Goal: Task Accomplishment & Management: Manage account settings

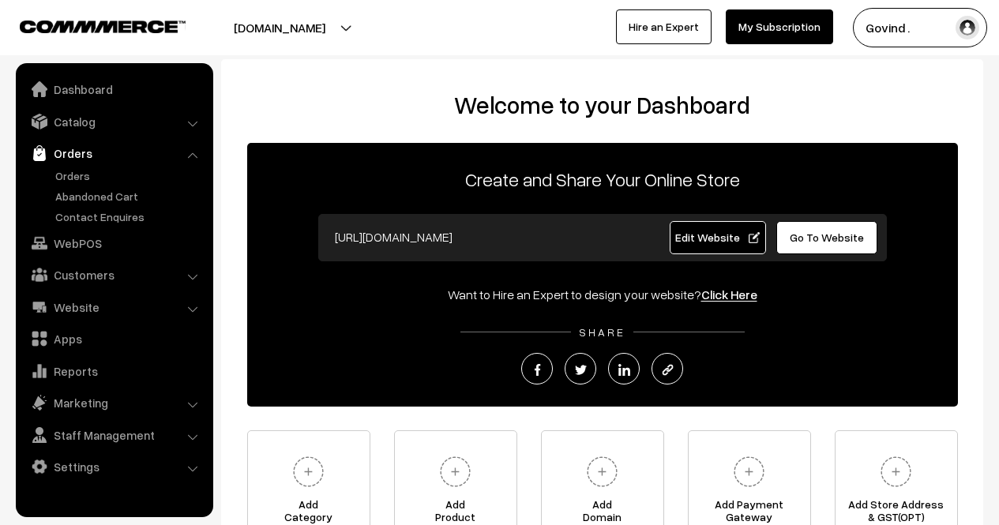
click at [73, 180] on link "Orders" at bounding box center [129, 175] width 156 height 17
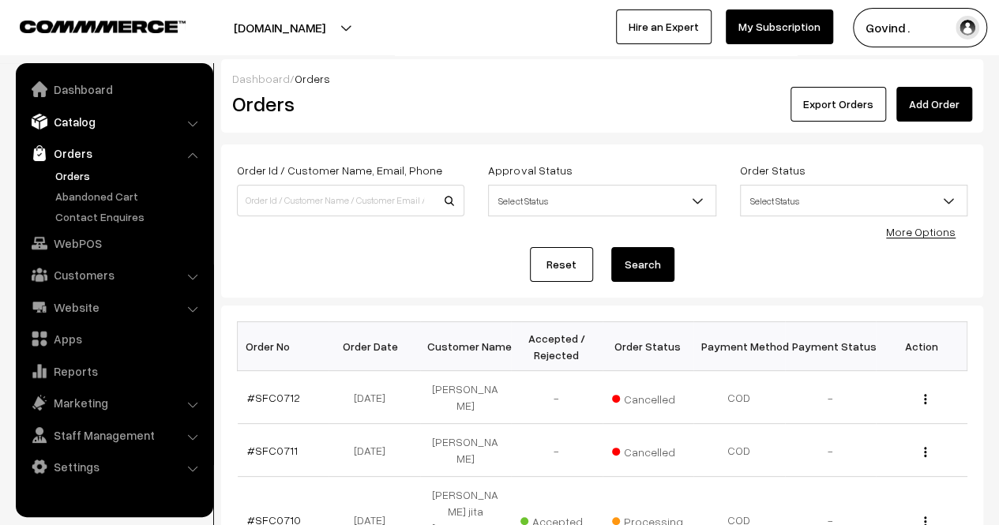
click at [92, 119] on link "Catalog" at bounding box center [114, 121] width 188 height 28
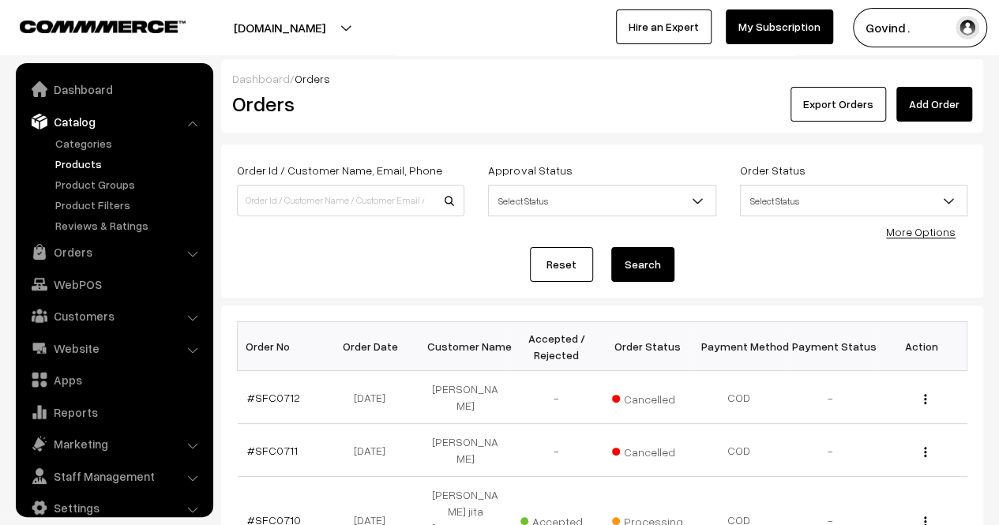
click at [77, 162] on link "Products" at bounding box center [129, 164] width 156 height 17
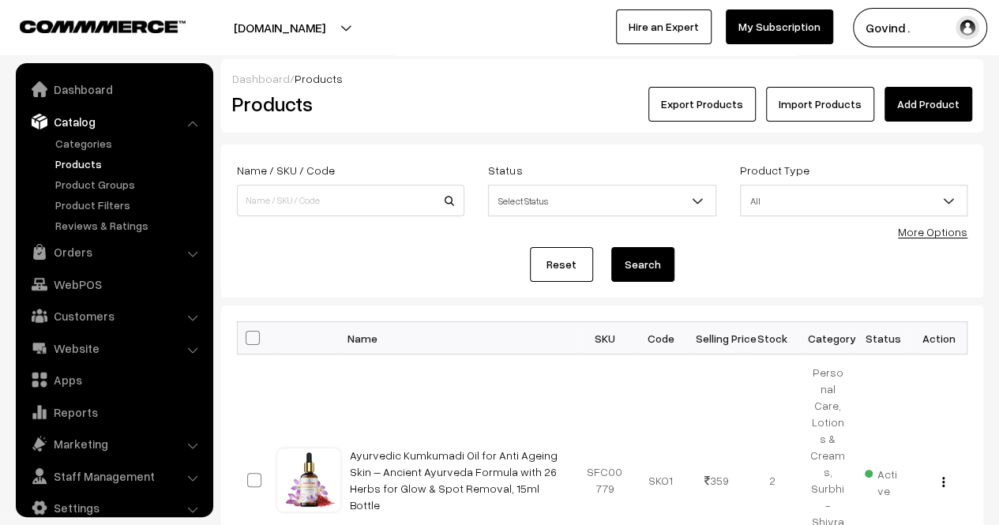
scroll to position [20, 0]
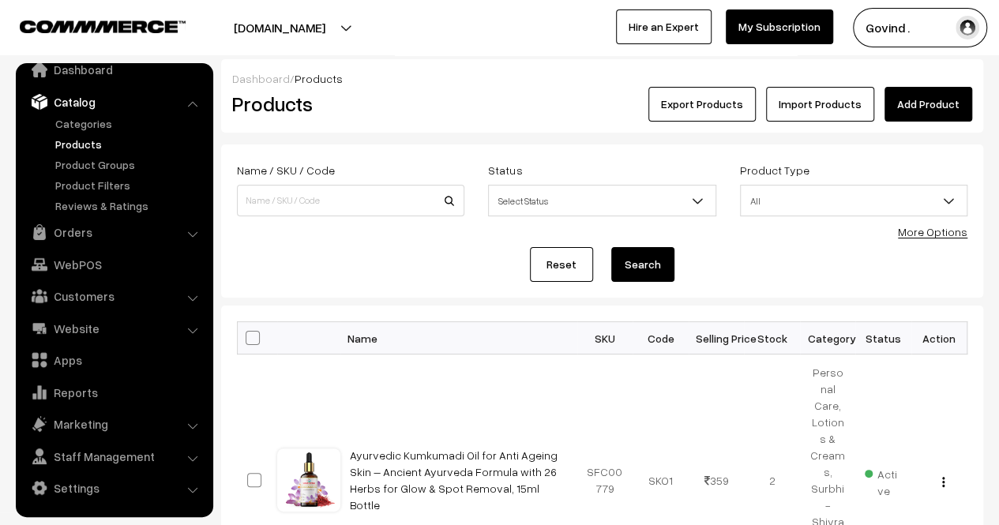
click at [817, 106] on link "Import Products" at bounding box center [820, 104] width 108 height 35
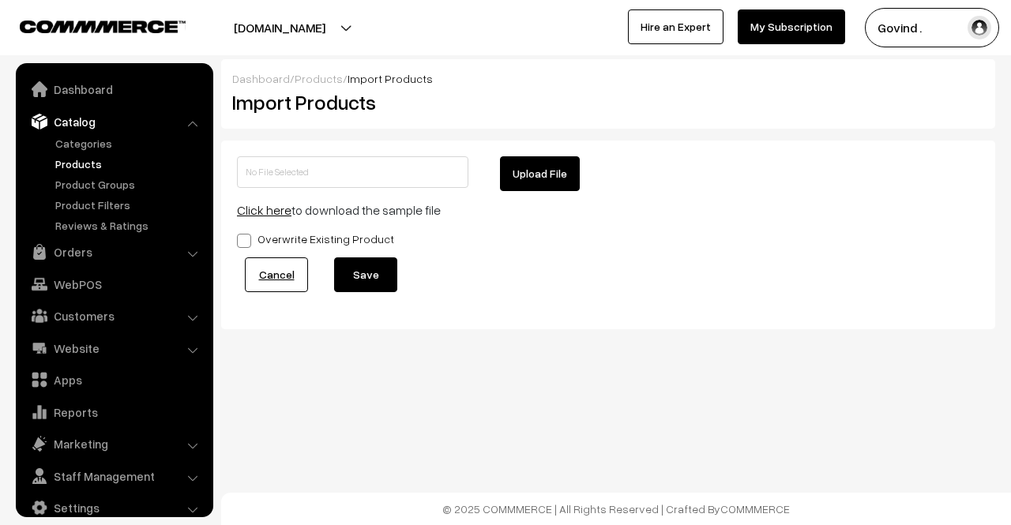
scroll to position [20, 0]
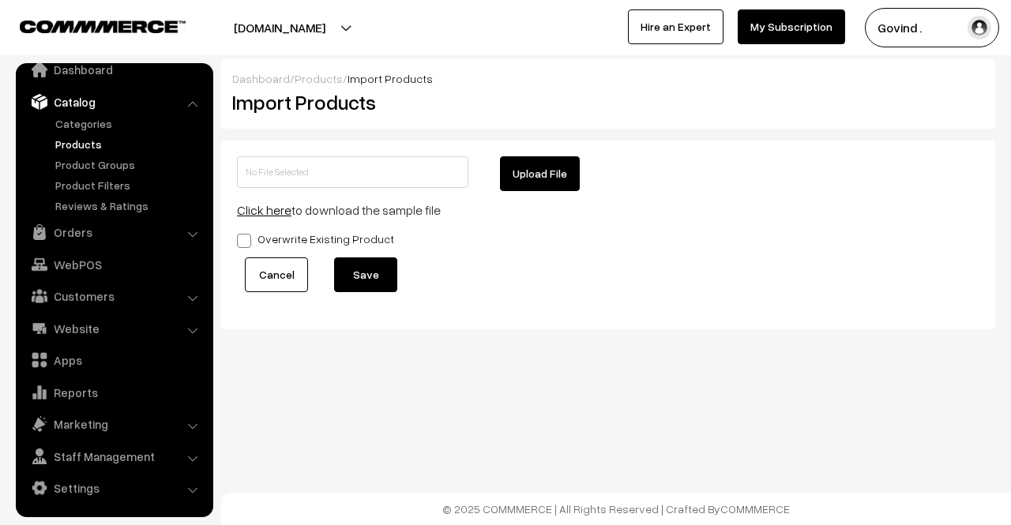
click at [263, 274] on link "Cancel" at bounding box center [276, 274] width 63 height 35
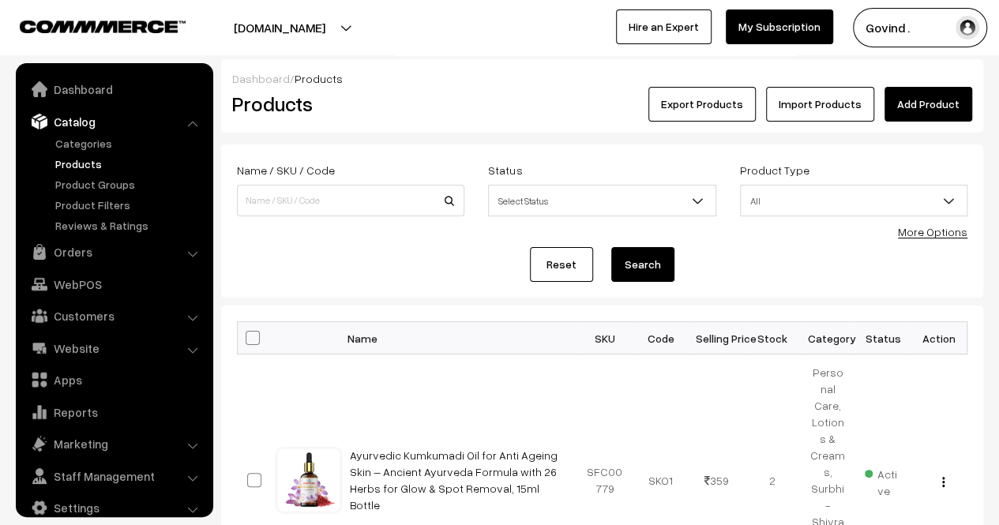
scroll to position [20, 0]
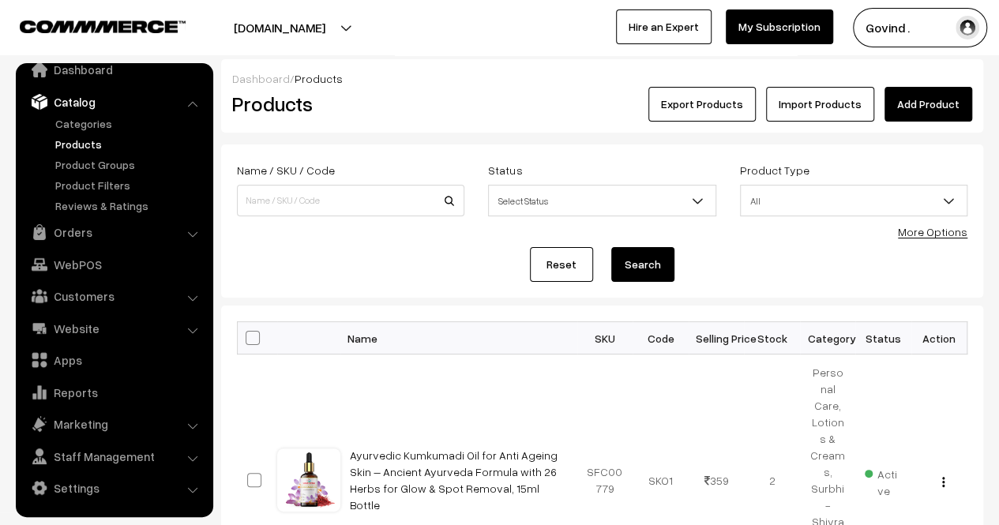
click at [731, 102] on button "Export Products" at bounding box center [701, 104] width 107 height 35
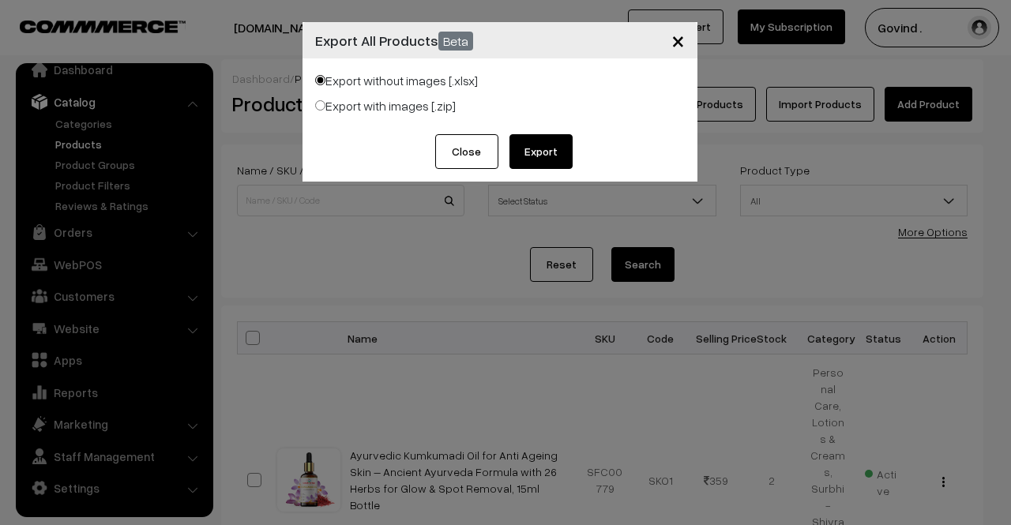
click at [549, 148] on button "Export" at bounding box center [540, 151] width 63 height 35
click at [464, 152] on button "Close" at bounding box center [466, 151] width 63 height 35
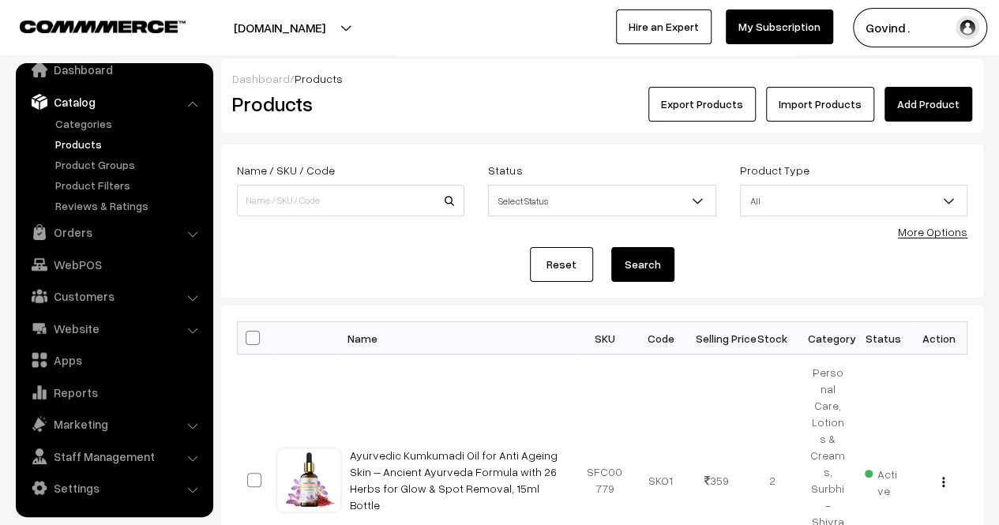
click at [75, 145] on link "Products" at bounding box center [129, 144] width 156 height 17
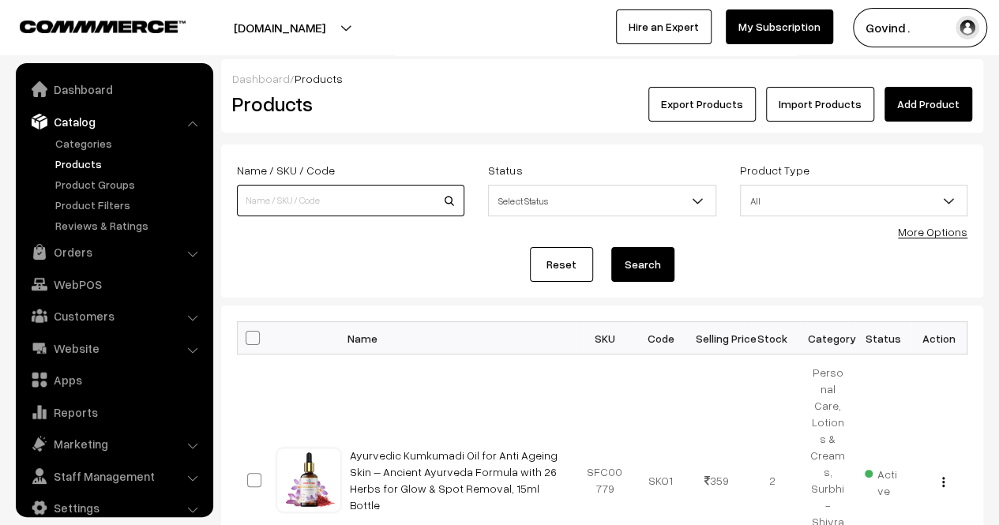
click at [338, 208] on input at bounding box center [350, 201] width 227 height 32
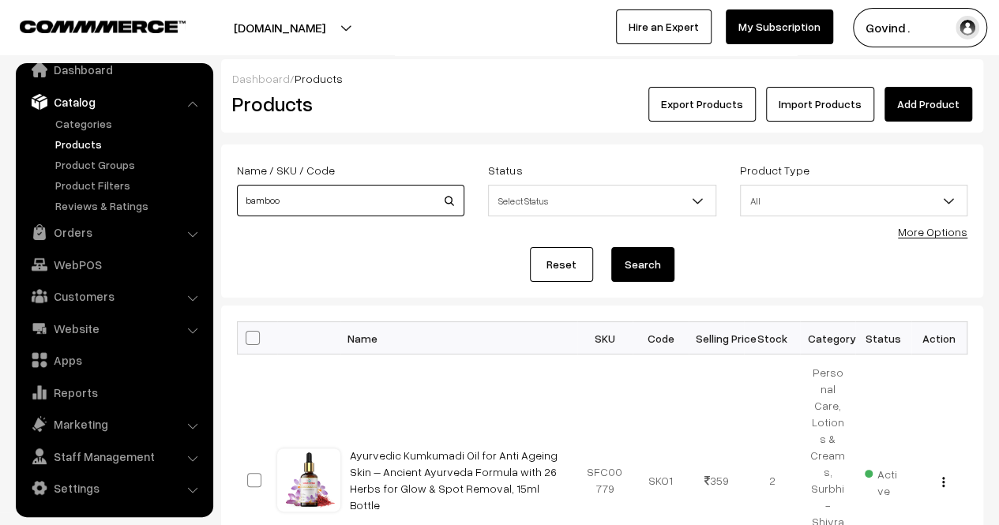
type input "bamboo"
click at [611, 247] on button "Search" at bounding box center [642, 264] width 63 height 35
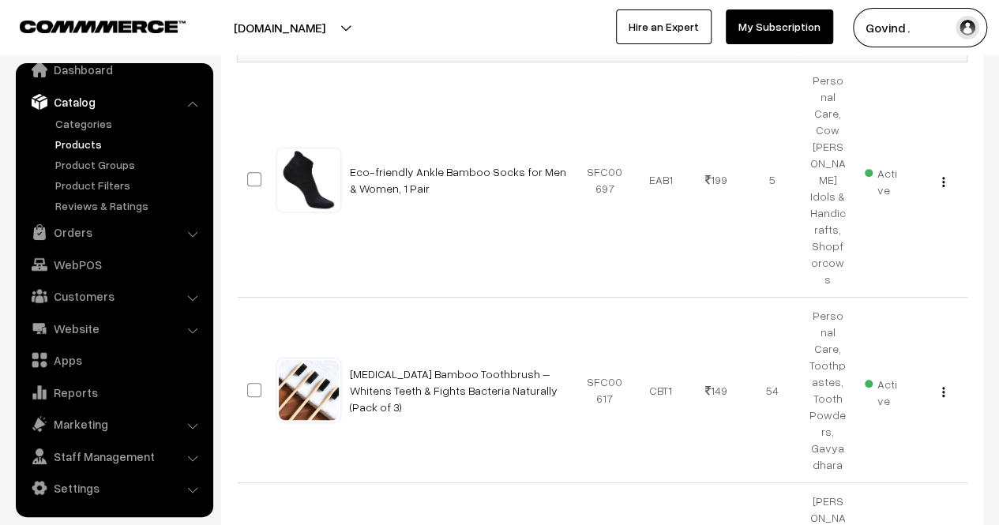
scroll to position [296, 0]
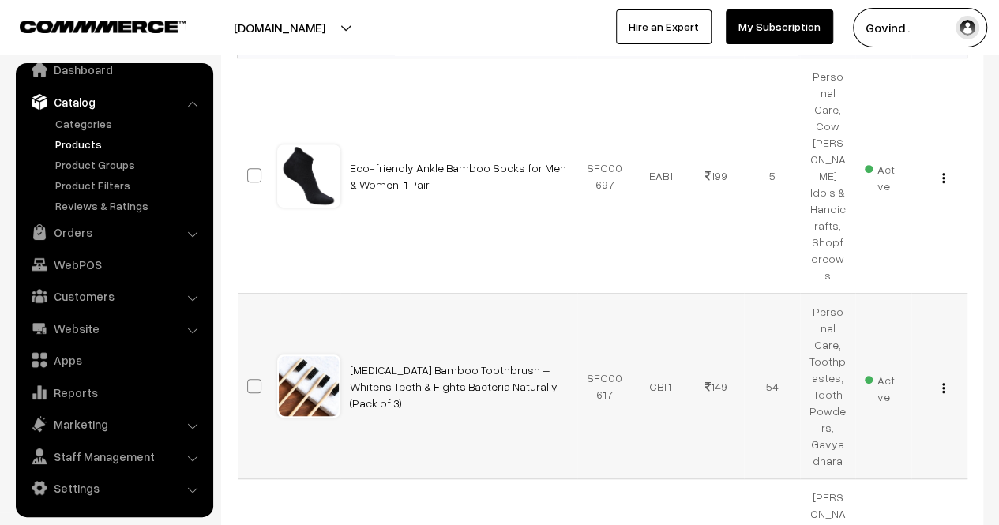
click at [945, 378] on div "View Edit Delete" at bounding box center [939, 386] width 37 height 17
click at [943, 383] on img "button" at bounding box center [943, 388] width 2 height 10
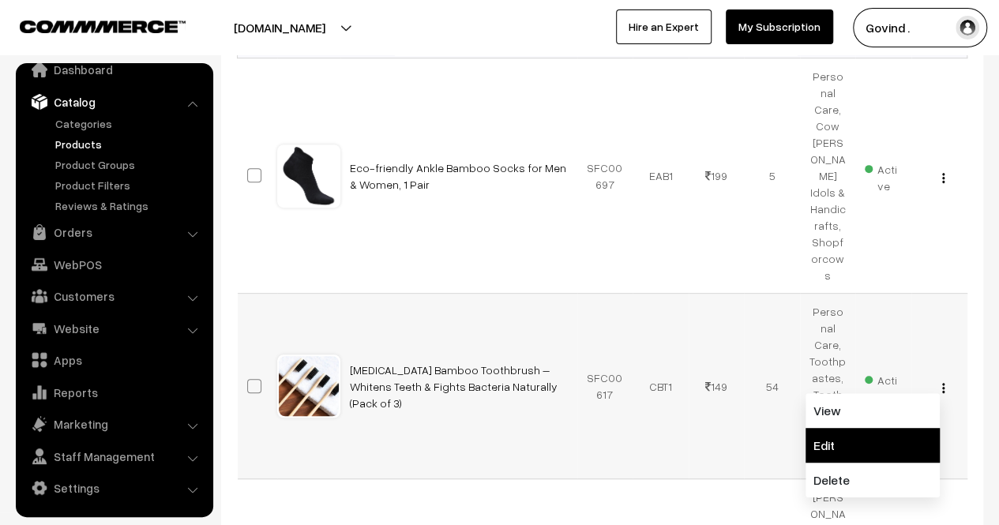
click at [858, 428] on link "Edit" at bounding box center [873, 445] width 134 height 35
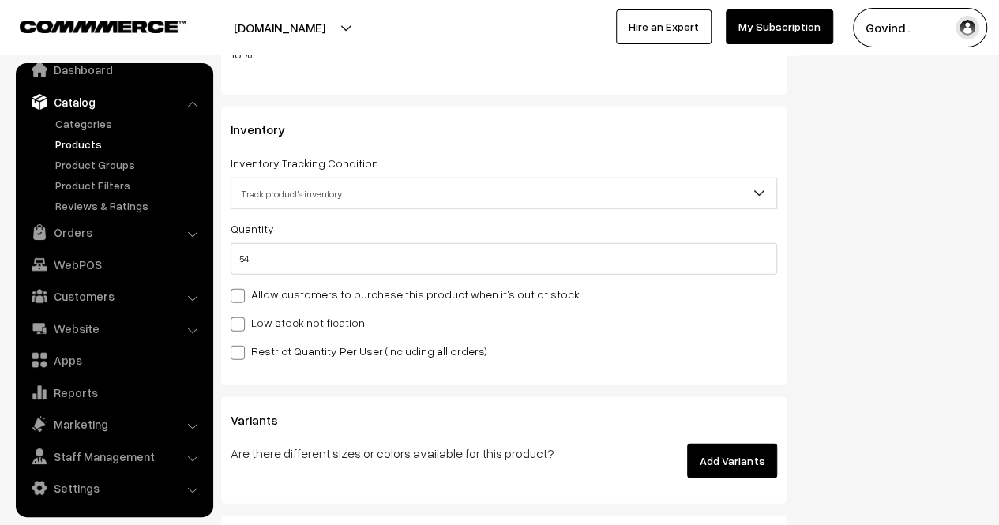
scroll to position [2118, 0]
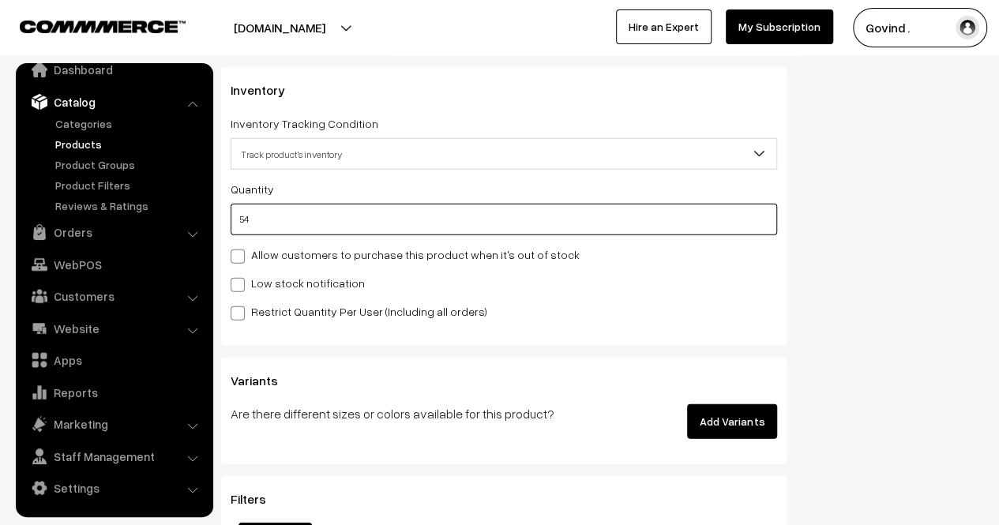
click at [686, 211] on input "54" at bounding box center [504, 220] width 547 height 32
type input "5"
type input "59"
type input "0"
type input "2"
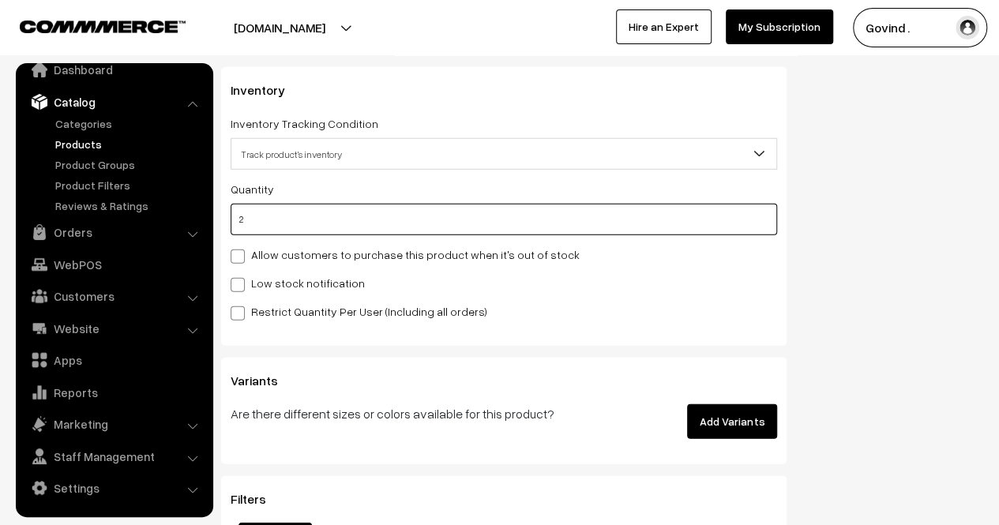
type input "56"
type input "20"
type input "74"
type input "20"
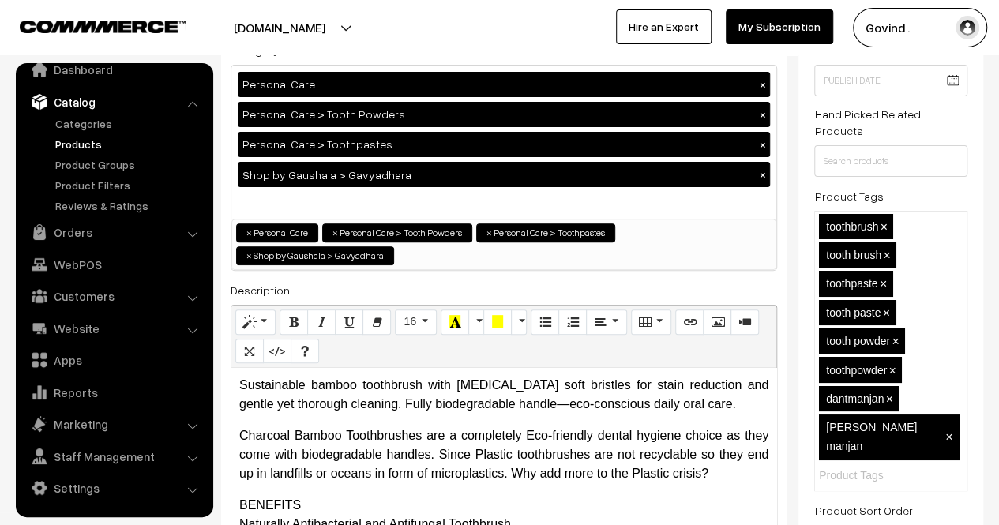
scroll to position [0, 0]
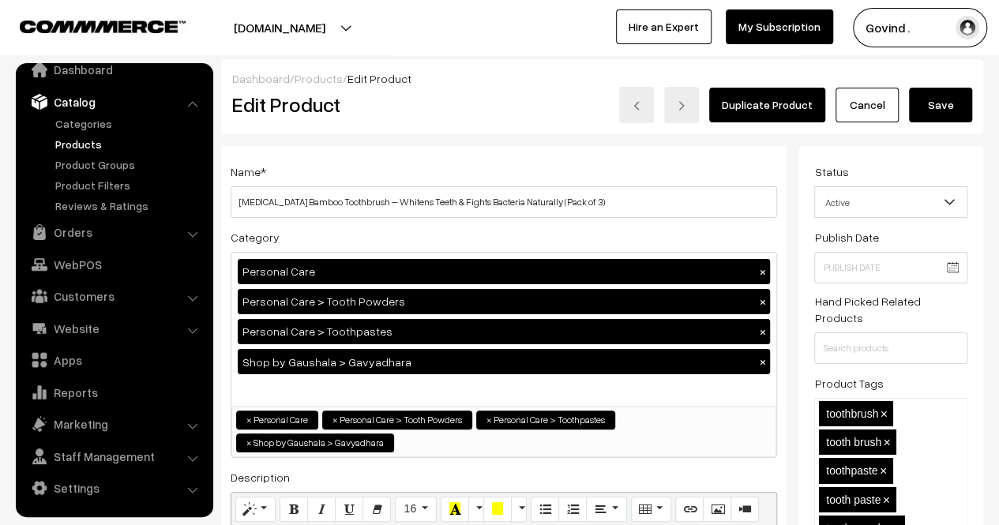
click at [945, 107] on button "Save" at bounding box center [940, 105] width 63 height 35
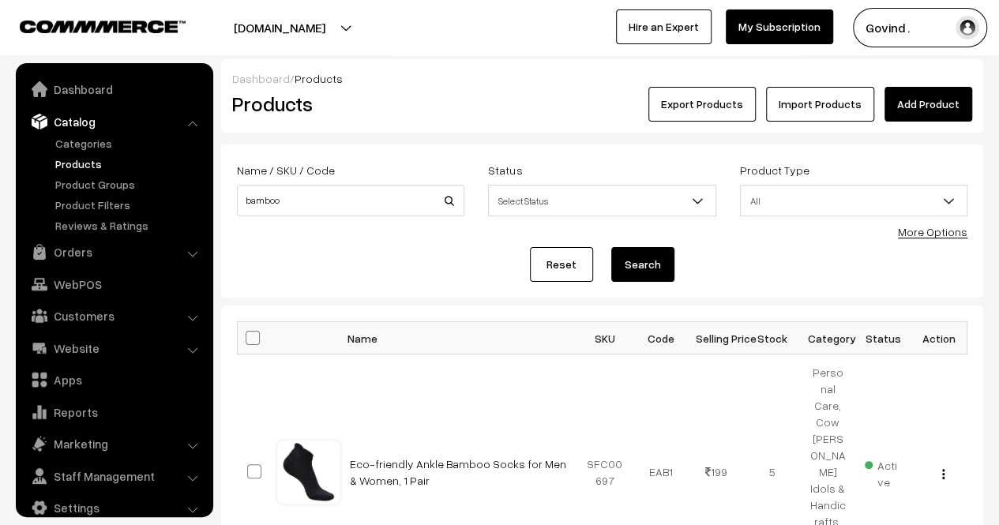
scroll to position [20, 0]
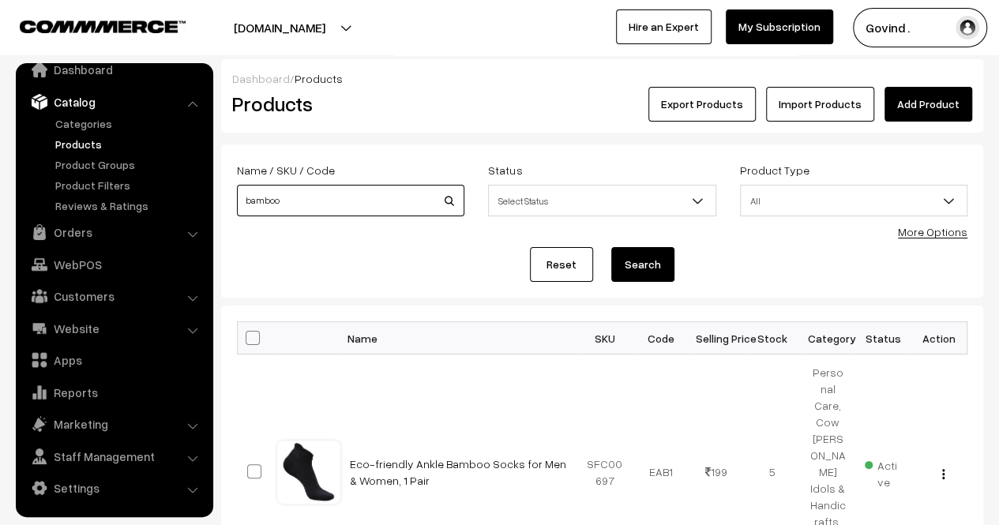
click at [342, 206] on input "bamboo" at bounding box center [350, 201] width 227 height 32
type input "pan"
click at [611, 247] on button "Search" at bounding box center [642, 264] width 63 height 35
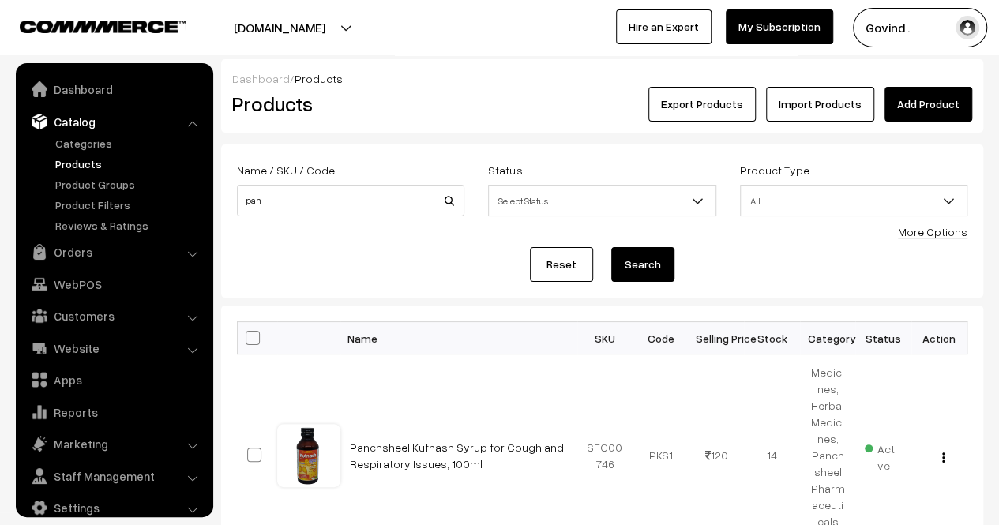
scroll to position [20, 0]
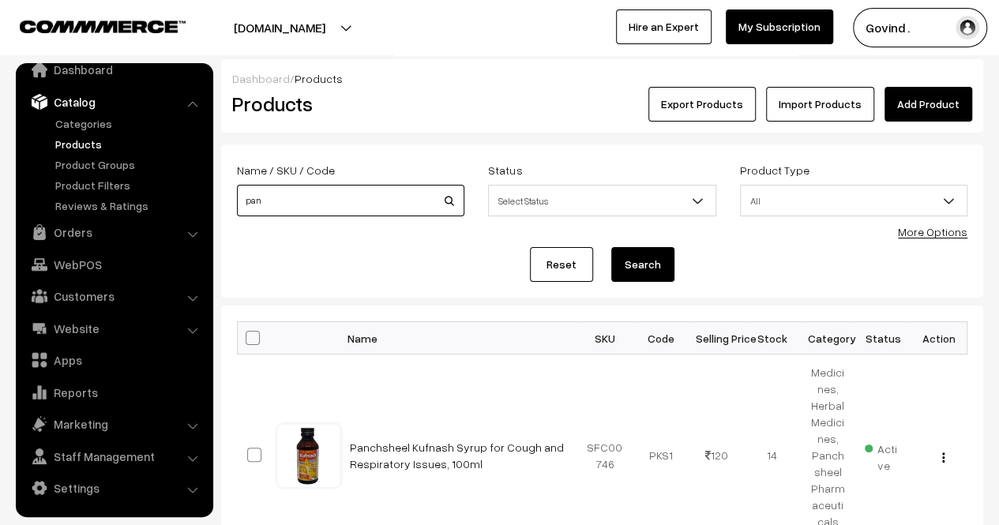
click at [335, 202] on input "pan" at bounding box center [350, 201] width 227 height 32
type input "gulkand"
click at [611, 247] on button "Search" at bounding box center [642, 264] width 63 height 35
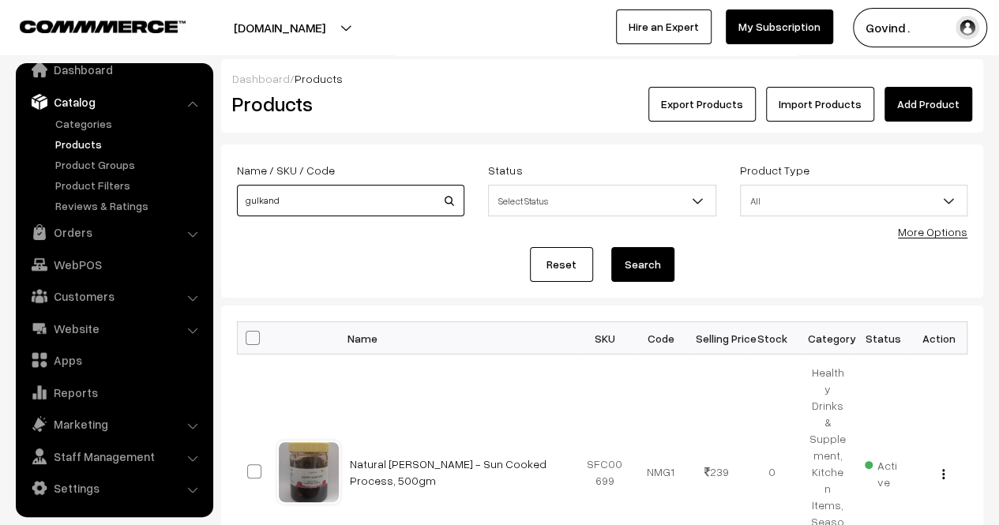
click at [324, 207] on input "gulkand" at bounding box center [350, 201] width 227 height 32
type input "mishri"
click at [611, 247] on button "Search" at bounding box center [642, 264] width 63 height 35
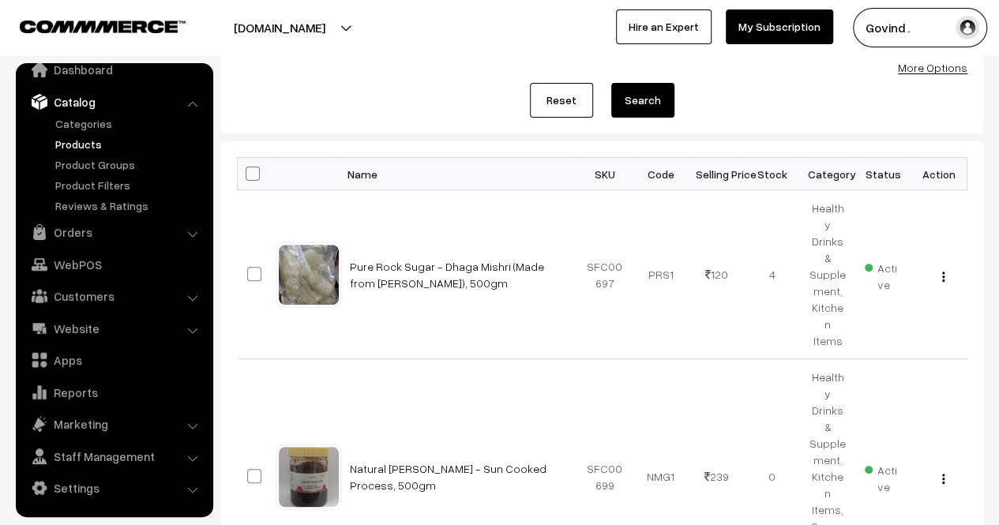
scroll to position [167, 0]
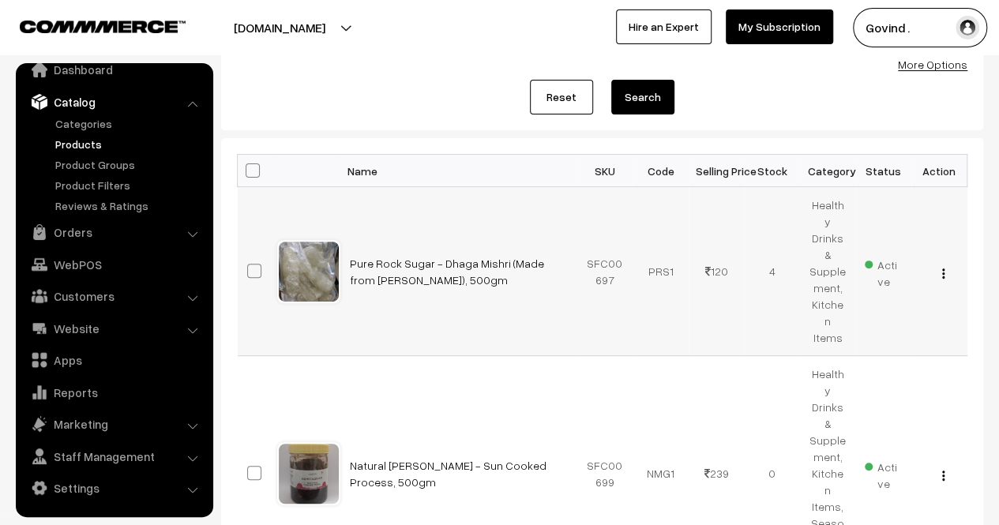
click at [943, 269] on img "button" at bounding box center [943, 274] width 2 height 10
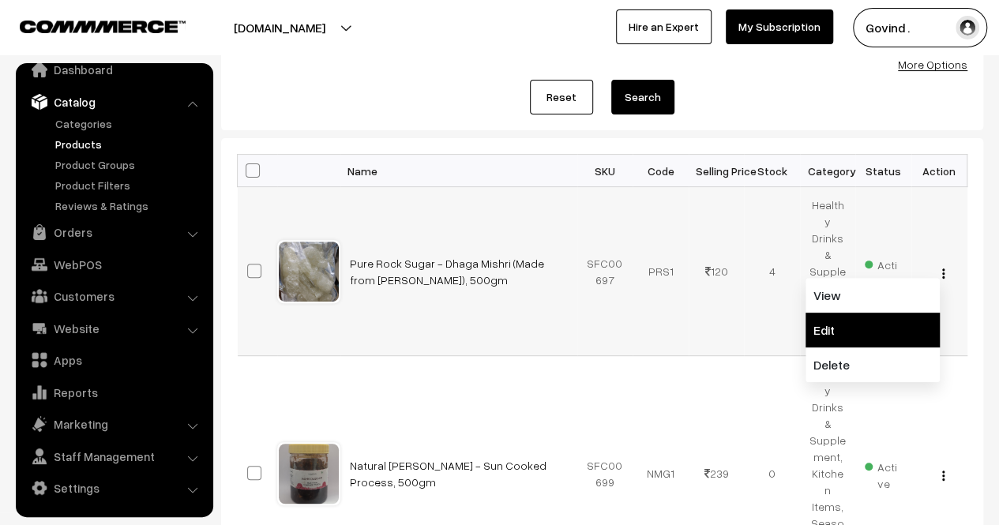
click at [870, 313] on link "Edit" at bounding box center [873, 330] width 134 height 35
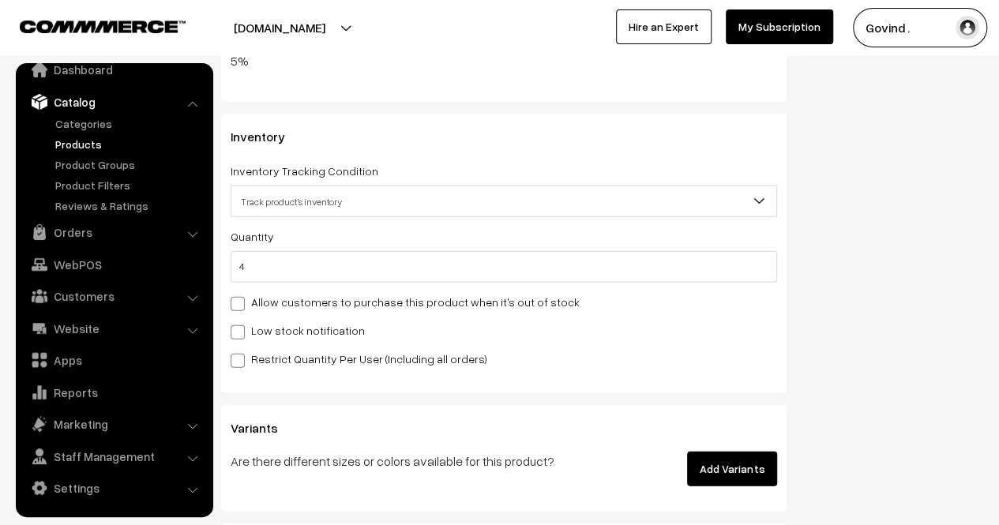
scroll to position [1895, 0]
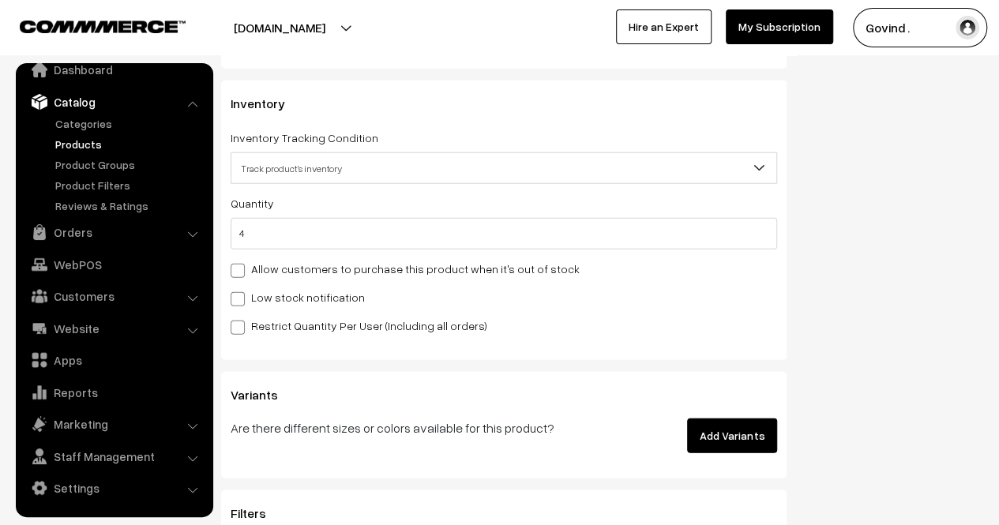
click at [652, 254] on div "Quantity 4 Adjust Quantity Adjust Set 0" at bounding box center [504, 263] width 547 height 141
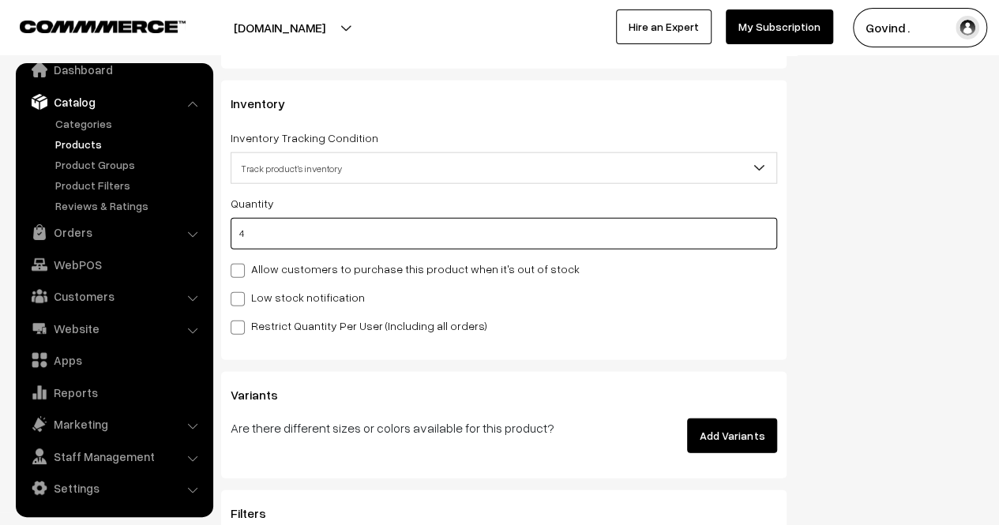
click at [638, 237] on input "4" at bounding box center [504, 234] width 547 height 32
type input "0"
type input "4"
type input "0"
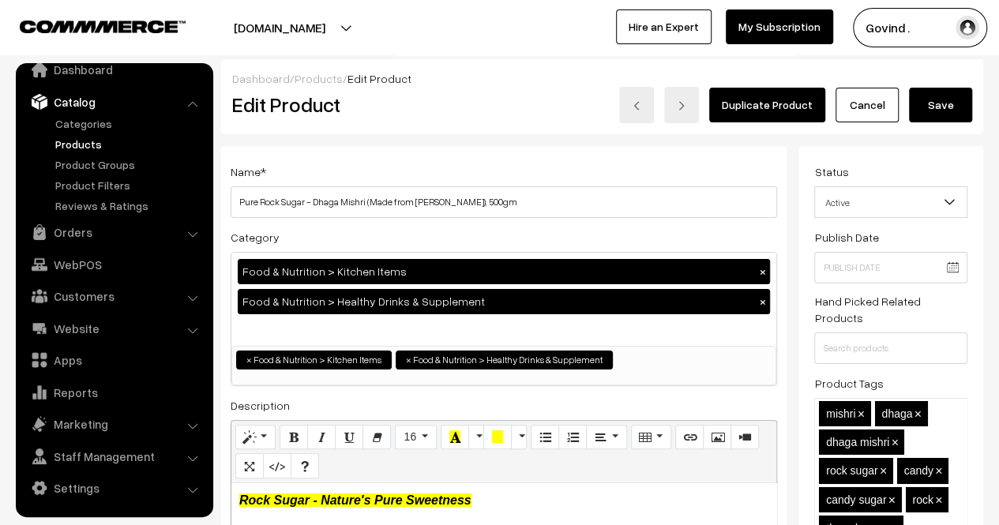
click at [932, 94] on button "Save" at bounding box center [940, 105] width 63 height 35
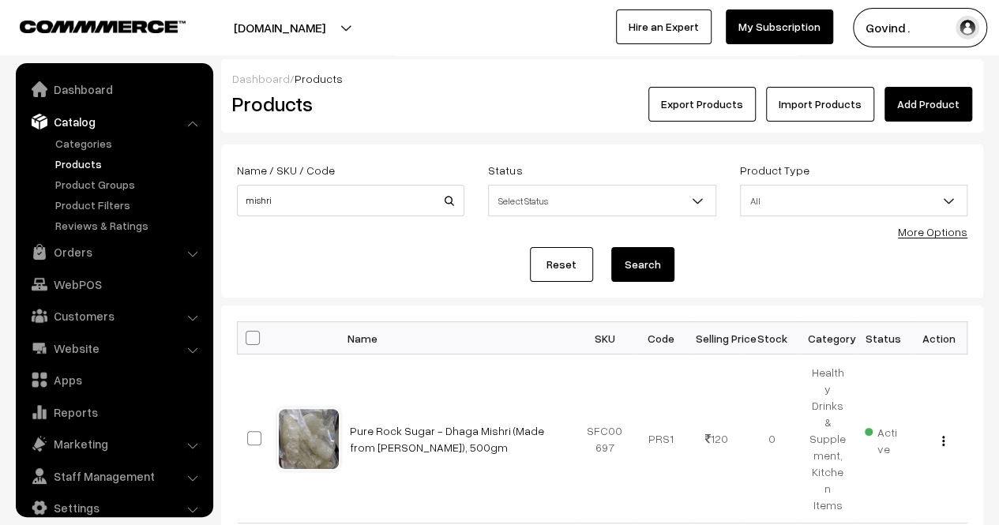
scroll to position [20, 0]
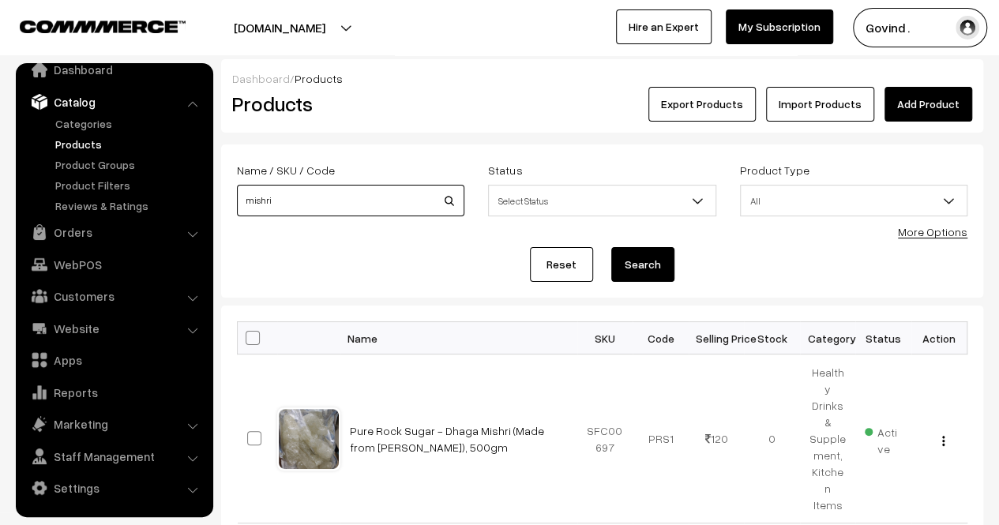
click at [409, 208] on input "mishri" at bounding box center [350, 201] width 227 height 32
type input "sattu"
click at [611, 247] on button "Search" at bounding box center [642, 264] width 63 height 35
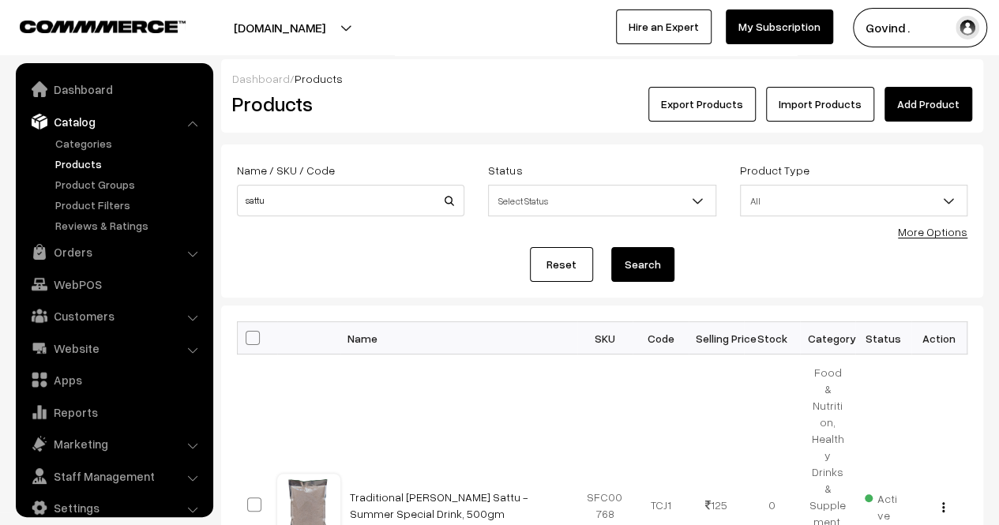
scroll to position [20, 0]
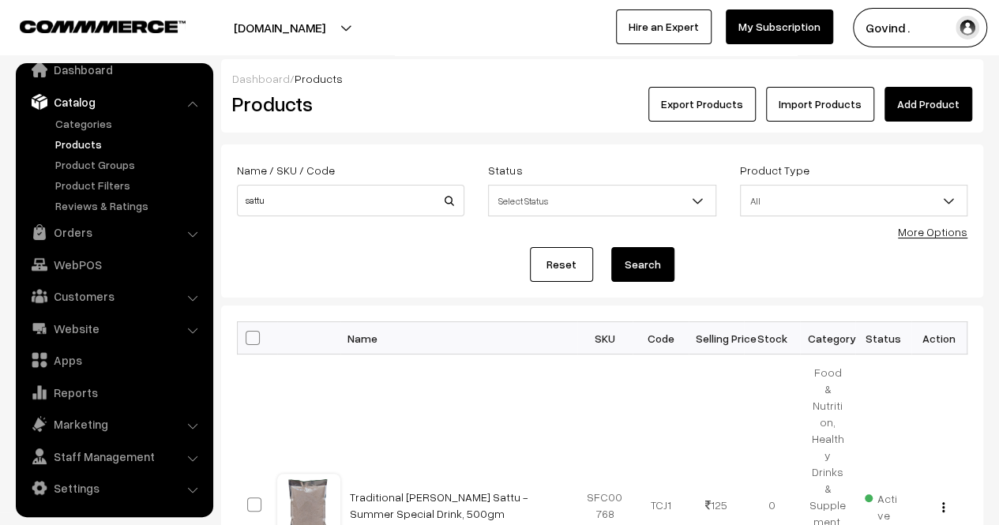
click at [92, 141] on link "Products" at bounding box center [129, 144] width 156 height 17
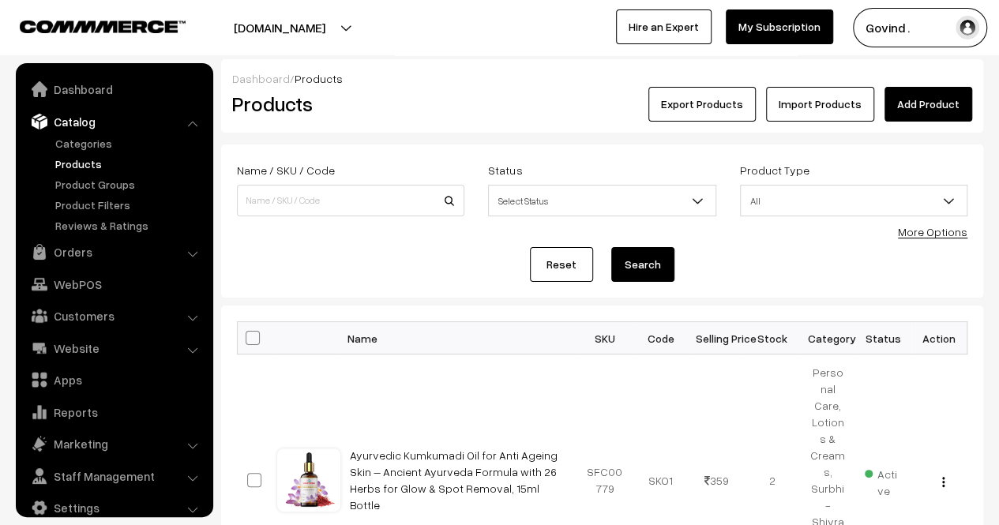
scroll to position [20, 0]
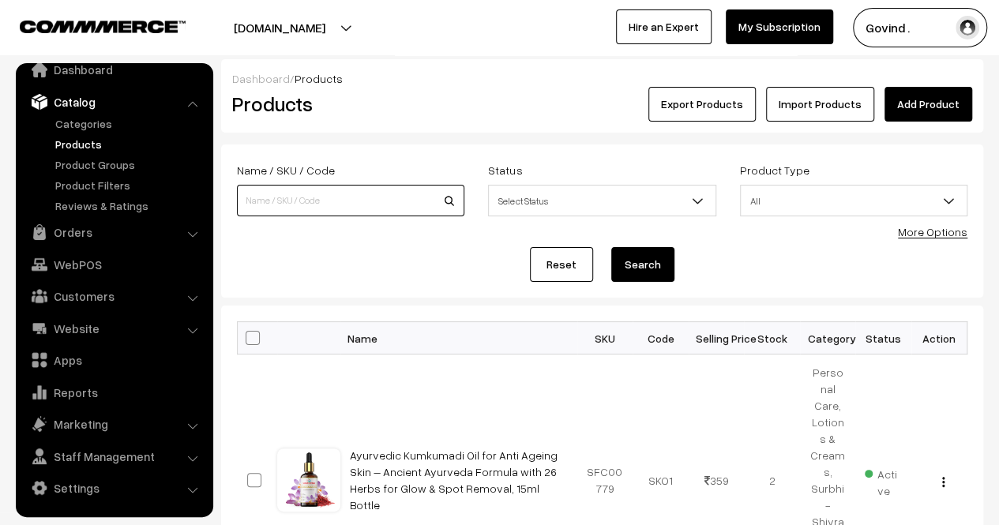
click at [324, 198] on input at bounding box center [350, 201] width 227 height 32
click at [356, 204] on input at bounding box center [350, 201] width 227 height 32
click at [611, 247] on button "Search" at bounding box center [642, 264] width 63 height 35
type input "bal raksha'"
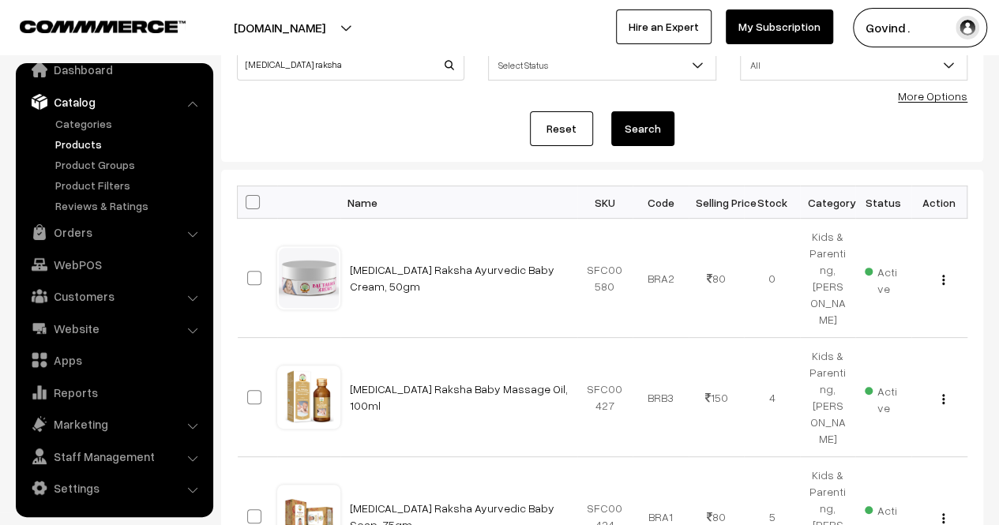
scroll to position [1296, 0]
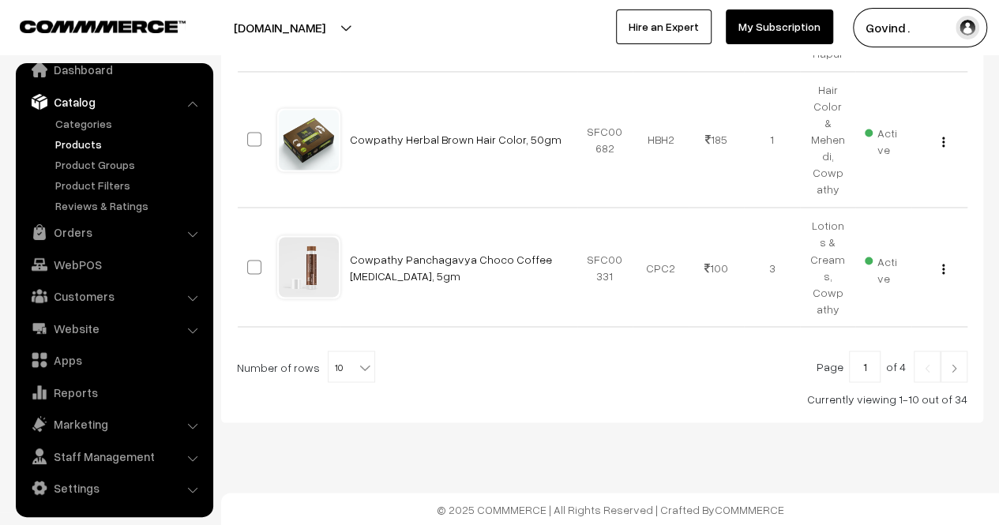
click at [361, 374] on b at bounding box center [365, 367] width 16 height 16
click at [454, 370] on div at bounding box center [602, 367] width 731 height 32
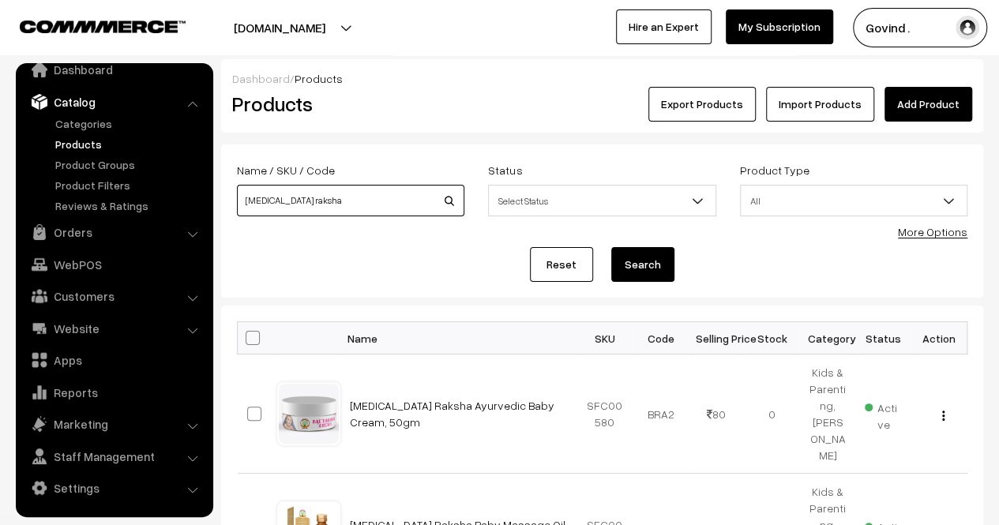
click at [396, 190] on input "bal raksha" at bounding box center [350, 201] width 227 height 32
type input "raksha"
click at [611, 247] on button "Search" at bounding box center [642, 264] width 63 height 35
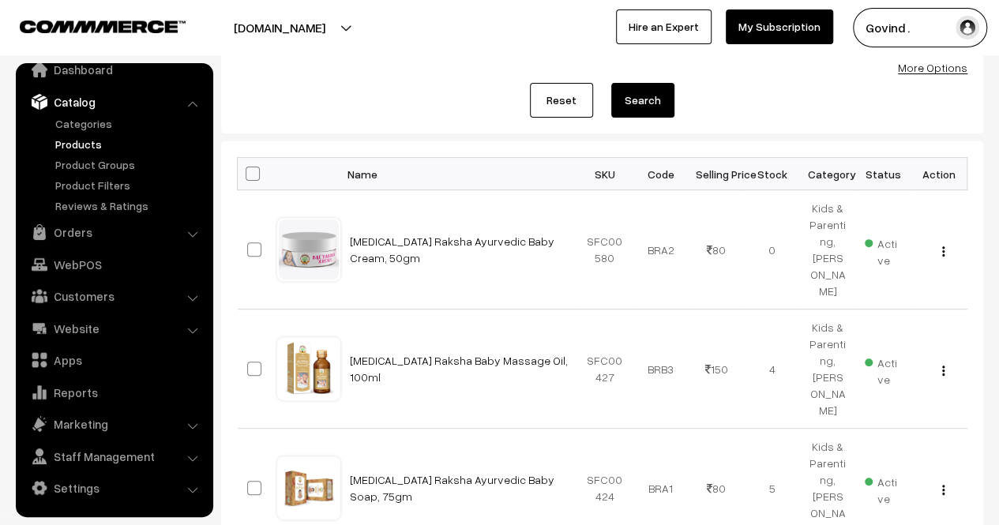
scroll to position [160, 0]
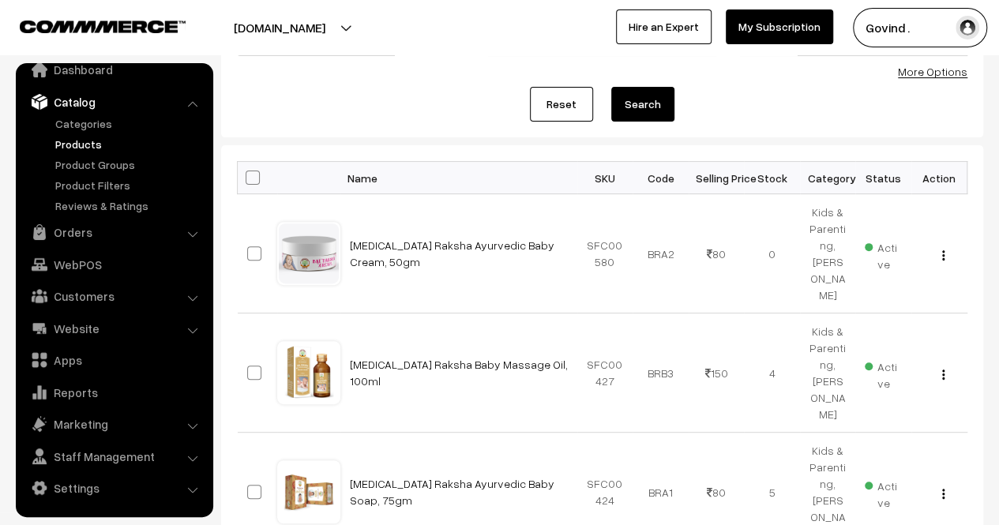
click at [253, 179] on span at bounding box center [253, 178] width 14 height 14
click at [248, 179] on input "checkbox" at bounding box center [243, 177] width 10 height 10
checkbox input "true"
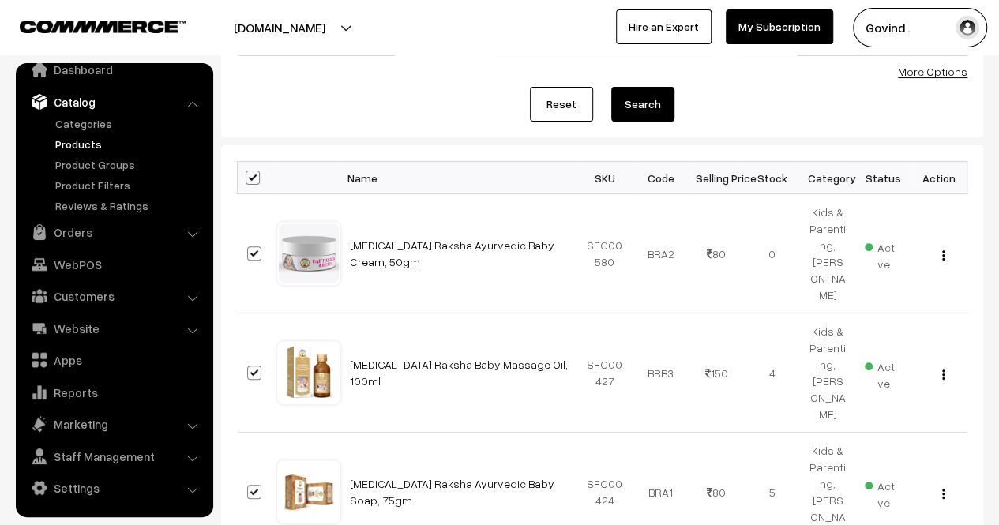
checkbox input "true"
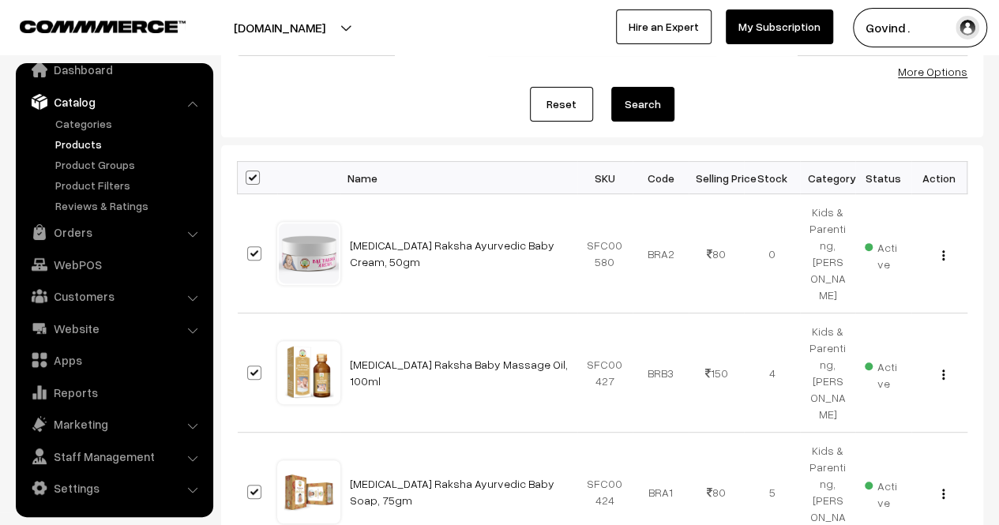
checkbox input "true"
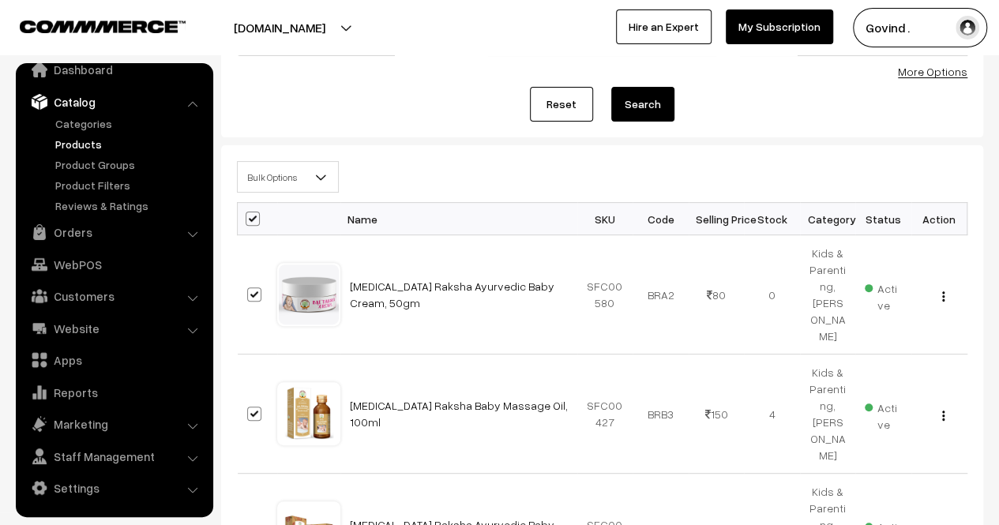
click at [330, 178] on span at bounding box center [327, 181] width 16 height 39
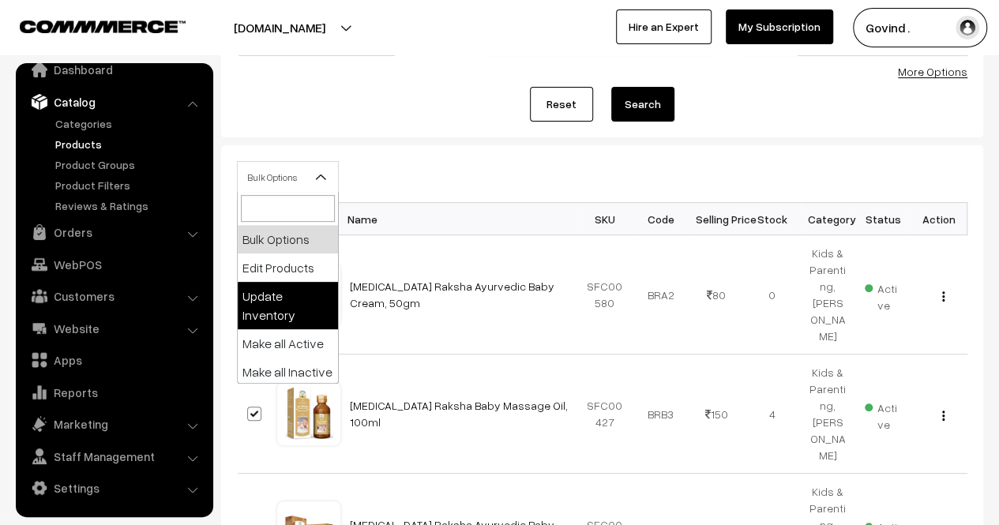
select select "updateInventory"
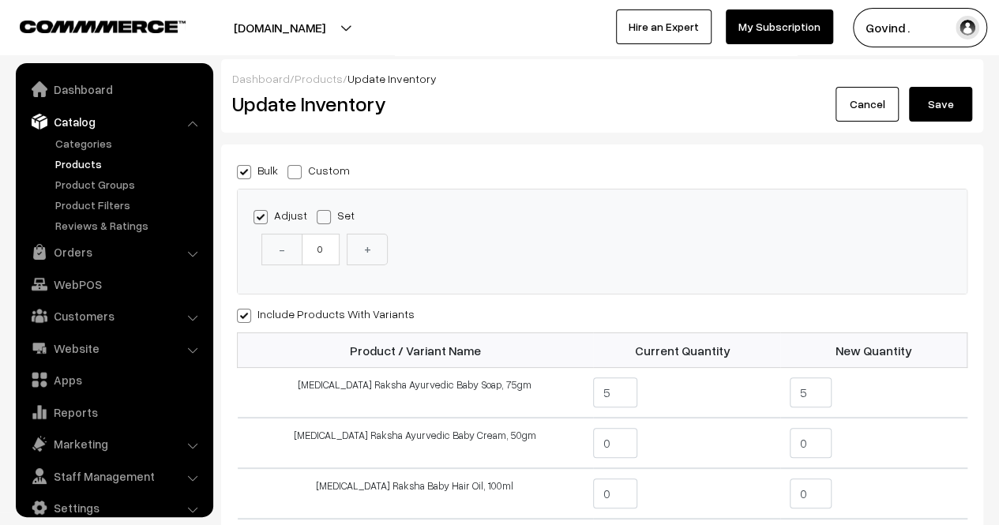
scroll to position [20, 0]
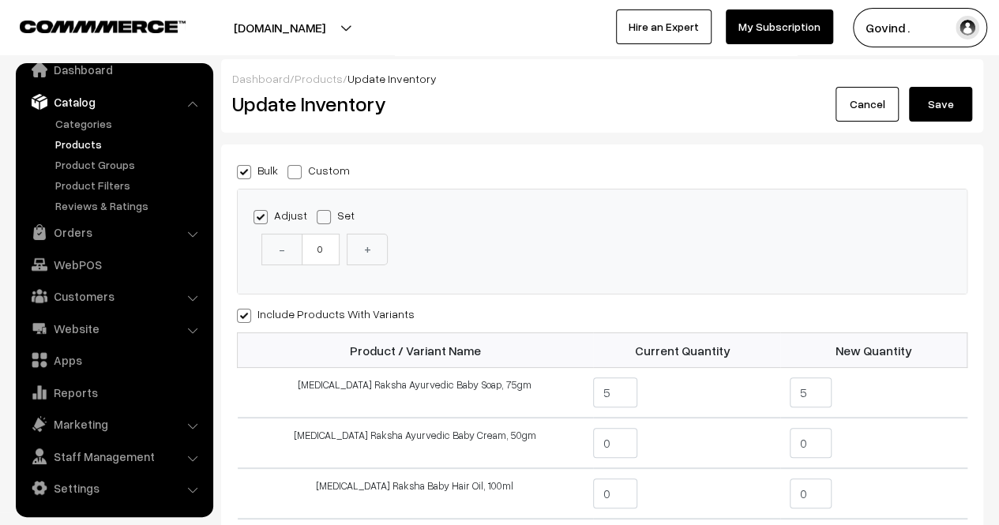
click at [287, 175] on span at bounding box center [294, 172] width 14 height 14
click at [287, 175] on input "Custom" at bounding box center [292, 169] width 10 height 10
radio input "true"
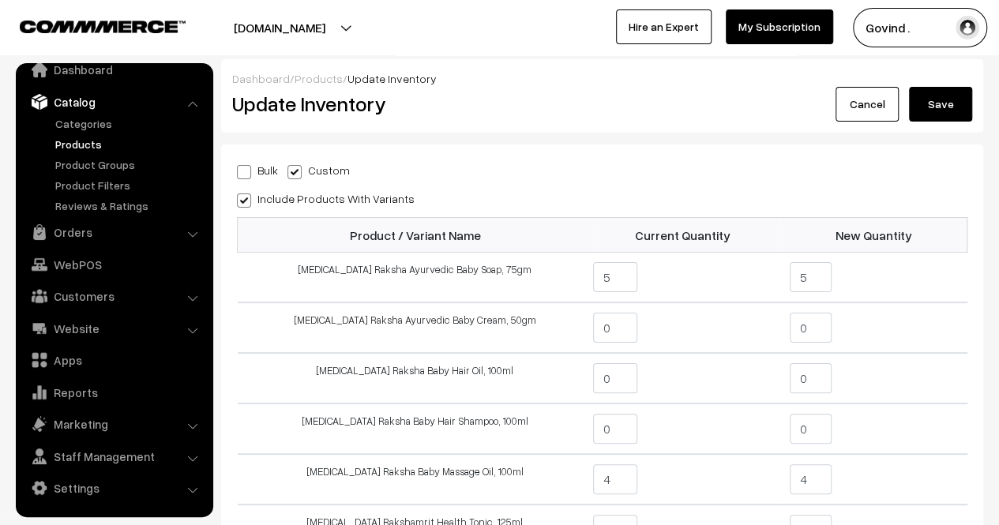
click at [959, 206] on div "Include Products With Variants" at bounding box center [602, 198] width 731 height 19
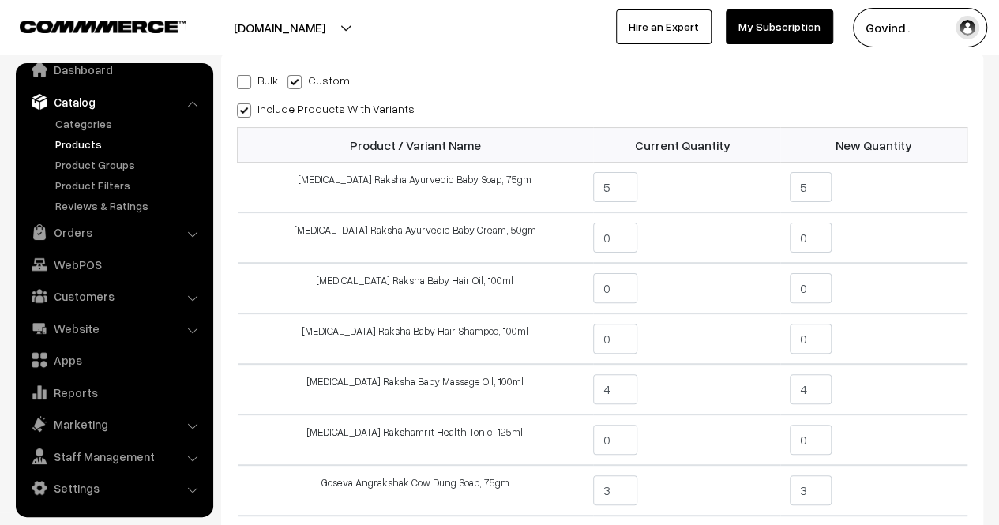
scroll to position [92, 0]
click at [809, 171] on input "5" at bounding box center [811, 186] width 42 height 30
type input "6"
click at [896, 177] on td "6" at bounding box center [873, 186] width 187 height 51
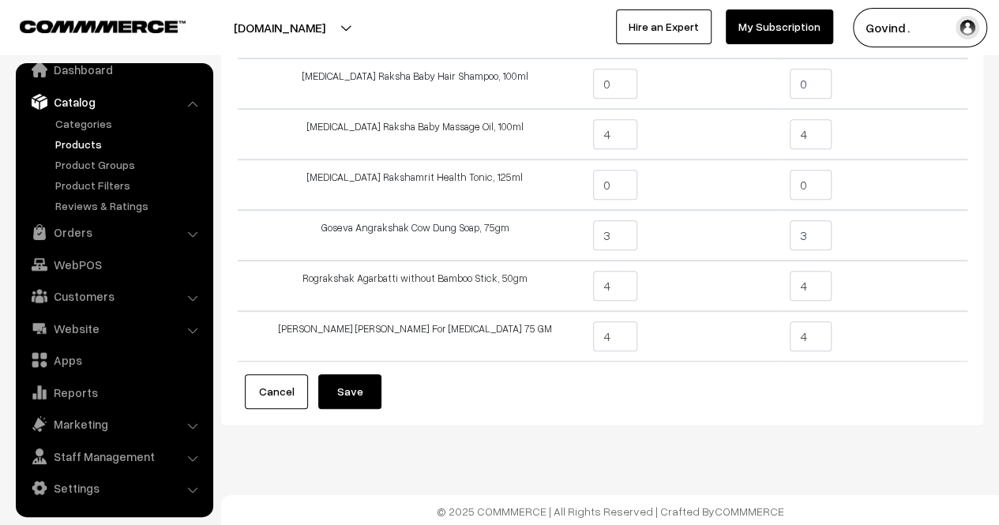
click at [360, 389] on button "Save" at bounding box center [349, 391] width 63 height 35
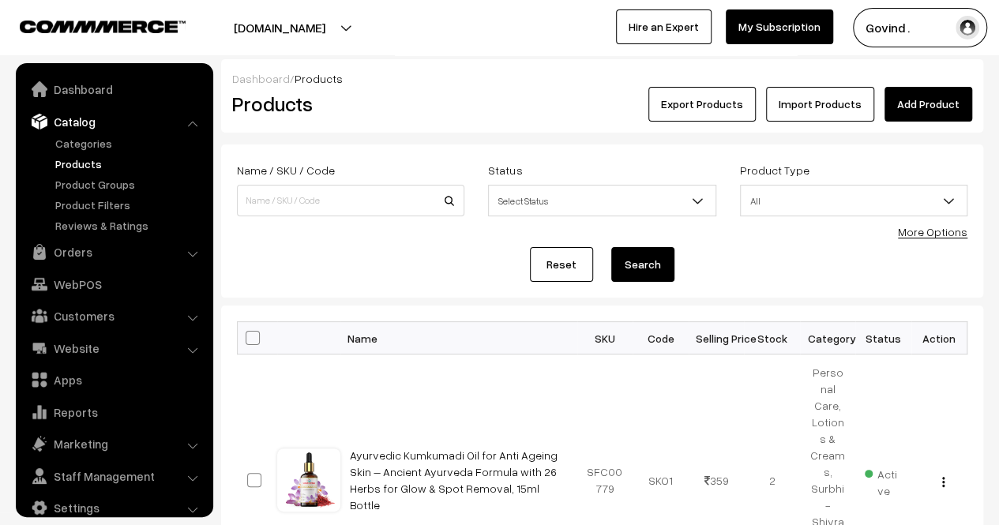
scroll to position [20, 0]
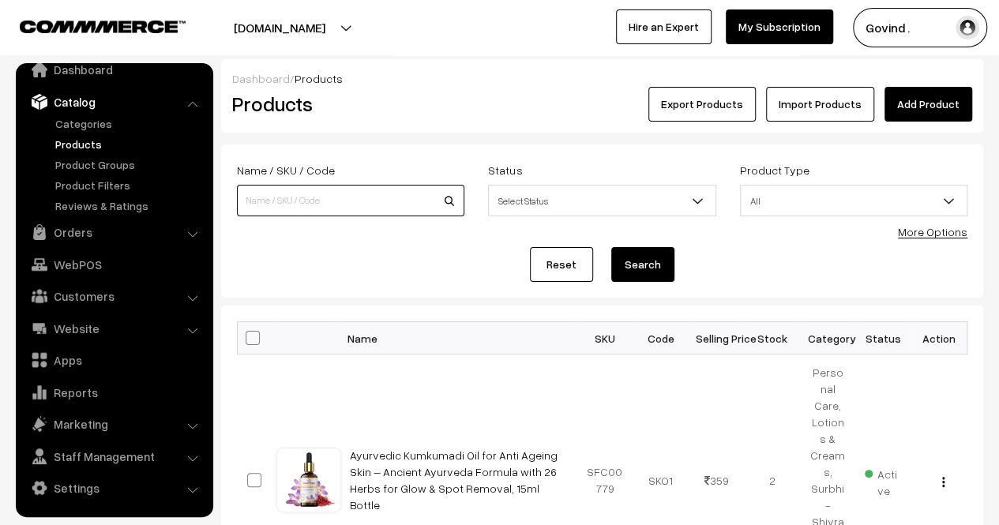
click at [308, 200] on input at bounding box center [350, 201] width 227 height 32
type input "giloy"
click at [611, 247] on button "Search" at bounding box center [642, 264] width 63 height 35
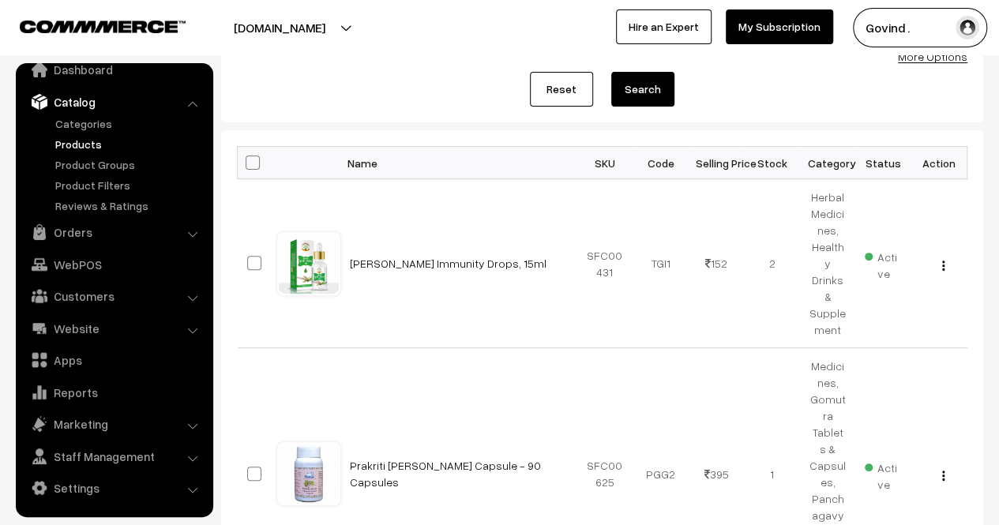
scroll to position [183, 0]
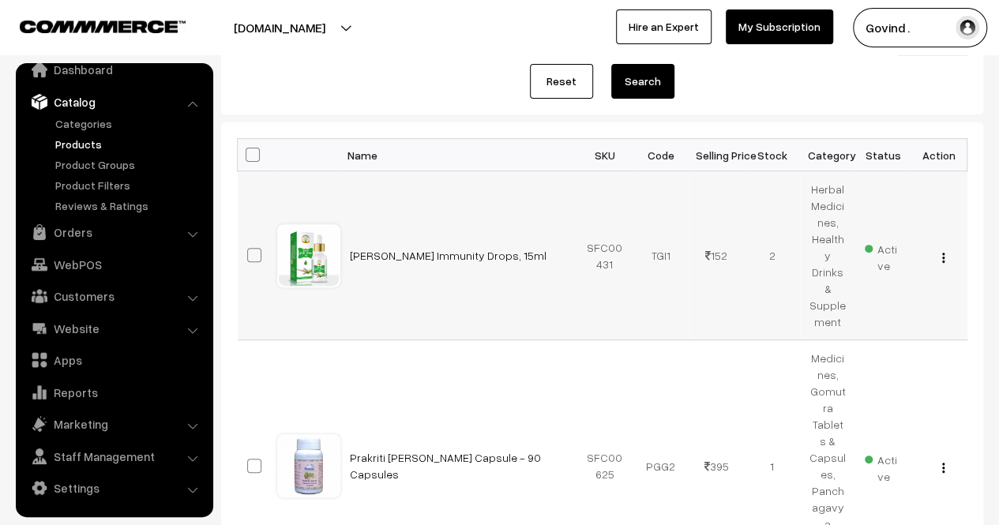
click at [942, 253] on img "button" at bounding box center [943, 258] width 2 height 10
click at [673, 294] on td "TGI1" at bounding box center [661, 255] width 56 height 169
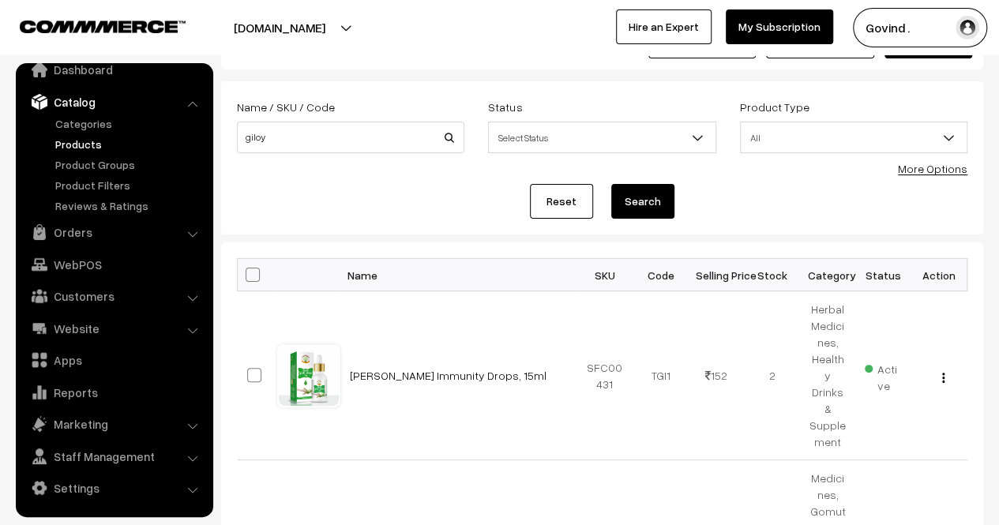
scroll to position [57, 0]
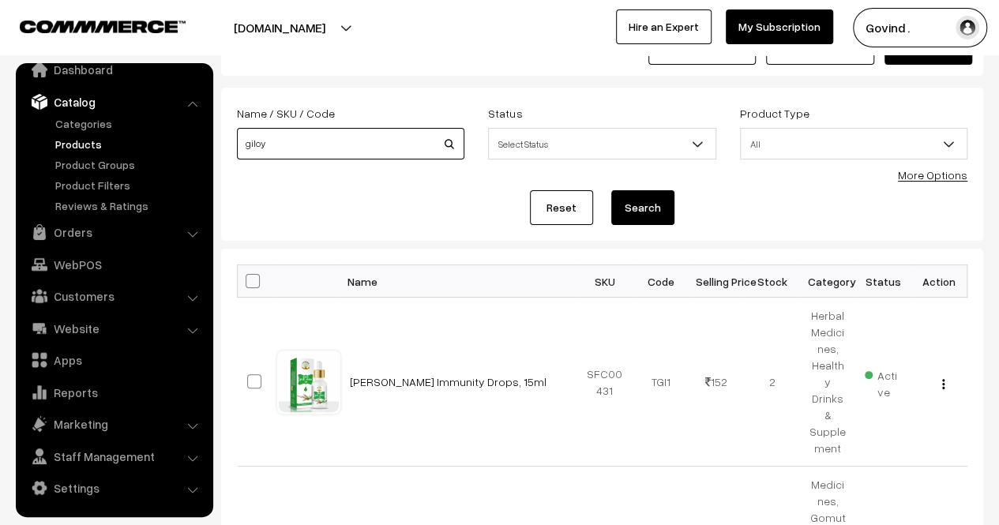
click at [370, 148] on input "giloy" at bounding box center [350, 144] width 227 height 32
type input "b"
type input "raksha"
click at [611, 190] on button "Search" at bounding box center [642, 207] width 63 height 35
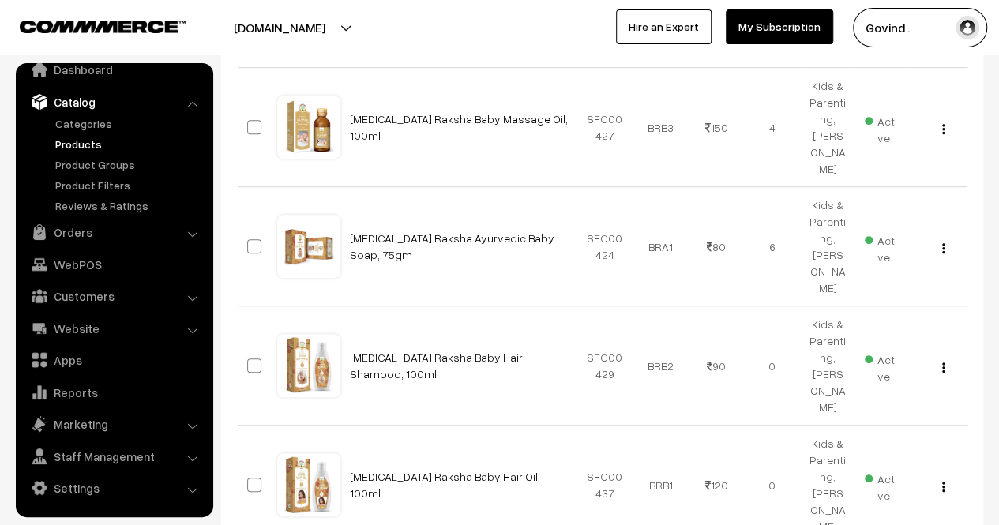
scroll to position [438, 0]
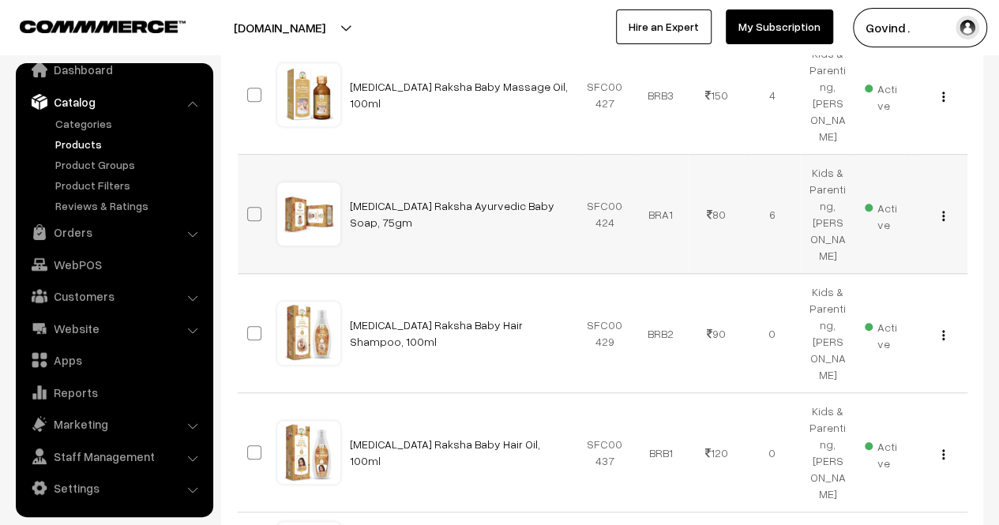
click at [941, 222] on button "button" at bounding box center [943, 215] width 4 height 13
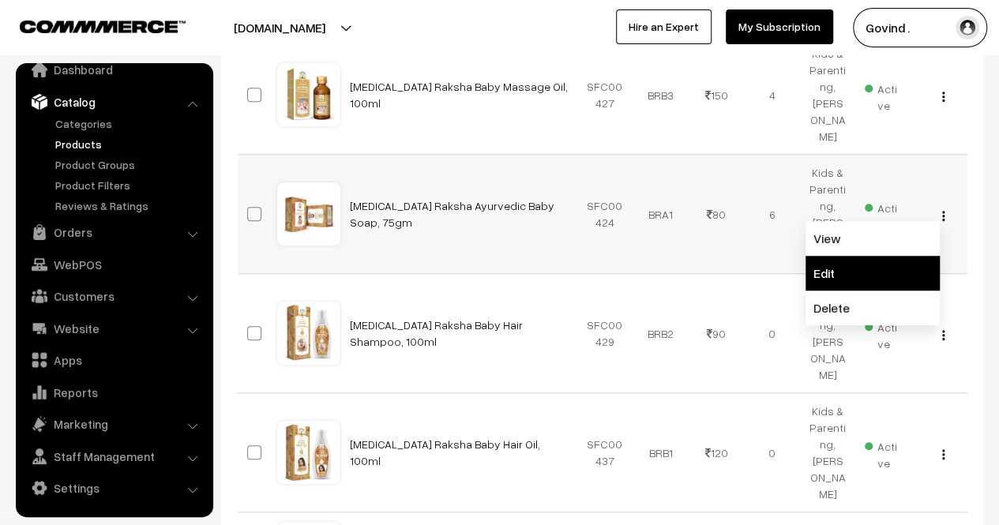
click at [875, 291] on link "Edit" at bounding box center [873, 273] width 134 height 35
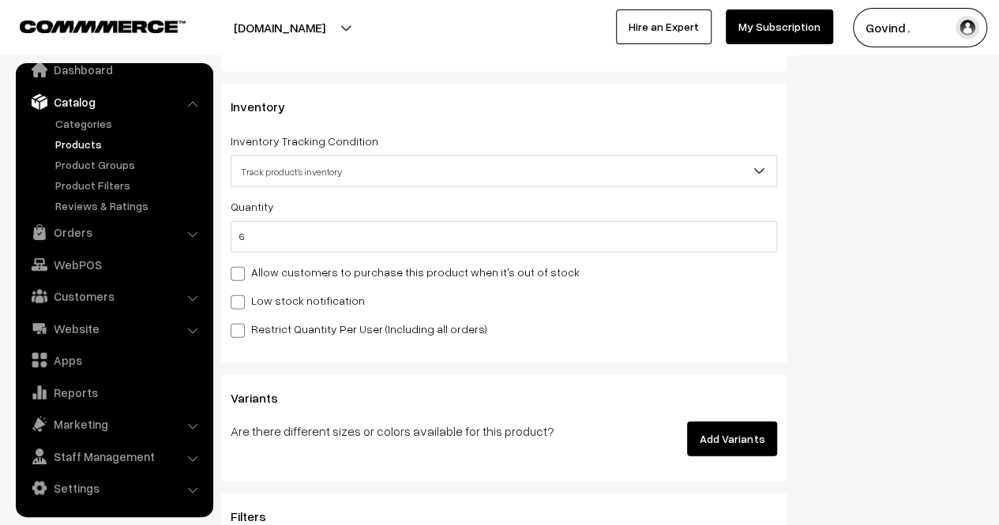
scroll to position [1924, 0]
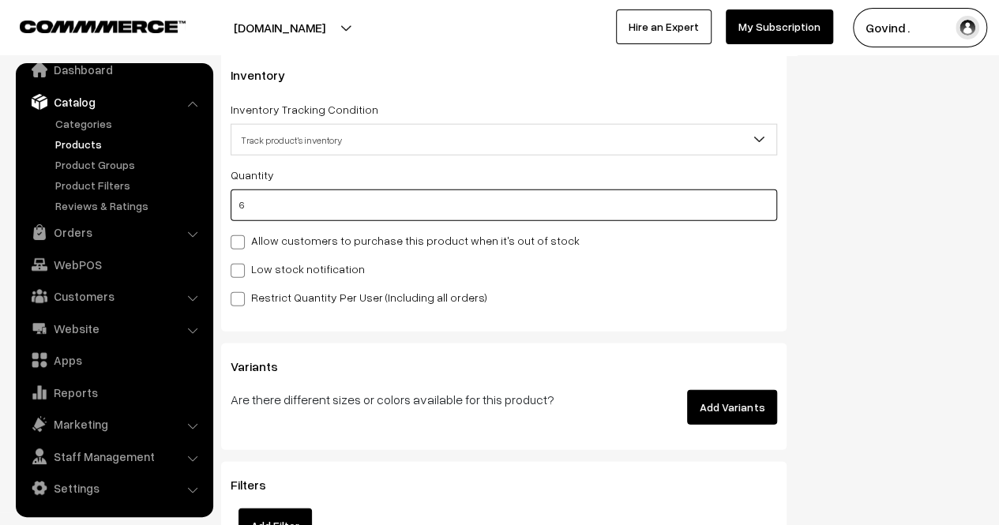
click at [649, 205] on input "6" at bounding box center [504, 206] width 547 height 32
type input "5"
type input "11"
type input "5"
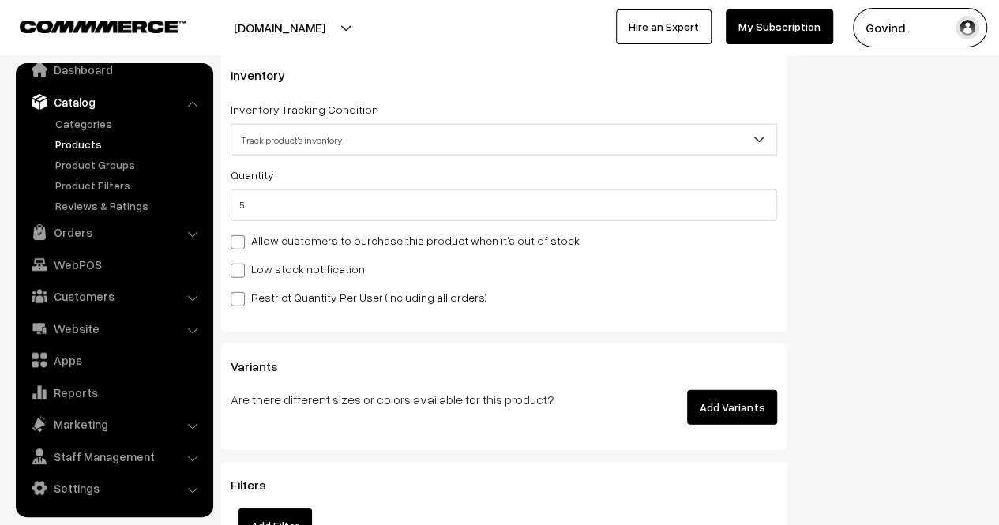
scroll to position [0, 0]
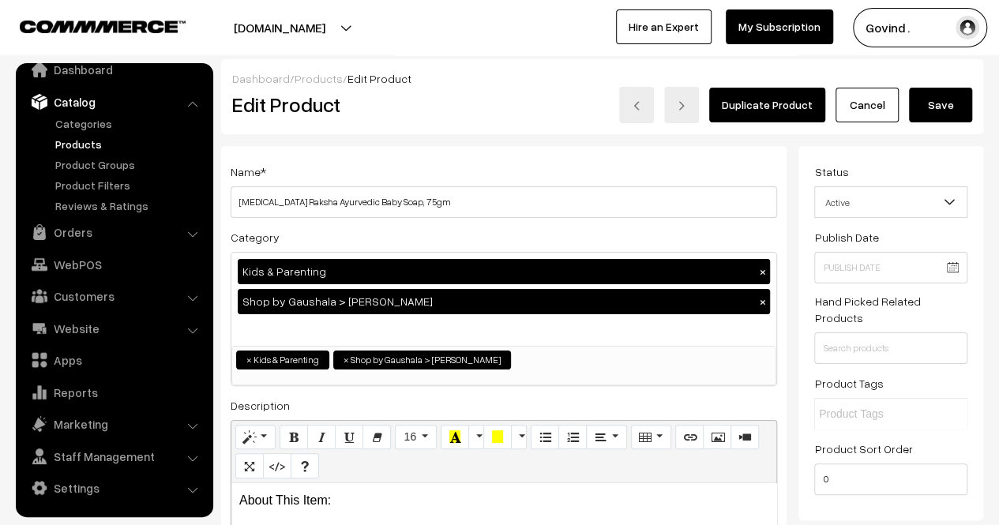
click at [951, 107] on button "Save" at bounding box center [940, 105] width 63 height 35
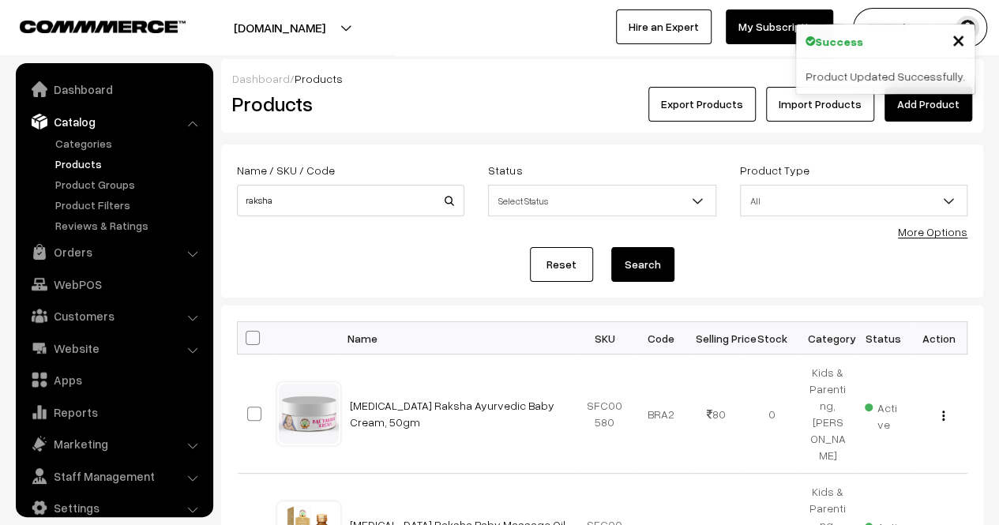
scroll to position [20, 0]
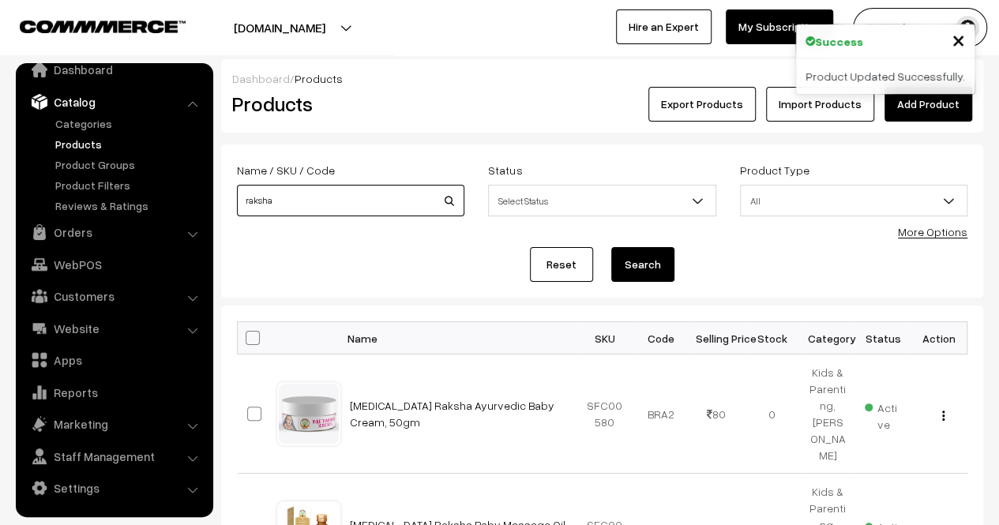
click at [331, 193] on input "raksha" at bounding box center [350, 201] width 227 height 32
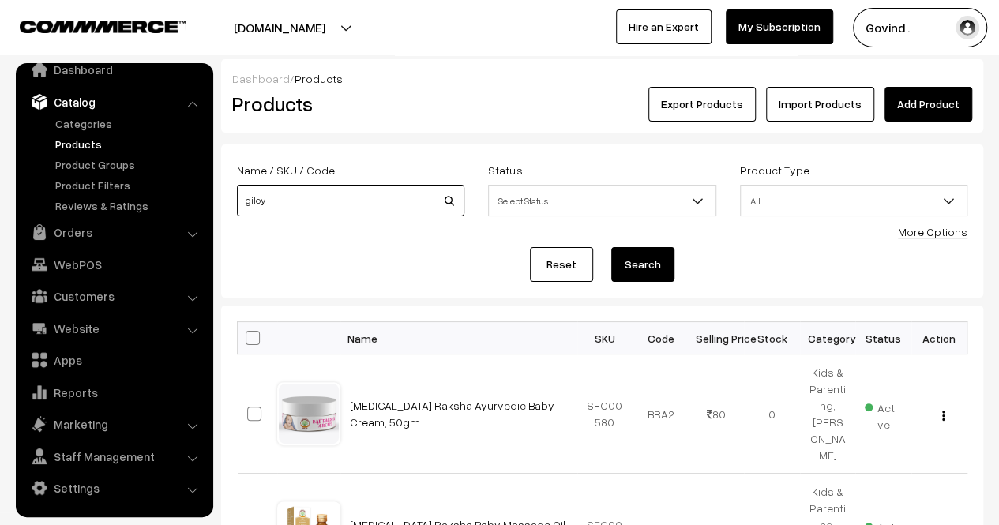
type input "giloy"
click at [611, 247] on button "Search" at bounding box center [642, 264] width 63 height 35
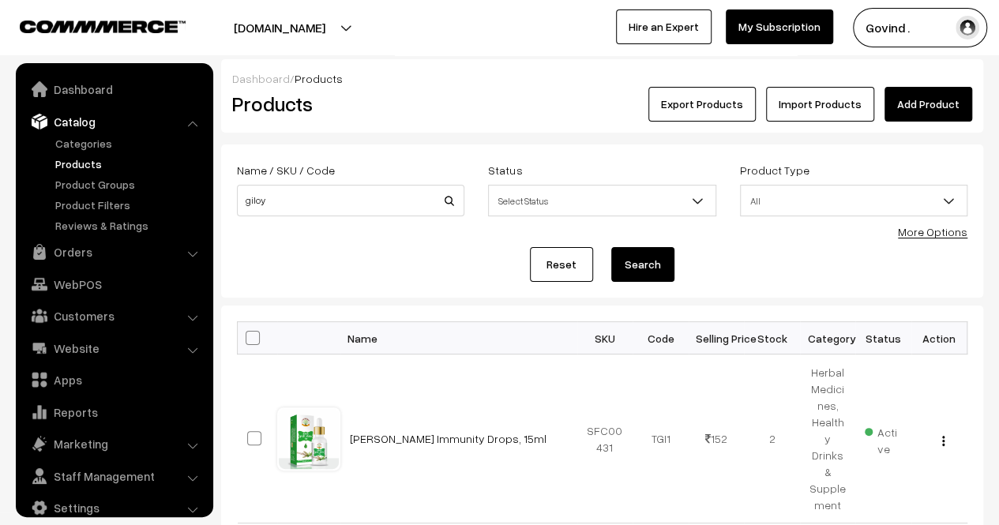
scroll to position [20, 0]
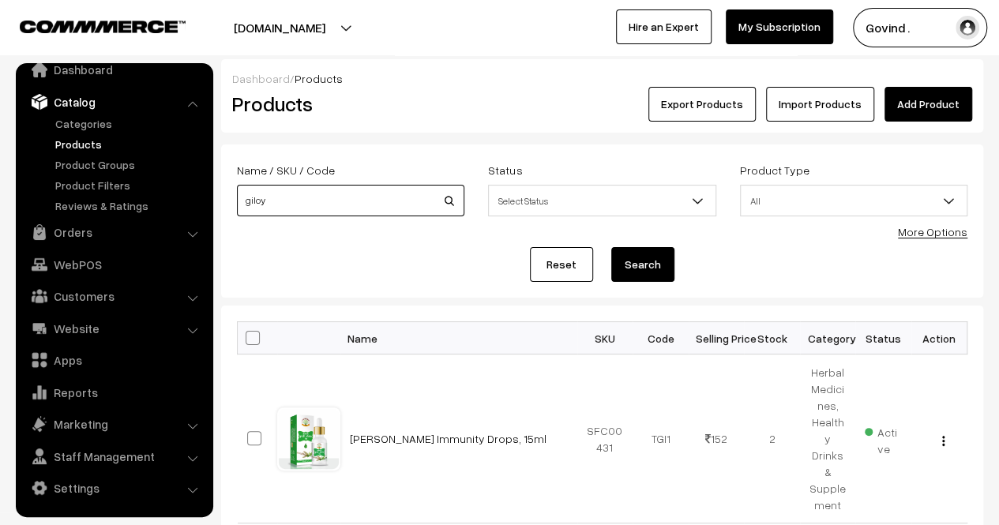
click at [367, 212] on input "giloy" at bounding box center [350, 201] width 227 height 32
type input "alovera"
click at [611, 247] on button "Search" at bounding box center [642, 264] width 63 height 35
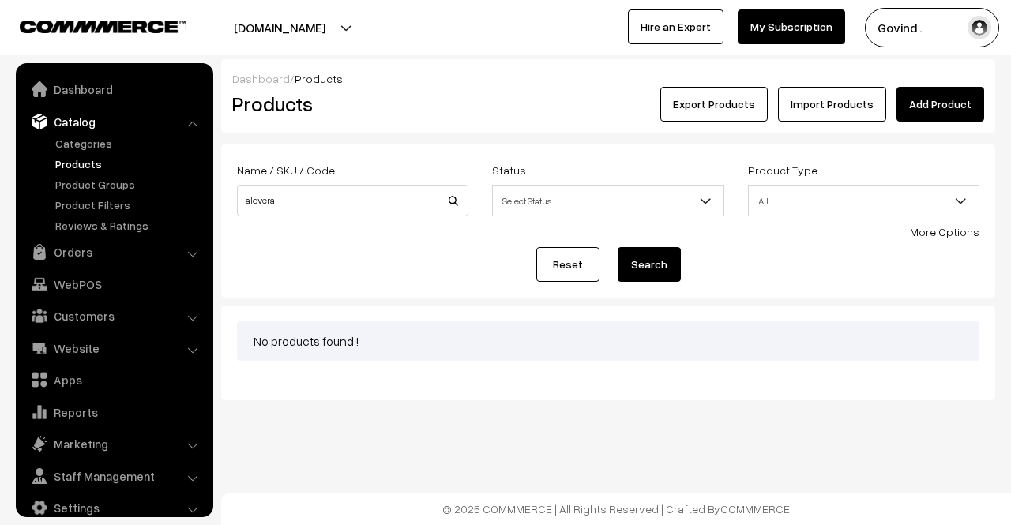
scroll to position [20, 0]
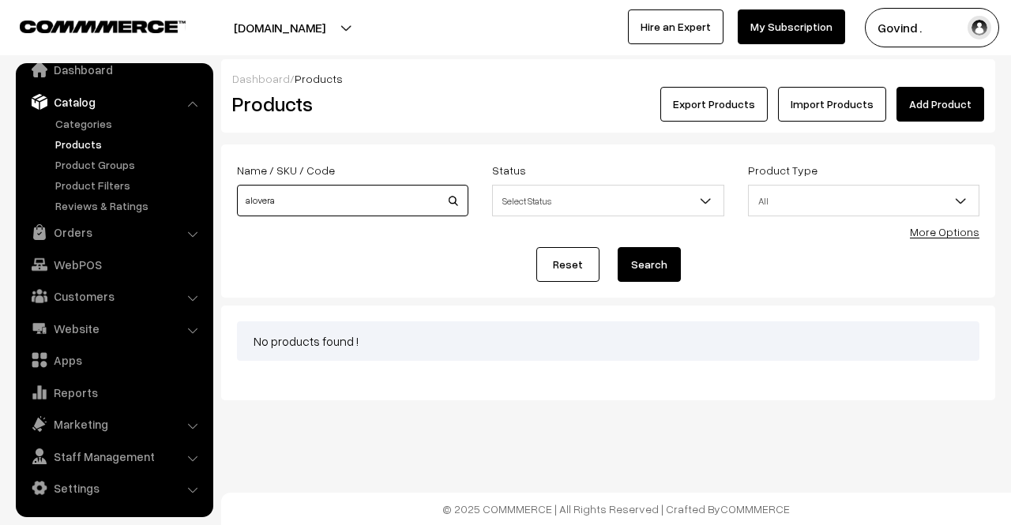
click at [367, 212] on input "alovera" at bounding box center [352, 201] width 231 height 32
type input "aloevera"
click at [618, 247] on button "Search" at bounding box center [649, 264] width 63 height 35
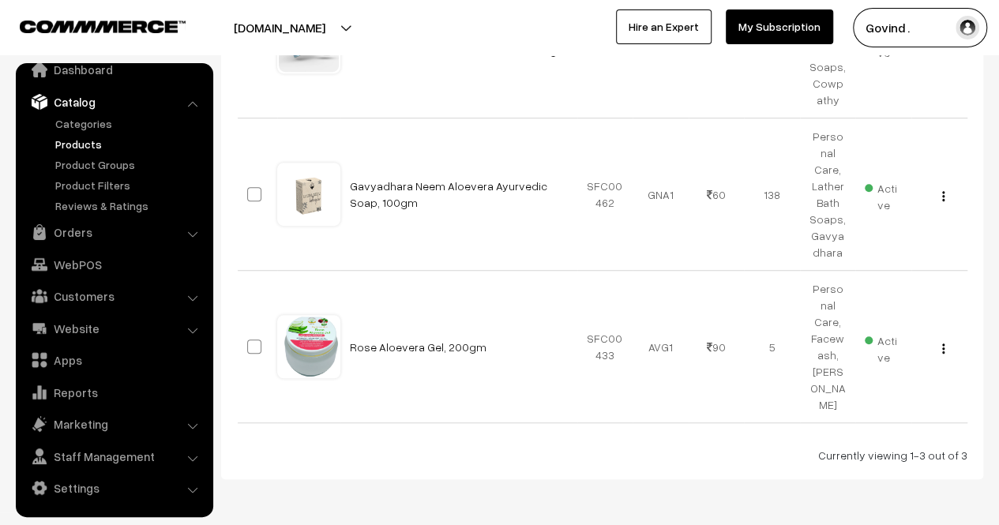
scroll to position [396, 0]
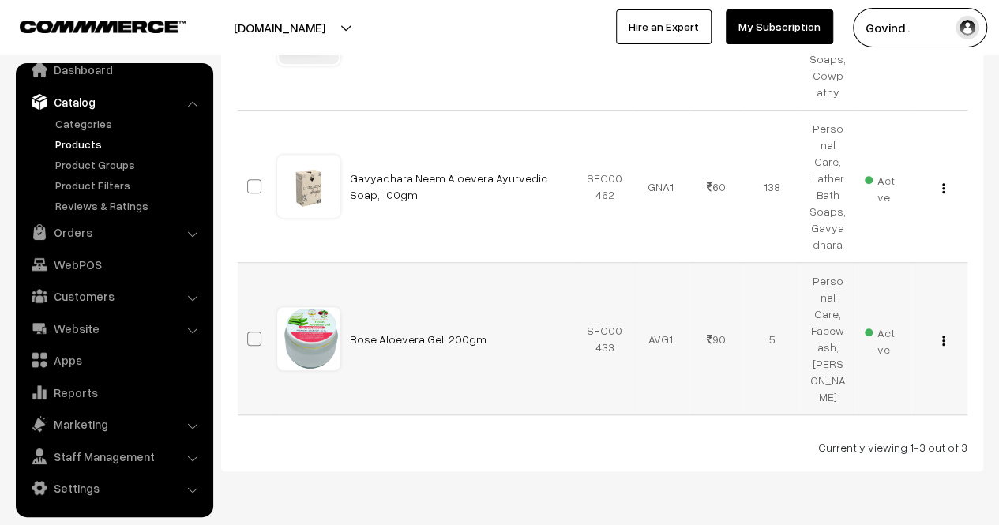
click at [941, 334] on button "button" at bounding box center [943, 340] width 4 height 13
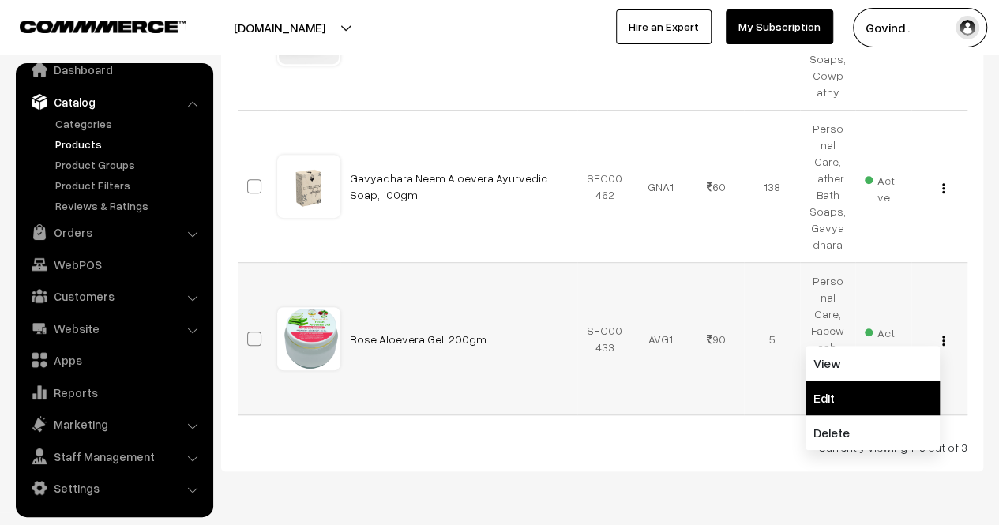
click at [886, 381] on link "Edit" at bounding box center [873, 398] width 134 height 35
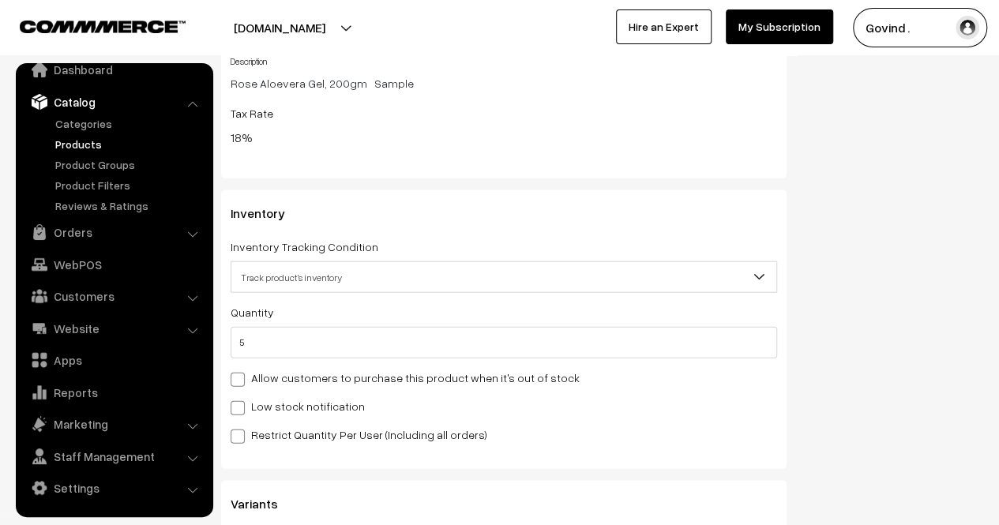
scroll to position [1862, 0]
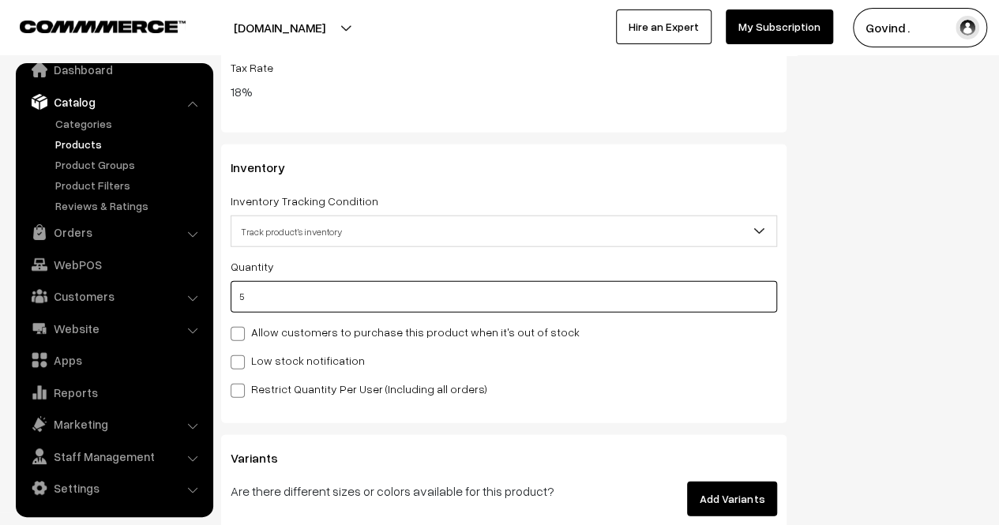
click at [652, 308] on input "5" at bounding box center [504, 297] width 547 height 32
type input "4"
type input "9"
type input "4"
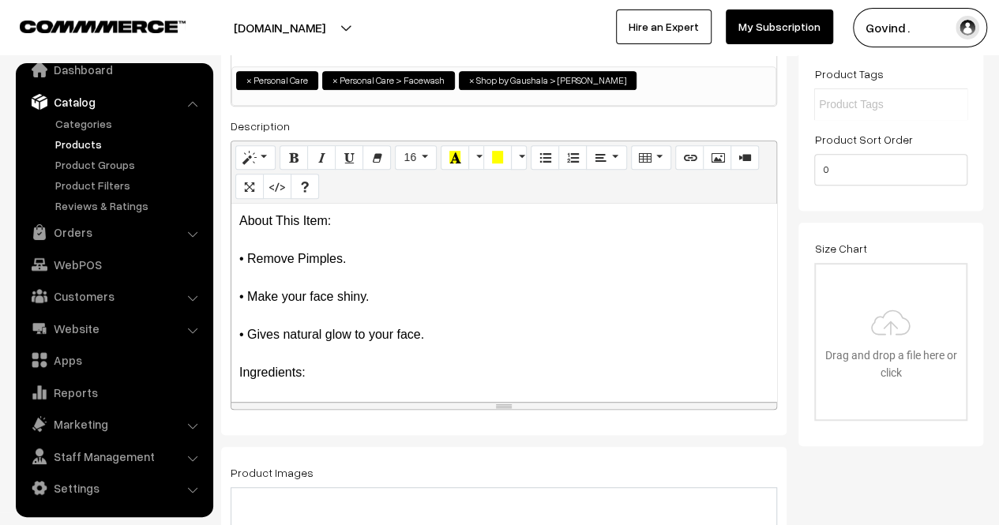
scroll to position [0, 0]
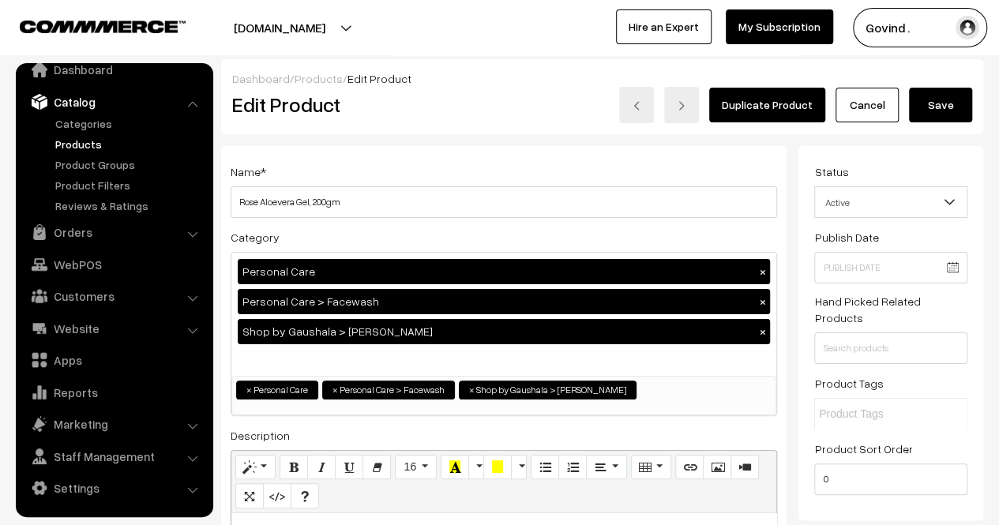
click at [949, 106] on button "Save" at bounding box center [940, 105] width 63 height 35
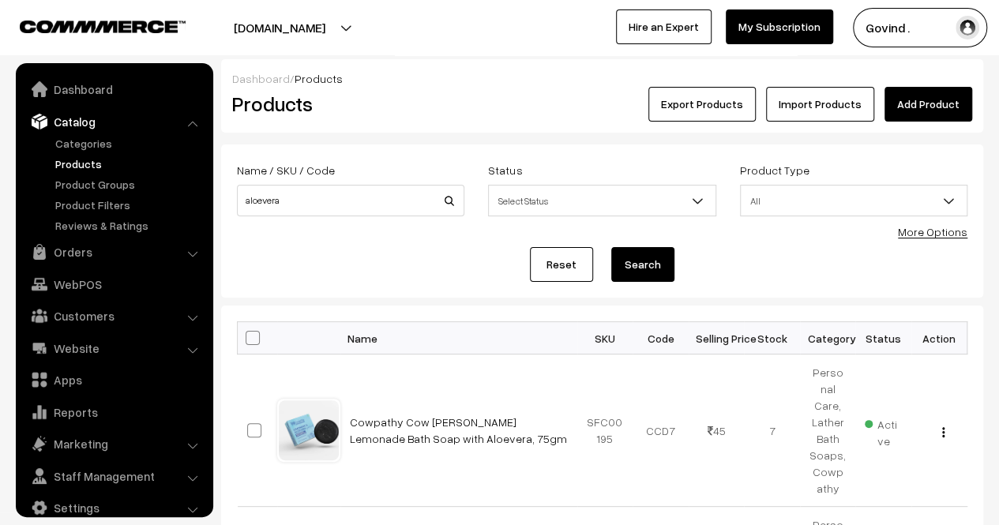
scroll to position [20, 0]
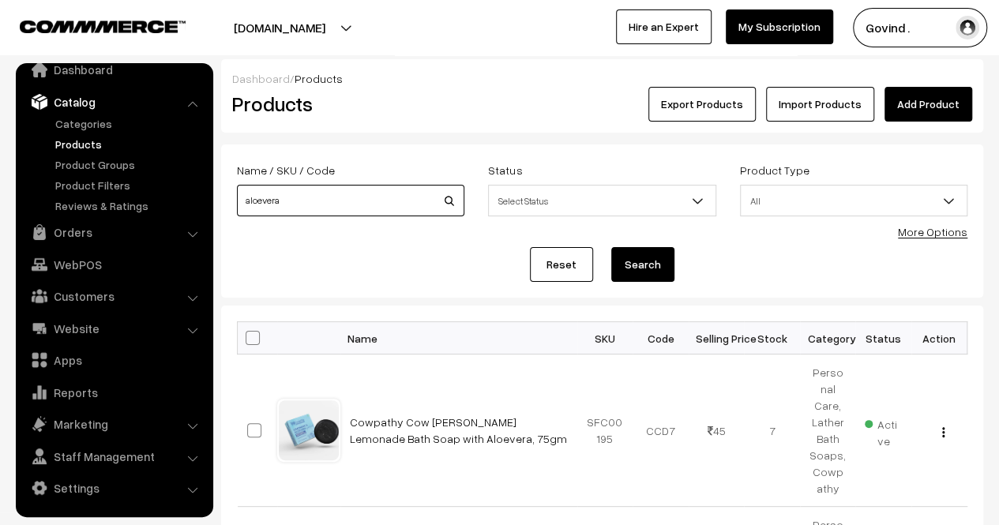
click at [310, 205] on input "aloevera" at bounding box center [350, 201] width 227 height 32
type input "khakhra"
click at [611, 247] on button "Search" at bounding box center [642, 264] width 63 height 35
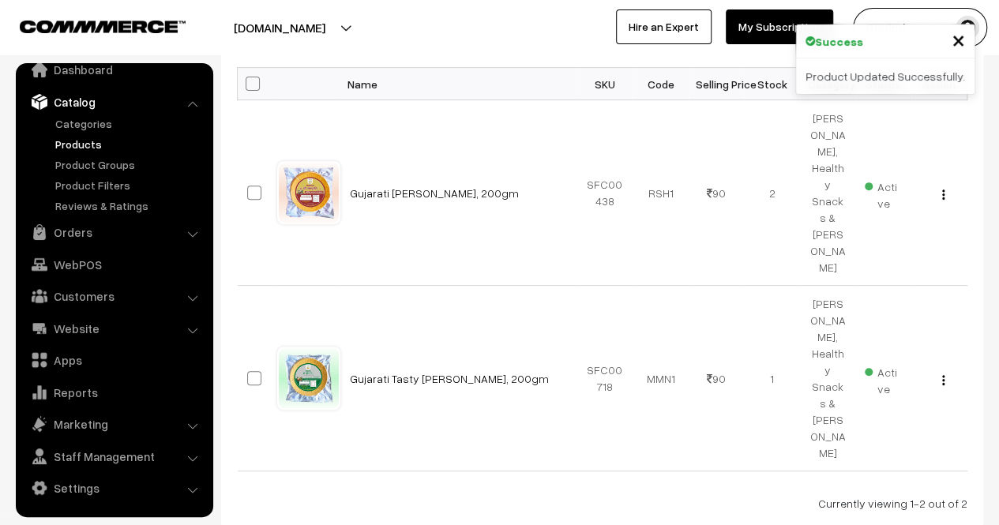
scroll to position [261, 0]
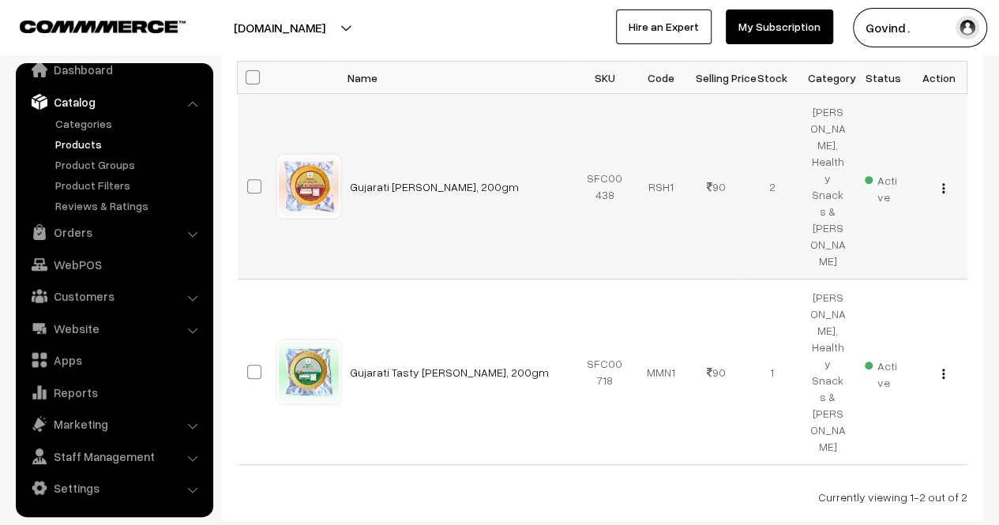
click at [945, 182] on div "View Edit Delete" at bounding box center [939, 186] width 37 height 17
click at [943, 183] on img "button" at bounding box center [943, 188] width 2 height 10
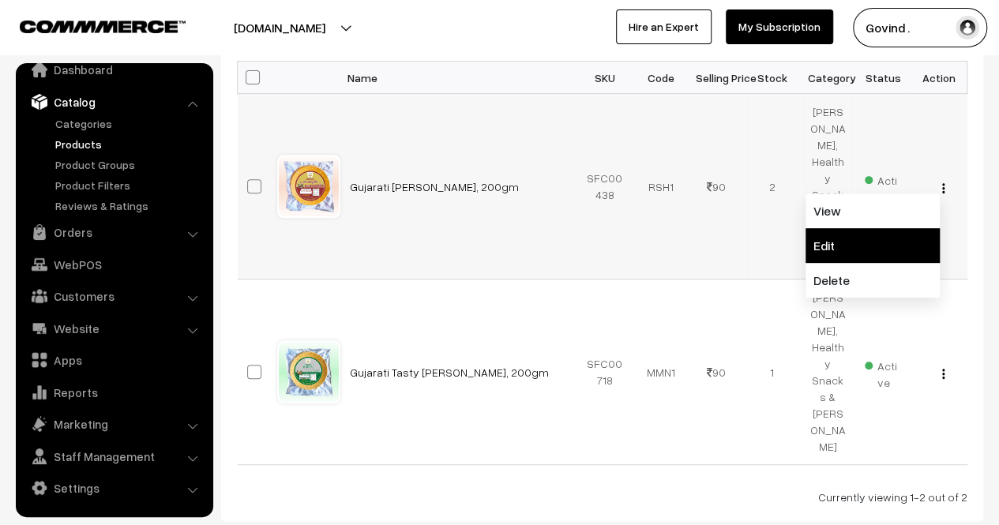
click at [857, 228] on link "Edit" at bounding box center [873, 245] width 134 height 35
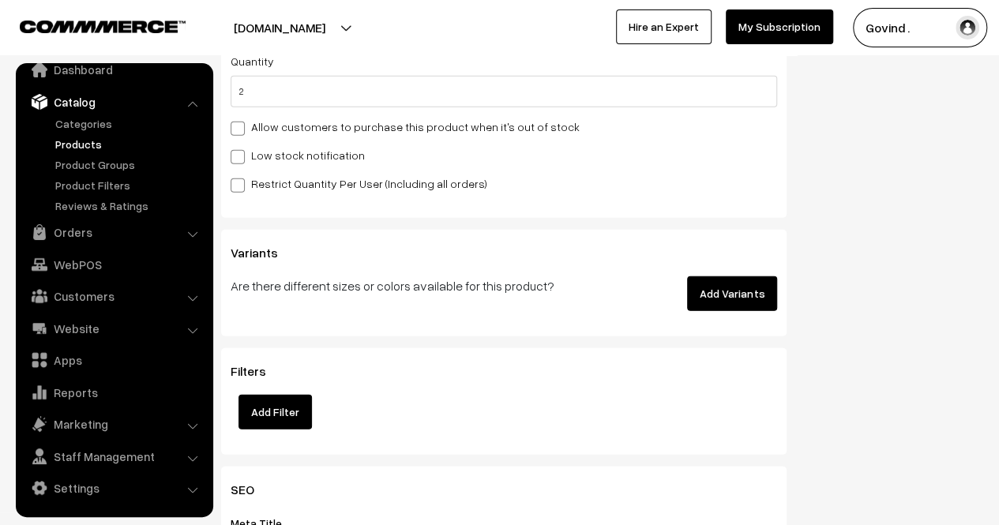
scroll to position [2003, 0]
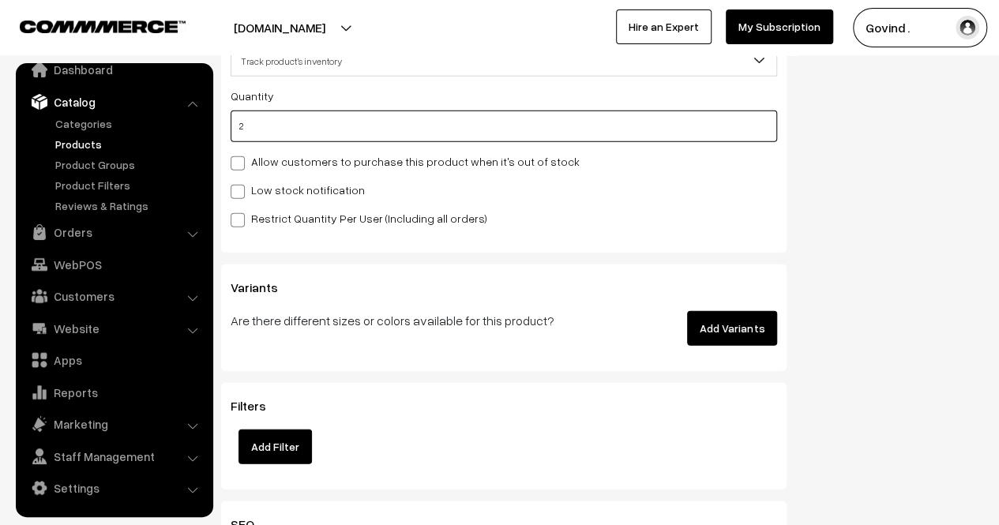
click at [634, 130] on input "2" at bounding box center [504, 127] width 547 height 32
type input "1"
type input "3"
type input "1"
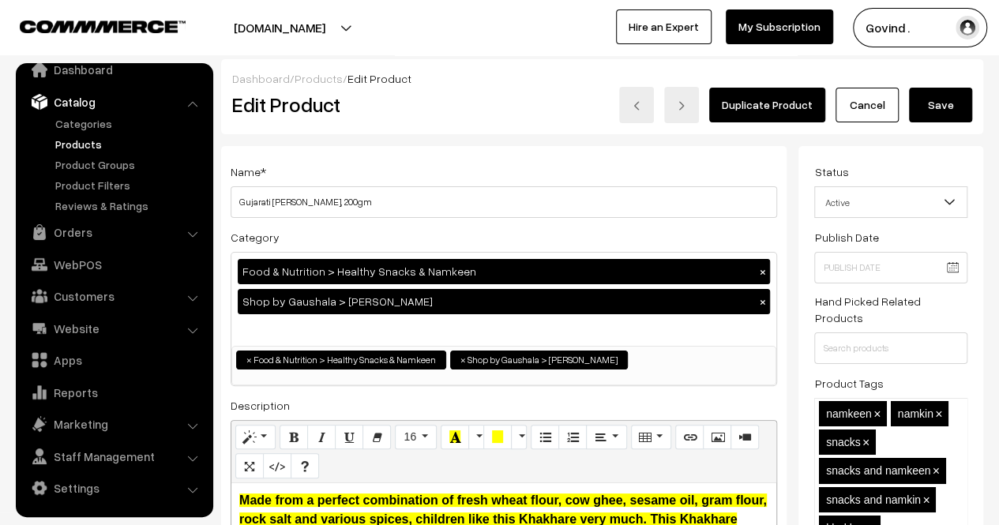
click at [967, 92] on button "Save" at bounding box center [940, 105] width 63 height 35
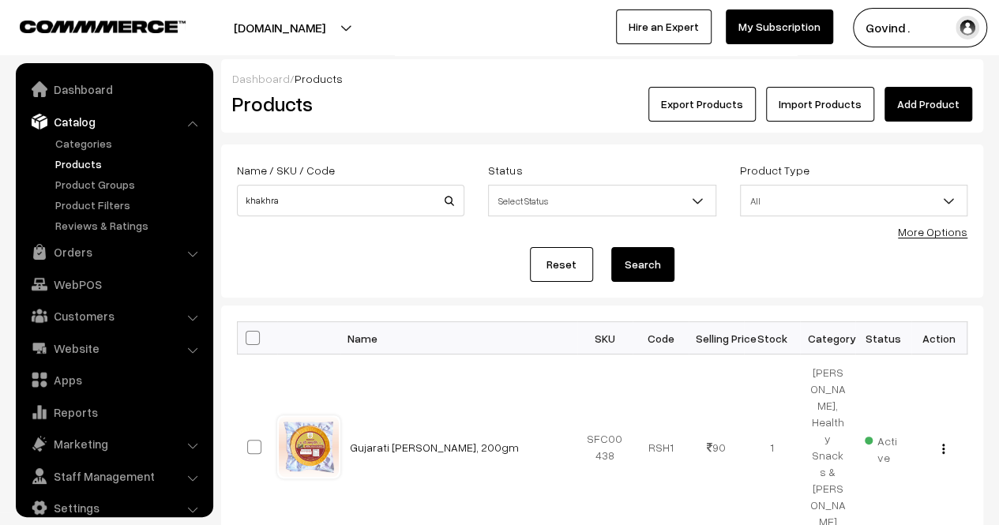
scroll to position [20, 0]
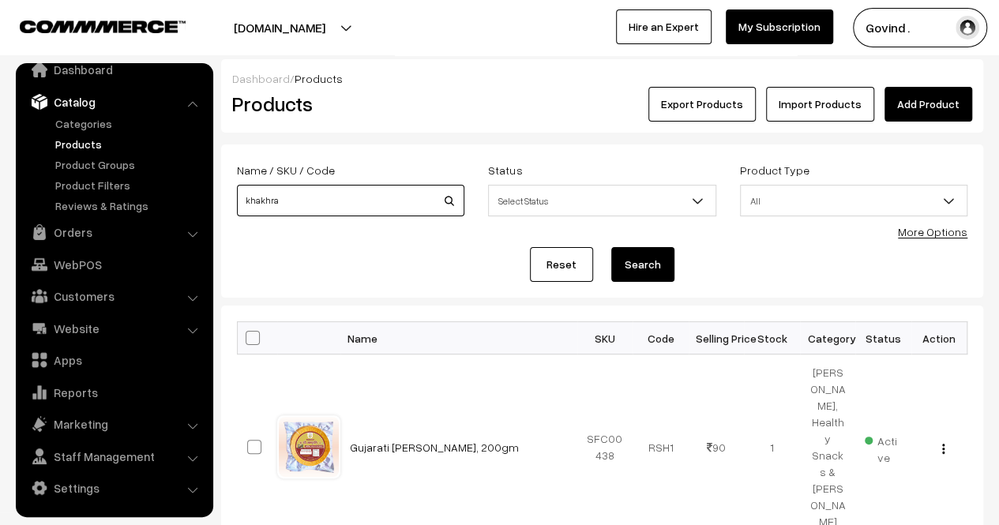
click at [357, 216] on input "khakhra" at bounding box center [350, 201] width 227 height 32
type input "[PERSON_NAME]"
click at [611, 247] on button "Search" at bounding box center [642, 264] width 63 height 35
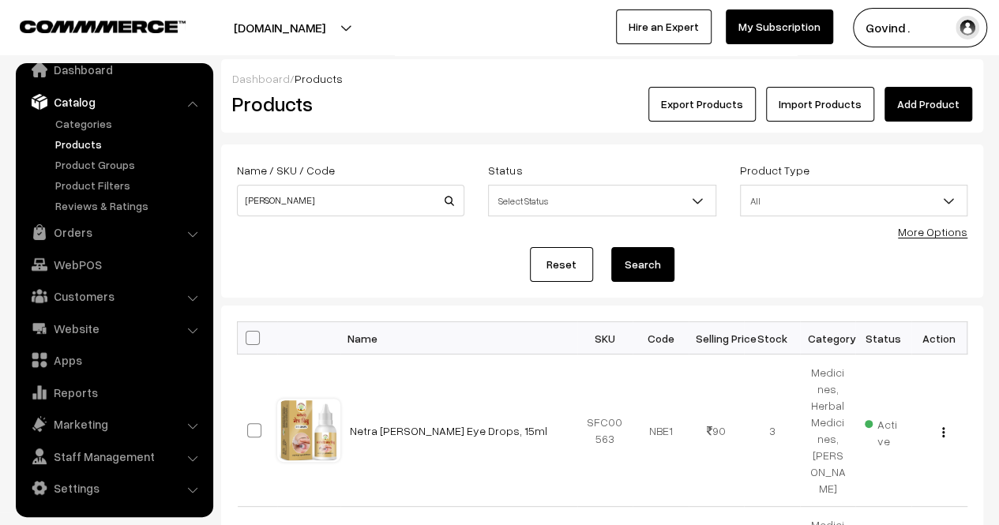
scroll to position [82, 0]
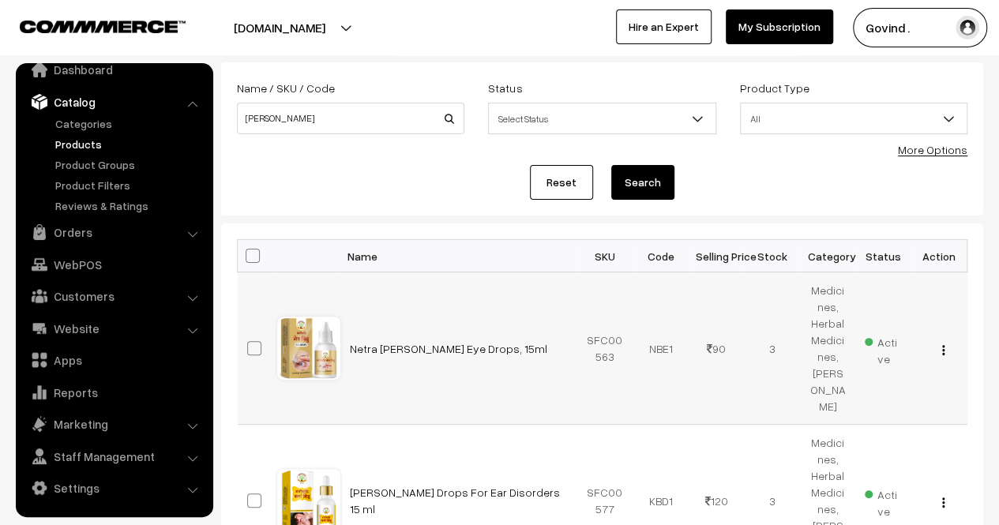
click at [943, 355] on img "button" at bounding box center [943, 350] width 2 height 10
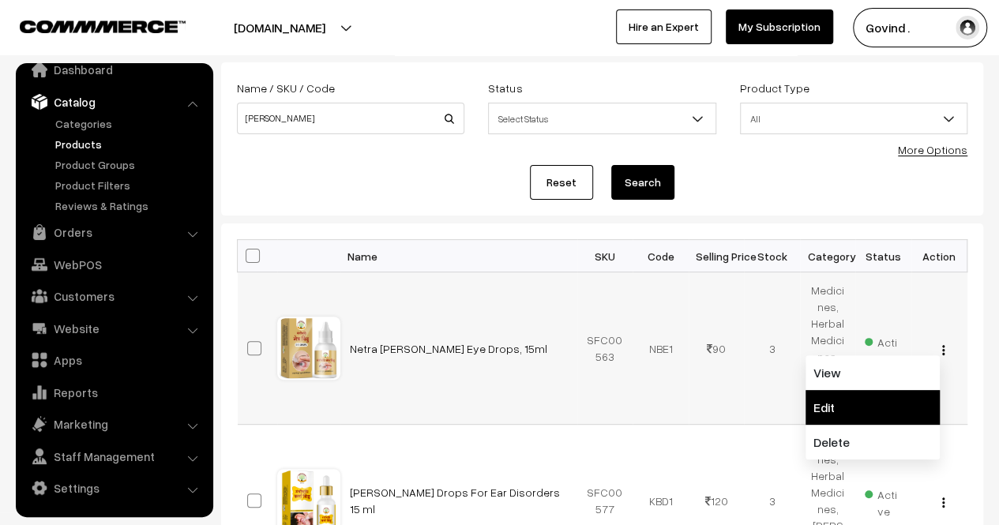
click at [855, 408] on link "Edit" at bounding box center [873, 407] width 134 height 35
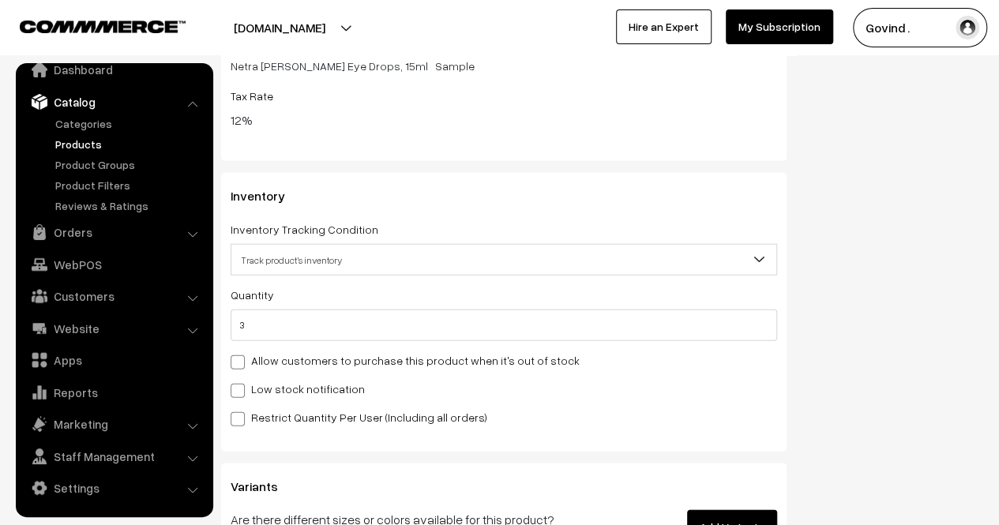
scroll to position [1838, 0]
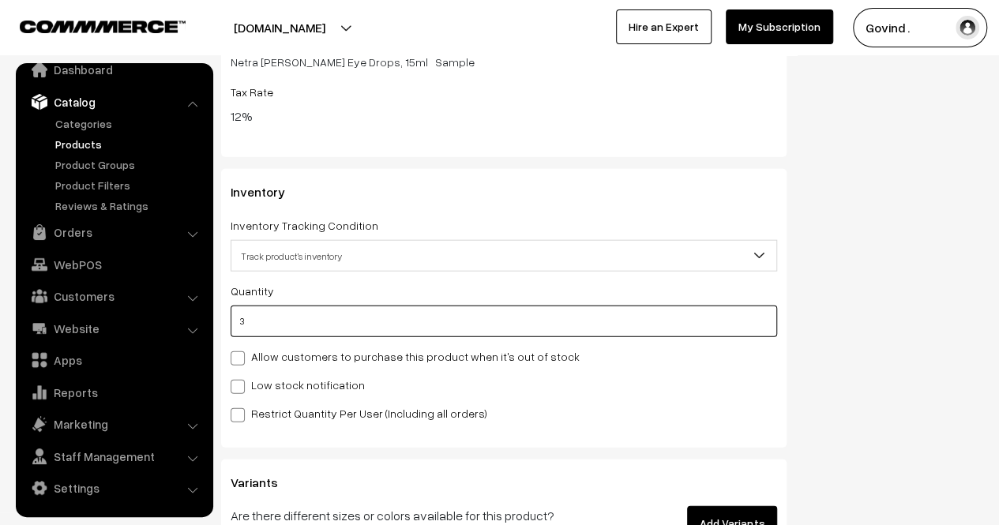
click at [536, 328] on input "3" at bounding box center [504, 322] width 547 height 32
type input "1"
type input "4"
type input "0"
type input "1"
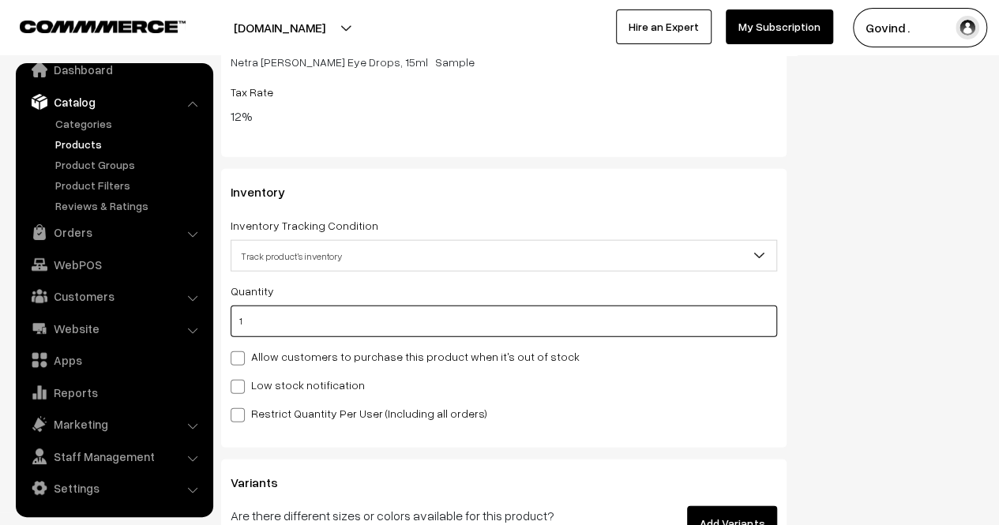
type input "4"
type input "1"
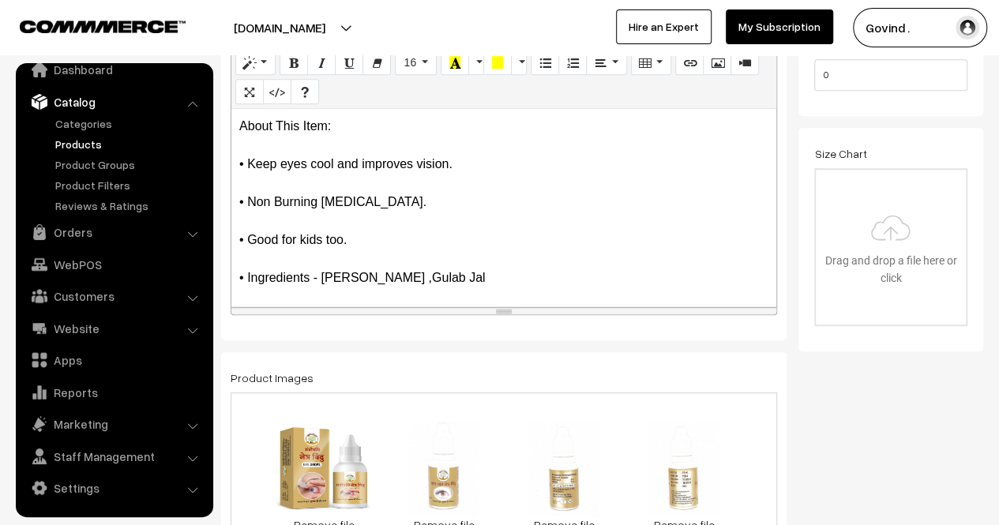
scroll to position [0, 0]
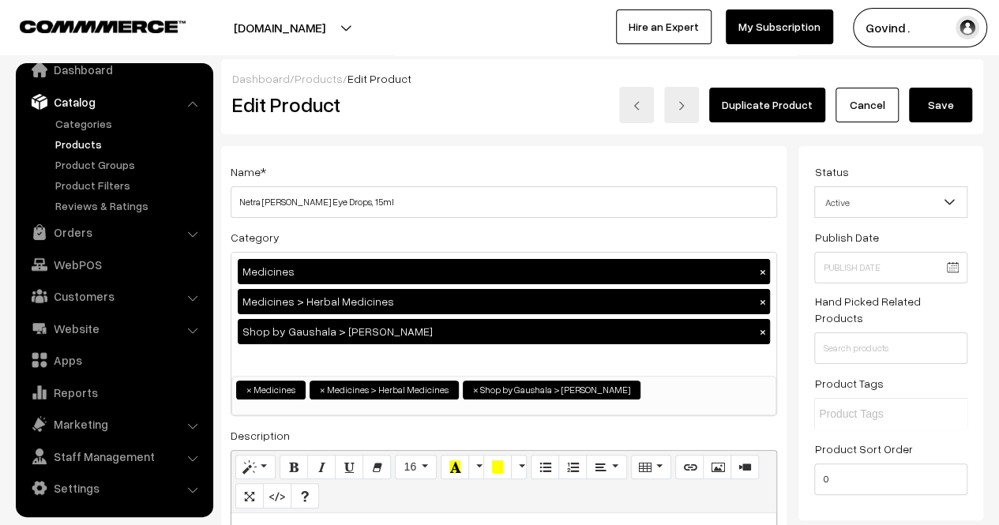
click at [938, 106] on button "Save" at bounding box center [940, 105] width 63 height 35
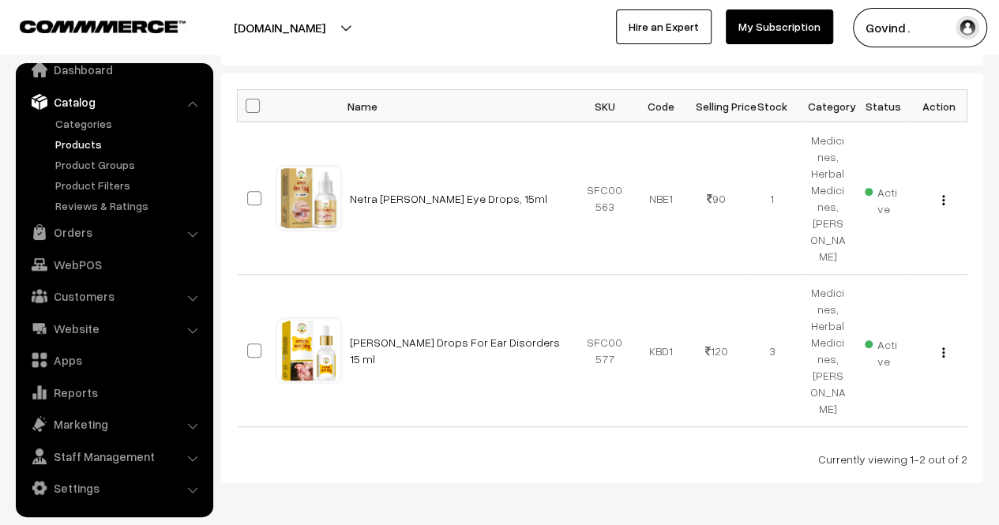
scroll to position [276, 0]
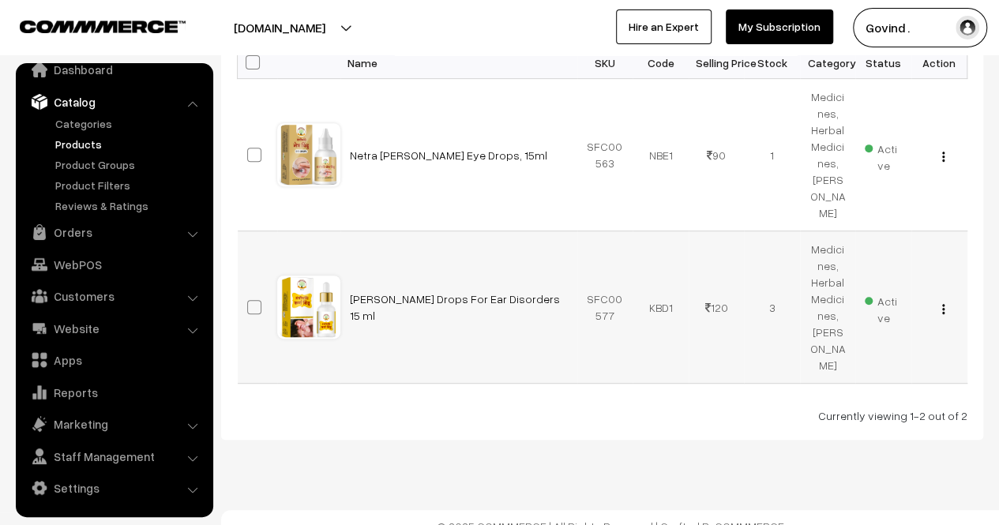
click at [940, 316] on div "View Edit Delete" at bounding box center [939, 307] width 37 height 17
click at [942, 314] on img "button" at bounding box center [943, 309] width 2 height 10
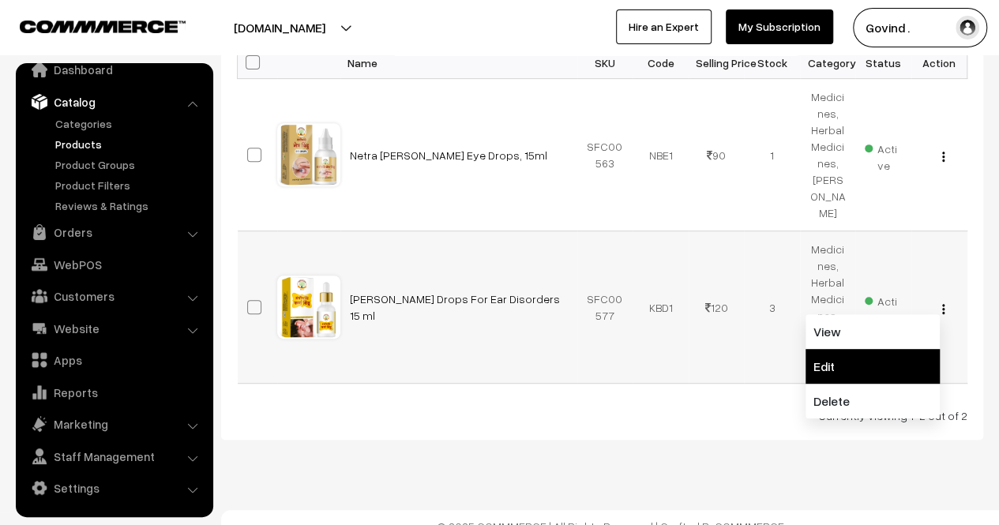
click at [877, 381] on link "Edit" at bounding box center [873, 366] width 134 height 35
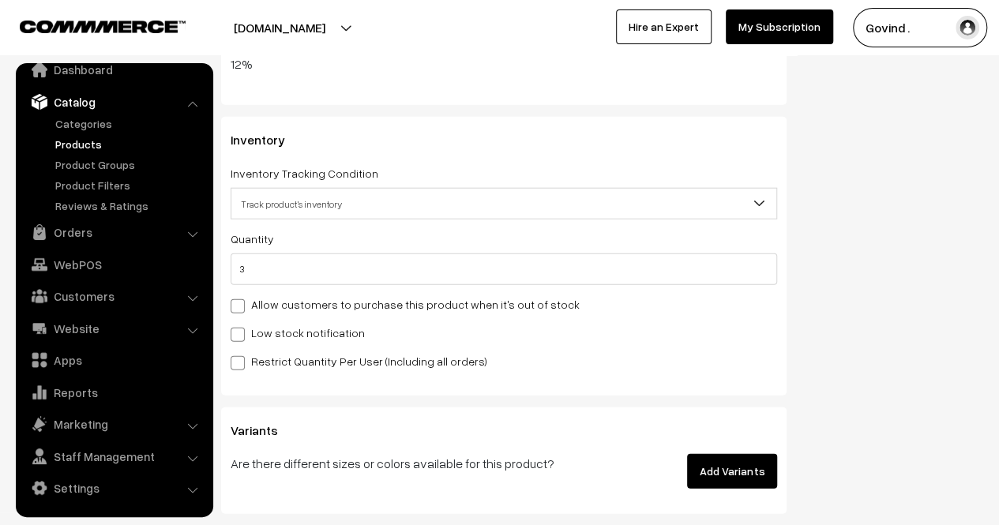
scroll to position [1894, 0]
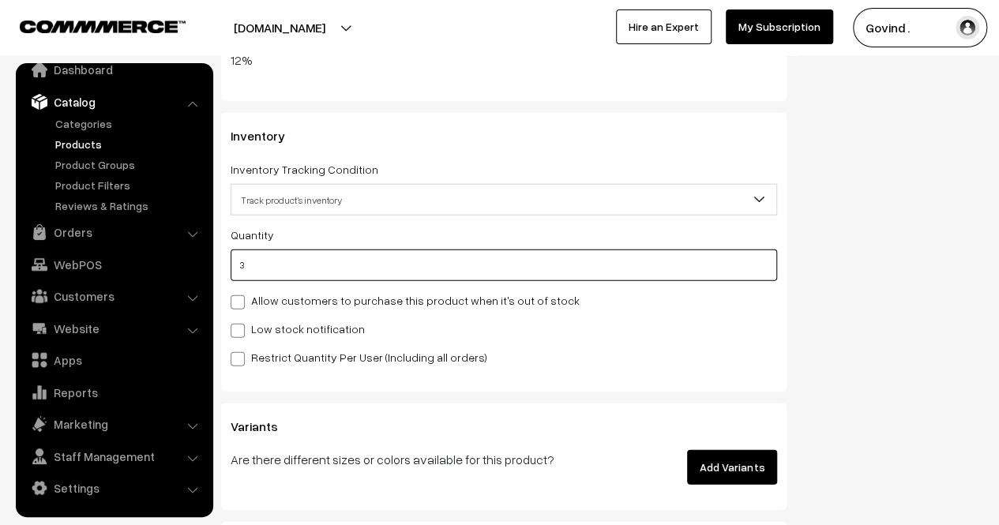
click at [670, 266] on input "3" at bounding box center [504, 266] width 547 height 32
type input "2"
type input "5"
type input "0"
type input "2"
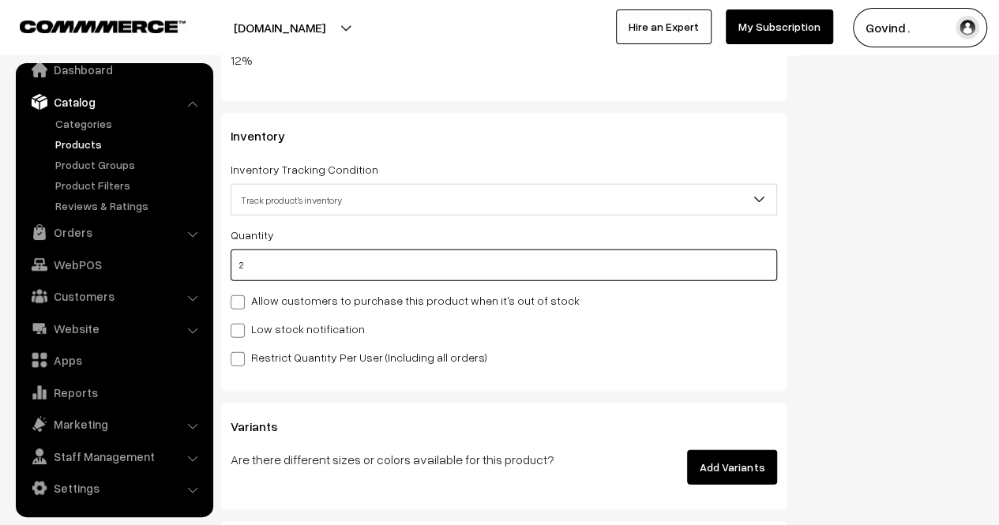
type input "5"
type input "2"
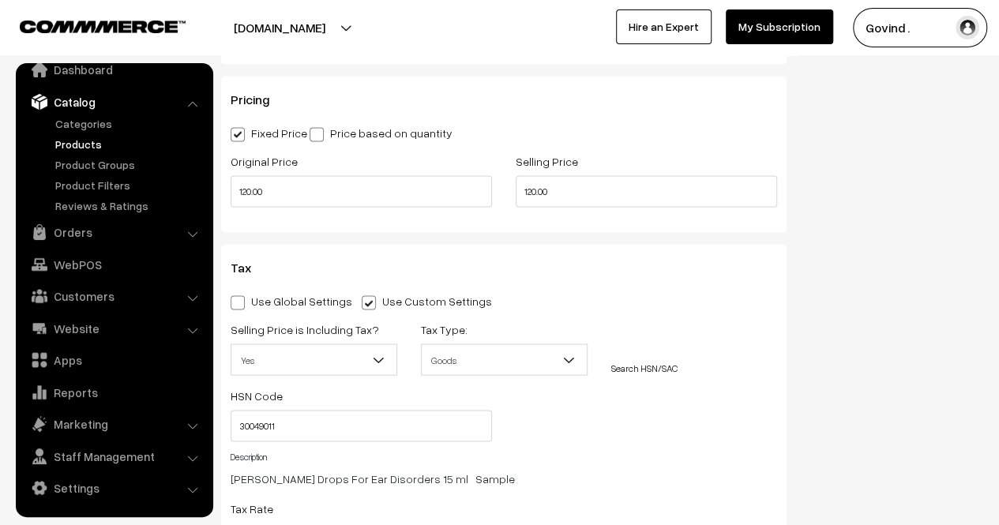
scroll to position [0, 0]
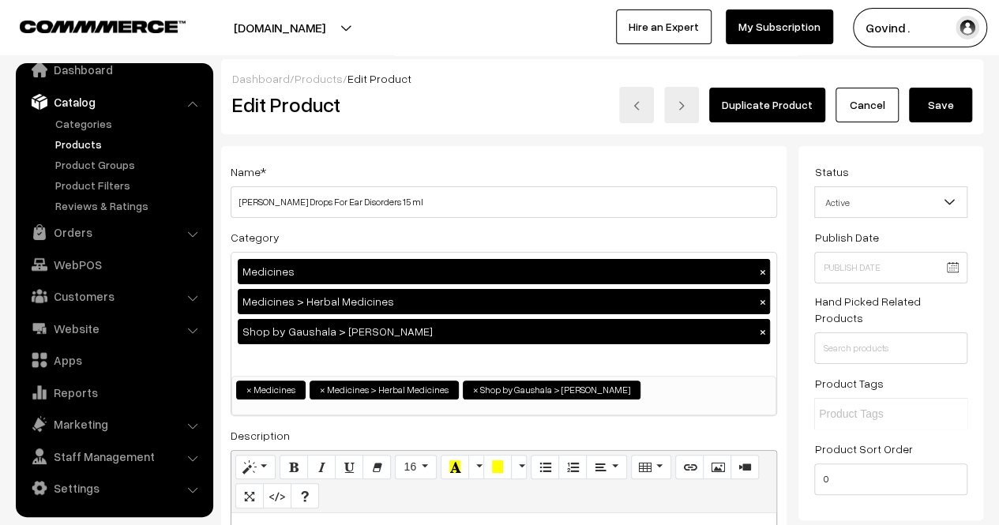
click at [939, 99] on button "Save" at bounding box center [940, 105] width 63 height 35
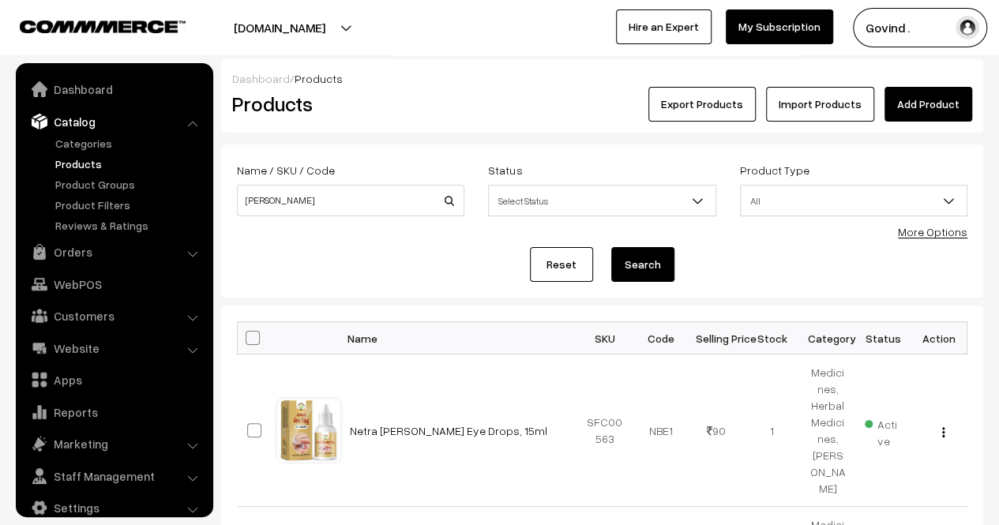
scroll to position [20, 0]
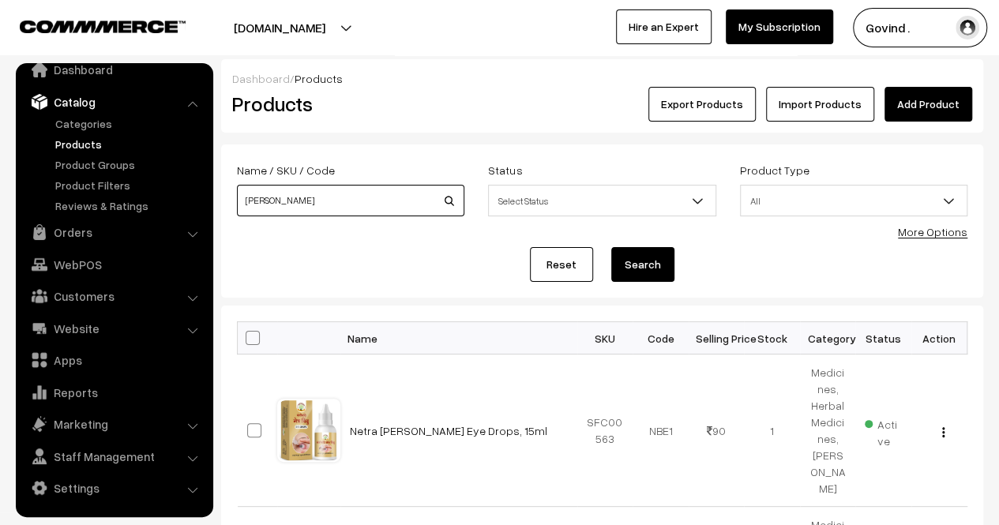
click at [297, 210] on input "bindu" at bounding box center [350, 201] width 227 height 32
type input "rograkshak"
click at [611, 247] on button "Search" at bounding box center [642, 264] width 63 height 35
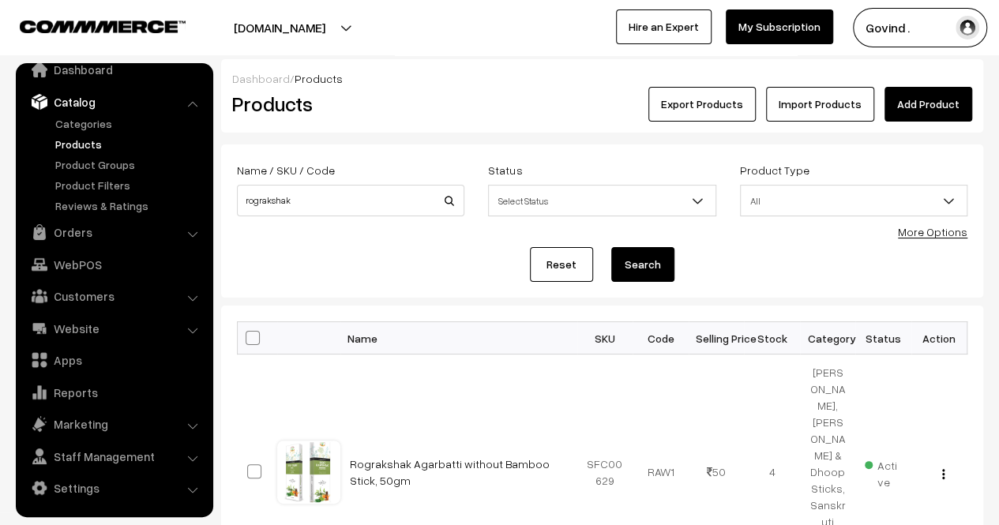
scroll to position [87, 0]
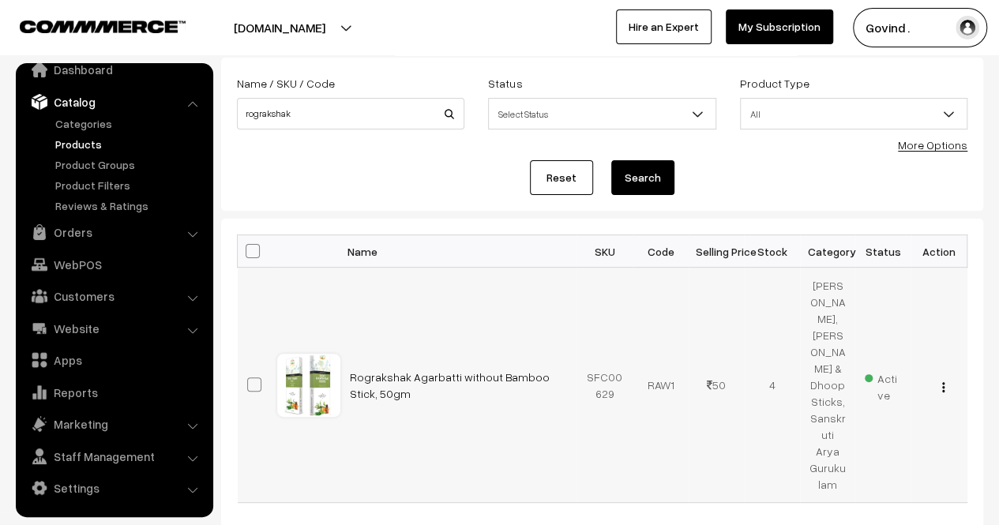
click at [941, 381] on button "button" at bounding box center [943, 387] width 4 height 13
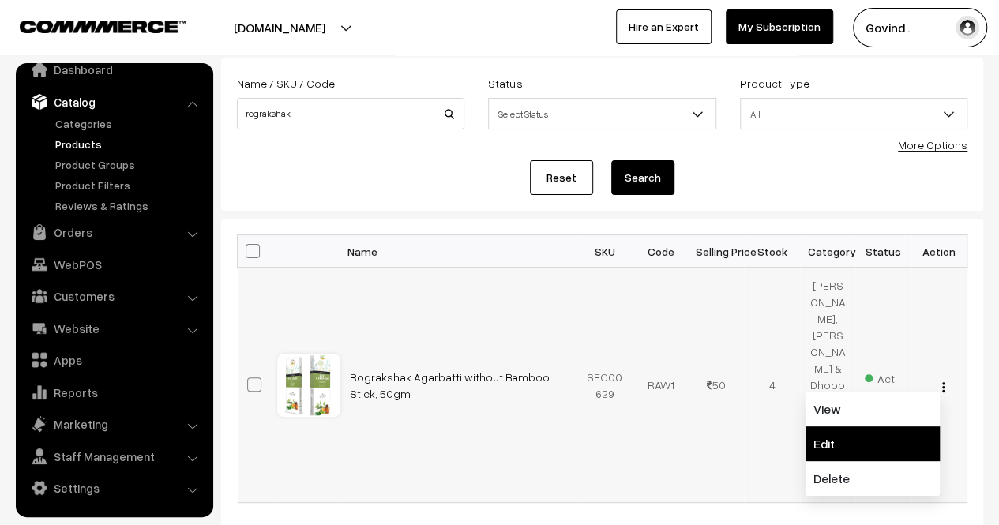
click at [873, 426] on link "Edit" at bounding box center [873, 443] width 134 height 35
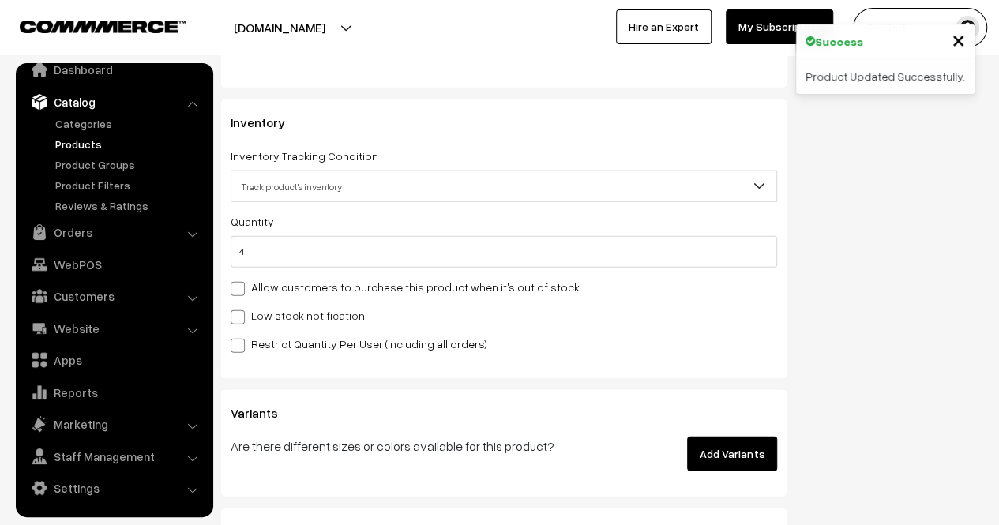
scroll to position [1911, 0]
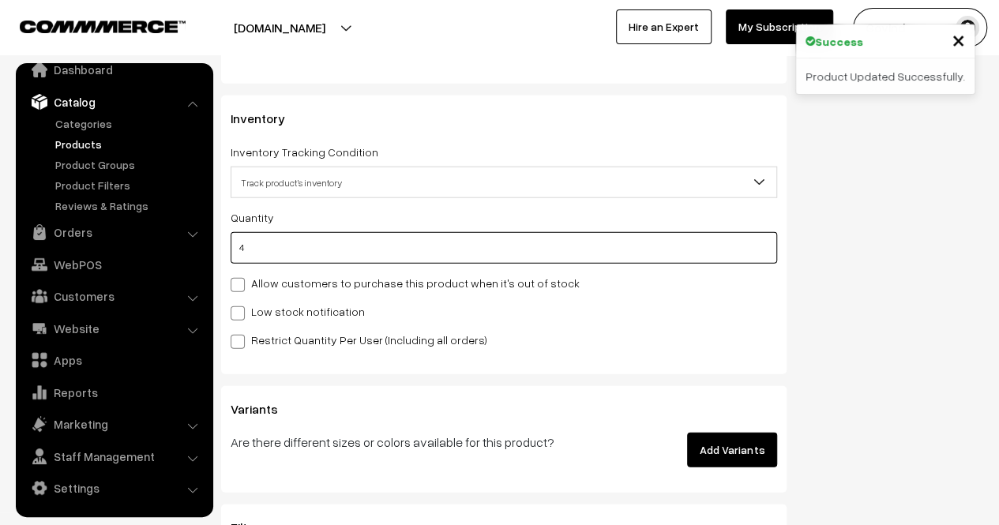
click at [617, 248] on input "4" at bounding box center [504, 248] width 547 height 32
type input "3"
type input "7"
type input "3"
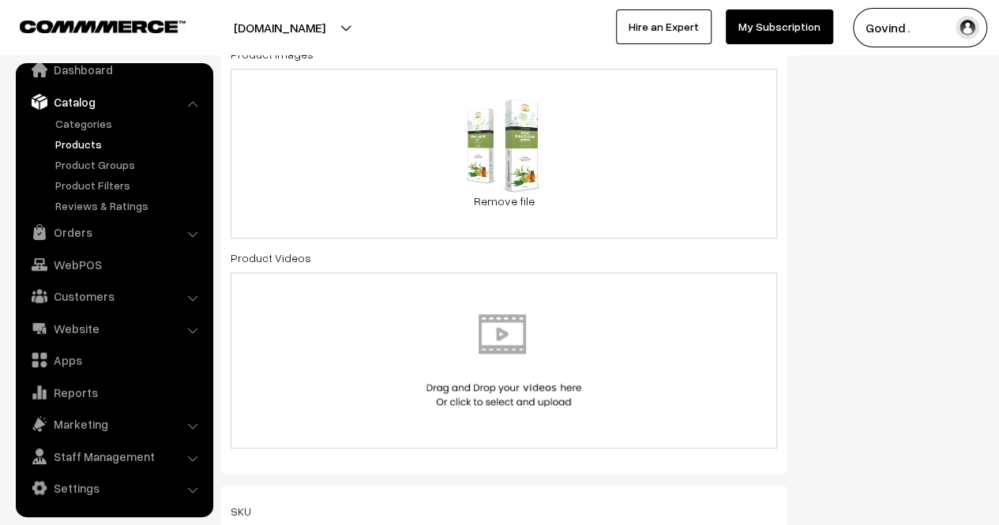
scroll to position [0, 0]
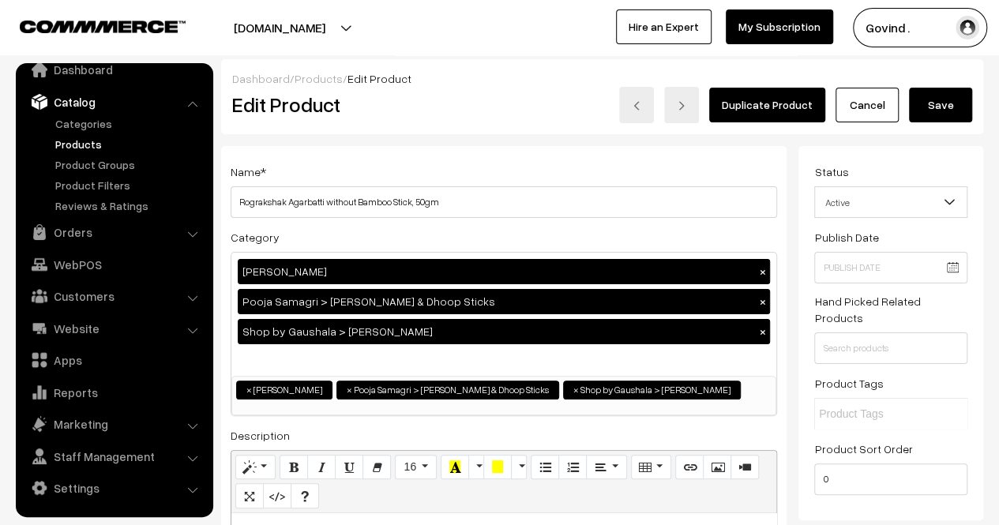
click at [929, 111] on button "Save" at bounding box center [940, 105] width 63 height 35
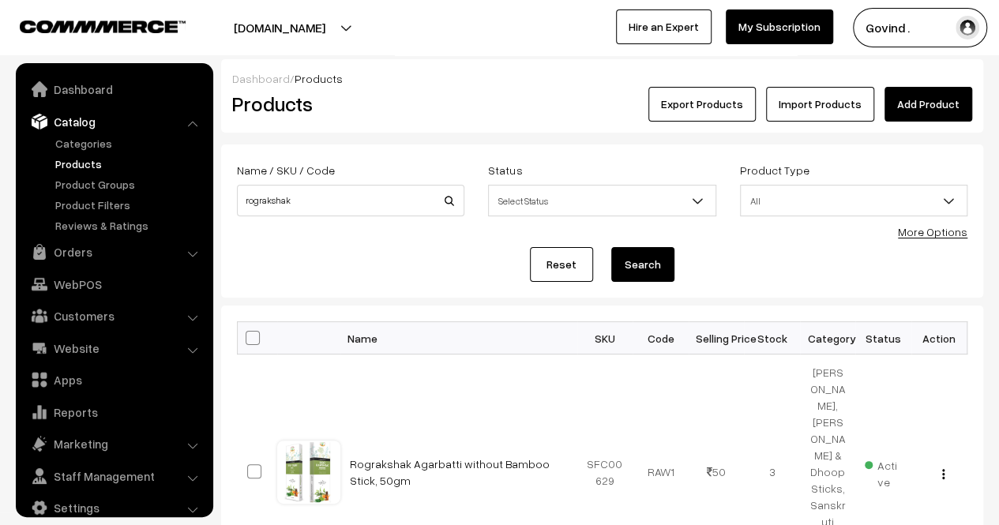
scroll to position [20, 0]
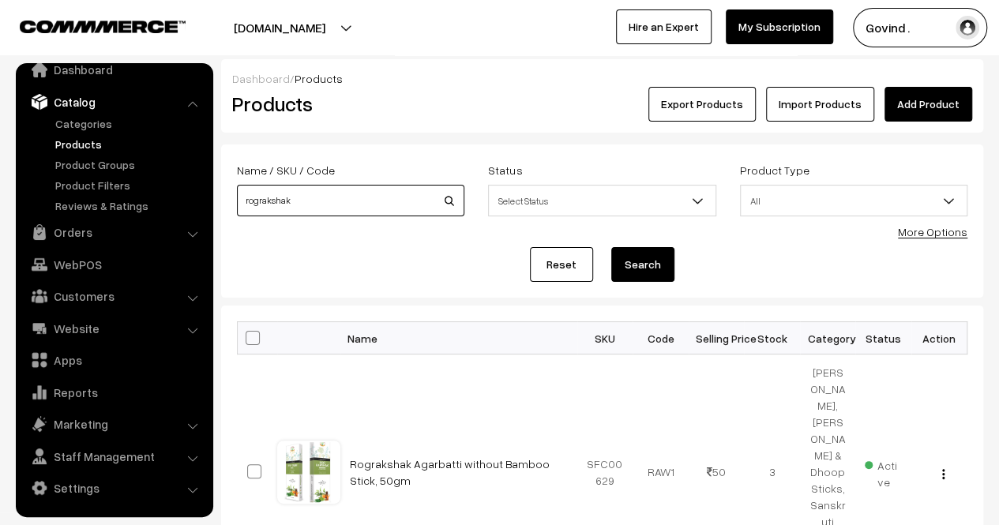
click at [359, 212] on input "rograkshak" at bounding box center [350, 201] width 227 height 32
click at [333, 274] on div "Reset Search" at bounding box center [602, 264] width 731 height 35
click at [318, 186] on input at bounding box center [350, 201] width 227 height 32
type input "gulkand"
click at [611, 247] on button "Search" at bounding box center [642, 264] width 63 height 35
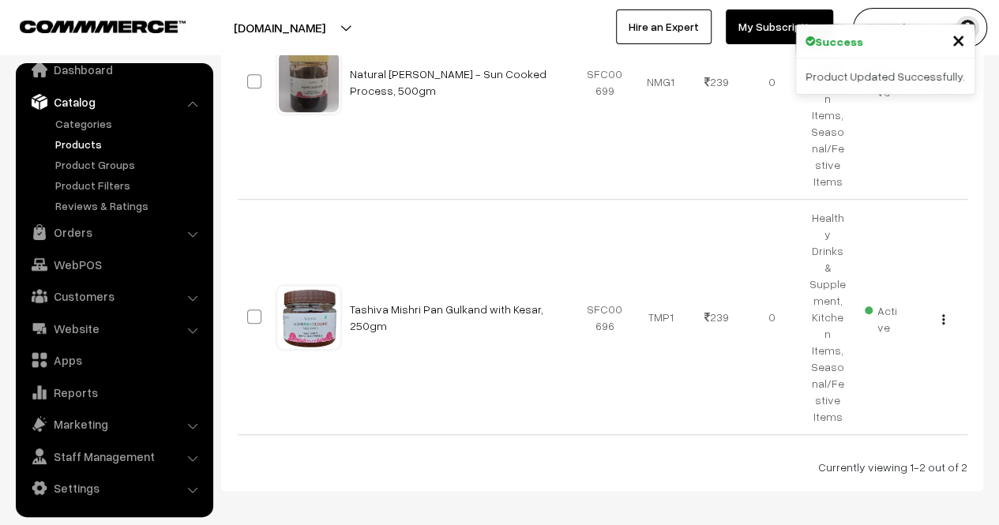
scroll to position [66, 0]
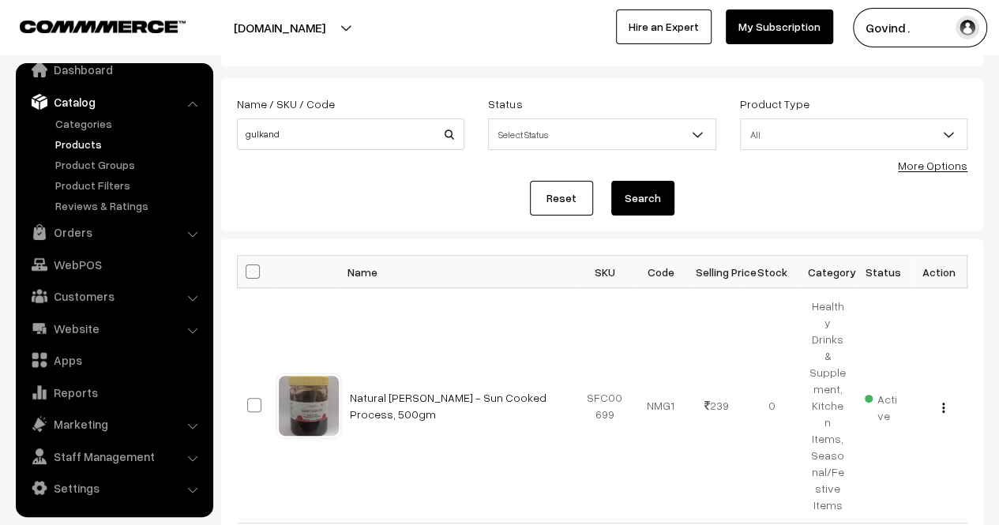
click at [73, 140] on link "Products" at bounding box center [129, 144] width 156 height 17
click at [340, 145] on input "gulkand" at bounding box center [350, 134] width 227 height 32
type input "gavy"
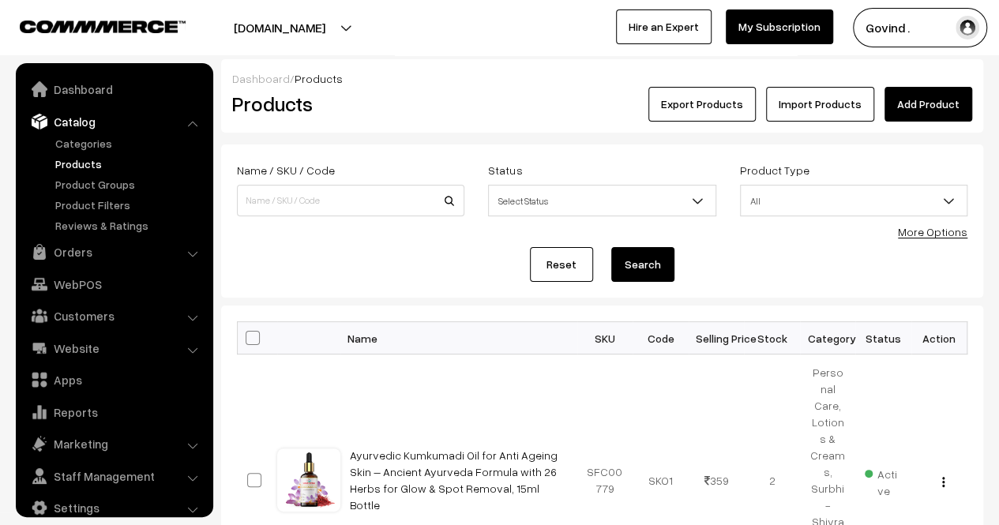
scroll to position [20, 0]
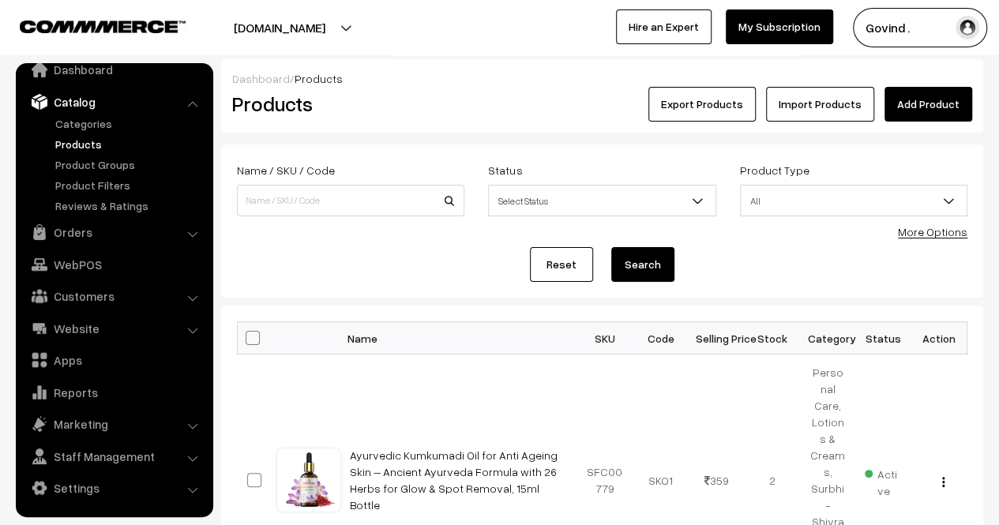
click at [90, 147] on link "Products" at bounding box center [129, 144] width 156 height 17
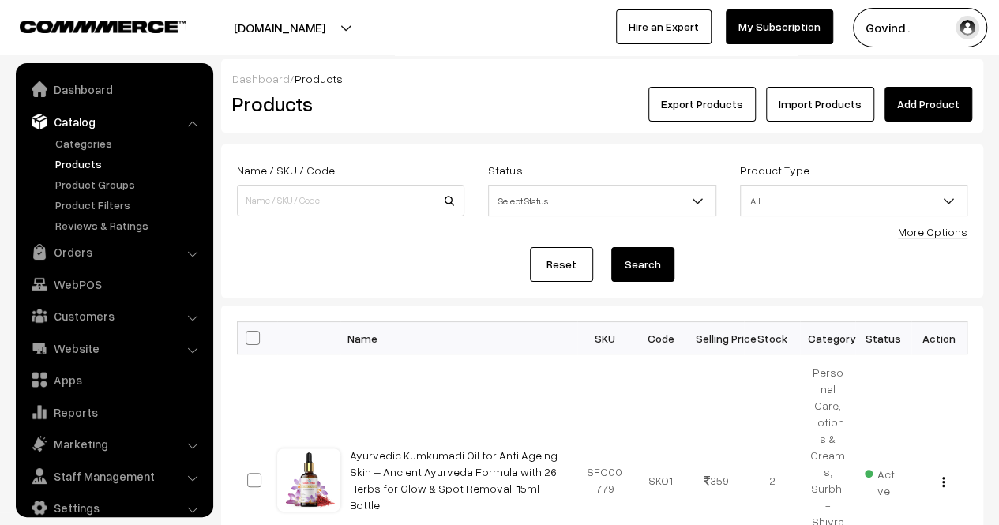
scroll to position [20, 0]
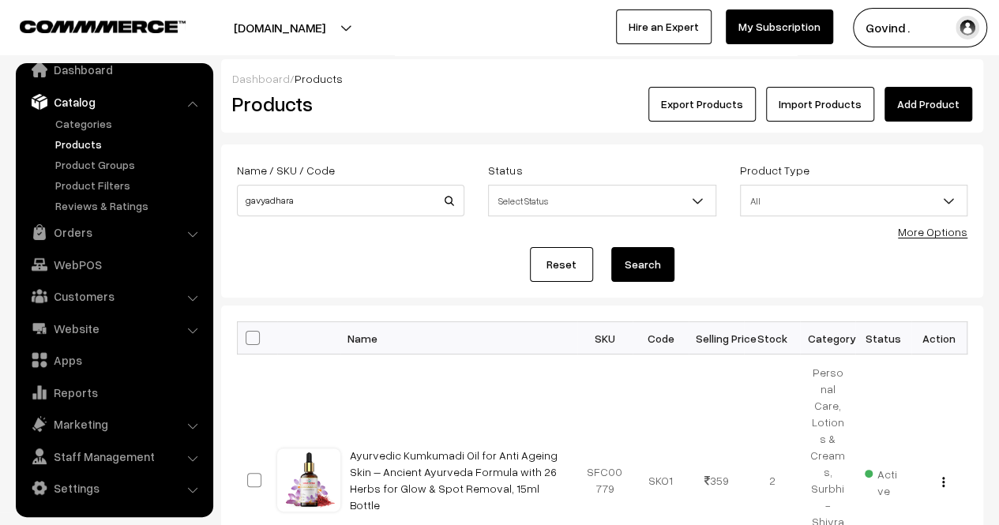
type input "gavyadhara"
click at [611, 247] on button "Search" at bounding box center [642, 264] width 63 height 35
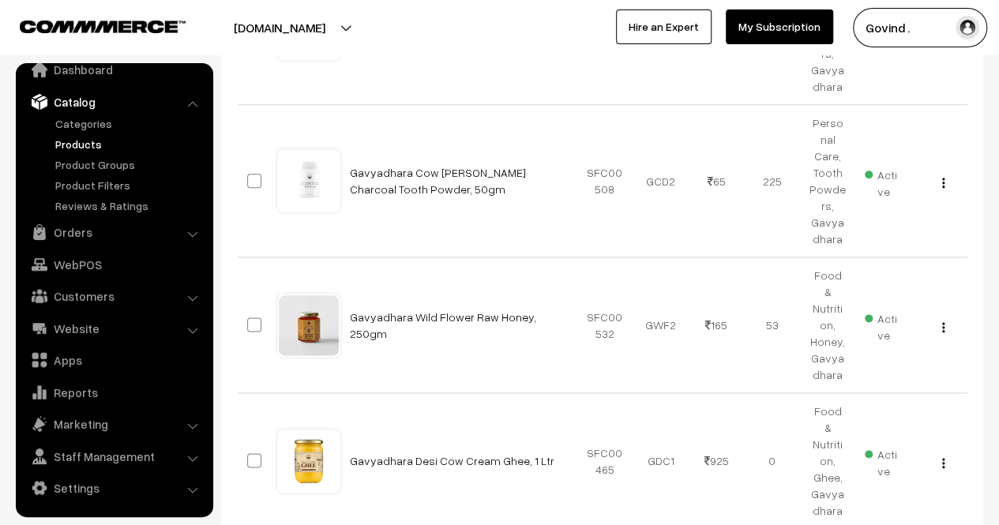
scroll to position [1316, 0]
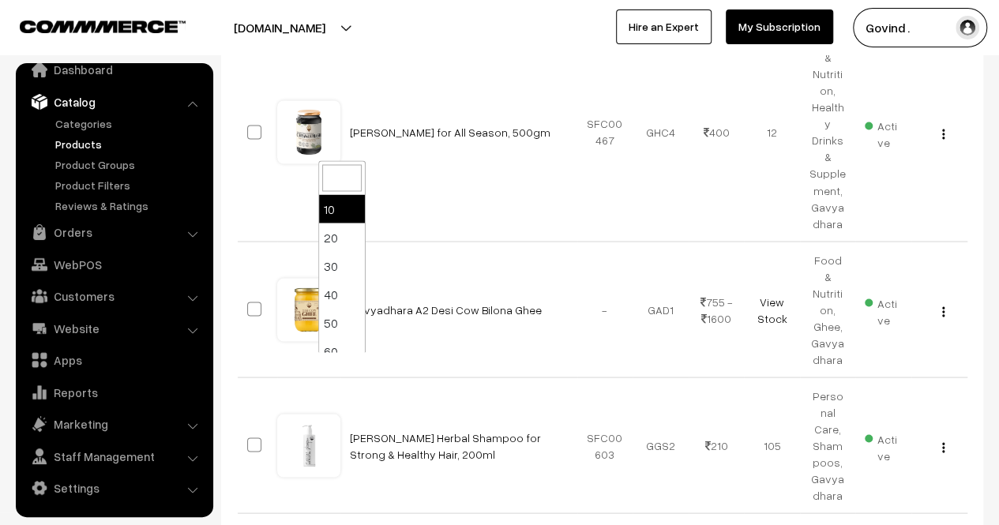
select select "60"
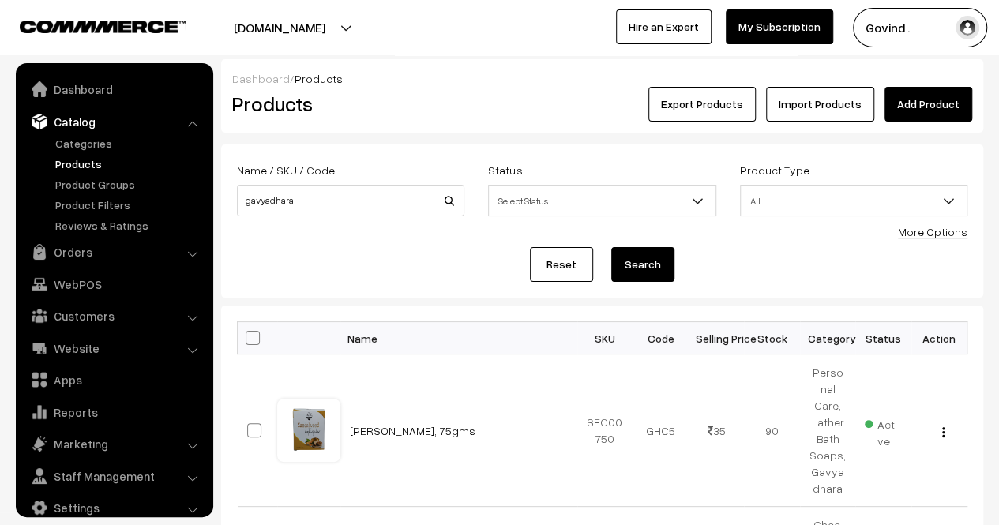
scroll to position [20, 0]
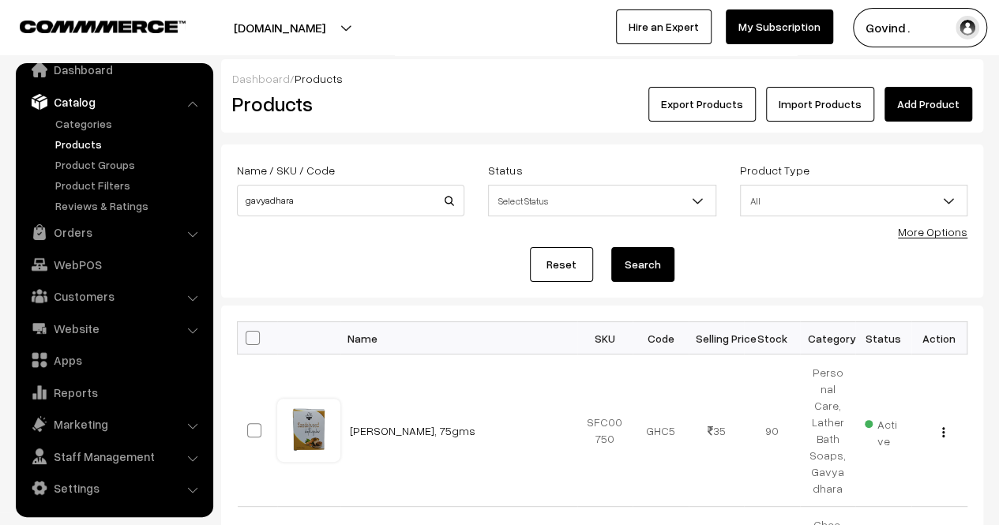
click at [255, 332] on span at bounding box center [253, 338] width 14 height 14
click at [248, 332] on input "checkbox" at bounding box center [243, 337] width 10 height 10
checkbox input "true"
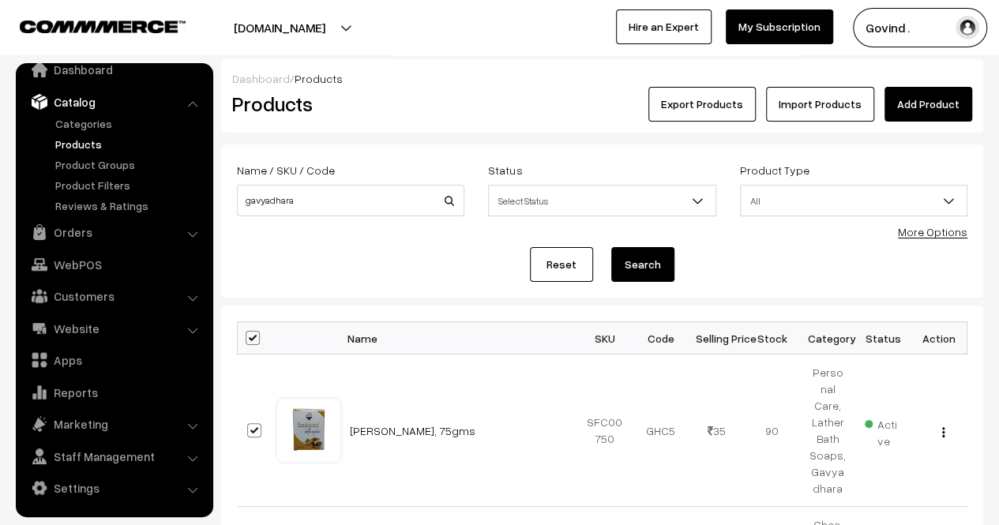
checkbox input "true"
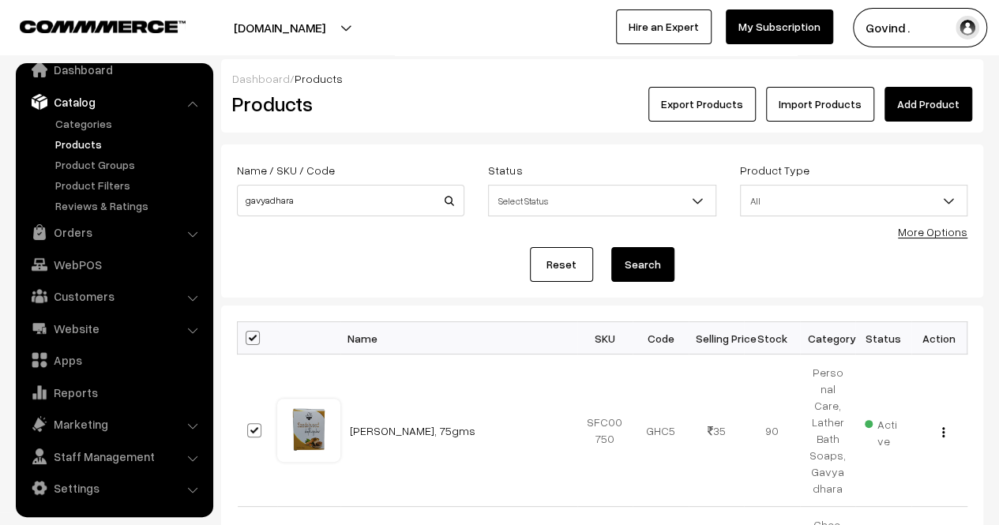
checkbox input "true"
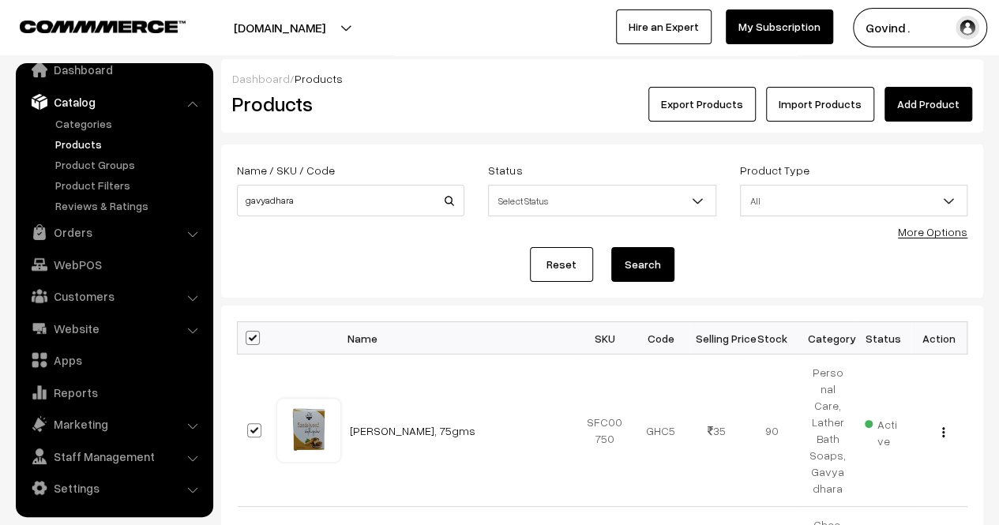
checkbox input "true"
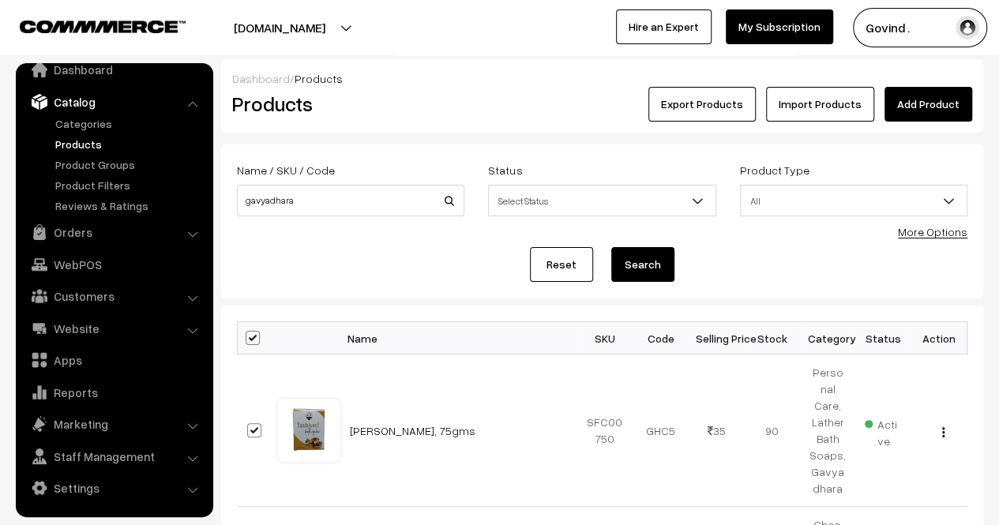
checkbox input "true"
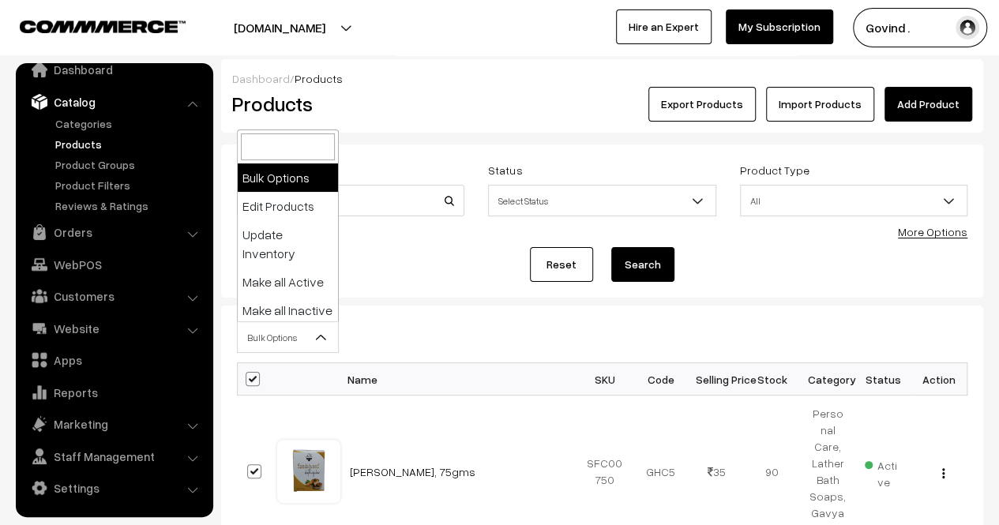
click at [315, 331] on b at bounding box center [321, 337] width 16 height 16
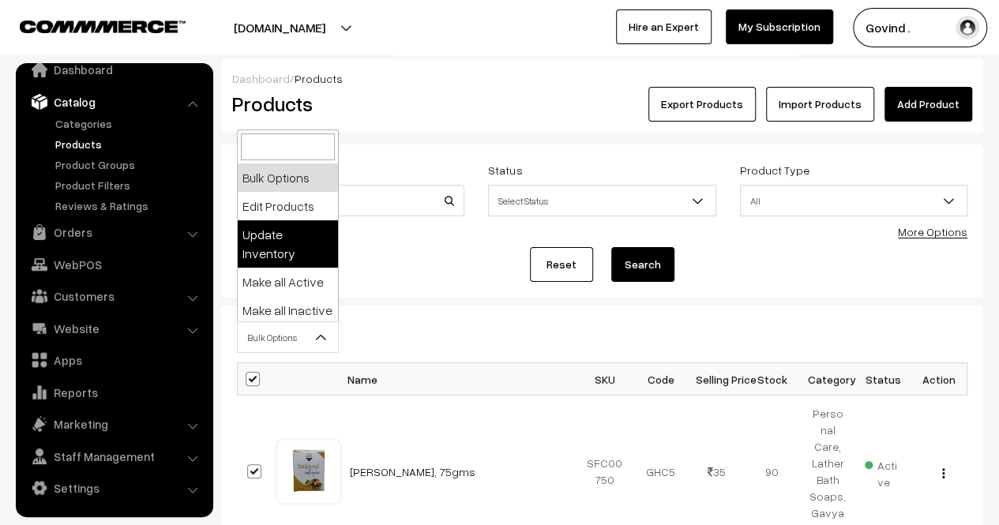
select select "updateInventory"
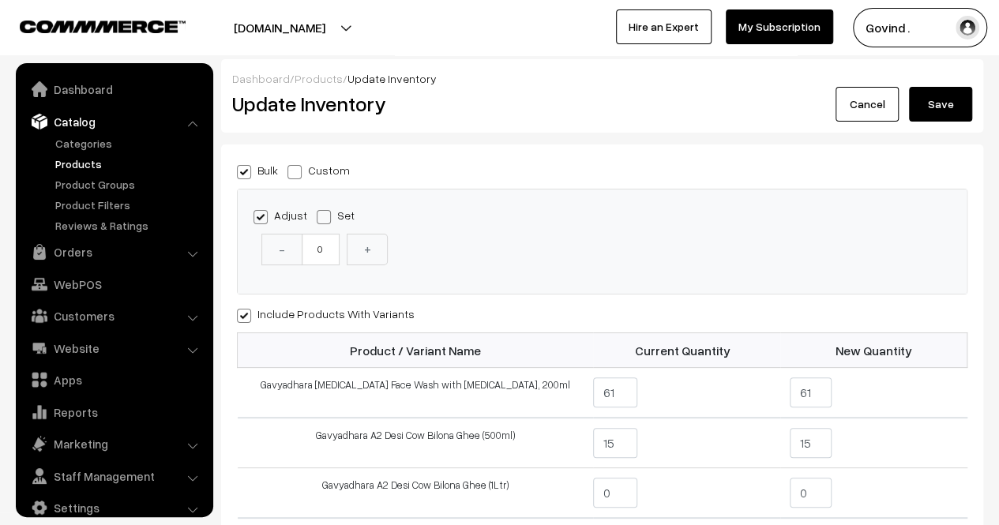
scroll to position [20, 0]
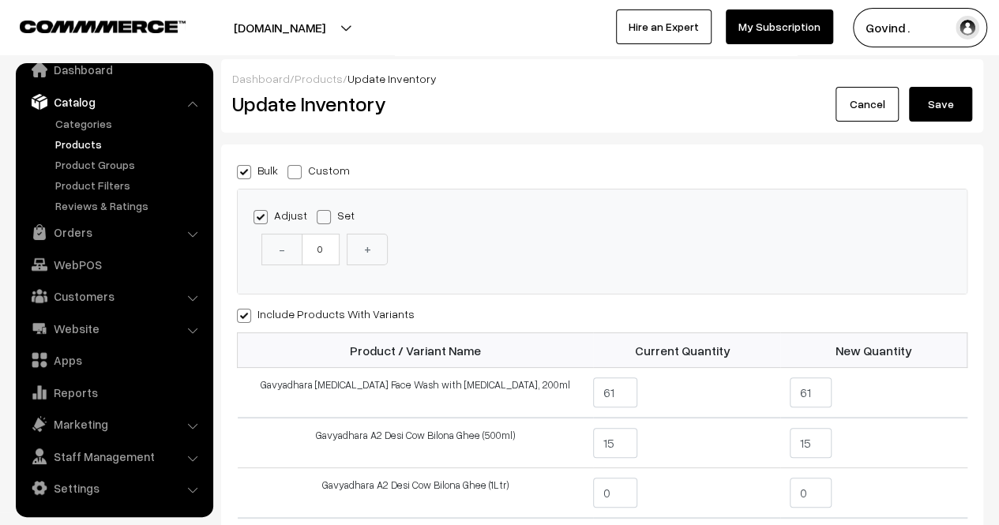
click at [294, 172] on span at bounding box center [294, 172] width 14 height 14
click at [294, 172] on input "Custom" at bounding box center [292, 169] width 10 height 10
radio input "true"
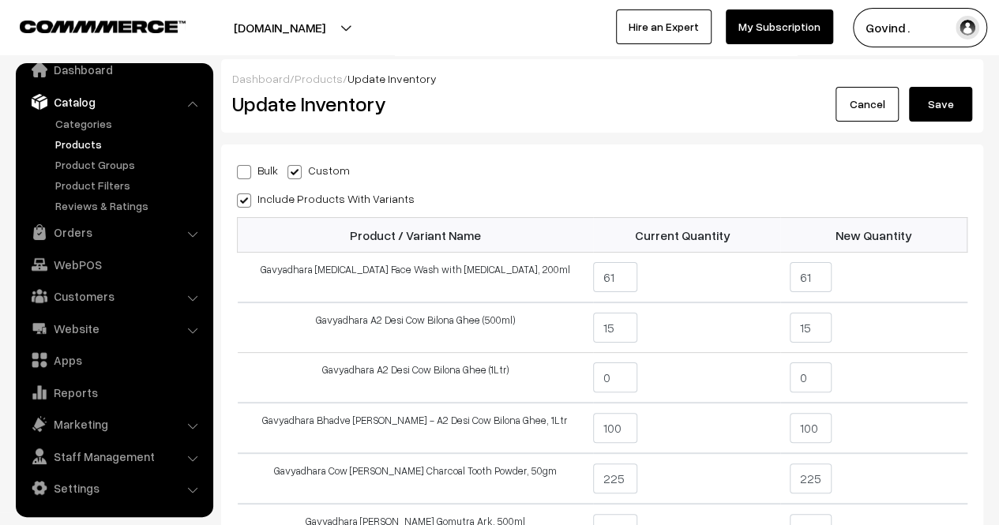
click at [723, 191] on div "Include Products With Variants" at bounding box center [602, 198] width 731 height 19
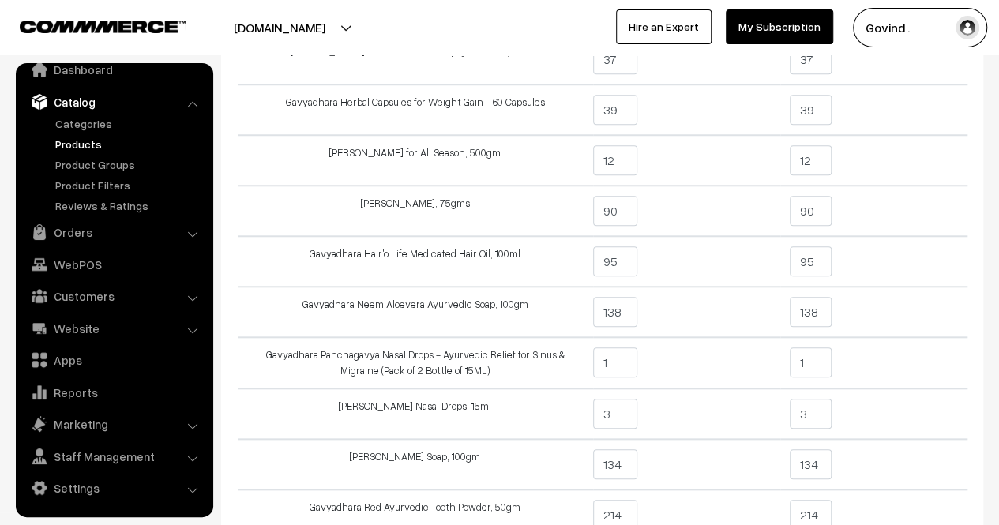
scroll to position [623, 0]
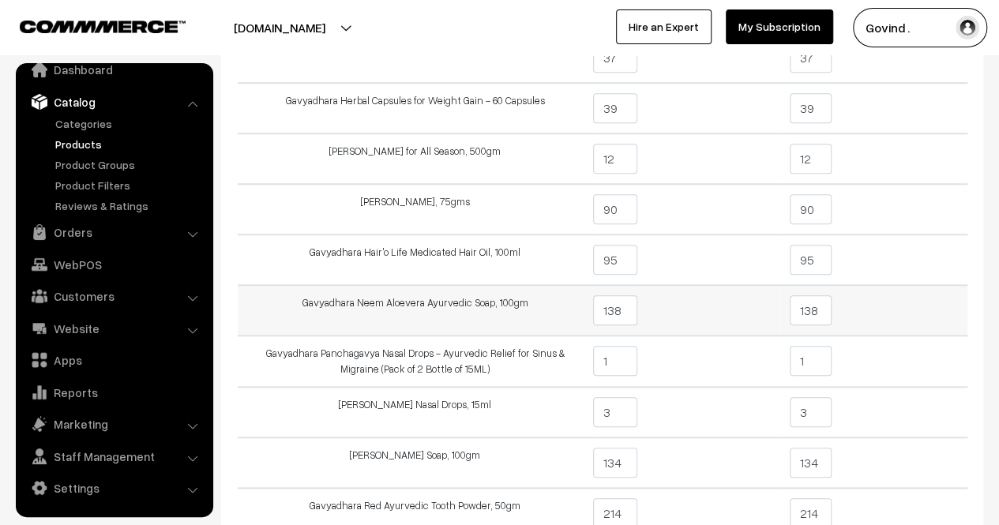
click at [834, 302] on td "138" at bounding box center [873, 310] width 187 height 51
click at [825, 309] on input "138" at bounding box center [811, 310] width 42 height 30
type input "1"
type input "101"
click at [919, 310] on td "101" at bounding box center [873, 310] width 187 height 51
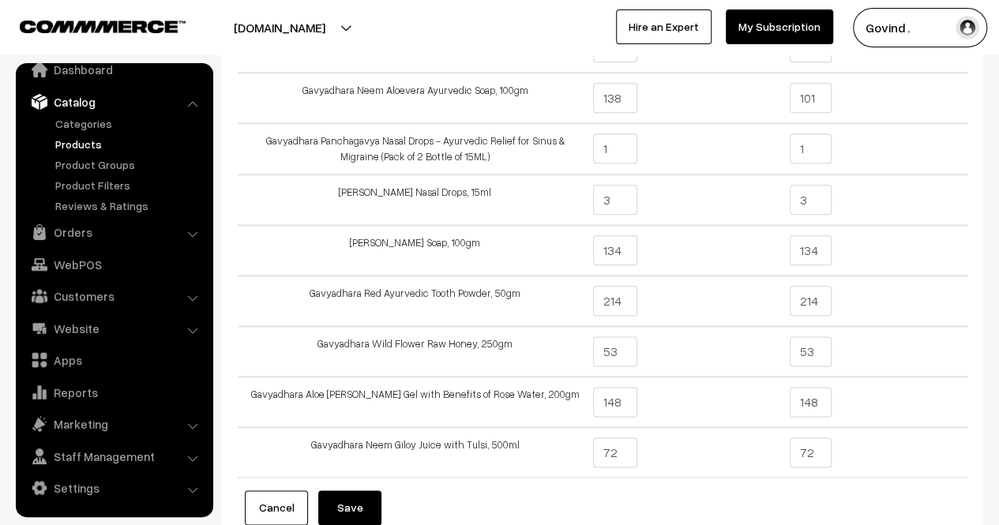
scroll to position [844, 0]
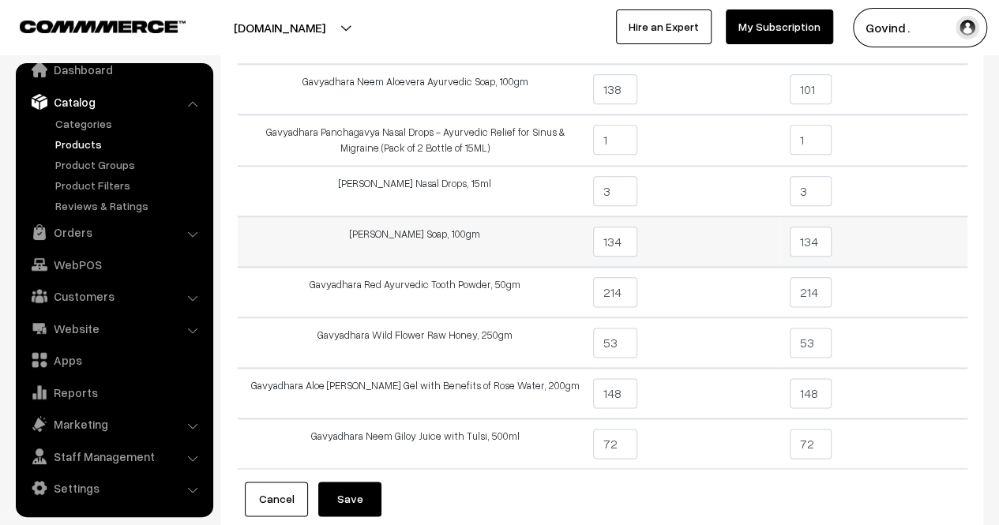
click at [828, 241] on input "134" at bounding box center [811, 242] width 42 height 30
type input "109"
click at [919, 231] on td "109" at bounding box center [873, 241] width 187 height 51
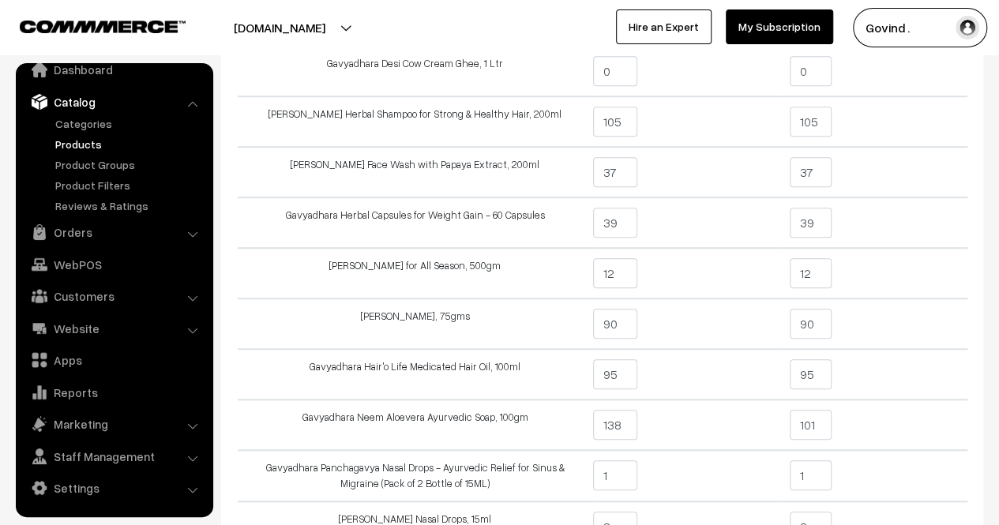
scroll to position [529, 0]
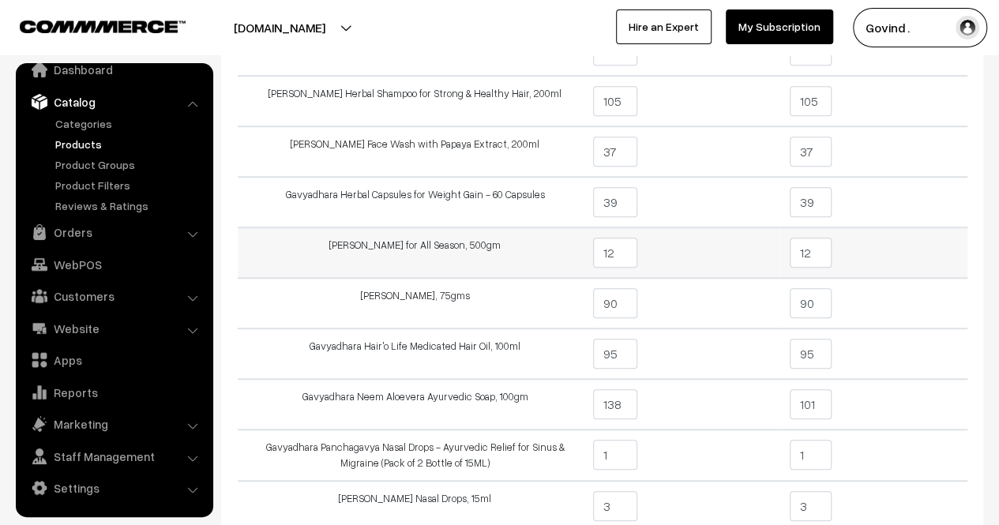
click at [823, 255] on input "12" at bounding box center [811, 253] width 42 height 30
type input "11"
click at [915, 263] on td "11" at bounding box center [873, 252] width 187 height 51
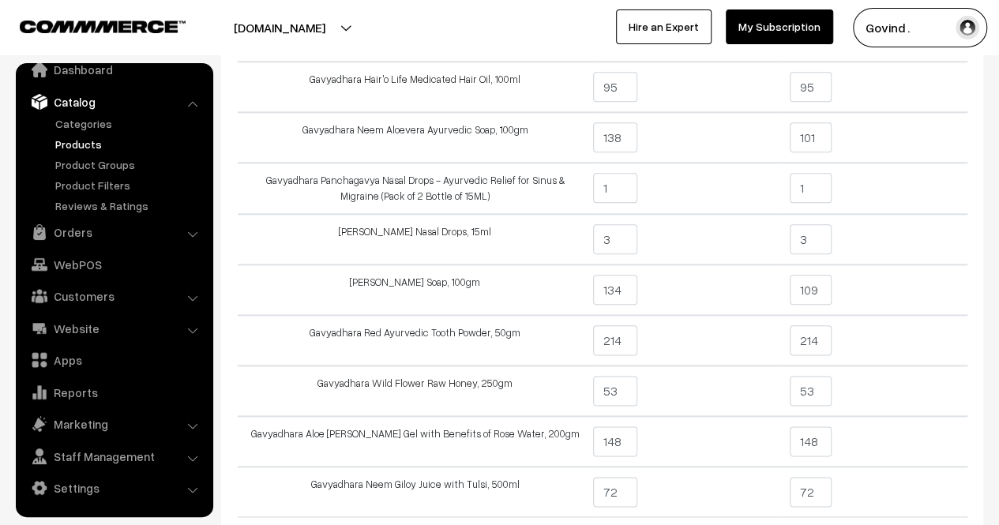
scroll to position [809, 0]
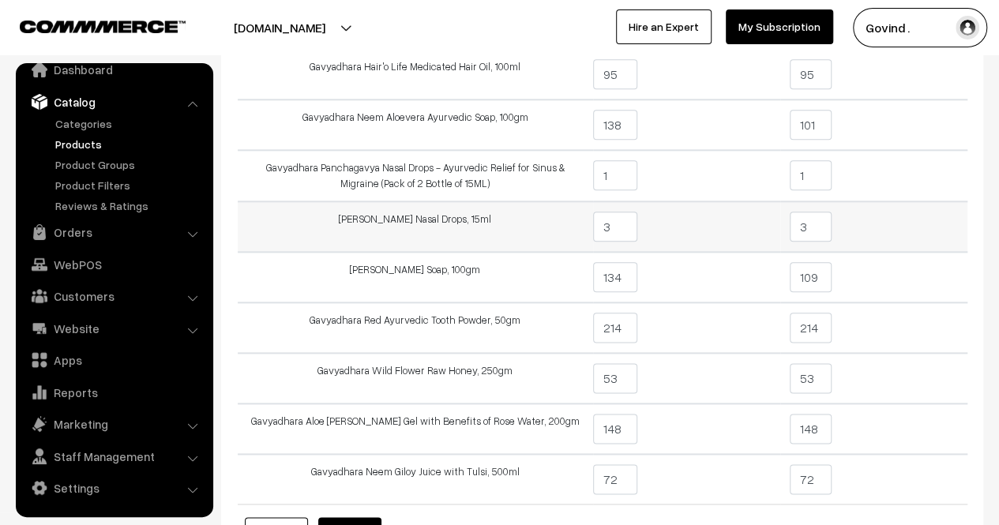
click at [821, 224] on input "3" at bounding box center [811, 227] width 42 height 30
type input "1"
type input "195"
click at [885, 211] on td "195" at bounding box center [873, 226] width 187 height 51
click at [811, 181] on input "1" at bounding box center [811, 175] width 42 height 30
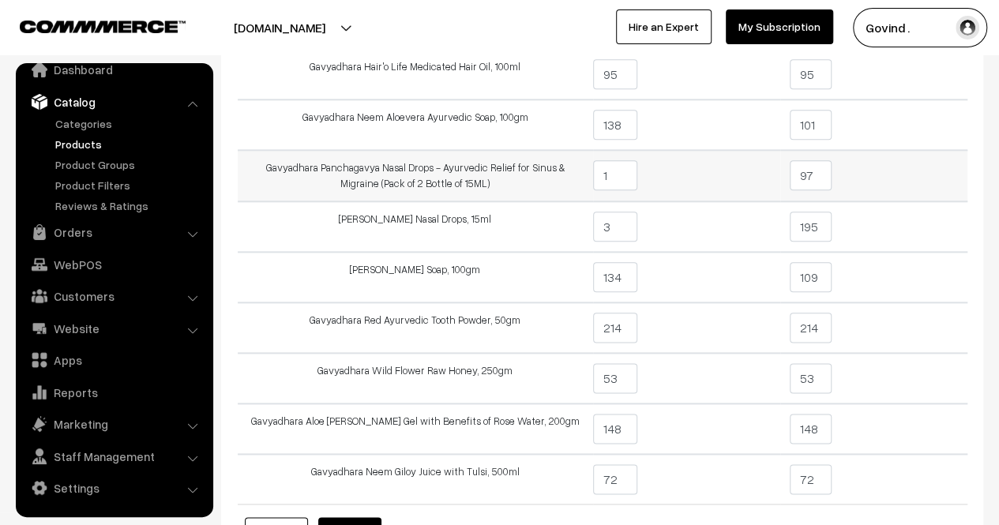
type input "97"
click at [924, 181] on td "97" at bounding box center [873, 175] width 187 height 51
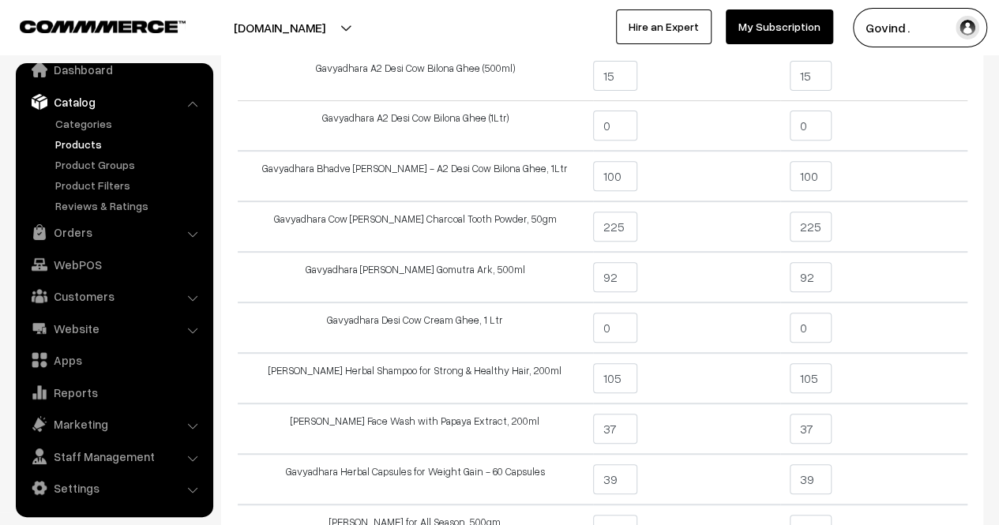
scroll to position [258, 0]
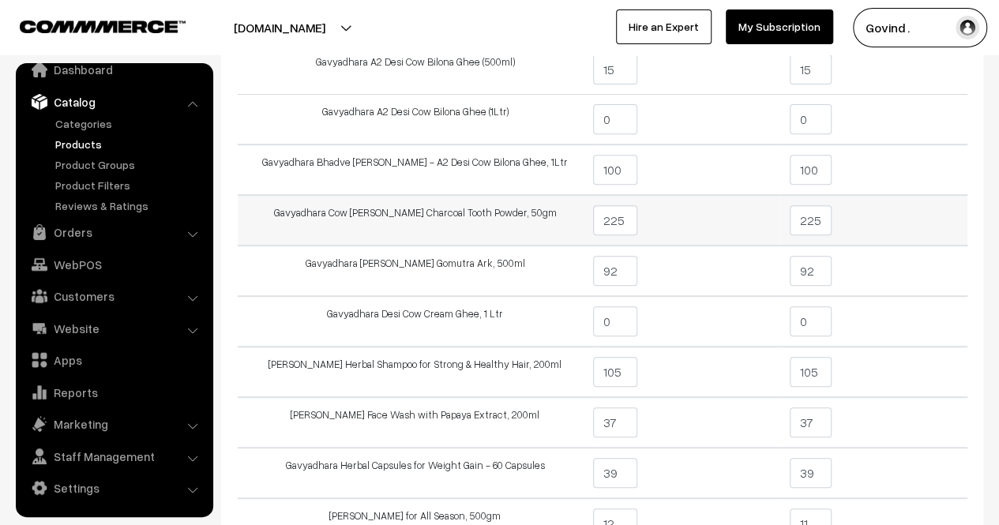
click at [825, 214] on input "225" at bounding box center [811, 220] width 42 height 30
type input "2"
type input "145"
click at [892, 213] on td "145" at bounding box center [873, 220] width 187 height 51
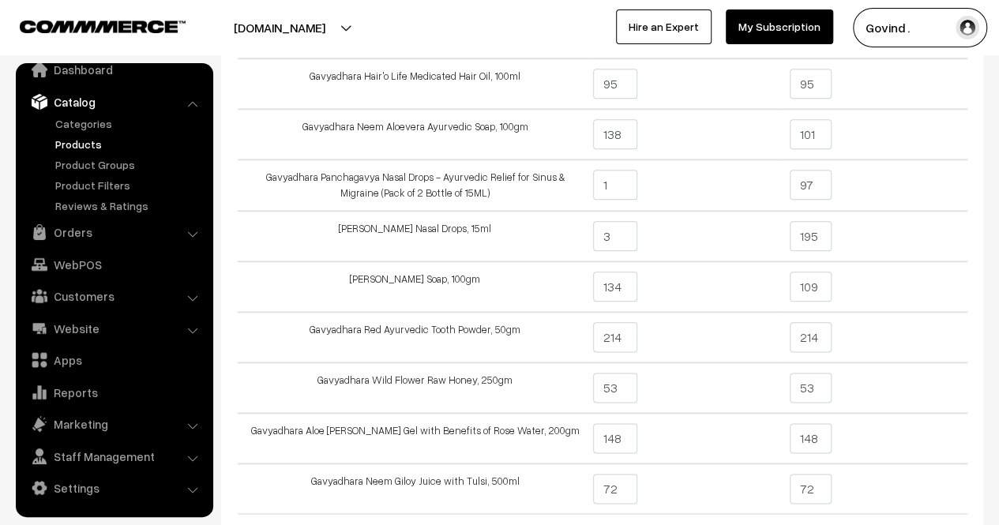
scroll to position [807, 0]
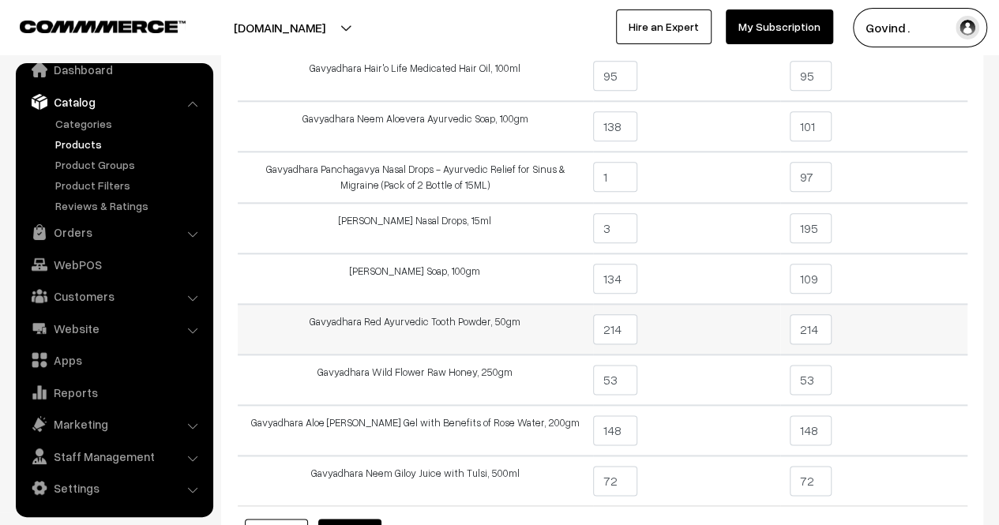
click at [821, 320] on input "214" at bounding box center [811, 329] width 42 height 30
type input "208"
click at [881, 328] on td "208" at bounding box center [873, 329] width 187 height 51
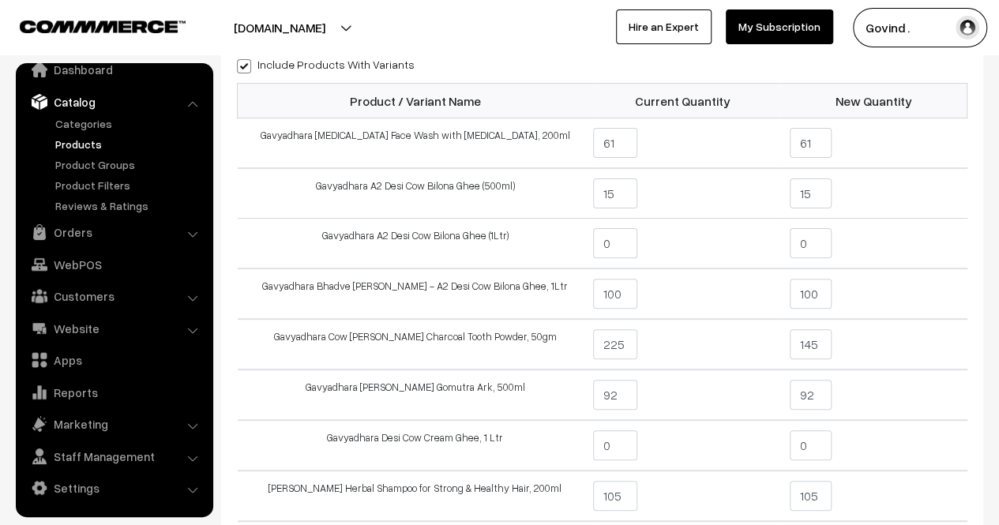
scroll to position [137, 0]
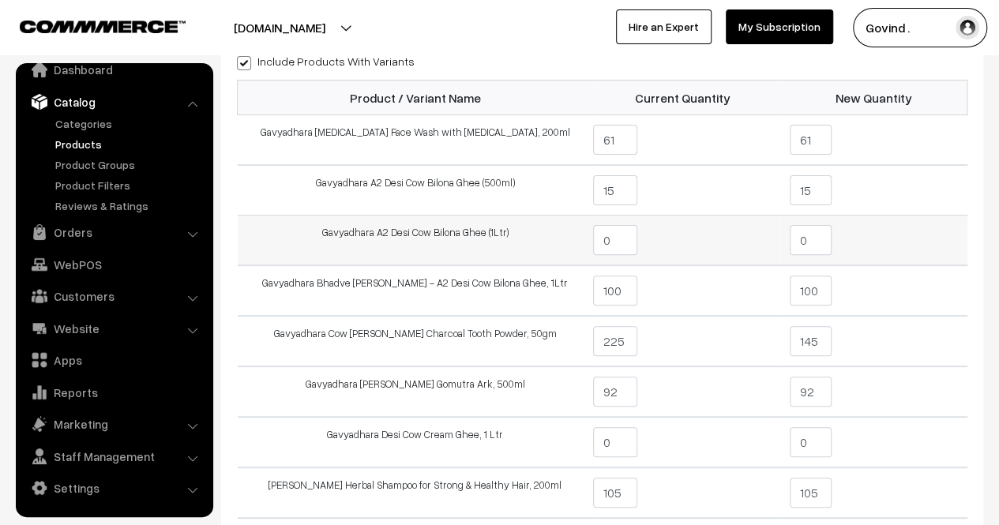
click at [820, 236] on input "0" at bounding box center [811, 240] width 42 height 30
type input "4"
click at [878, 231] on td "4" at bounding box center [873, 241] width 187 height 51
click at [812, 189] on input "15" at bounding box center [811, 190] width 42 height 30
type input "1"
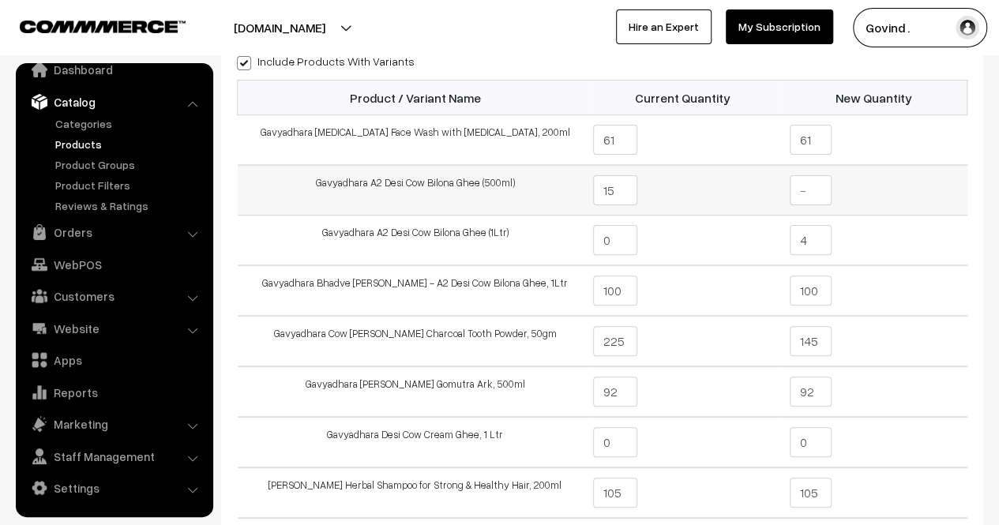
type input "0"
type input "4"
click at [919, 182] on td "4" at bounding box center [873, 190] width 187 height 51
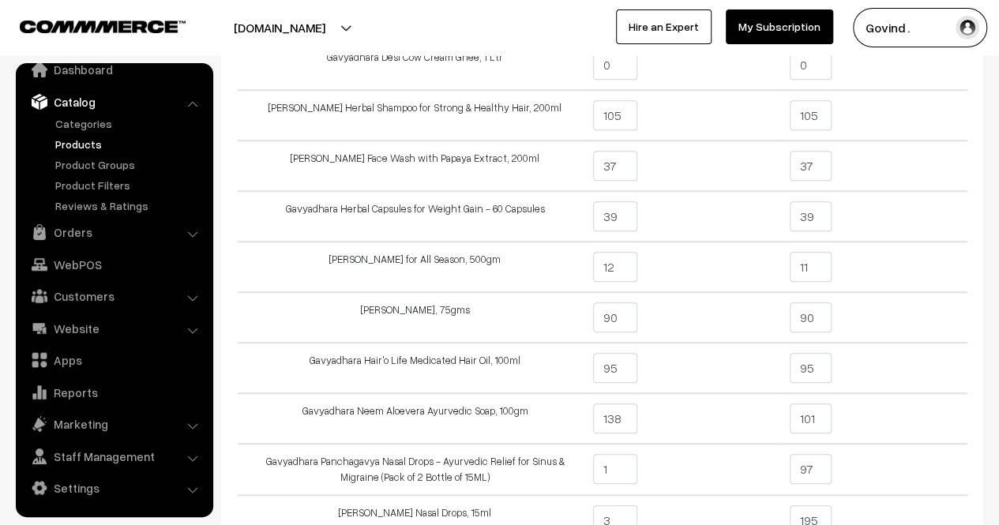
scroll to position [505, 0]
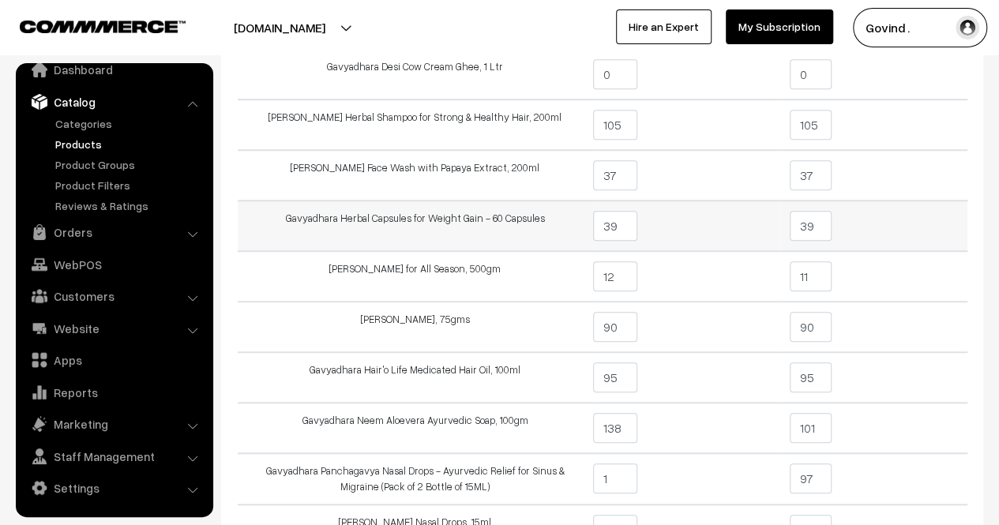
click at [828, 227] on input "39" at bounding box center [811, 226] width 42 height 30
type input "38"
click at [903, 220] on td "38" at bounding box center [873, 226] width 187 height 51
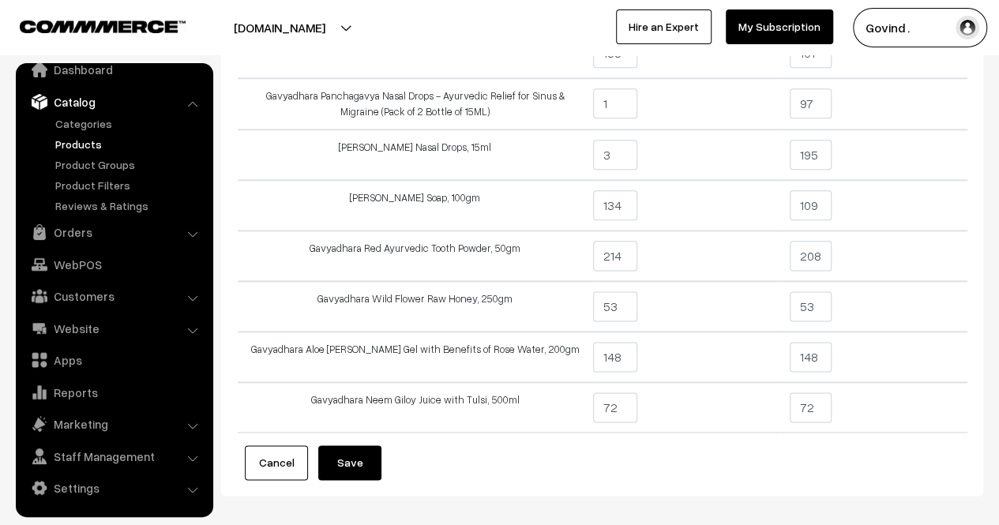
scroll to position [884, 0]
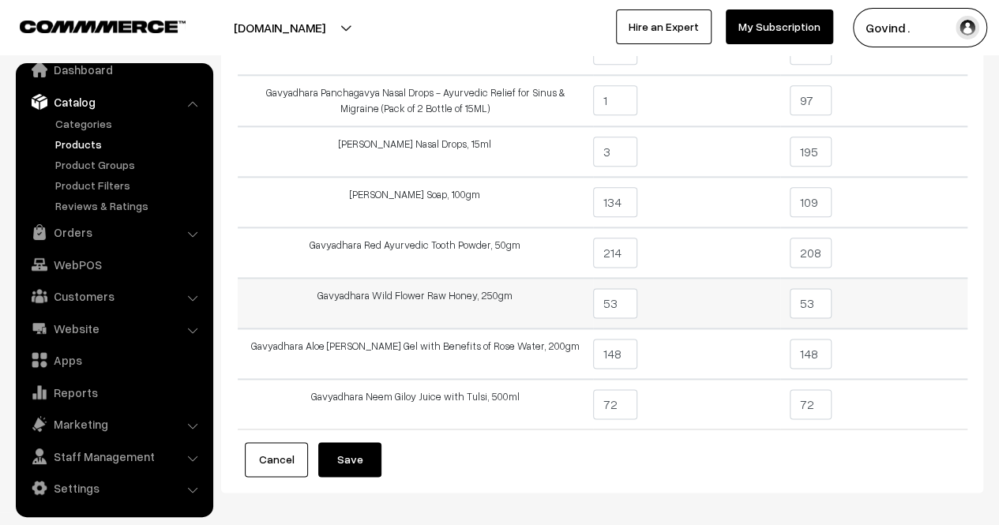
click at [816, 303] on input "53" at bounding box center [811, 303] width 42 height 30
type input "55"
click at [873, 302] on td "55" at bounding box center [873, 303] width 187 height 51
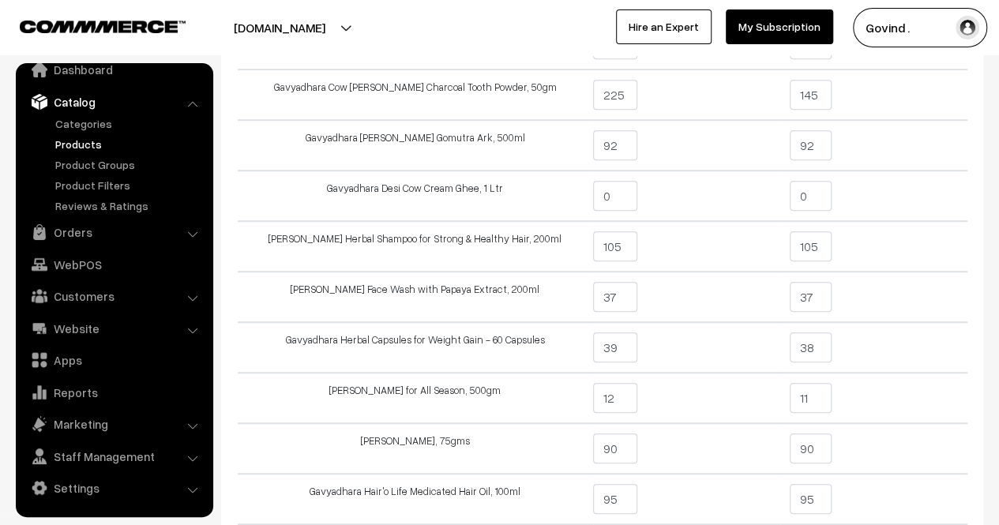
scroll to position [382, 0]
click at [825, 242] on input "105" at bounding box center [811, 248] width 42 height 30
type input "99"
click at [877, 241] on td "99" at bounding box center [873, 248] width 187 height 51
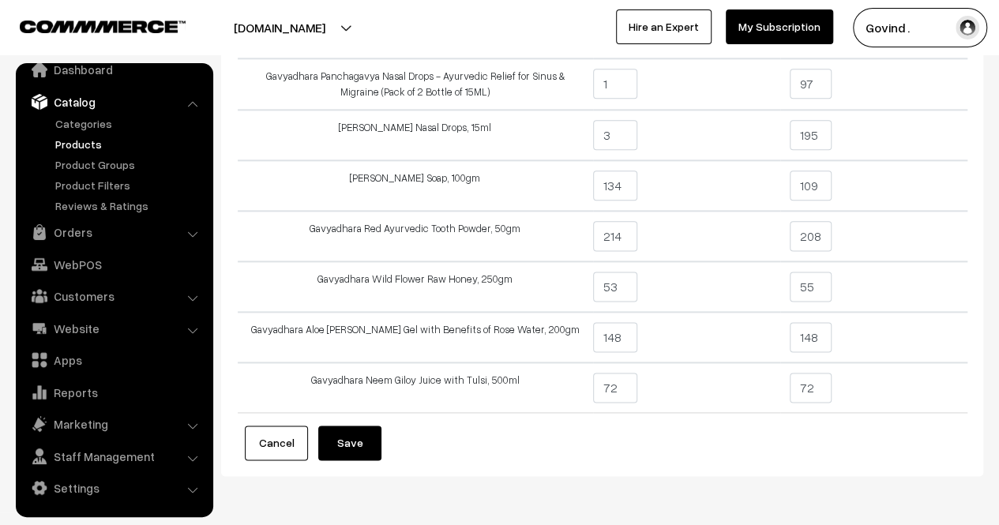
scroll to position [897, 0]
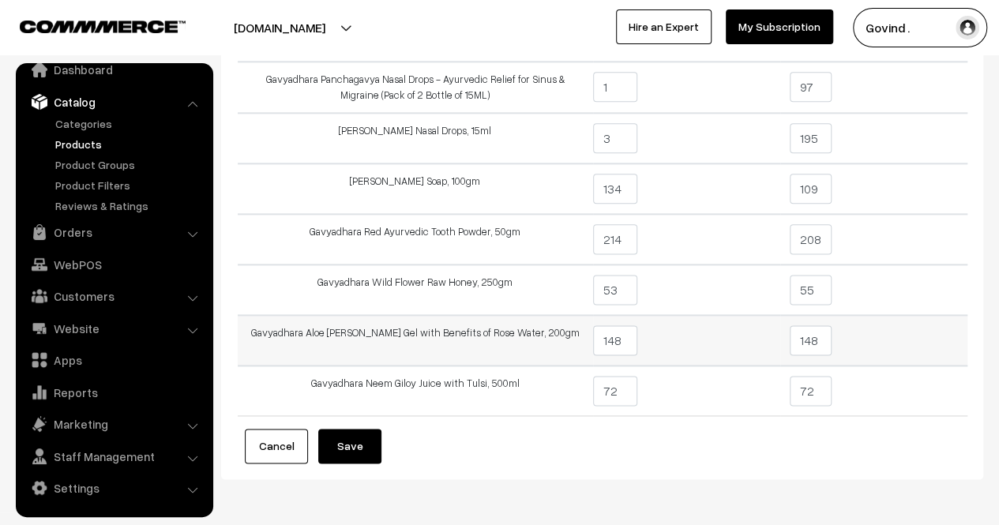
click at [823, 336] on input "148" at bounding box center [811, 340] width 42 height 30
type input "126"
click at [891, 332] on td "126" at bounding box center [873, 340] width 187 height 51
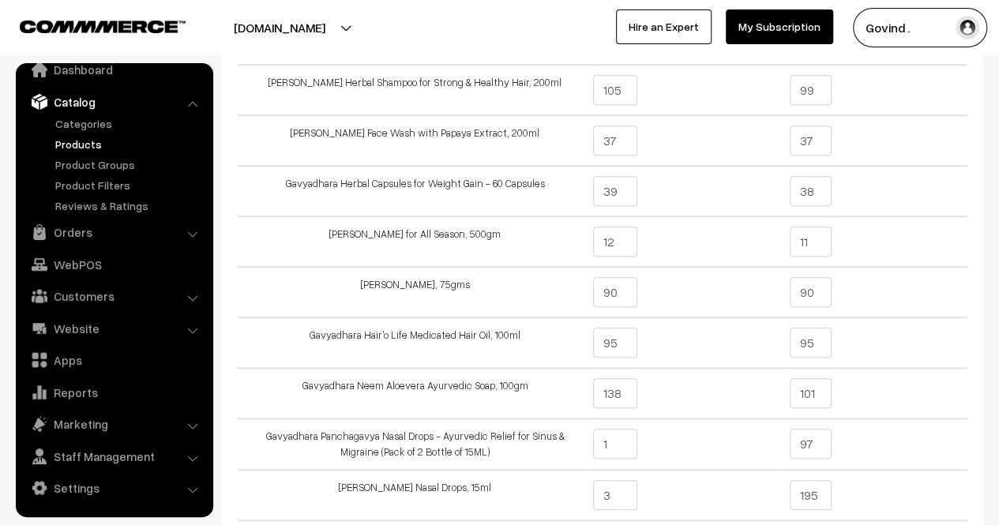
scroll to position [550, 0]
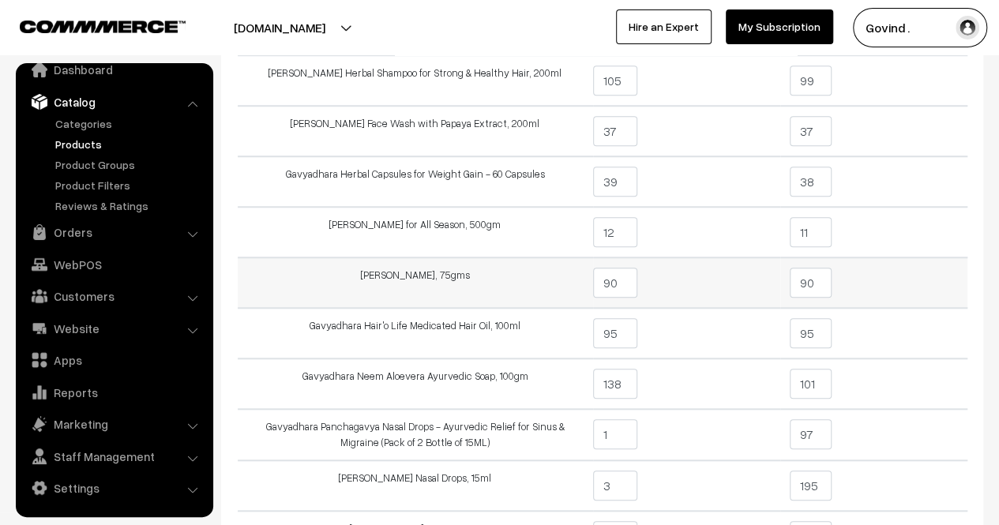
click at [825, 286] on input "90" at bounding box center [811, 283] width 42 height 30
type input "9"
type input "49"
click at [892, 276] on td "49" at bounding box center [873, 282] width 187 height 51
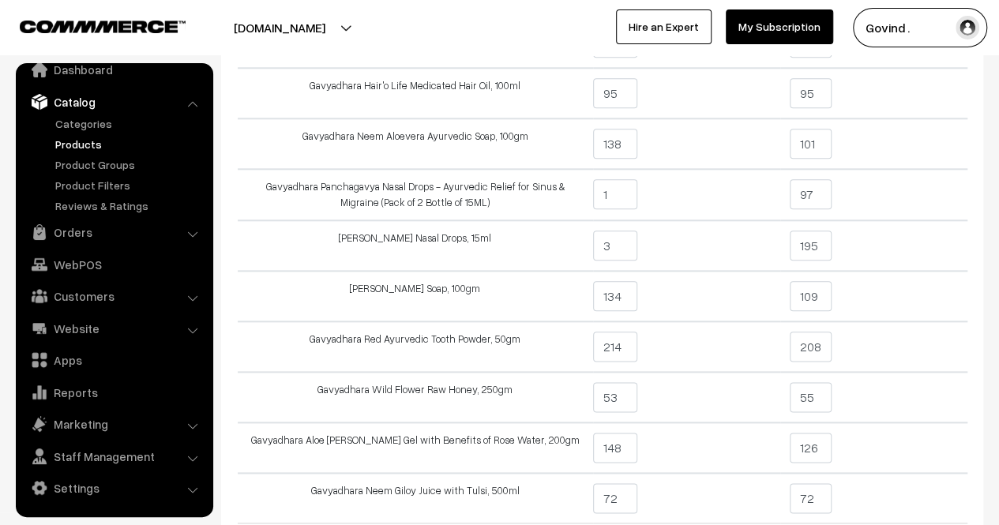
scroll to position [952, 0]
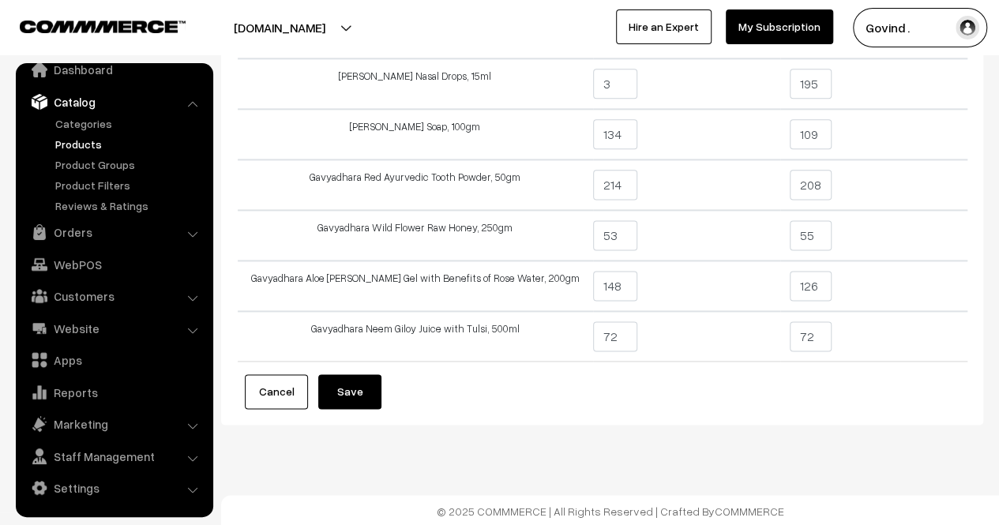
click at [365, 388] on button "Save" at bounding box center [349, 391] width 63 height 35
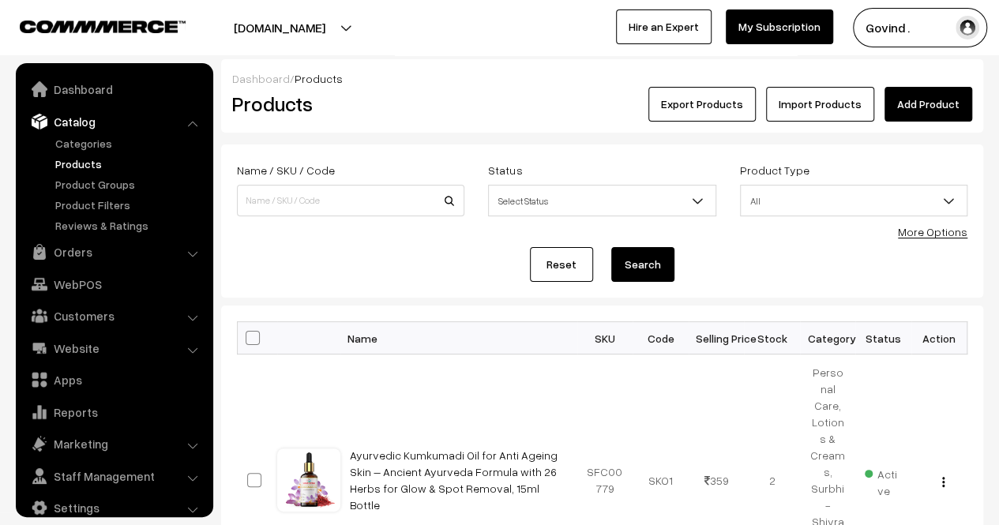
scroll to position [20, 0]
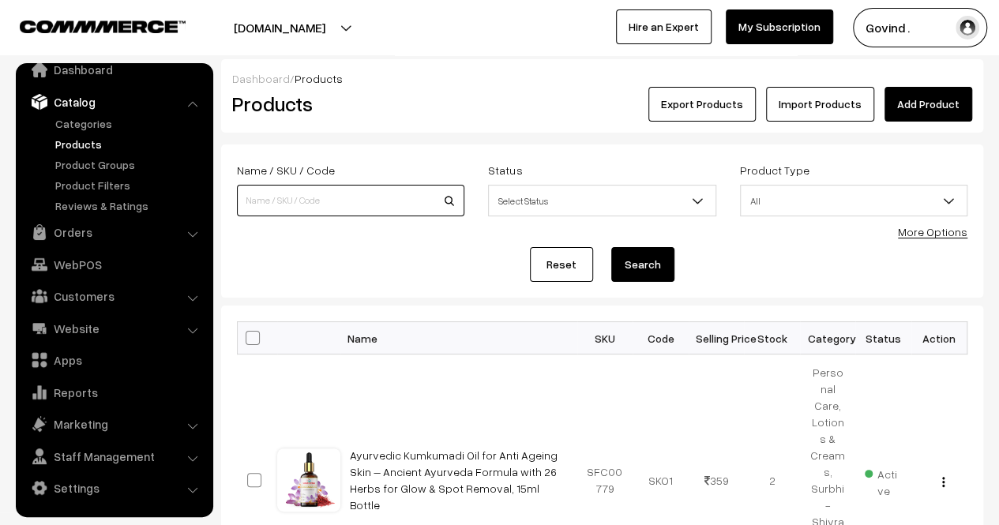
click at [375, 190] on input at bounding box center [350, 201] width 227 height 32
type input "multani"
click at [611, 247] on button "Search" at bounding box center [642, 264] width 63 height 35
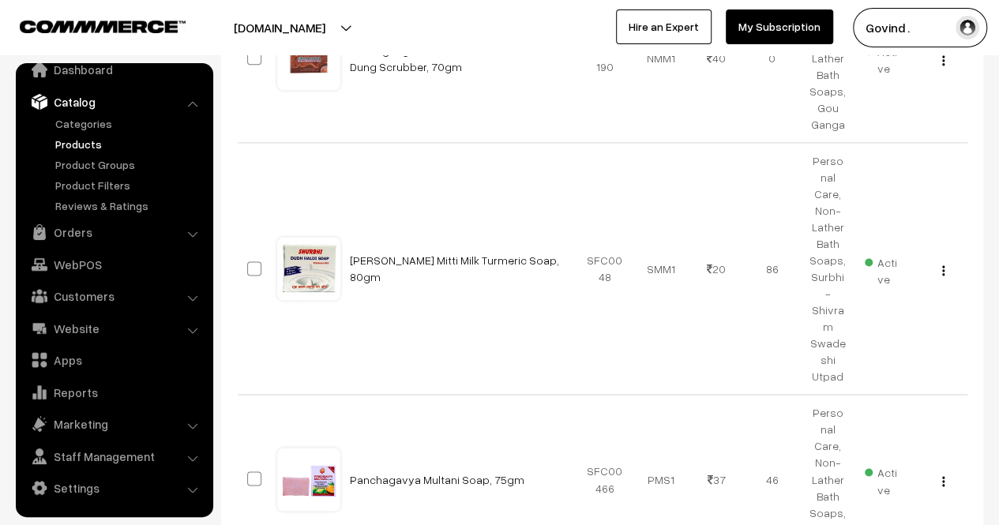
scroll to position [1082, 0]
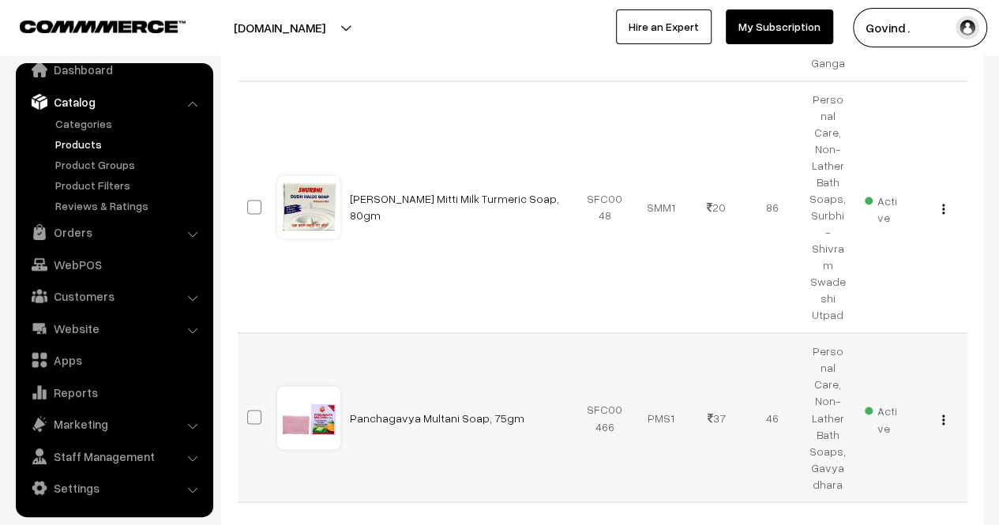
click at [945, 409] on div "View Edit Delete" at bounding box center [939, 417] width 37 height 17
click at [945, 413] on button "button" at bounding box center [943, 419] width 4 height 13
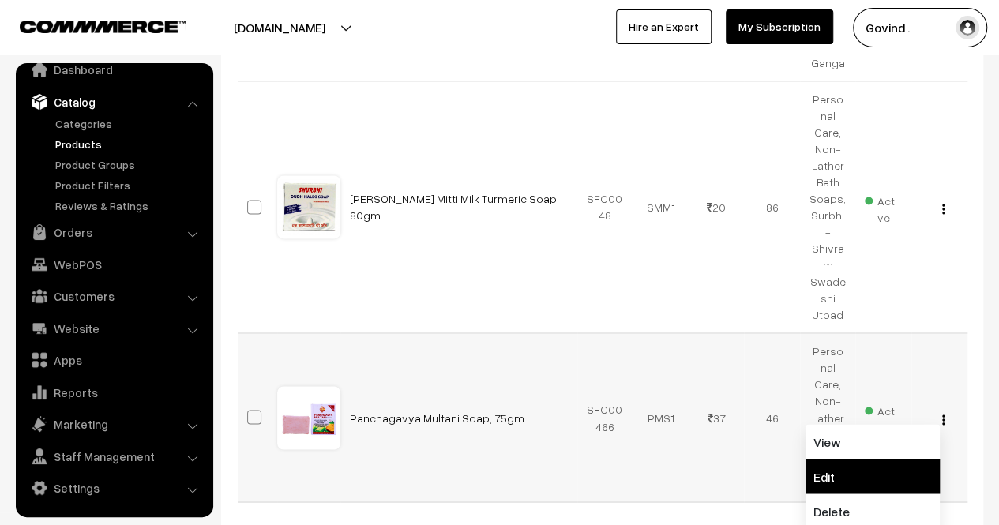
click at [889, 459] on link "Edit" at bounding box center [873, 476] width 134 height 35
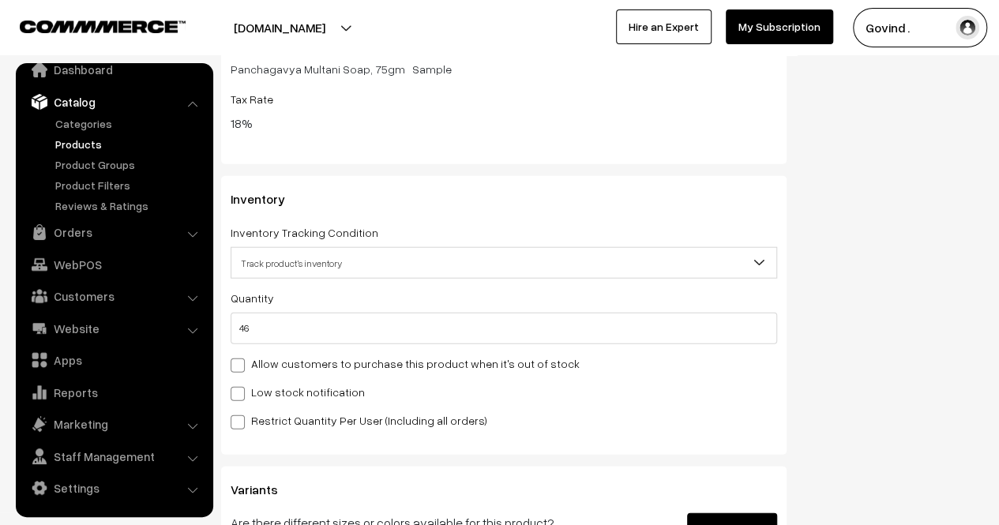
scroll to position [1865, 0]
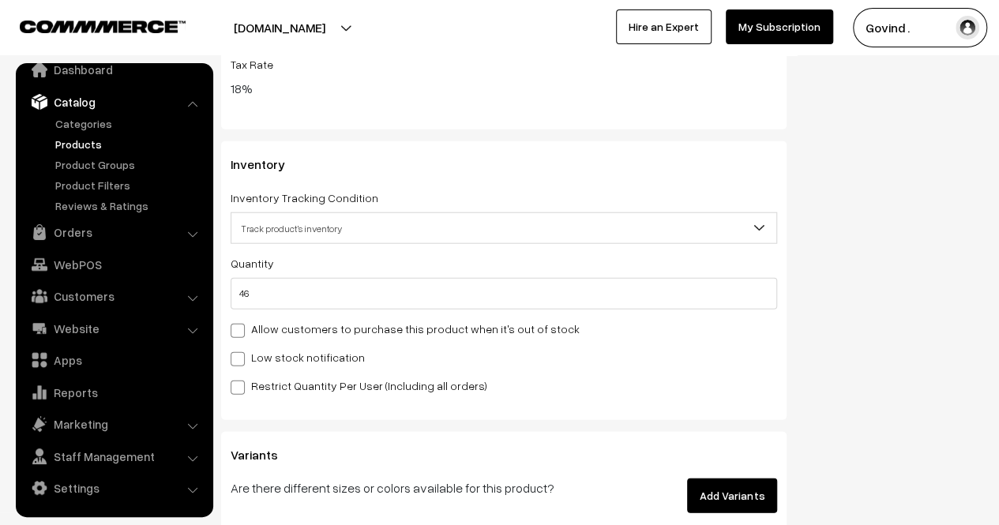
click at [686, 276] on div "Quantity 46 Adjust Quantity Adjust Set 0" at bounding box center [504, 282] width 547 height 56
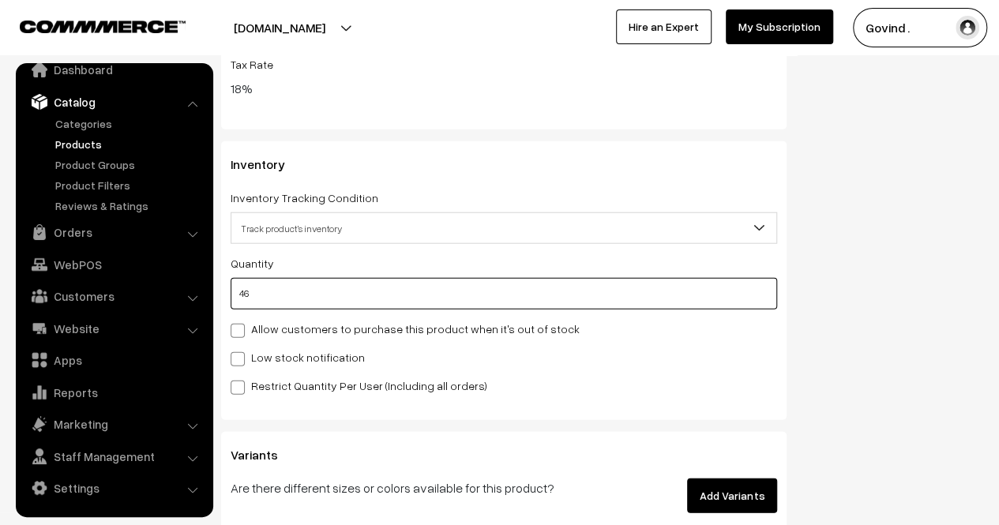
click at [641, 294] on input "46" at bounding box center [504, 294] width 547 height 32
type input "4"
type input "50"
type input "0"
type input "2"
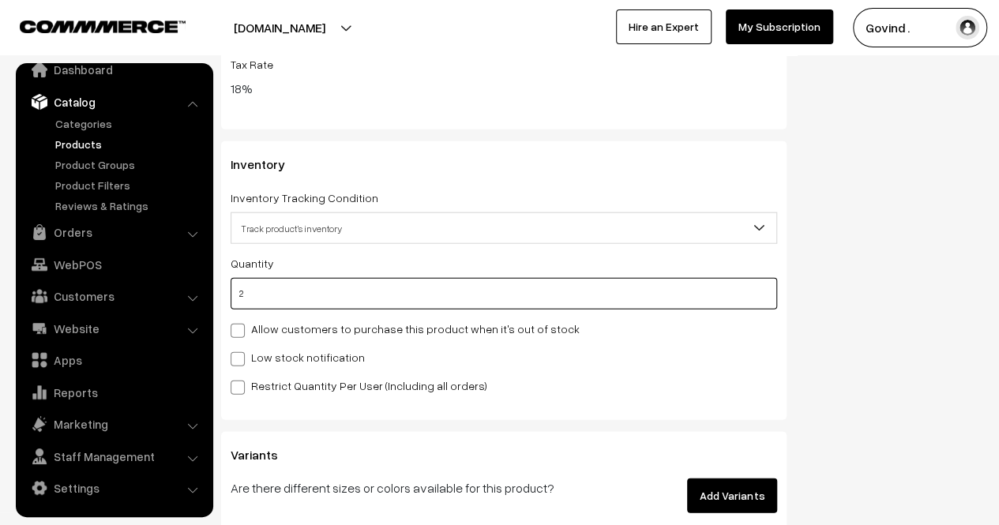
type input "48"
type input "2"
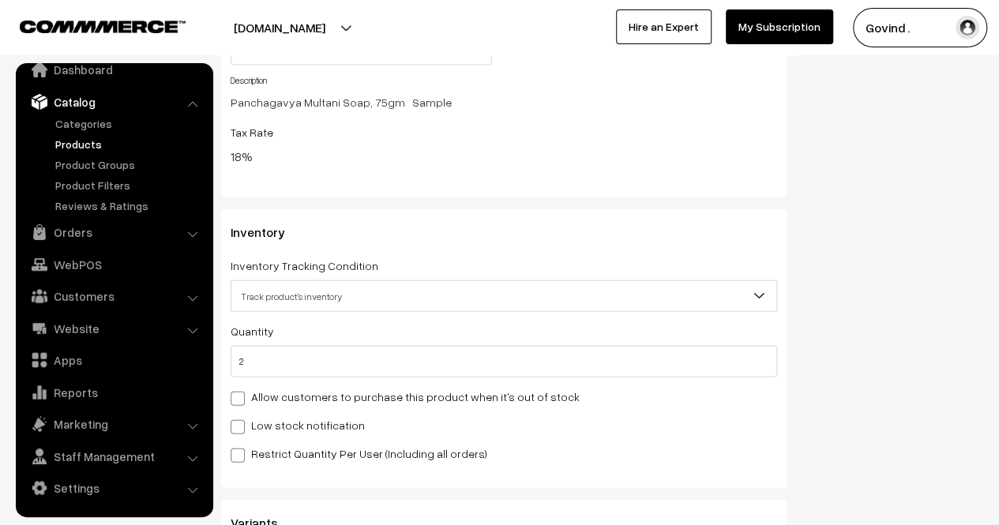
scroll to position [1801, 0]
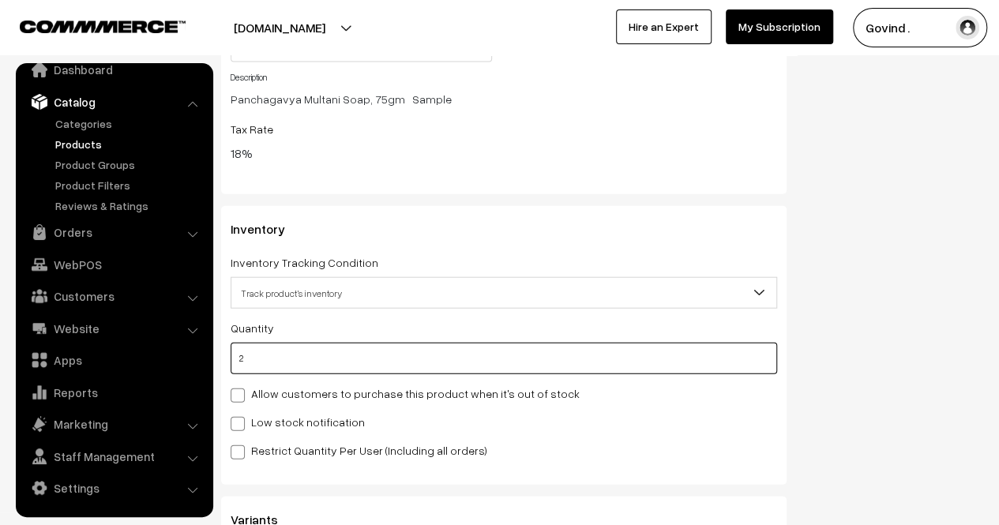
click at [590, 356] on input "2" at bounding box center [504, 359] width 547 height 32
type input "0"
type input "8"
type input "54"
type input "8"
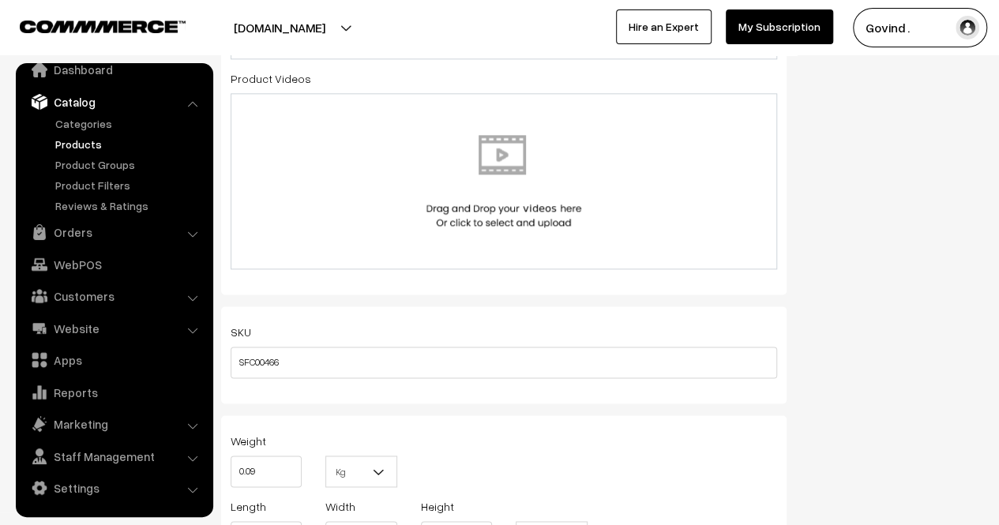
scroll to position [0, 0]
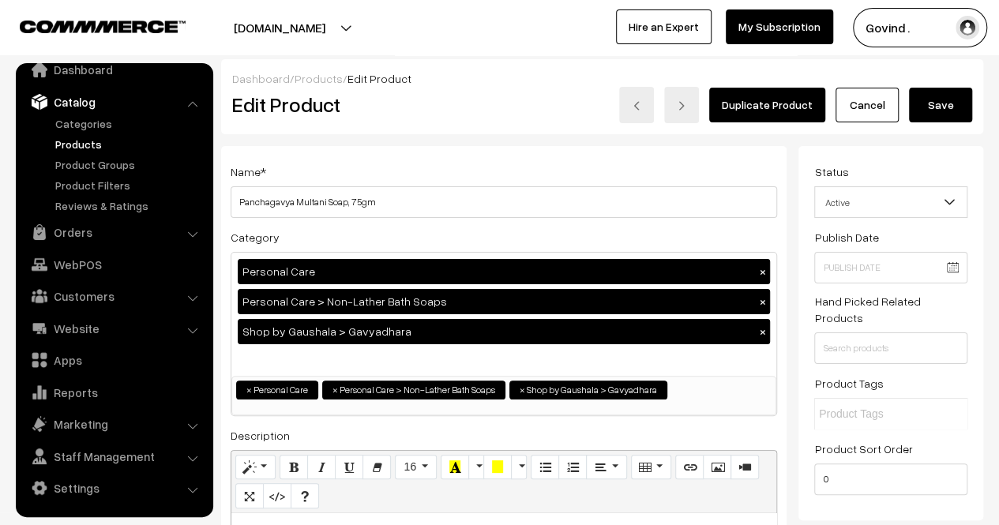
click at [941, 103] on button "Save" at bounding box center [940, 105] width 63 height 35
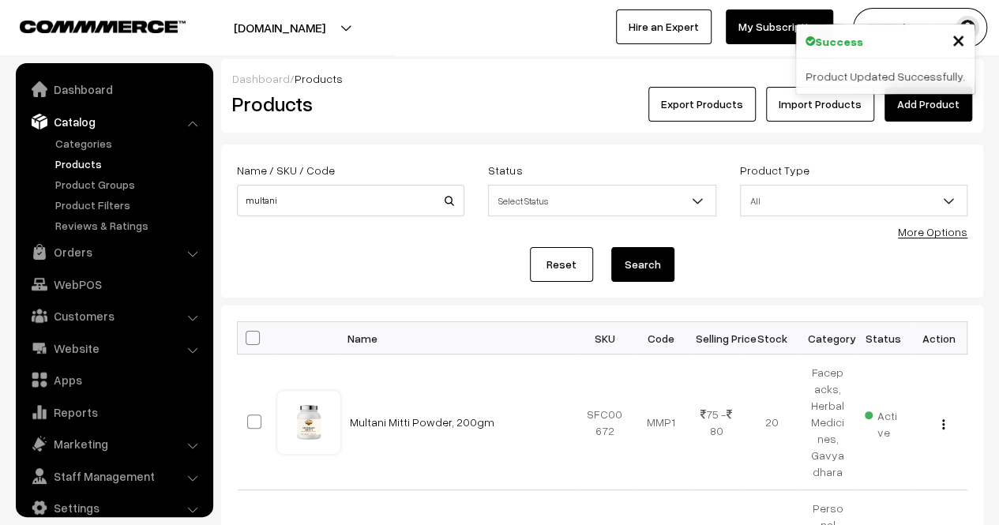
scroll to position [20, 0]
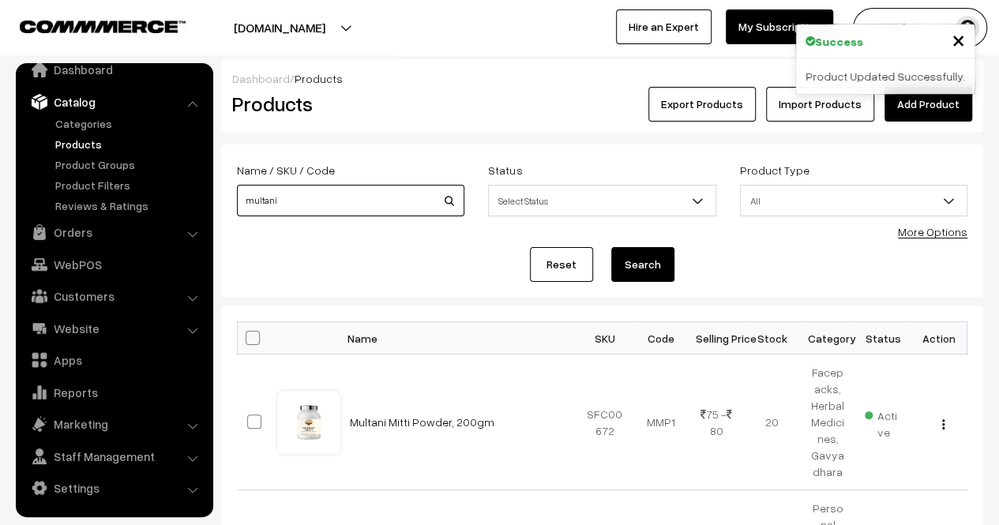
click at [377, 205] on input "multani" at bounding box center [350, 201] width 227 height 32
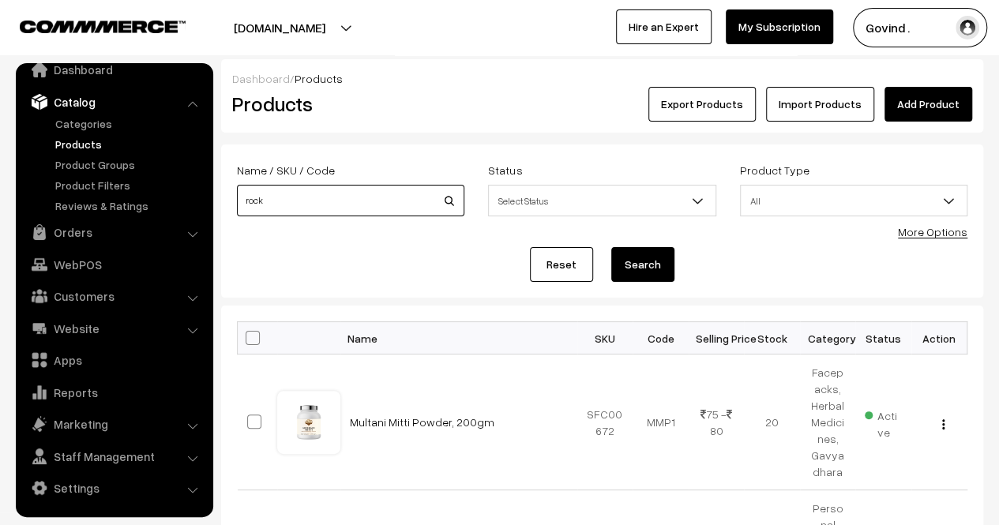
type input "rock"
click at [611, 247] on button "Search" at bounding box center [642, 264] width 63 height 35
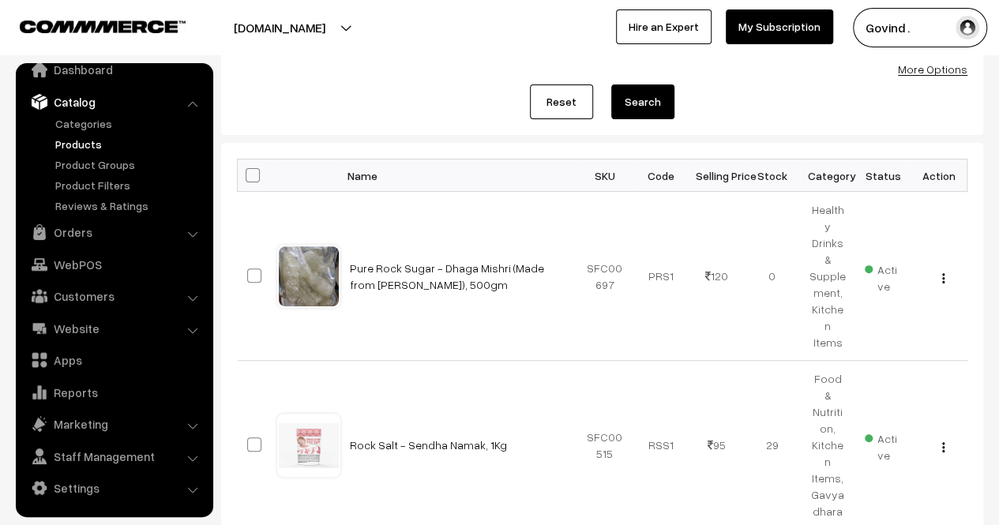
scroll to position [208, 0]
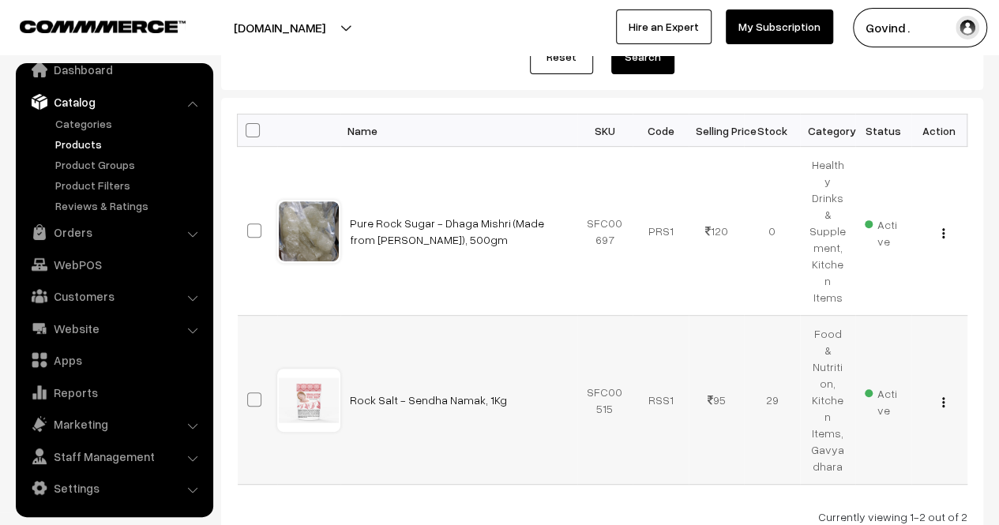
click at [942, 397] on img "button" at bounding box center [943, 402] width 2 height 10
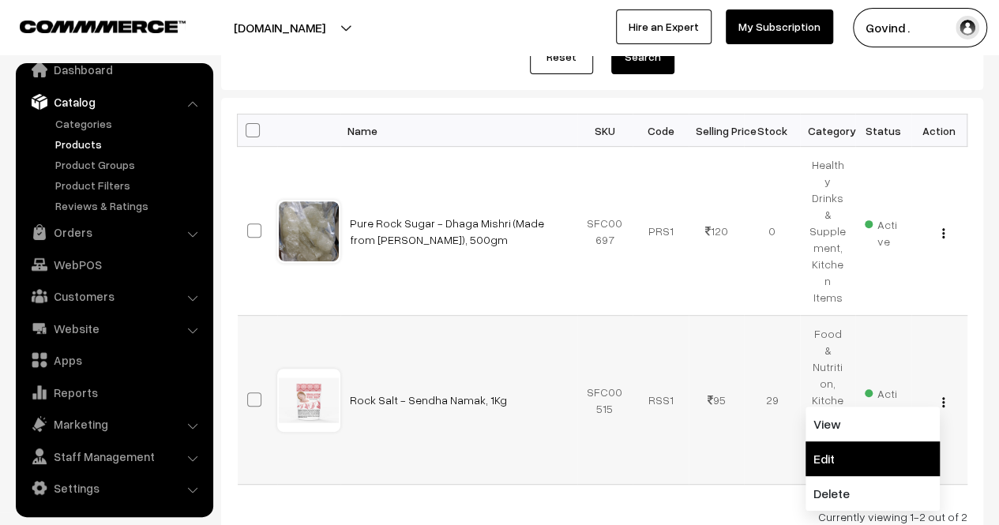
click at [858, 441] on link "Edit" at bounding box center [873, 458] width 134 height 35
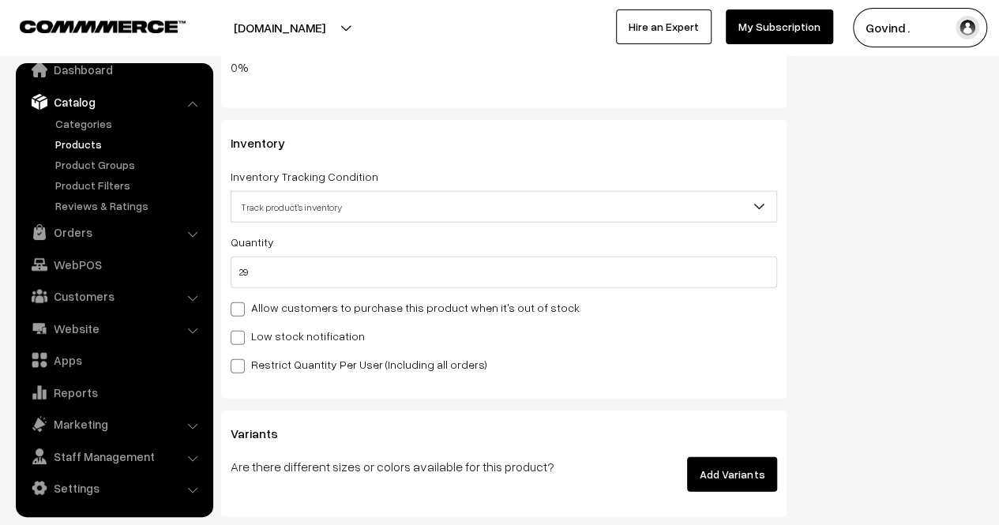
scroll to position [1900, 0]
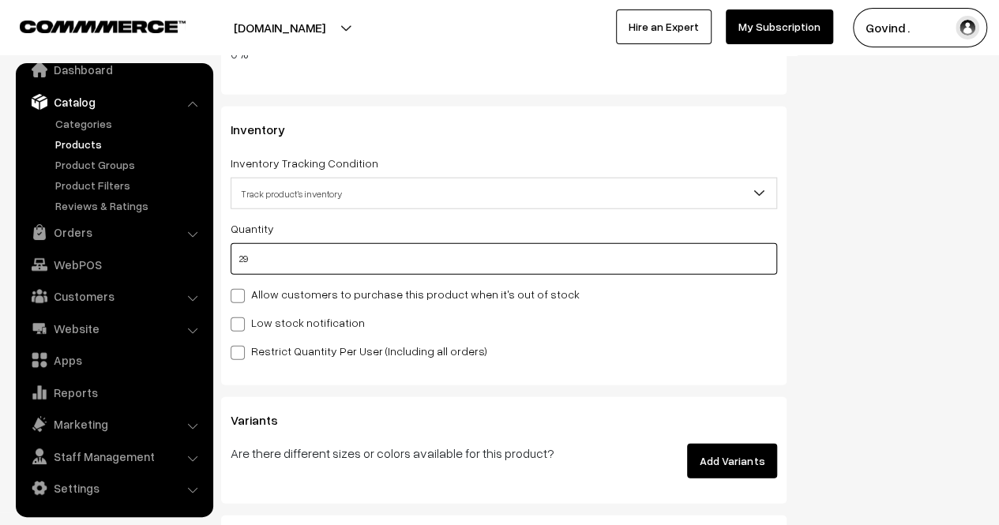
click at [612, 275] on input "29" at bounding box center [504, 259] width 547 height 32
type input "2"
type input "31"
type input "0"
type input "1"
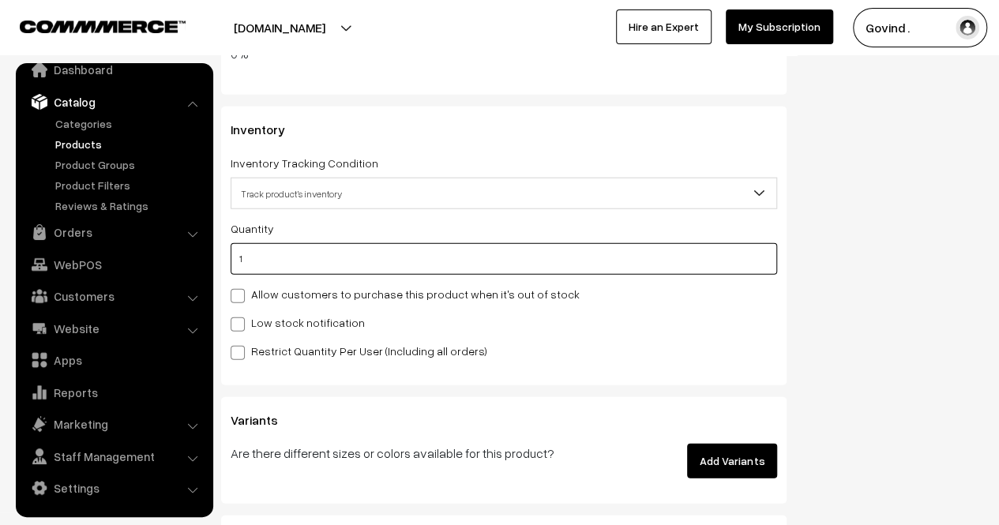
type input "30"
type input "18"
type input "47"
type input "18"
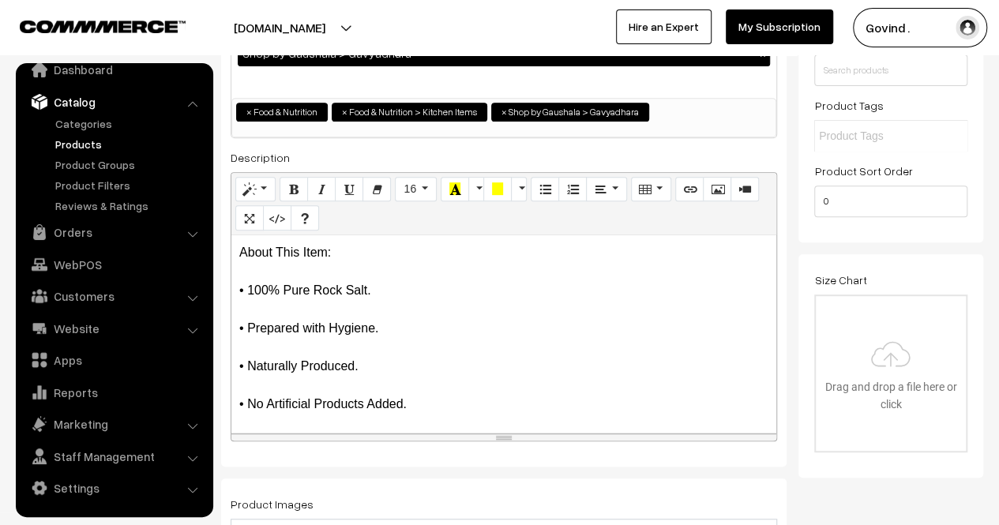
scroll to position [0, 0]
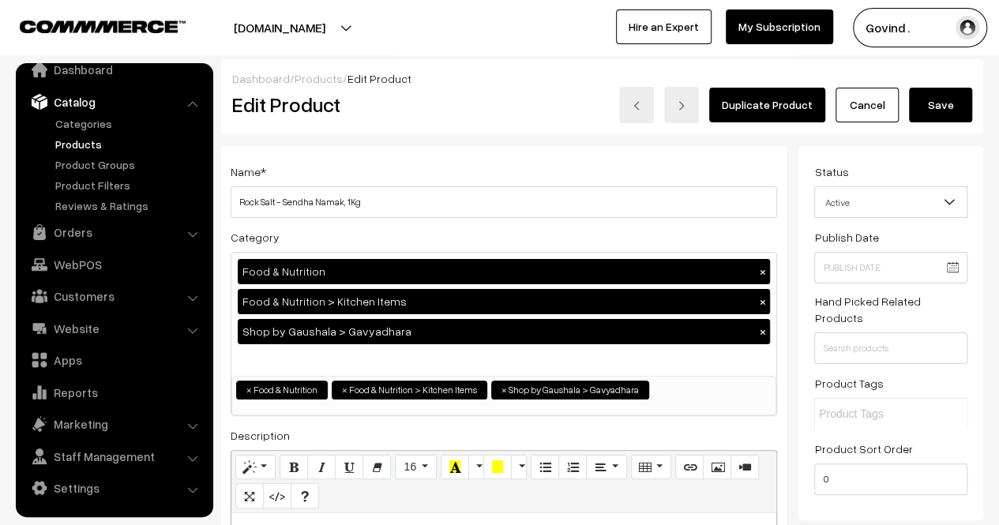
click at [930, 111] on button "Save" at bounding box center [940, 105] width 63 height 35
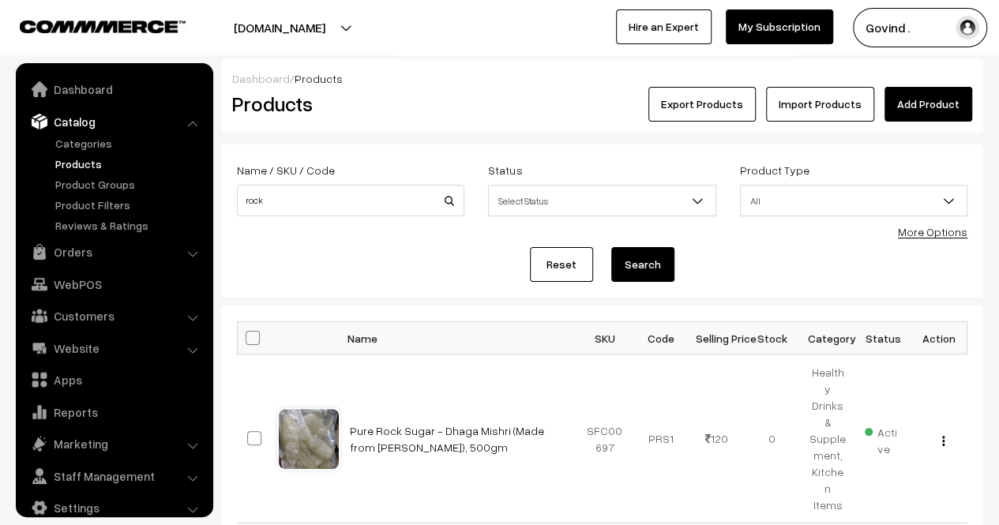
scroll to position [20, 0]
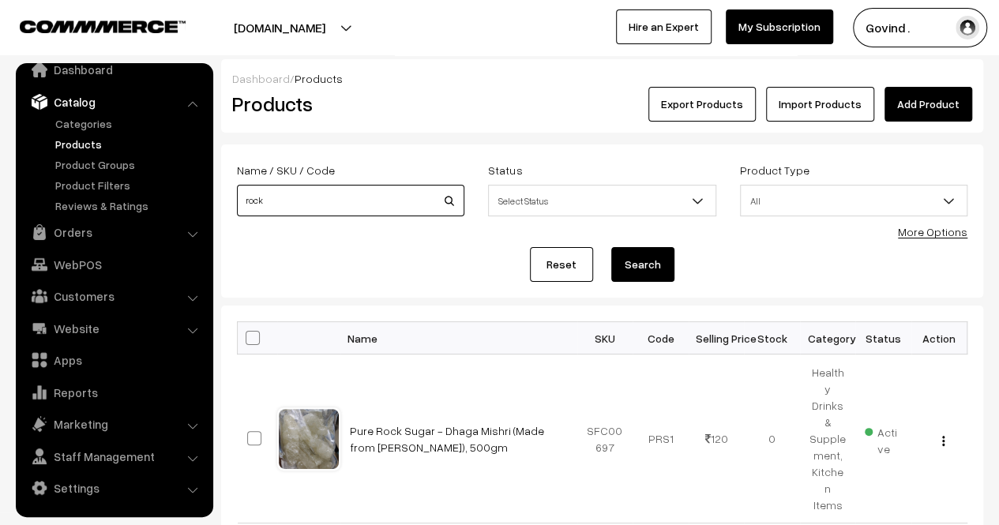
click at [354, 201] on input "rock" at bounding box center [350, 201] width 227 height 32
type input "sambrani"
click at [611, 247] on button "Search" at bounding box center [642, 264] width 63 height 35
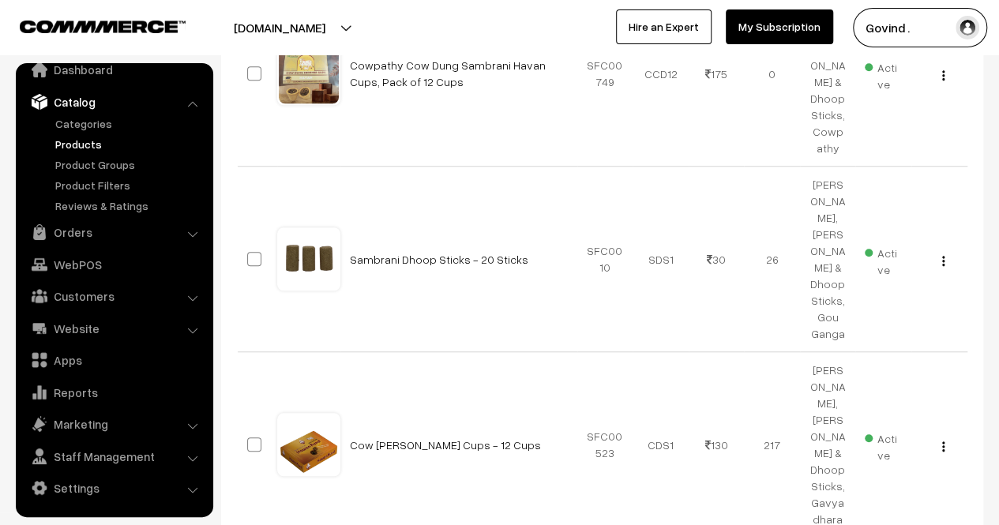
scroll to position [614, 0]
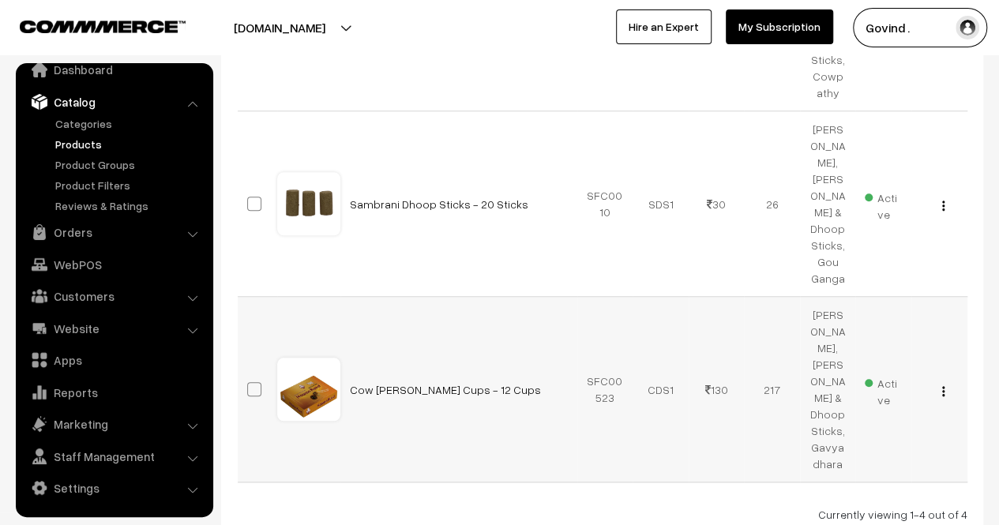
click at [940, 381] on div "View Edit Delete" at bounding box center [939, 389] width 37 height 17
click at [942, 386] on img "button" at bounding box center [943, 391] width 2 height 10
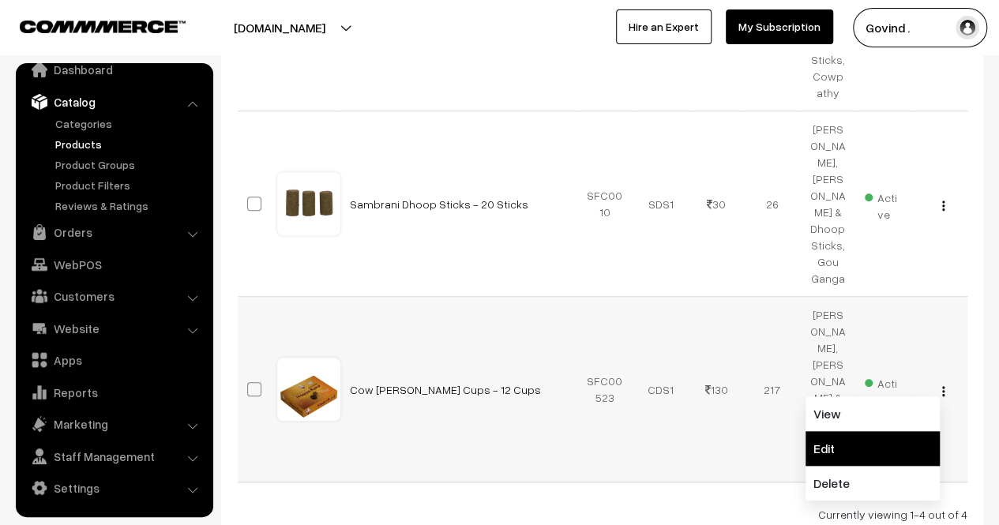
click at [875, 431] on link "Edit" at bounding box center [873, 448] width 134 height 35
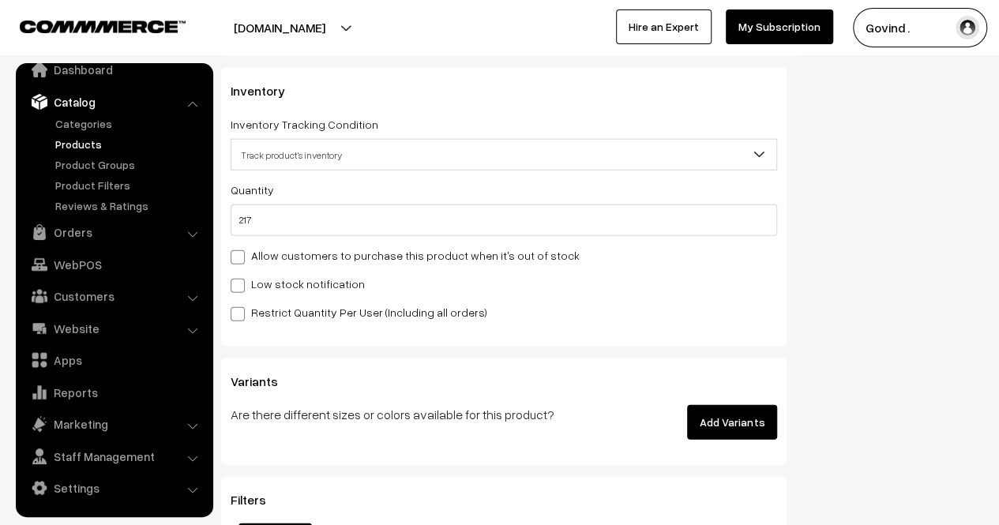
scroll to position [1946, 0]
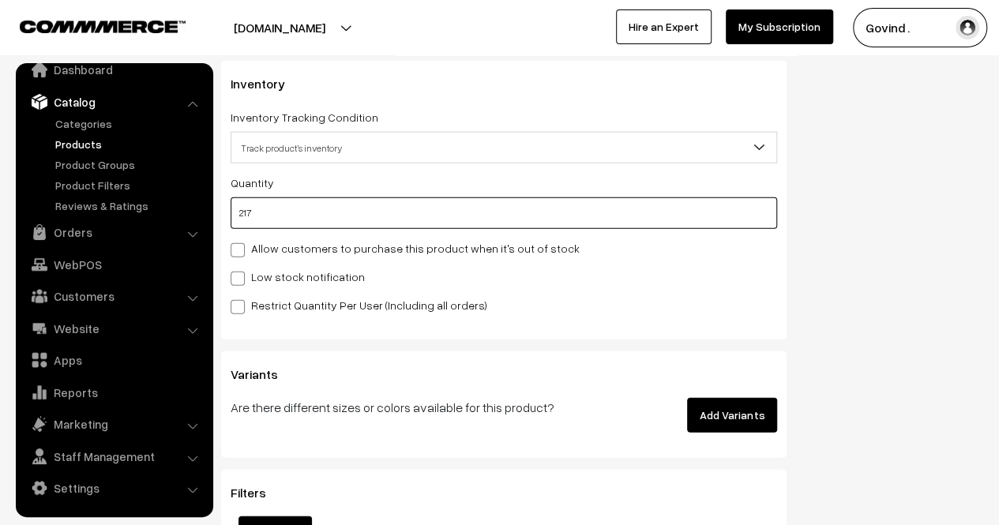
click at [643, 216] on input "217" at bounding box center [504, 213] width 547 height 32
type input "434"
type input "1"
type input "218"
type input "19"
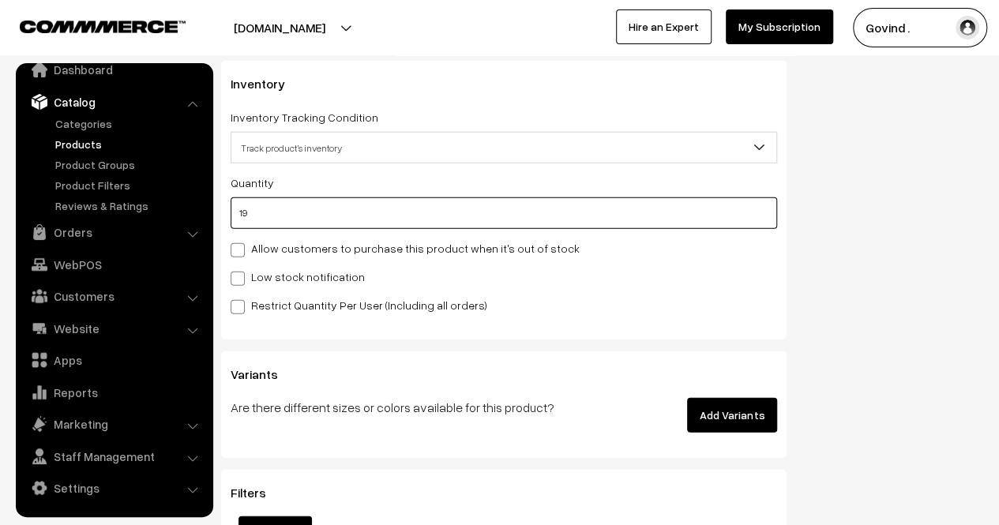
type input "236"
type input "197"
type input "414"
type input "19"
type input "236"
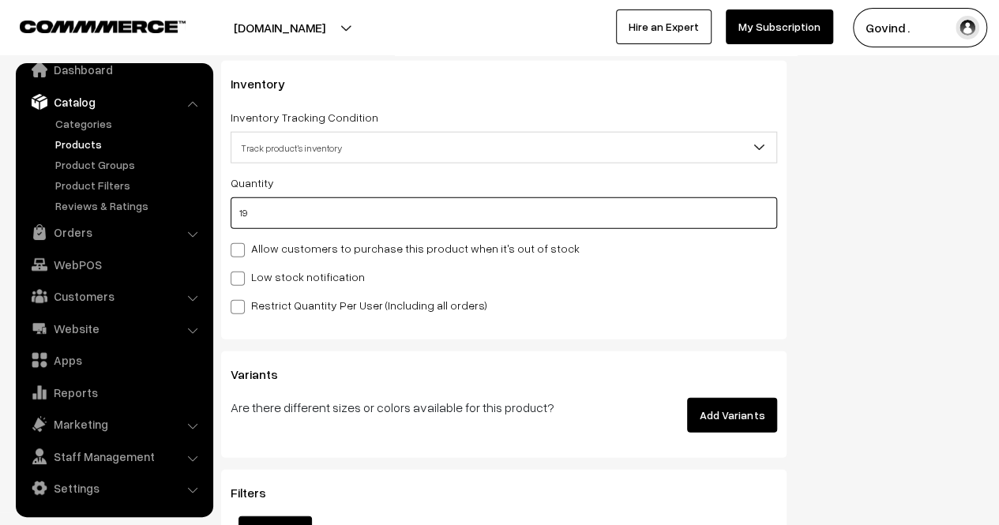
type input "1"
type input "218"
type input "0"
type input "1"
type input "218"
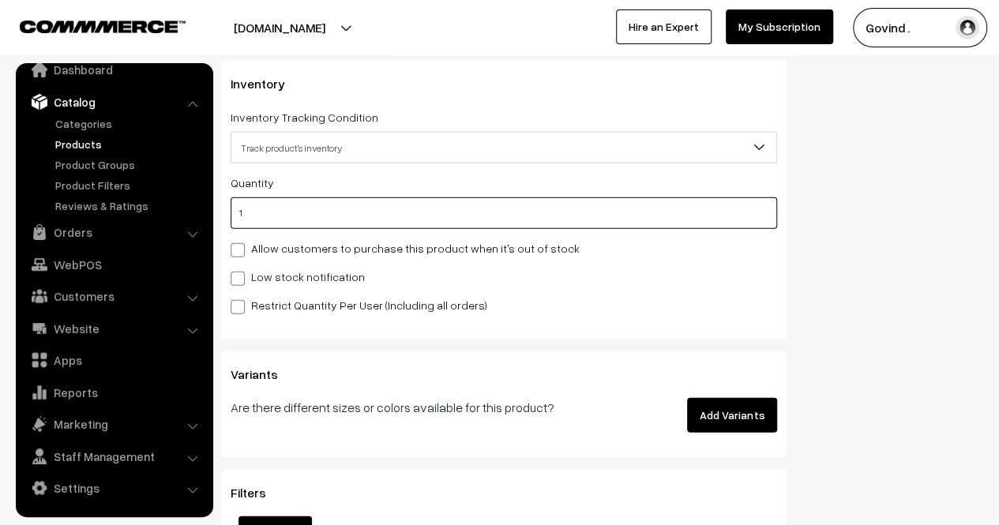
type input "19"
type input "236"
type input "197"
type input "414"
type input "19"
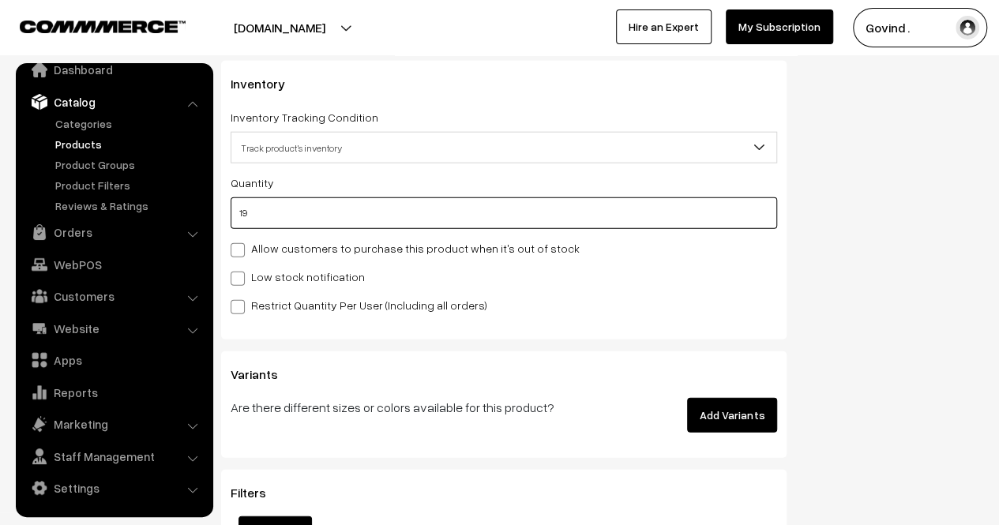
type input "236"
type input "1"
type input "218"
type input "0"
type input "1"
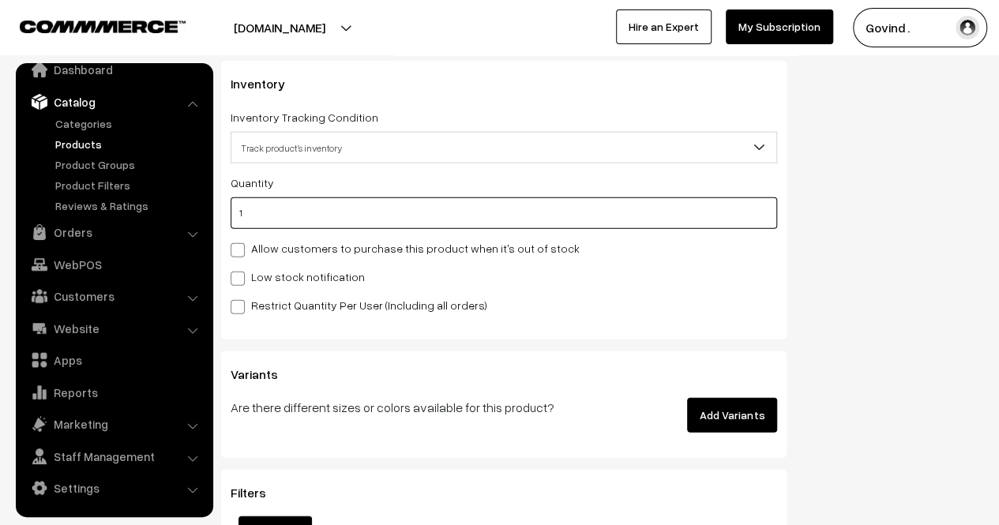
type input "218"
type input "19"
type input "236"
type input "197"
type input "414"
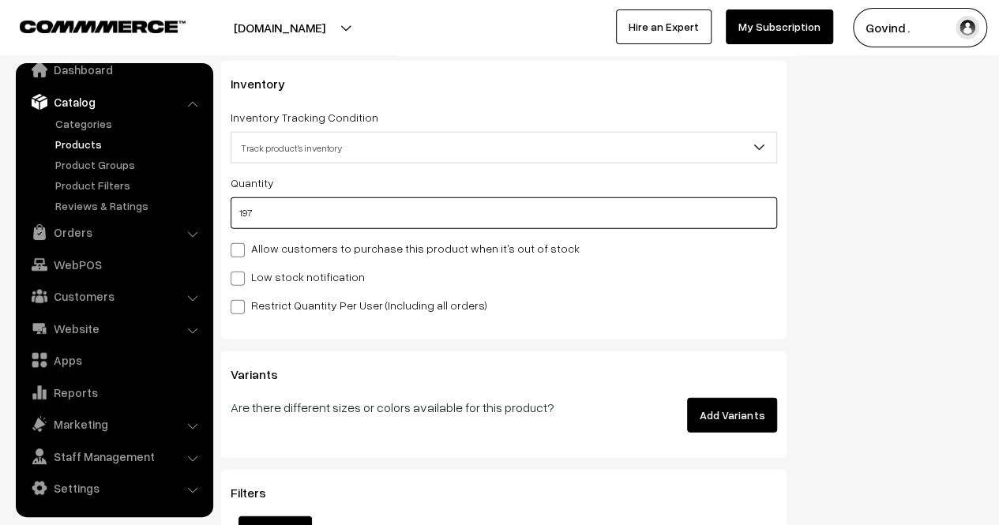
type input "197"
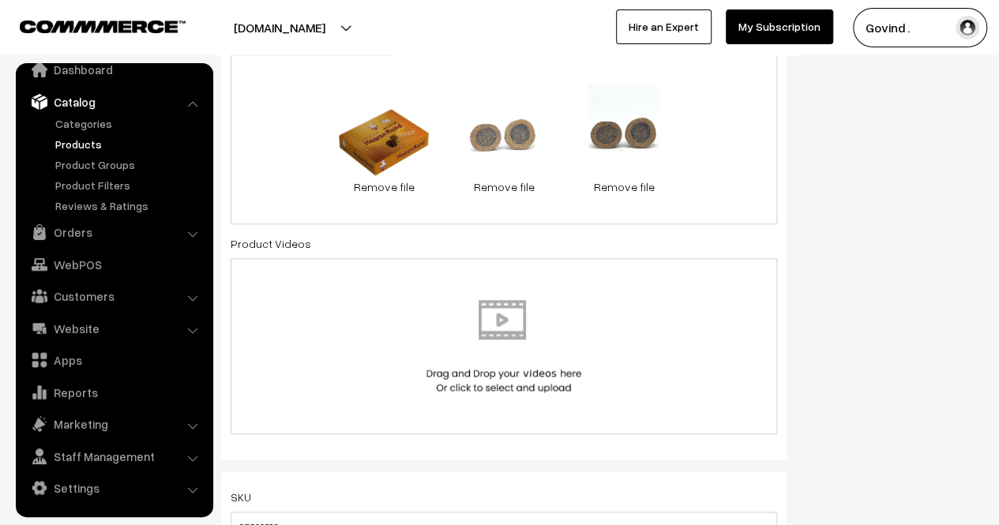
scroll to position [0, 0]
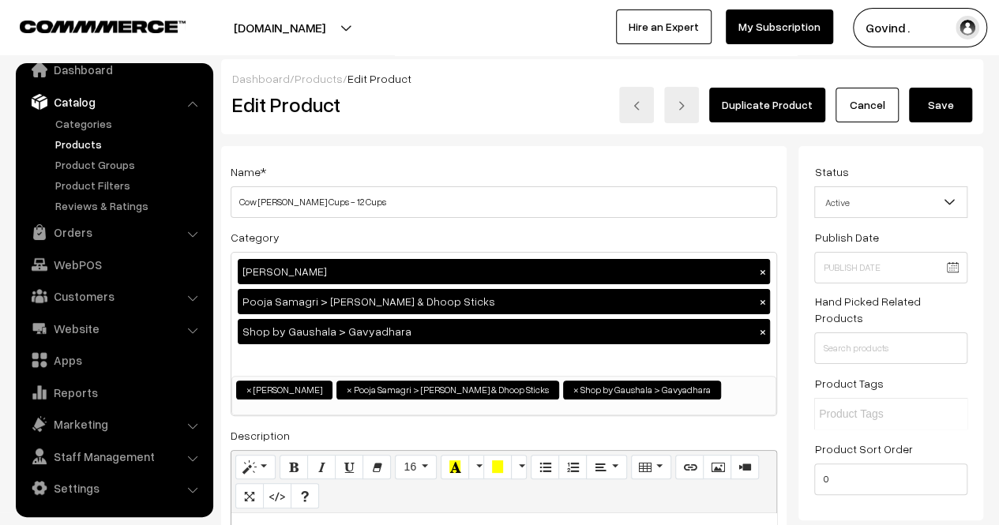
click at [950, 116] on button "Save" at bounding box center [940, 105] width 63 height 35
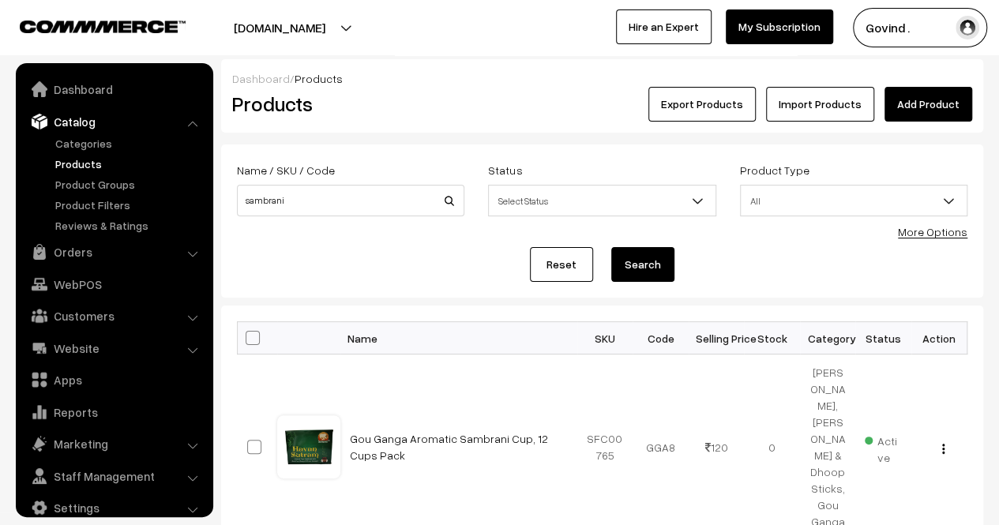
scroll to position [20, 0]
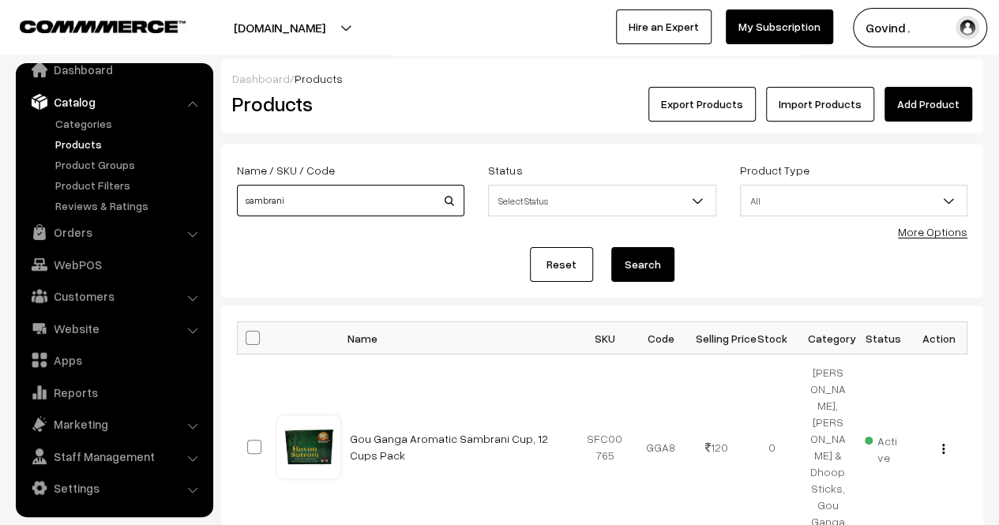
click at [330, 208] on input "sambrani" at bounding box center [350, 201] width 227 height 32
type input "henna"
click at [611, 247] on button "Search" at bounding box center [642, 264] width 63 height 35
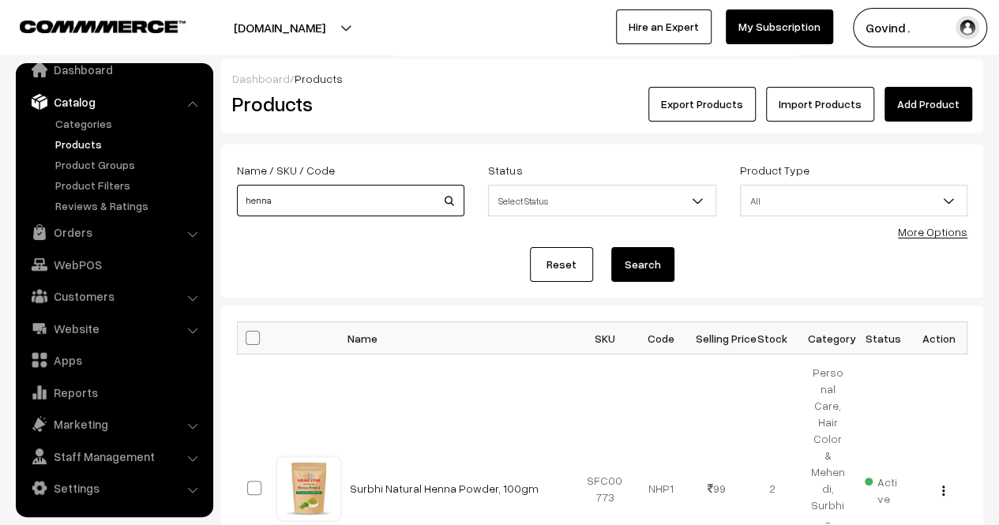
click at [395, 185] on input "henna" at bounding box center [350, 201] width 227 height 32
type input "h"
type input "color"
click at [611, 247] on button "Search" at bounding box center [642, 264] width 63 height 35
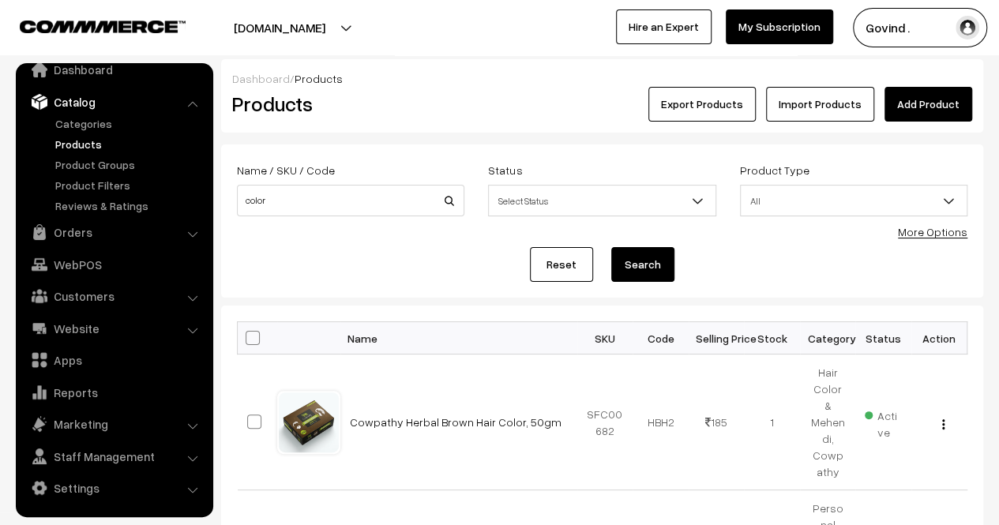
scroll to position [257, 0]
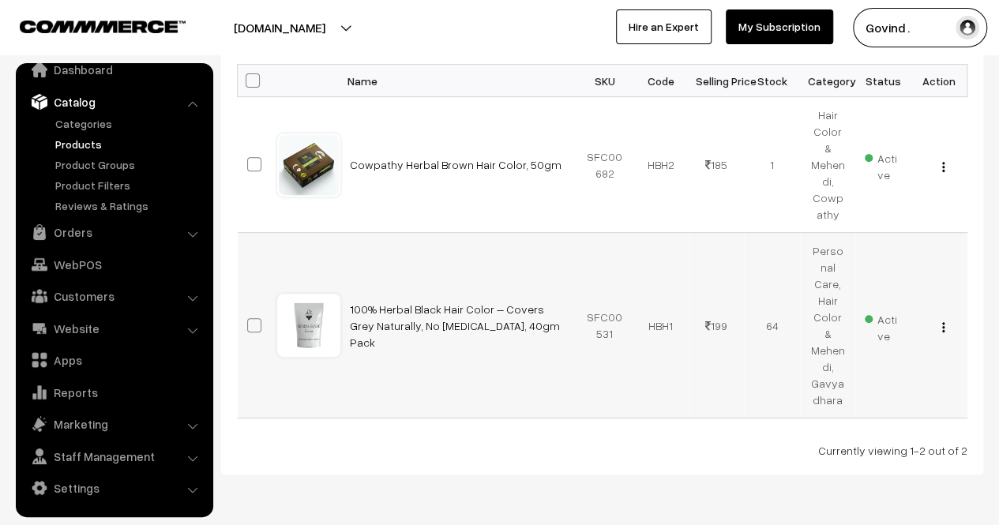
click at [940, 317] on div "View Edit Delete" at bounding box center [939, 325] width 37 height 17
click at [942, 322] on img "button" at bounding box center [943, 327] width 2 height 10
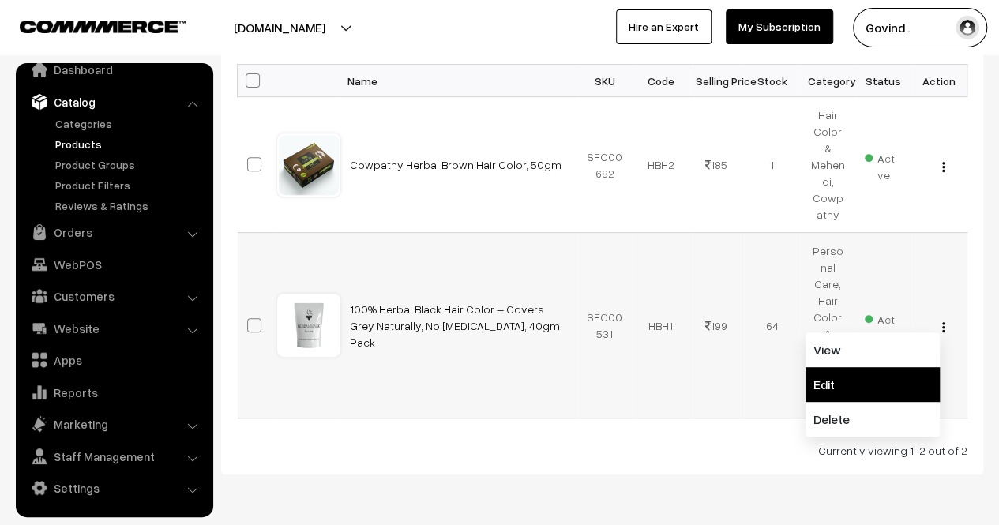
click at [891, 367] on link "Edit" at bounding box center [873, 384] width 134 height 35
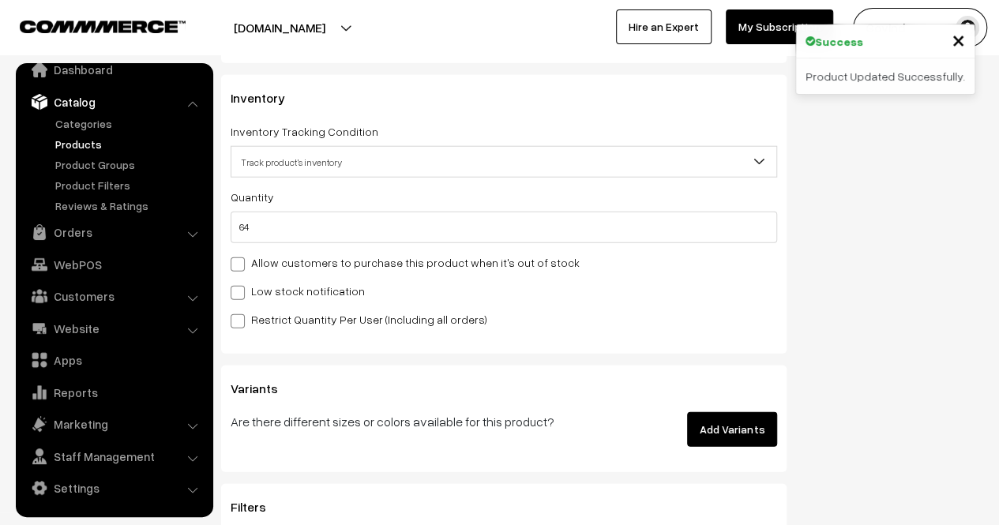
scroll to position [1924, 0]
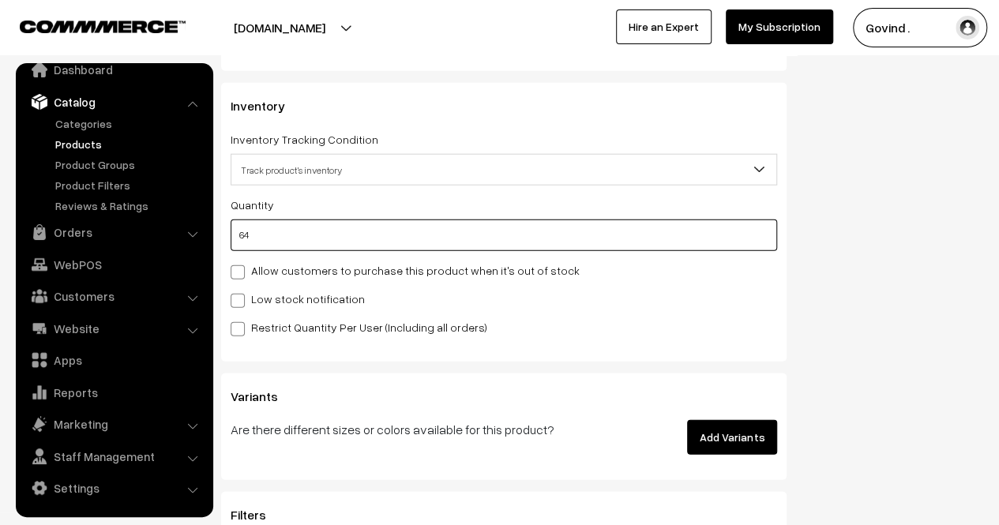
click at [491, 241] on input "64" at bounding box center [504, 236] width 547 height 32
type input "6"
type input "70"
type input "0"
type input "2"
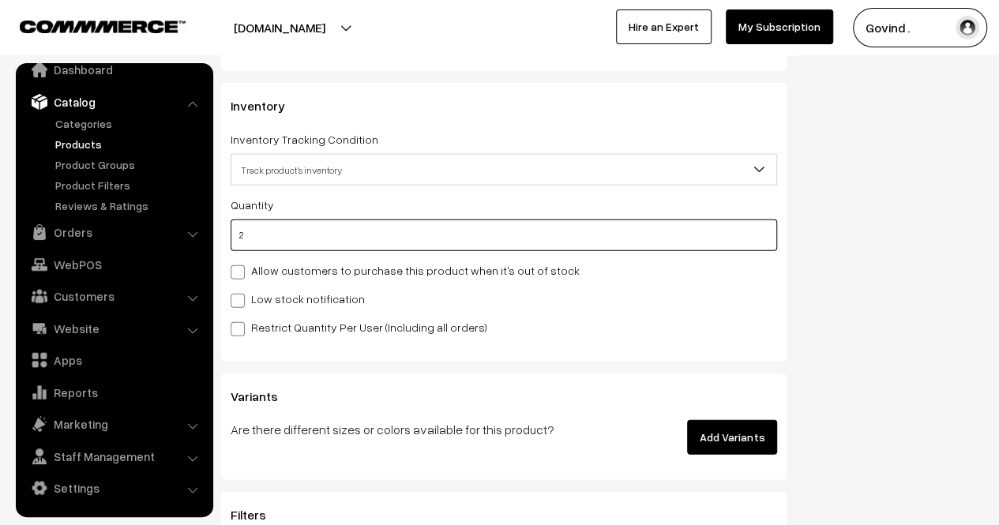
type input "66"
type input "26"
type input "90"
type input "26"
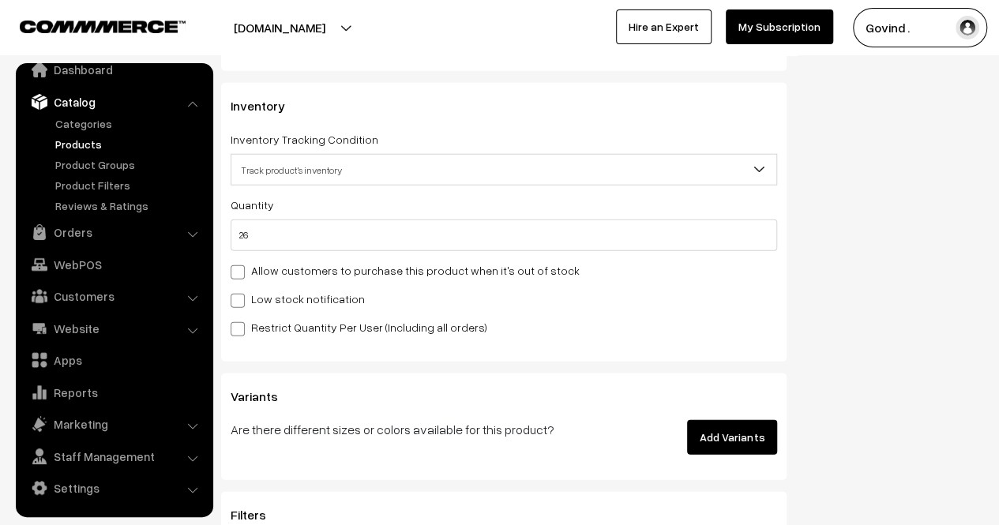
scroll to position [0, 0]
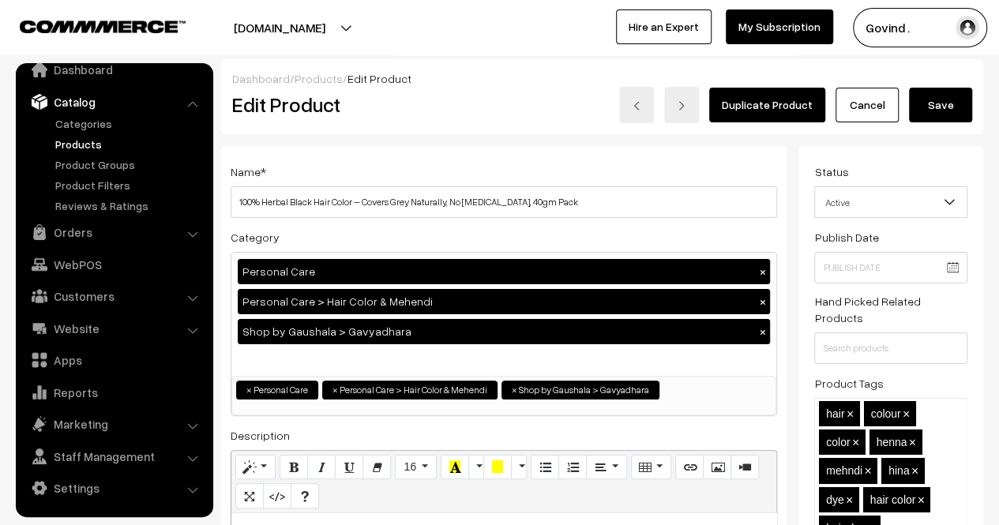
click at [936, 119] on button "Save" at bounding box center [940, 105] width 63 height 35
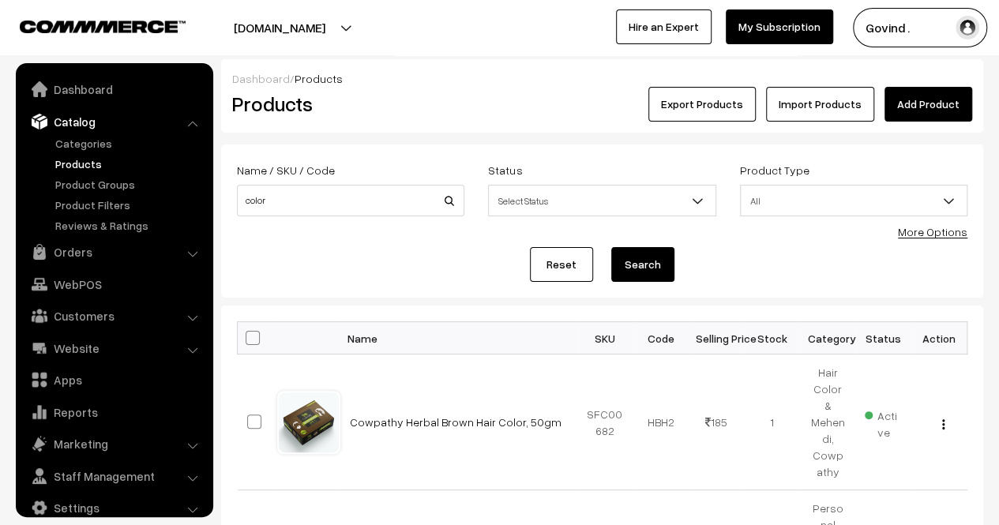
scroll to position [20, 0]
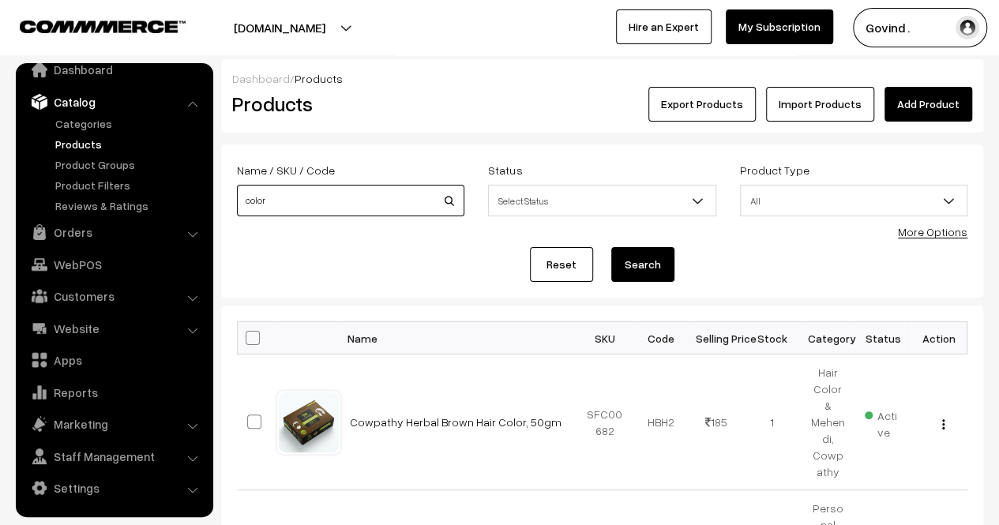
click at [365, 201] on input "color" at bounding box center [350, 201] width 227 height 32
type input "v"
type input "balpal"
click at [611, 247] on button "Search" at bounding box center [642, 264] width 63 height 35
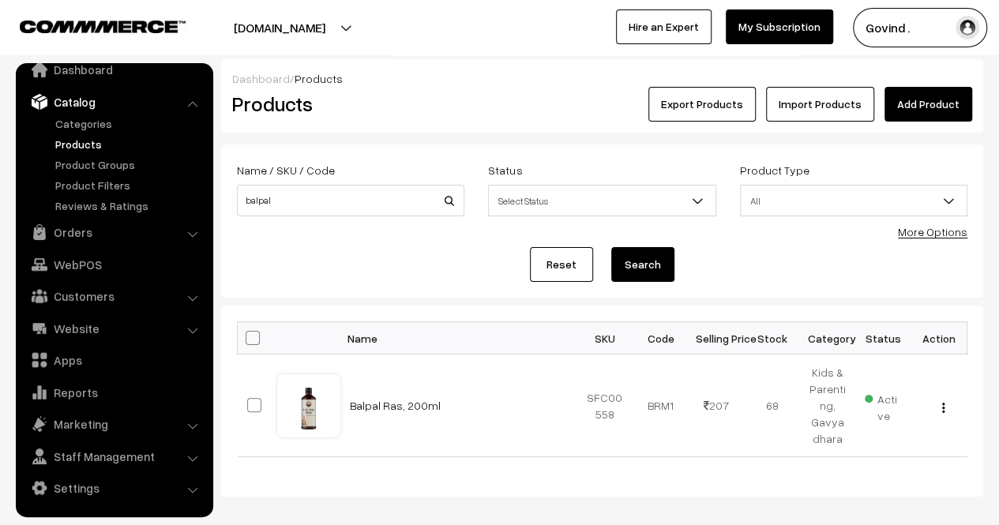
scroll to position [37, 0]
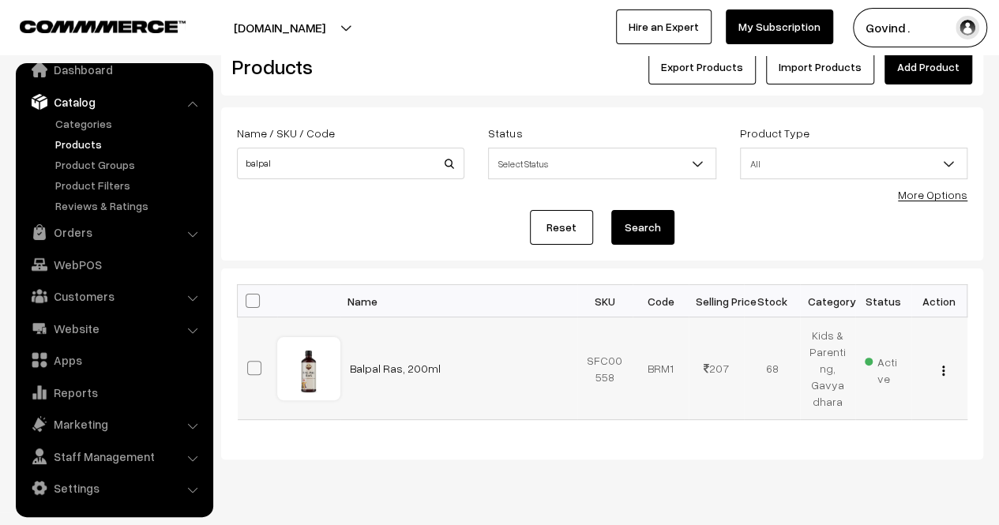
click at [944, 367] on img "button" at bounding box center [943, 371] width 2 height 10
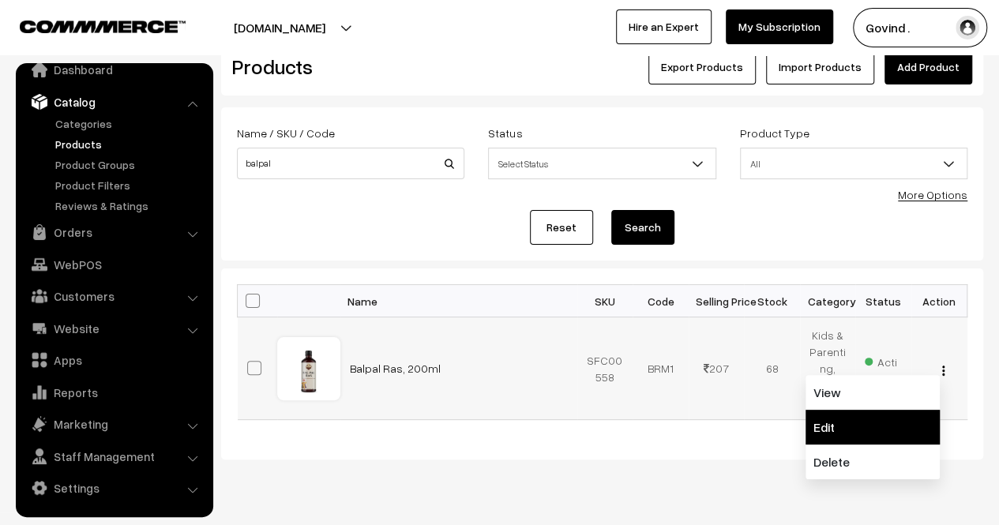
click at [869, 419] on link "Edit" at bounding box center [873, 427] width 134 height 35
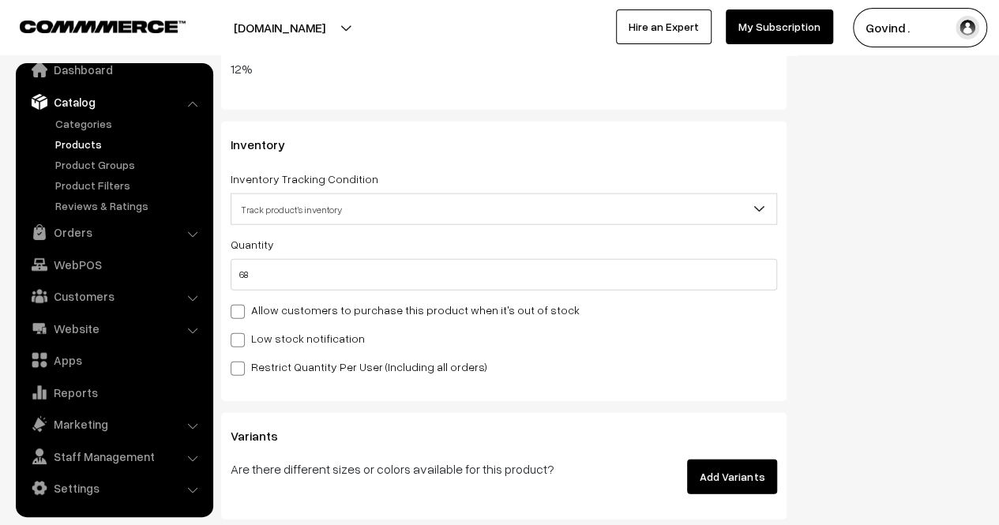
scroll to position [1889, 0]
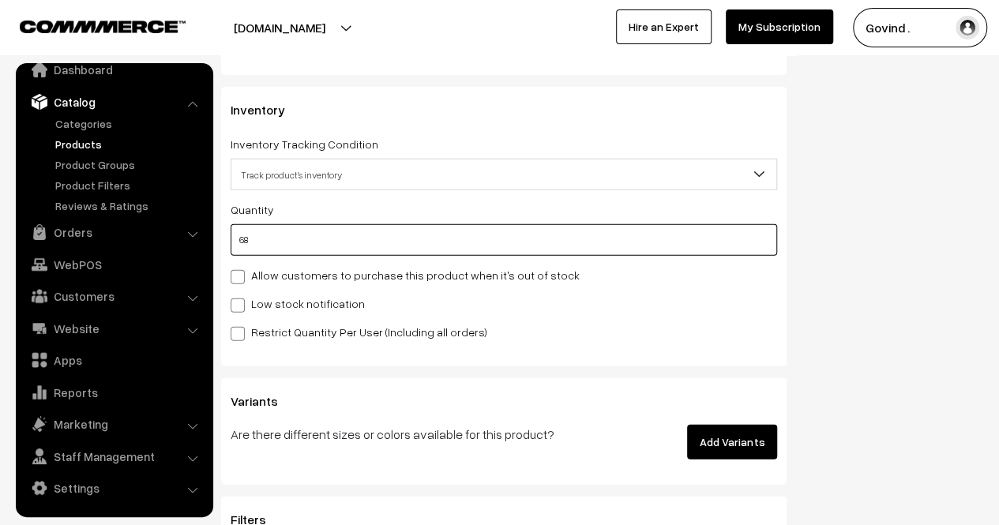
click at [573, 233] on input "68" at bounding box center [504, 240] width 547 height 32
type input "6"
type input "74"
type input "66"
type input "134"
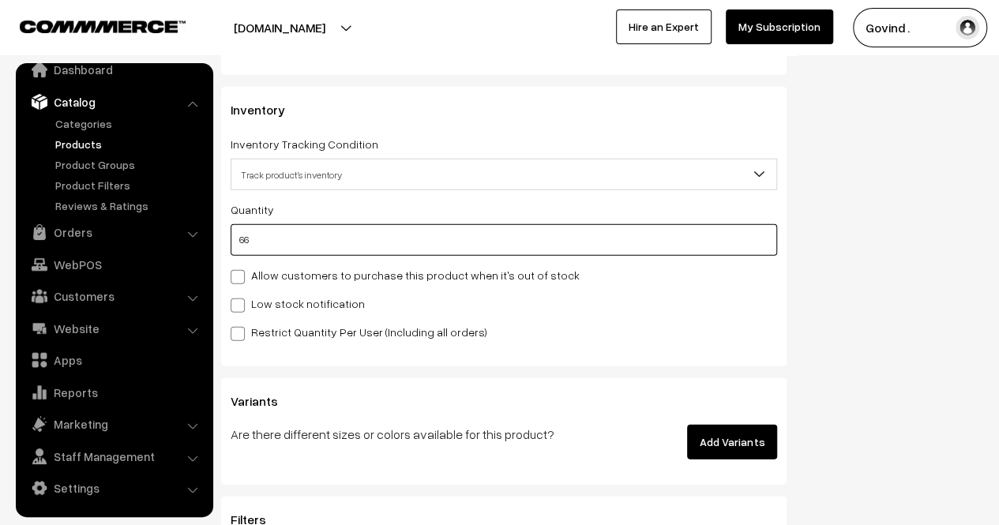
type input "66"
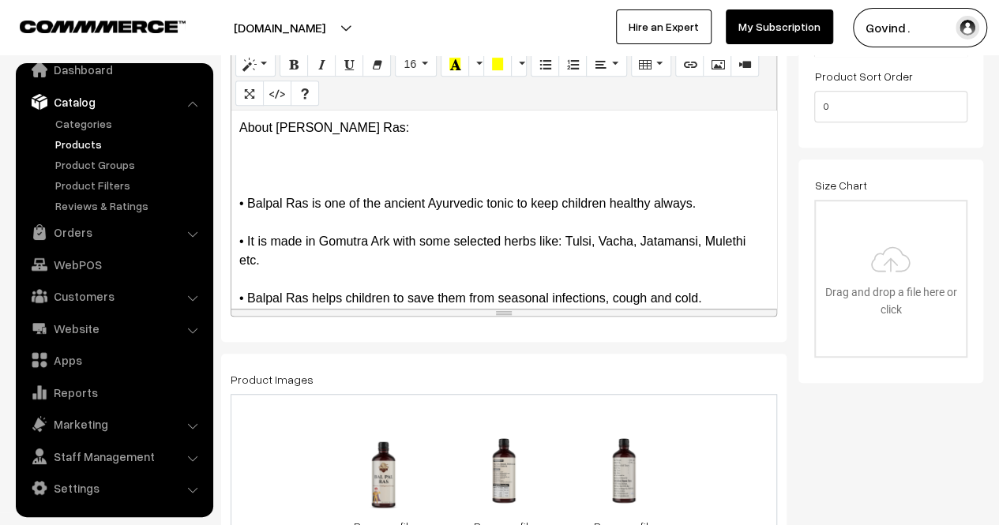
scroll to position [0, 0]
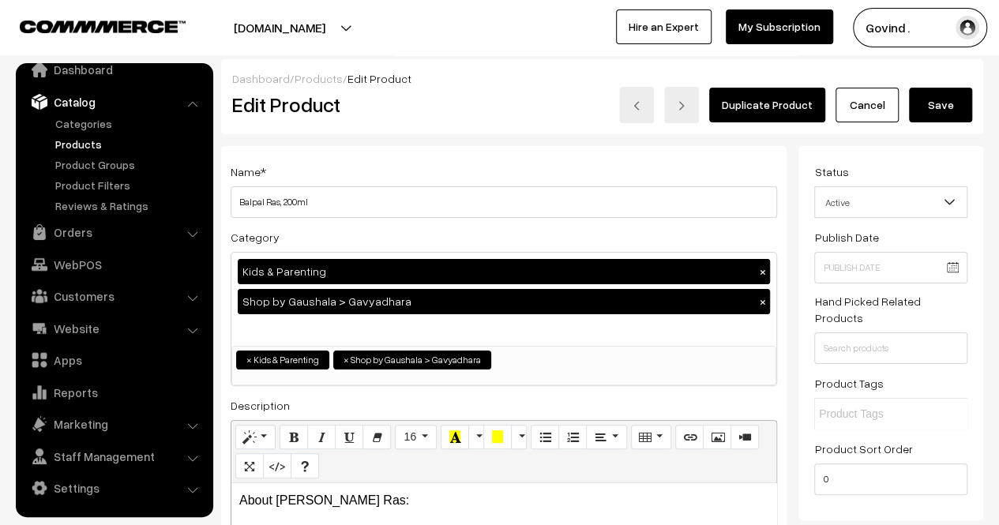
click at [941, 96] on button "Save" at bounding box center [940, 105] width 63 height 35
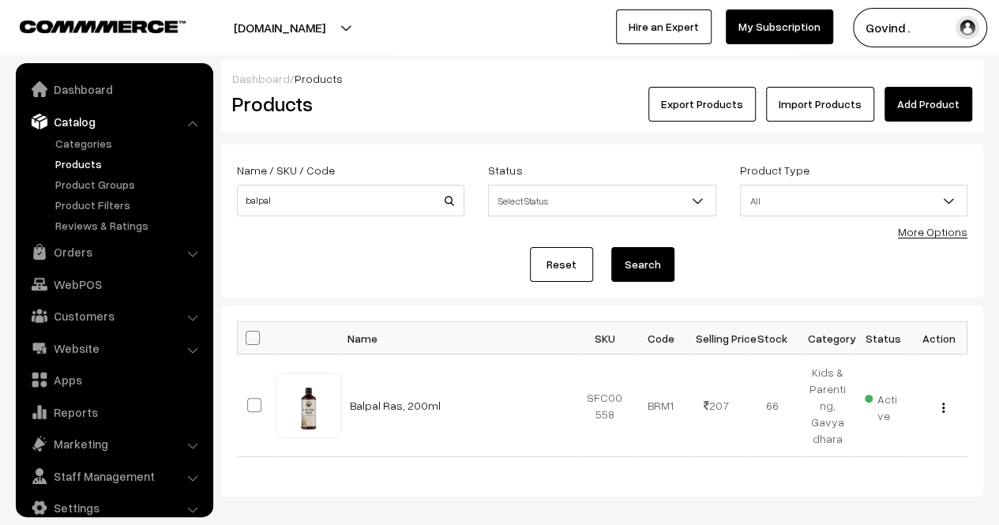
scroll to position [20, 0]
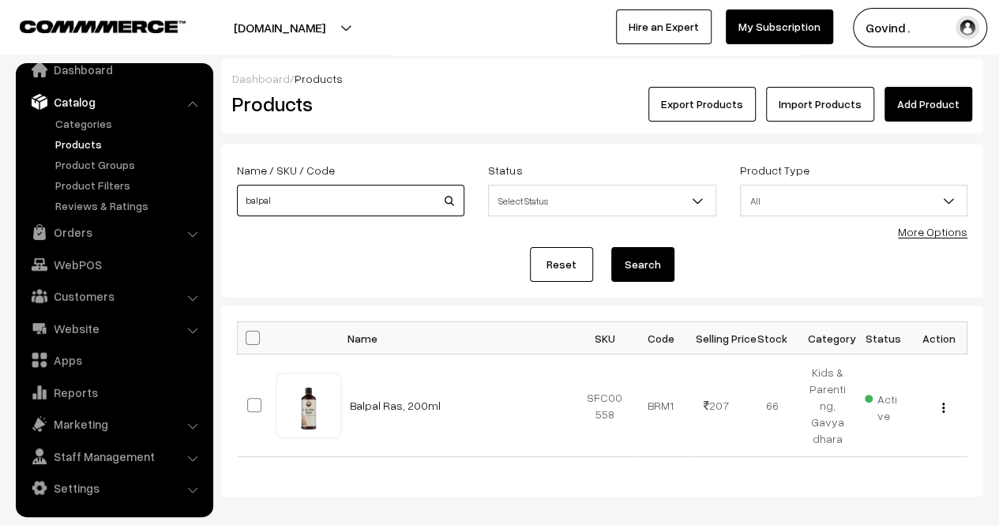
click at [347, 205] on input "balpal" at bounding box center [350, 201] width 227 height 32
type input "h"
type input "bhimseni"
click at [611, 247] on button "Search" at bounding box center [642, 264] width 63 height 35
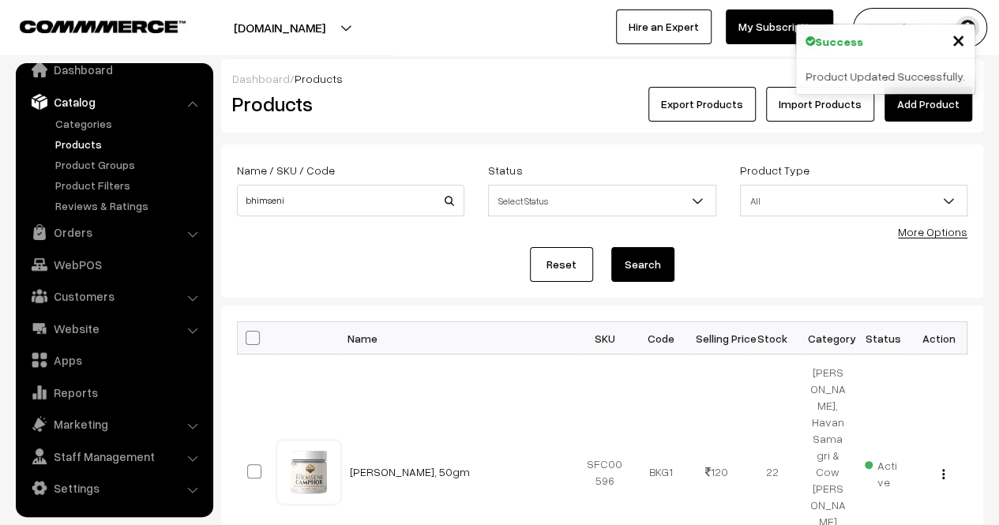
scroll to position [139, 0]
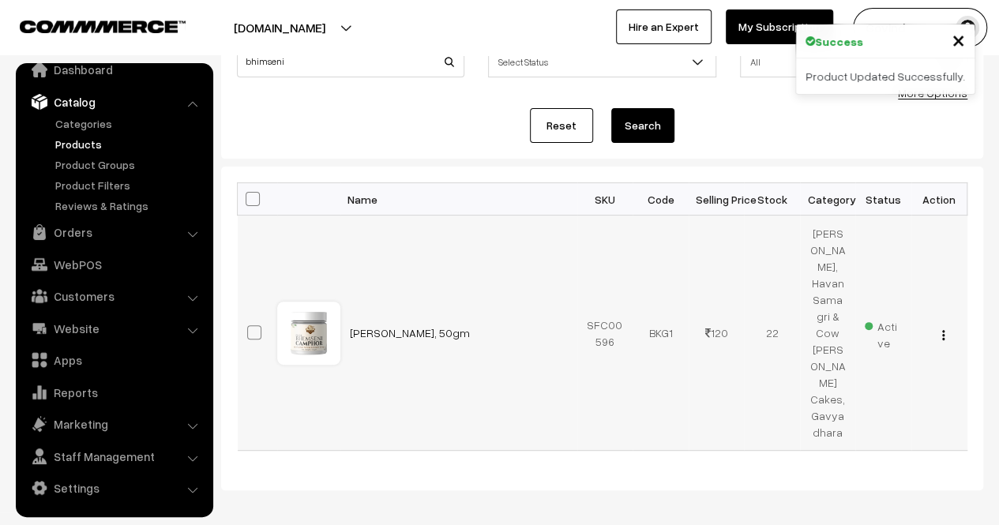
click at [945, 325] on div "View Edit Delete" at bounding box center [939, 333] width 37 height 17
click at [943, 330] on img "button" at bounding box center [943, 335] width 2 height 10
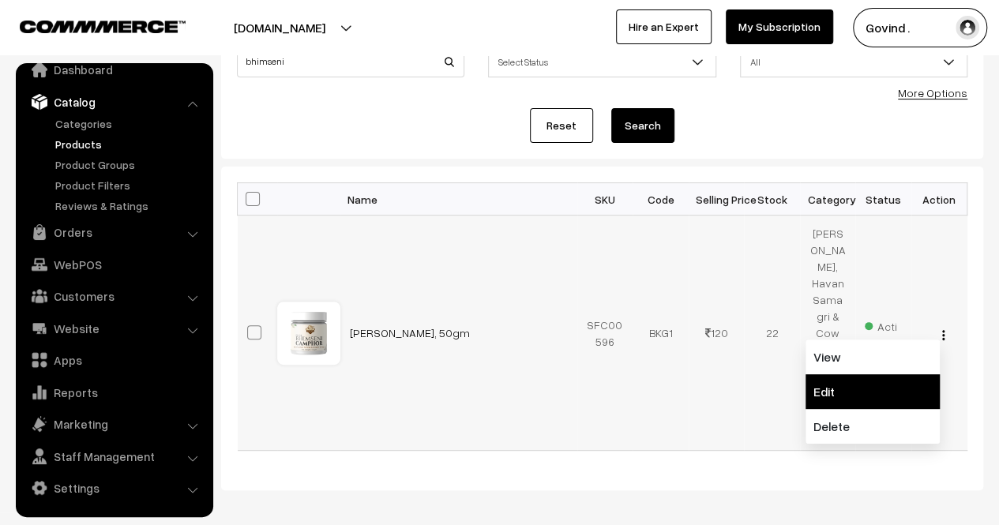
click at [851, 374] on link "Edit" at bounding box center [873, 391] width 134 height 35
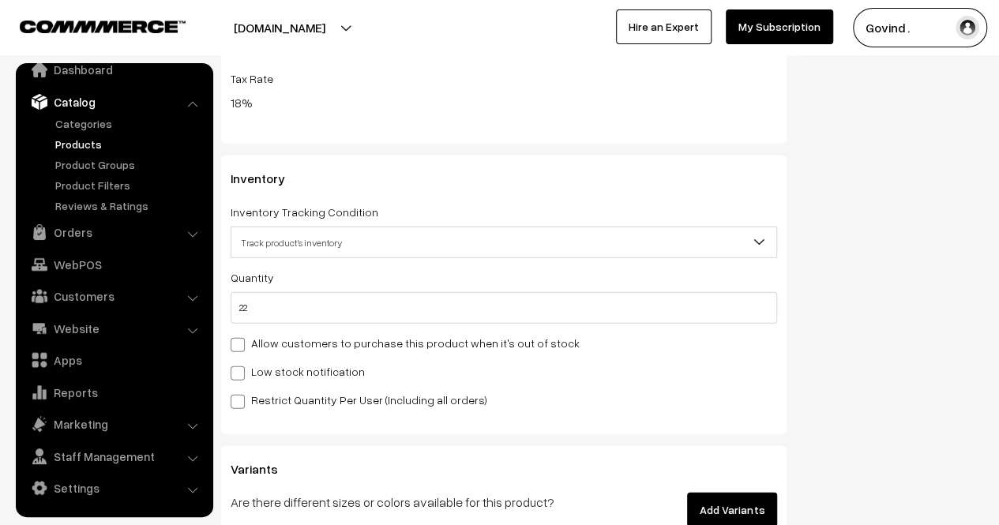
scroll to position [1949, 0]
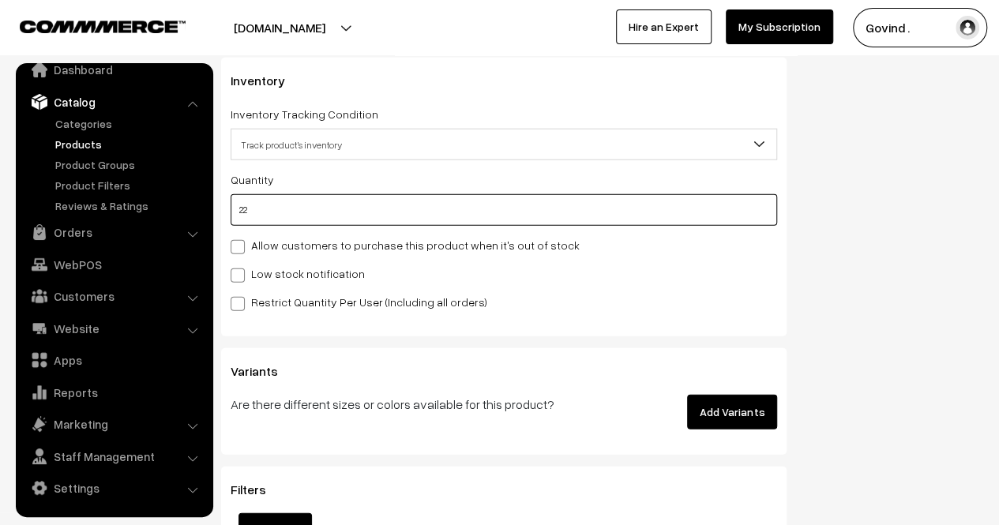
click at [693, 219] on input "22" at bounding box center [504, 210] width 547 height 32
type input "2"
type input "24"
type input "0"
type input "1"
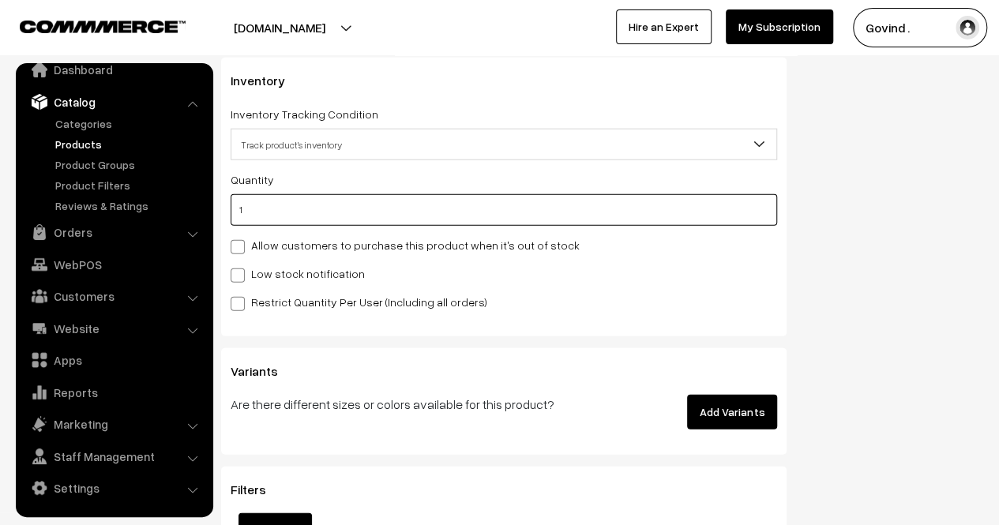
type input "23"
type input "19"
type input "41"
type input "19"
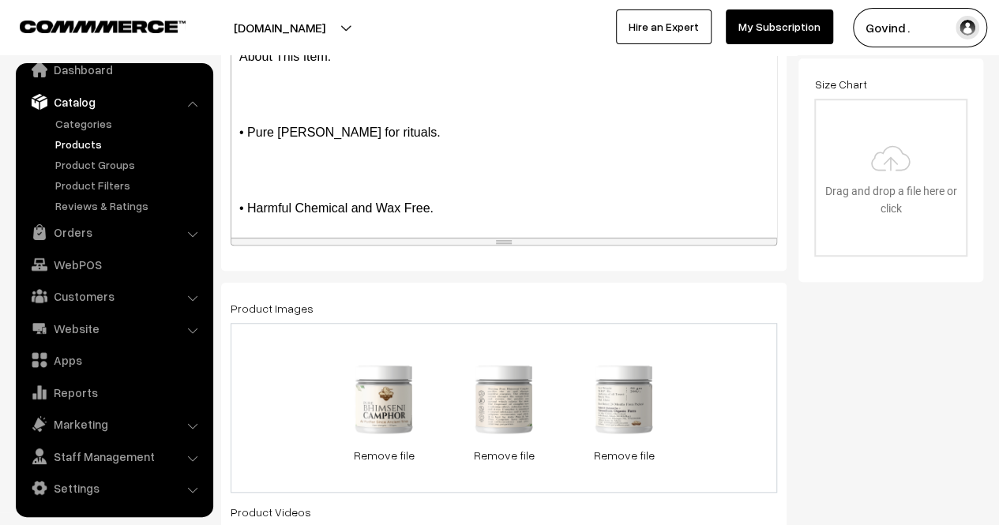
scroll to position [0, 0]
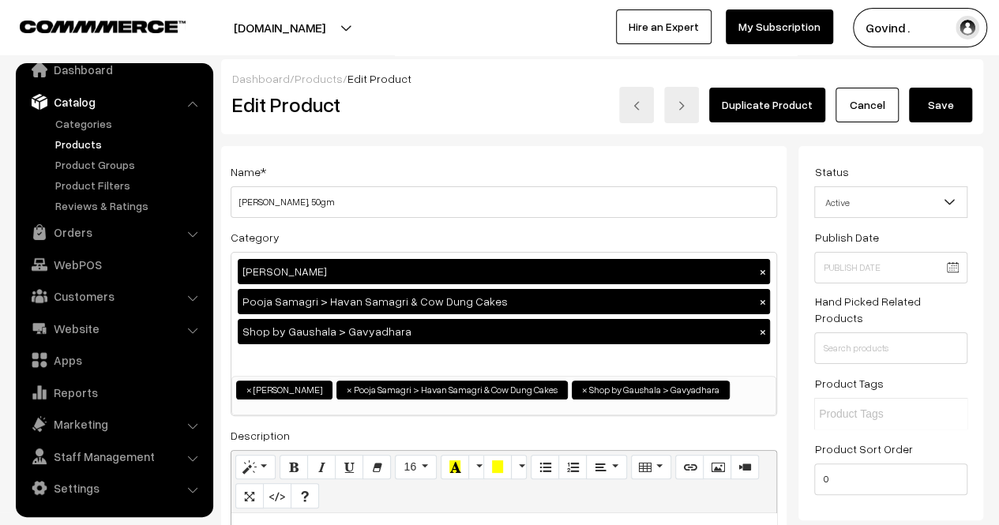
click at [930, 113] on button "Save" at bounding box center [940, 105] width 63 height 35
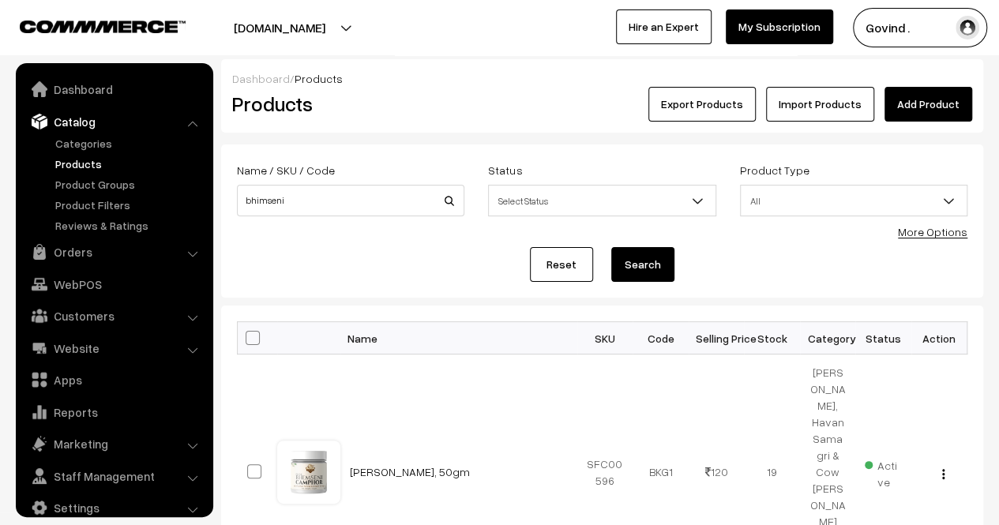
scroll to position [20, 0]
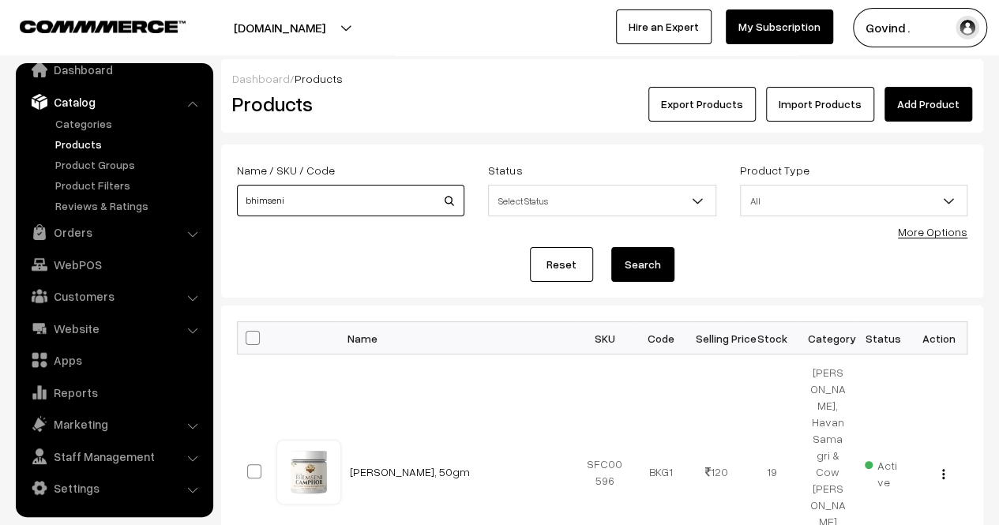
click at [393, 208] on input "bhimseni" at bounding box center [350, 201] width 227 height 32
type input "lemon"
click at [611, 247] on button "Search" at bounding box center [642, 264] width 63 height 35
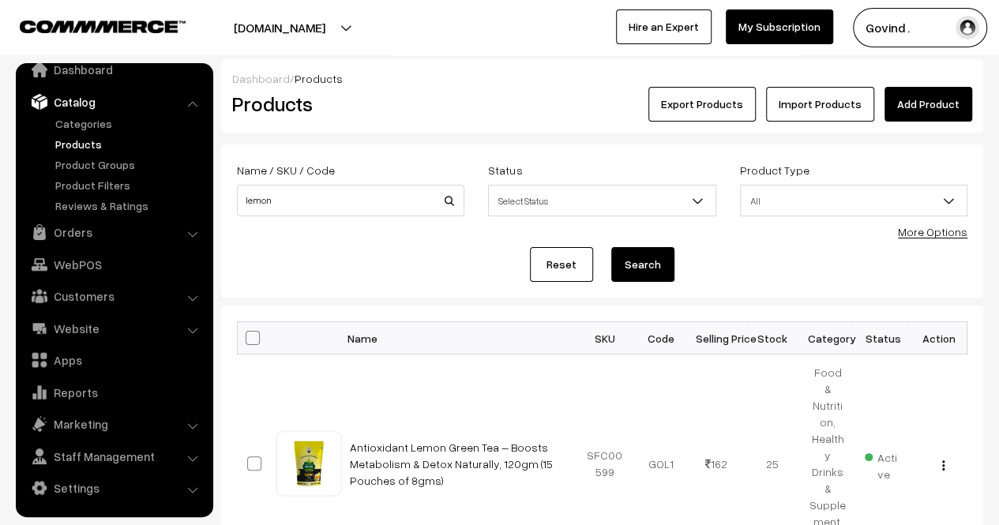
scroll to position [213, 0]
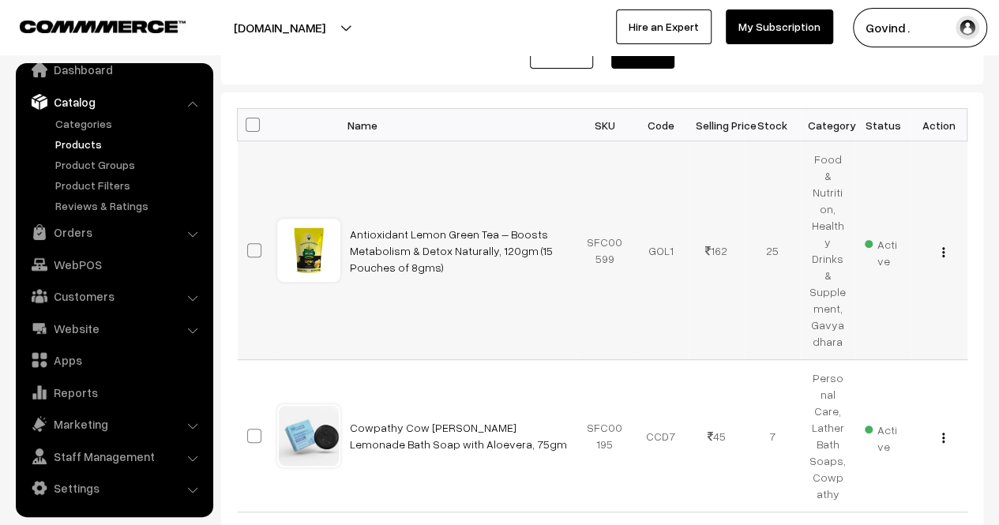
click at [942, 247] on img "button" at bounding box center [943, 252] width 2 height 10
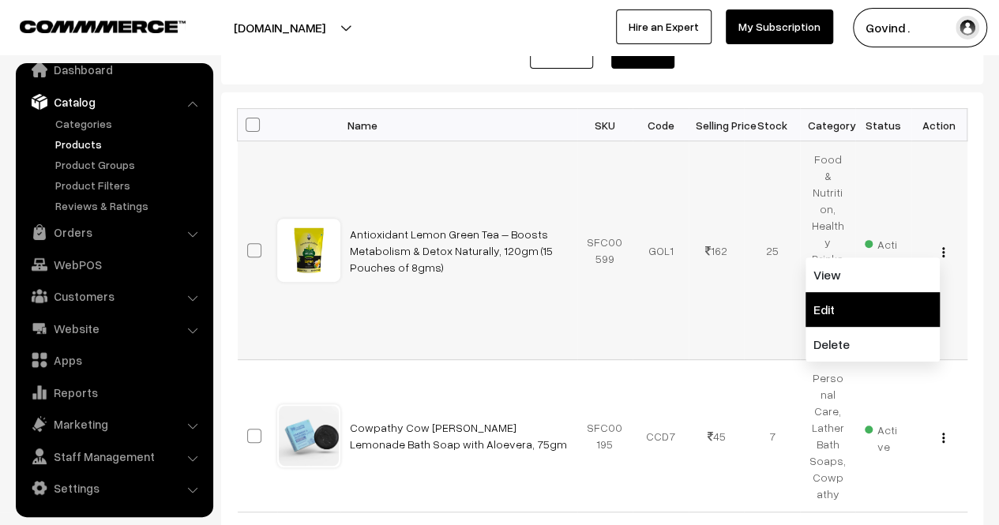
click at [878, 292] on link "Edit" at bounding box center [873, 309] width 134 height 35
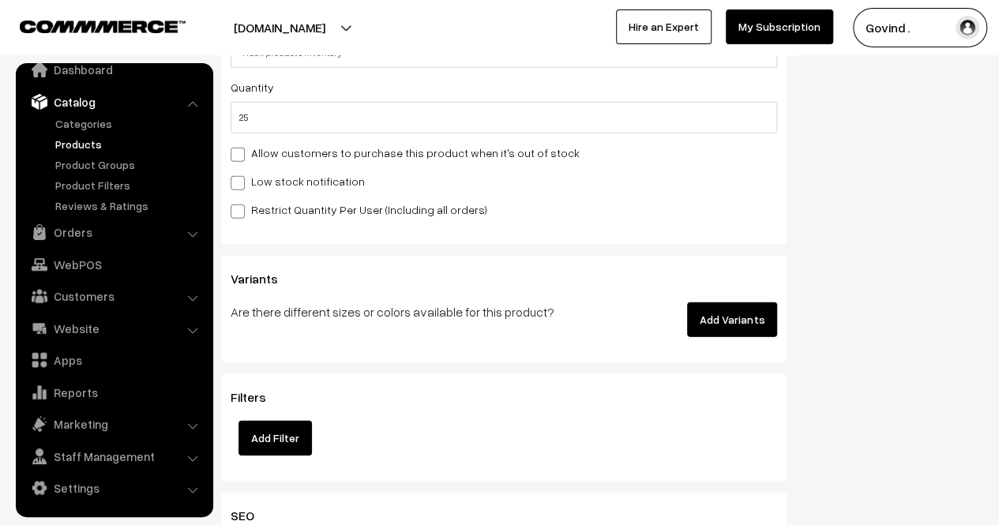
scroll to position [2197, 0]
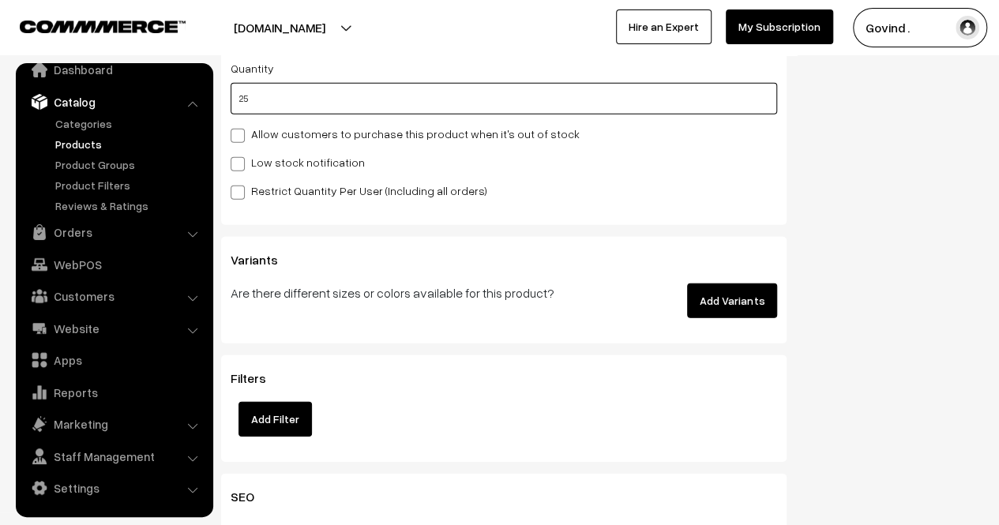
click at [555, 88] on input "25" at bounding box center [504, 99] width 547 height 32
type input "2"
type input "27"
type input "0"
type input "1"
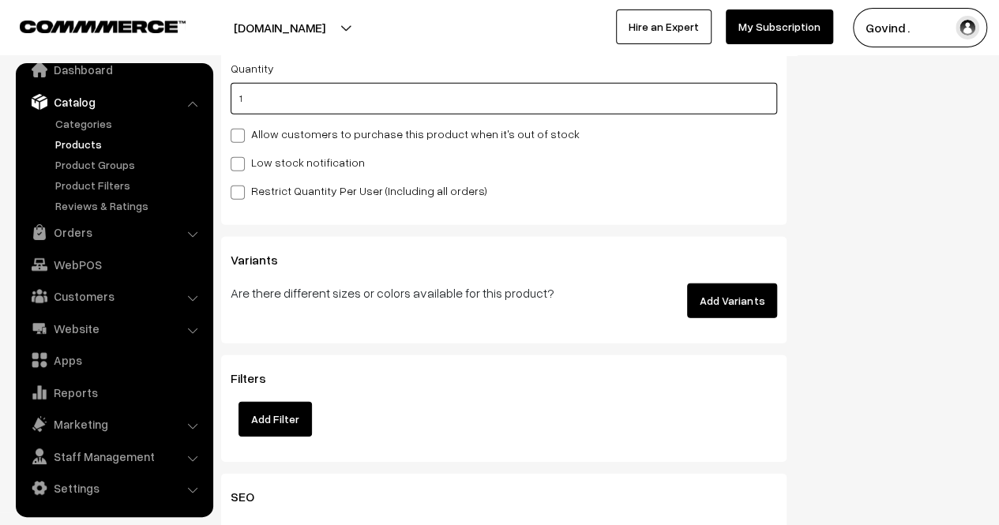
type input "26"
type input "19"
type input "44"
type input "19"
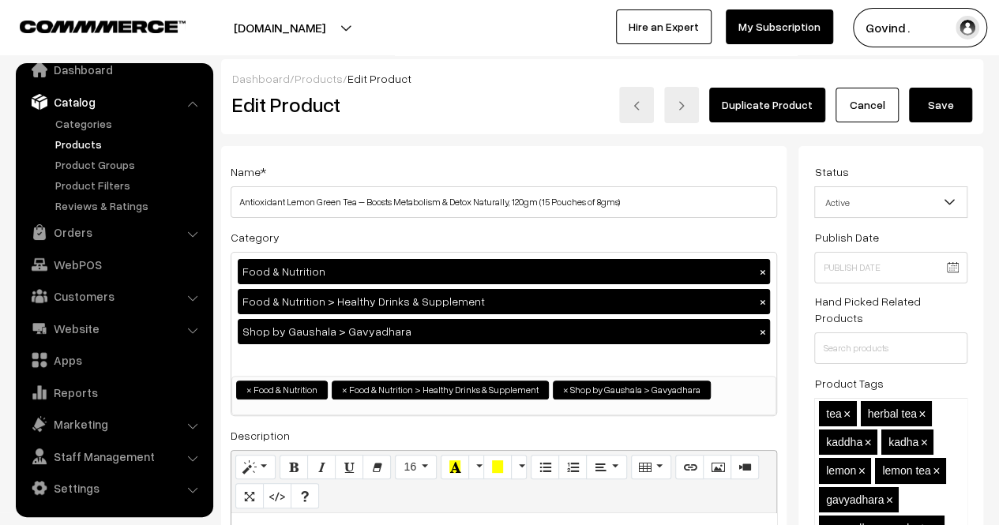
click at [949, 121] on button "Save" at bounding box center [940, 105] width 63 height 35
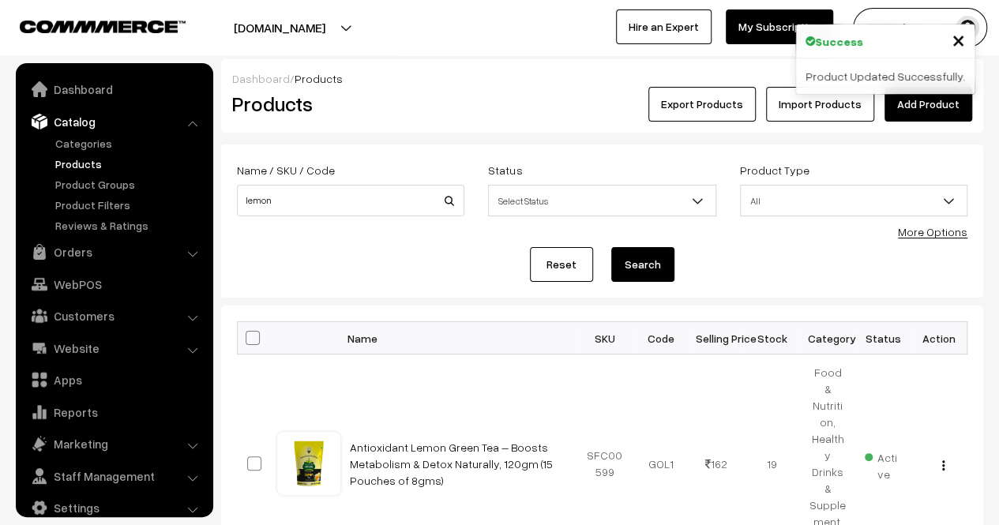
scroll to position [20, 0]
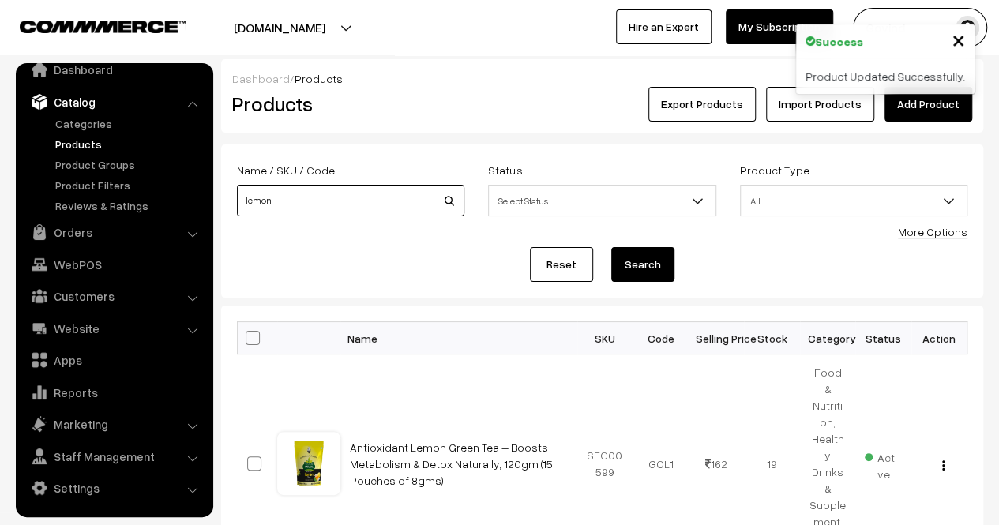
click at [356, 196] on input "lemon" at bounding box center [350, 201] width 227 height 32
type input "marham"
click at [611, 247] on button "Search" at bounding box center [642, 264] width 63 height 35
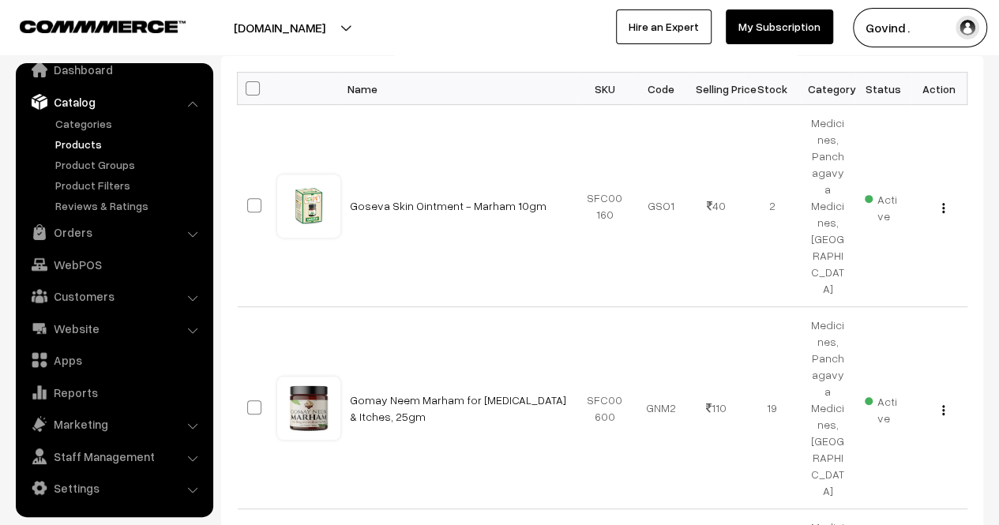
scroll to position [283, 0]
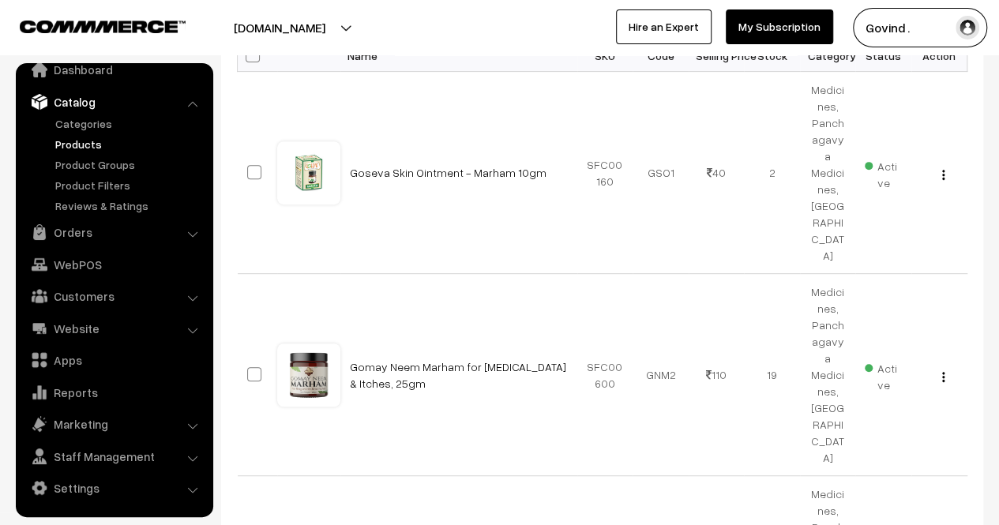
drag, startPoint x: 1010, startPoint y: 116, endPoint x: 1010, endPoint y: 264, distance: 147.7
click at [943, 366] on div "View Edit Delete" at bounding box center [939, 374] width 37 height 17
click at [943, 372] on img "button" at bounding box center [943, 377] width 2 height 10
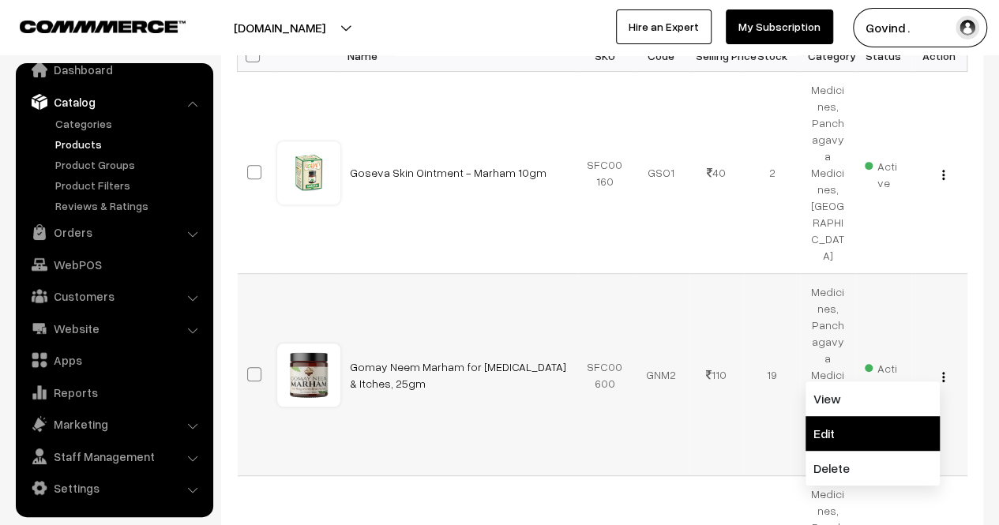
click at [878, 416] on link "Edit" at bounding box center [873, 433] width 134 height 35
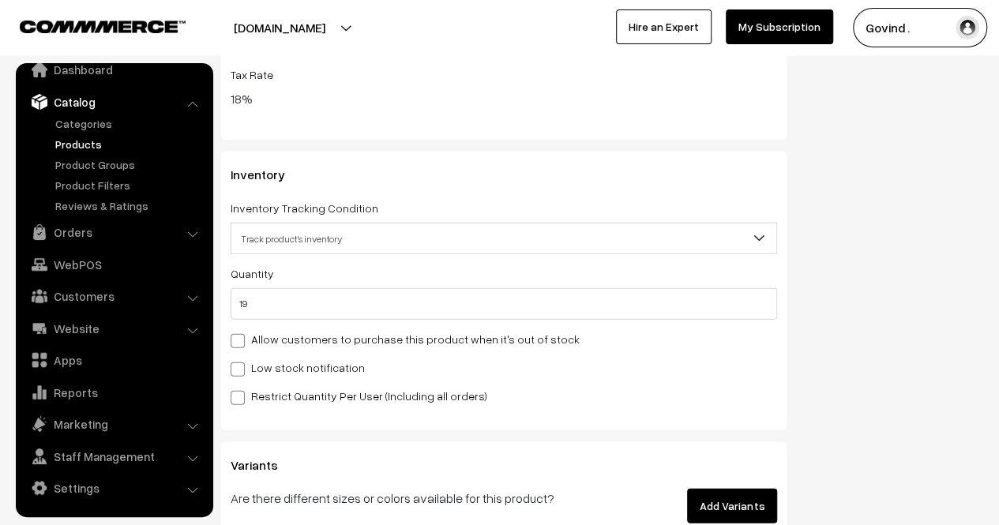
scroll to position [1862, 0]
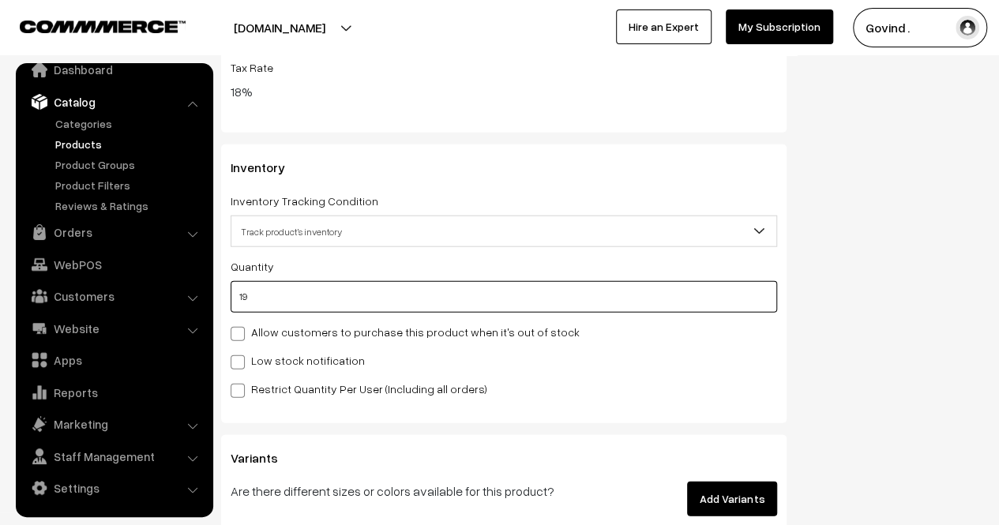
click at [583, 302] on input "19" at bounding box center [504, 297] width 547 height 32
type input "1"
type input "20"
type input "0"
type input "6"
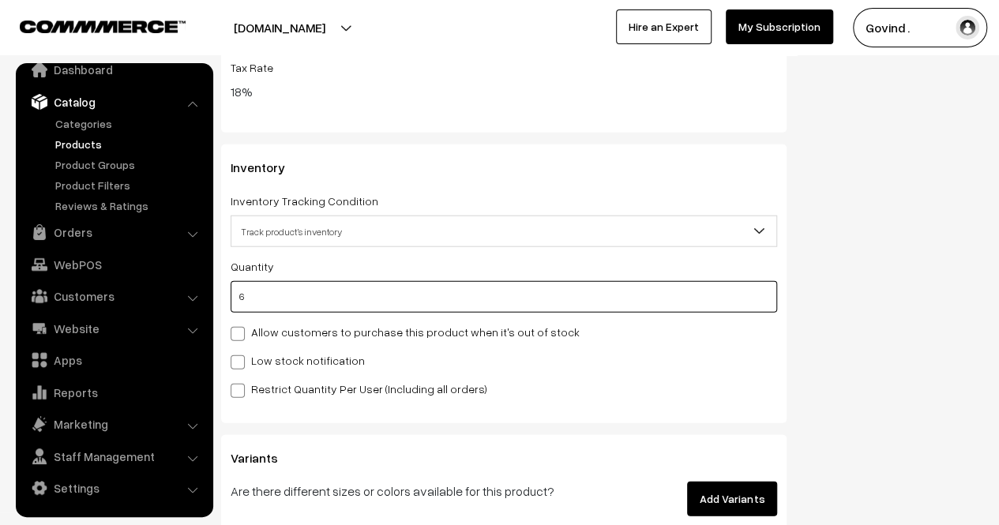
type input "25"
type input "6"
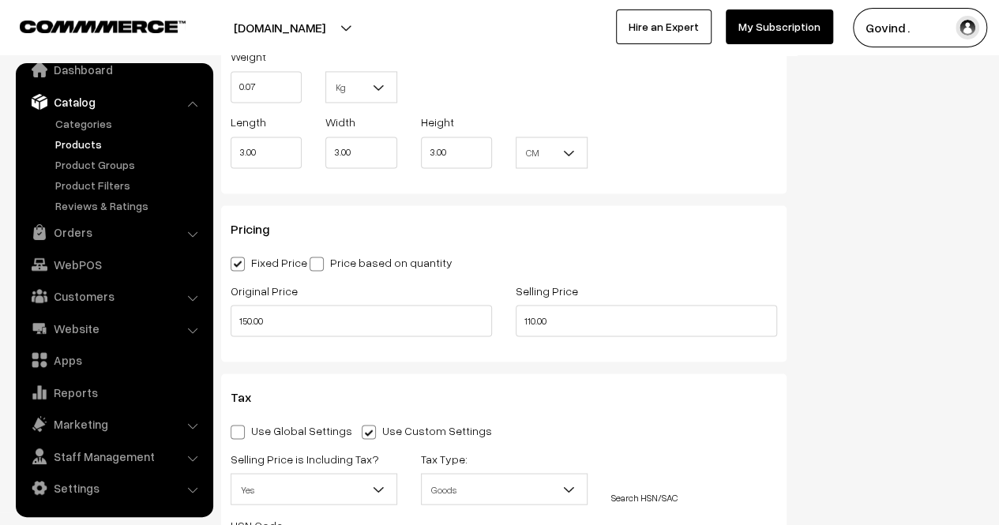
scroll to position [28, 0]
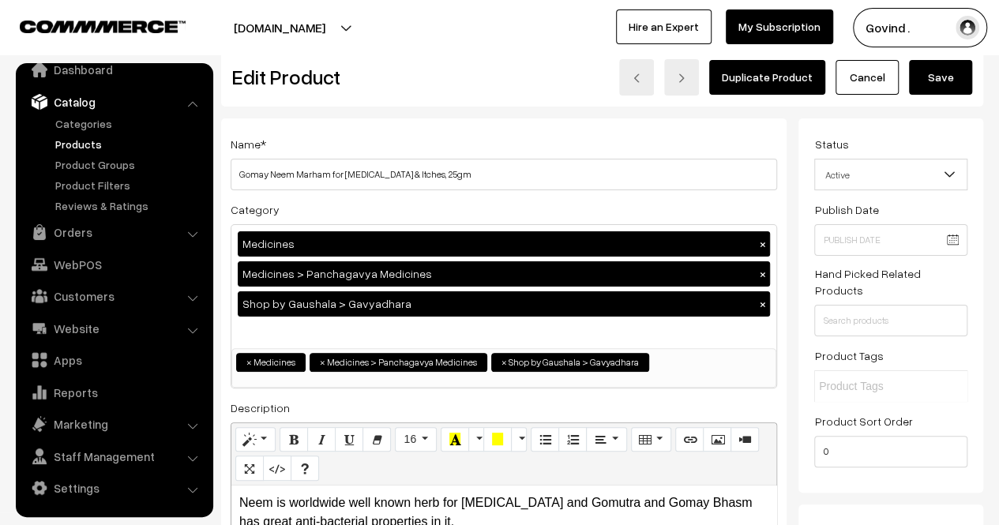
click at [929, 79] on button "Save" at bounding box center [940, 77] width 63 height 35
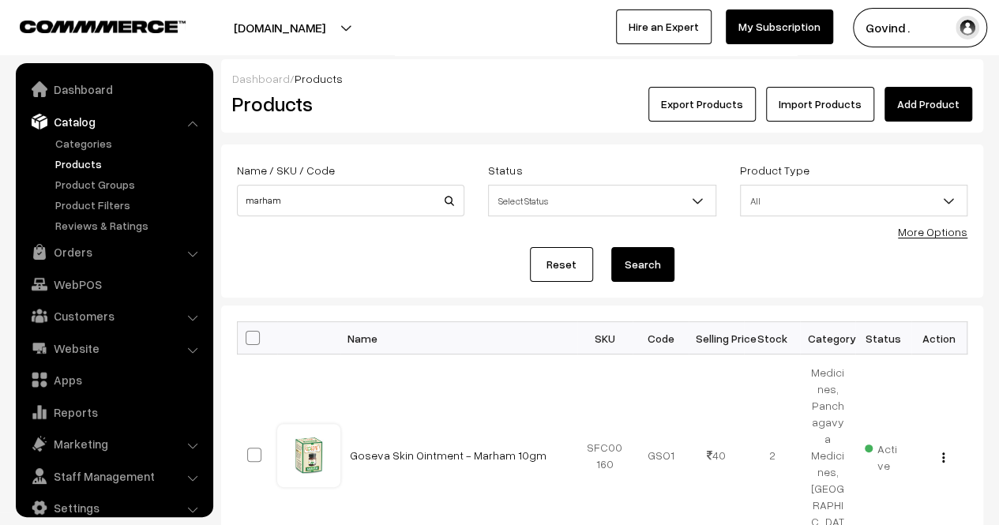
scroll to position [20, 0]
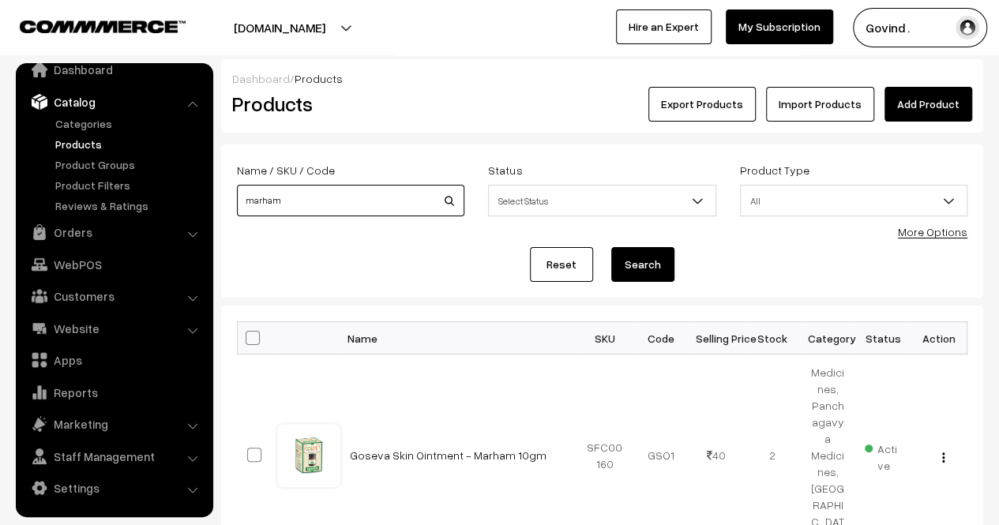
click at [360, 190] on input "marham" at bounding box center [350, 201] width 227 height 32
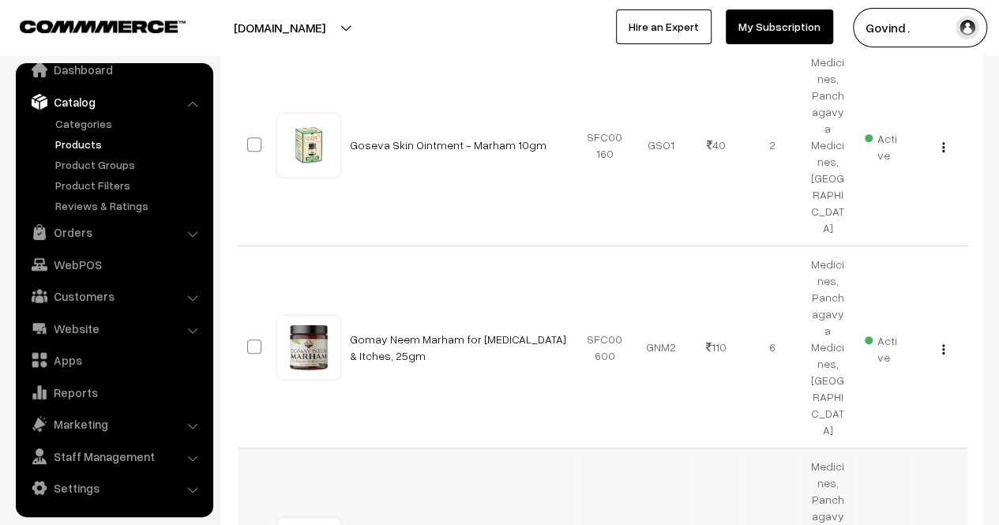
type input "mar"
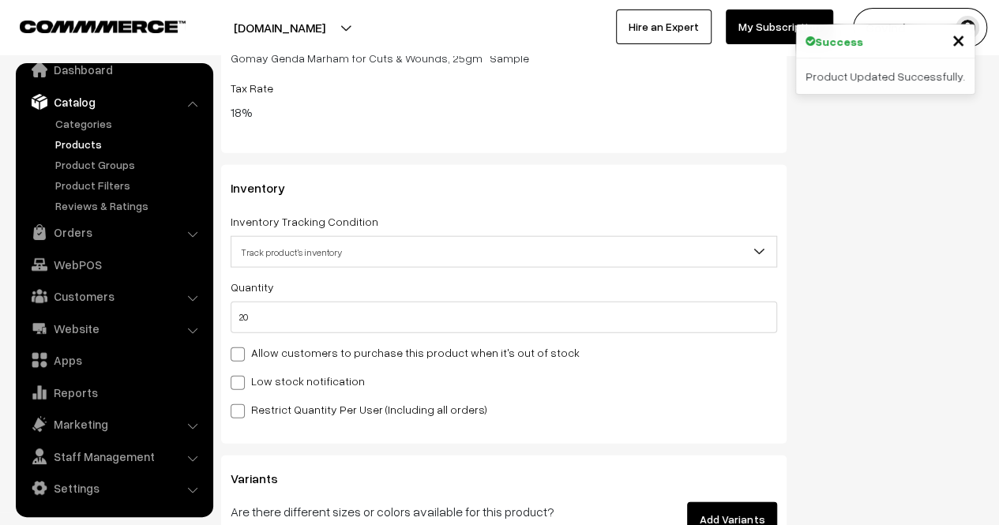
scroll to position [1848, 0]
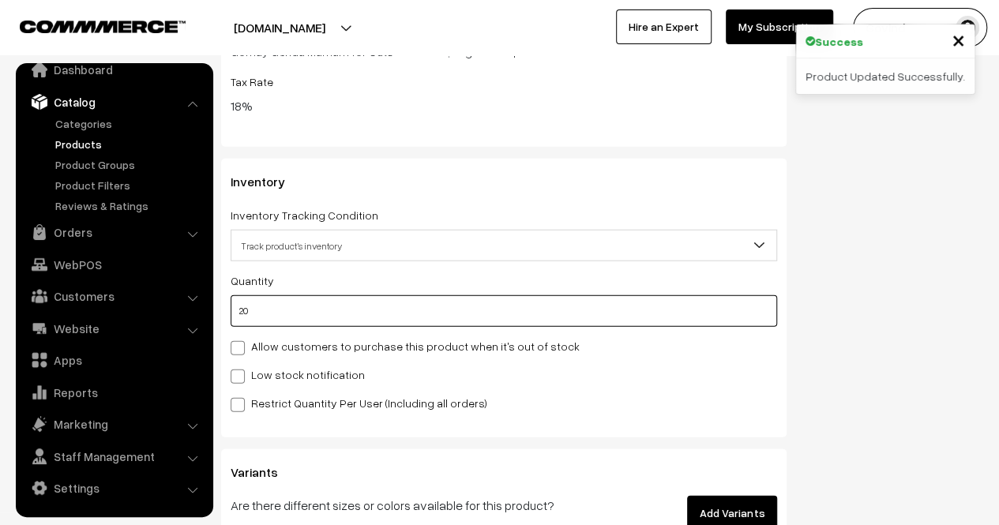
click at [566, 315] on input "20" at bounding box center [504, 311] width 547 height 32
type input "2"
type input "22"
type input "0"
type input "12"
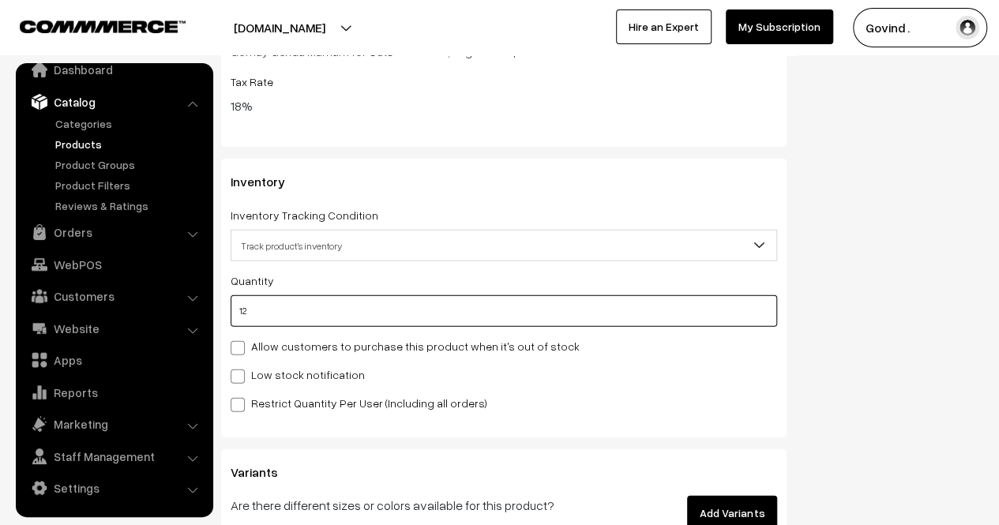
type input "32"
type input "12"
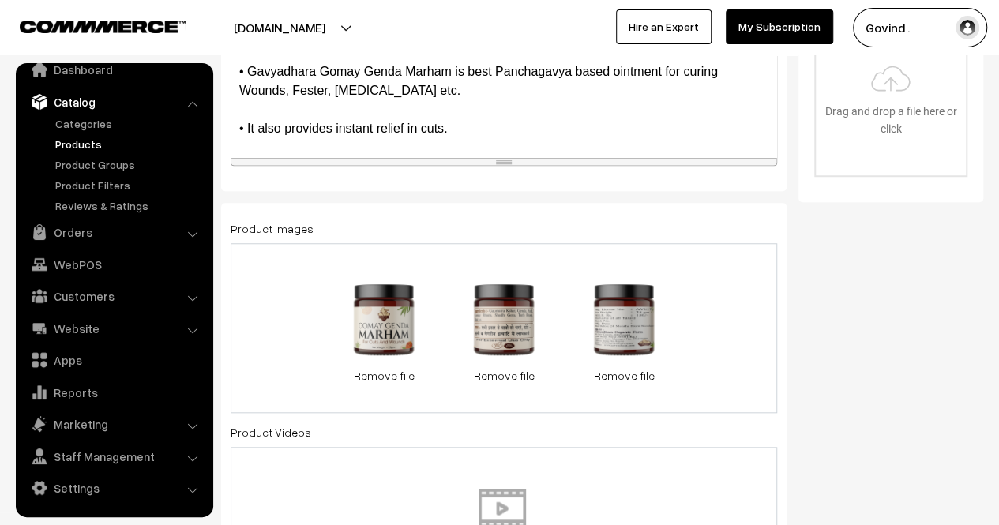
scroll to position [0, 0]
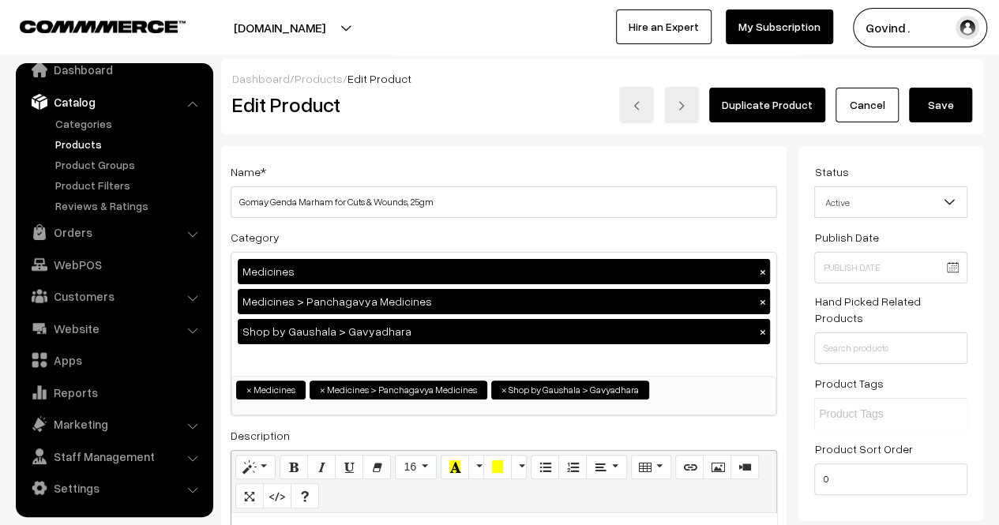
click at [946, 107] on button "Save" at bounding box center [940, 105] width 63 height 35
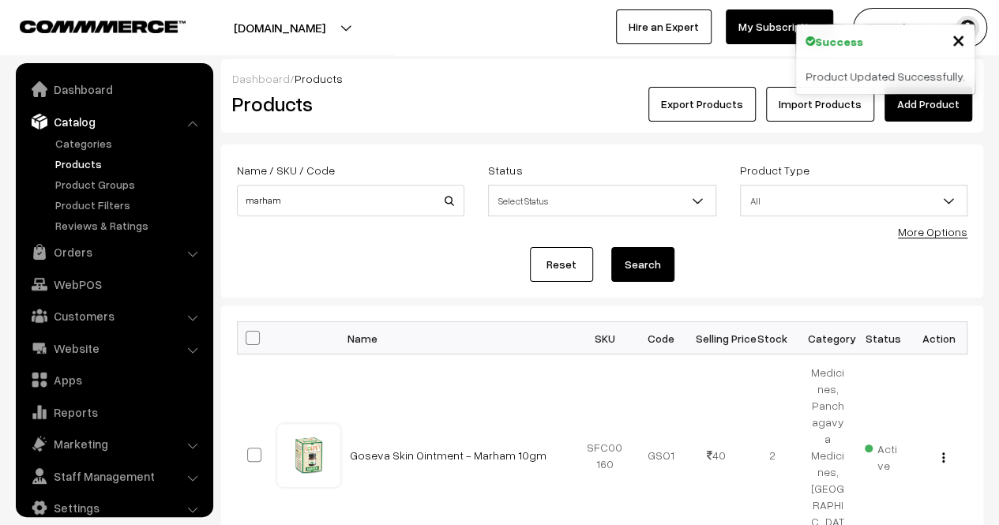
scroll to position [20, 0]
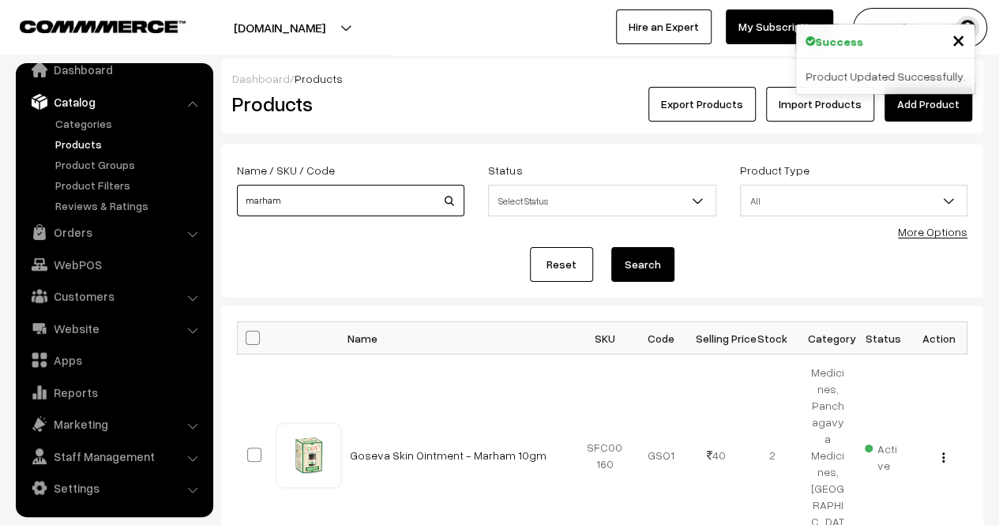
click at [357, 209] on input "marham" at bounding box center [350, 201] width 227 height 32
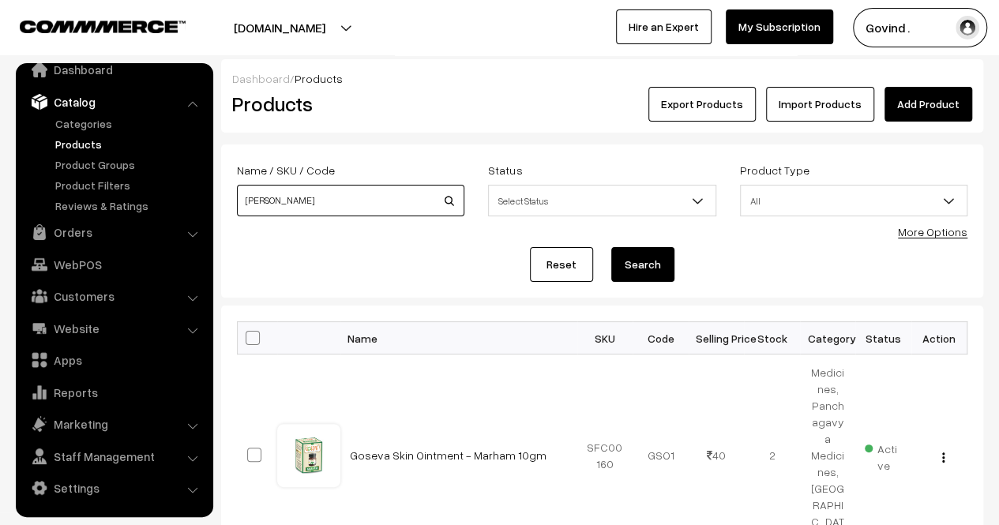
type input "[PERSON_NAME]"
click at [611, 247] on button "Search" at bounding box center [642, 264] width 63 height 35
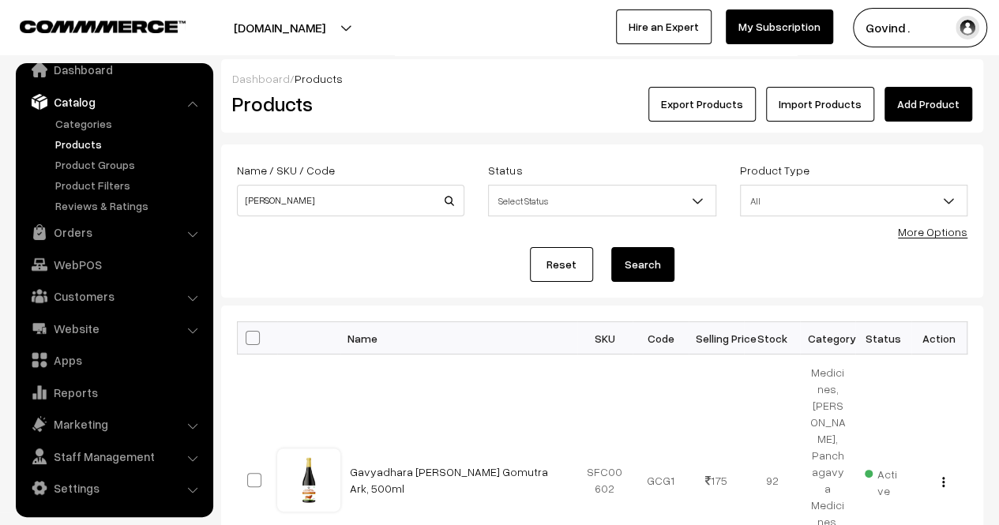
scroll to position [156, 0]
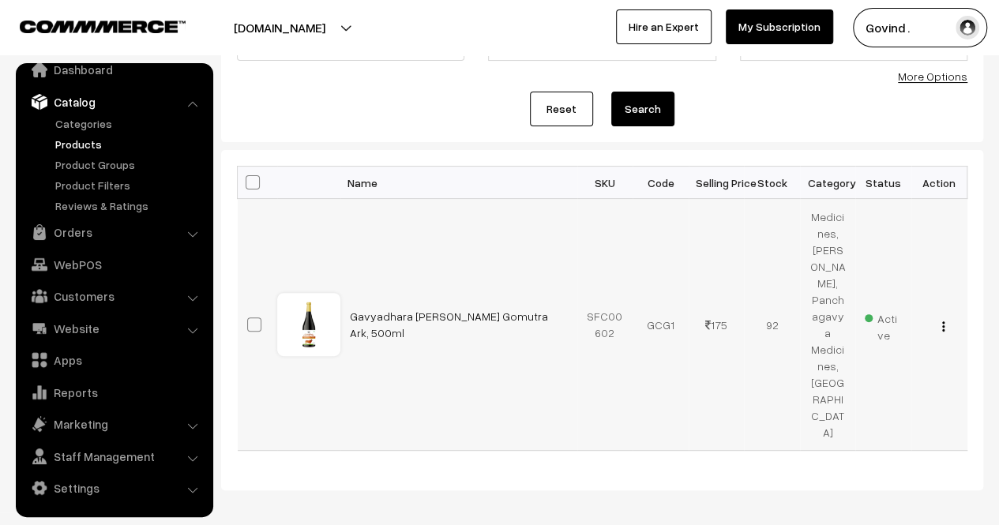
click at [944, 321] on img "button" at bounding box center [943, 326] width 2 height 10
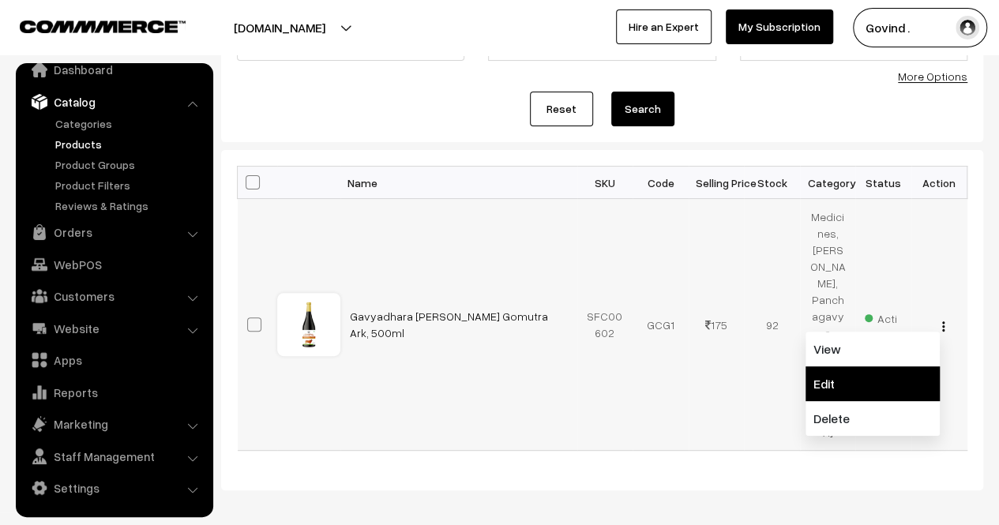
click at [847, 366] on link "Edit" at bounding box center [873, 383] width 134 height 35
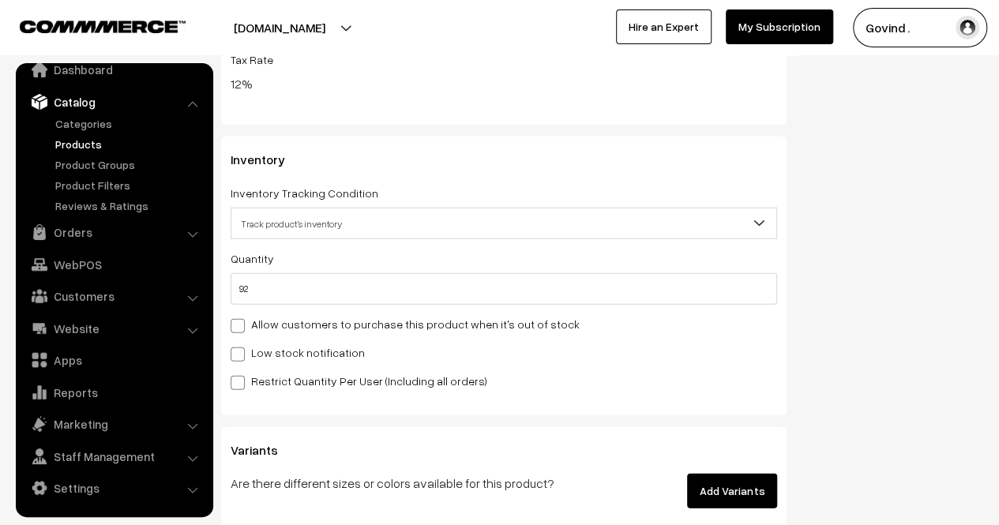
scroll to position [1916, 0]
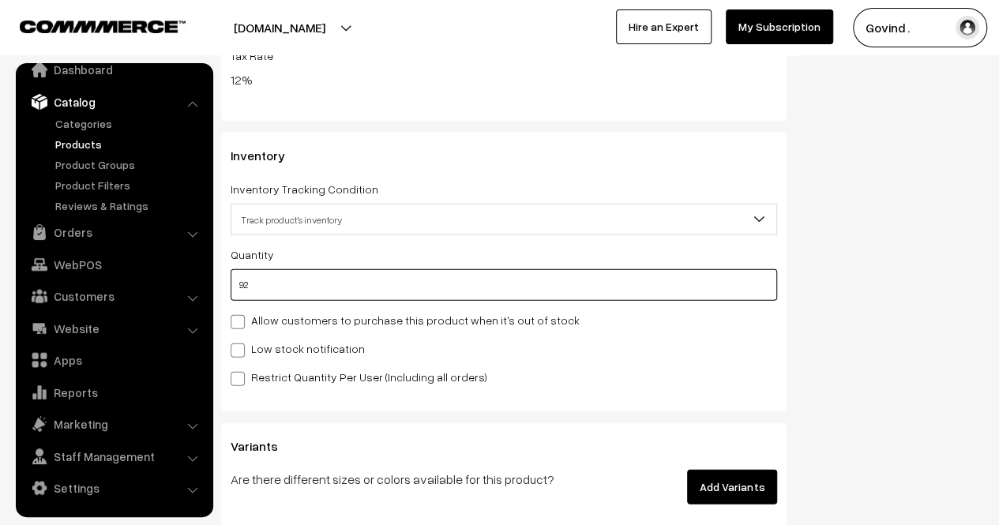
click at [617, 292] on input "92" at bounding box center [504, 285] width 547 height 32
type input "9"
type input "101"
type input "0"
type input "8"
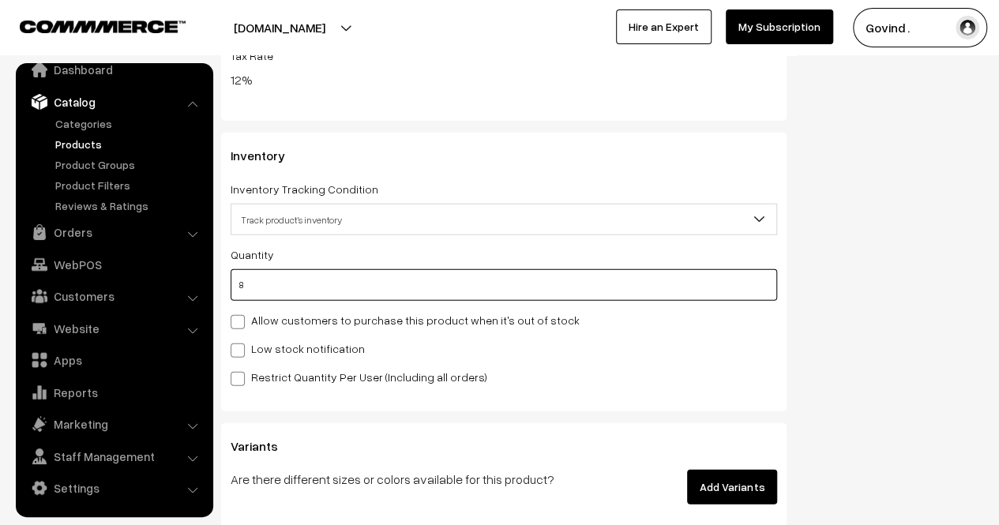
type input "100"
type input "86"
type input "178"
type input "86"
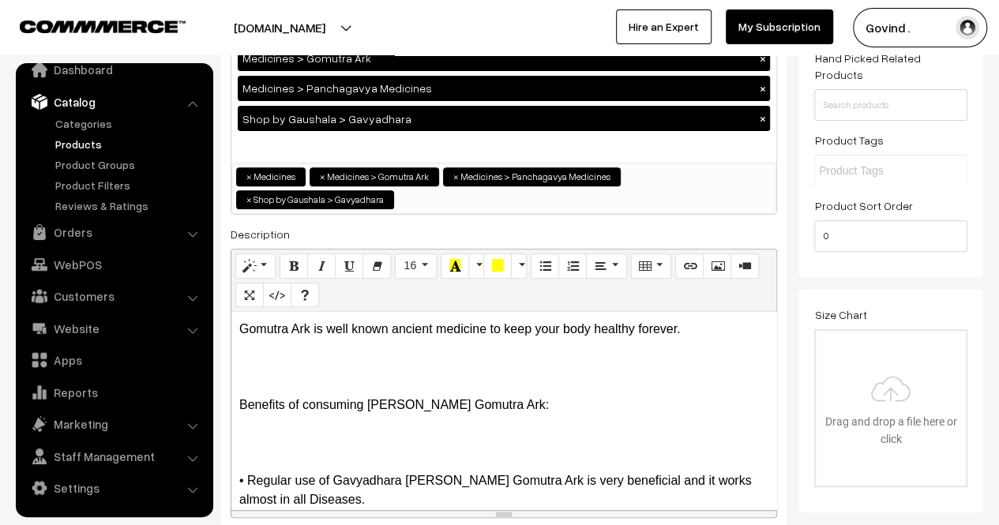
scroll to position [0, 0]
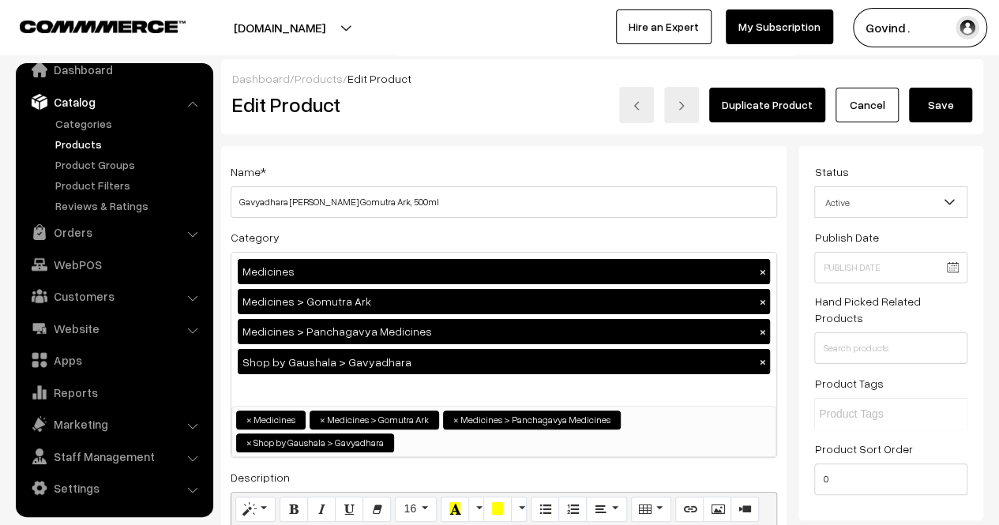
click at [943, 115] on button "Save" at bounding box center [940, 105] width 63 height 35
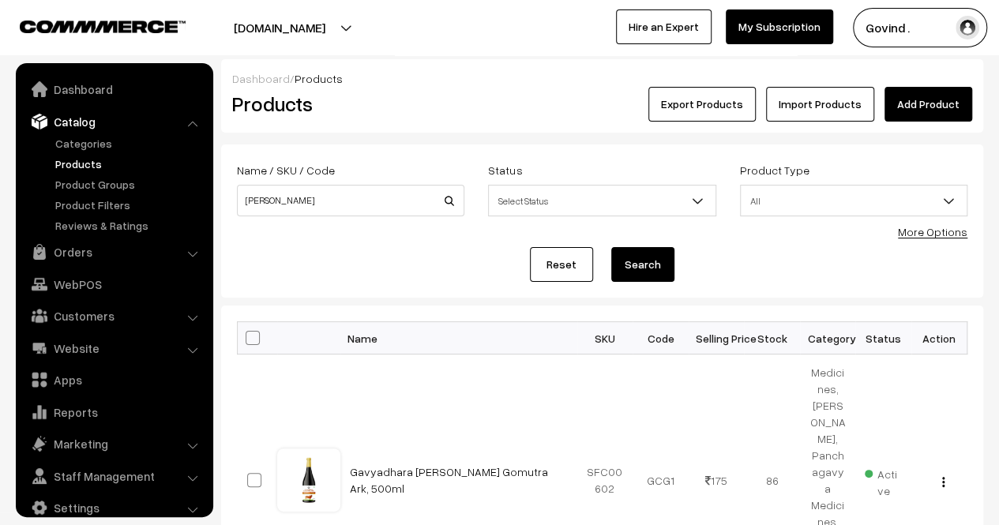
scroll to position [20, 0]
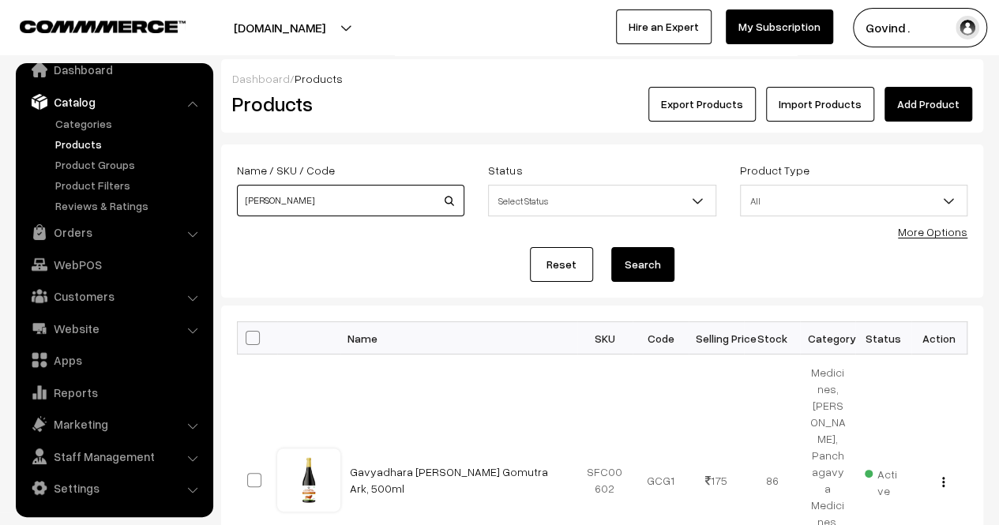
click at [387, 192] on input "chandrma" at bounding box center [350, 201] width 227 height 32
type input "loofah"
click at [611, 247] on button "Search" at bounding box center [642, 264] width 63 height 35
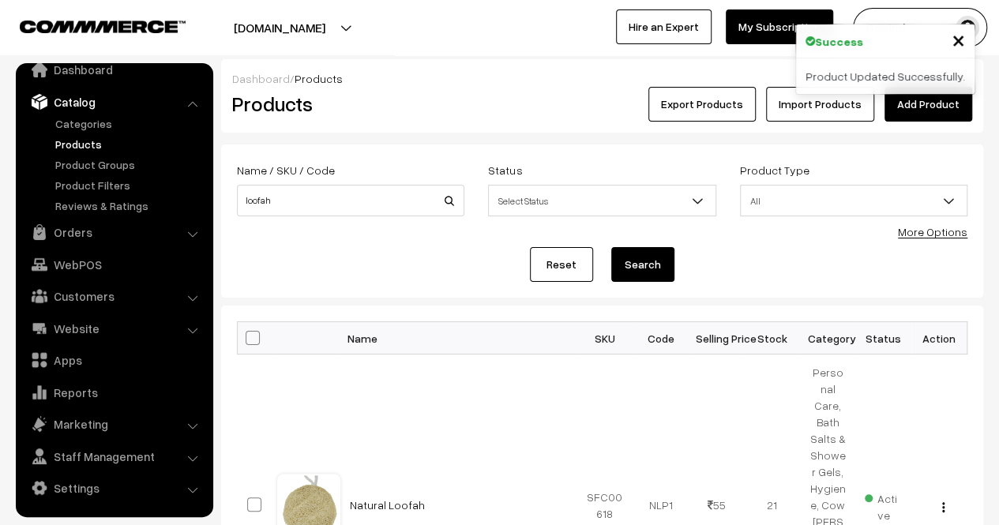
scroll to position [222, 0]
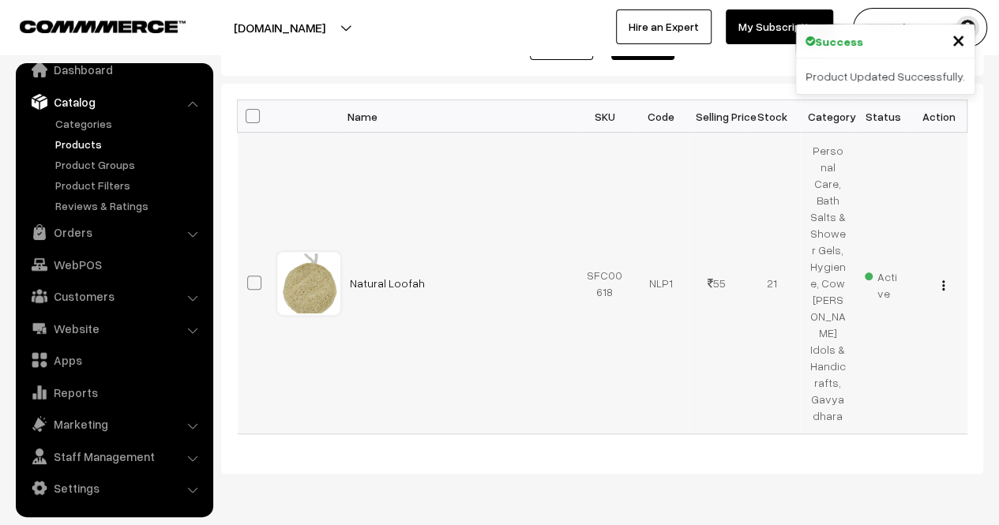
click at [942, 280] on img "button" at bounding box center [943, 285] width 2 height 10
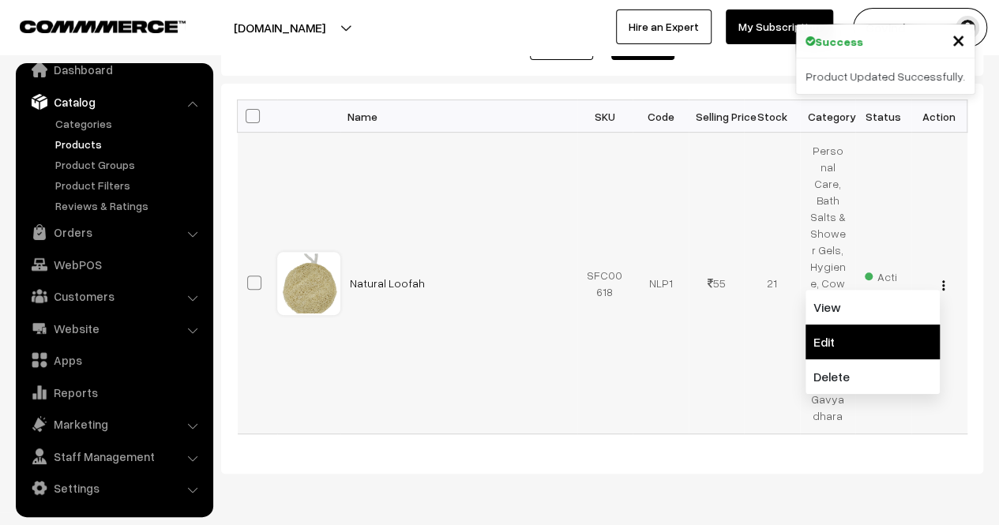
click at [858, 325] on link "Edit" at bounding box center [873, 342] width 134 height 35
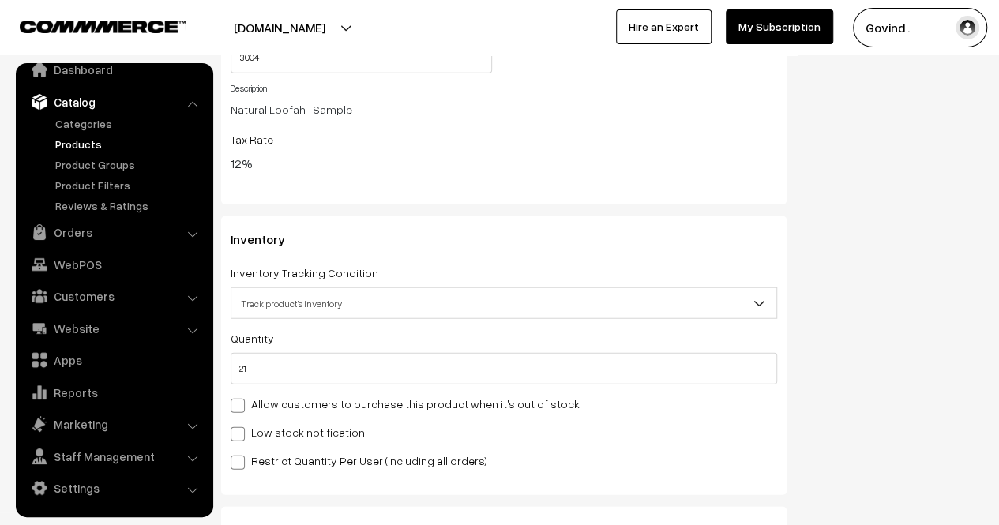
scroll to position [1911, 0]
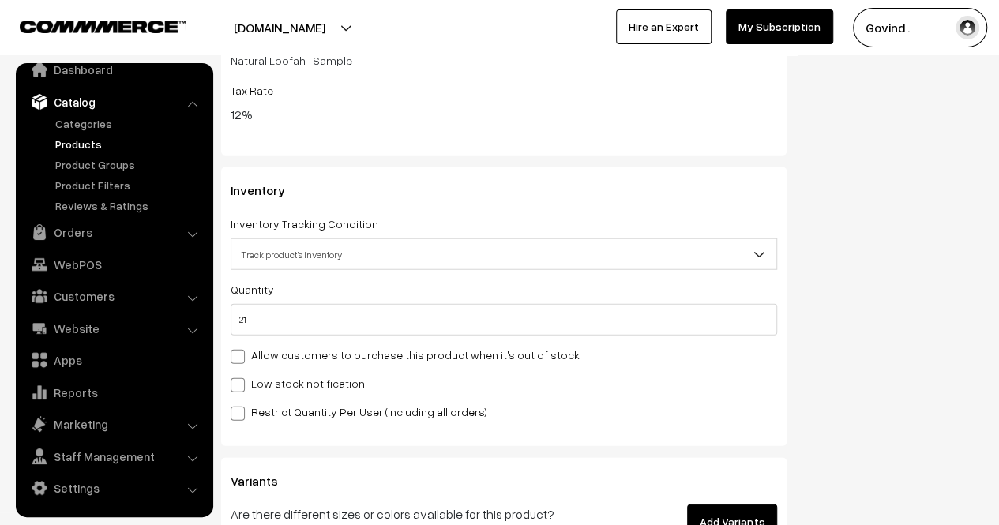
drag, startPoint x: 1010, startPoint y: 43, endPoint x: 1009, endPoint y: 227, distance: 184.0
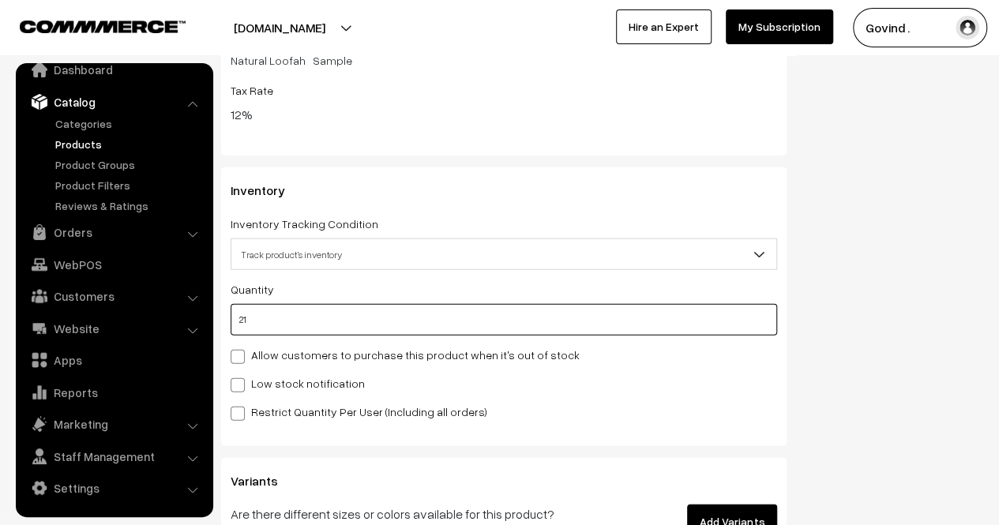
click at [548, 311] on input "21" at bounding box center [504, 320] width 547 height 32
type input "2"
type input "23"
type input "0"
type input "1"
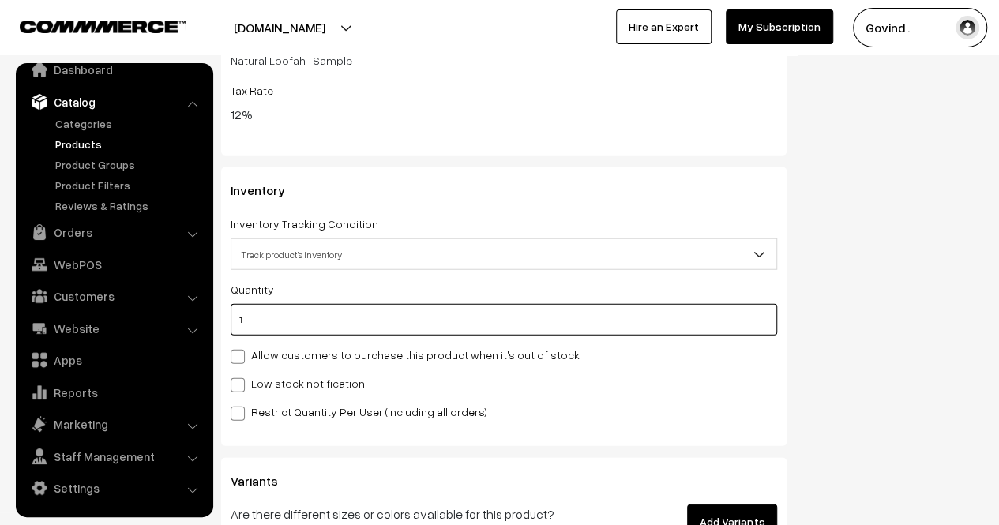
type input "22"
type input "11"
type input "32"
type input "11"
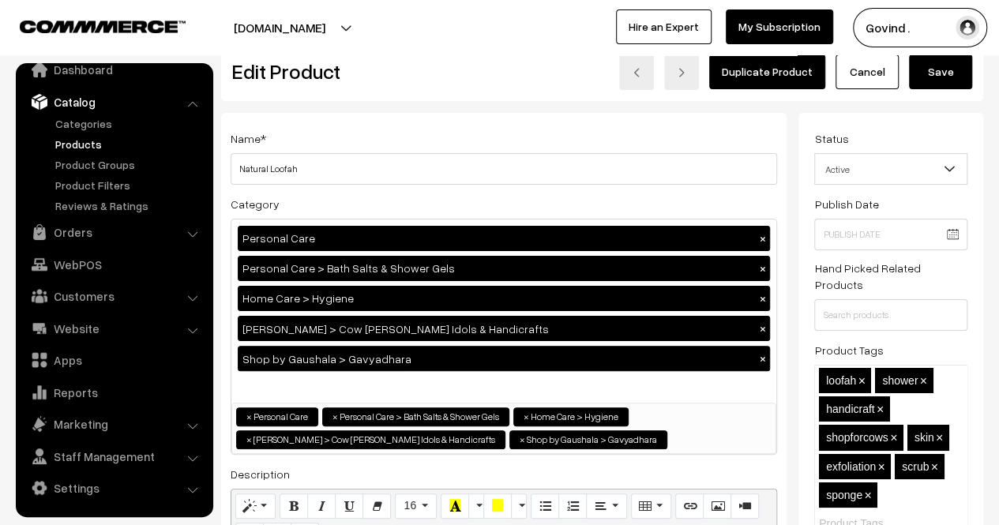
click at [940, 77] on button "Save" at bounding box center [940, 71] width 63 height 35
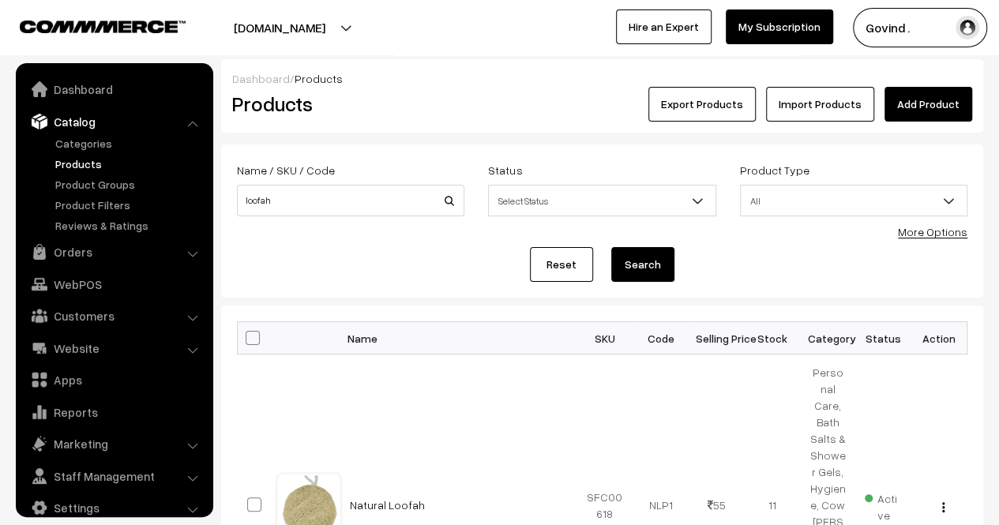
scroll to position [20, 0]
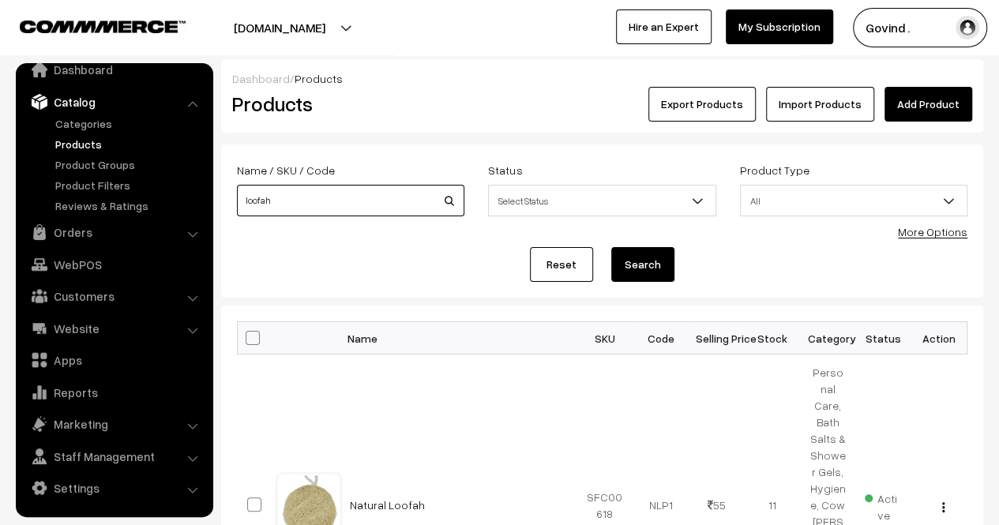
click at [381, 194] on input "loofah" at bounding box center [350, 201] width 227 height 32
type input "amla"
click at [611, 247] on button "Search" at bounding box center [642, 264] width 63 height 35
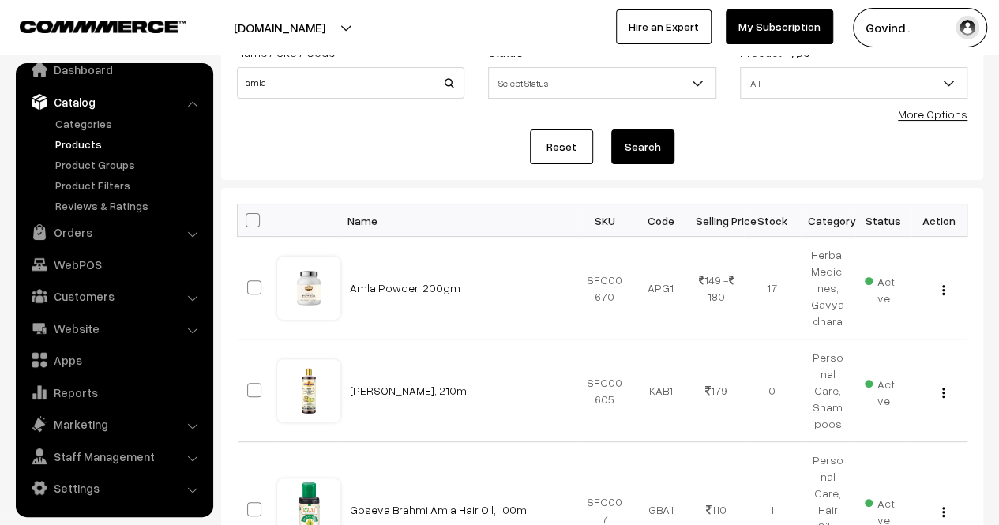
scroll to position [171, 0]
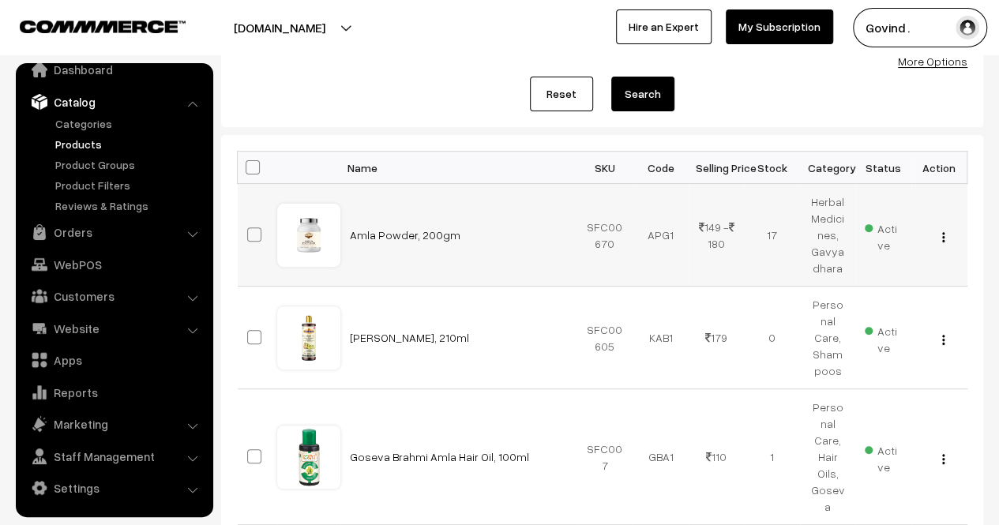
click at [943, 236] on img "button" at bounding box center [943, 237] width 2 height 10
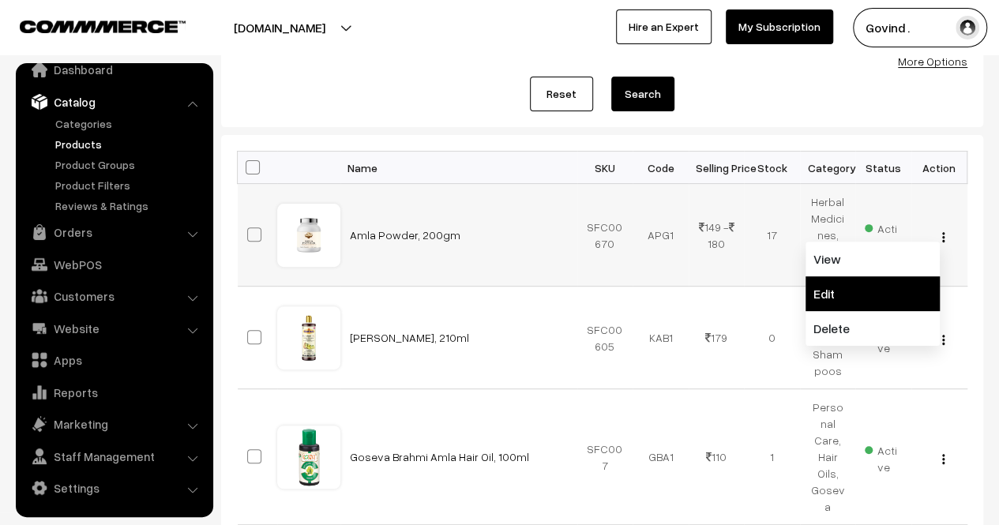
click at [874, 283] on link "Edit" at bounding box center [873, 293] width 134 height 35
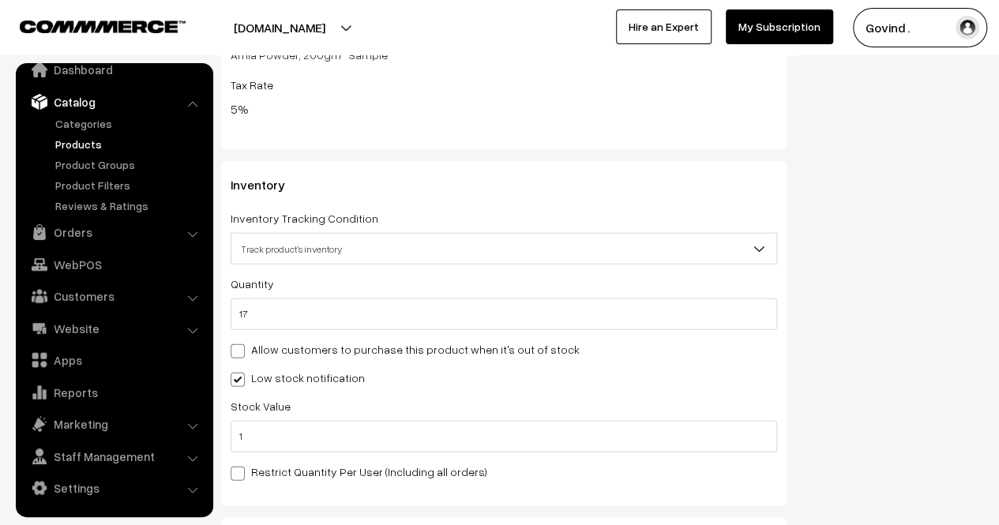
scroll to position [2094, 0]
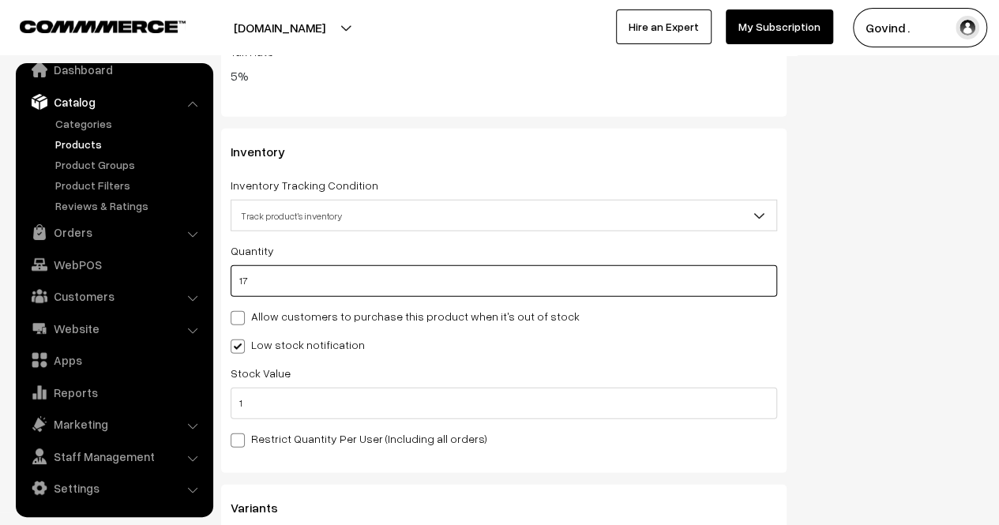
click at [599, 276] on input "17" at bounding box center [504, 281] width 547 height 32
type input "1"
type input "18"
type input "16"
type input "33"
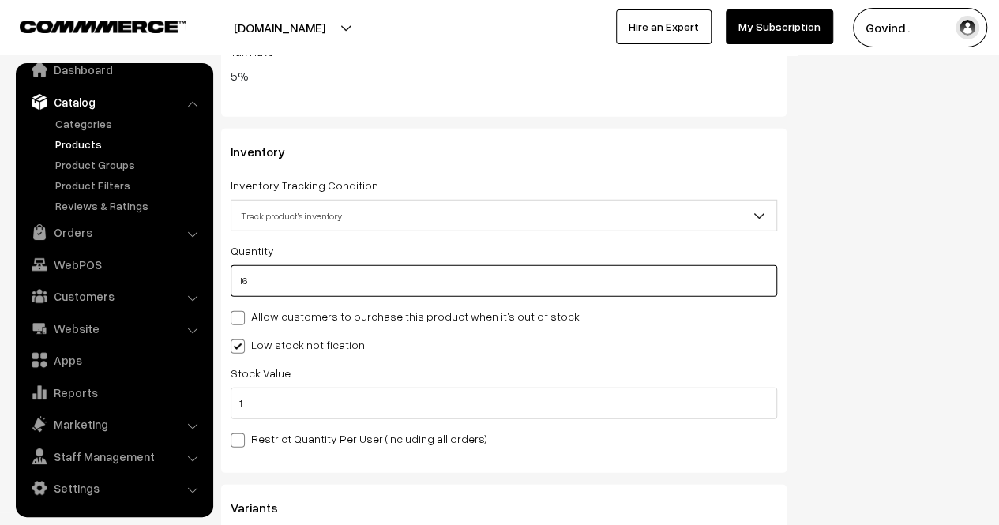
type input "16"
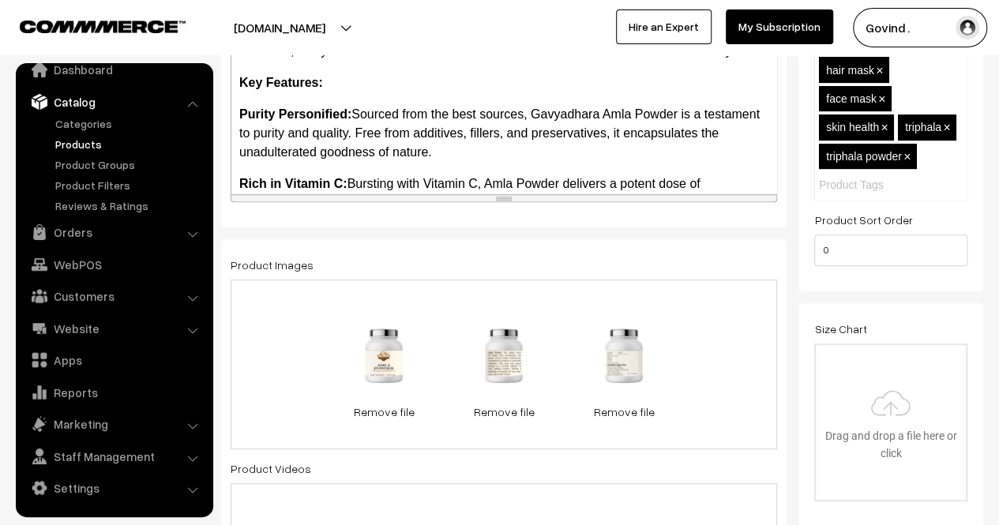
scroll to position [0, 0]
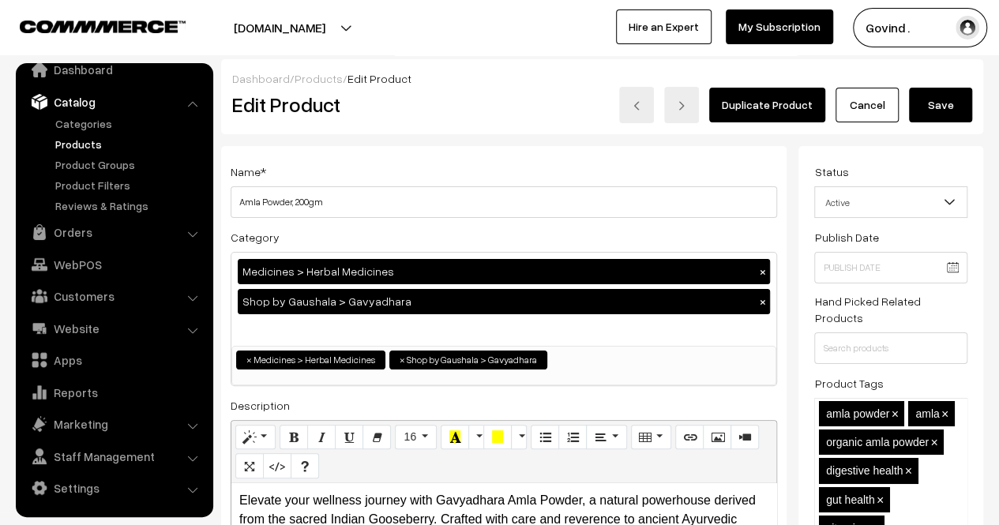
click at [943, 96] on button "Save" at bounding box center [940, 105] width 63 height 35
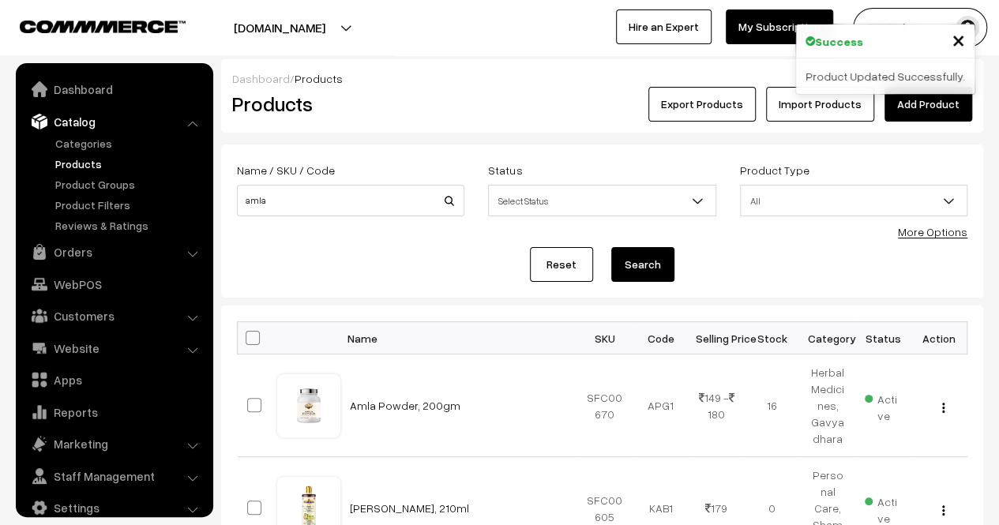
scroll to position [20, 0]
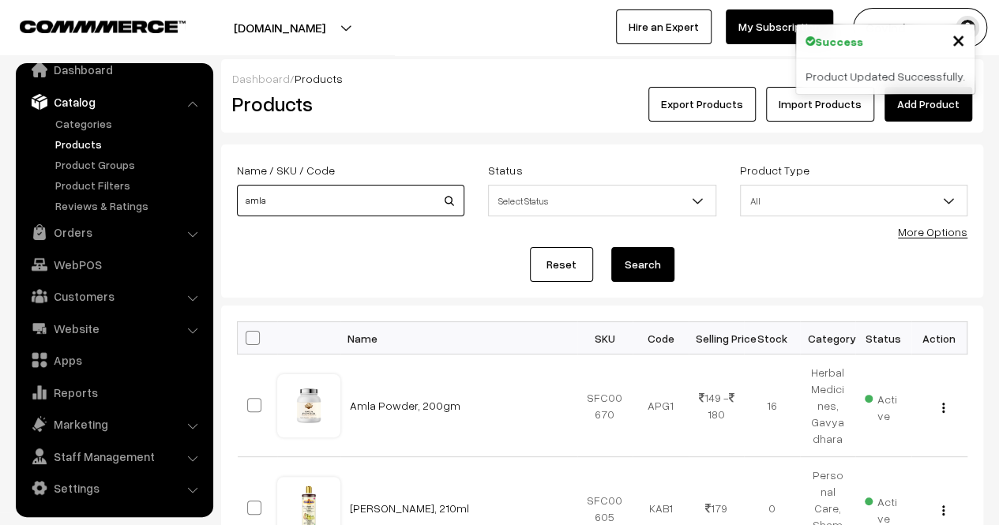
click at [270, 201] on input "amla" at bounding box center [350, 201] width 227 height 32
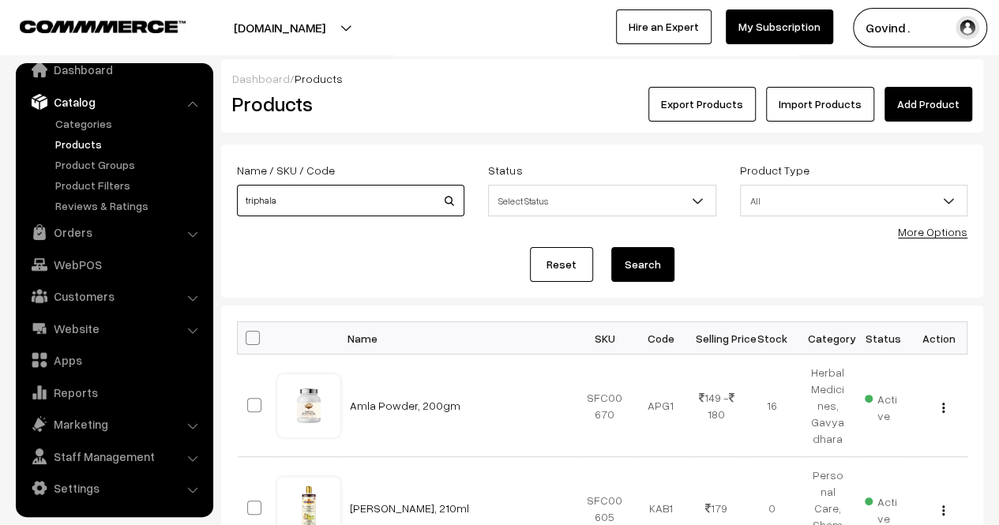
type input "triphala"
click at [611, 247] on button "Search" at bounding box center [642, 264] width 63 height 35
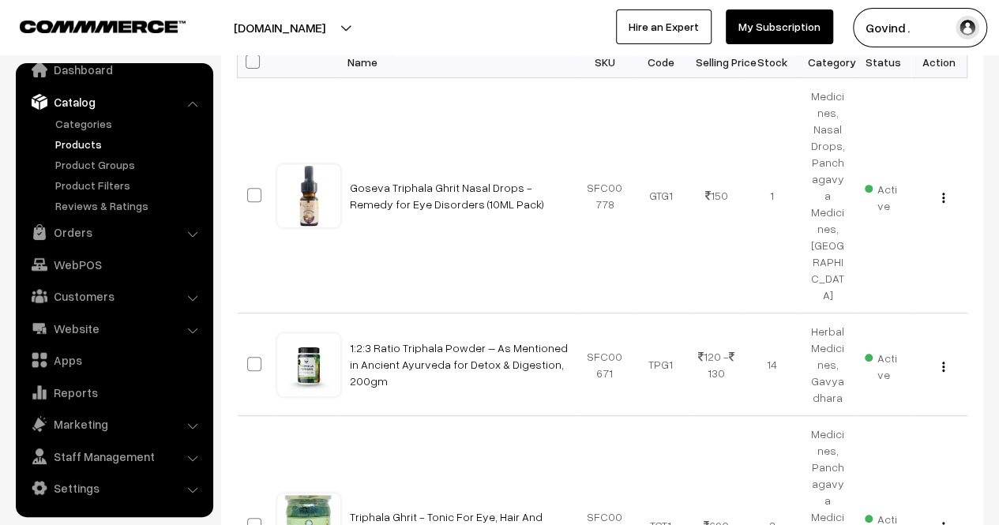
scroll to position [271, 0]
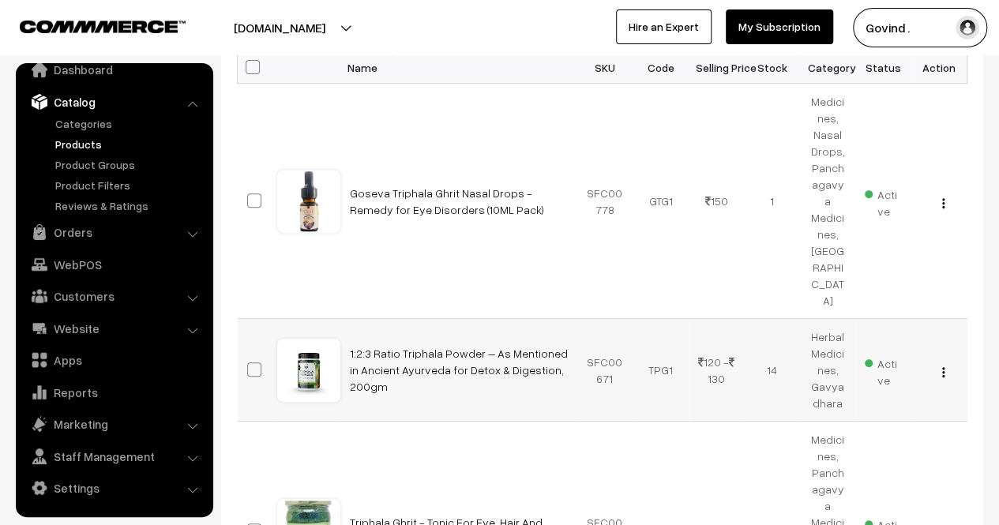
click at [942, 367] on img "button" at bounding box center [943, 372] width 2 height 10
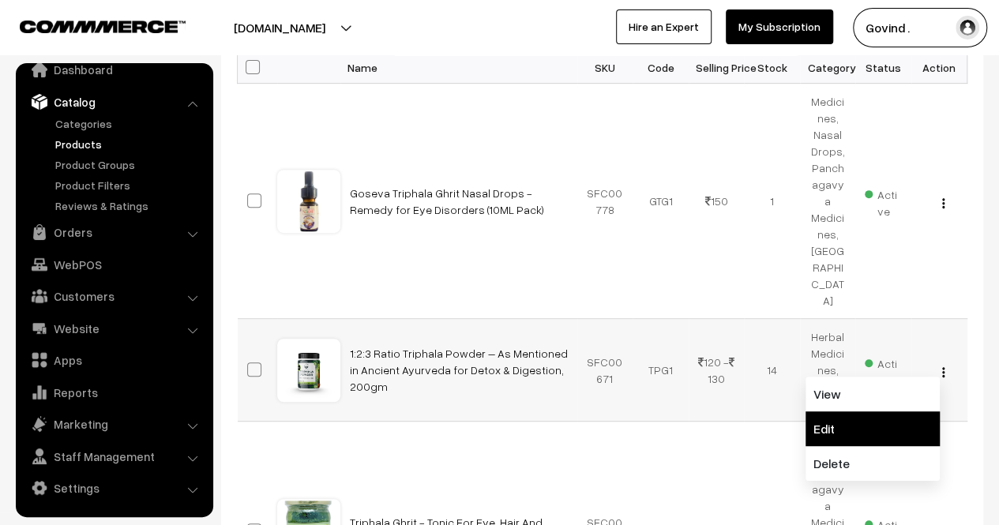
click at [877, 411] on link "Edit" at bounding box center [873, 428] width 134 height 35
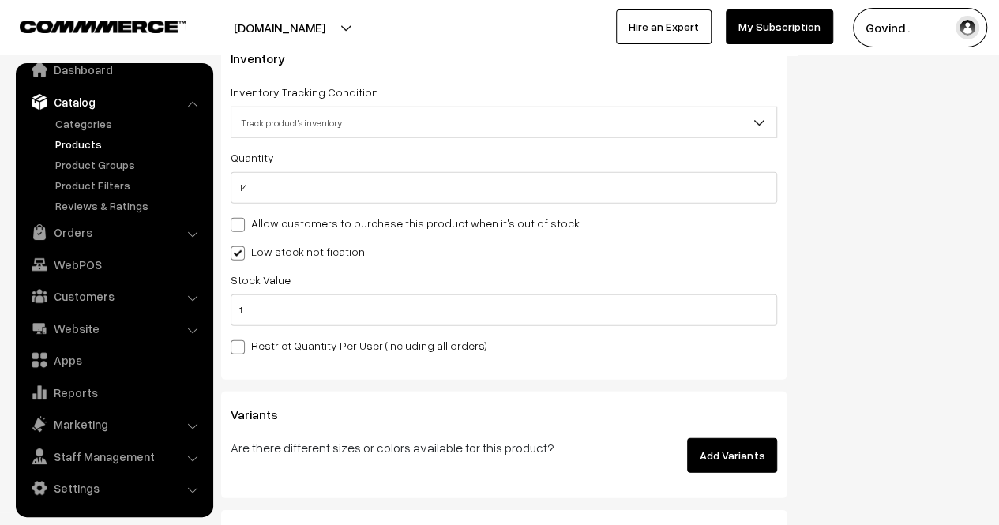
scroll to position [2109, 0]
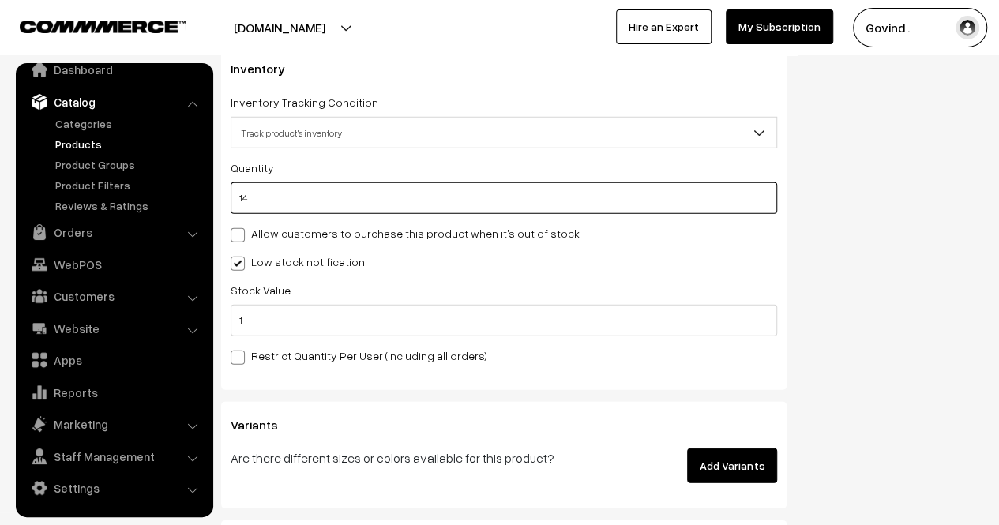
click at [443, 182] on input "14" at bounding box center [504, 198] width 547 height 32
type input "1"
type input "15"
type input "12"
type input "26"
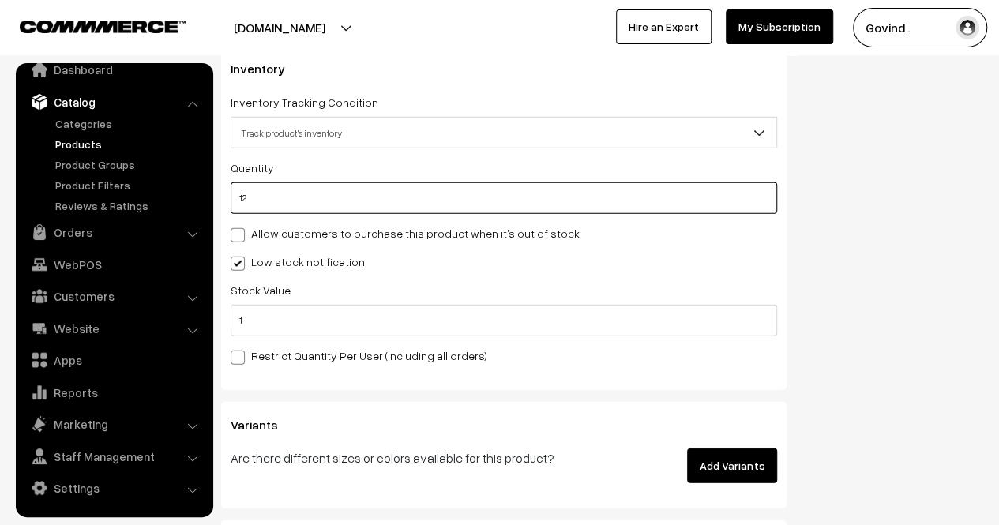
type input "12"
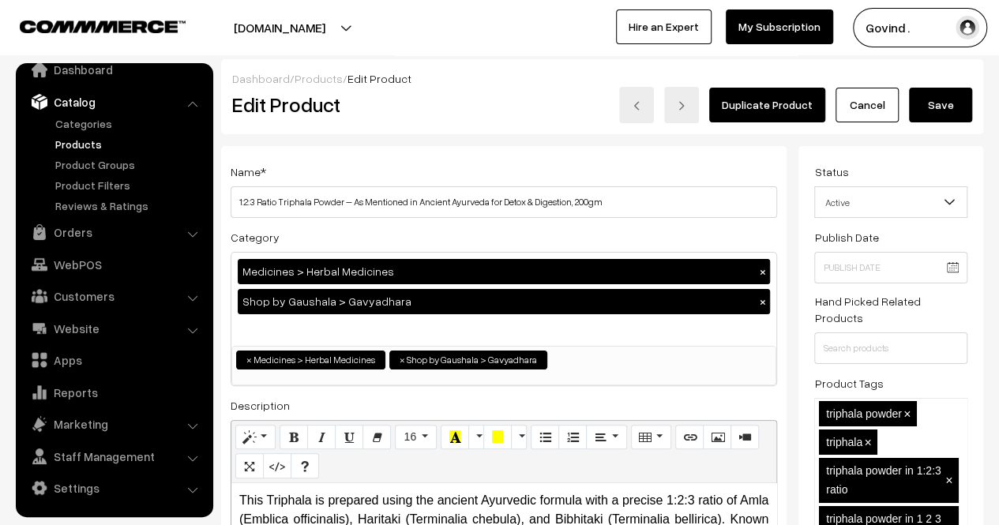
click at [949, 103] on button "Save" at bounding box center [940, 105] width 63 height 35
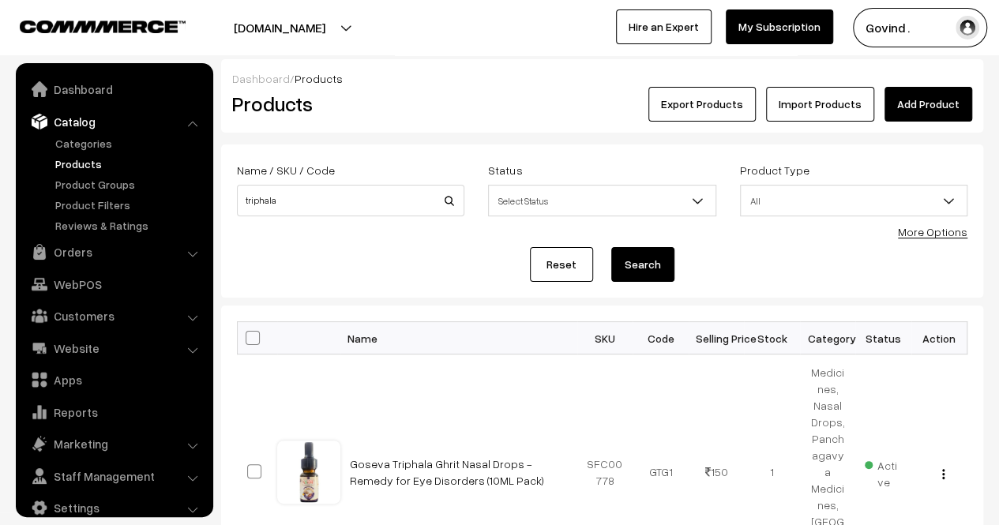
scroll to position [20, 0]
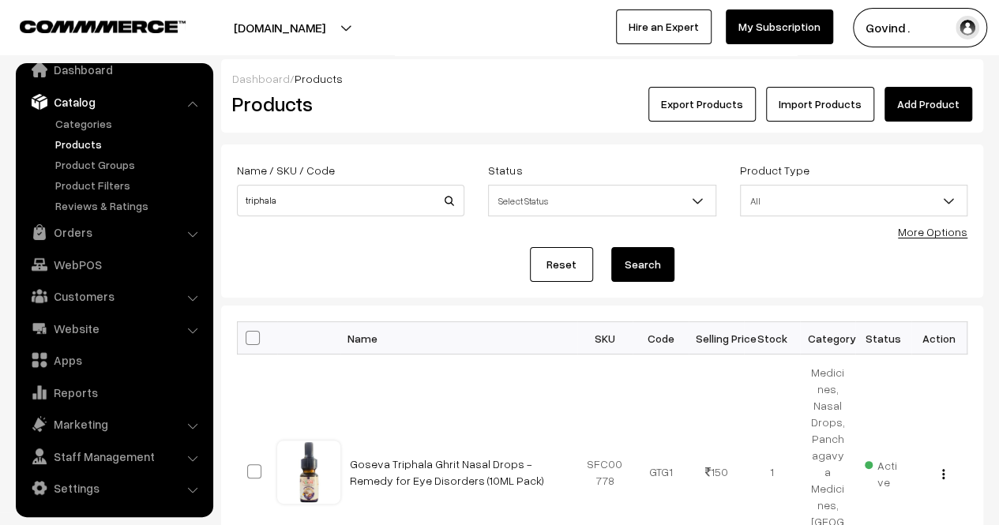
click at [367, 178] on div "Name / SKU / Code triphala" at bounding box center [350, 188] width 227 height 56
click at [345, 207] on input "triphala" at bounding box center [350, 201] width 227 height 32
type input "khand"
click at [611, 247] on button "Search" at bounding box center [642, 264] width 63 height 35
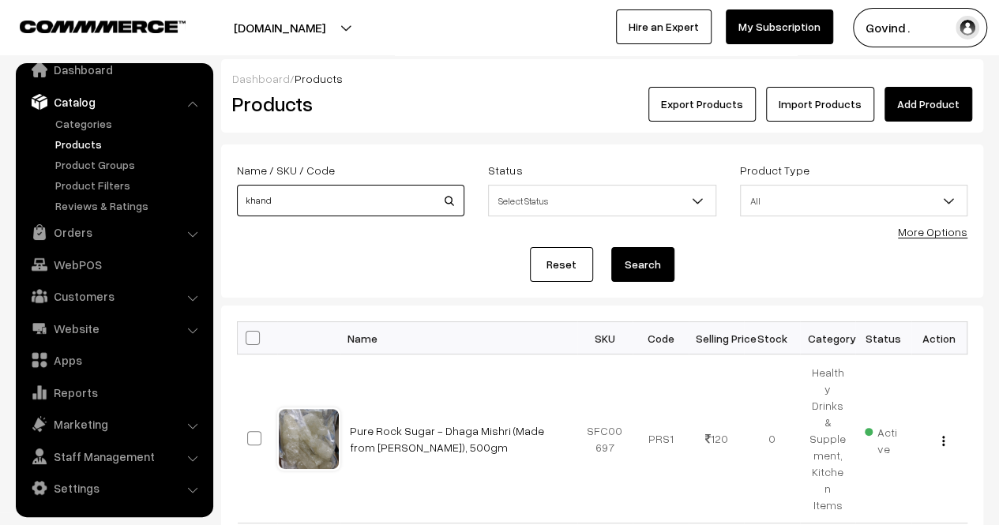
click at [336, 189] on input "khand" at bounding box center [350, 201] width 227 height 32
type input "moisturizing"
click at [611, 247] on button "Search" at bounding box center [642, 264] width 63 height 35
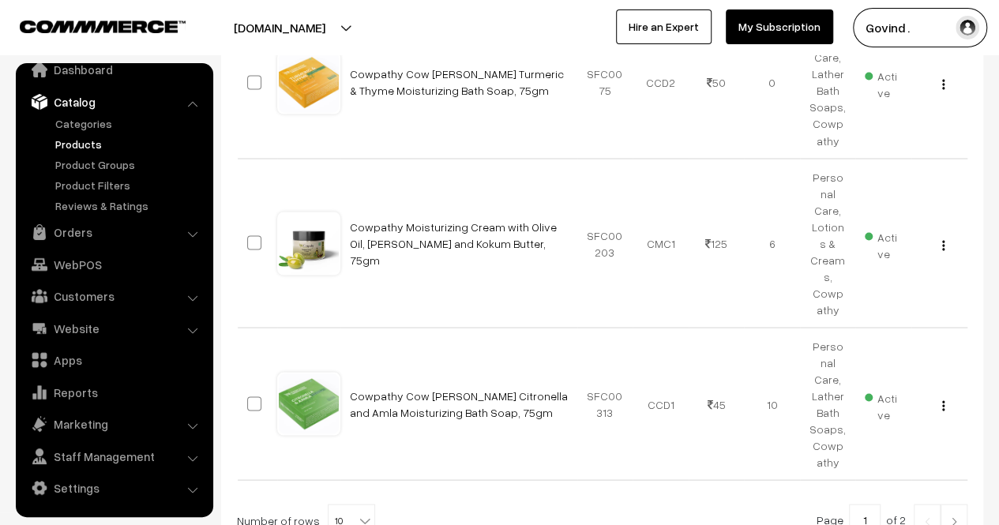
scroll to position [1362, 0]
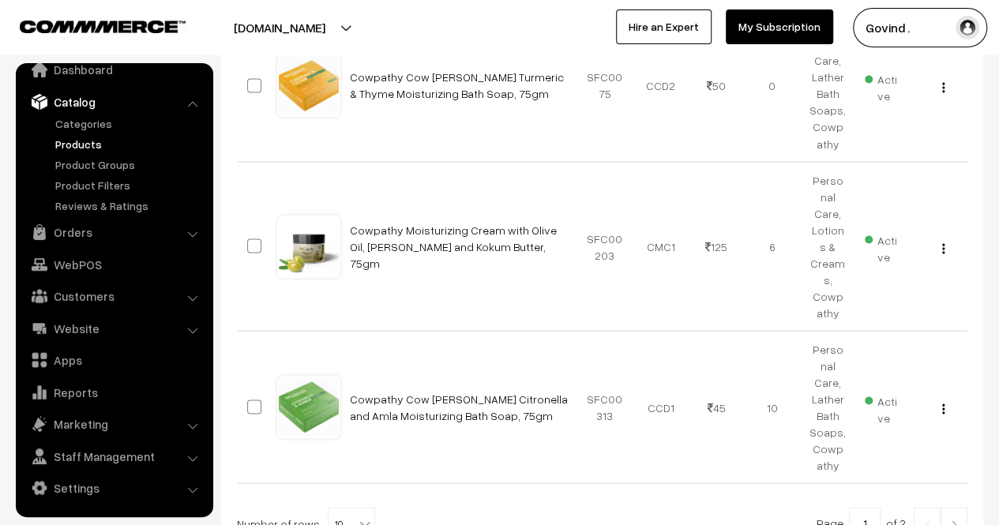
click at [948, 520] on img at bounding box center [954, 524] width 14 height 9
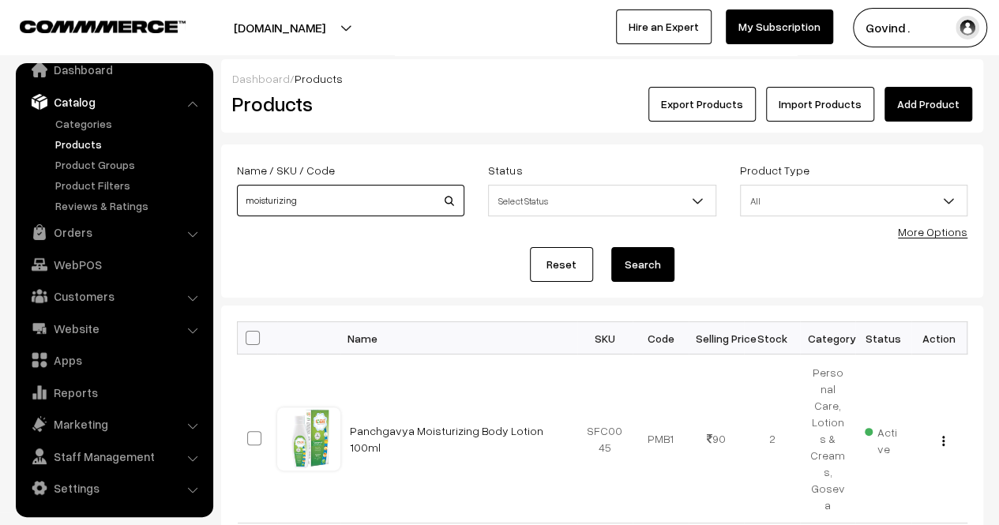
click at [376, 205] on input "moisturizing" at bounding box center [350, 201] width 227 height 32
type input "aloe"
click at [611, 247] on button "Search" at bounding box center [642, 264] width 63 height 35
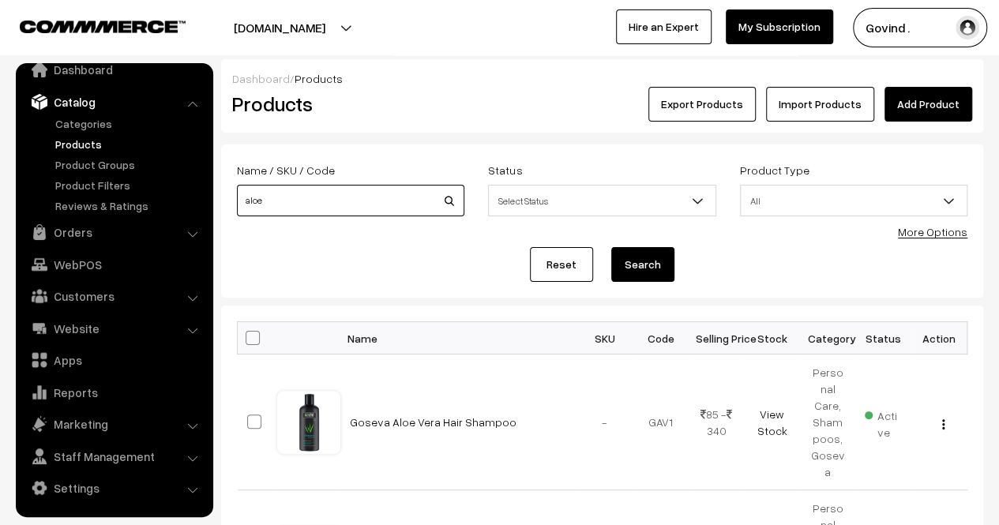
click at [332, 197] on input "aloe" at bounding box center [350, 201] width 227 height 32
type input "giloy"
click at [611, 247] on button "Search" at bounding box center [642, 264] width 63 height 35
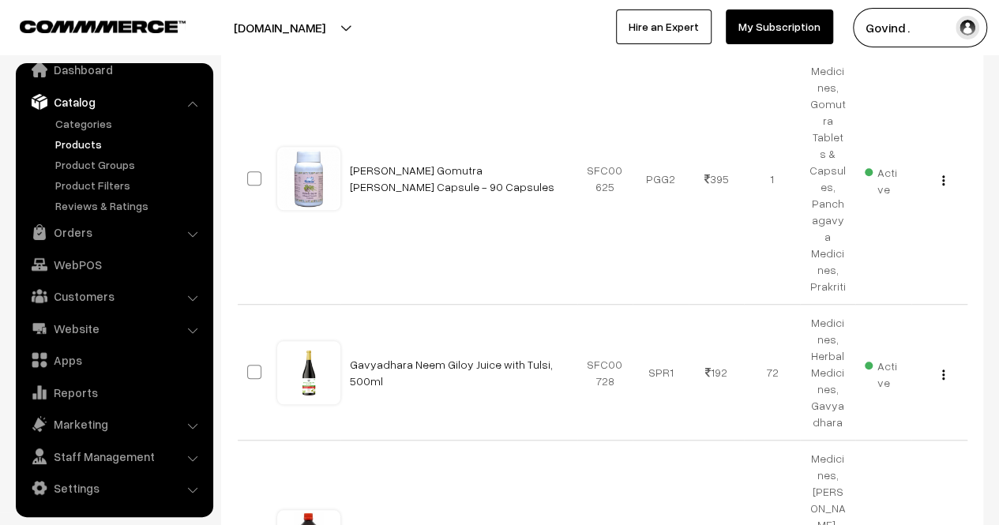
scroll to position [518, 0]
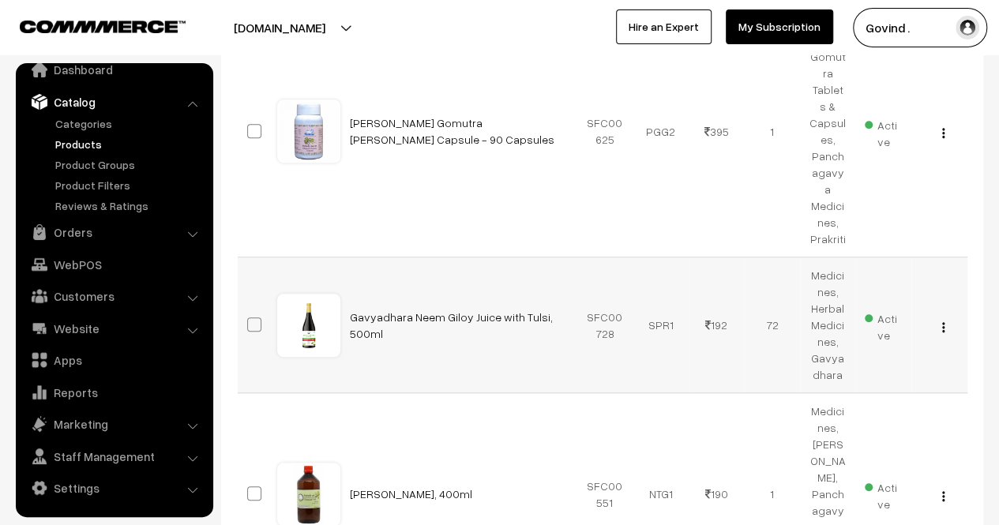
click at [943, 322] on img "button" at bounding box center [943, 327] width 2 height 10
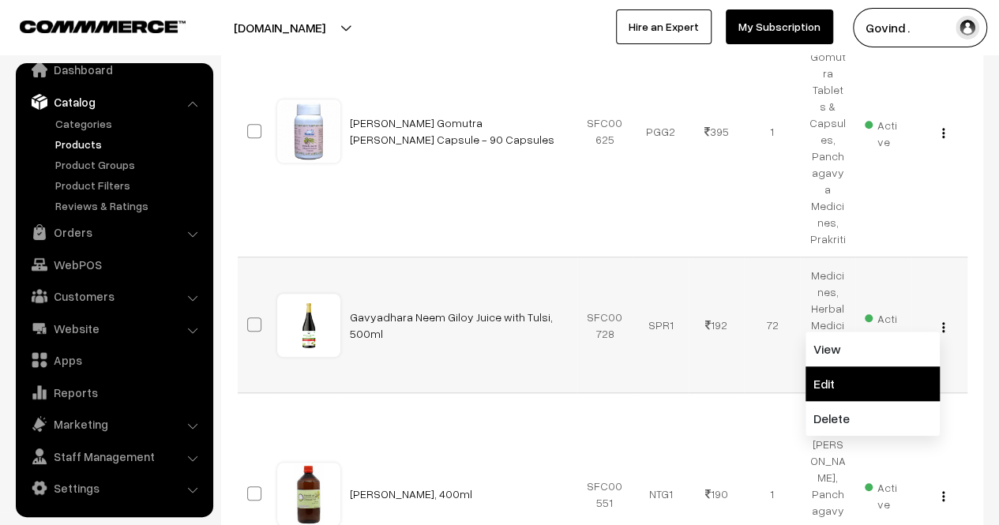
click at [828, 366] on link "Edit" at bounding box center [873, 383] width 134 height 35
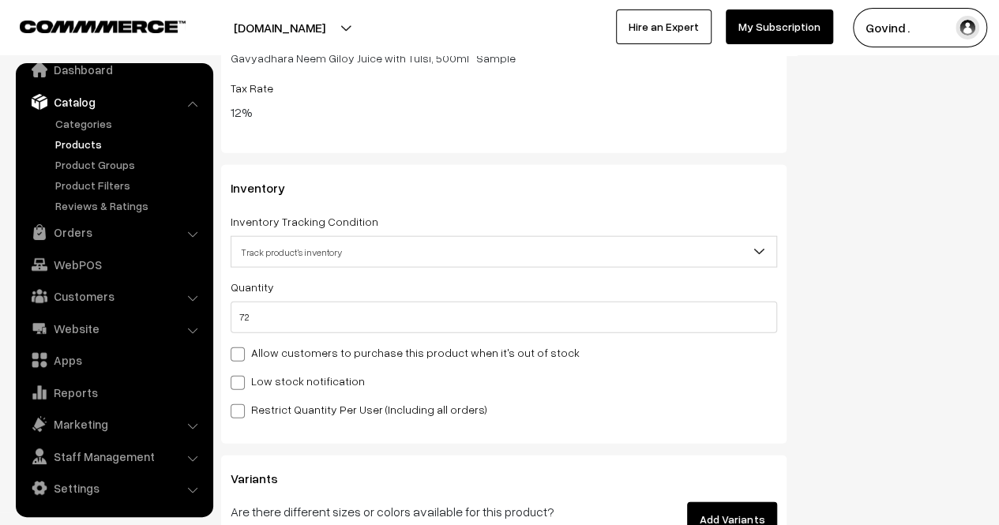
scroll to position [1838, 0]
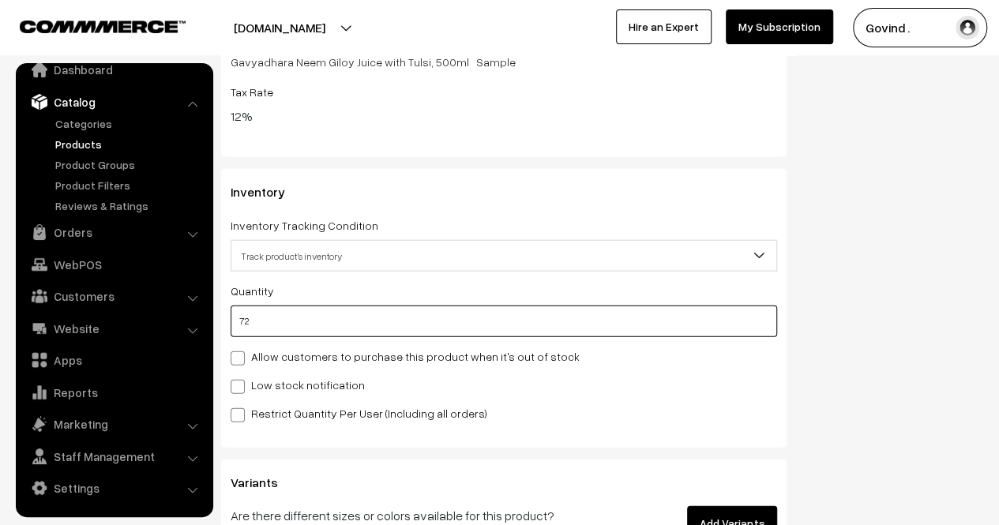
click at [565, 332] on input "72" at bounding box center [504, 322] width 547 height 32
type input "7"
type input "79"
type input "0"
type input "6"
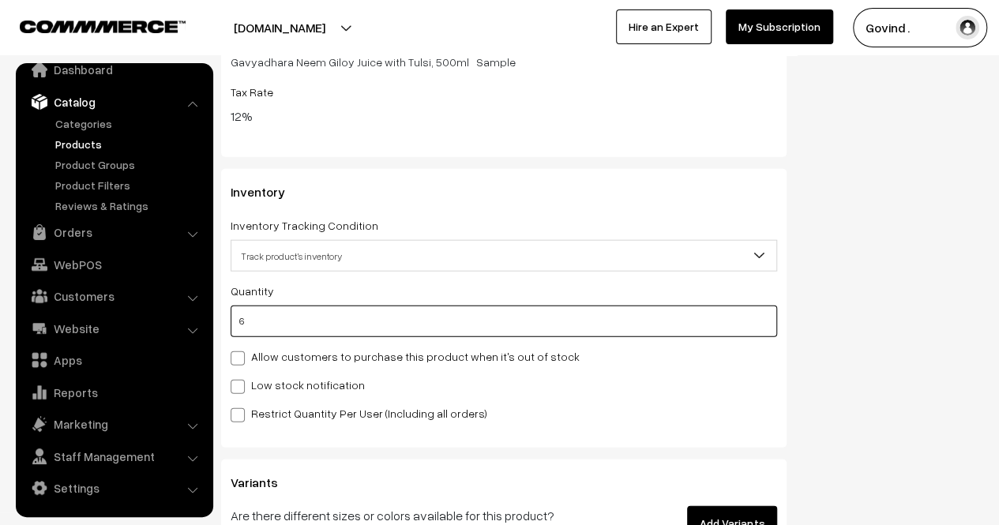
type input "78"
type input "69"
type input "141"
type input "69"
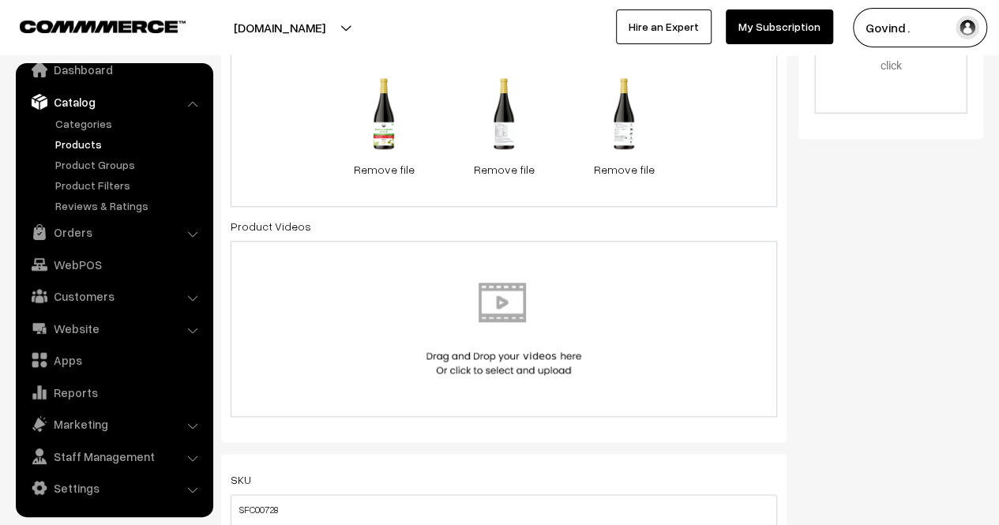
scroll to position [0, 0]
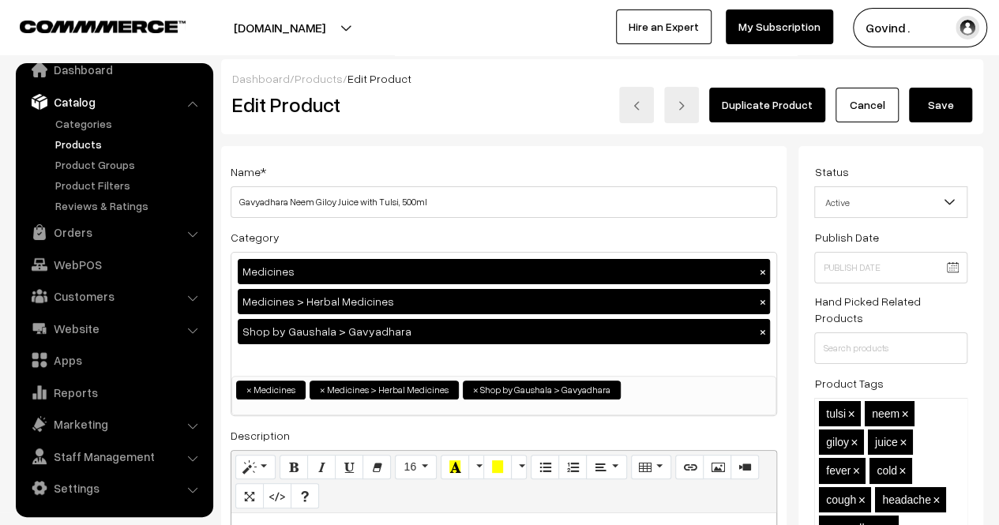
click at [941, 99] on button "Save" at bounding box center [940, 105] width 63 height 35
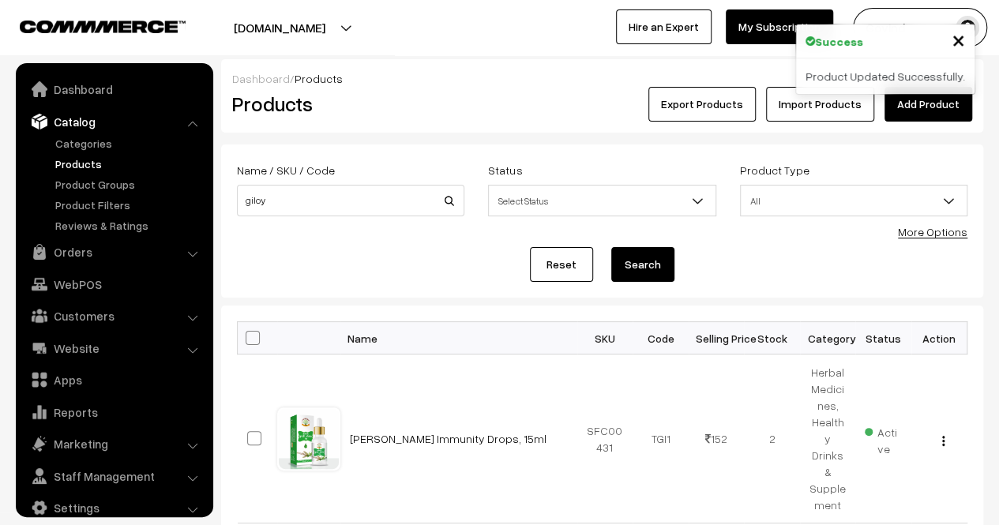
scroll to position [20, 0]
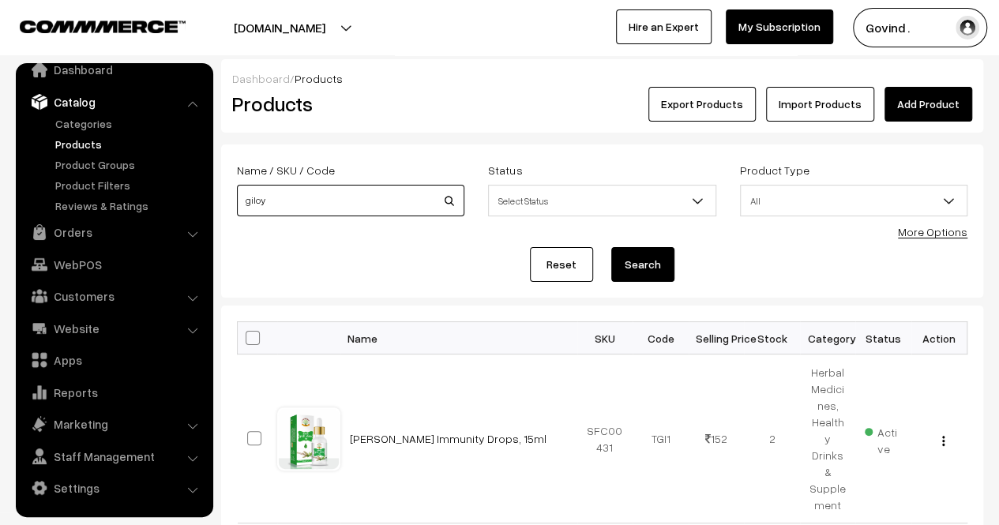
click at [335, 202] on input "giloy" at bounding box center [350, 201] width 227 height 32
type input "gir"
click at [611, 247] on button "Search" at bounding box center [642, 264] width 63 height 35
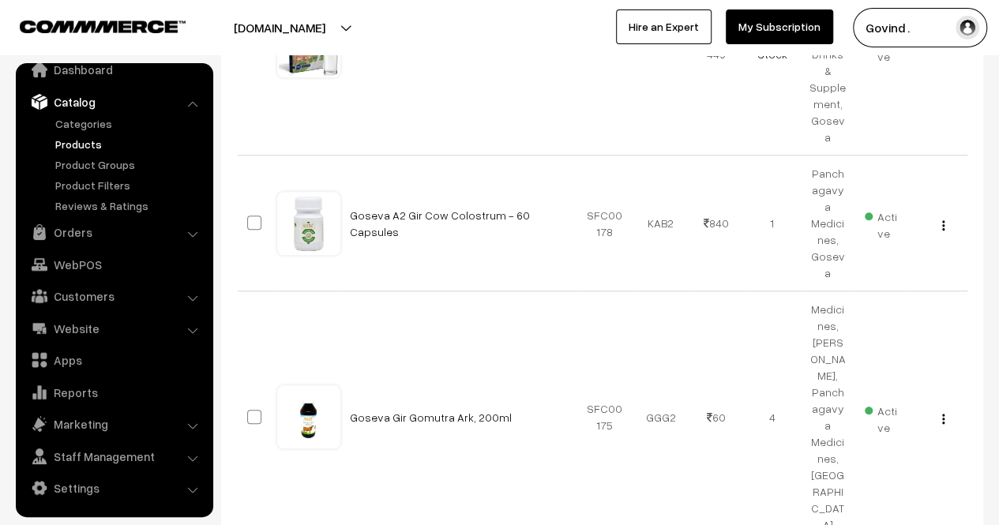
scroll to position [558, 0]
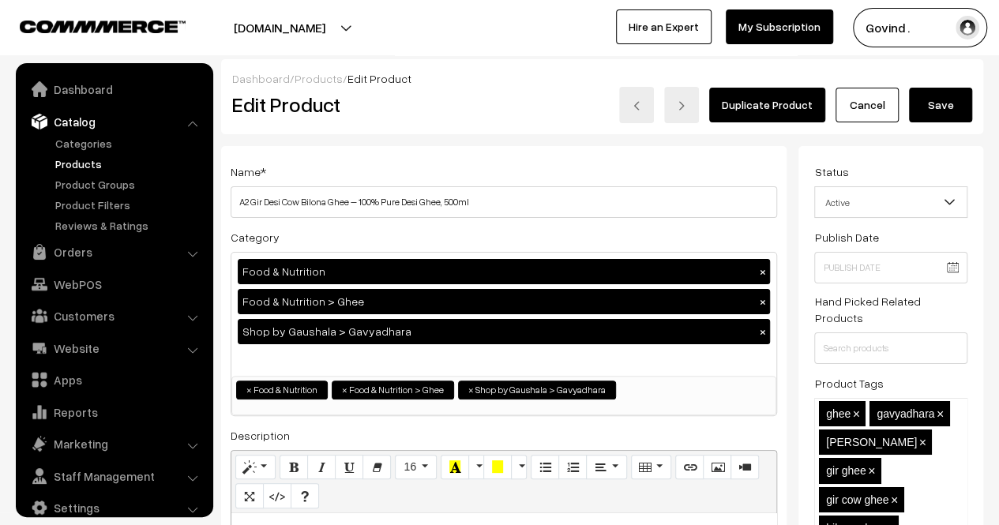
scroll to position [20, 0]
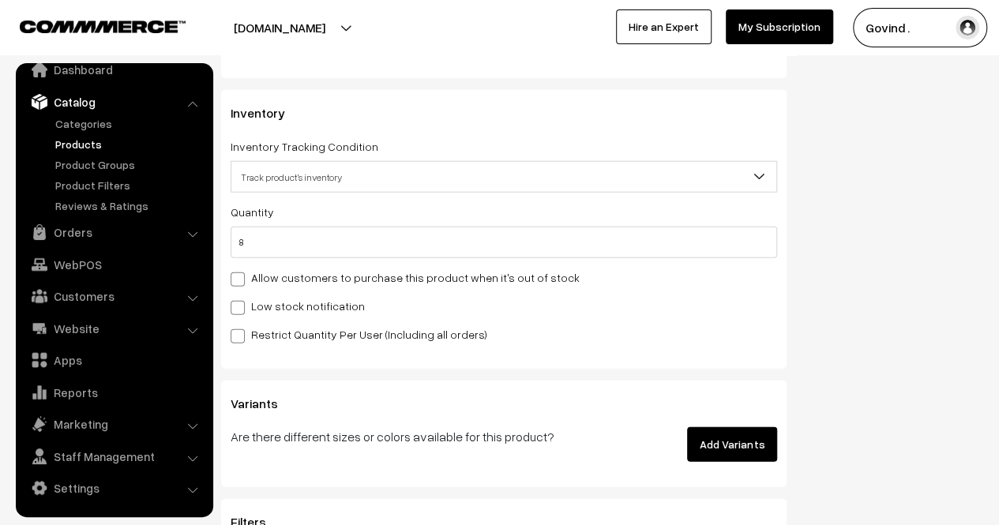
drag, startPoint x: 1009, startPoint y: 26, endPoint x: 1010, endPoint y: 153, distance: 127.2
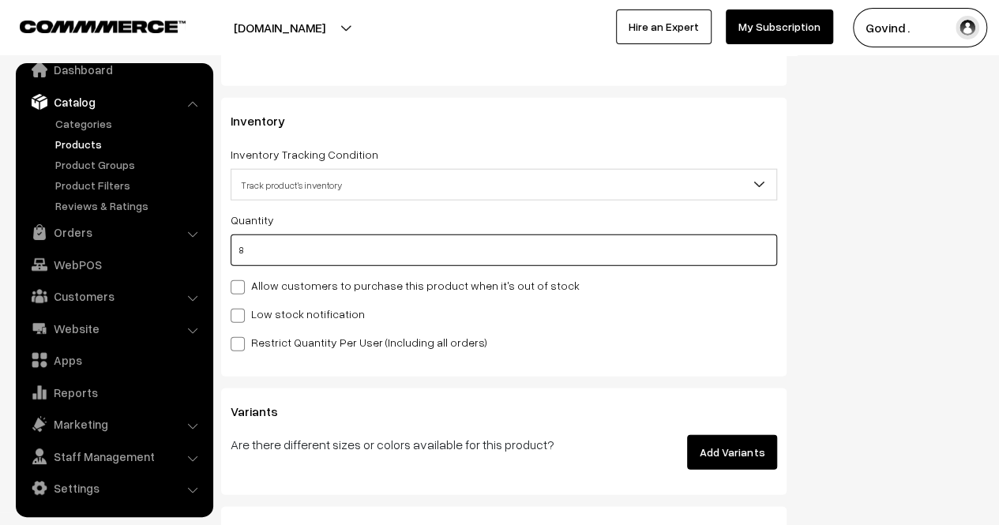
click at [564, 254] on input "8" at bounding box center [504, 251] width 547 height 32
type input "1"
type input "9"
type input "1"
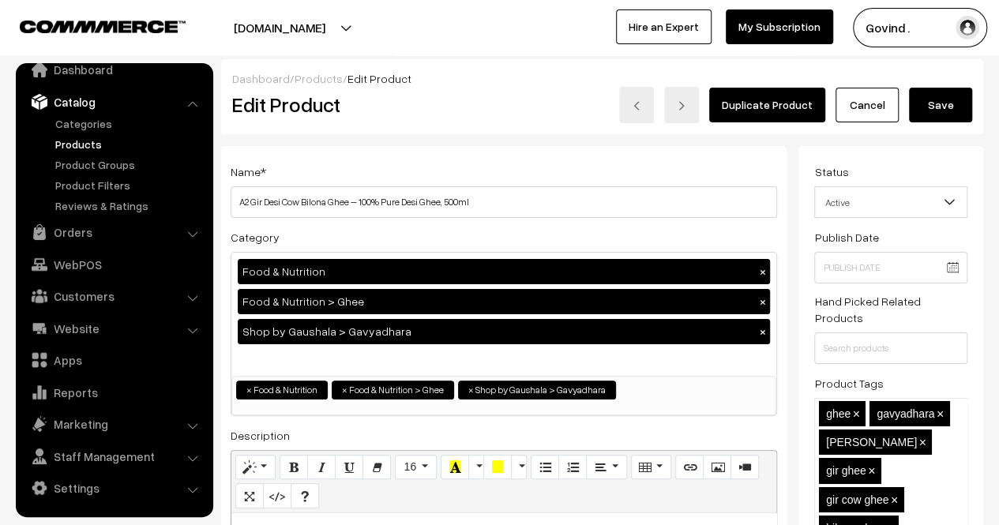
click at [941, 94] on button "Save" at bounding box center [940, 105] width 63 height 35
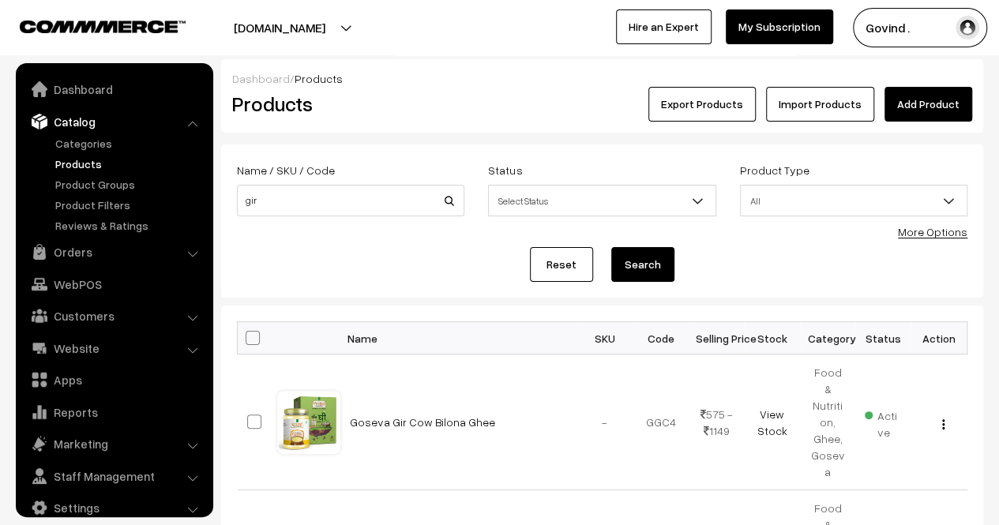
scroll to position [20, 0]
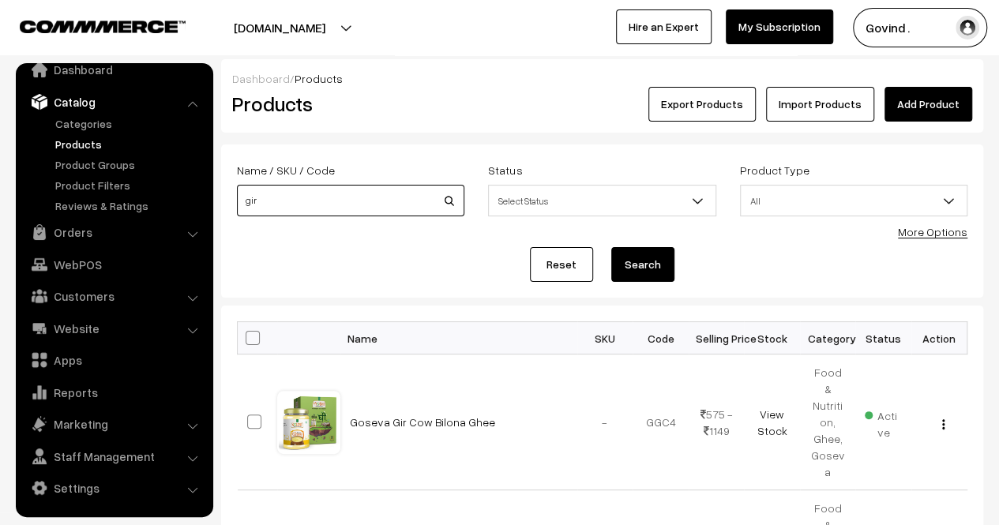
click at [346, 206] on input "gir" at bounding box center [350, 201] width 227 height 32
type input "goseva"
click at [611, 247] on button "Search" at bounding box center [642, 264] width 63 height 35
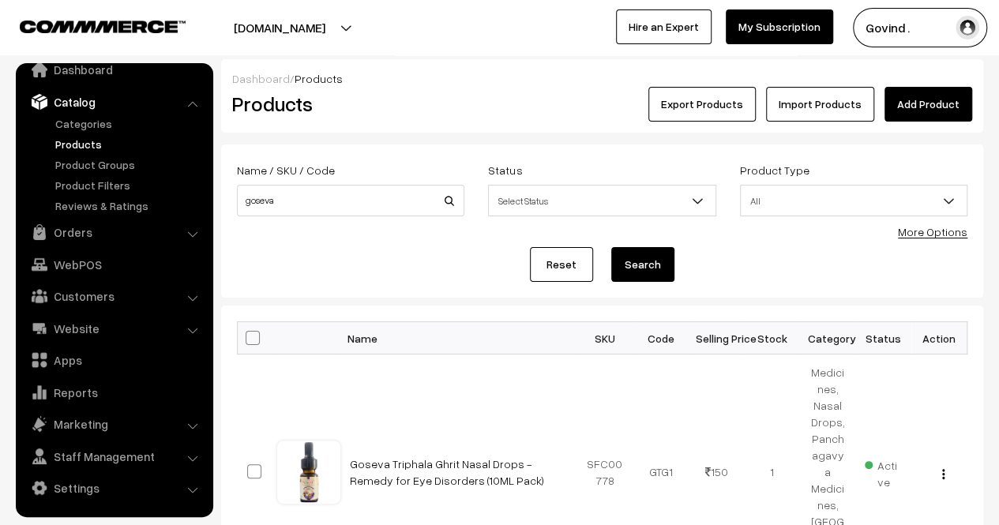
scroll to position [1283, 0]
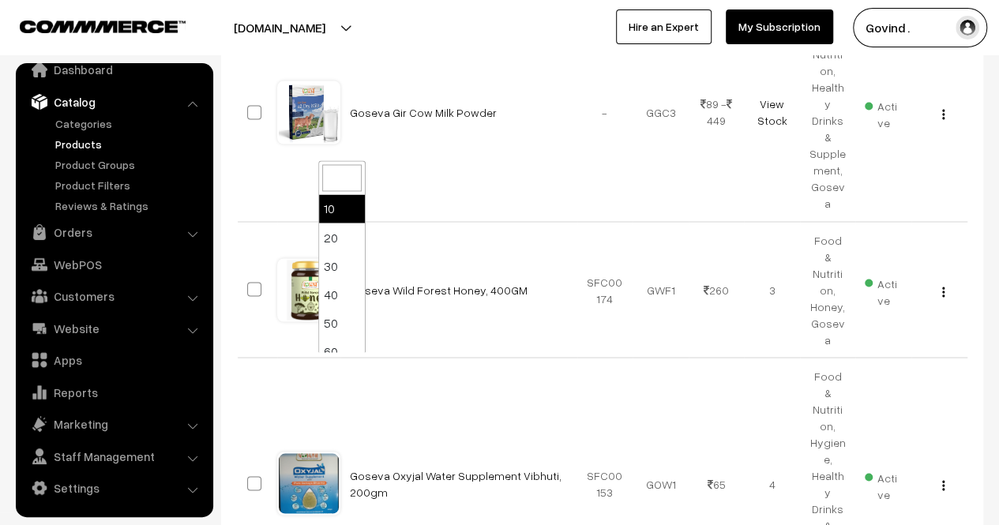
select select "50"
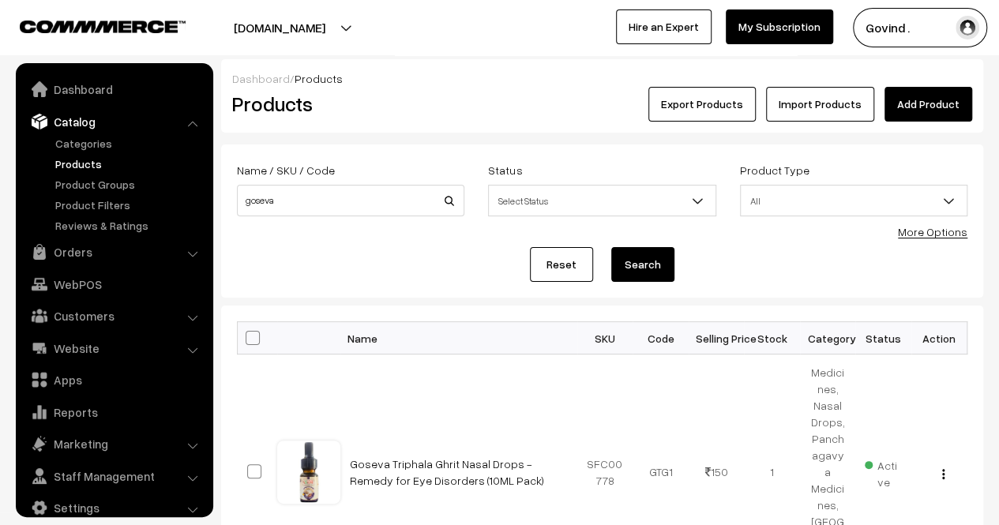
scroll to position [20, 0]
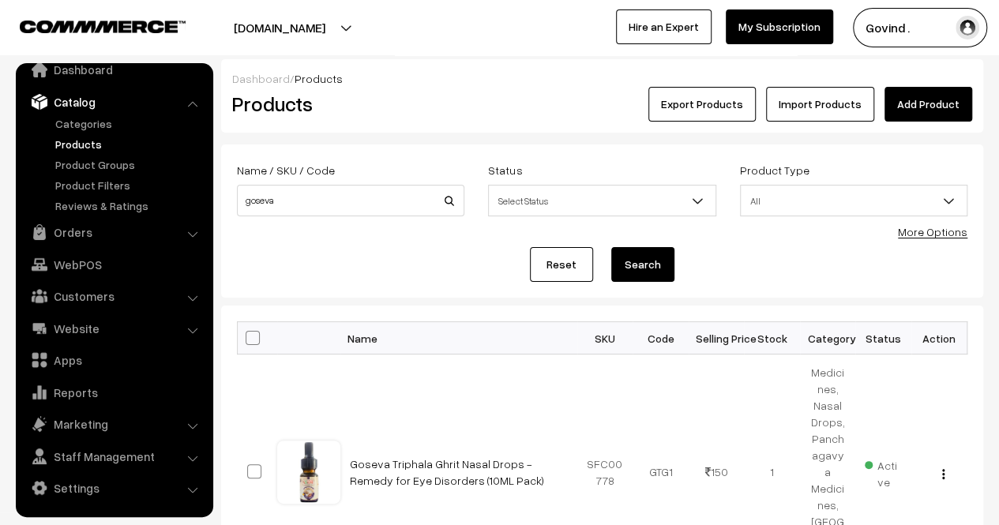
click at [254, 339] on span at bounding box center [253, 338] width 14 height 14
click at [248, 339] on input "checkbox" at bounding box center [243, 337] width 10 height 10
checkbox input "true"
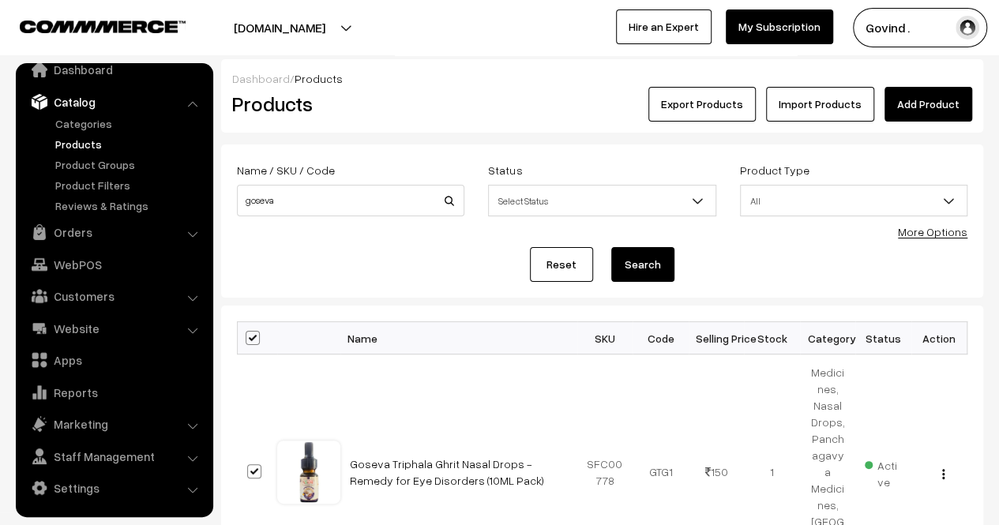
checkbox input "true"
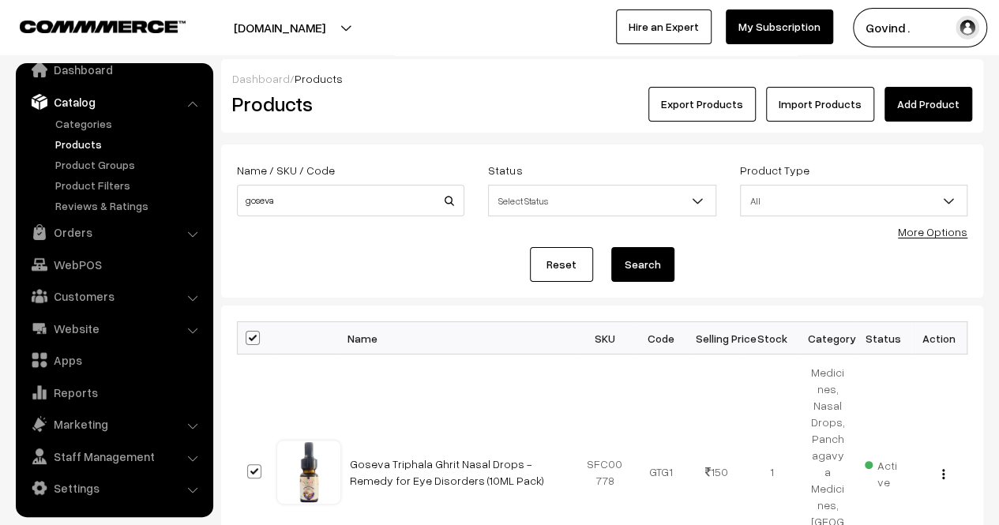
checkbox input "true"
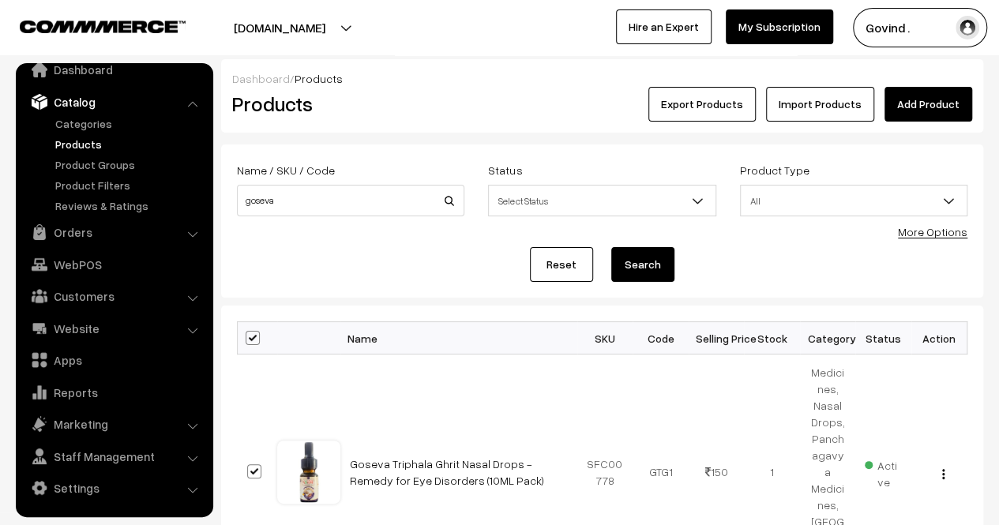
checkbox input "true"
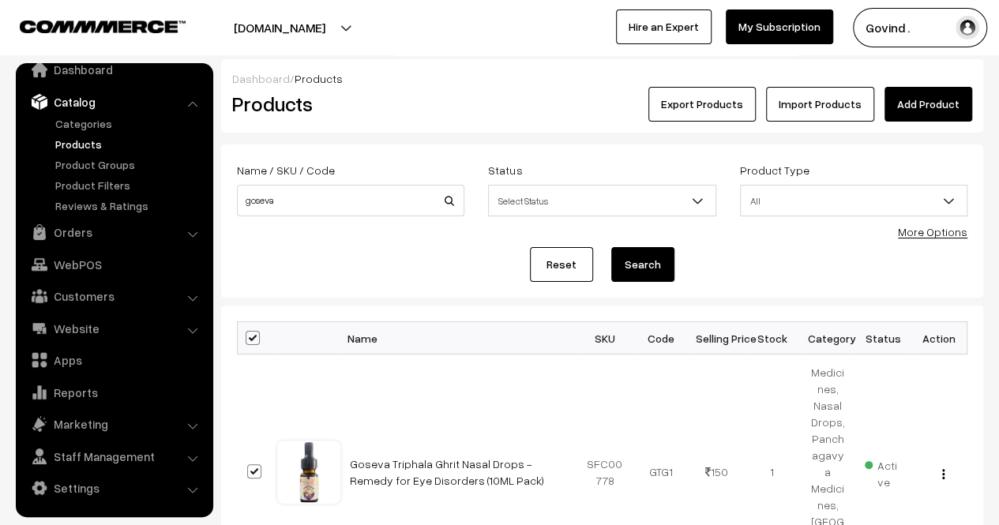
checkbox input "true"
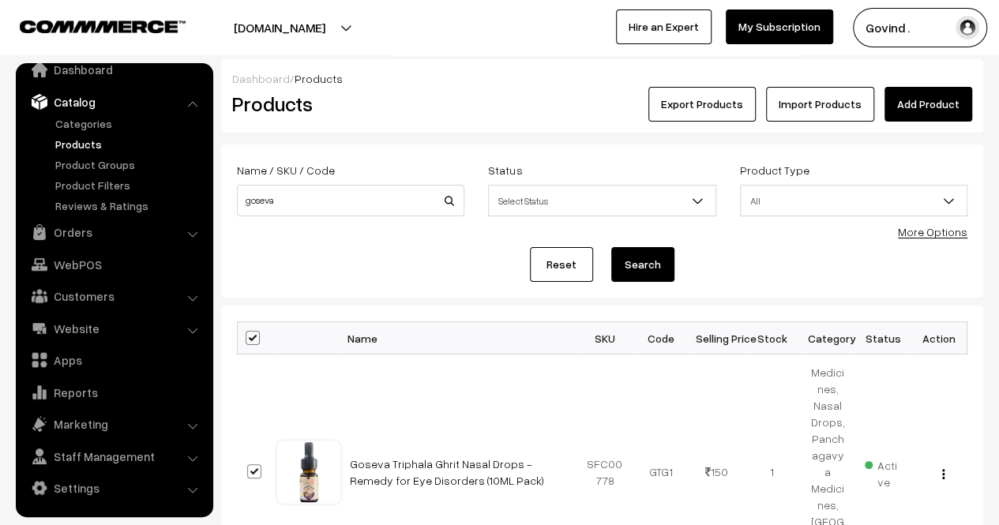
checkbox input "true"
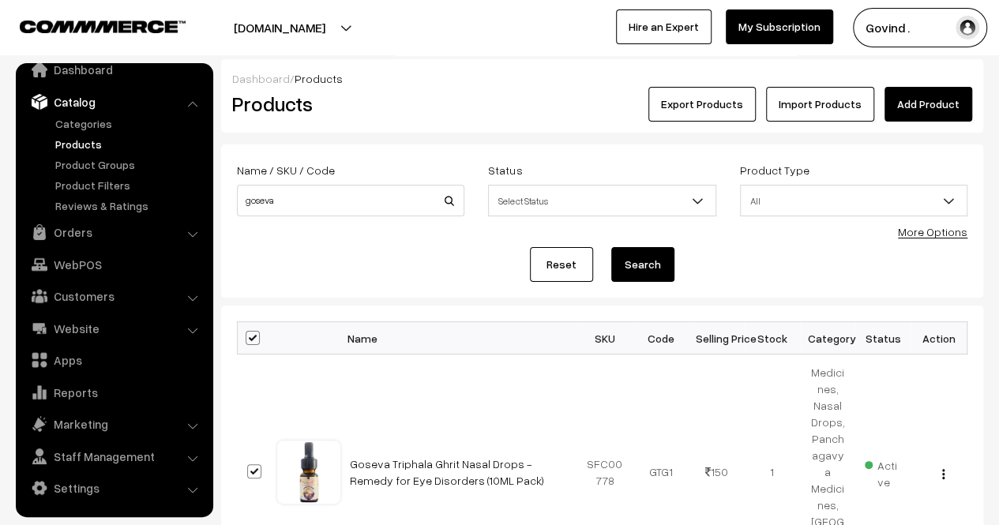
checkbox input "true"
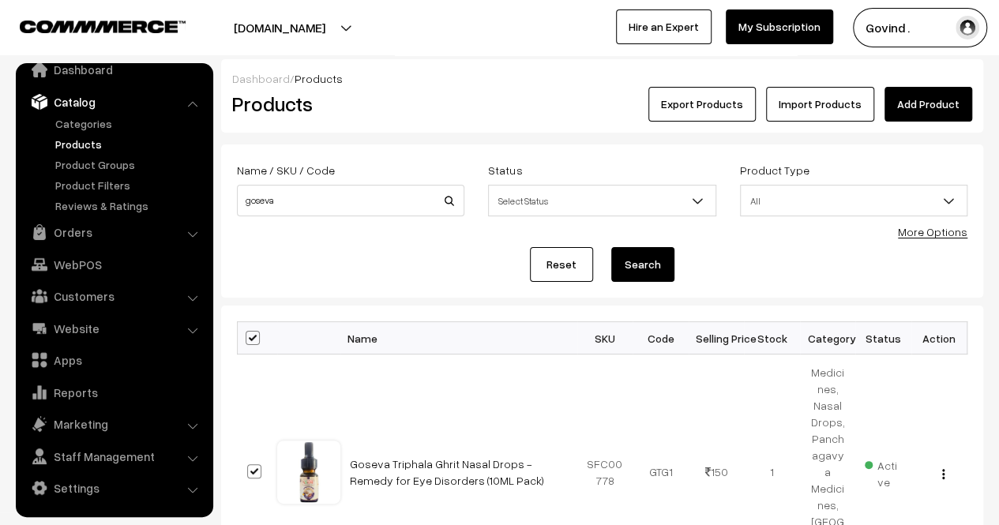
checkbox input "true"
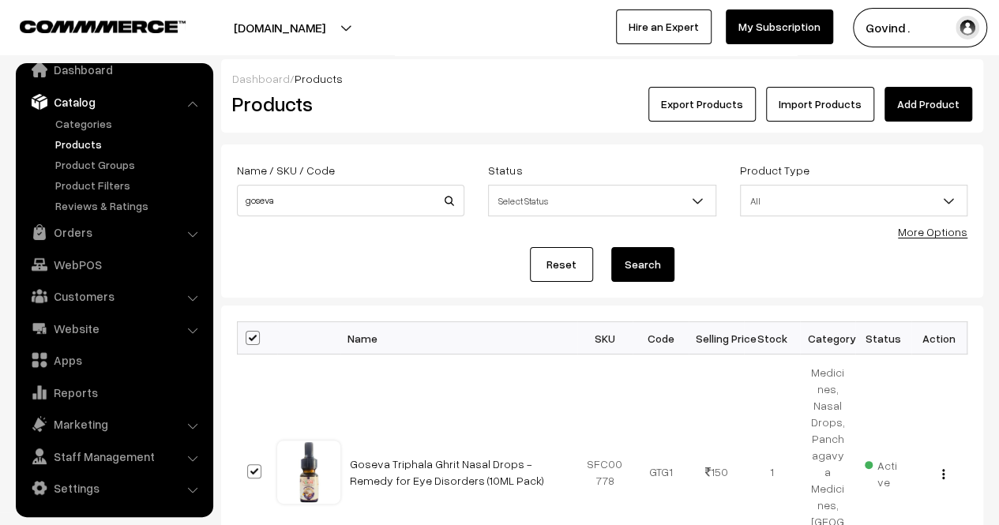
checkbox input "true"
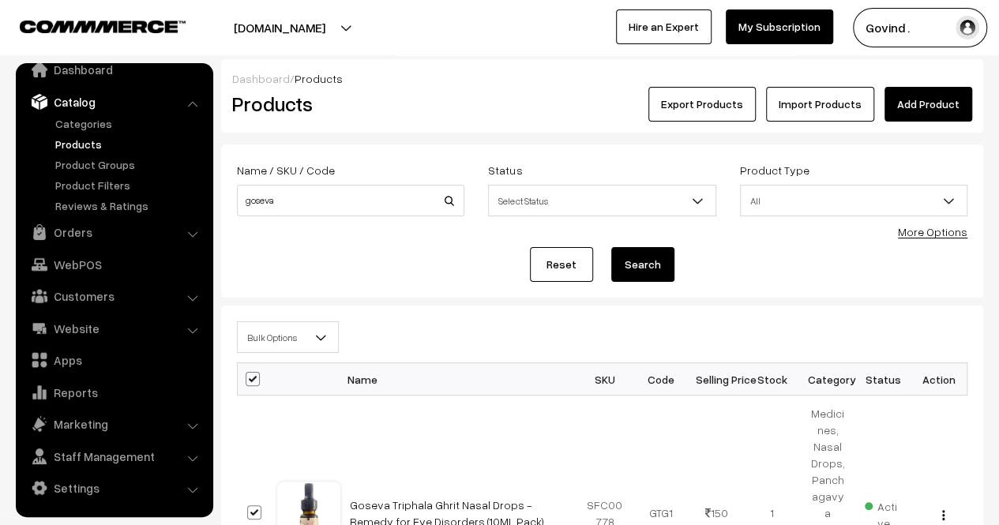
click at [305, 332] on span "Bulk Options" at bounding box center [288, 338] width 100 height 28
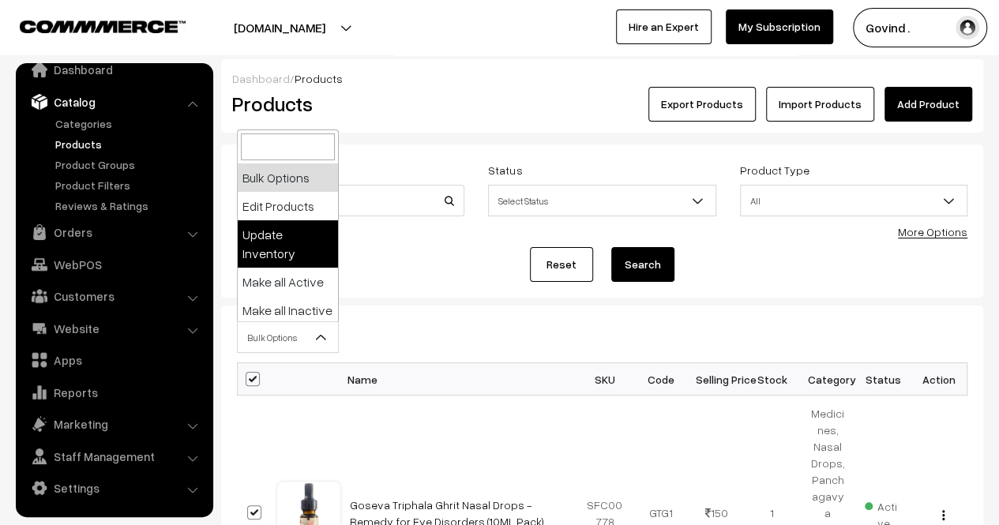
select select "updateInventory"
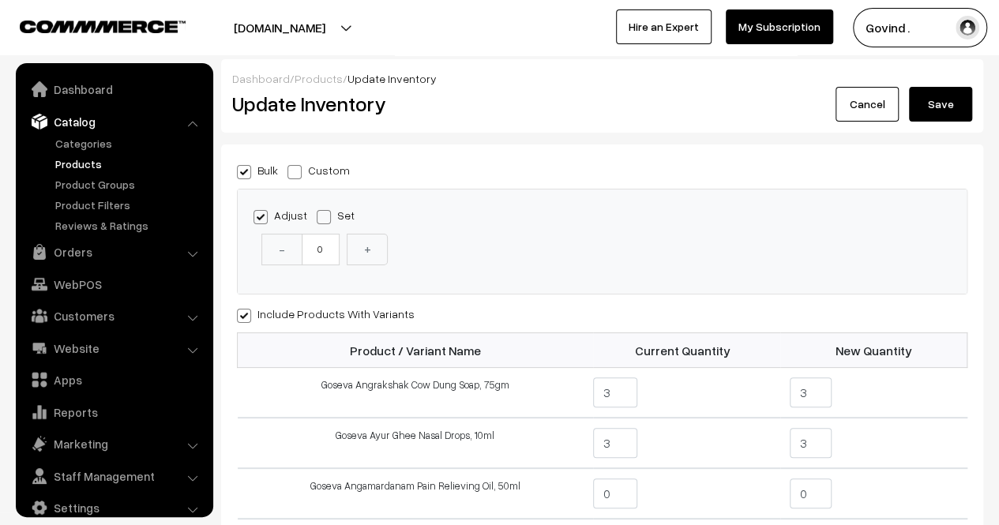
scroll to position [20, 0]
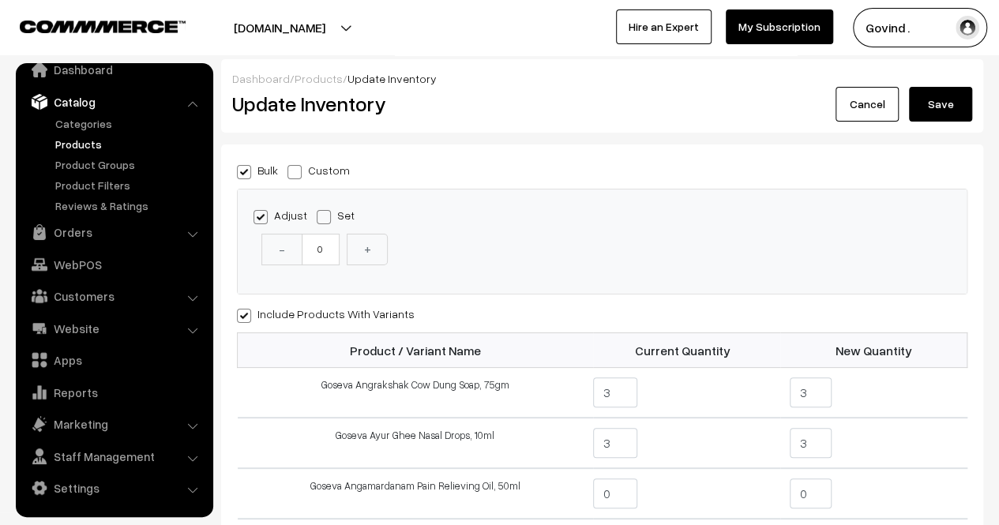
click at [299, 171] on span at bounding box center [294, 172] width 14 height 14
click at [298, 171] on input "Custom" at bounding box center [292, 169] width 10 height 10
radio input "true"
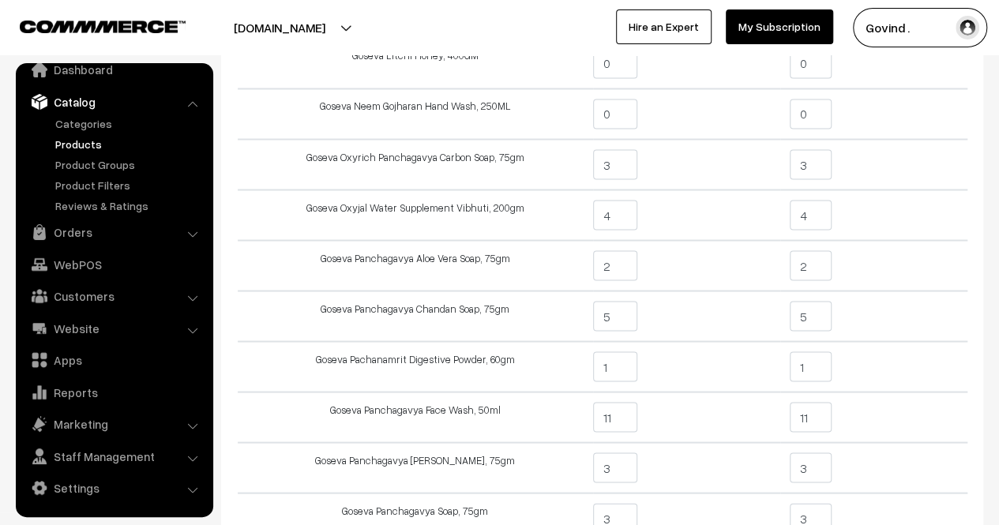
scroll to position [1378, 0]
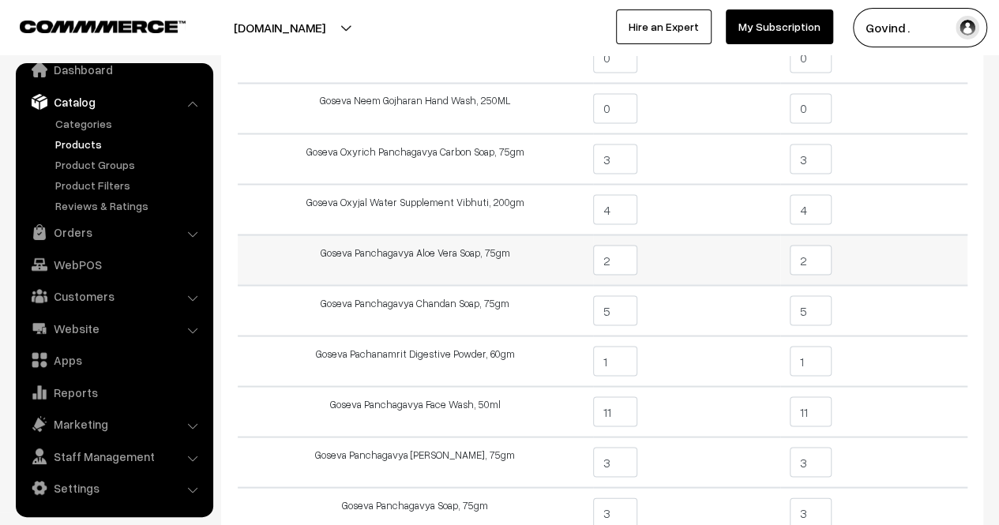
click at [814, 258] on input "2" at bounding box center [811, 260] width 42 height 30
type input "1"
click at [915, 252] on td "1" at bounding box center [873, 260] width 187 height 51
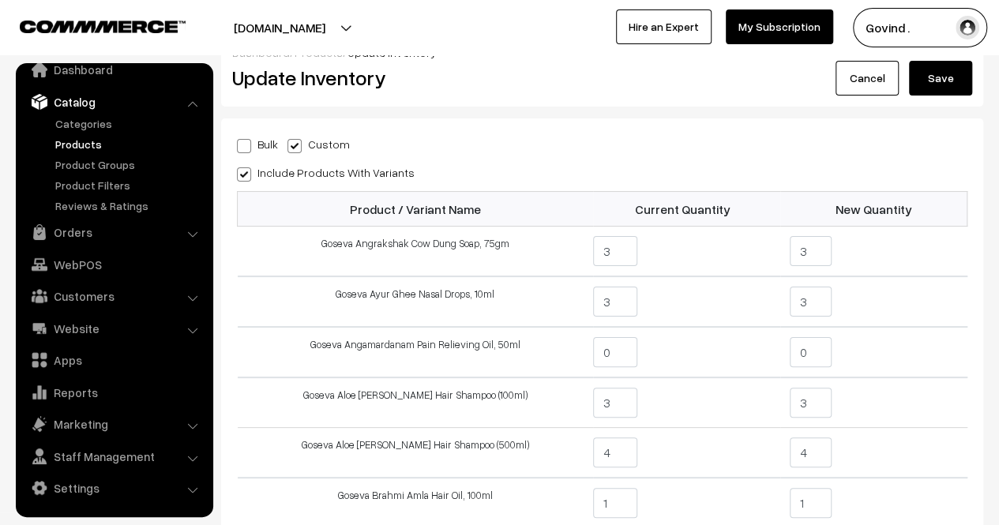
scroll to position [13, 0]
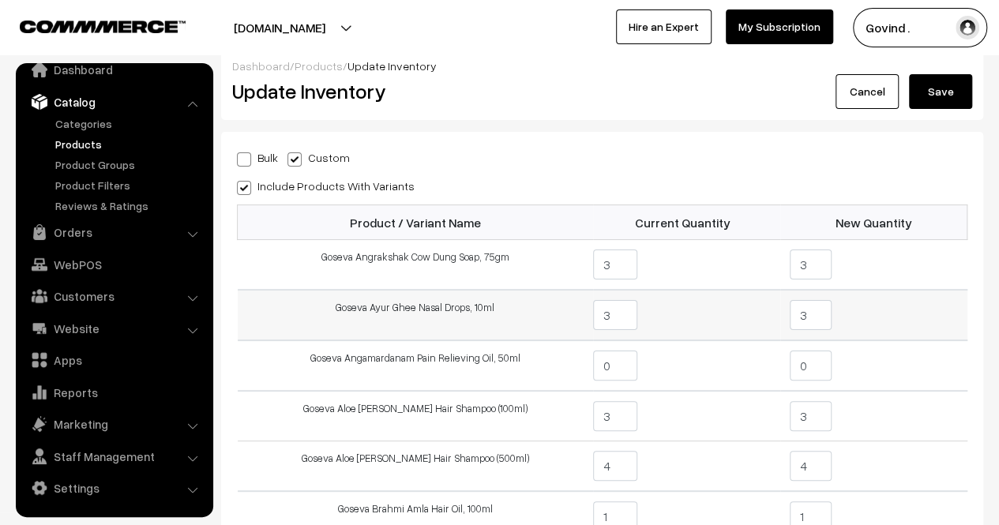
click at [821, 312] on input "3" at bounding box center [811, 315] width 42 height 30
type input "2"
click at [907, 307] on td "2" at bounding box center [873, 315] width 187 height 51
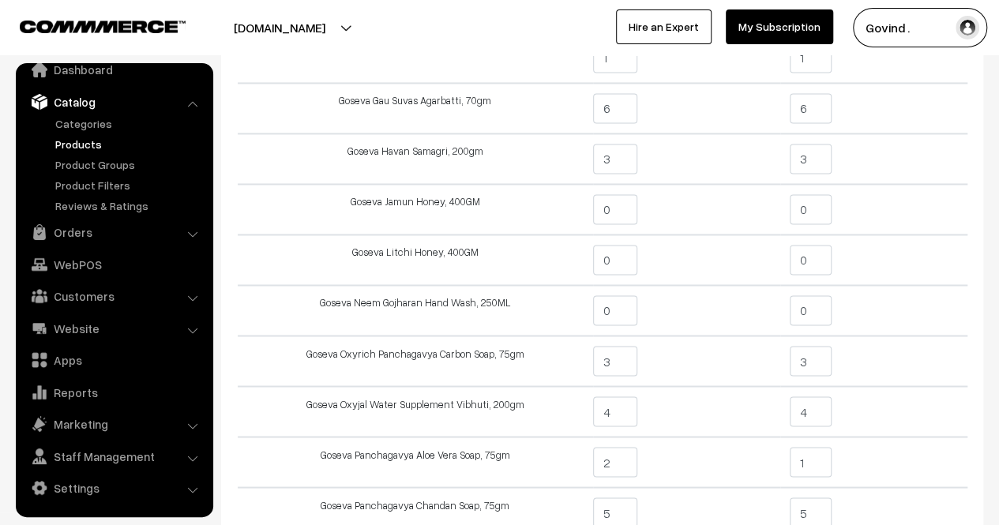
scroll to position [1173, 0]
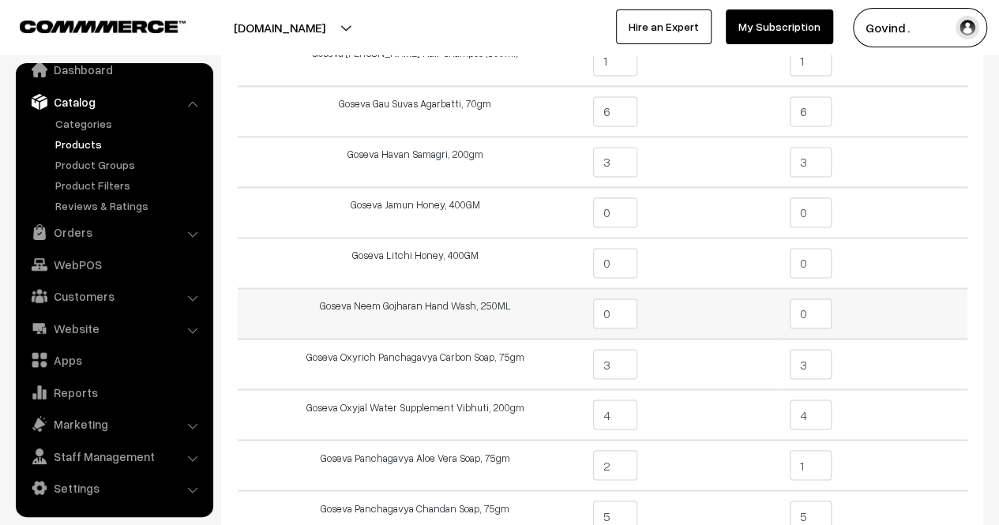
click at [810, 304] on input "0" at bounding box center [811, 314] width 42 height 30
type input "1"
click at [912, 315] on td "1" at bounding box center [873, 313] width 187 height 51
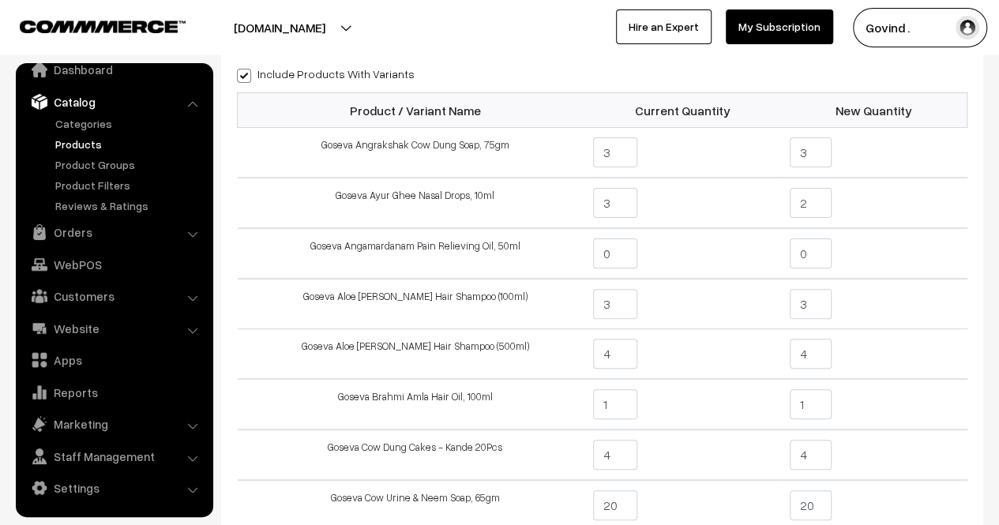
scroll to position [50, 0]
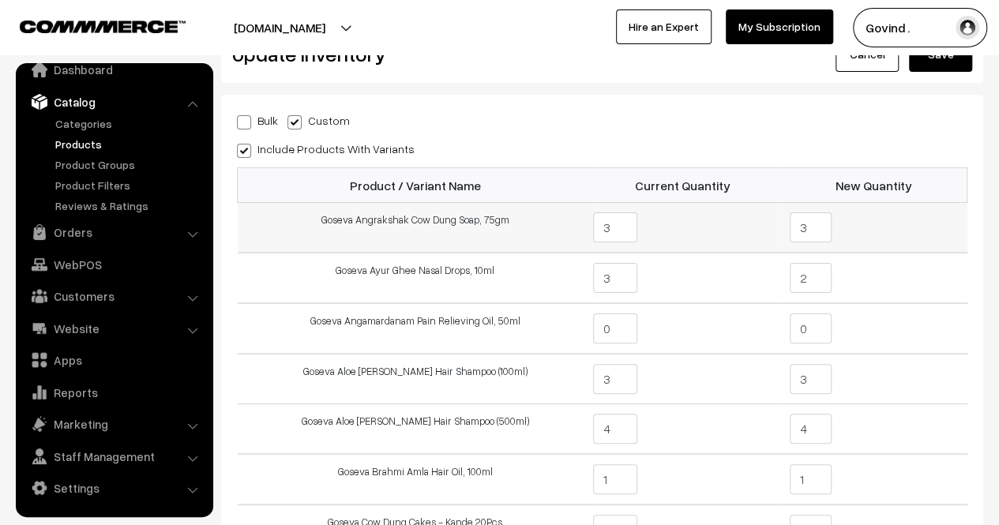
click at [829, 227] on input "3" at bounding box center [811, 227] width 42 height 30
type input "2"
click at [871, 219] on td "2" at bounding box center [873, 228] width 187 height 51
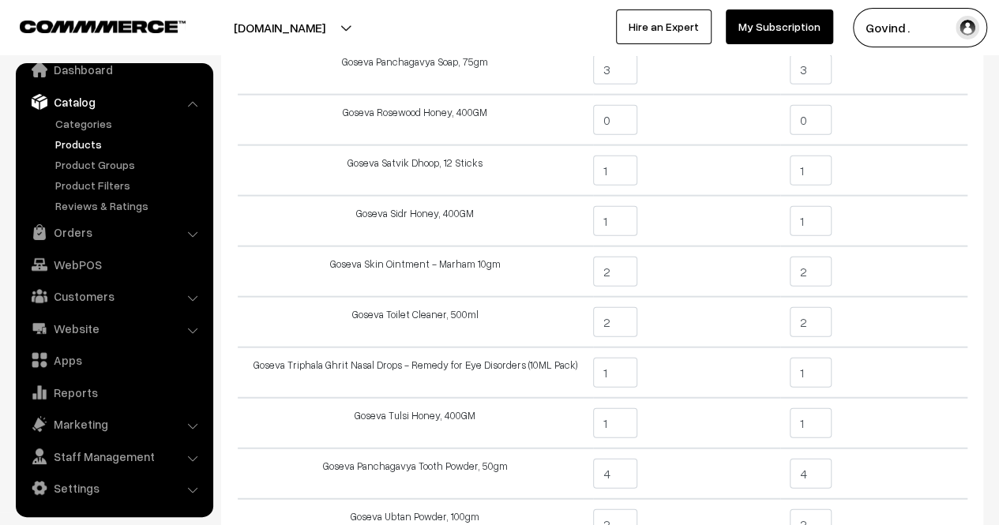
scroll to position [1830, 0]
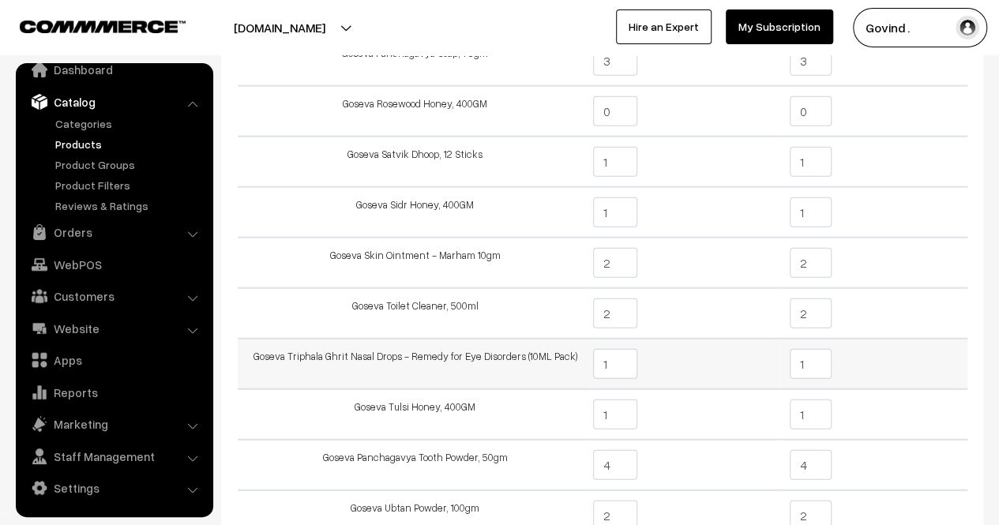
click at [815, 369] on input "1" at bounding box center [811, 364] width 42 height 30
type input "0"
click at [896, 366] on td "0" at bounding box center [873, 364] width 187 height 51
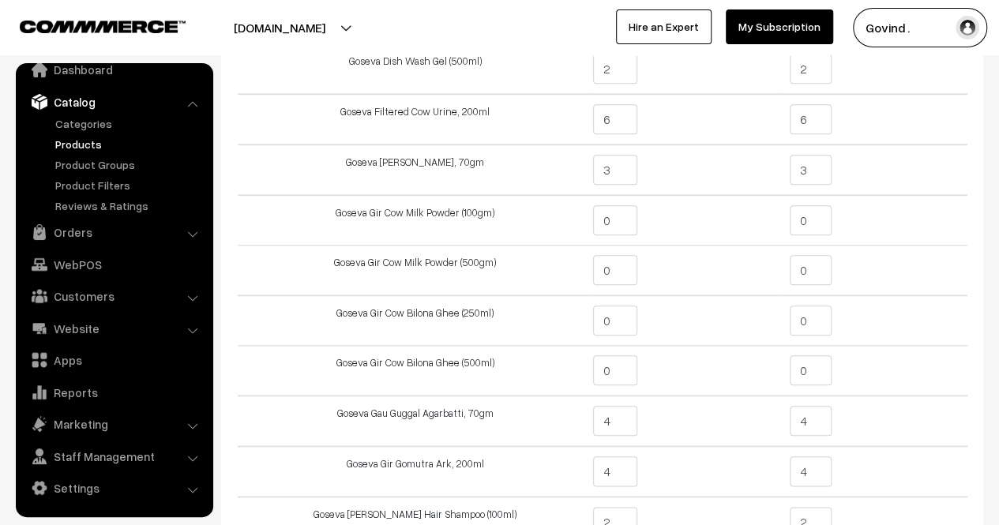
scroll to position [2109, 0]
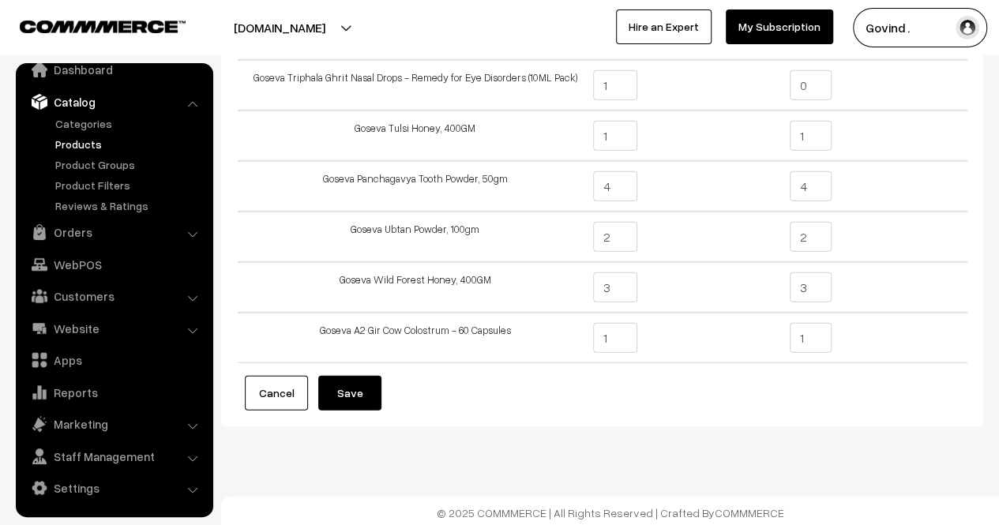
click at [368, 380] on button "Save" at bounding box center [349, 393] width 63 height 35
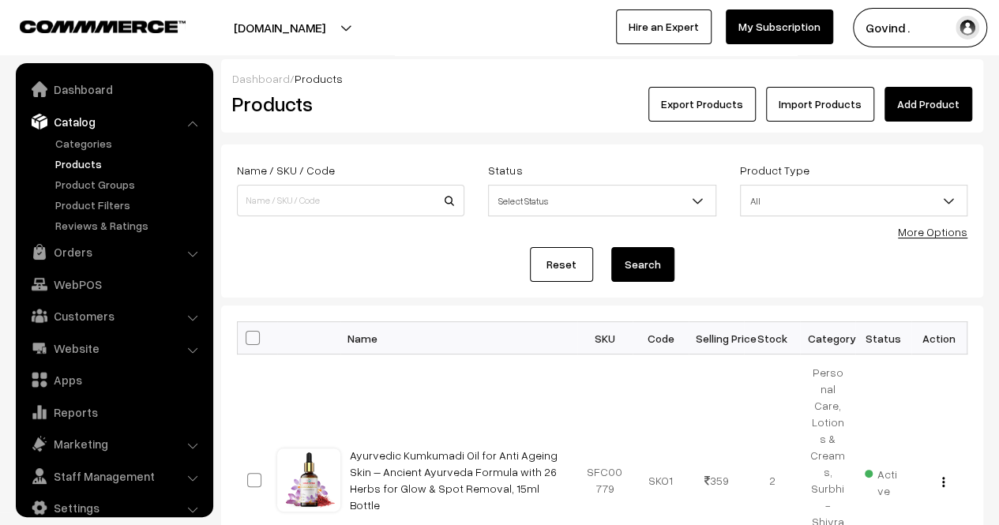
scroll to position [20, 0]
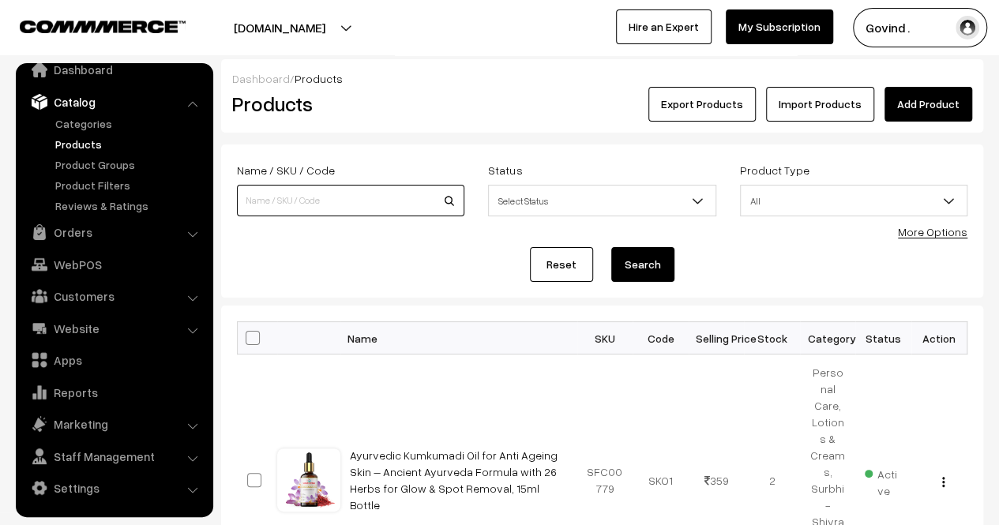
click at [370, 204] on input at bounding box center [350, 201] width 227 height 32
type input "kumkumadi"
click at [611, 247] on button "Search" at bounding box center [642, 264] width 63 height 35
click at [369, 203] on input "kumkumadi" at bounding box center [350, 201] width 227 height 32
type input "oil"
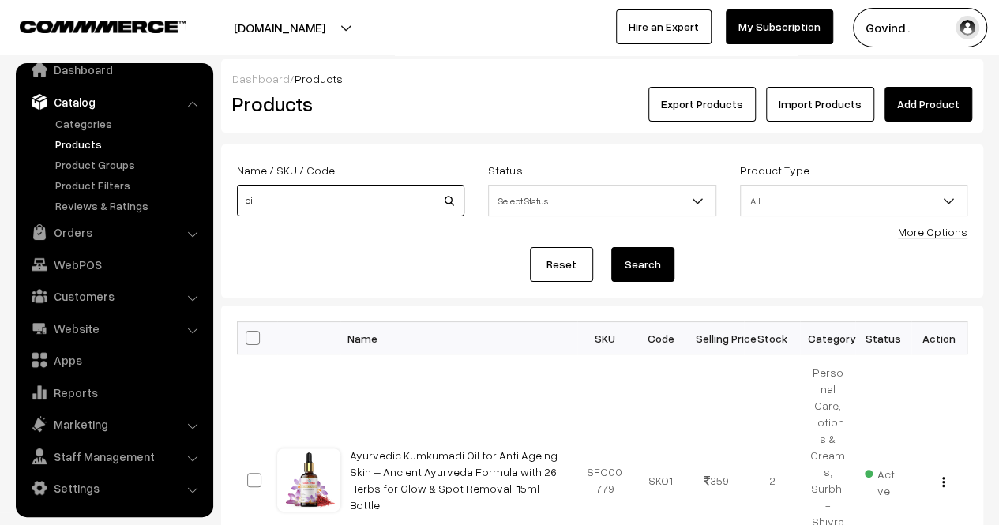
click at [611, 247] on button "Search" at bounding box center [642, 264] width 63 height 35
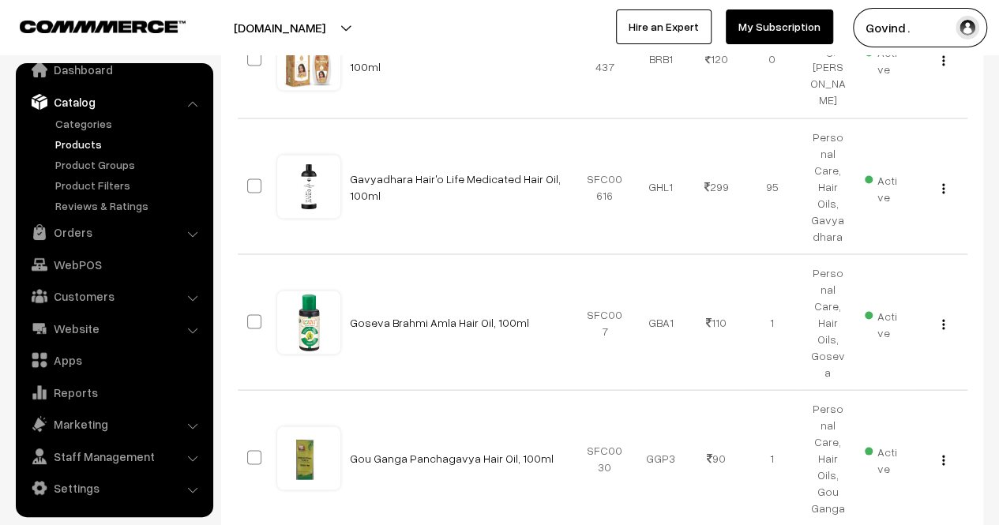
scroll to position [1465, 0]
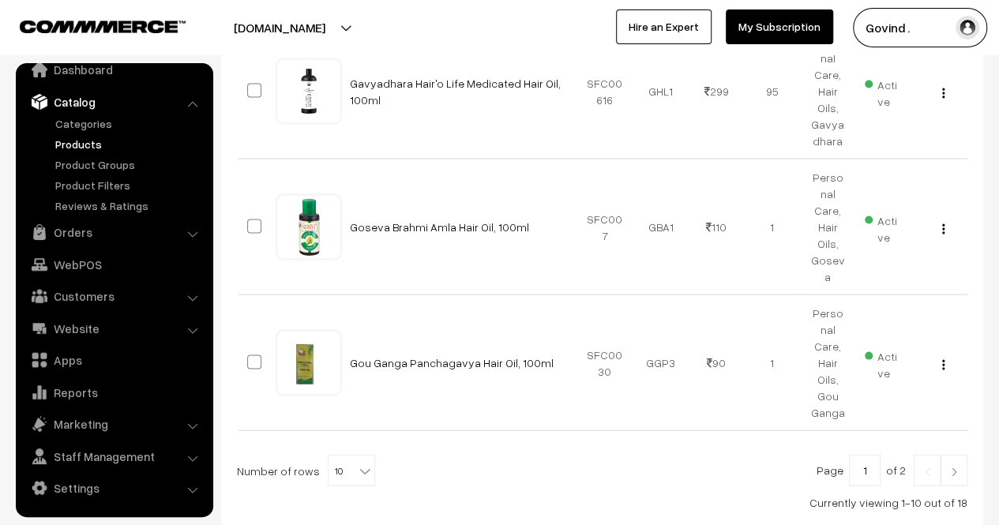
click at [952, 467] on img at bounding box center [954, 471] width 14 height 9
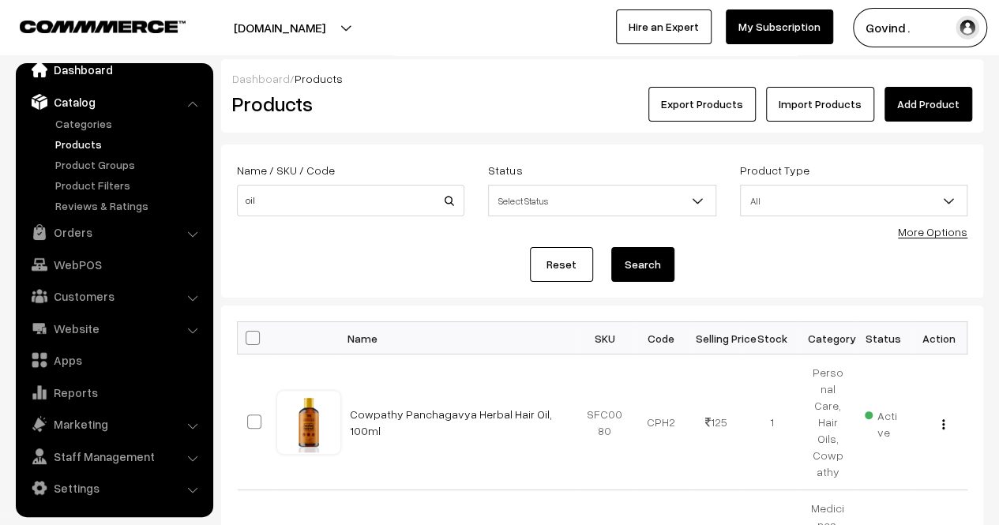
click at [81, 79] on link "Dashboard" at bounding box center [114, 69] width 188 height 28
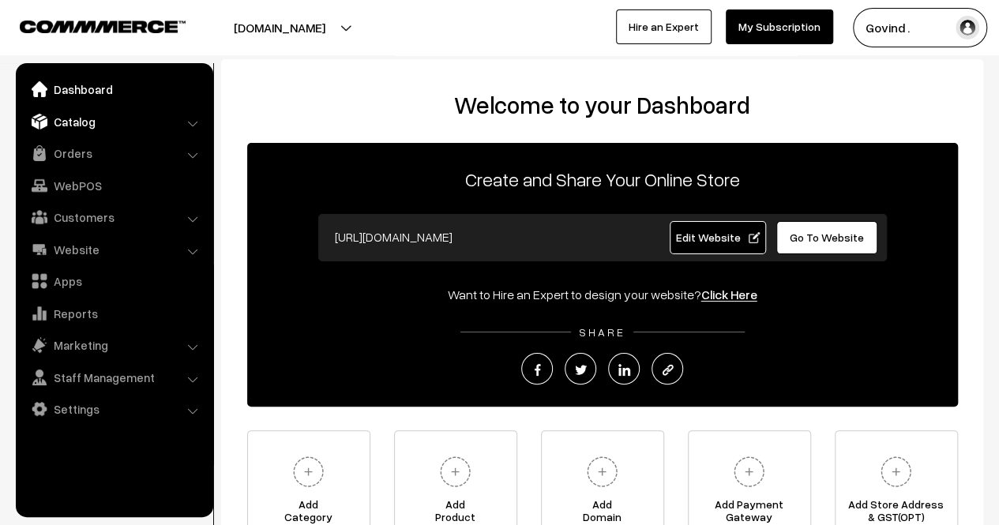
click at [77, 125] on link "Catalog" at bounding box center [114, 121] width 188 height 28
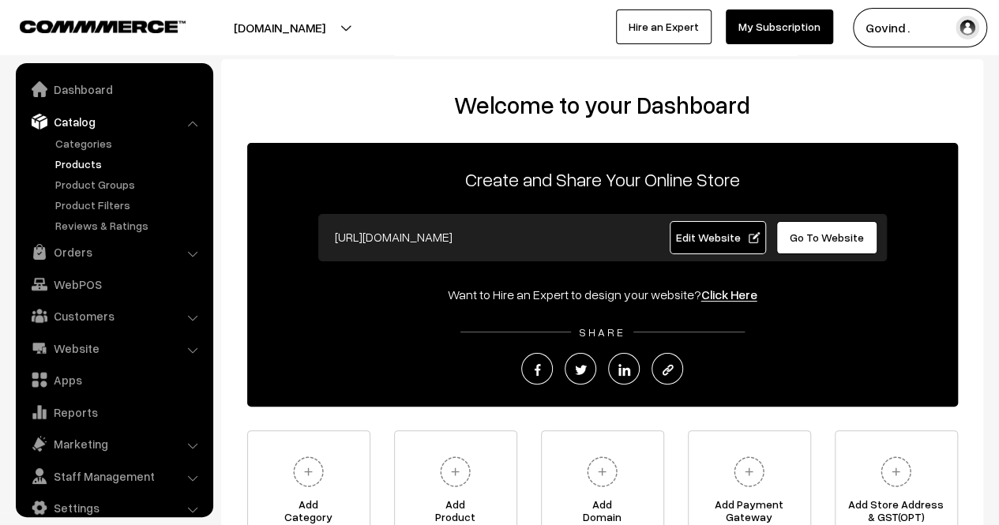
click at [77, 170] on link "Products" at bounding box center [129, 164] width 156 height 17
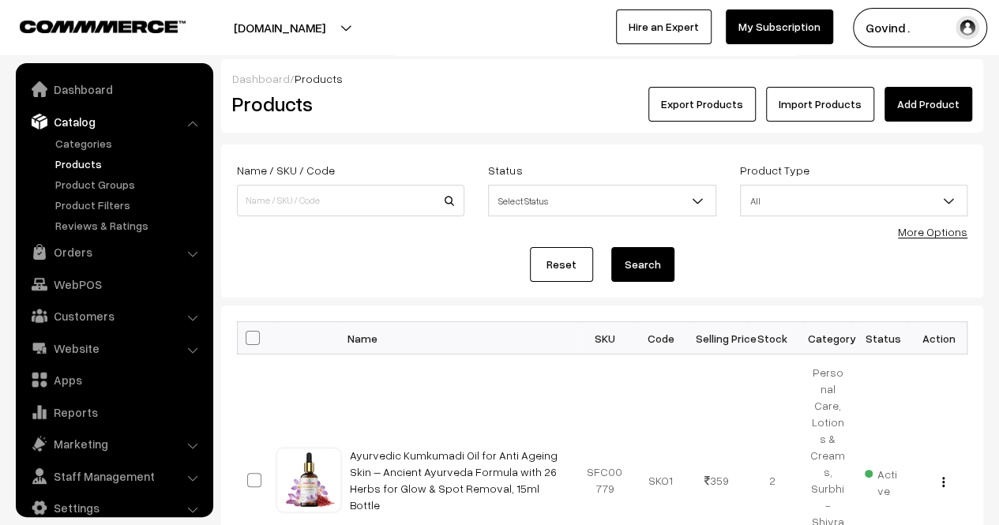
scroll to position [20, 0]
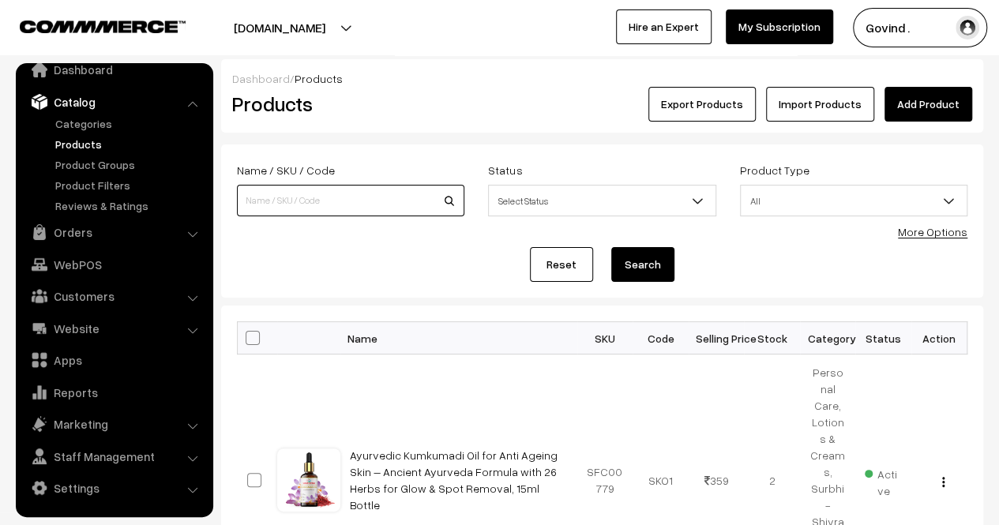
click at [351, 201] on input at bounding box center [350, 201] width 227 height 32
type input "urine"
click at [611, 247] on button "Search" at bounding box center [642, 264] width 63 height 35
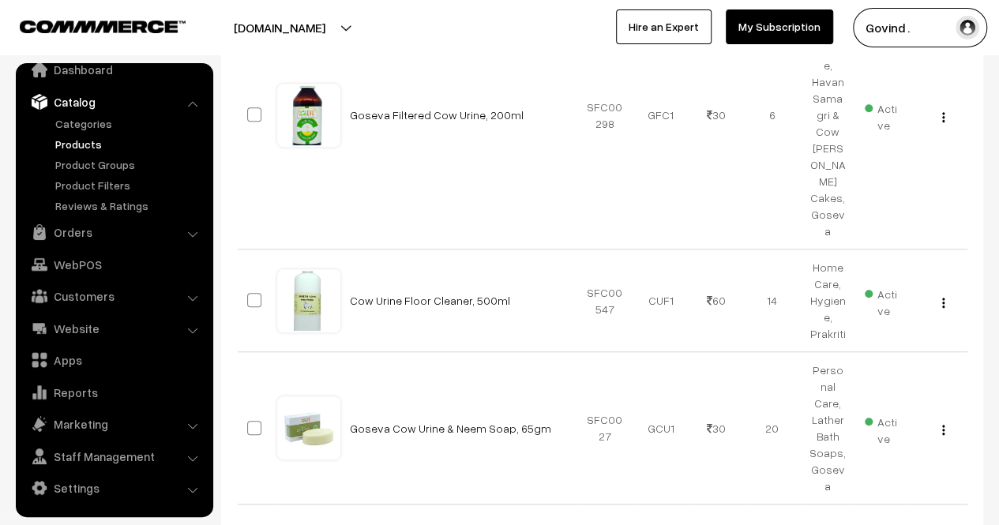
scroll to position [562, 0]
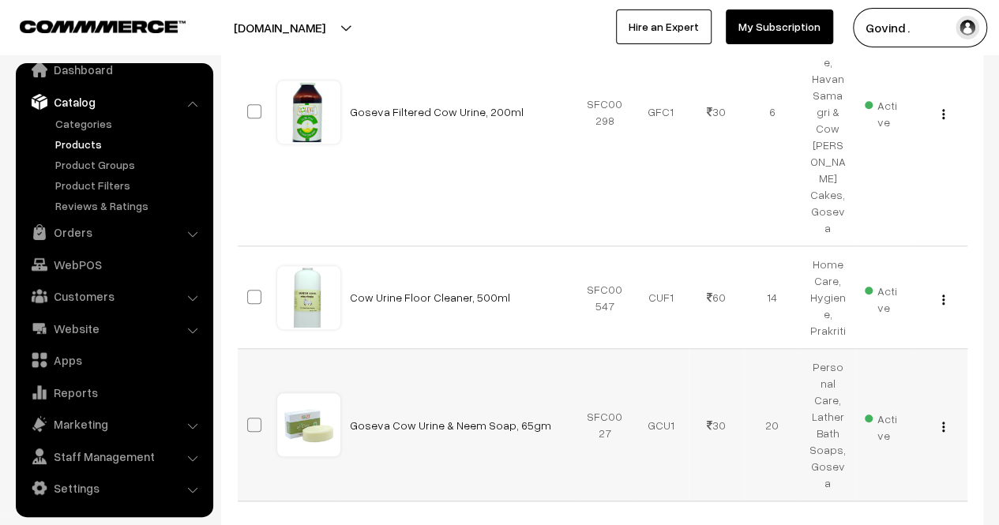
click at [946, 417] on div "View Edit Delete" at bounding box center [939, 425] width 37 height 17
click at [943, 422] on img "button" at bounding box center [943, 427] width 2 height 10
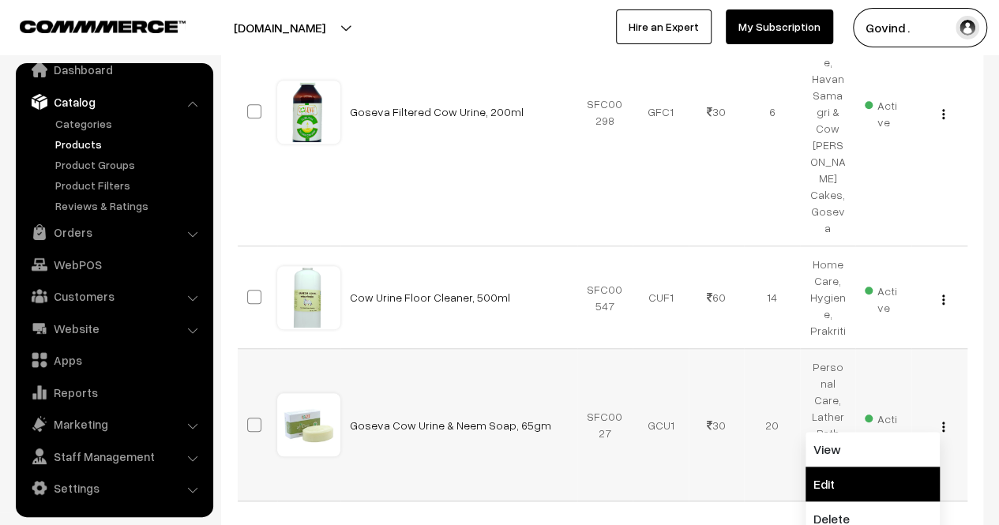
click at [886, 467] on link "Edit" at bounding box center [873, 484] width 134 height 35
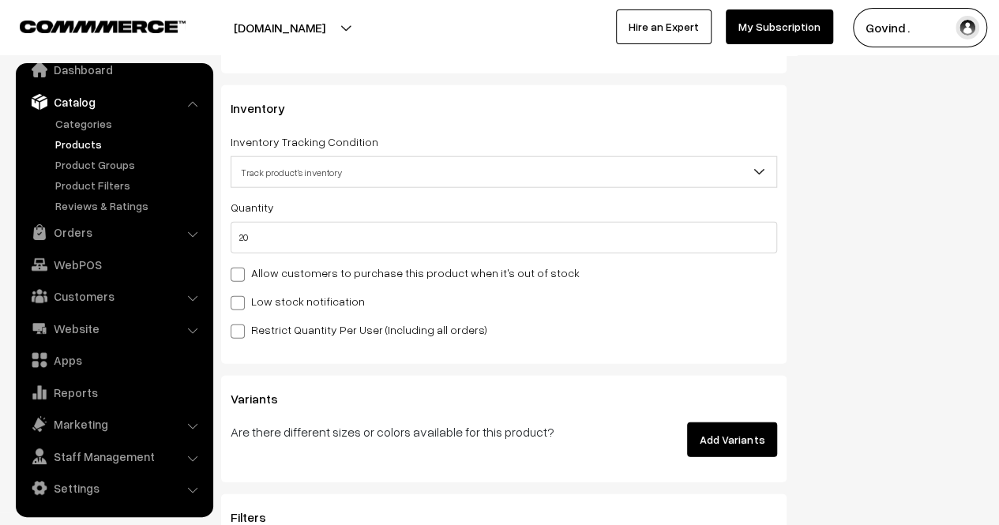
scroll to position [1932, 0]
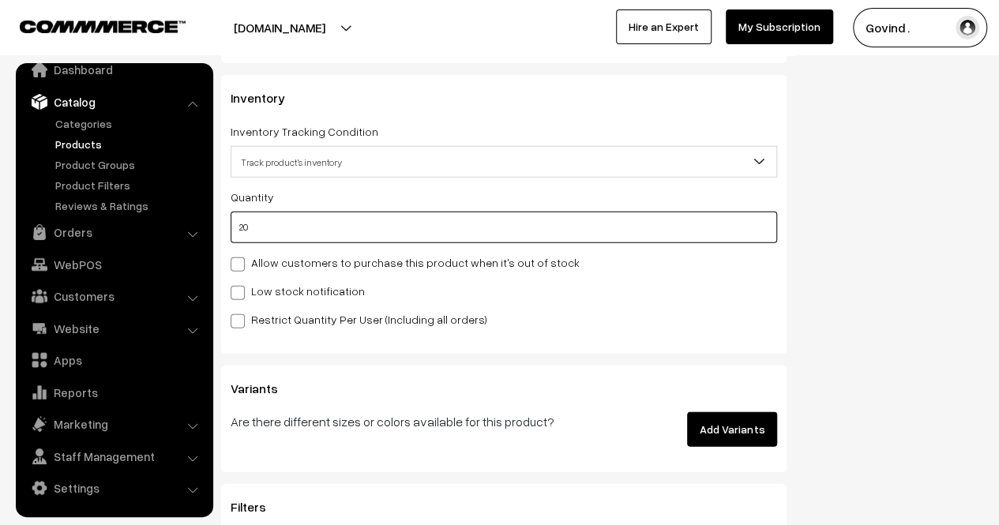
click at [646, 231] on input "20" at bounding box center [504, 228] width 547 height 32
type input "2"
type input "22"
type input "0"
type input "1"
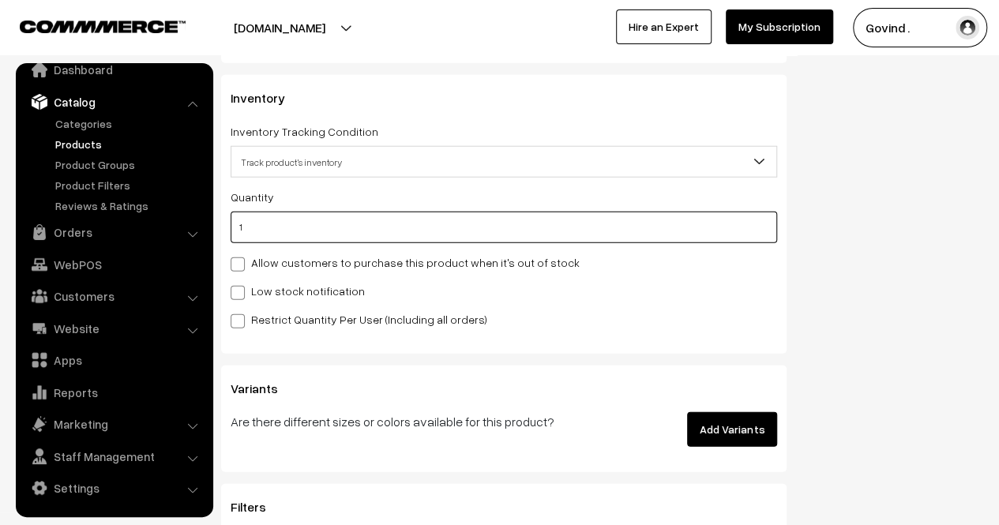
type input "21"
type input "18"
type input "38"
type input "18"
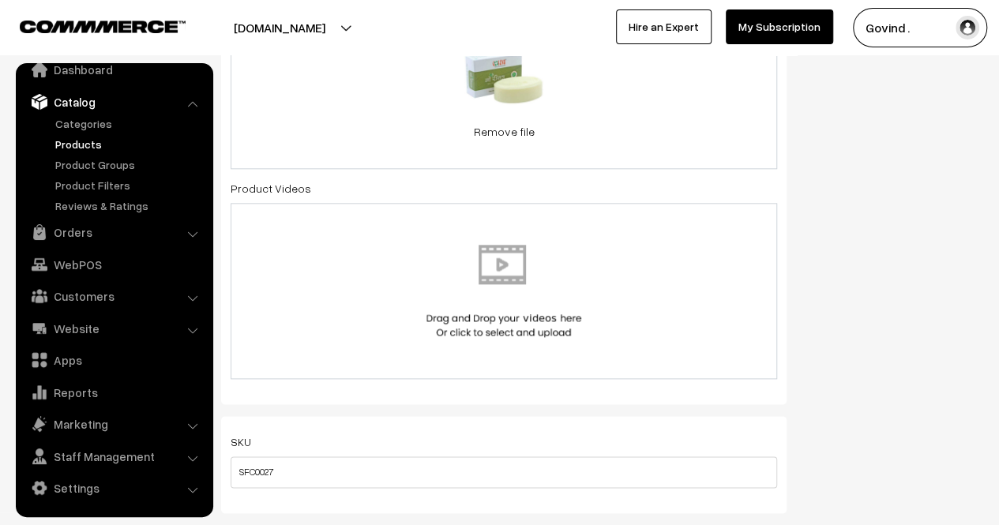
scroll to position [0, 0]
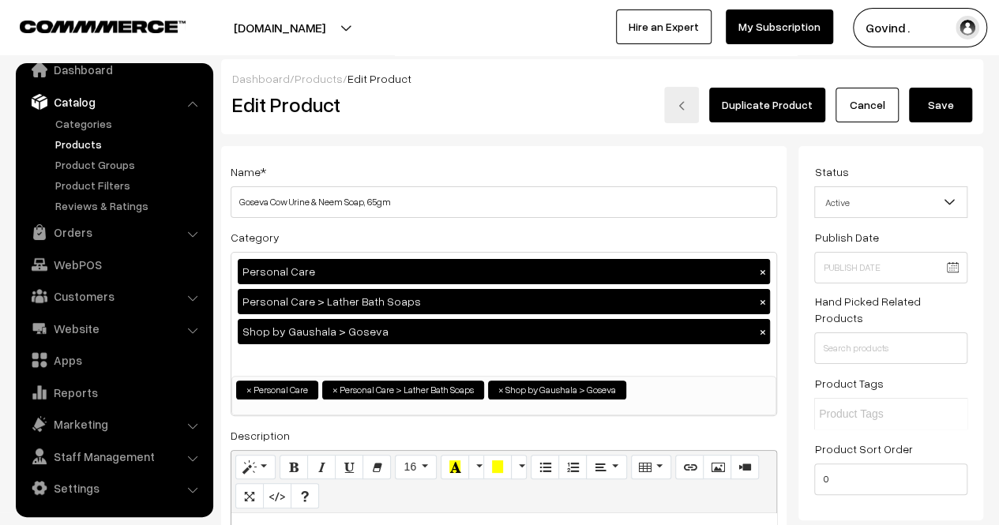
click at [934, 112] on button "Save" at bounding box center [940, 105] width 63 height 35
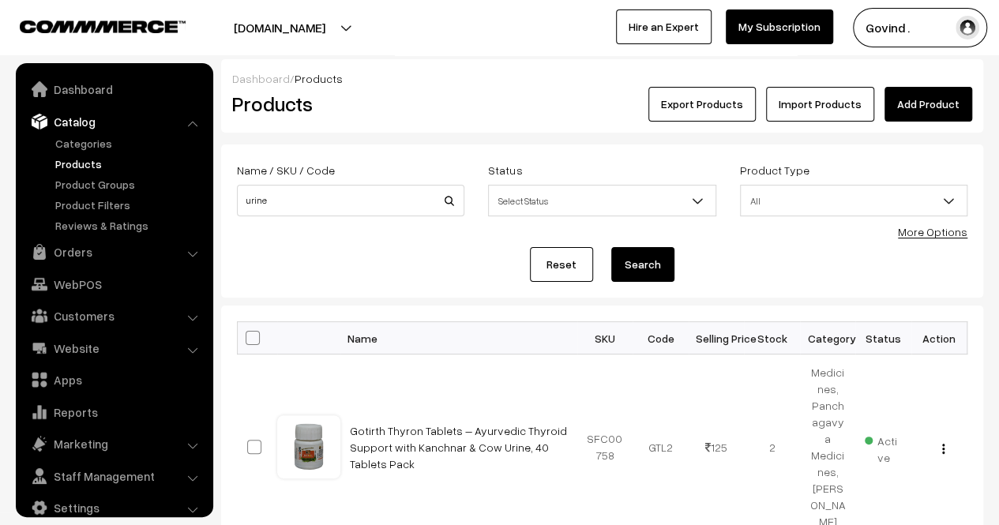
scroll to position [20, 0]
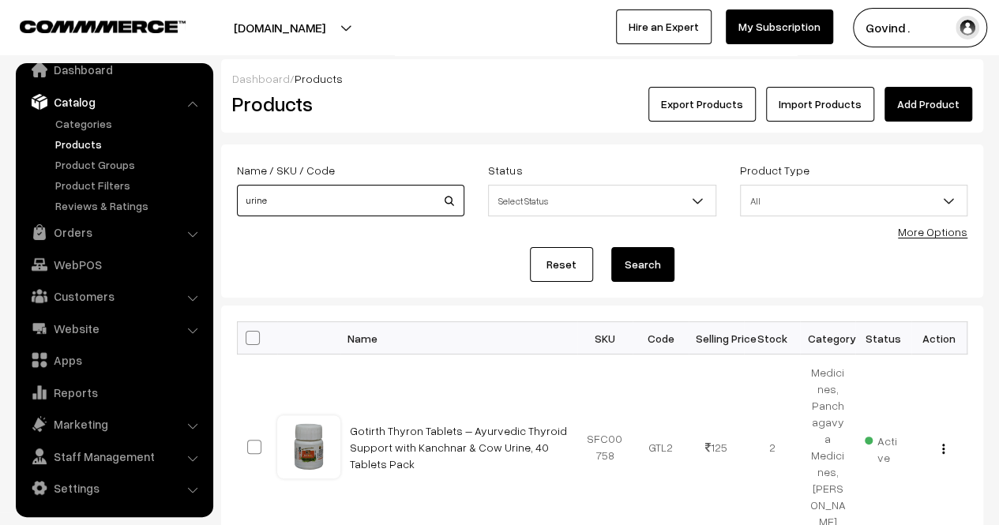
click at [335, 195] on input "urine" at bounding box center [350, 201] width 227 height 32
type input "u"
type input "juice"
click at [611, 247] on button "Search" at bounding box center [642, 264] width 63 height 35
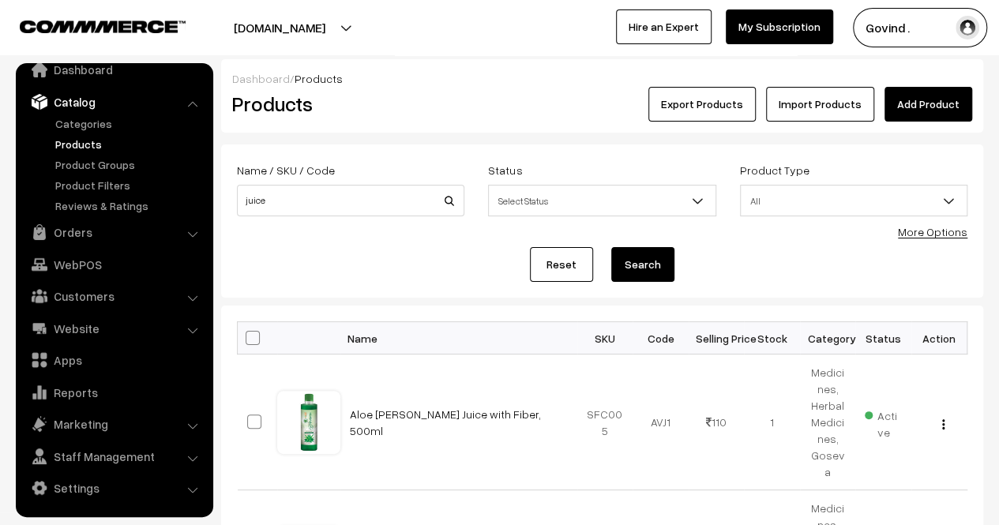
scroll to position [169, 0]
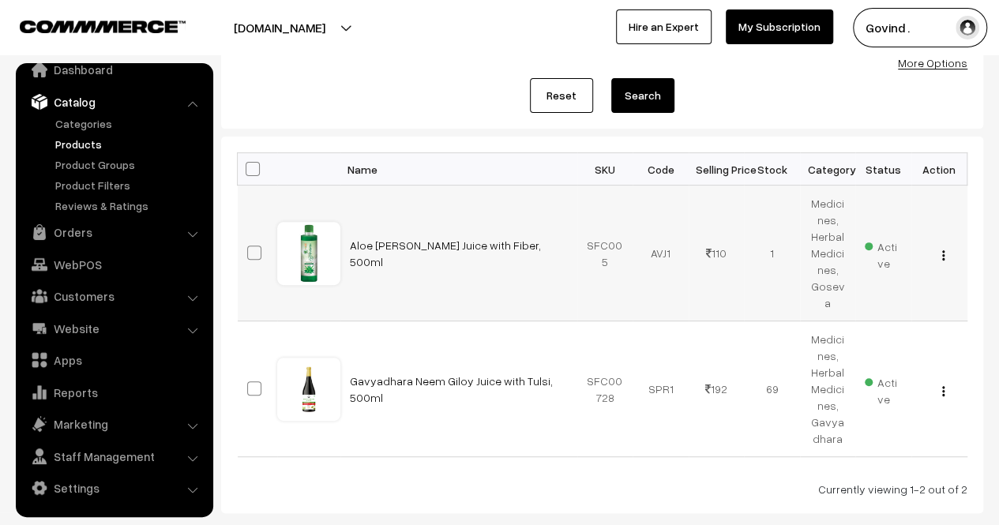
click at [943, 250] on img "button" at bounding box center [943, 255] width 2 height 10
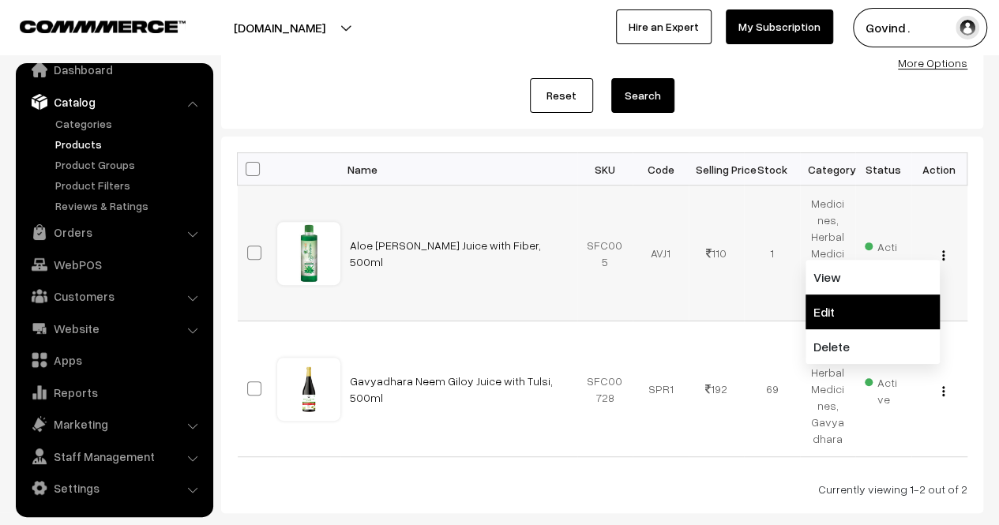
click at [873, 295] on link "Edit" at bounding box center [873, 312] width 134 height 35
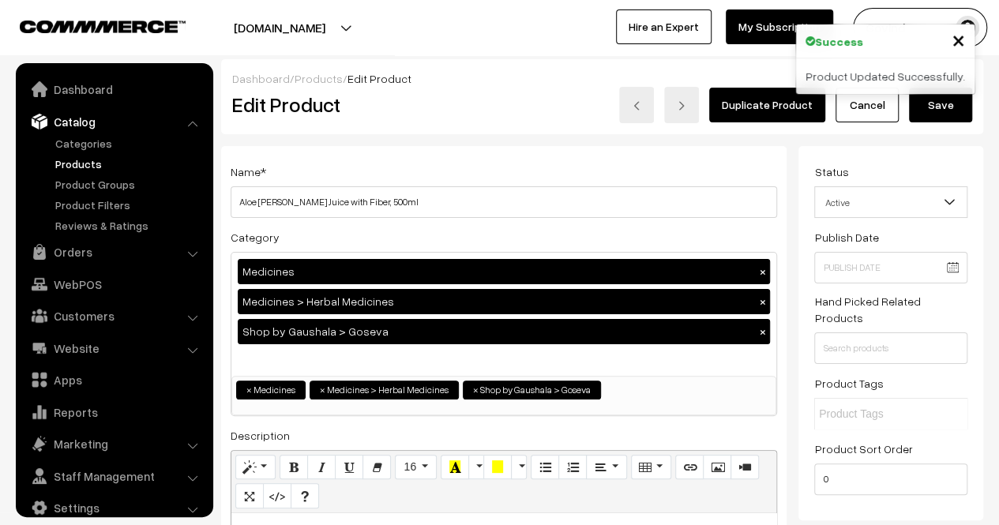
scroll to position [20, 0]
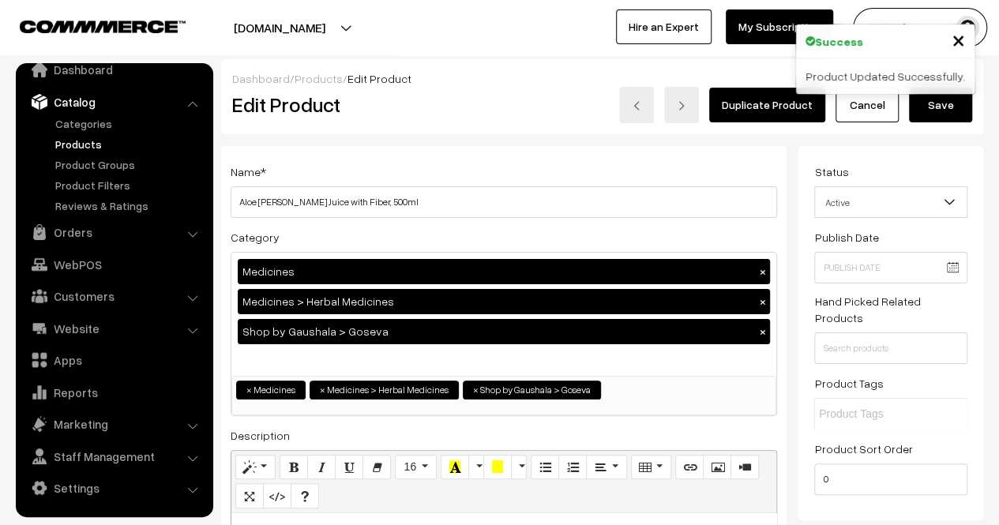
click at [851, 107] on link "Cancel" at bounding box center [867, 105] width 63 height 35
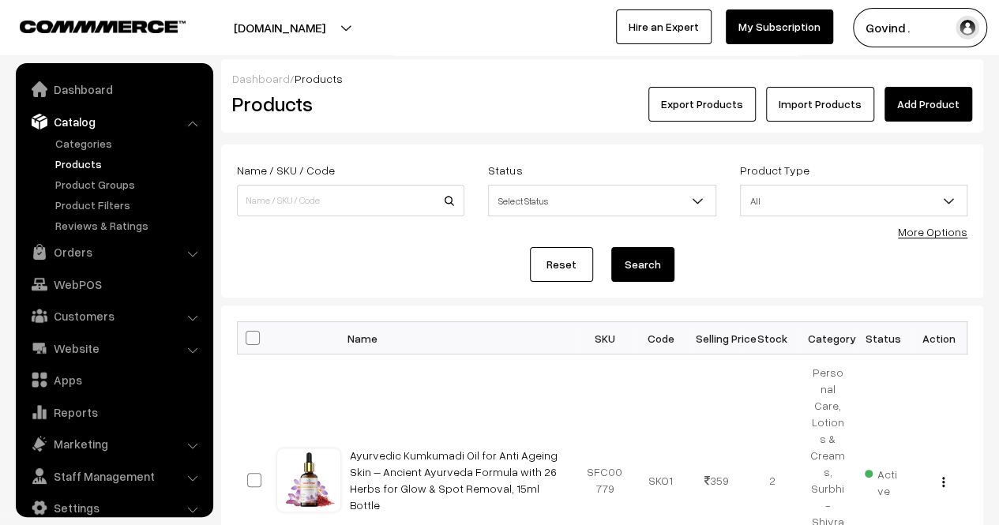
scroll to position [20, 0]
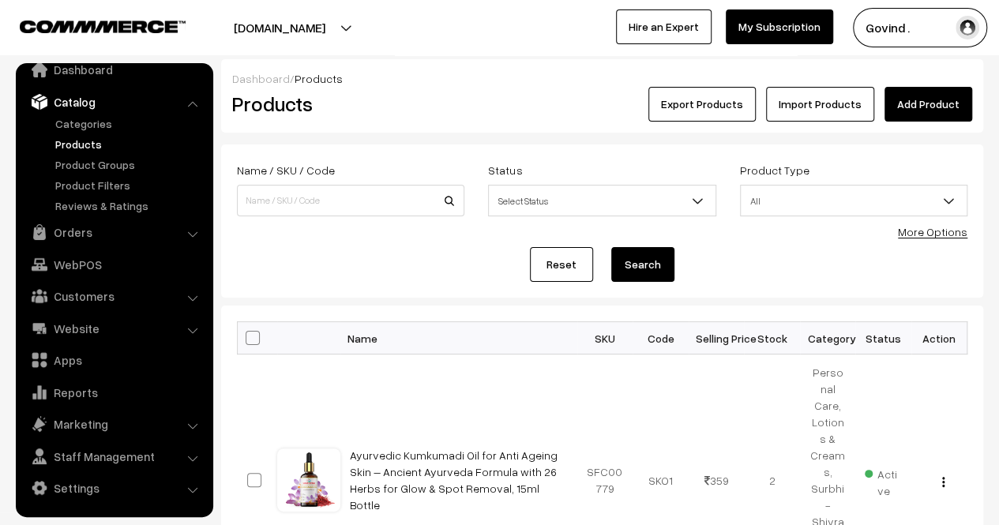
click at [378, 184] on div "Name / SKU / Code" at bounding box center [350, 188] width 227 height 56
click at [377, 185] on input at bounding box center [350, 201] width 227 height 32
type input "abhyanga"
click at [611, 247] on button "Search" at bounding box center [642, 264] width 63 height 35
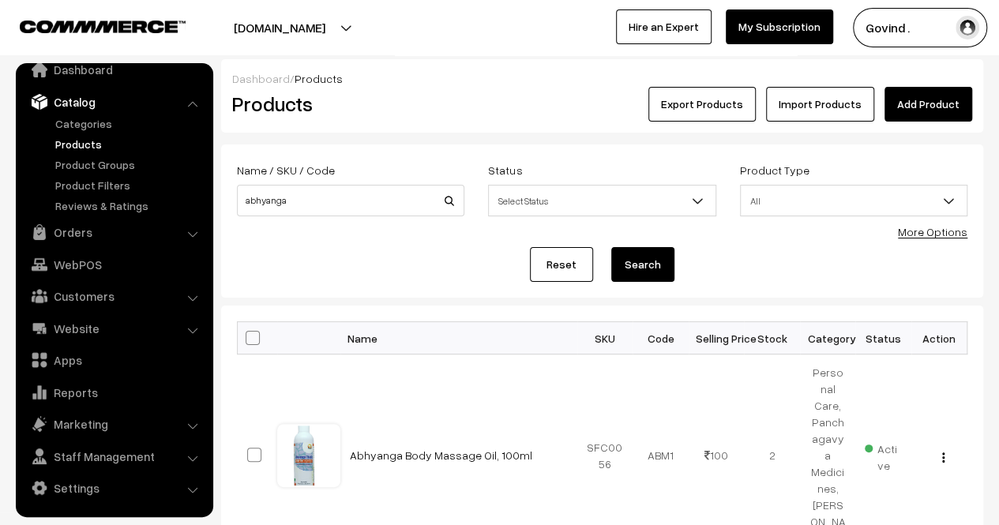
scroll to position [106, 0]
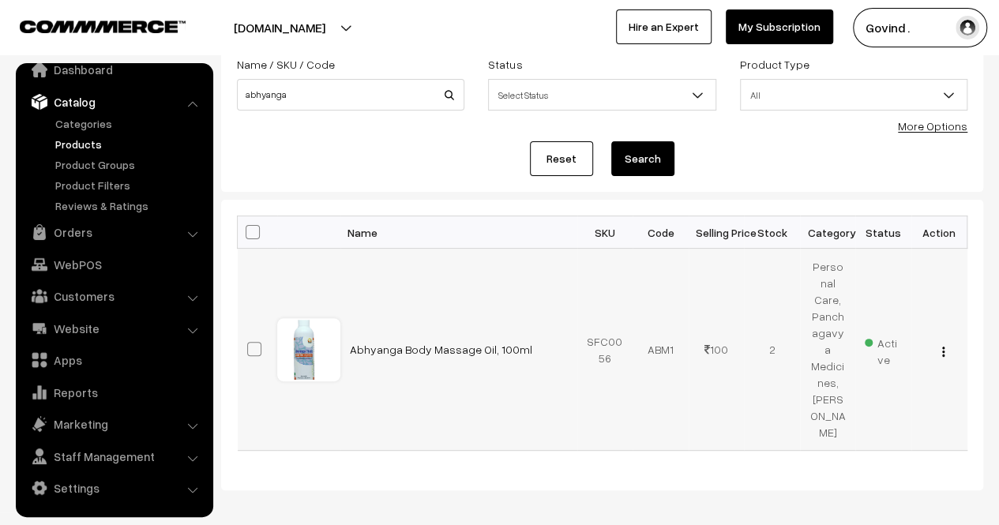
click at [943, 347] on img "button" at bounding box center [943, 352] width 2 height 10
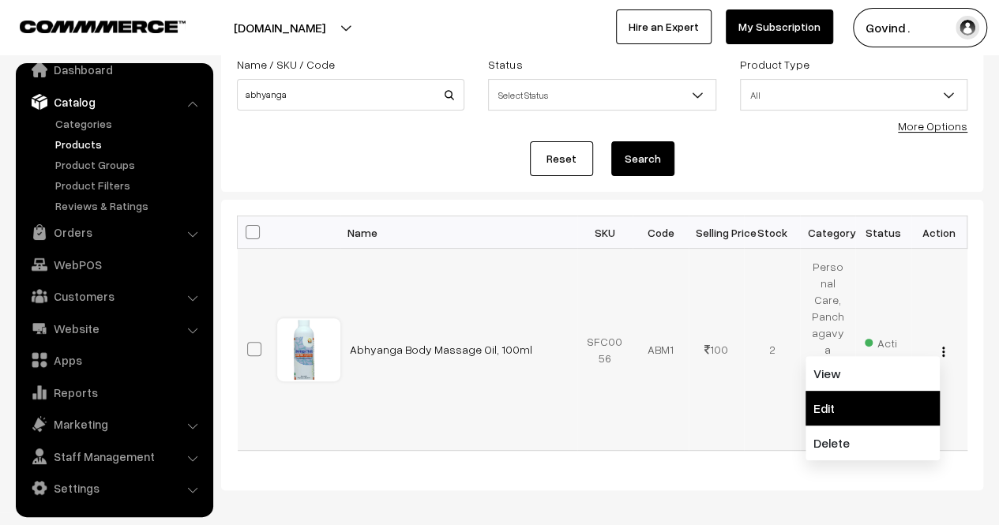
click at [860, 391] on link "Edit" at bounding box center [873, 408] width 134 height 35
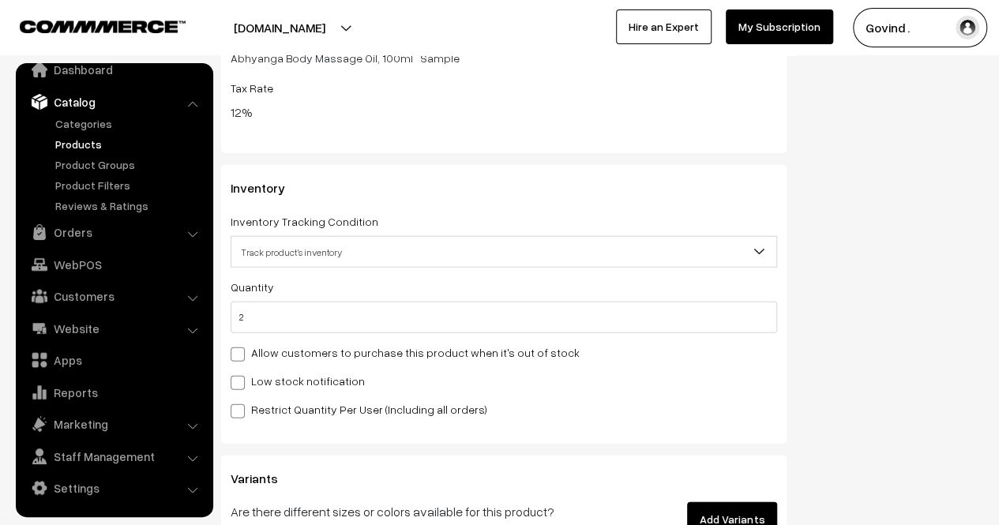
scroll to position [1851, 0]
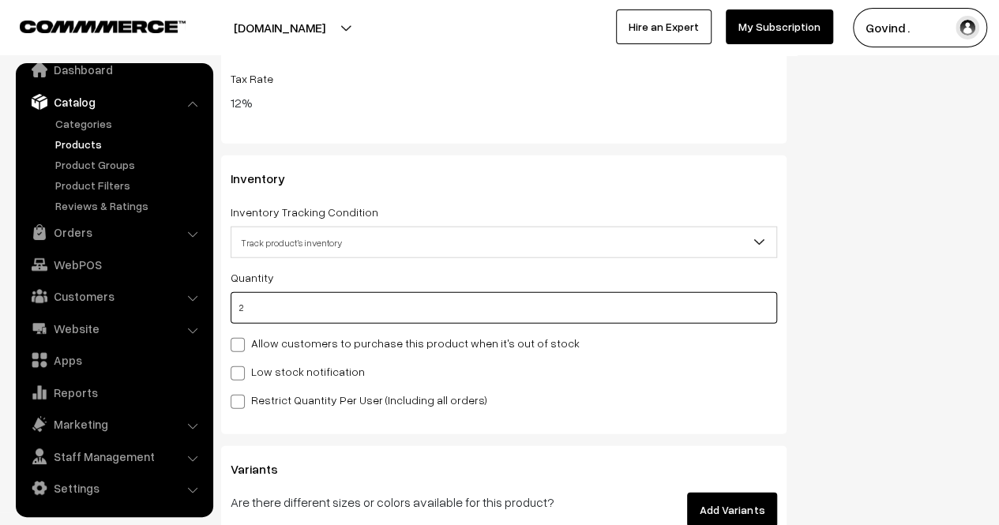
click at [701, 312] on input "2" at bounding box center [504, 308] width 547 height 32
type input "1"
type input "3"
type input "1"
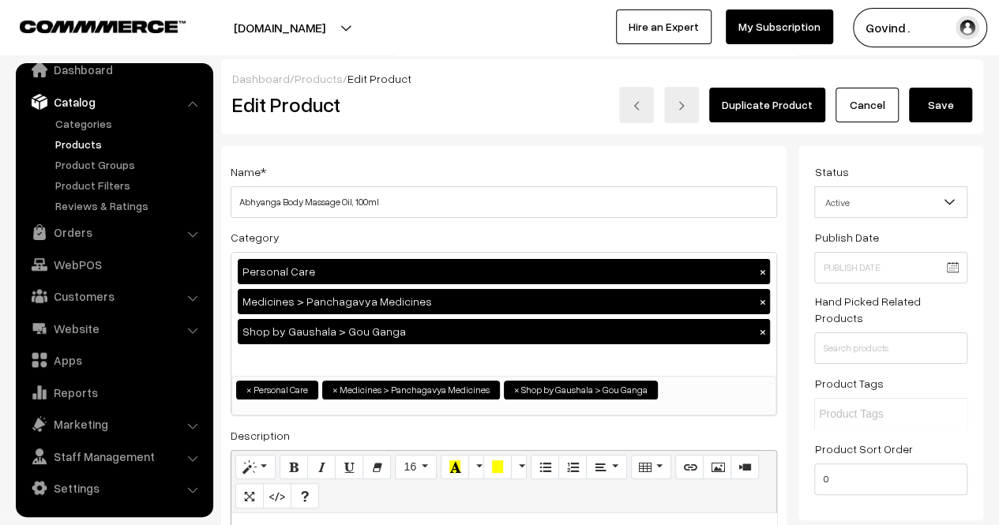
click at [935, 103] on button "Save" at bounding box center [940, 105] width 63 height 35
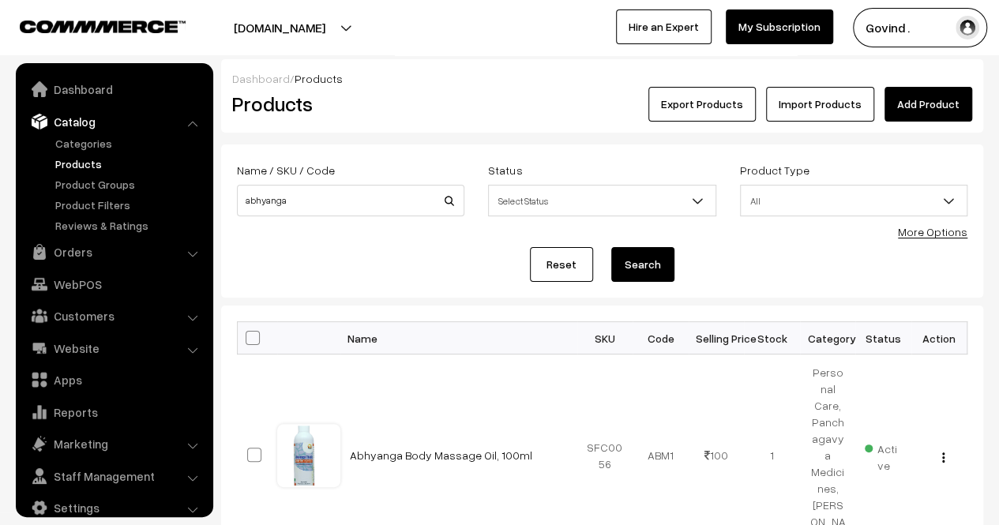
scroll to position [20, 0]
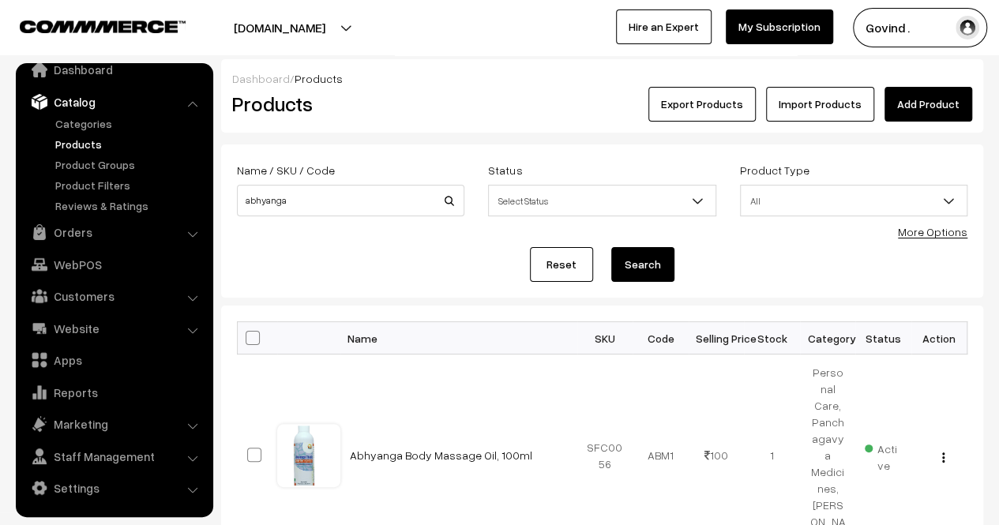
drag, startPoint x: 336, startPoint y: 217, endPoint x: 349, endPoint y: 191, distance: 29.0
click at [349, 191] on div "Name / SKU / Code abhyanga" at bounding box center [350, 193] width 251 height 66
click at [349, 191] on input "abhyanga" at bounding box center [350, 201] width 227 height 32
type input "coil"
click at [611, 247] on button "Search" at bounding box center [642, 264] width 63 height 35
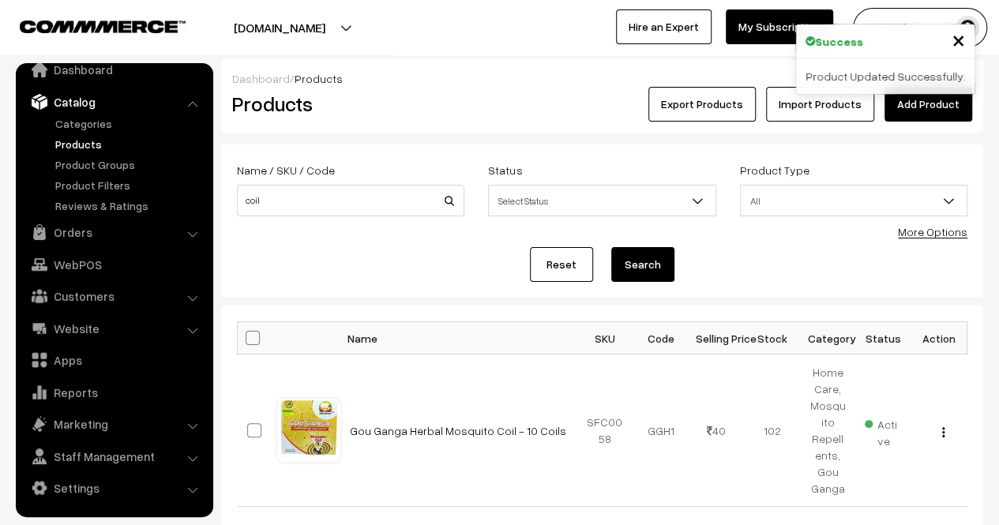
scroll to position [122, 0]
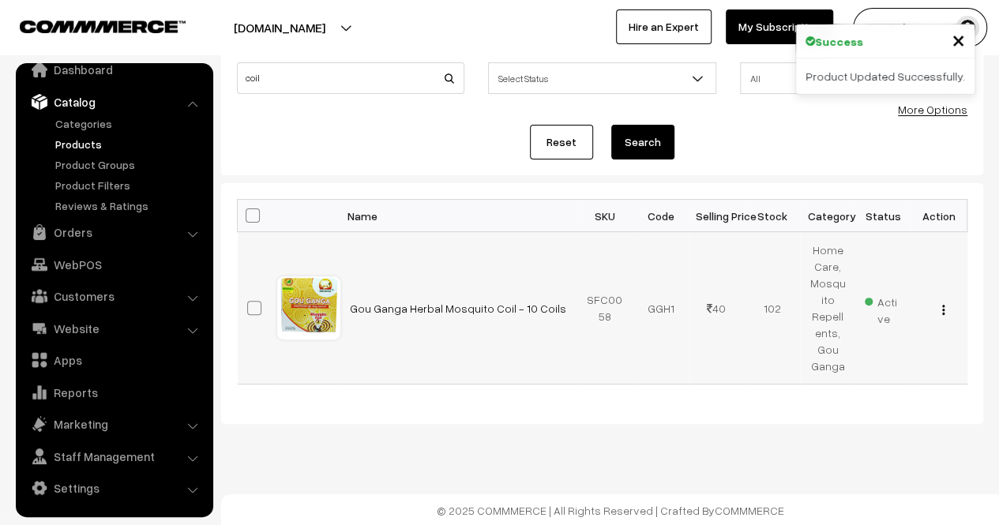
click at [945, 306] on div "View Edit Delete" at bounding box center [939, 308] width 37 height 17
click at [943, 312] on img "button" at bounding box center [943, 310] width 2 height 10
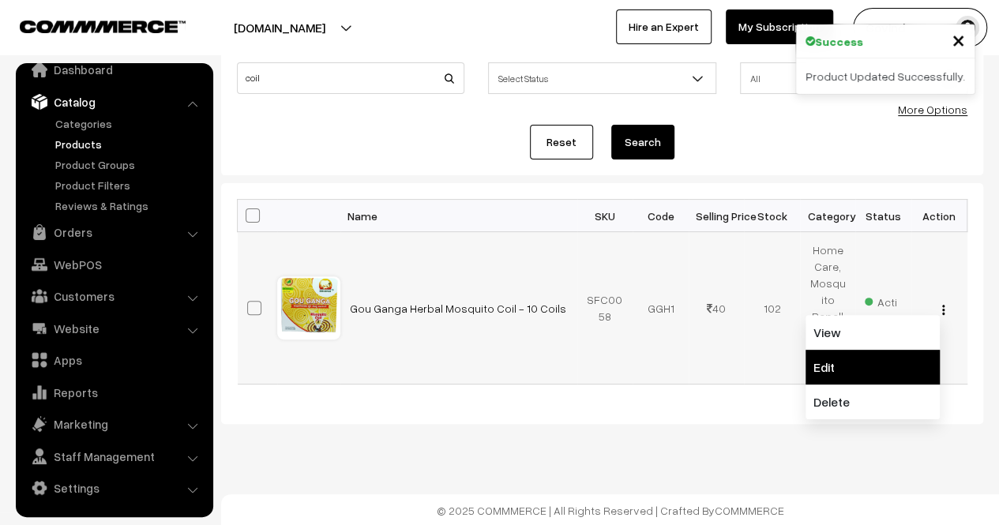
click at [889, 355] on link "Edit" at bounding box center [873, 367] width 134 height 35
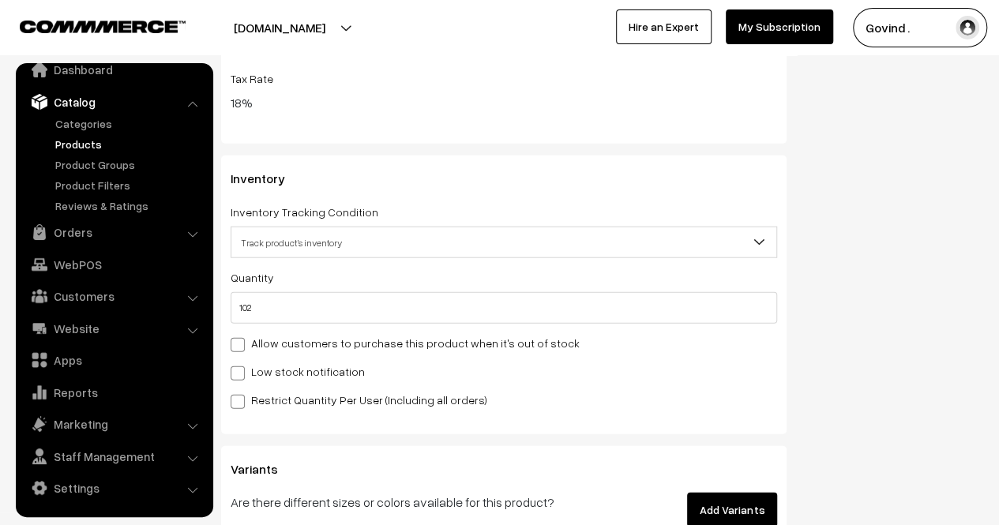
scroll to position [1880, 0]
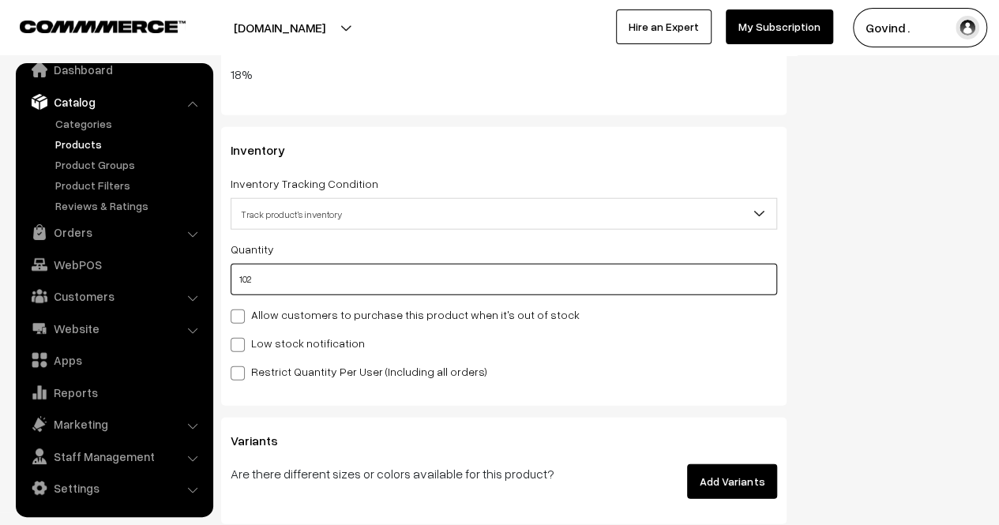
click at [716, 274] on input "102" at bounding box center [504, 280] width 547 height 32
type input "10"
type input "112"
type input "100"
type input "202"
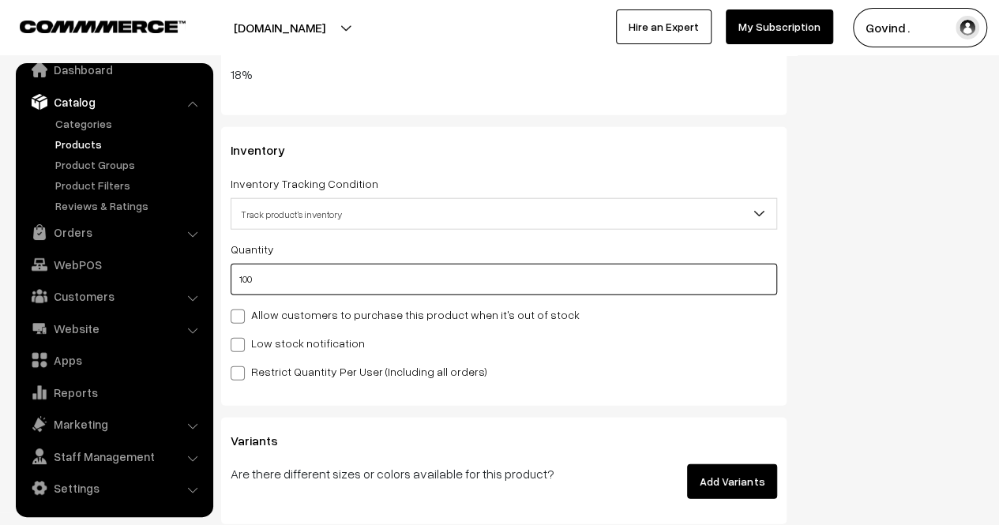
type input "100"
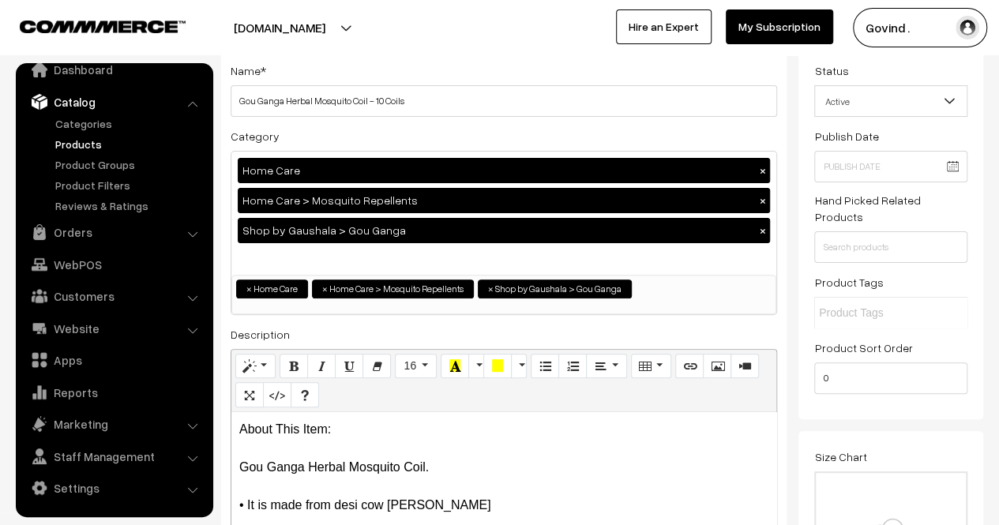
scroll to position [0, 0]
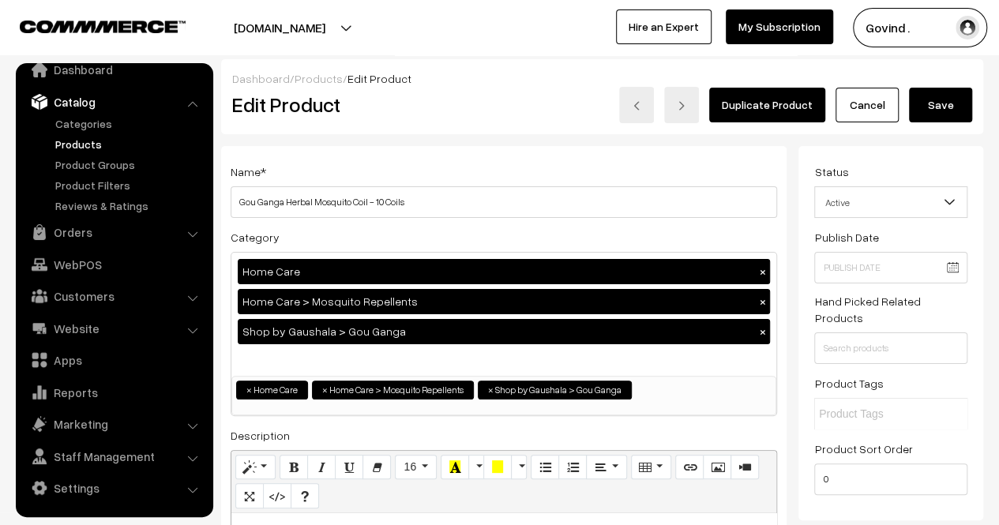
click at [948, 107] on button "Save" at bounding box center [940, 105] width 63 height 35
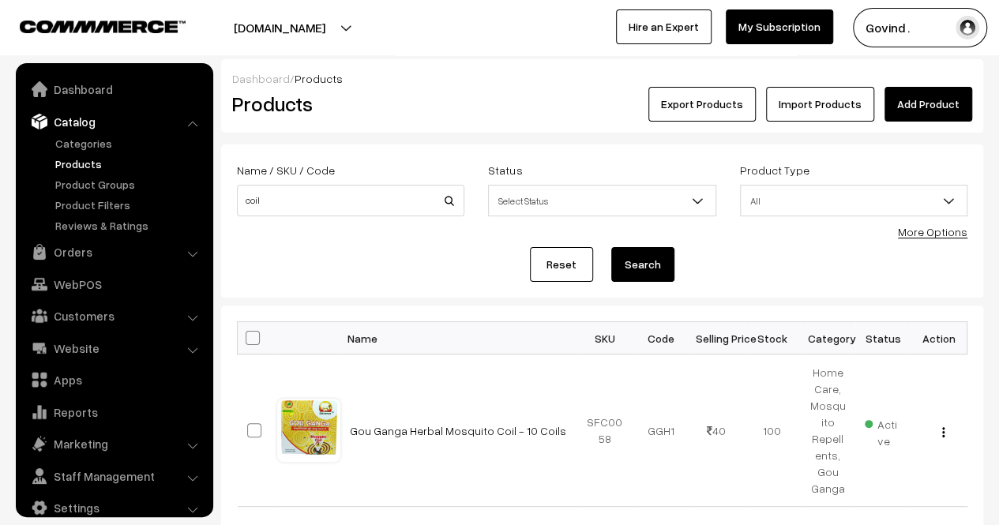
scroll to position [20, 0]
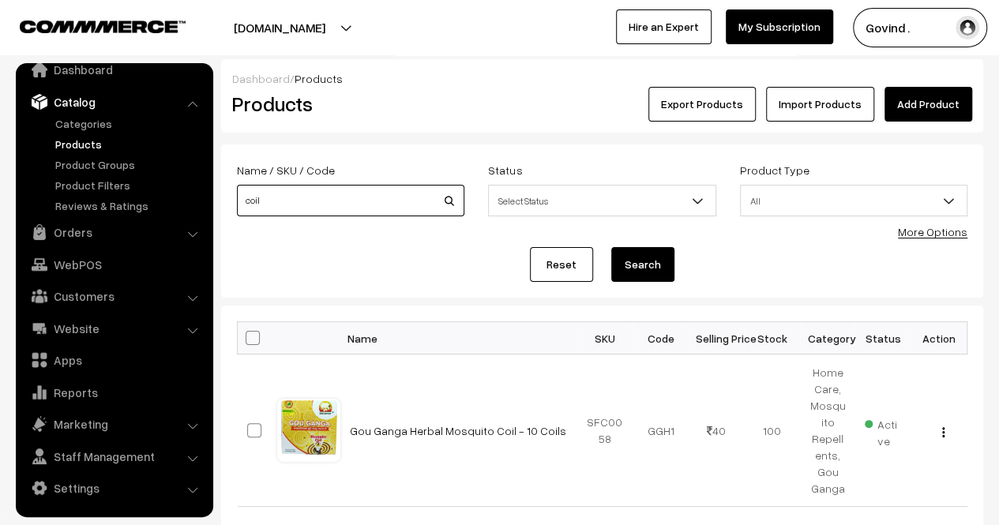
click at [324, 206] on input "coil" at bounding box center [350, 201] width 227 height 32
type input "sambrani"
click at [611, 247] on button "Search" at bounding box center [642, 264] width 63 height 35
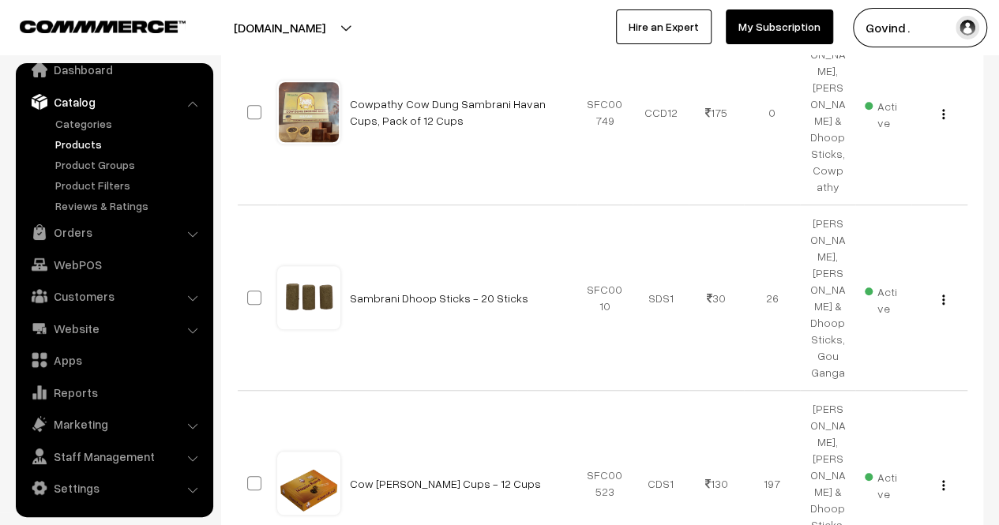
scroll to position [514, 0]
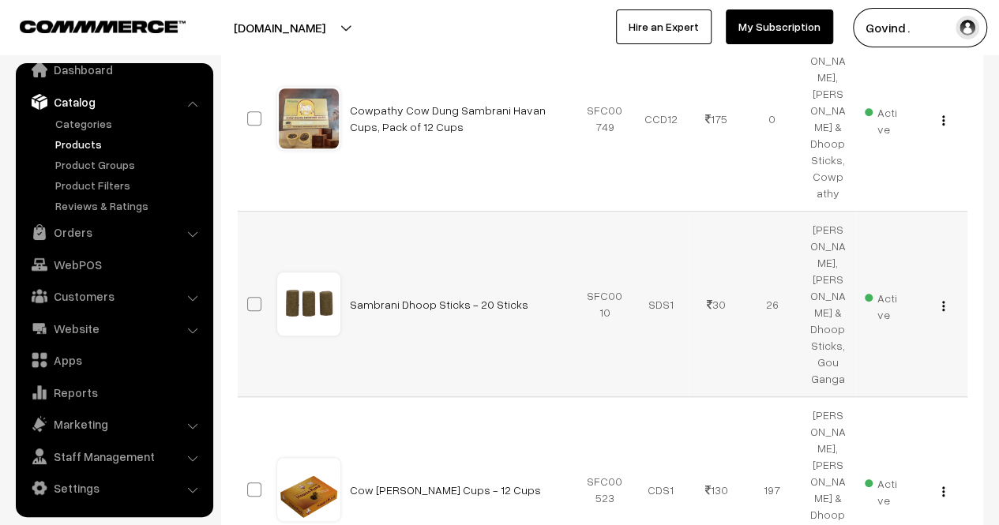
click at [942, 301] on img "button" at bounding box center [943, 306] width 2 height 10
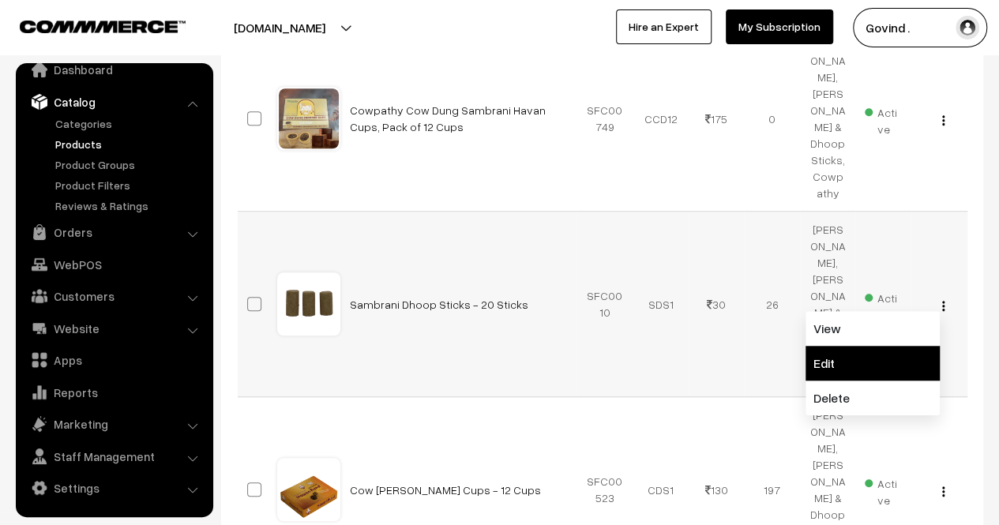
click at [864, 346] on link "Edit" at bounding box center [873, 363] width 134 height 35
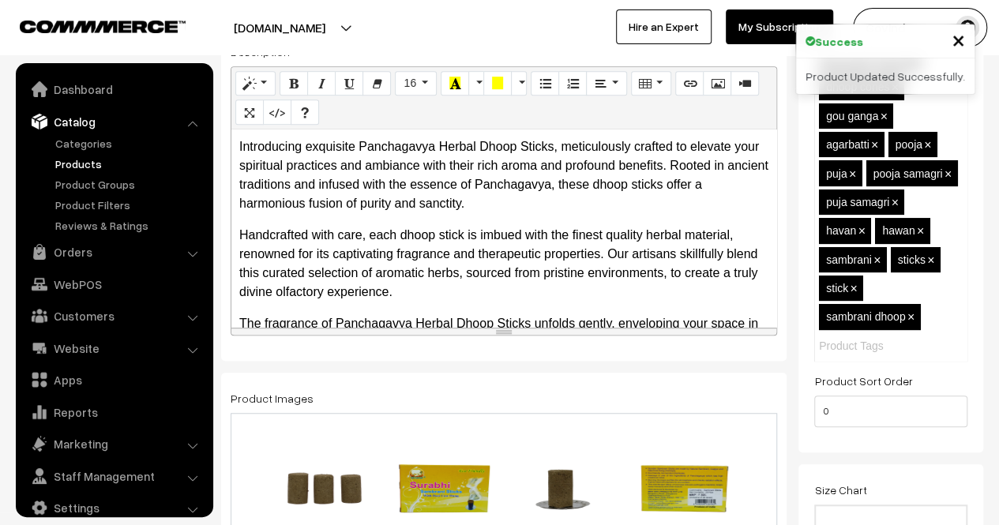
scroll to position [20, 0]
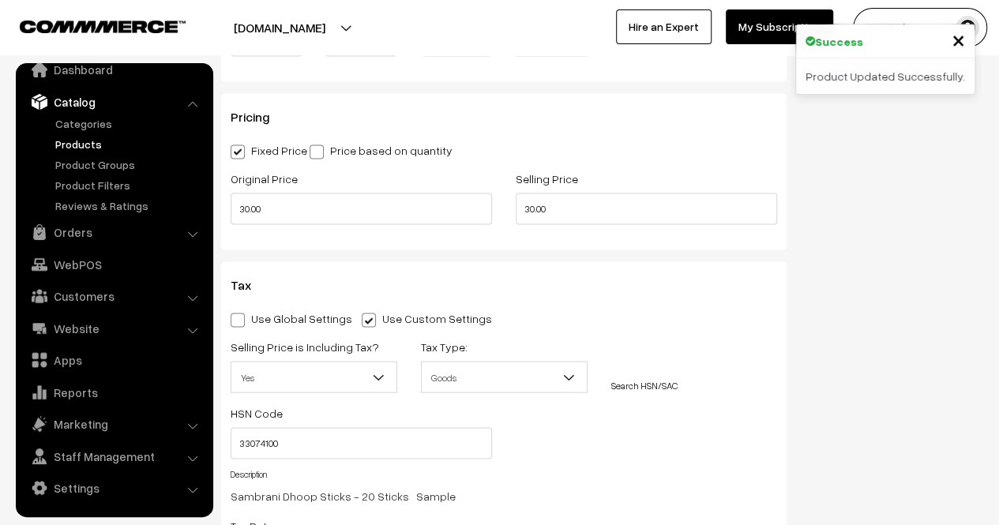
drag, startPoint x: 0, startPoint y: 0, endPoint x: 1010, endPoint y: 180, distance: 1026.0
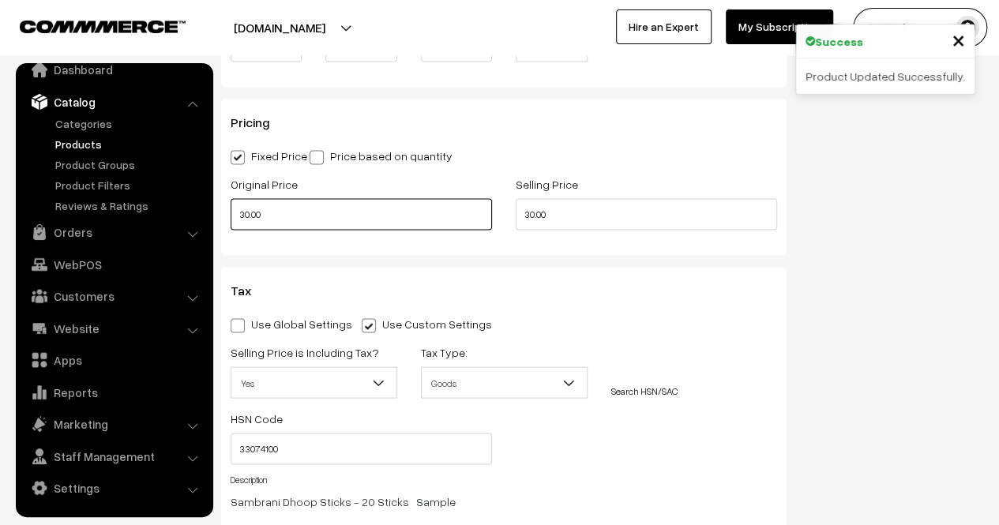
click at [463, 208] on input "30.00" at bounding box center [361, 214] width 261 height 32
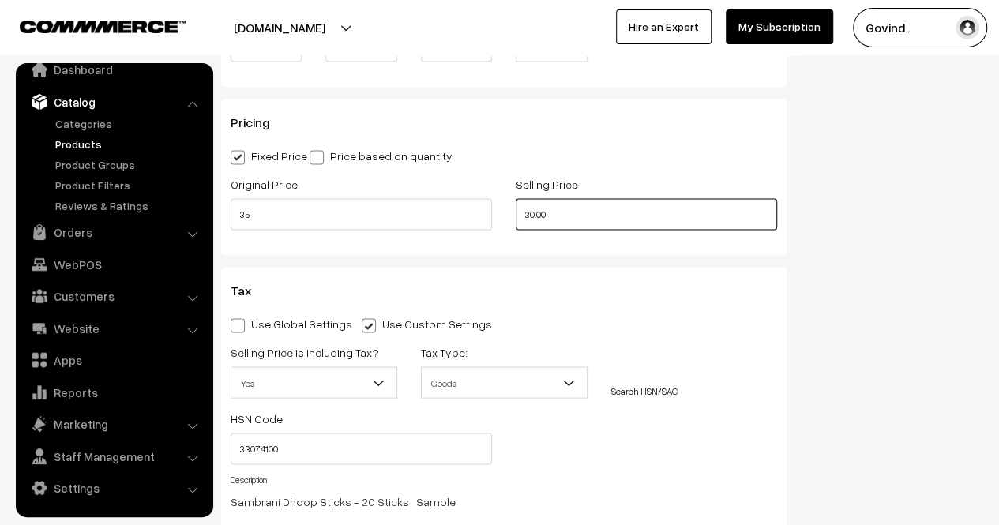
type input "35.00"
click at [489, 241] on div "Pricing Fixed Price Price based on quantity Original Price 35.00 Selling Price …" at bounding box center [503, 177] width 565 height 156
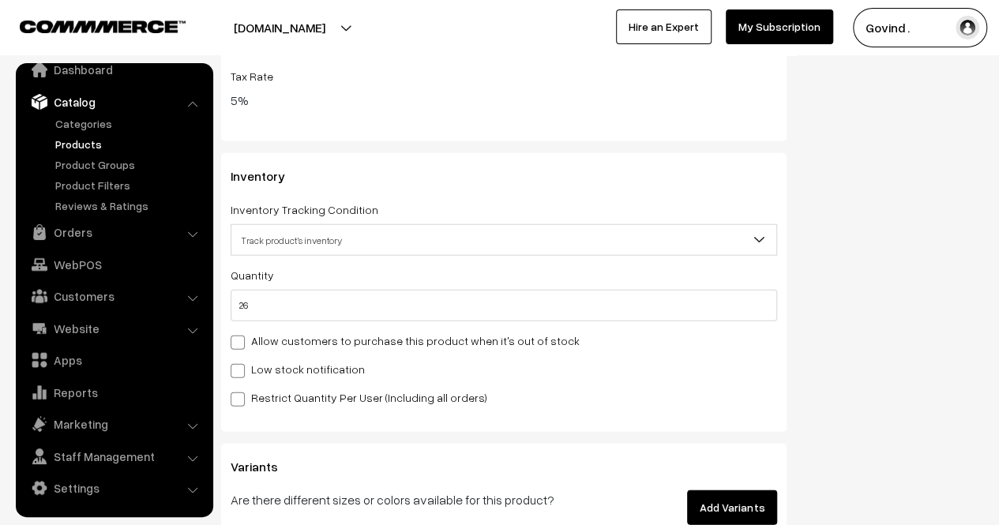
scroll to position [1876, 0]
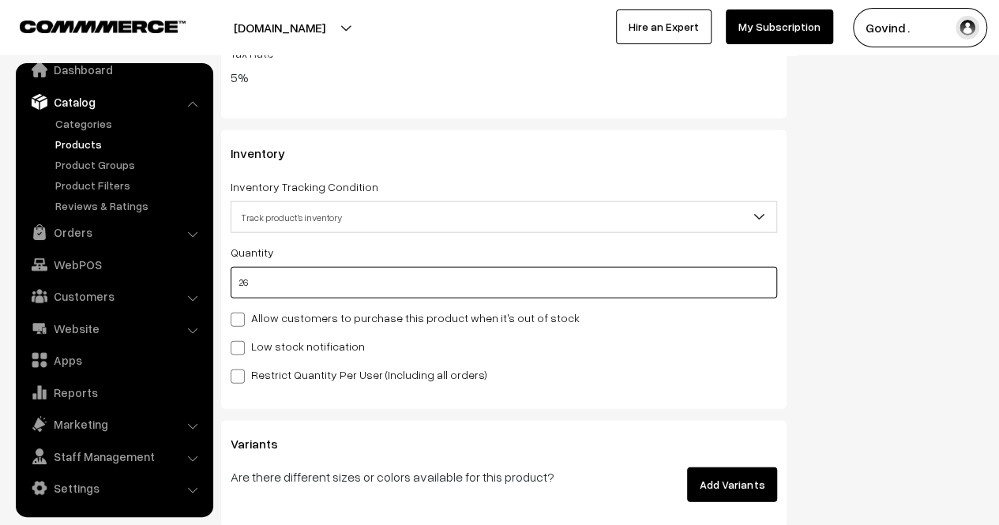
click at [531, 288] on input "26" at bounding box center [504, 283] width 547 height 32
type input "2"
type input "28"
type input "24"
type input "50"
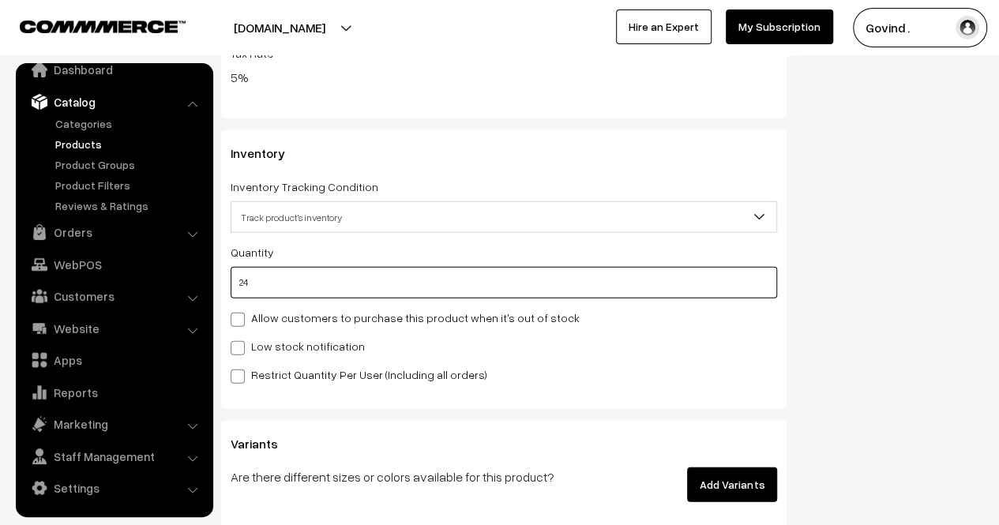
type input "24"
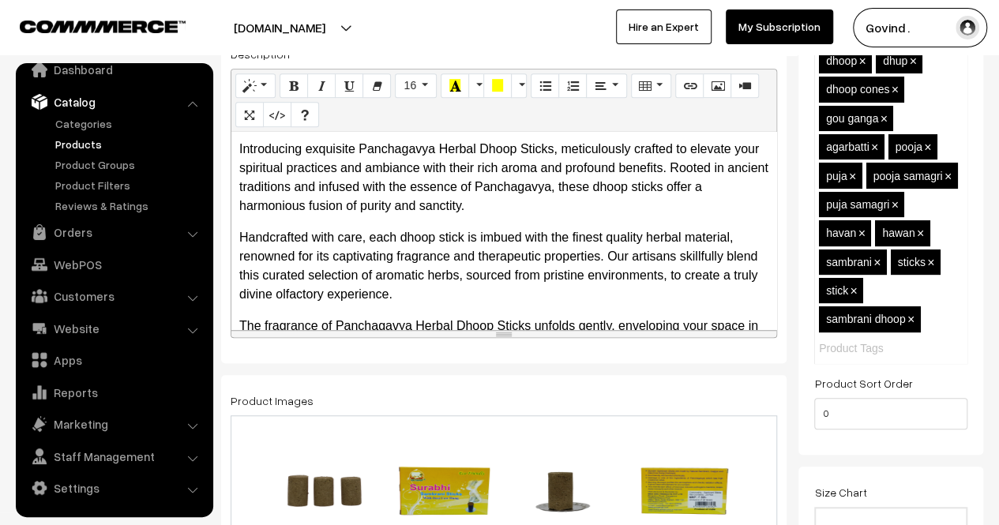
scroll to position [0, 0]
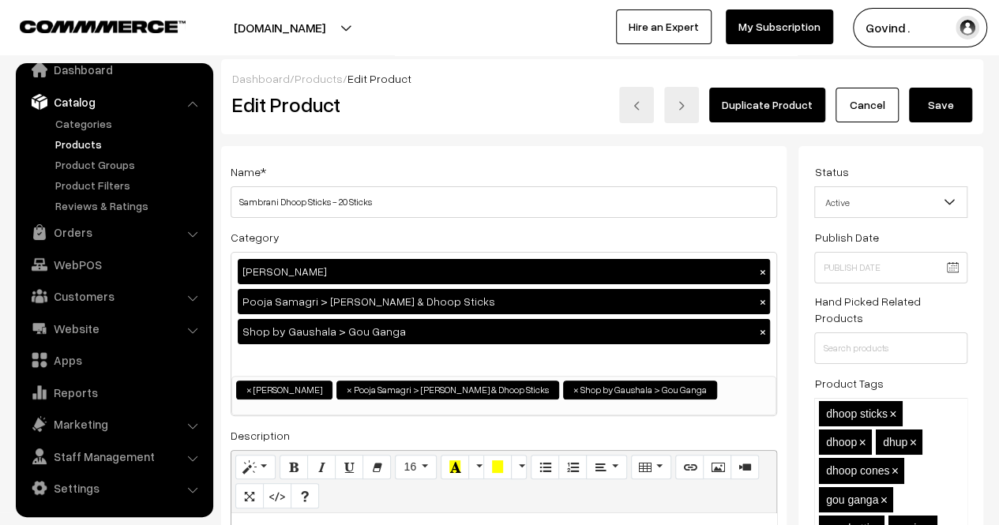
click at [923, 105] on button "Save" at bounding box center [940, 105] width 63 height 35
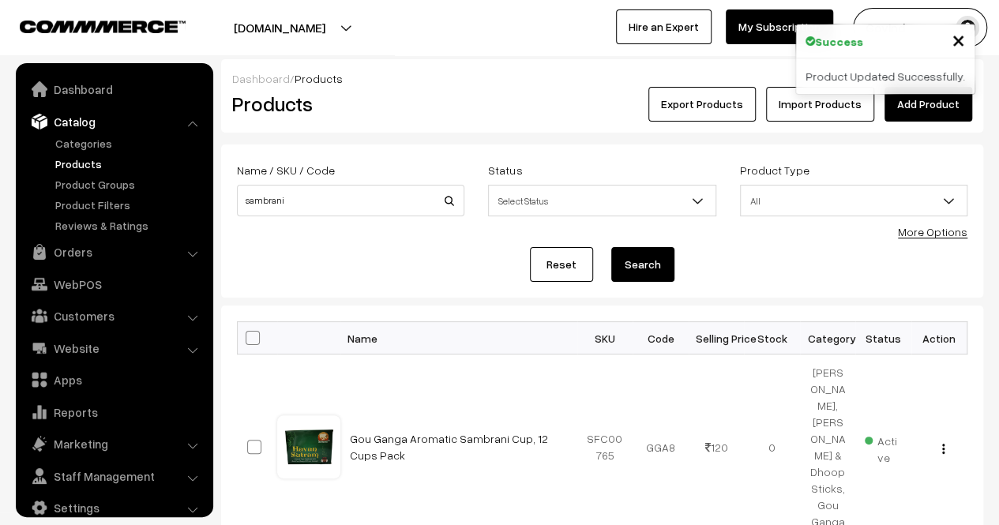
scroll to position [20, 0]
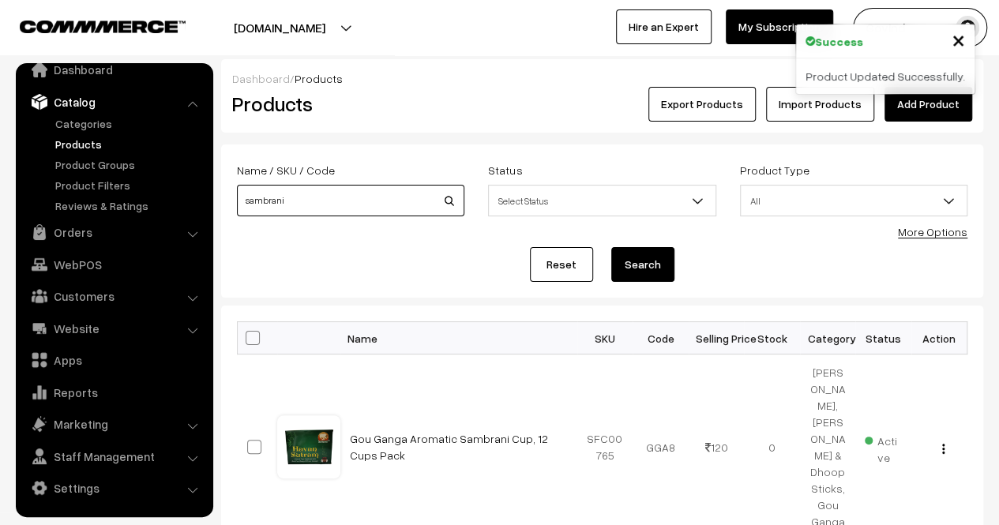
click at [354, 215] on input "sambrani" at bounding box center [350, 201] width 227 height 32
type input "tulsi"
click at [611, 247] on button "Search" at bounding box center [642, 264] width 63 height 35
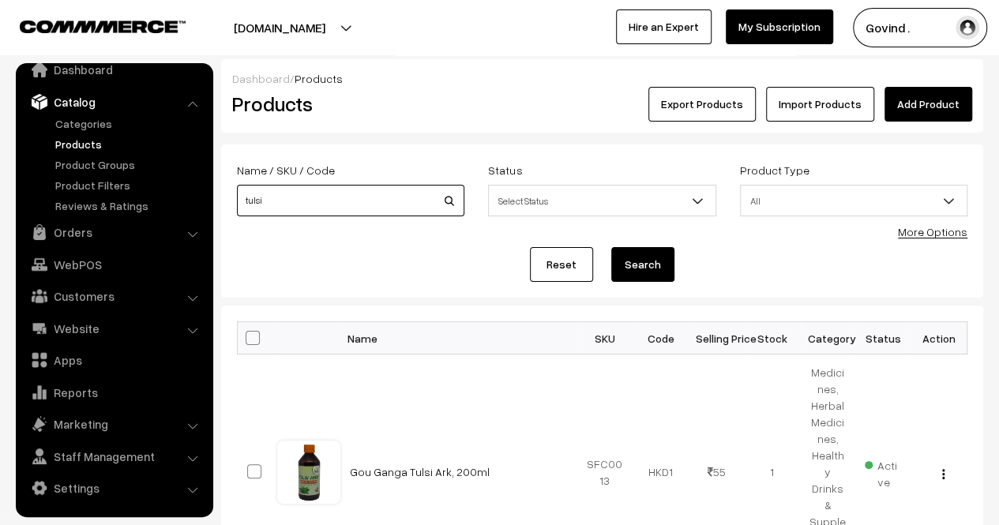
click at [379, 205] on input "tulsi" at bounding box center [350, 201] width 227 height 32
type input "n"
type input "mogra"
click at [611, 247] on button "Search" at bounding box center [642, 264] width 63 height 35
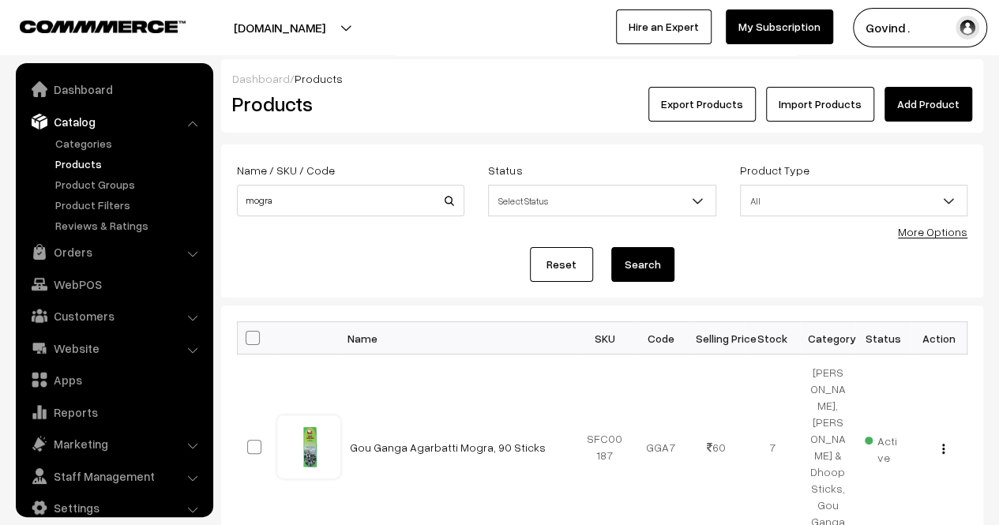
scroll to position [20, 0]
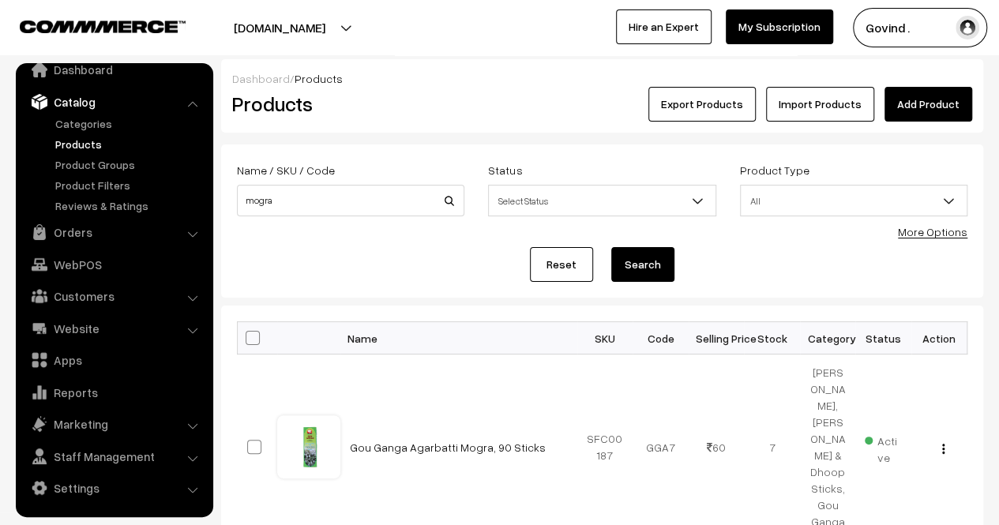
drag, startPoint x: 980, startPoint y: 205, endPoint x: 992, endPoint y: 211, distance: 13.4
click at [992, 211] on div "Dashboard / Products Products Export Products Import Products Add Product Name …" at bounding box center [499, 319] width 999 height 520
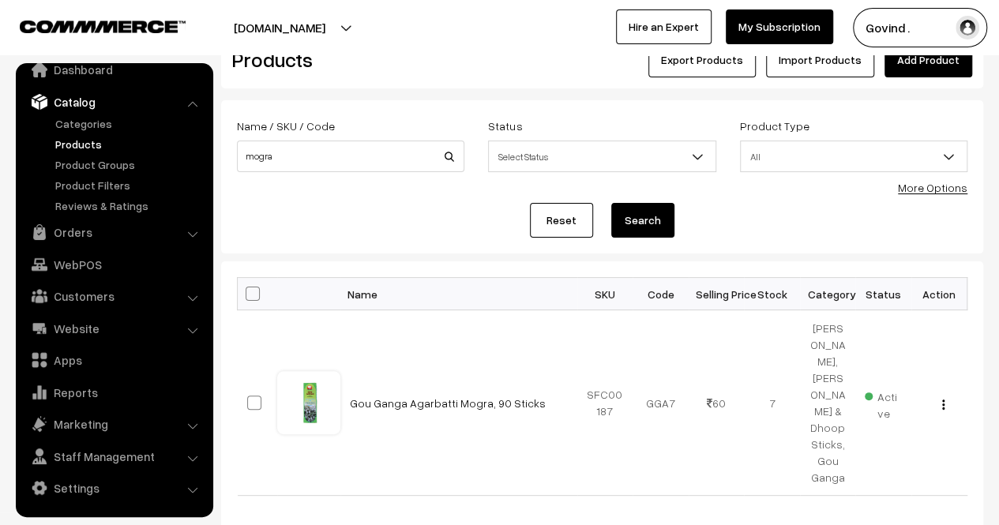
scroll to position [73, 0]
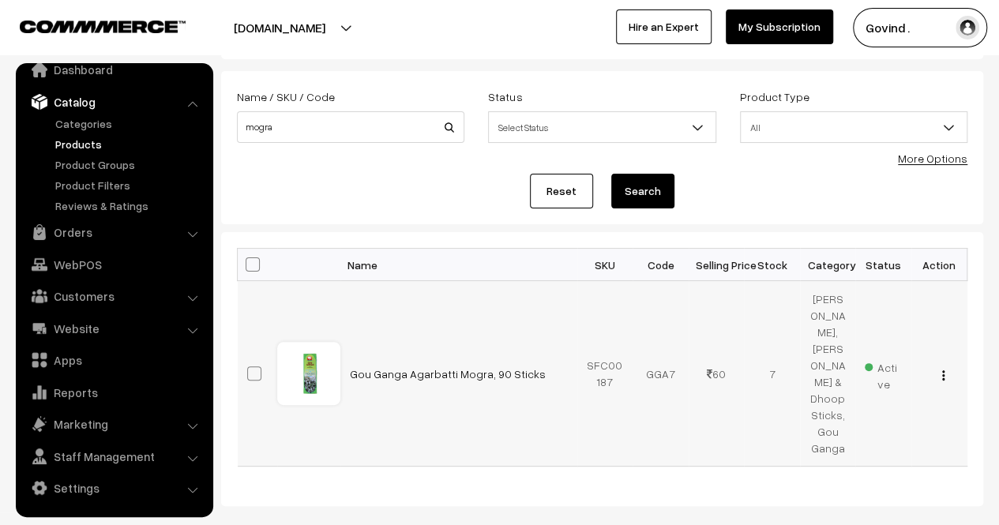
click at [942, 370] on img "button" at bounding box center [943, 375] width 2 height 10
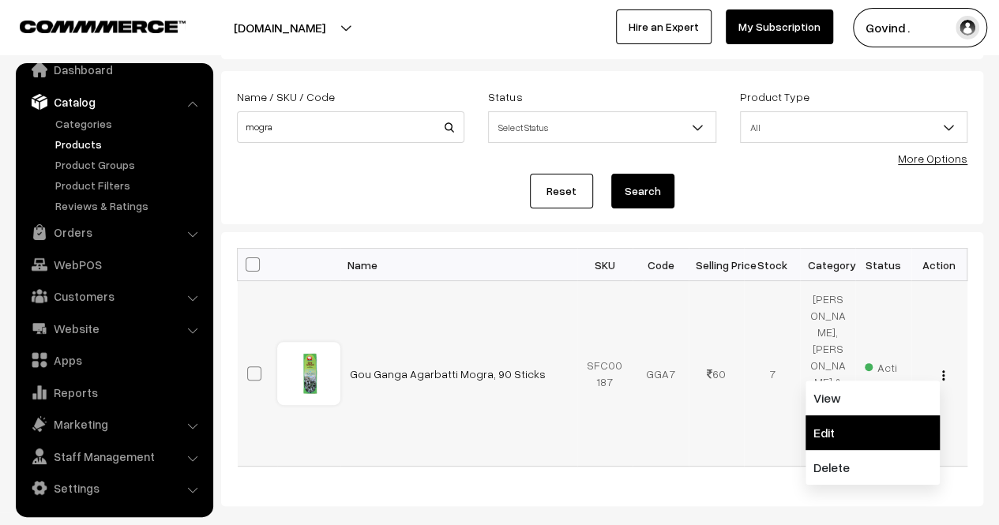
click at [892, 417] on link "Edit" at bounding box center [873, 432] width 134 height 35
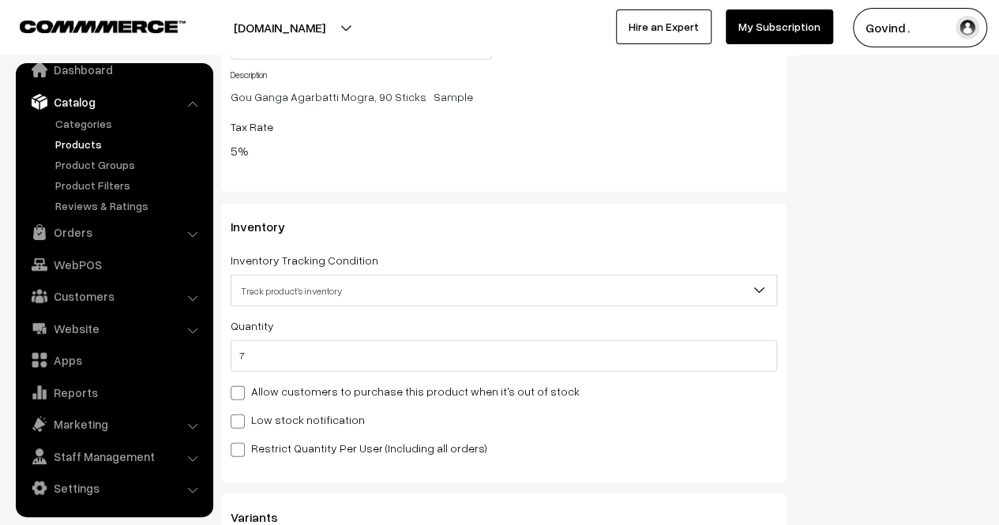
scroll to position [1816, 0]
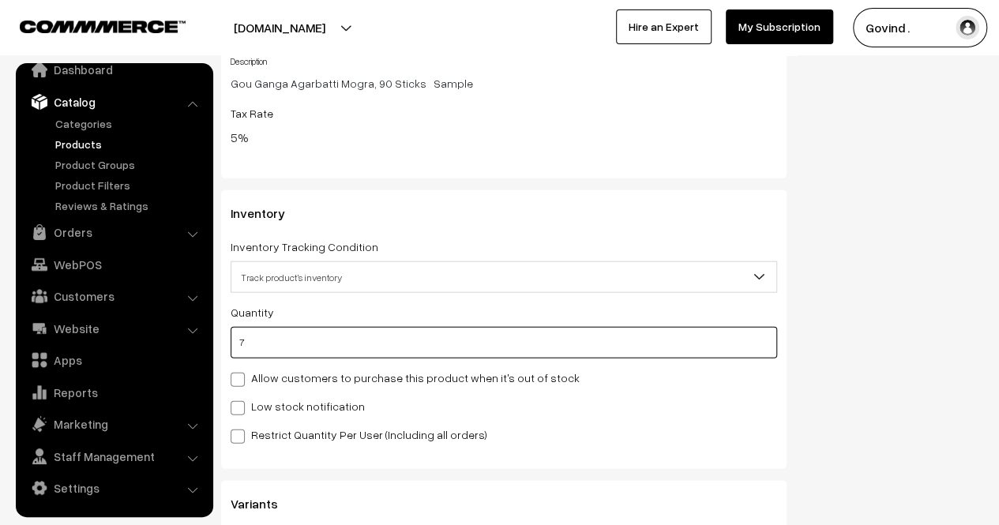
click at [677, 342] on input "7" at bounding box center [504, 343] width 547 height 32
type input "6"
type input "13"
type input "6"
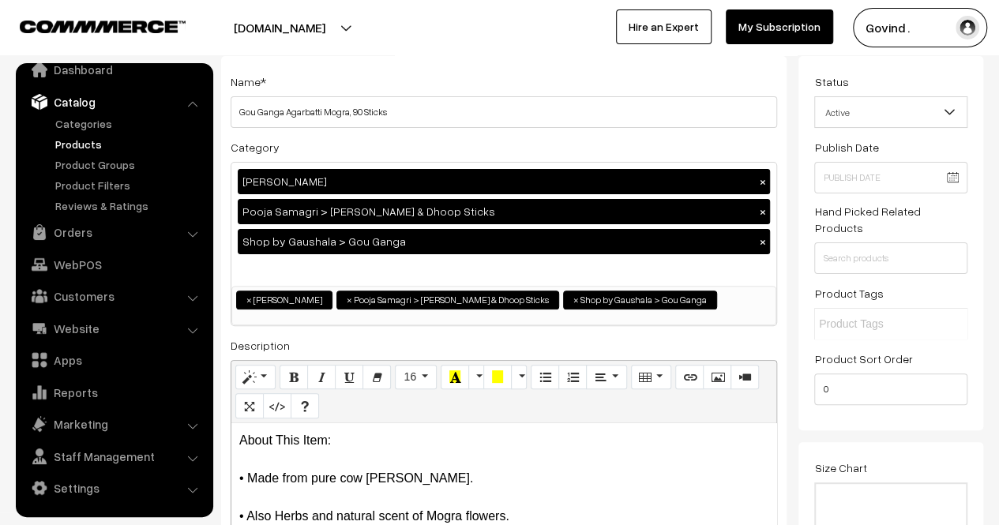
scroll to position [19, 0]
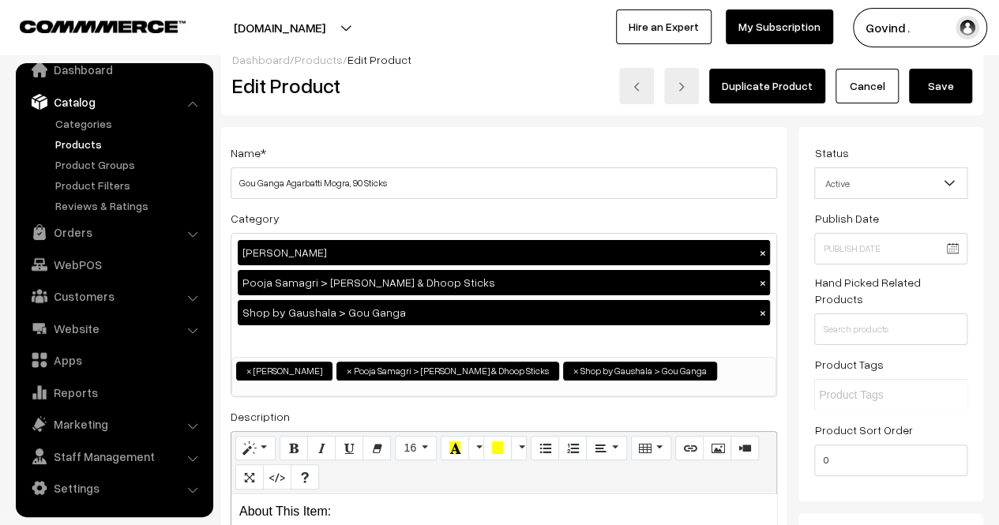
click at [934, 109] on div "Dashboard / Products / Edit Product Edit Product Duplicate Product Cancel Save" at bounding box center [602, 77] width 762 height 75
click at [934, 96] on button "Save" at bounding box center [940, 86] width 63 height 35
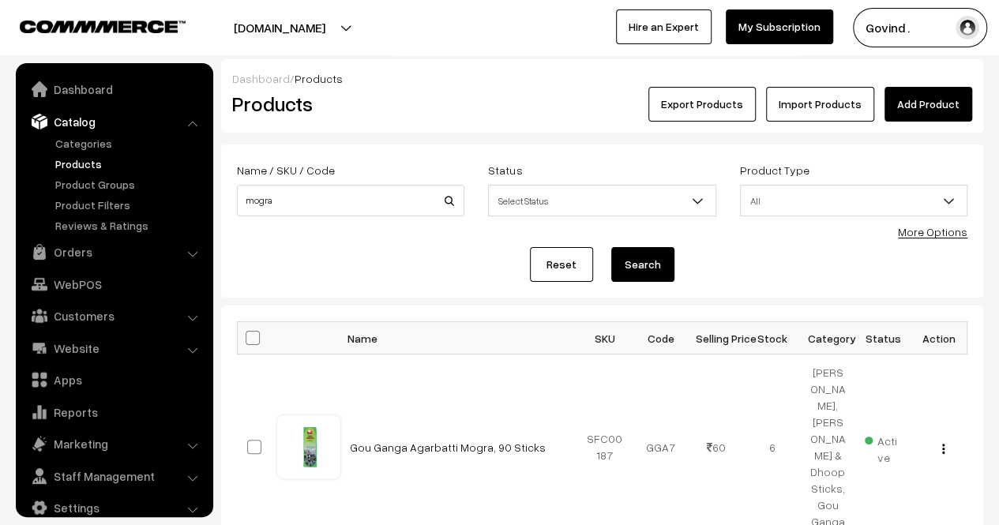
scroll to position [20, 0]
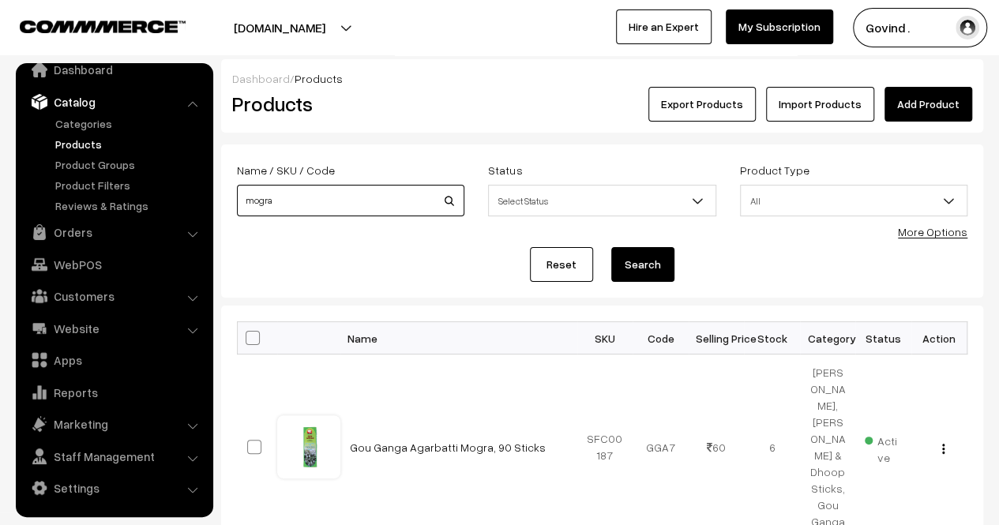
click at [329, 201] on input "mogra" at bounding box center [350, 201] width 227 height 32
type input "mosquito"
click at [611, 247] on button "Search" at bounding box center [642, 264] width 63 height 35
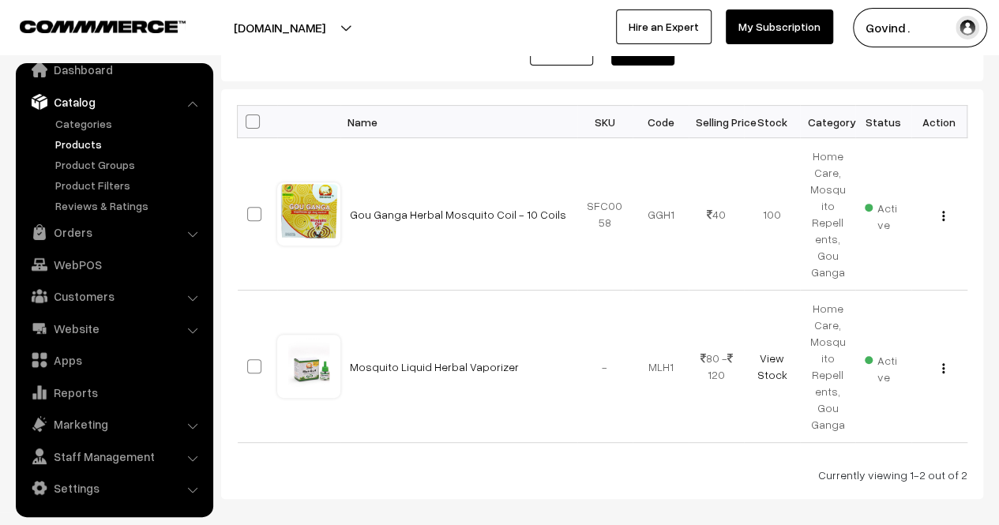
scroll to position [226, 0]
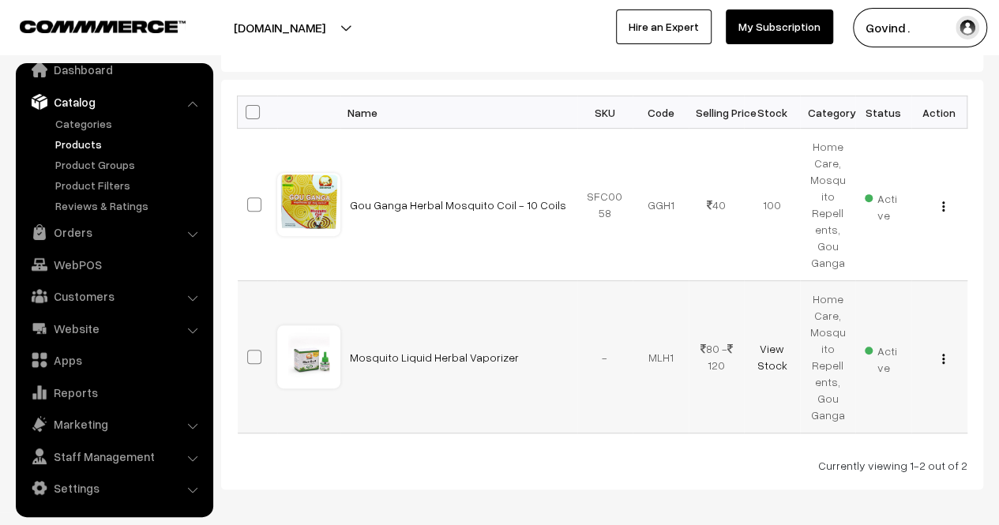
click at [942, 358] on img "button" at bounding box center [943, 359] width 2 height 10
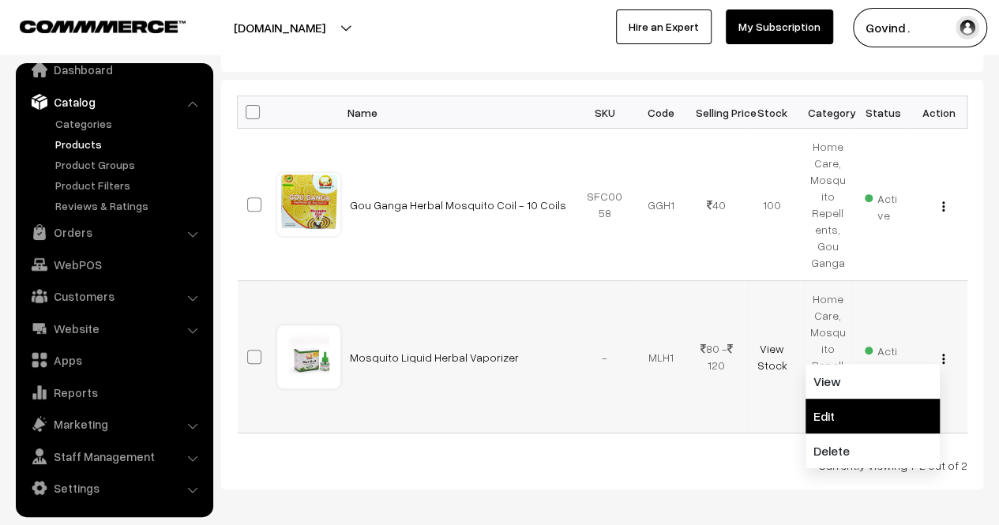
click at [859, 404] on link "Edit" at bounding box center [873, 416] width 134 height 35
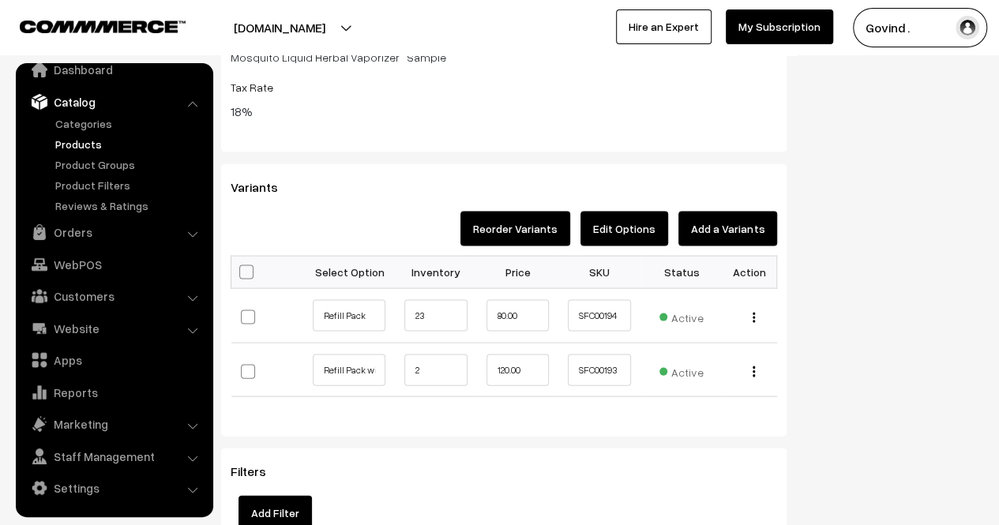
scroll to position [1505, 0]
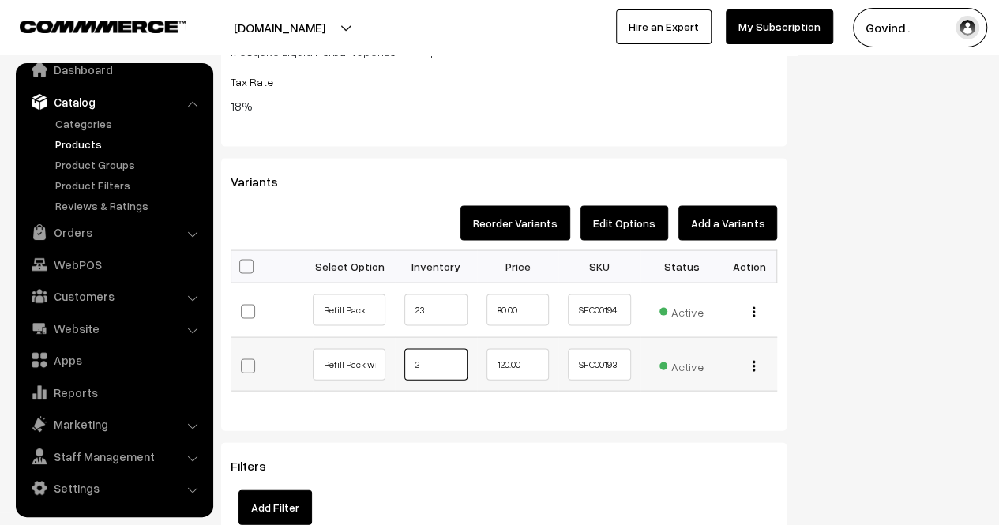
click at [441, 359] on input "2" at bounding box center [435, 365] width 63 height 32
type input "2"
type input "1"
click at [442, 311] on input "23" at bounding box center [435, 311] width 63 height 32
type input "22"
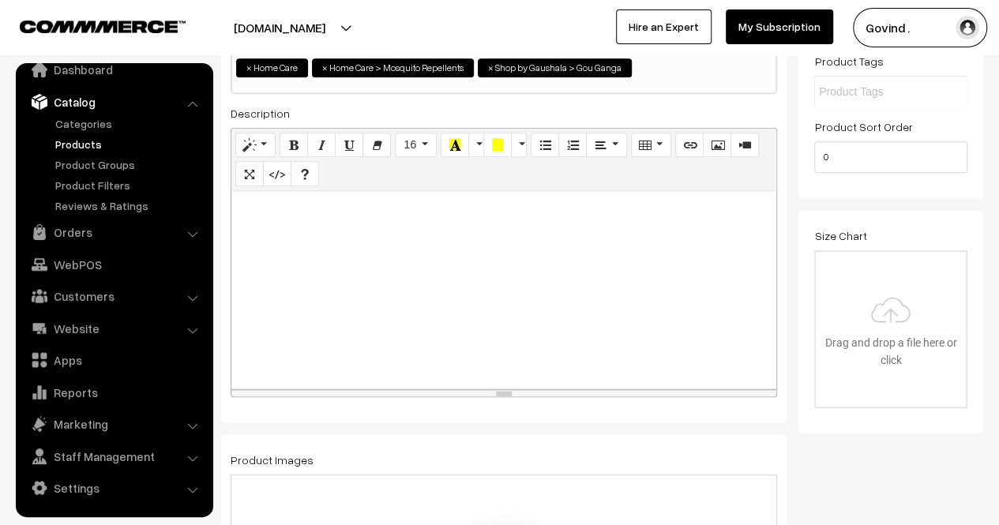
scroll to position [0, 0]
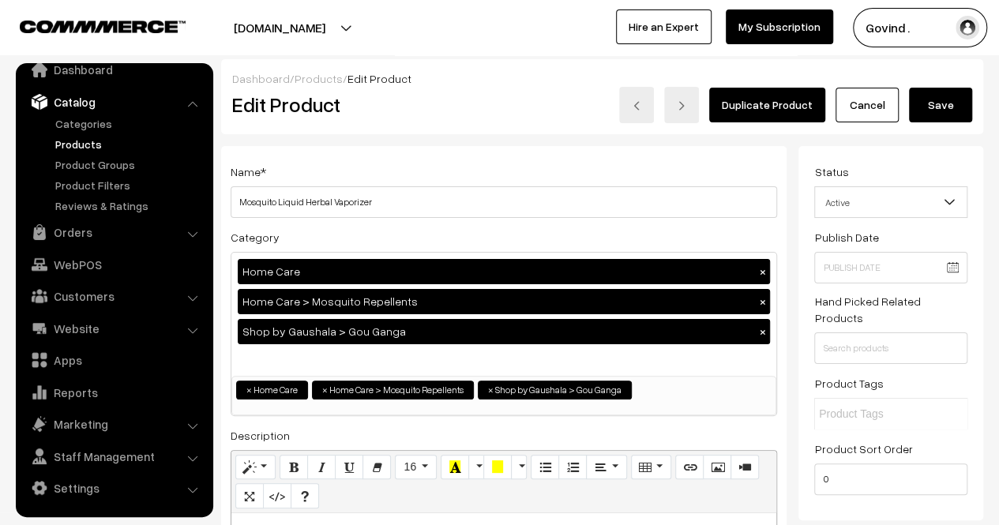
click at [937, 107] on button "Save" at bounding box center [940, 105] width 63 height 35
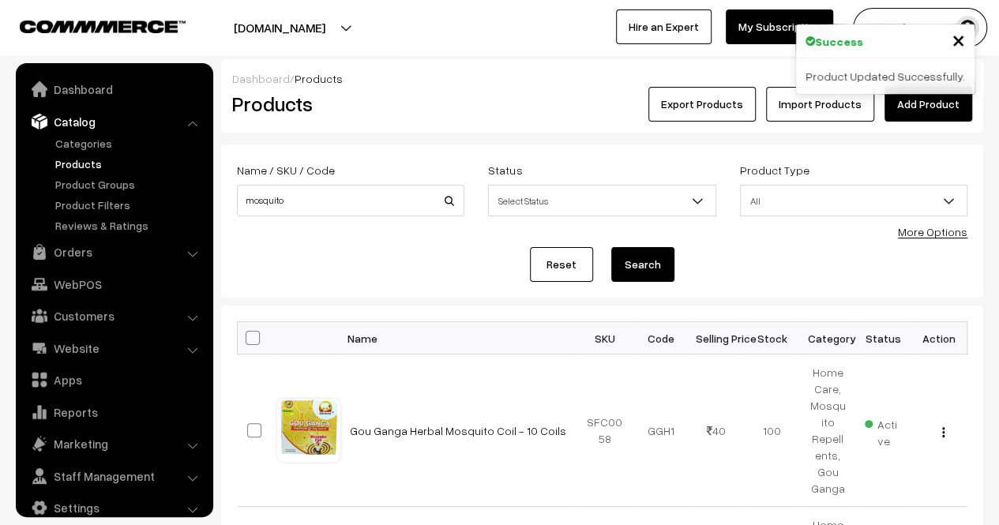
scroll to position [20, 0]
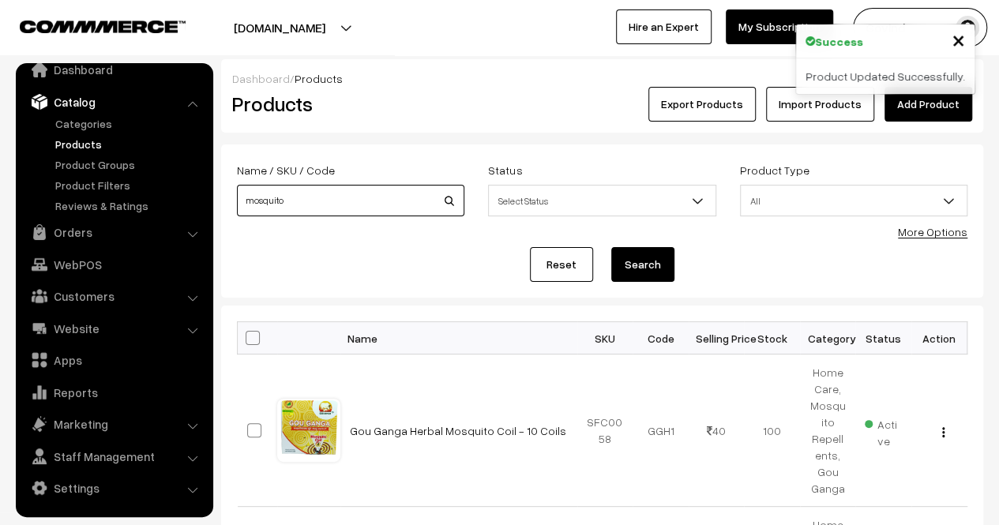
click at [366, 197] on input "mosquito" at bounding box center [350, 201] width 227 height 32
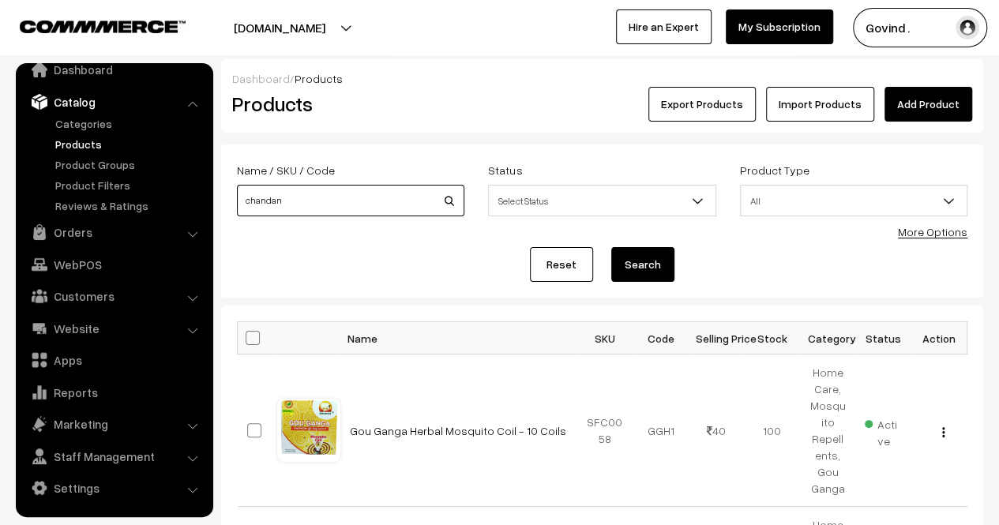
type input "chandan"
click at [611, 247] on button "Search" at bounding box center [642, 264] width 63 height 35
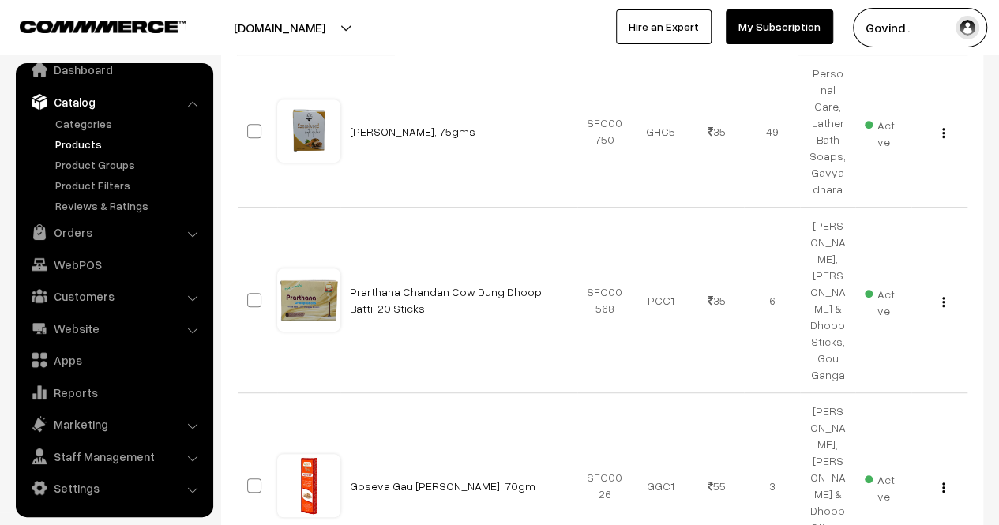
scroll to position [303, 0]
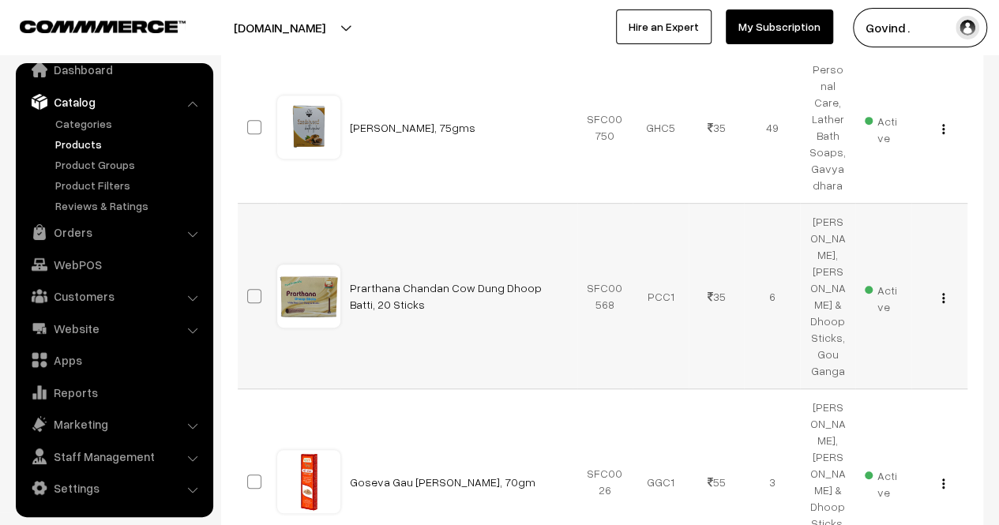
click at [941, 291] on button "button" at bounding box center [943, 297] width 4 height 13
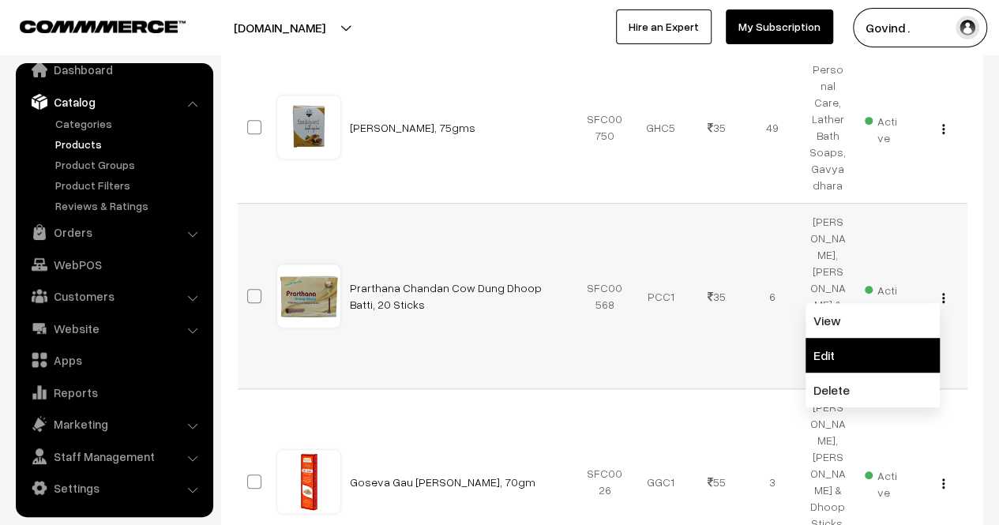
click at [874, 338] on link "Edit" at bounding box center [873, 355] width 134 height 35
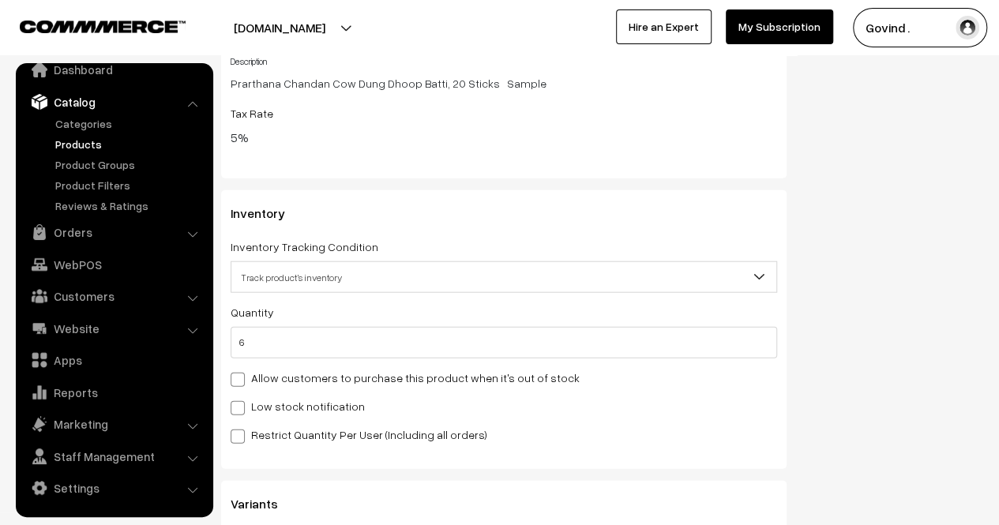
scroll to position [1822, 0]
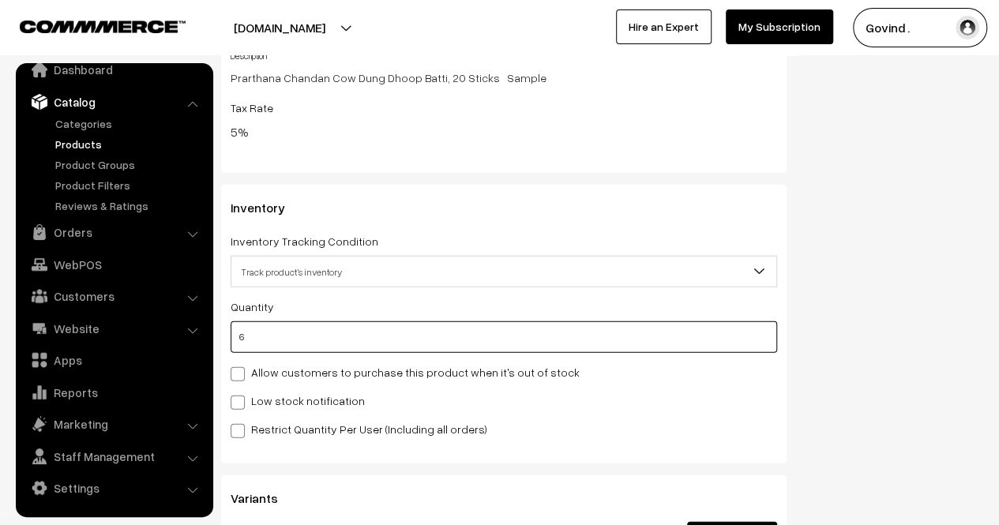
click at [565, 340] on input "6" at bounding box center [504, 337] width 547 height 32
type input "4"
type input "10"
type input "4"
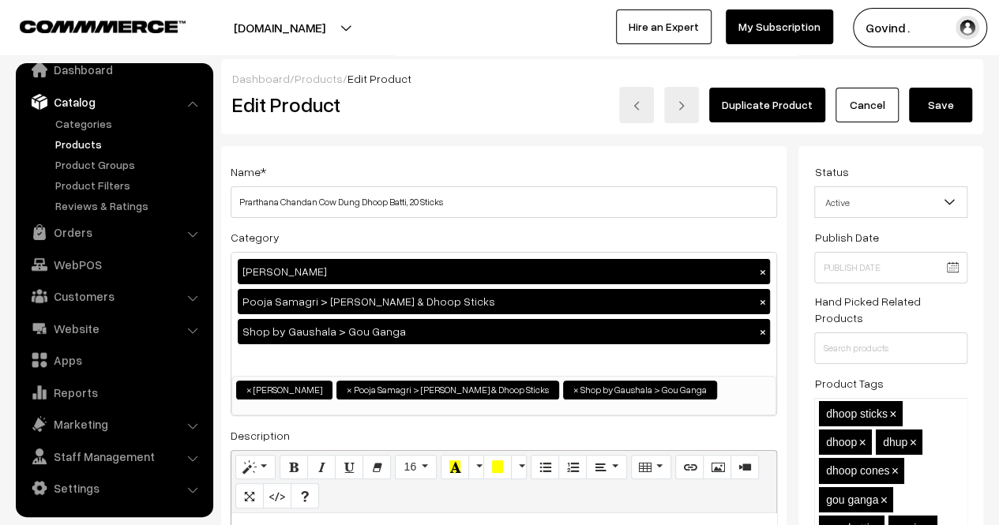
click at [929, 96] on button "Save" at bounding box center [940, 105] width 63 height 35
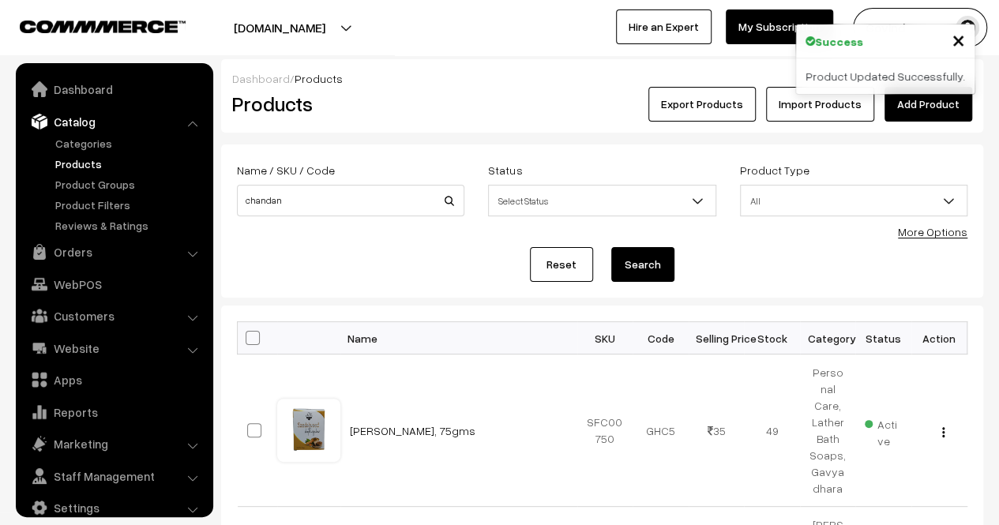
scroll to position [20, 0]
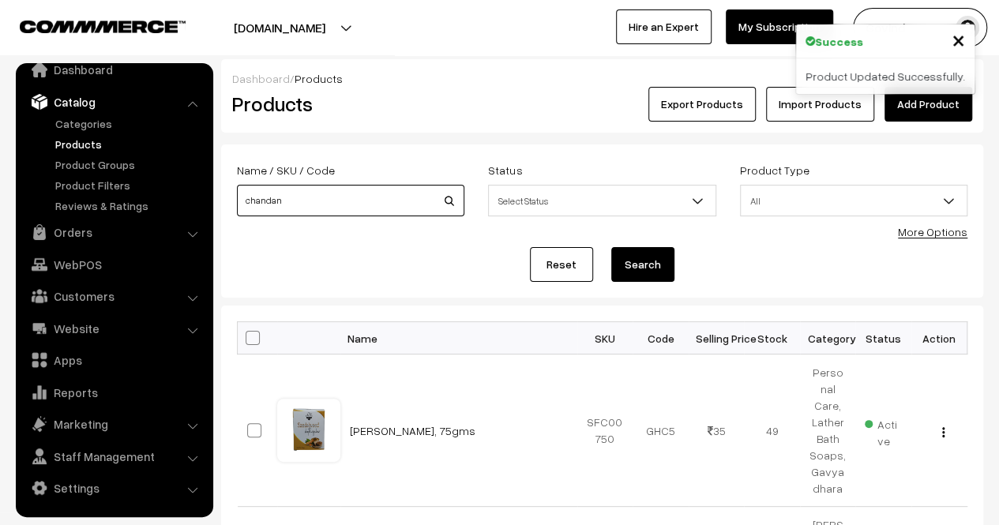
click at [311, 205] on input "chandan" at bounding box center [350, 201] width 227 height 32
type input "gangajal"
click at [611, 247] on button "Search" at bounding box center [642, 264] width 63 height 35
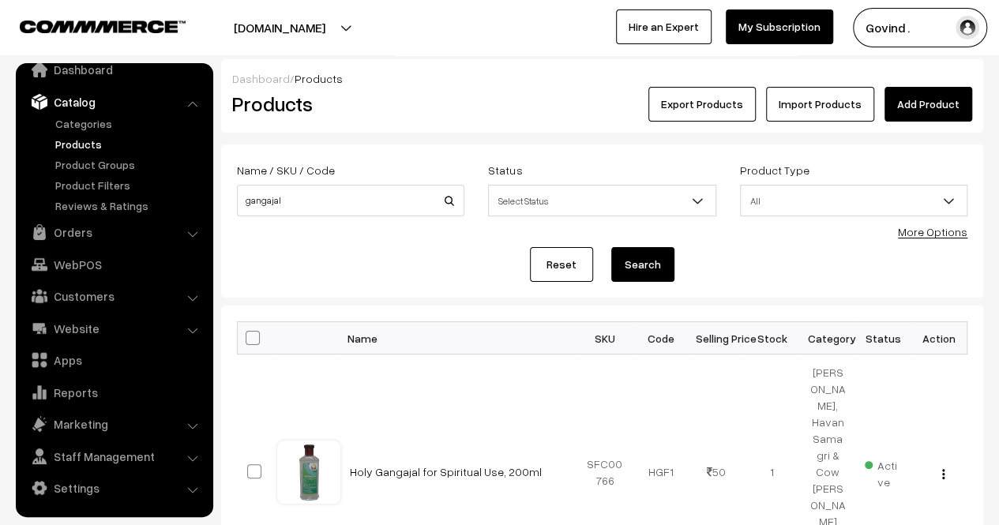
scroll to position [139, 0]
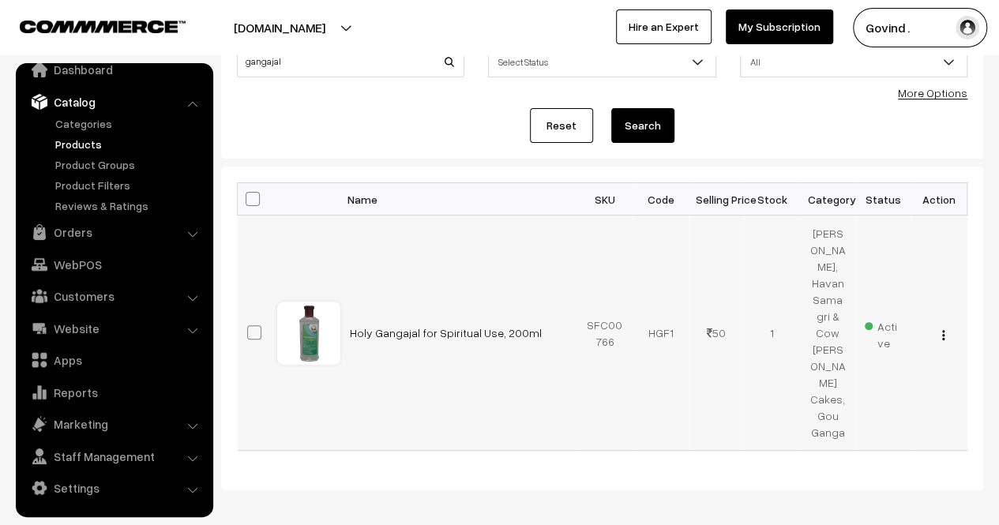
click at [943, 330] on img "button" at bounding box center [943, 335] width 2 height 10
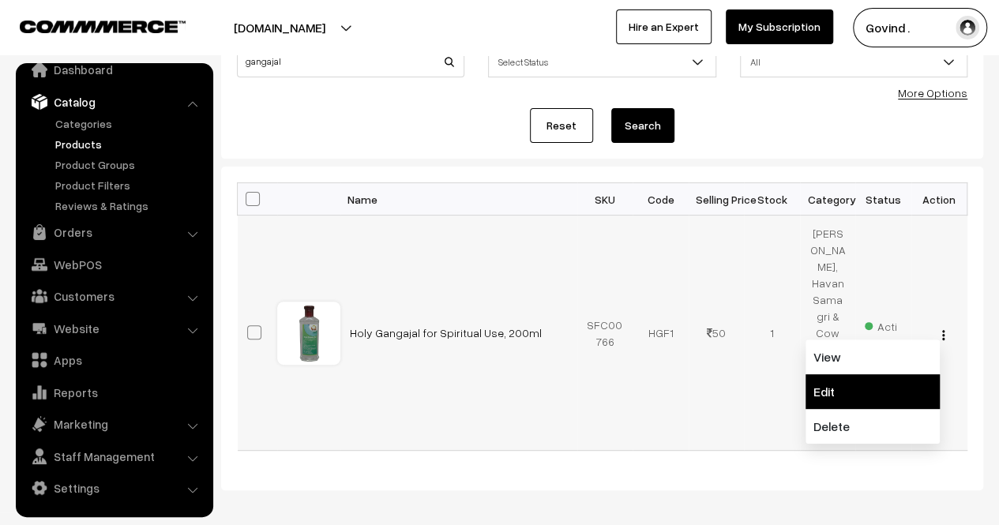
click at [872, 374] on link "Edit" at bounding box center [873, 391] width 134 height 35
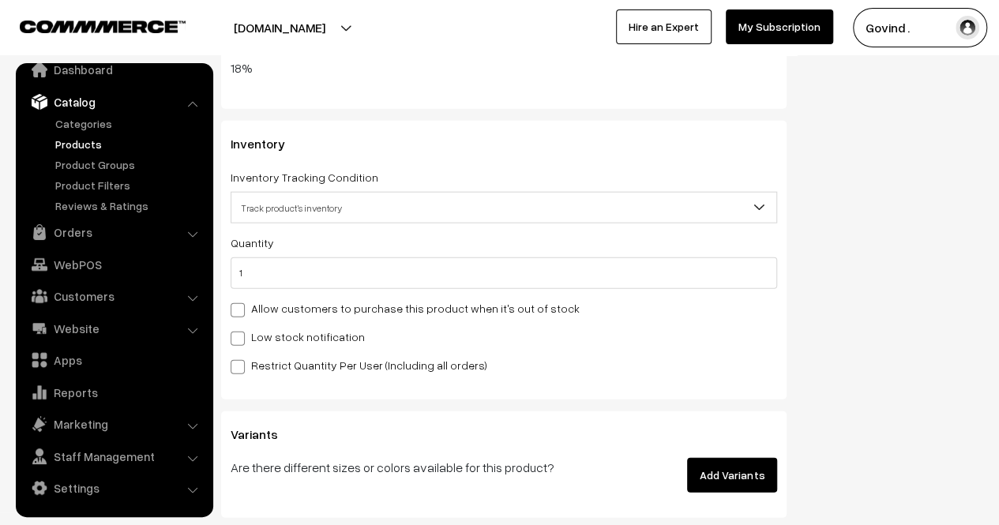
scroll to position [1873, 0]
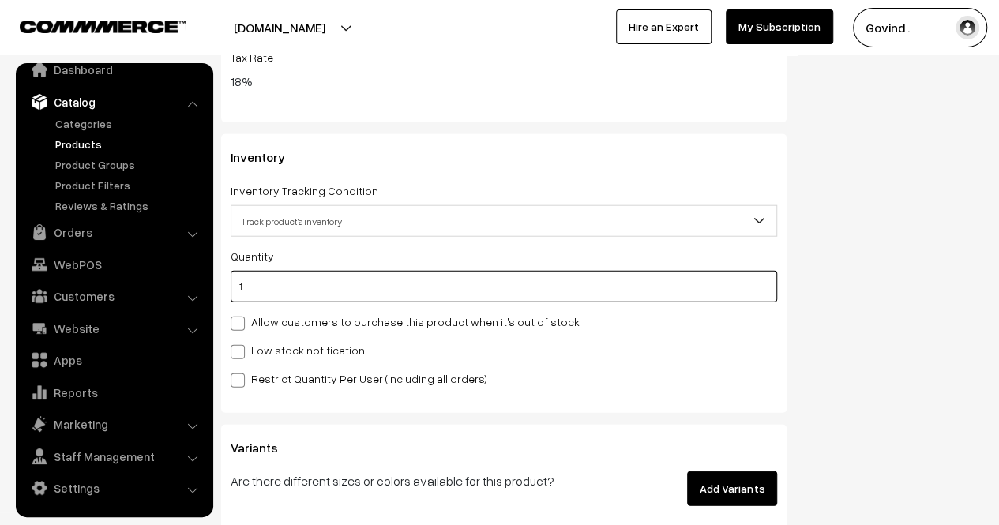
click at [618, 291] on input "1" at bounding box center [504, 287] width 547 height 32
type input "0"
type input "1"
type input "0"
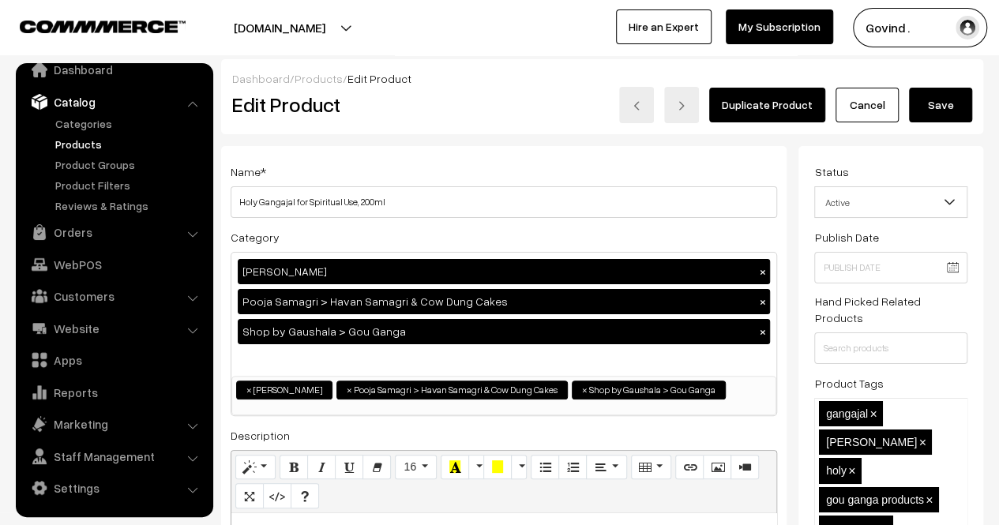
click at [935, 104] on button "Save" at bounding box center [940, 105] width 63 height 35
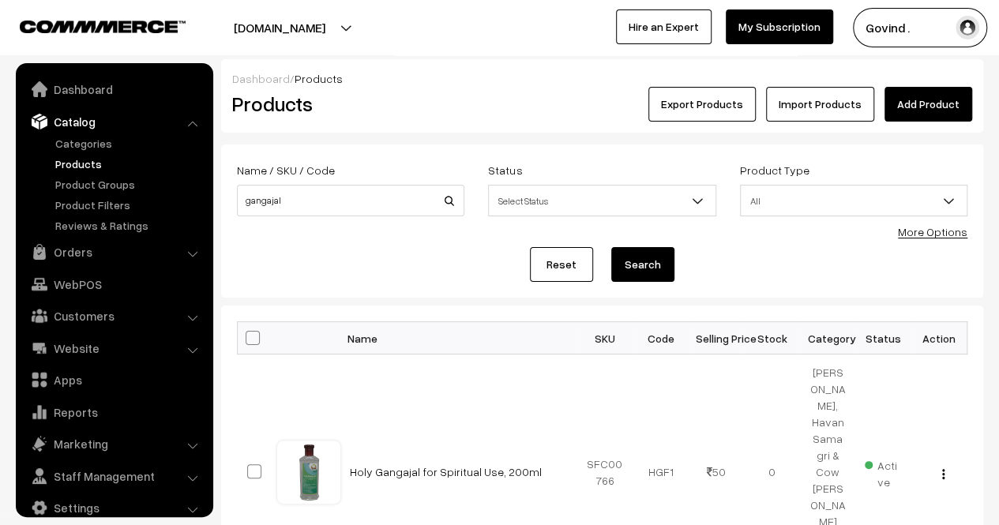
scroll to position [20, 0]
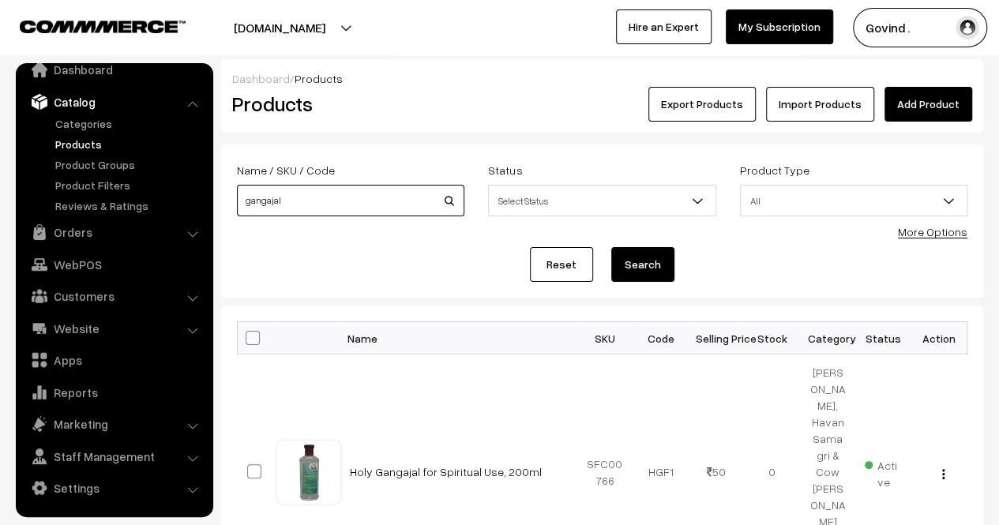
click at [344, 196] on input "gangajal" at bounding box center [350, 201] width 227 height 32
type input "asan"
click at [611, 247] on button "Search" at bounding box center [642, 264] width 63 height 35
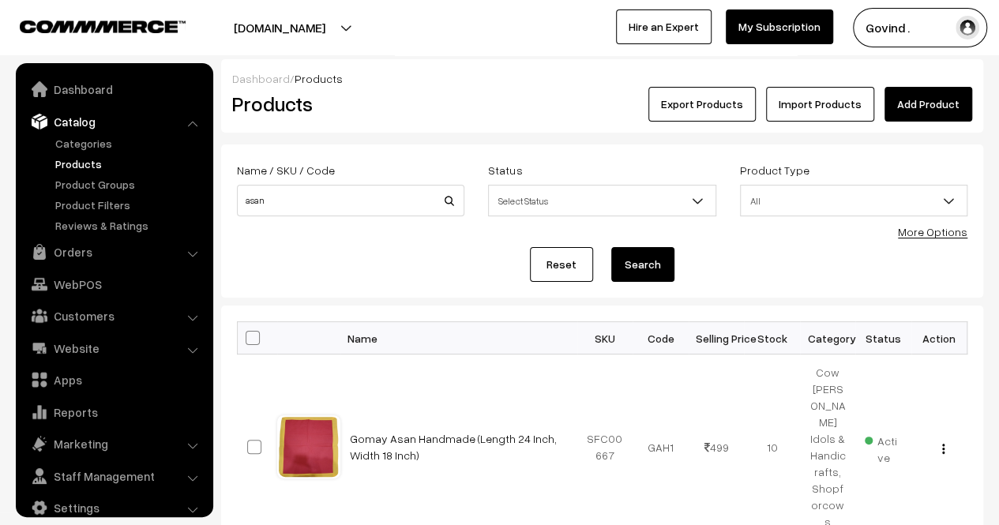
scroll to position [20, 0]
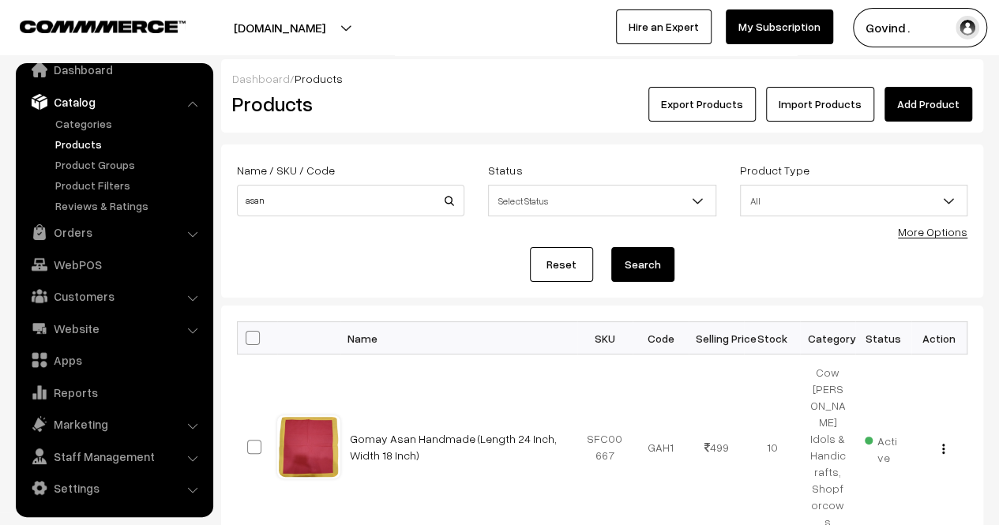
click at [365, 217] on div "Name / SKU / Code asan" at bounding box center [350, 193] width 251 height 66
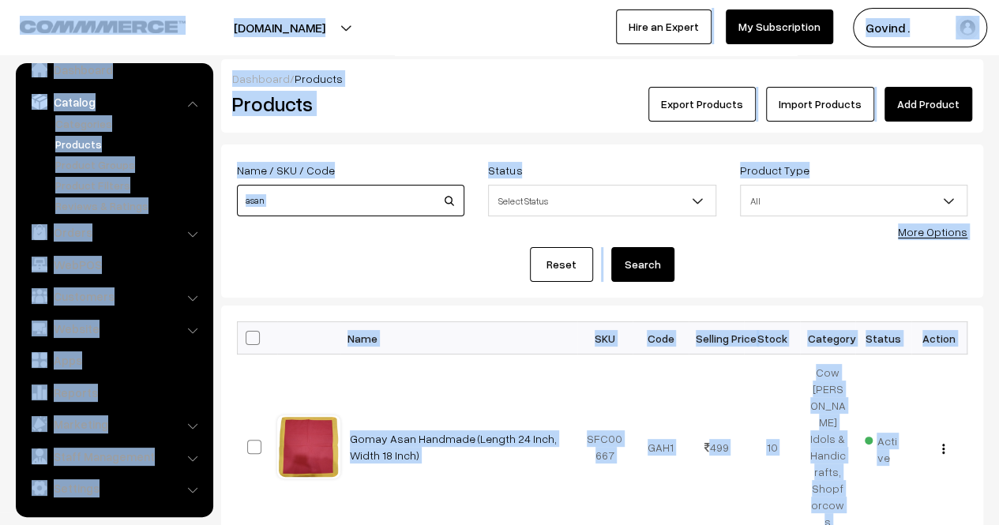
click at [352, 200] on input "asan" at bounding box center [350, 201] width 227 height 32
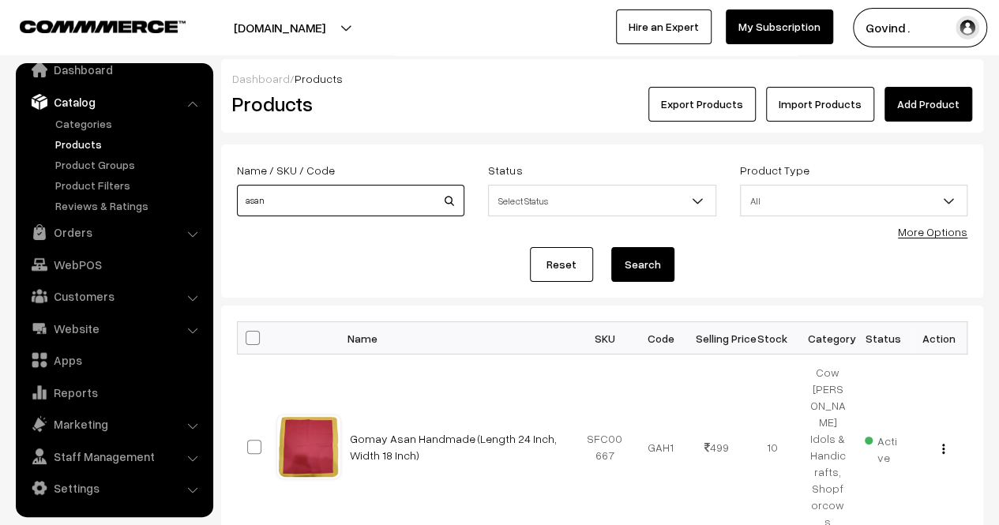
type input "a"
type input "carcinex"
click at [611, 247] on button "Search" at bounding box center [642, 264] width 63 height 35
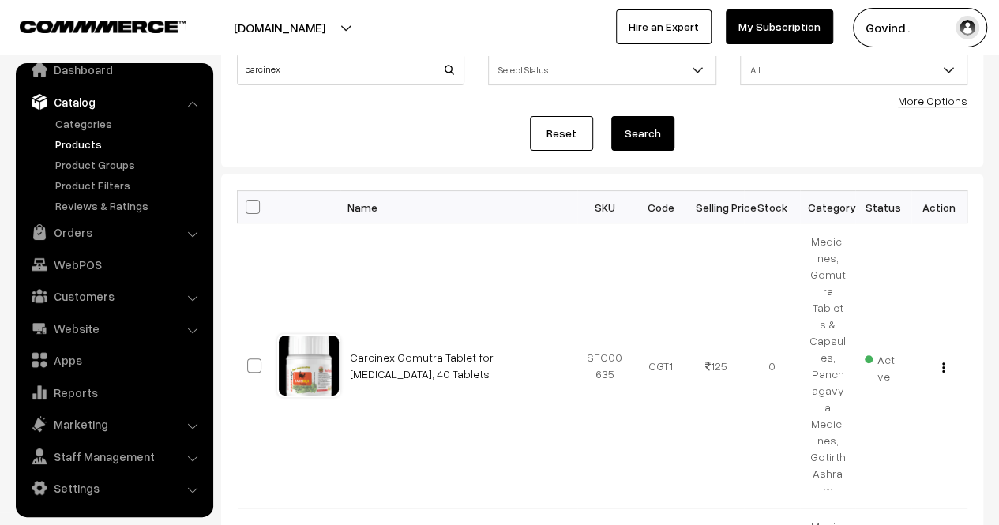
scroll to position [13, 0]
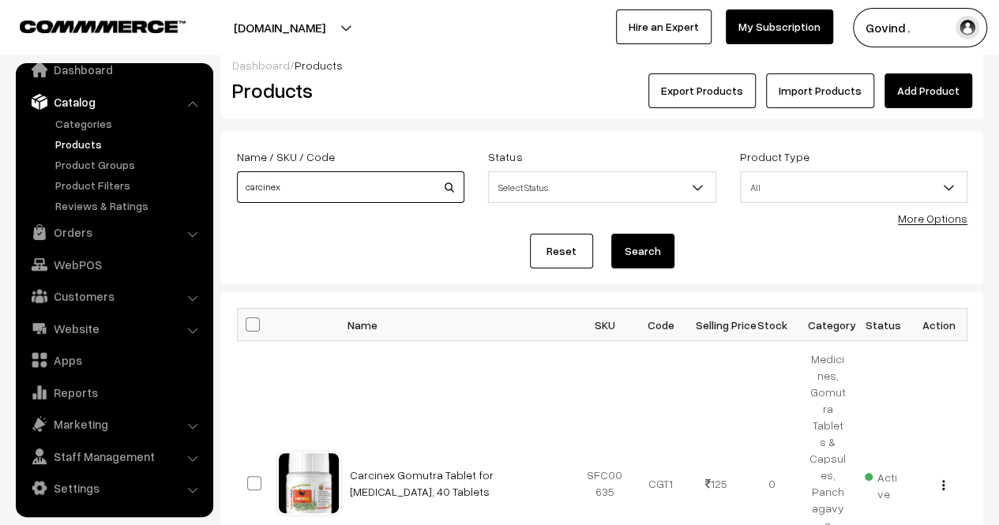
click at [400, 190] on input "carcinex" at bounding box center [350, 187] width 227 height 32
type input "dermol"
click at [611, 234] on button "Search" at bounding box center [642, 251] width 63 height 35
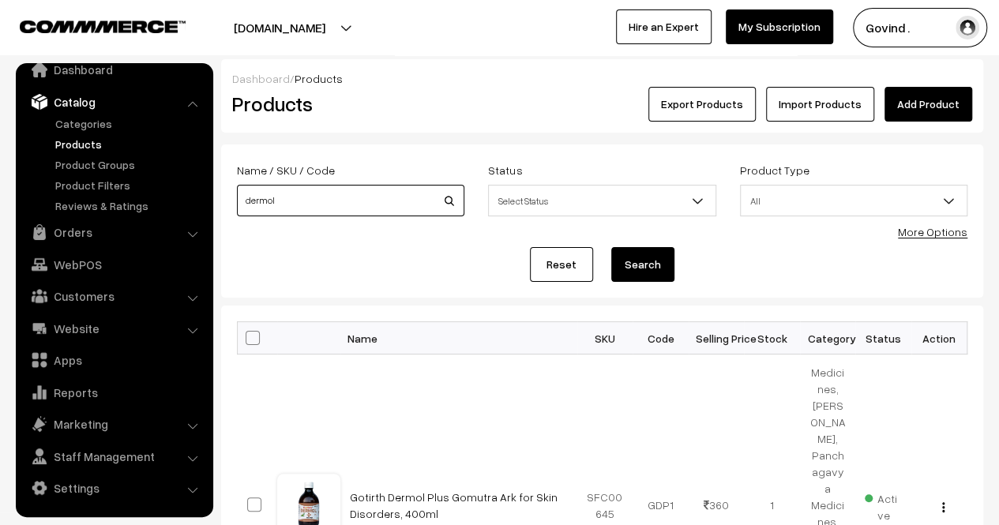
click at [370, 205] on input "dermol" at bounding box center [350, 201] width 227 height 32
type input "[MEDICAL_DATA]"
click at [611, 247] on button "Search" at bounding box center [642, 264] width 63 height 35
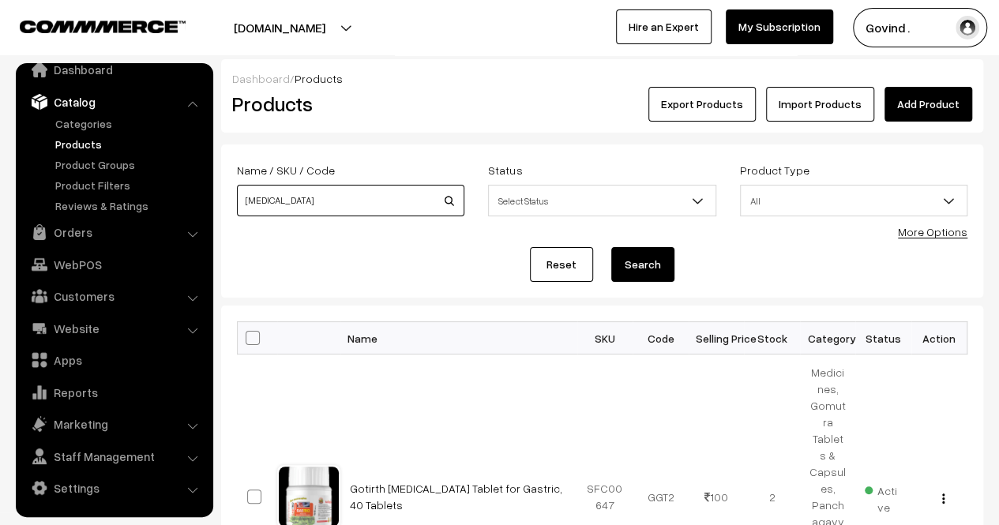
click at [329, 200] on input "gastro" at bounding box center [350, 201] width 227 height 32
type input "digeston"
click at [611, 247] on button "Search" at bounding box center [642, 264] width 63 height 35
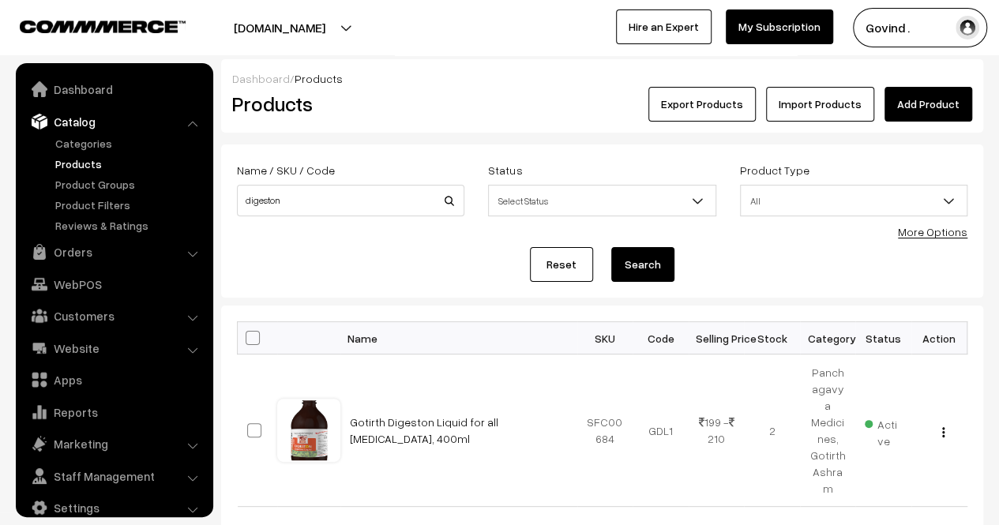
scroll to position [20, 0]
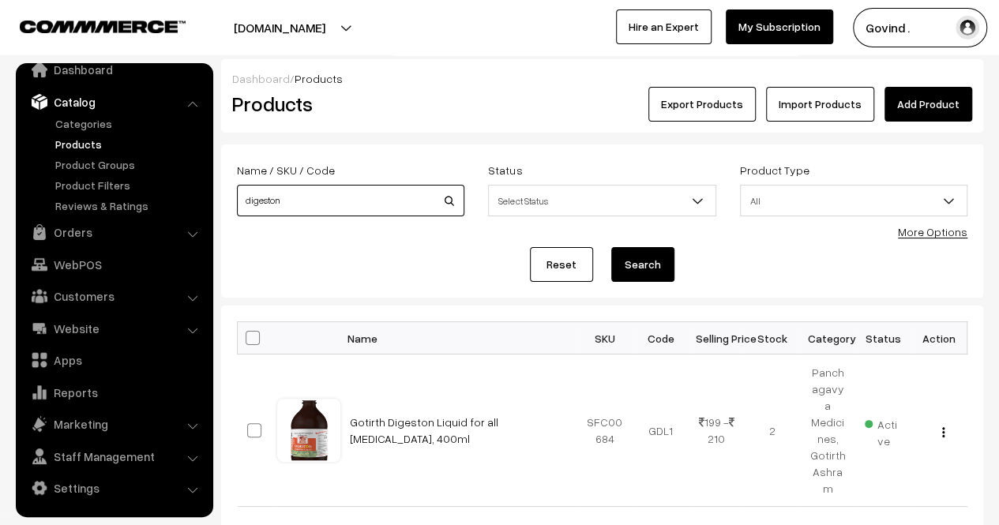
click at [369, 193] on input "digeston" at bounding box center [350, 201] width 227 height 32
type input "livesin"
click at [611, 247] on button "Search" at bounding box center [642, 264] width 63 height 35
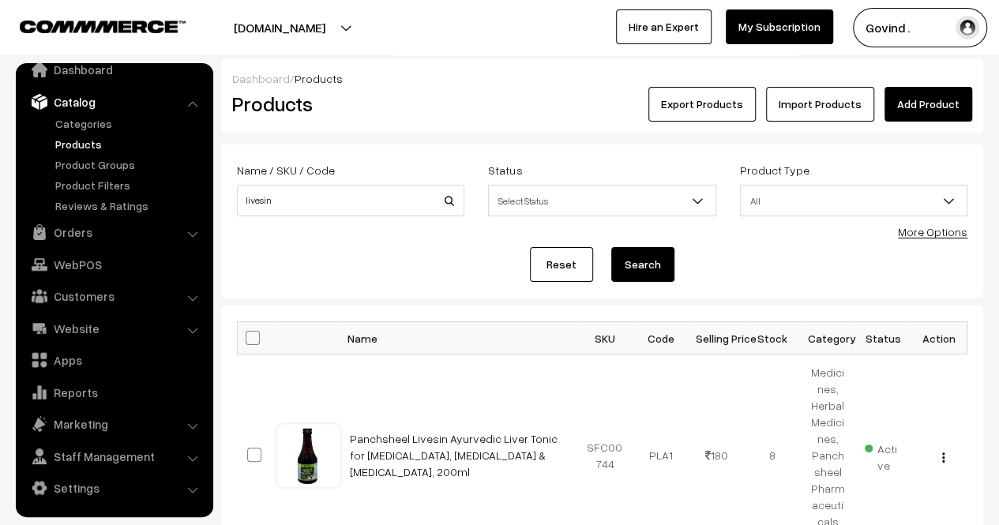
scroll to position [104, 0]
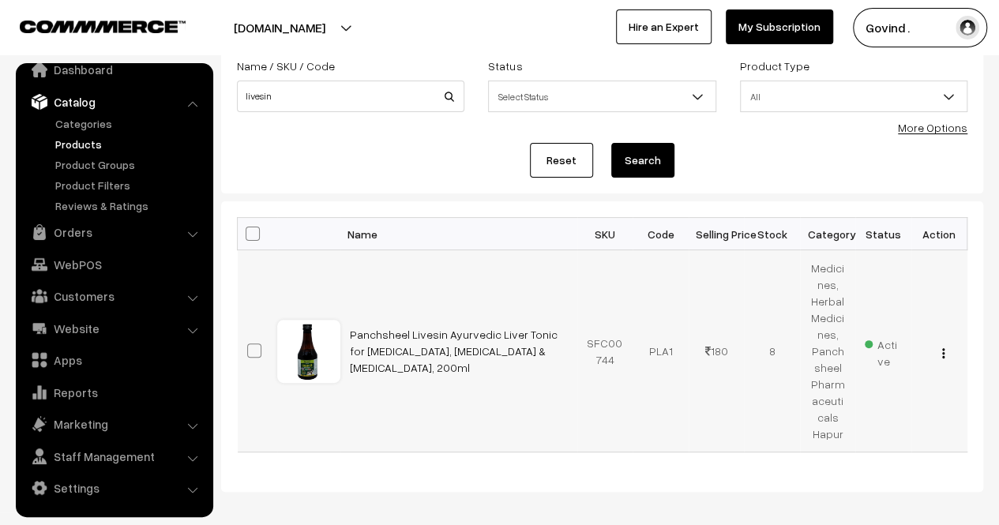
click at [944, 348] on img "button" at bounding box center [943, 353] width 2 height 10
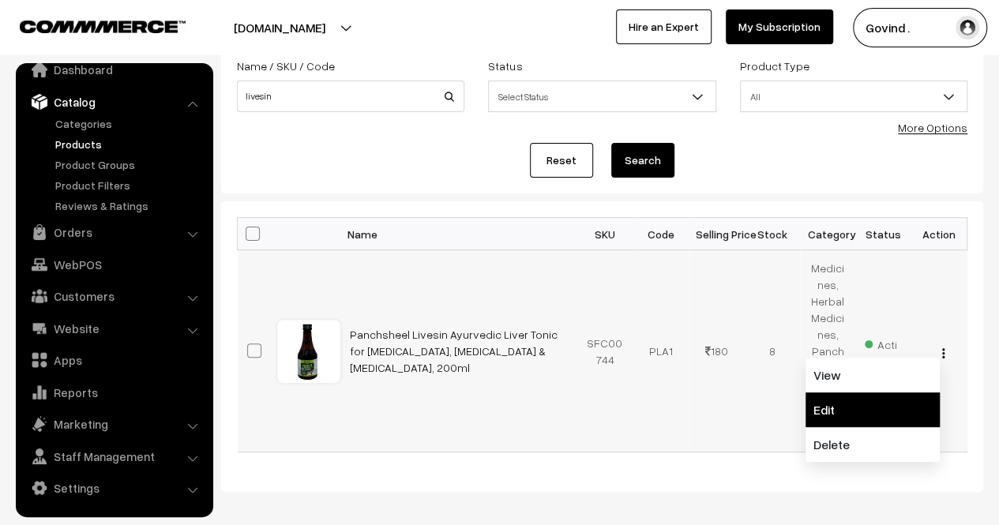
click at [882, 393] on link "Edit" at bounding box center [873, 410] width 134 height 35
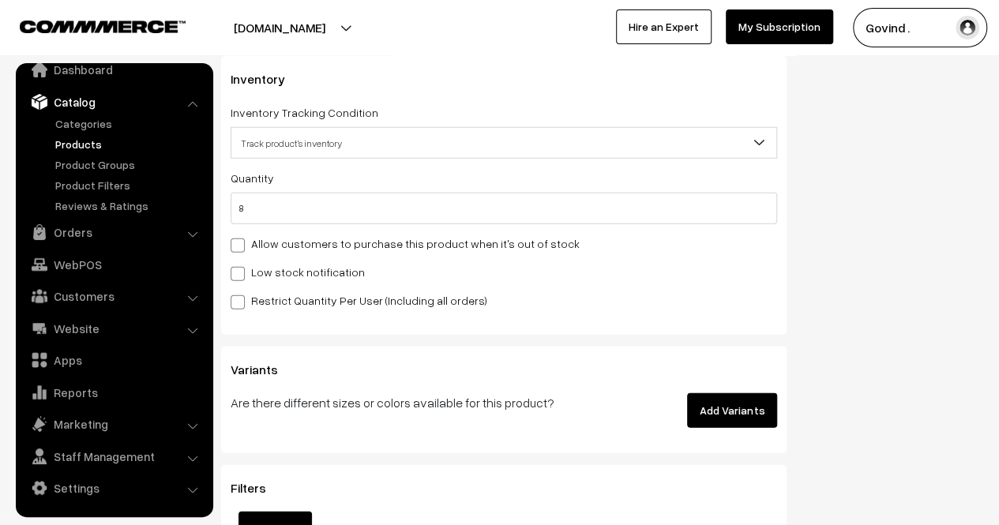
scroll to position [2091, 0]
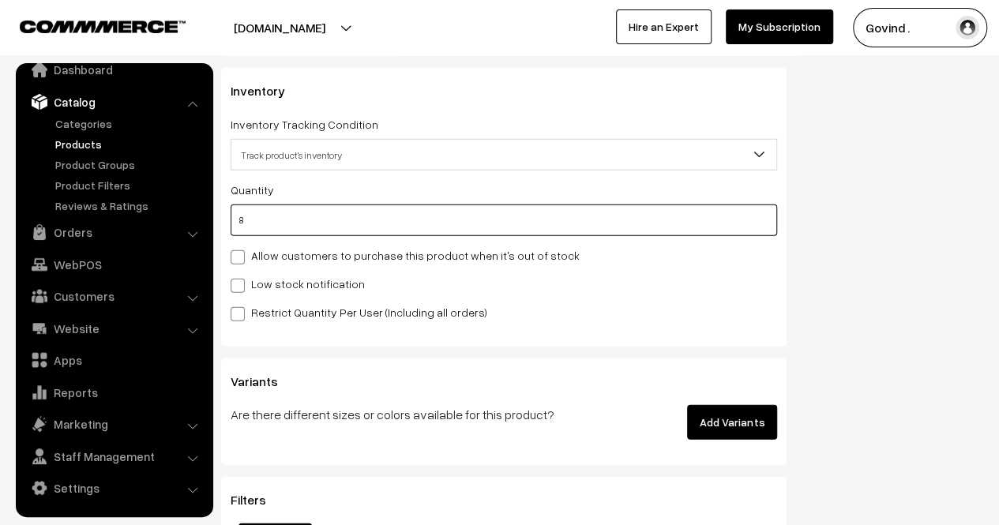
click at [613, 224] on input "8" at bounding box center [504, 221] width 547 height 32
type input "7"
type input "15"
type input "7"
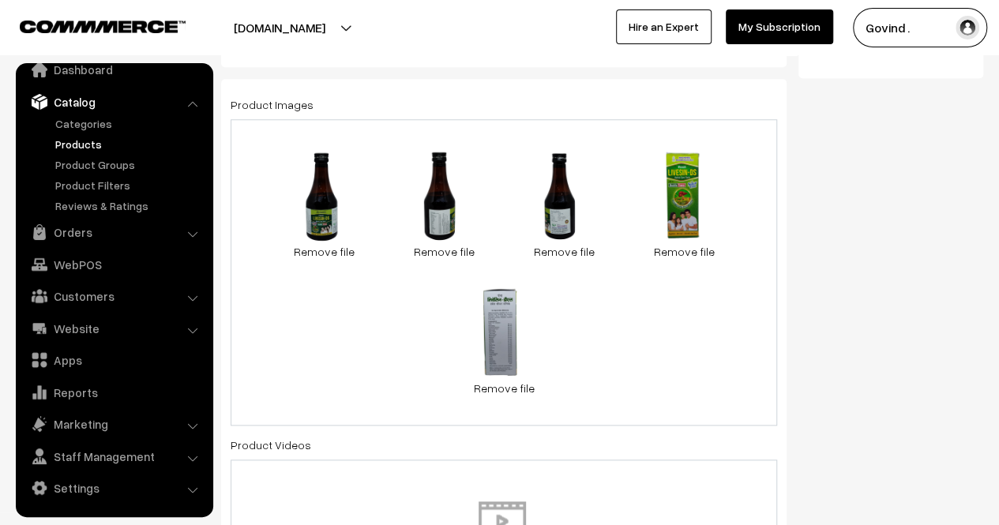
scroll to position [0, 0]
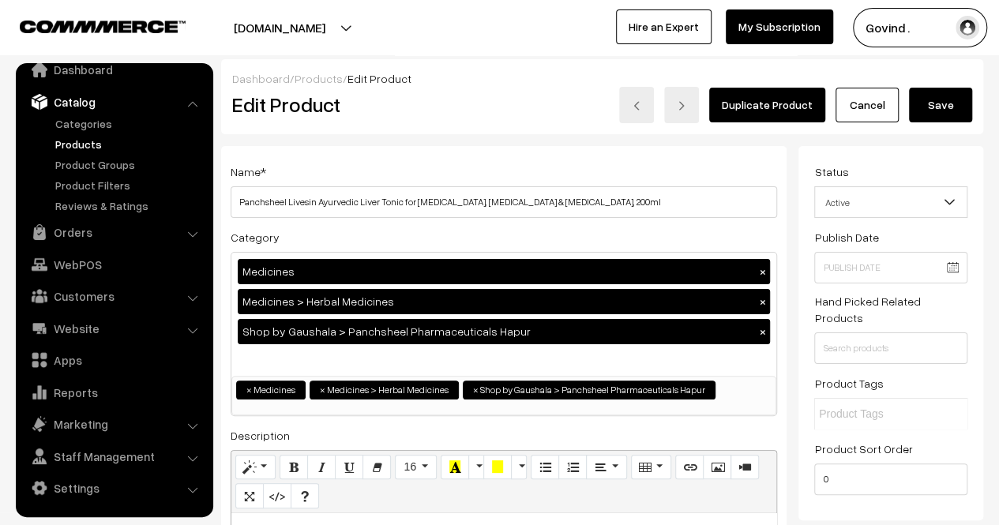
click at [950, 96] on button "Save" at bounding box center [940, 105] width 63 height 35
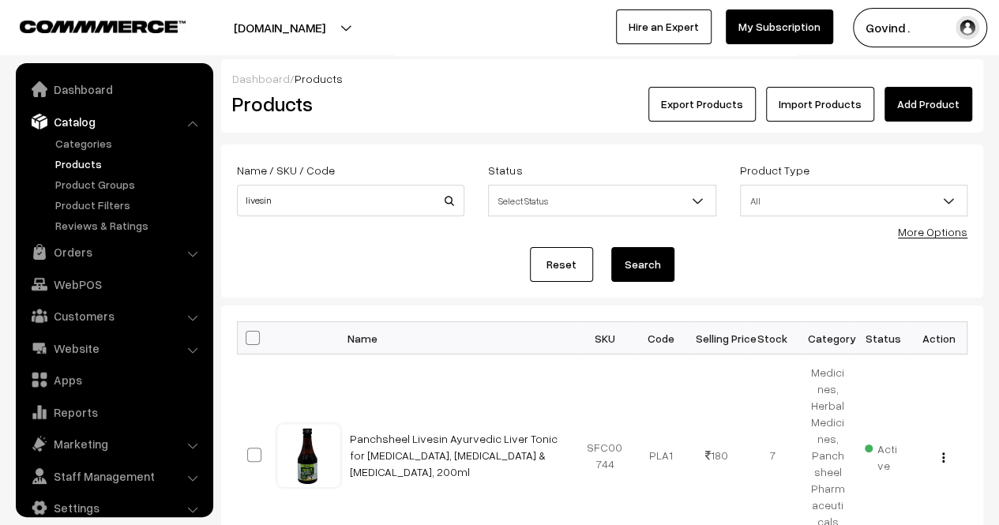
scroll to position [20, 0]
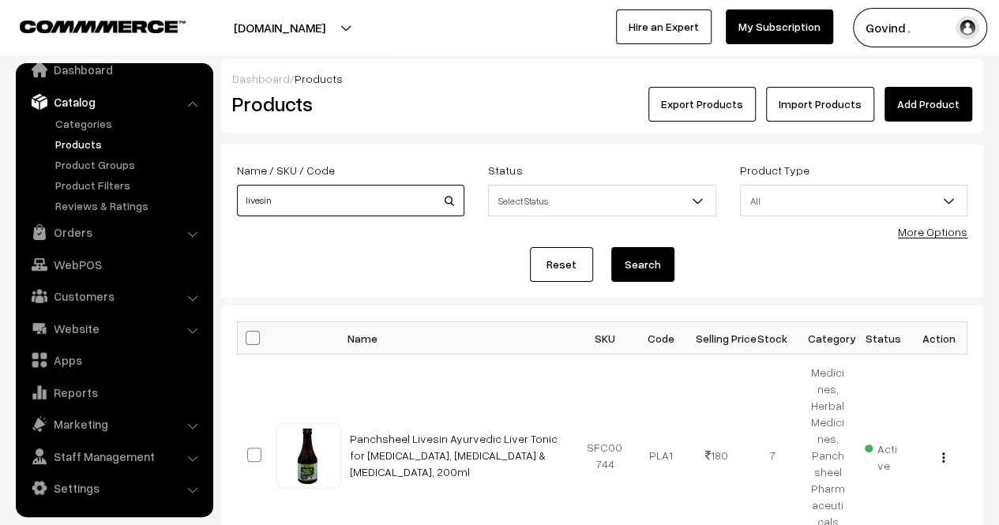
click at [344, 200] on input "livesin" at bounding box center [350, 201] width 227 height 32
type input "kachnar"
click at [611, 247] on button "Search" at bounding box center [642, 264] width 63 height 35
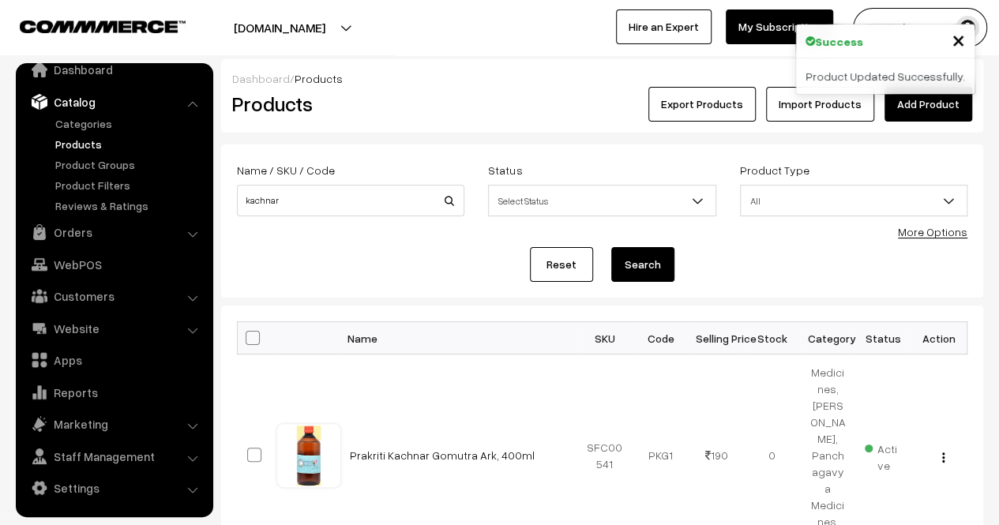
scroll to position [93, 0]
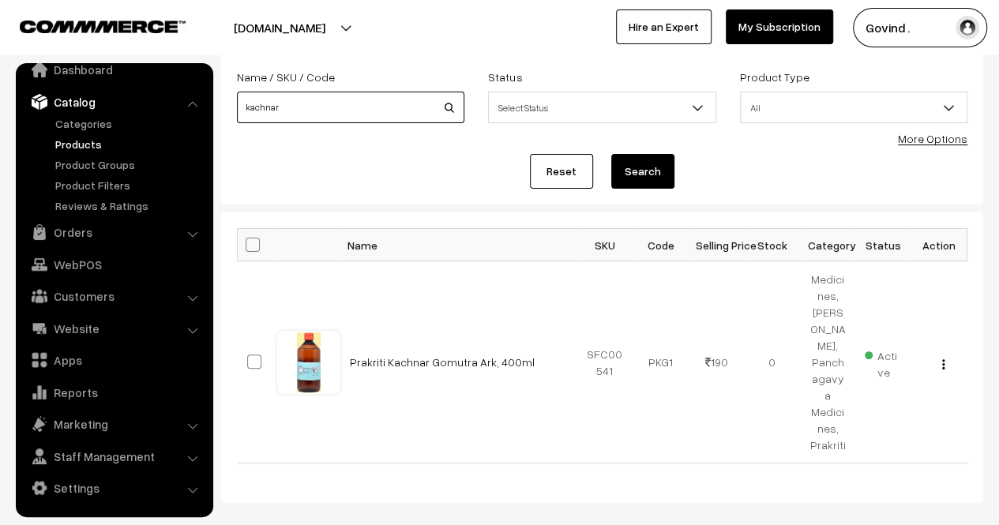
click at [370, 107] on input "kachnar" at bounding box center [350, 108] width 227 height 32
type input "takrarishta"
click at [611, 154] on button "Search" at bounding box center [642, 171] width 63 height 35
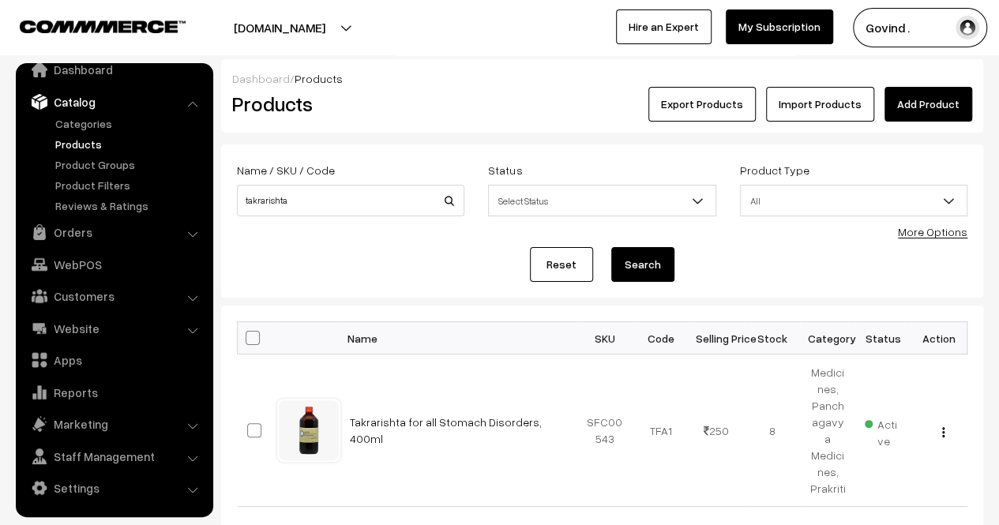
scroll to position [106, 0]
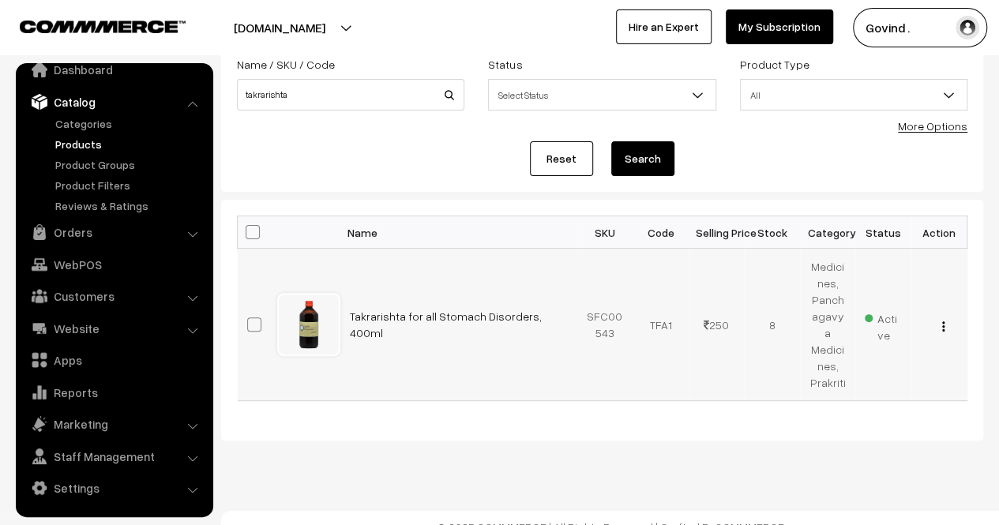
click at [942, 321] on img "button" at bounding box center [943, 326] width 2 height 10
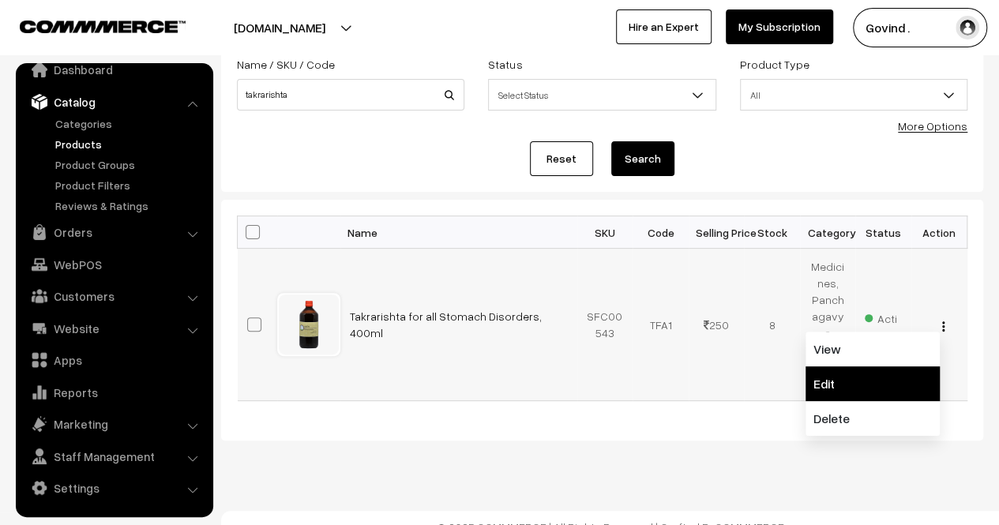
click at [873, 368] on link "Edit" at bounding box center [873, 383] width 134 height 35
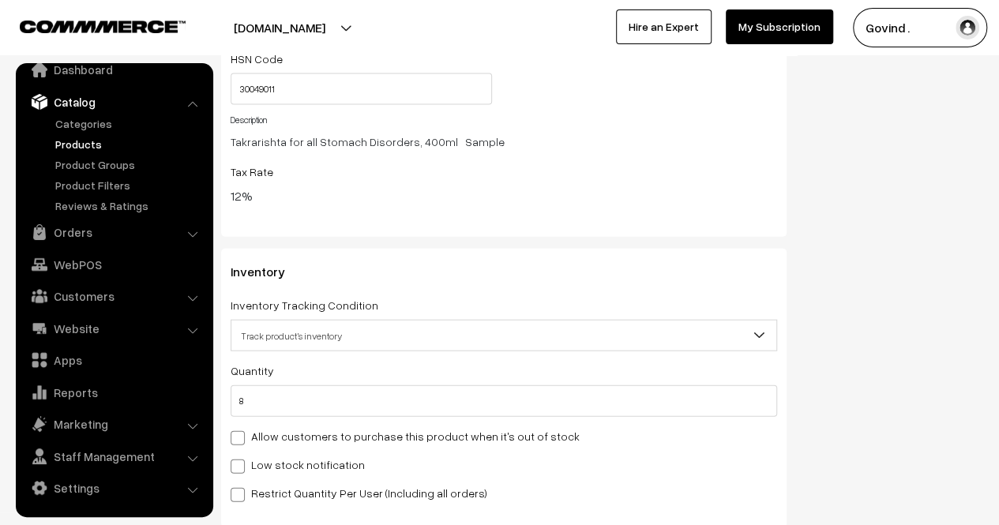
scroll to position [1796, 0]
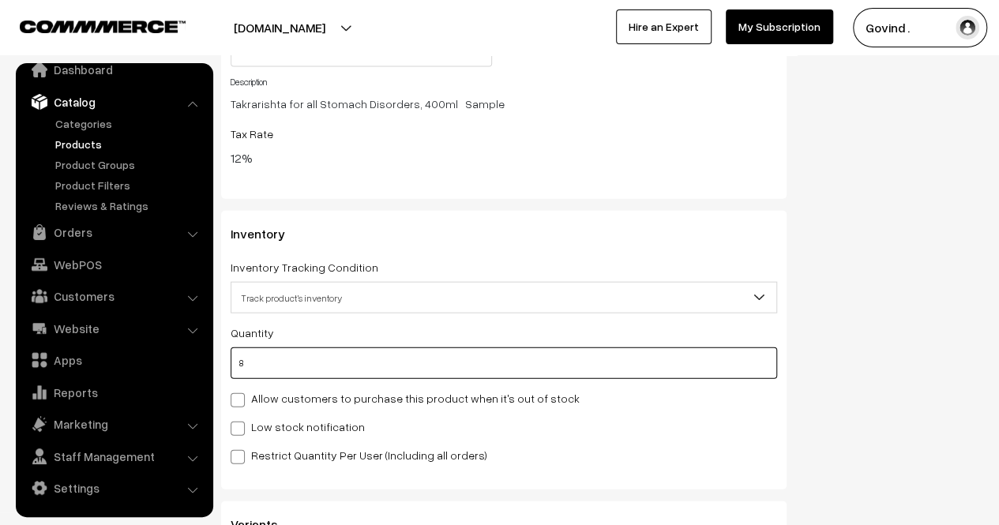
click at [622, 358] on input "8" at bounding box center [504, 363] width 547 height 32
type input "7"
type input "15"
type input "7"
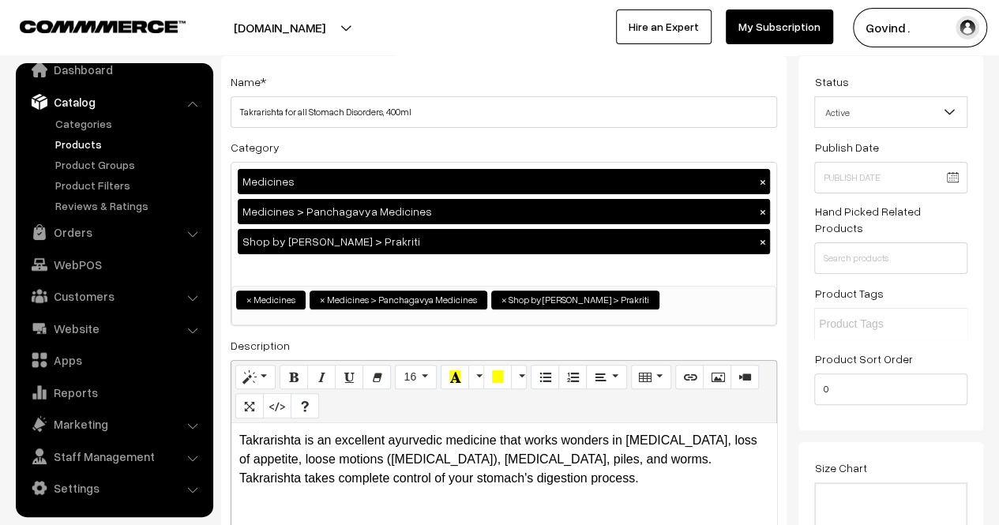
scroll to position [0, 0]
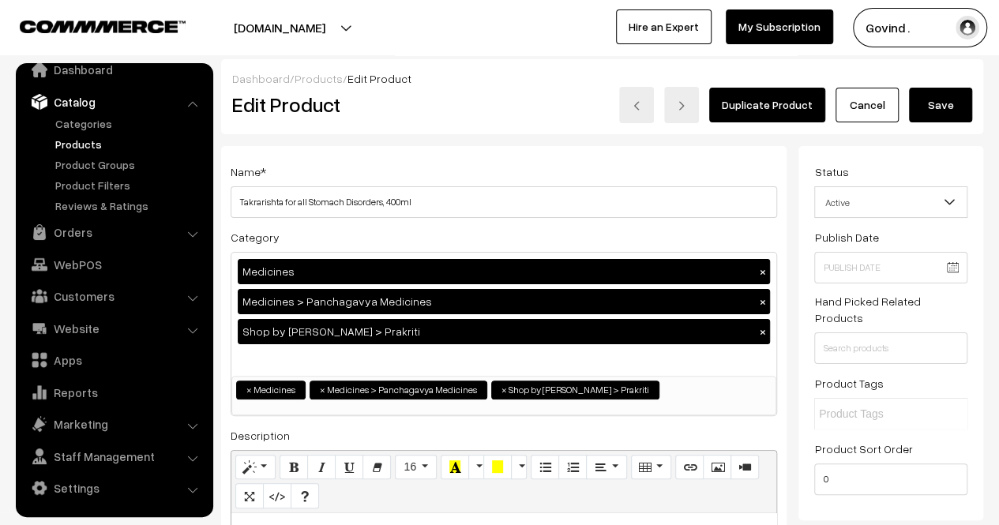
click at [930, 103] on button "Save" at bounding box center [940, 105] width 63 height 35
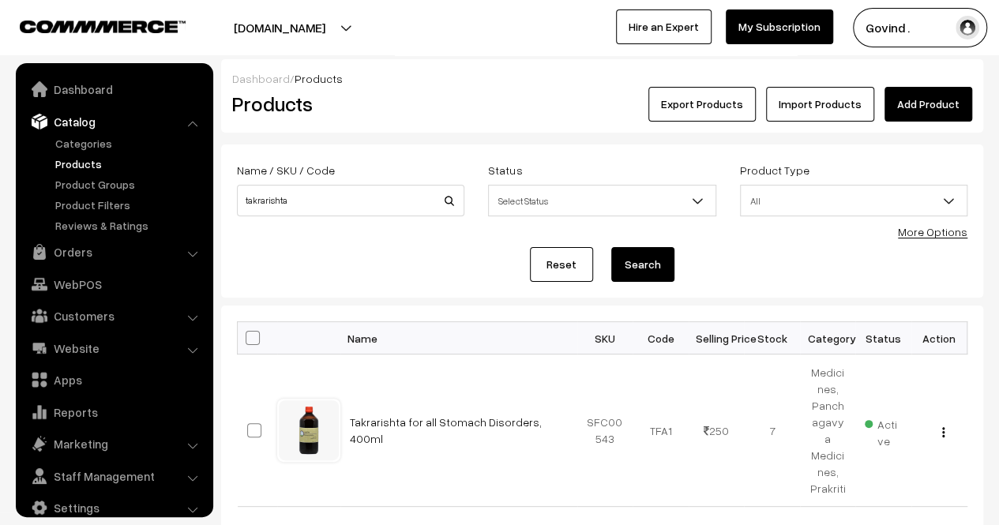
scroll to position [20, 0]
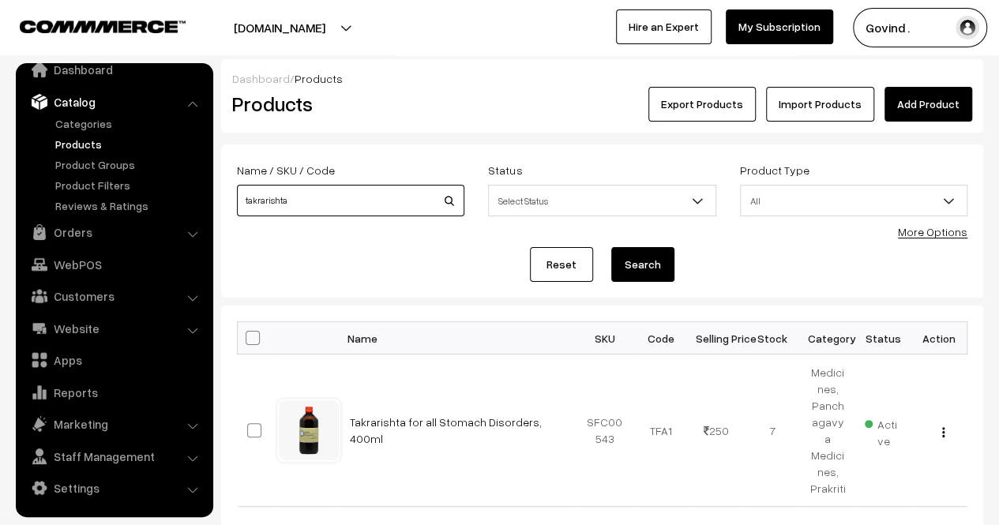
click at [340, 192] on input "takrarishta" at bounding box center [350, 201] width 227 height 32
type input "floor"
click at [611, 247] on button "Search" at bounding box center [642, 264] width 63 height 35
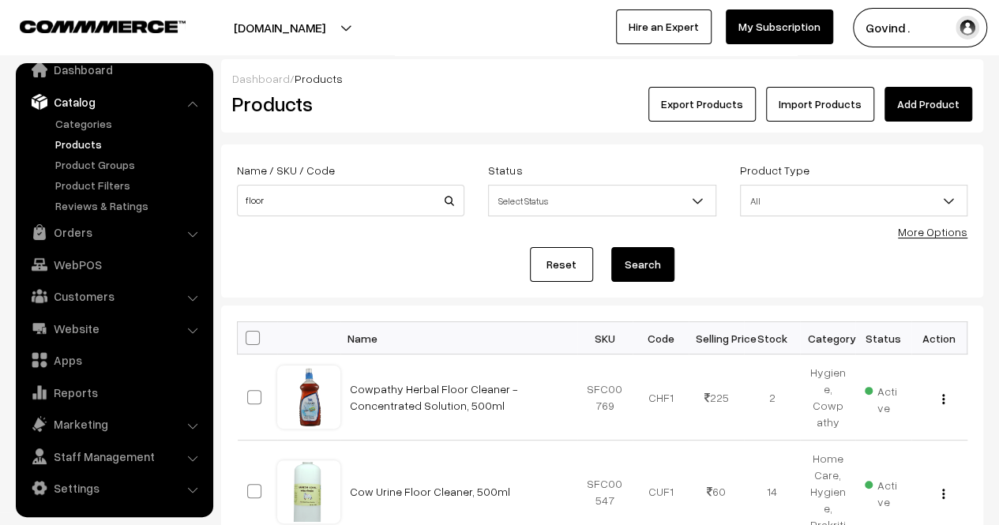
scroll to position [122, 0]
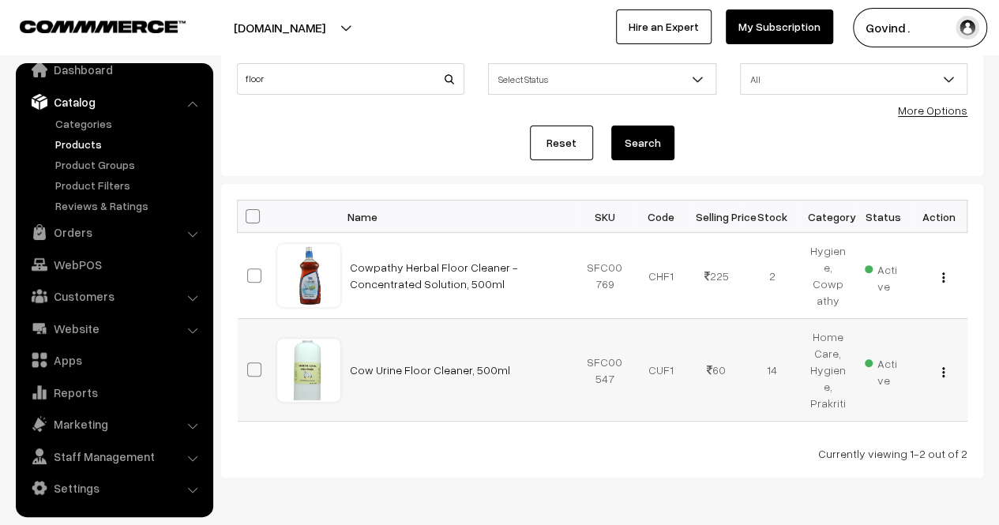
click at [945, 371] on div "View Edit Delete" at bounding box center [939, 370] width 37 height 17
click at [942, 370] on img "button" at bounding box center [943, 372] width 2 height 10
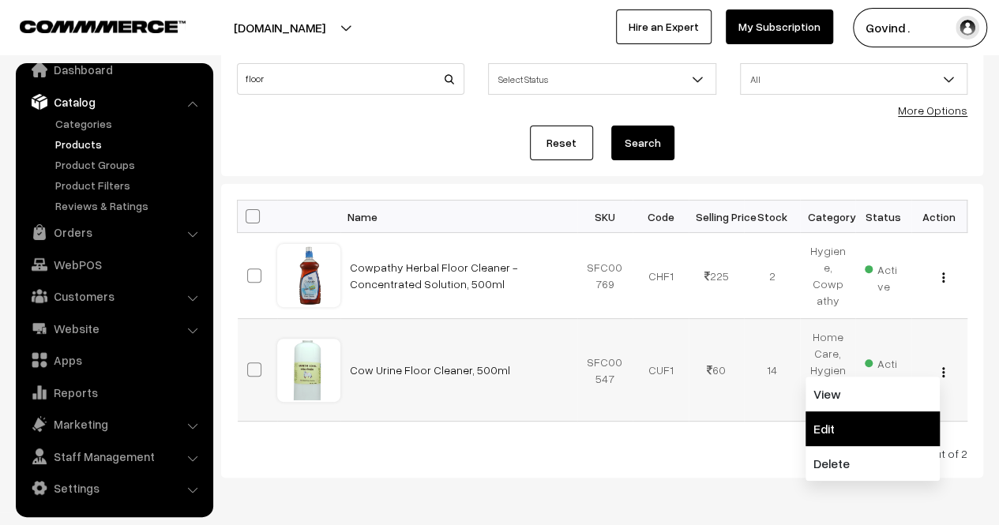
click at [862, 424] on link "Edit" at bounding box center [873, 428] width 134 height 35
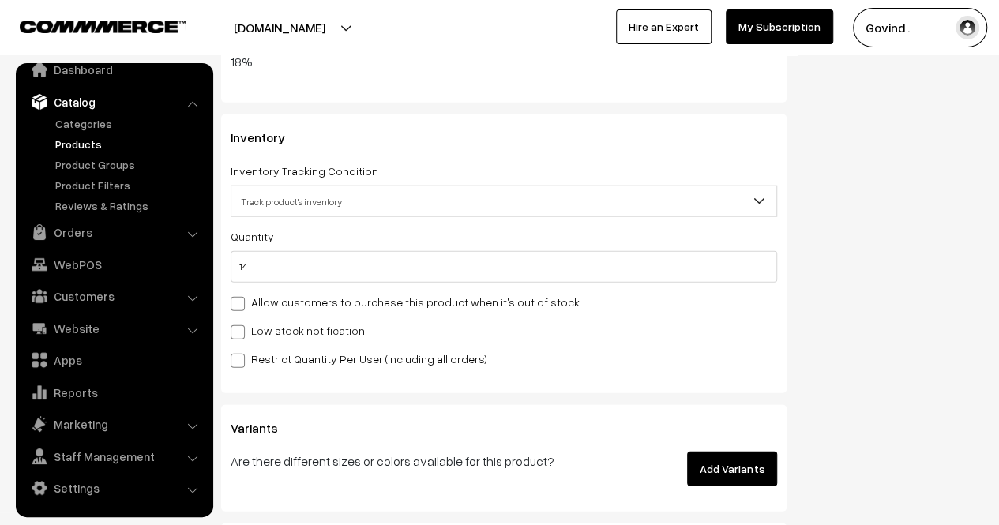
scroll to position [1899, 0]
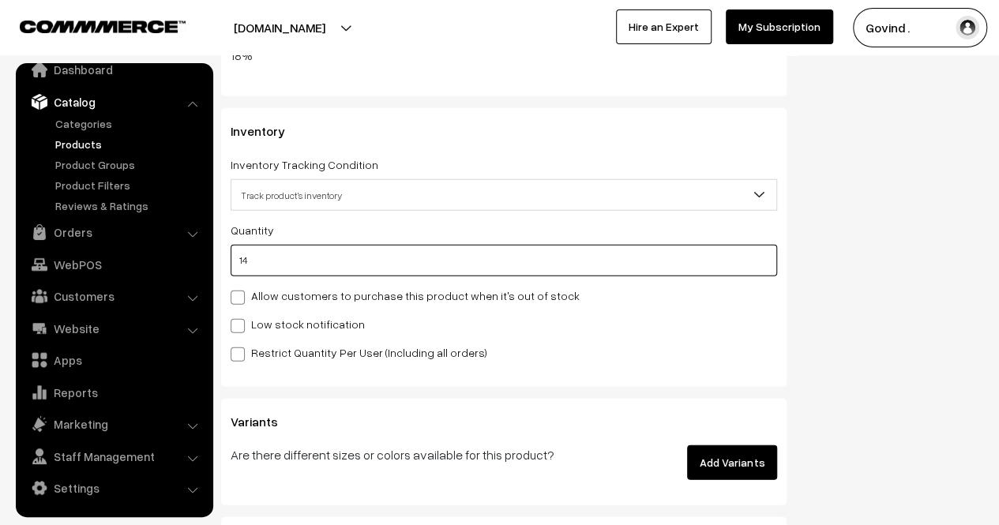
click at [593, 263] on input "14" at bounding box center [504, 261] width 547 height 32
type input "1"
type input "15"
type input "13"
type input "27"
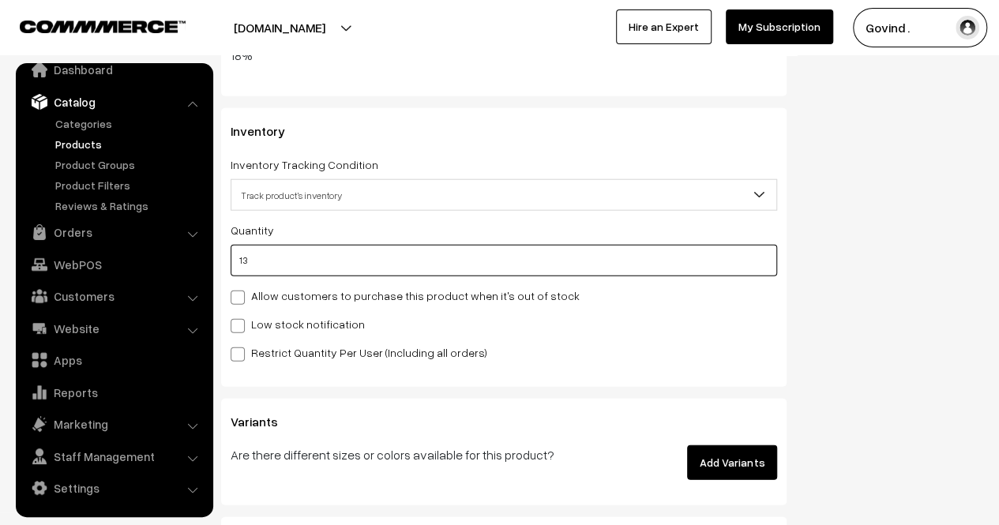
type input "13"
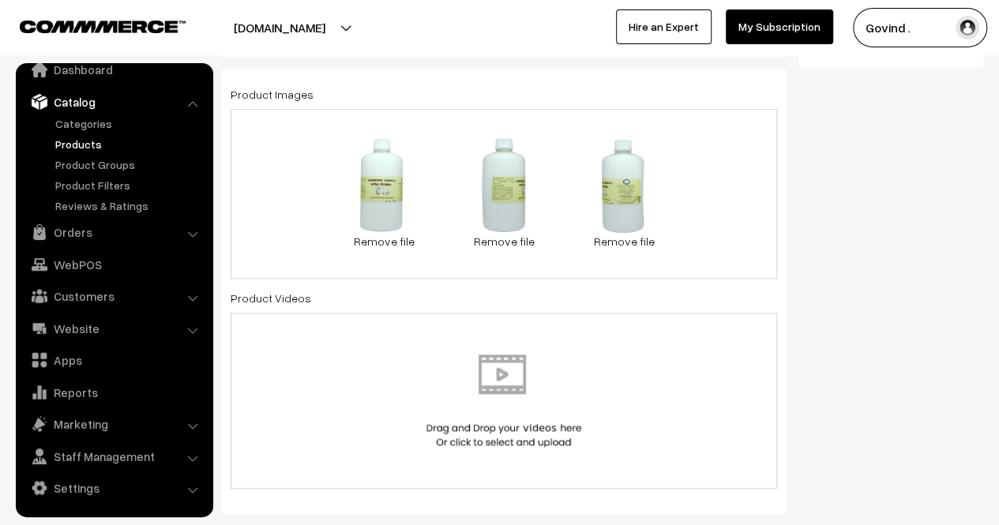
scroll to position [0, 0]
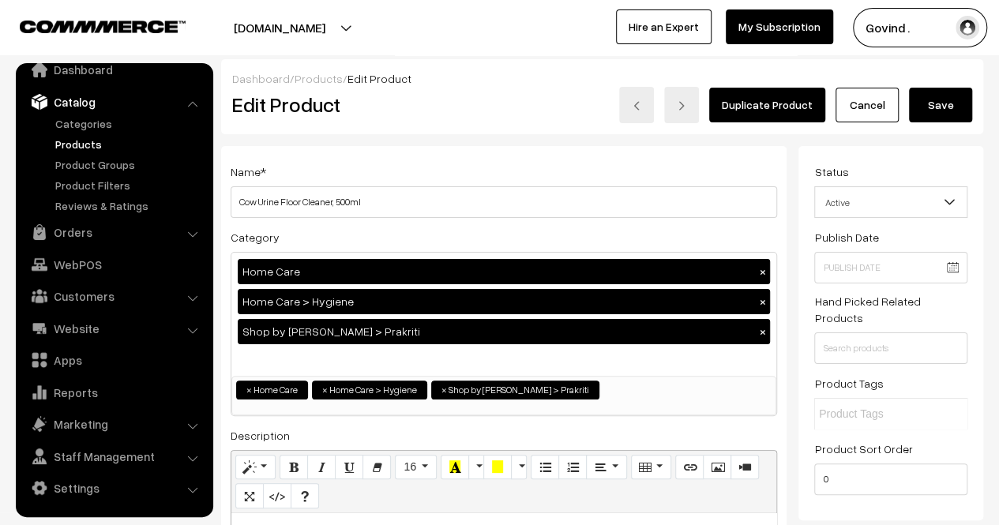
click at [934, 108] on button "Save" at bounding box center [940, 105] width 63 height 35
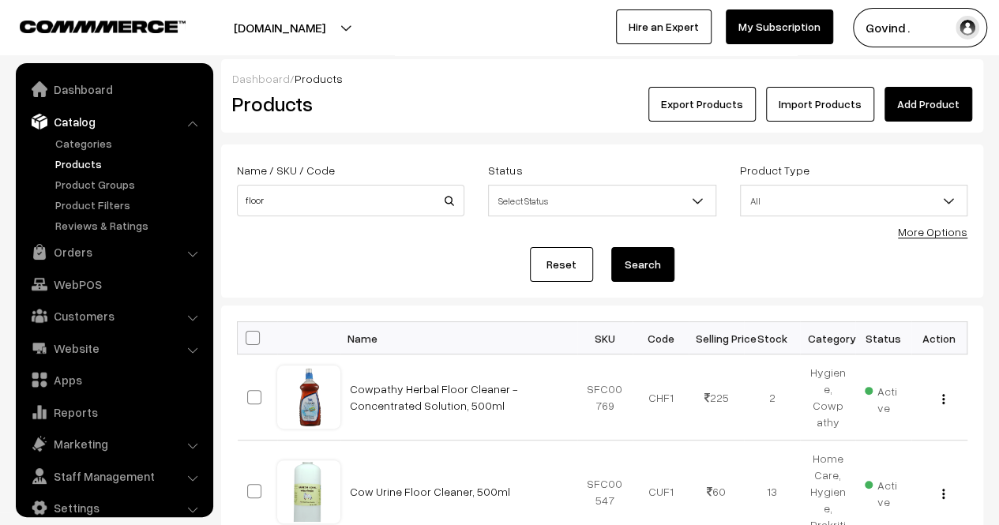
scroll to position [20, 0]
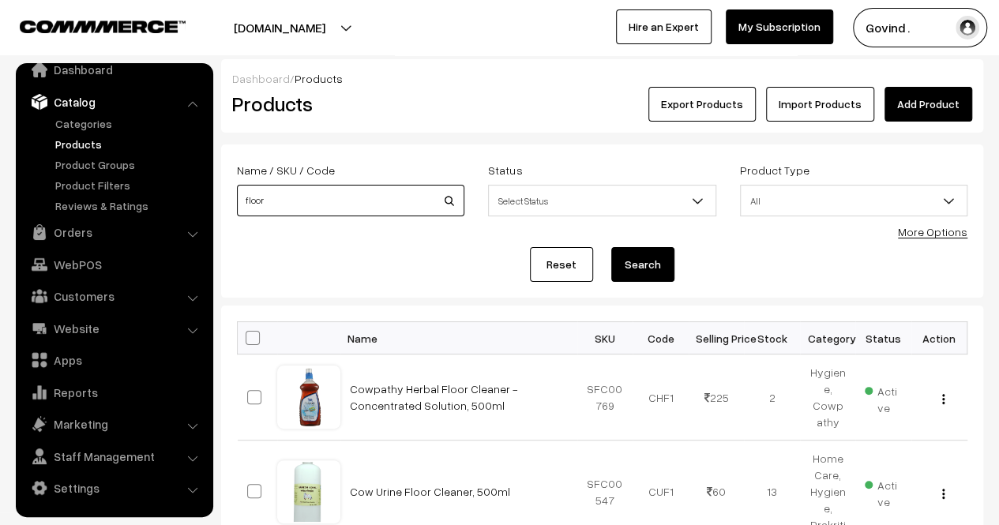
click at [342, 213] on input "floor" at bounding box center [350, 201] width 227 height 32
type input "tulsi"
click at [611, 247] on button "Search" at bounding box center [642, 264] width 63 height 35
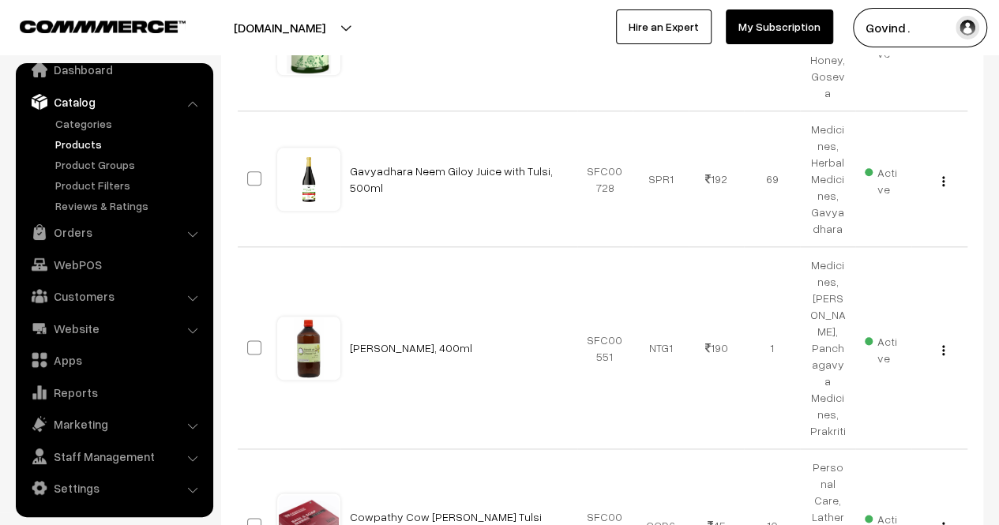
scroll to position [799, 0]
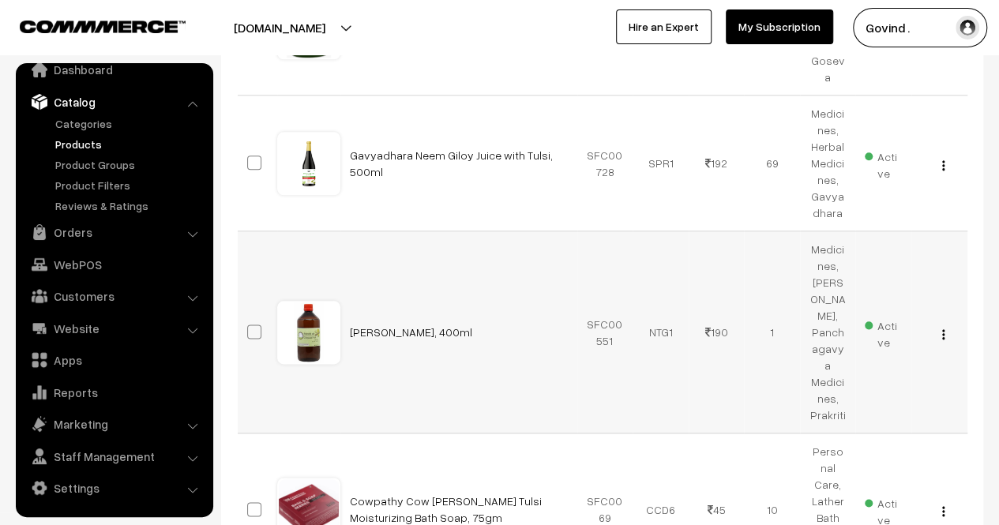
click at [945, 328] on button "button" at bounding box center [943, 334] width 4 height 13
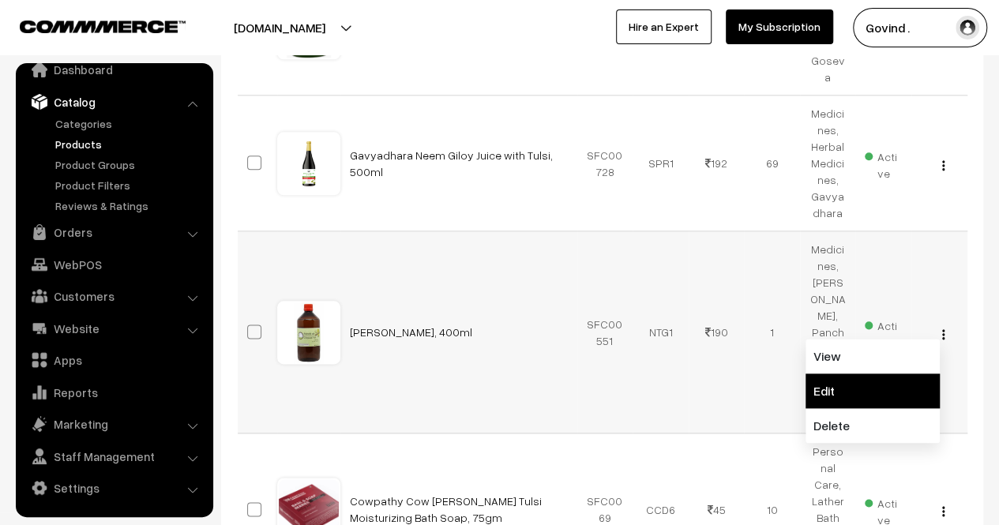
click at [893, 374] on link "Edit" at bounding box center [873, 391] width 134 height 35
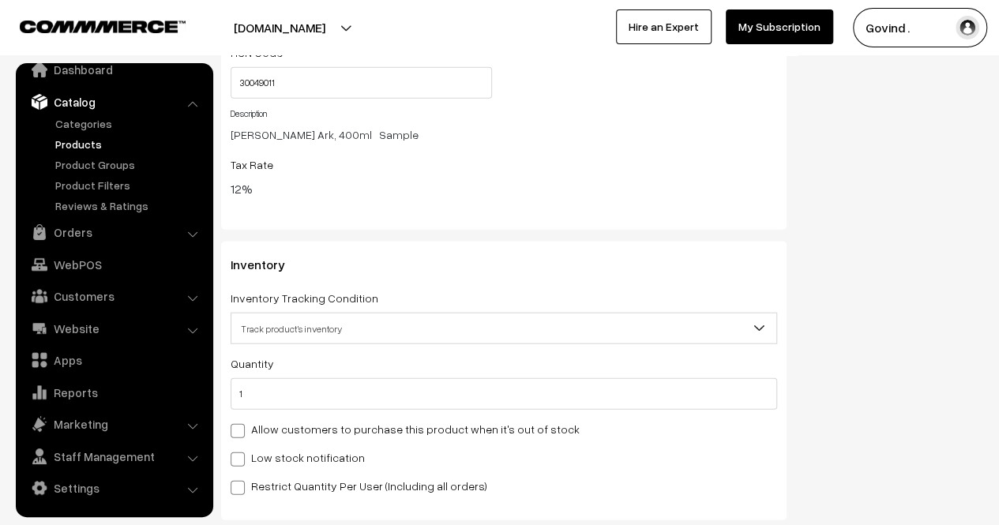
scroll to position [1881, 0]
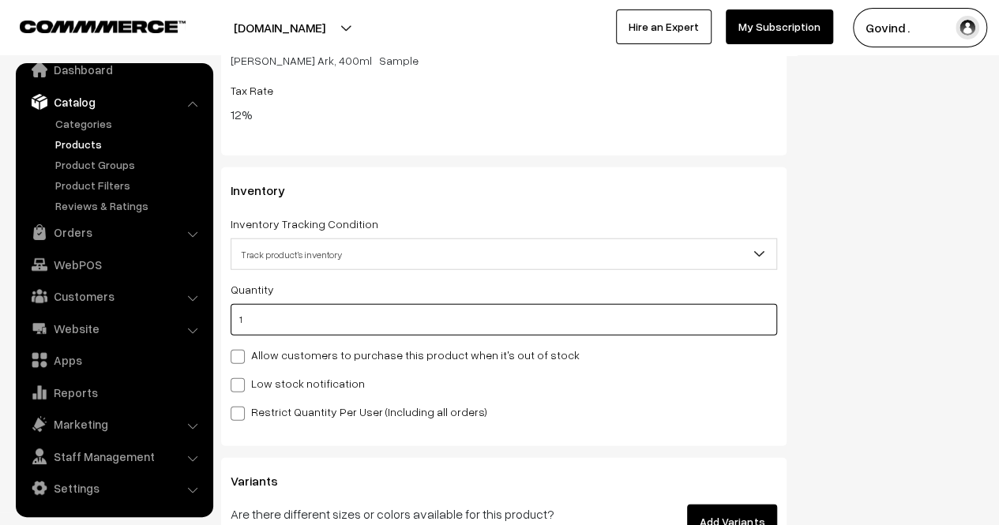
click at [645, 325] on input "1" at bounding box center [504, 320] width 547 height 32
type input "0"
type input "1"
type input "0"
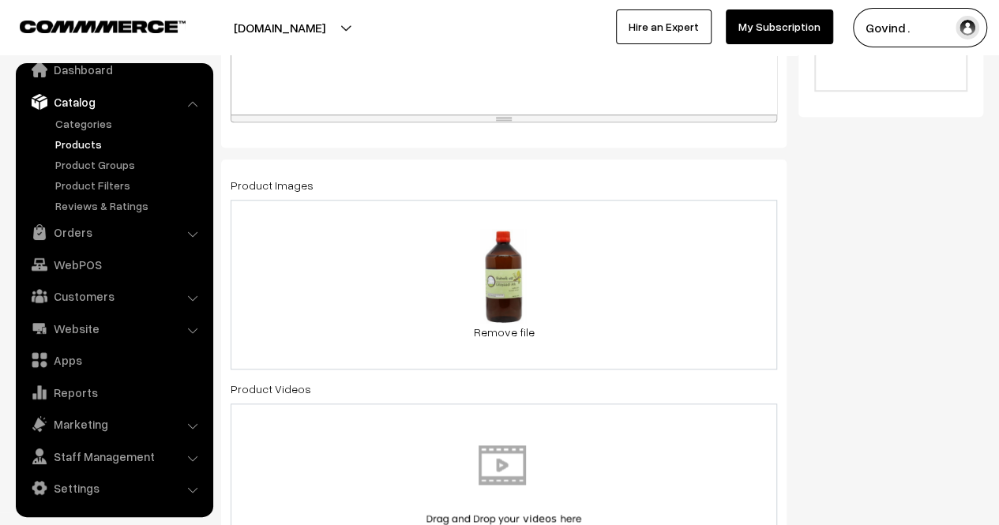
scroll to position [0, 0]
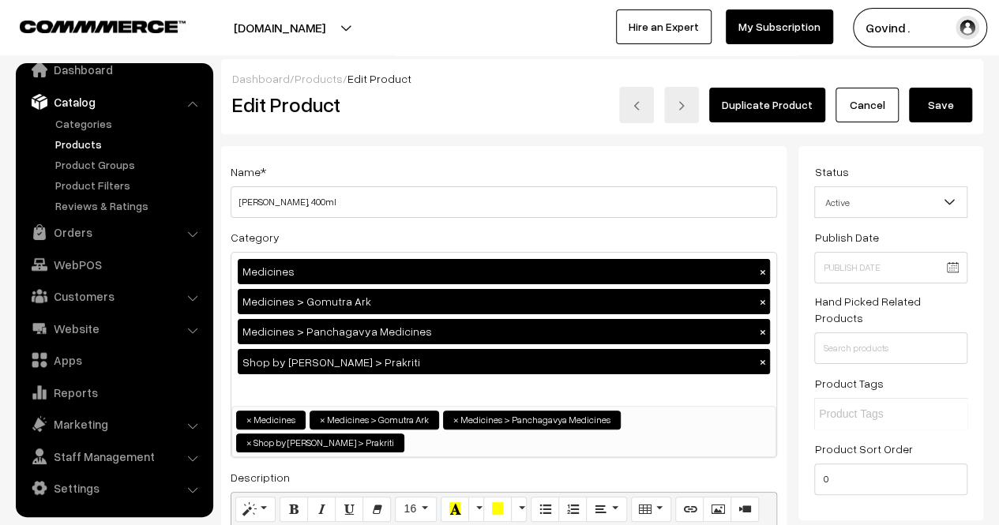
click at [945, 109] on button "Save" at bounding box center [940, 105] width 63 height 35
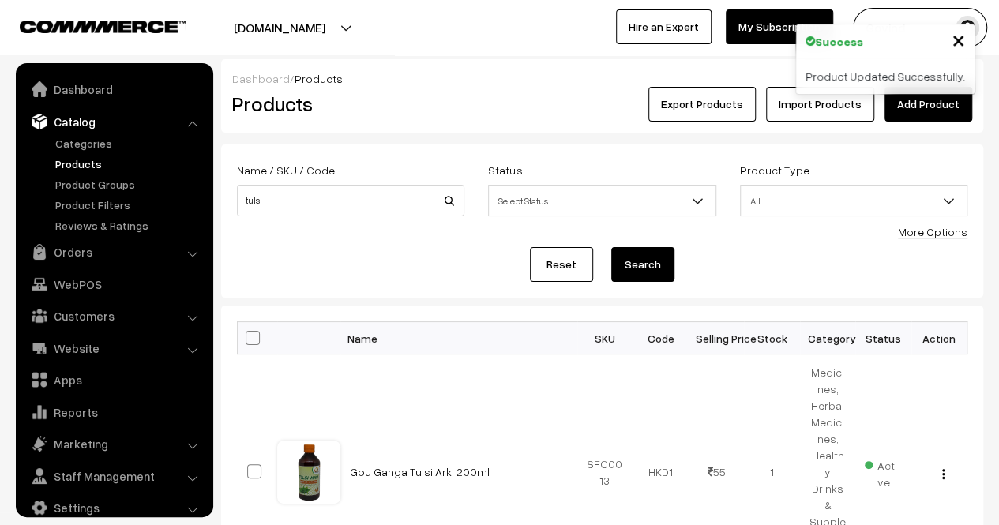
scroll to position [20, 0]
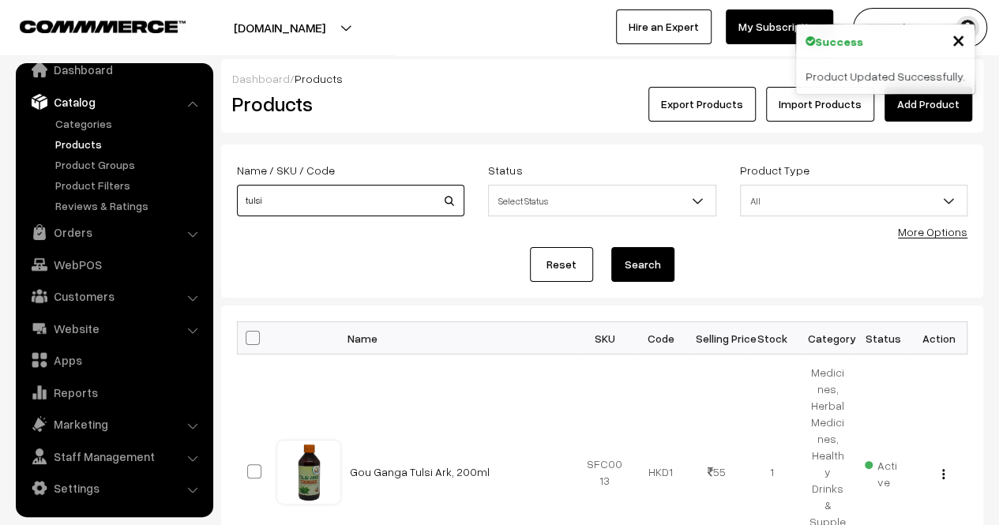
click at [360, 214] on input "tulsi" at bounding box center [350, 201] width 227 height 32
type input "dhaut"
click at [611, 247] on button "Search" at bounding box center [642, 264] width 63 height 35
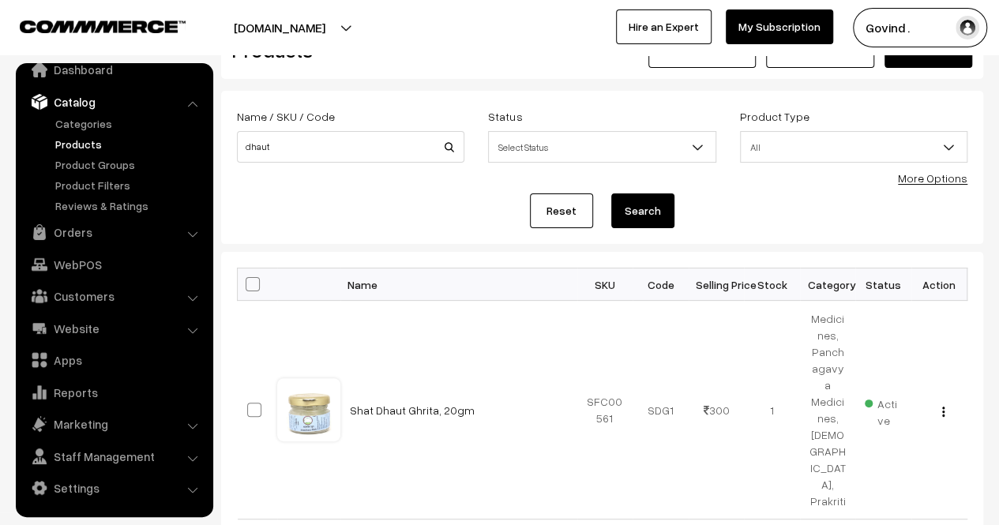
scroll to position [90, 0]
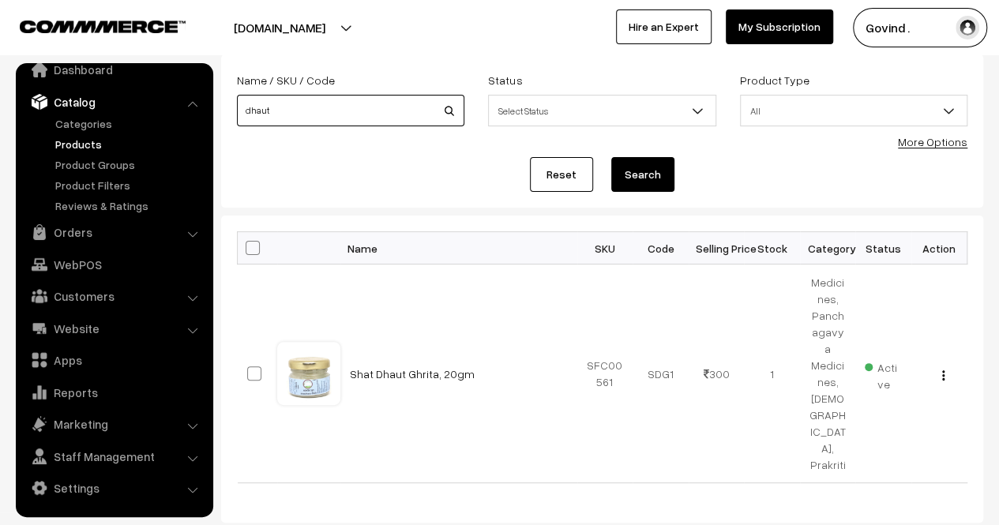
click at [313, 97] on input "dhaut" at bounding box center [350, 111] width 227 height 32
type input "ghrit"
click at [611, 157] on button "Search" at bounding box center [642, 174] width 63 height 35
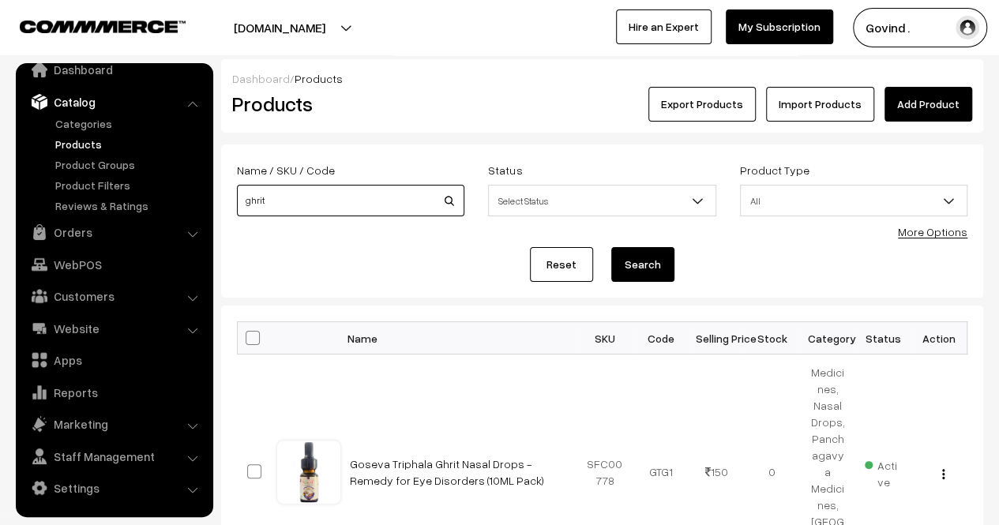
click at [386, 198] on input "ghrit" at bounding box center [350, 201] width 227 height 32
type input "lavender"
click at [611, 247] on button "Search" at bounding box center [642, 264] width 63 height 35
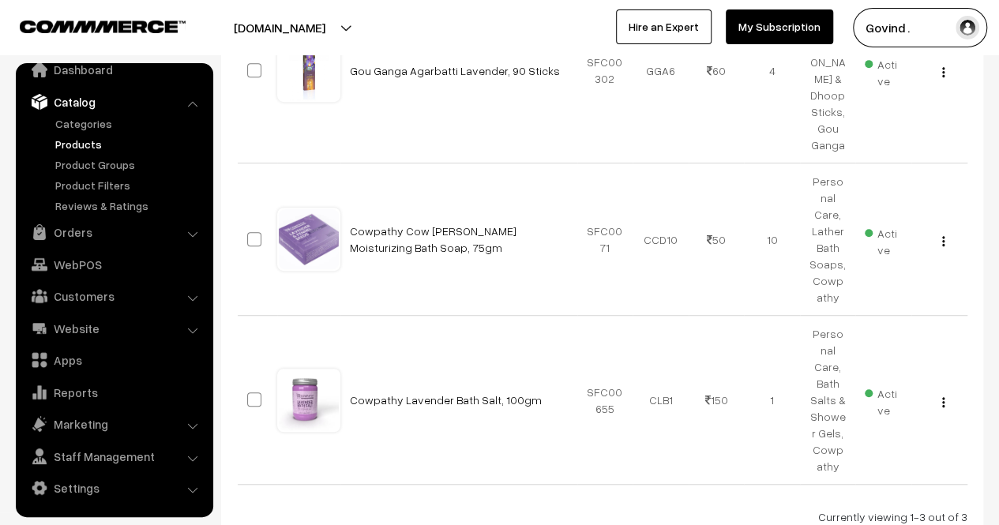
scroll to position [381, 0]
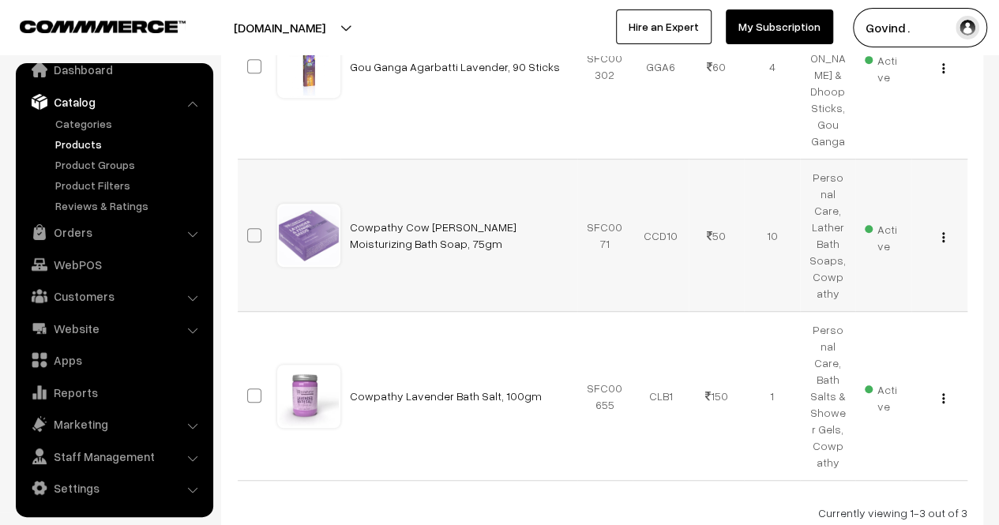
click at [945, 227] on div "View Edit Delete" at bounding box center [939, 235] width 37 height 17
click at [945, 231] on button "button" at bounding box center [943, 237] width 4 height 13
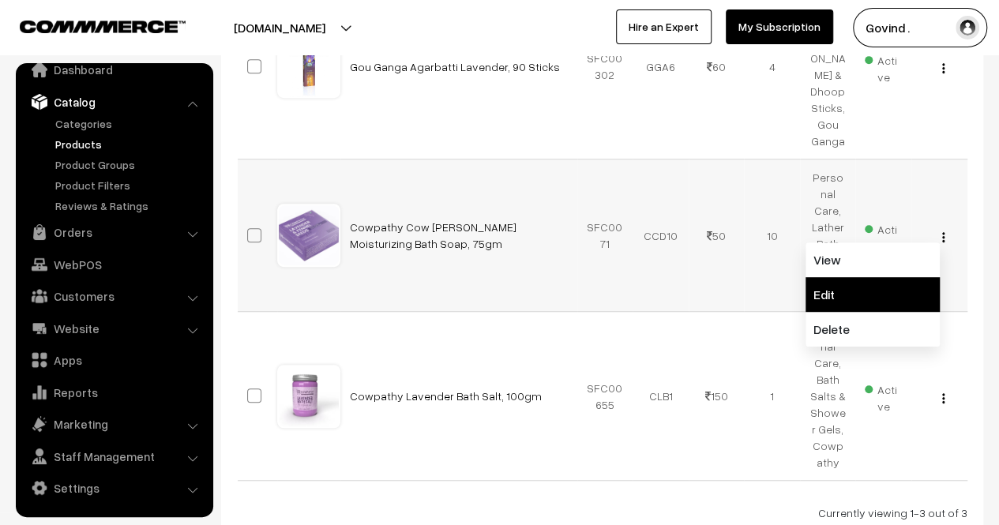
click at [859, 277] on link "Edit" at bounding box center [873, 294] width 134 height 35
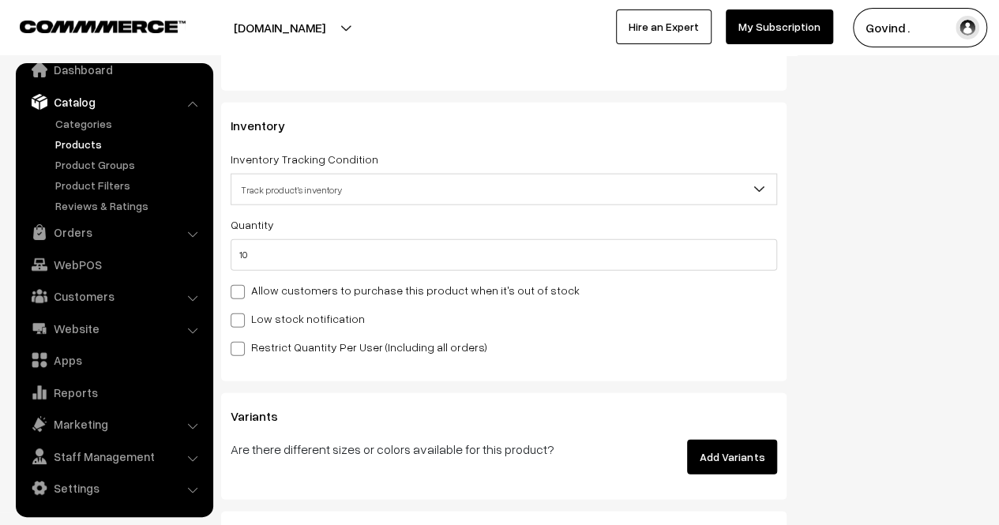
scroll to position [1927, 0]
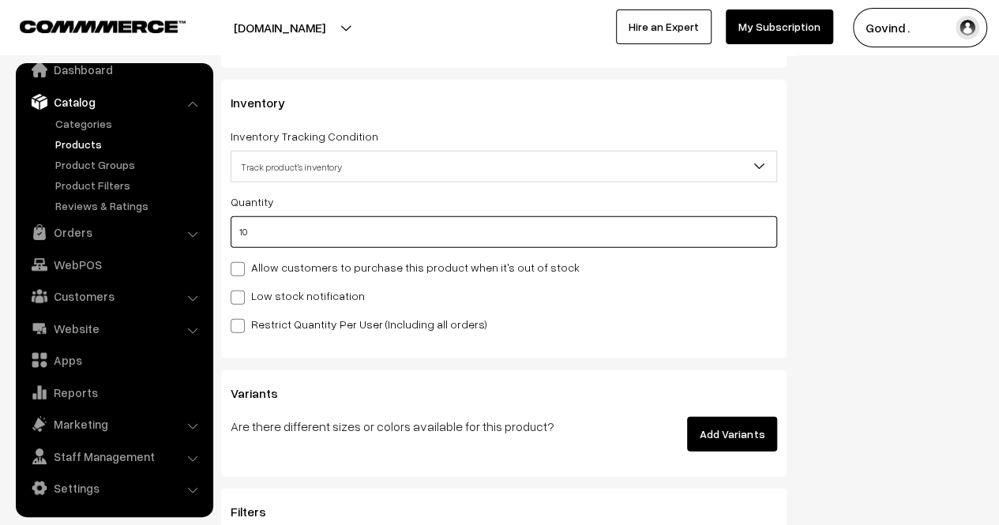
click at [664, 224] on input "10" at bounding box center [504, 232] width 547 height 32
type input "1"
type input "11"
type input "0"
type input "9"
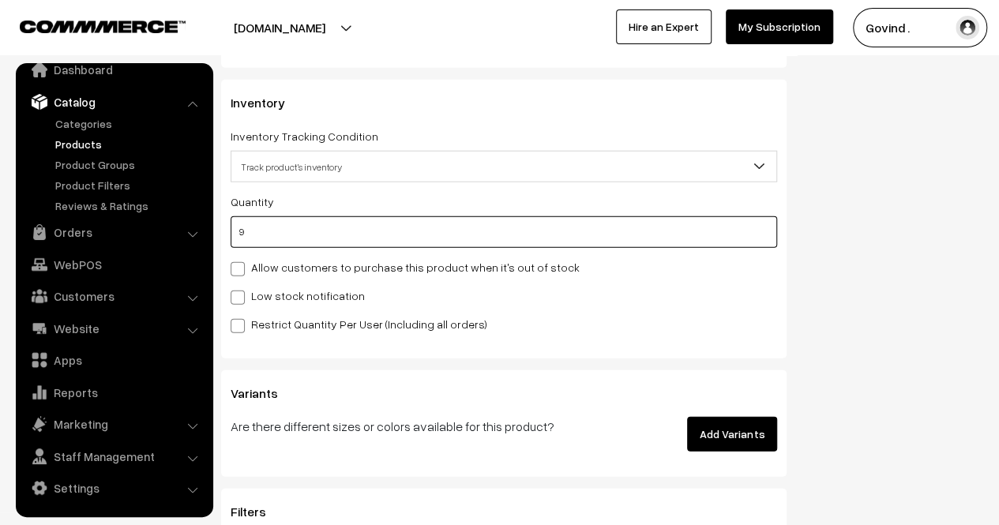
type input "19"
type input "9"
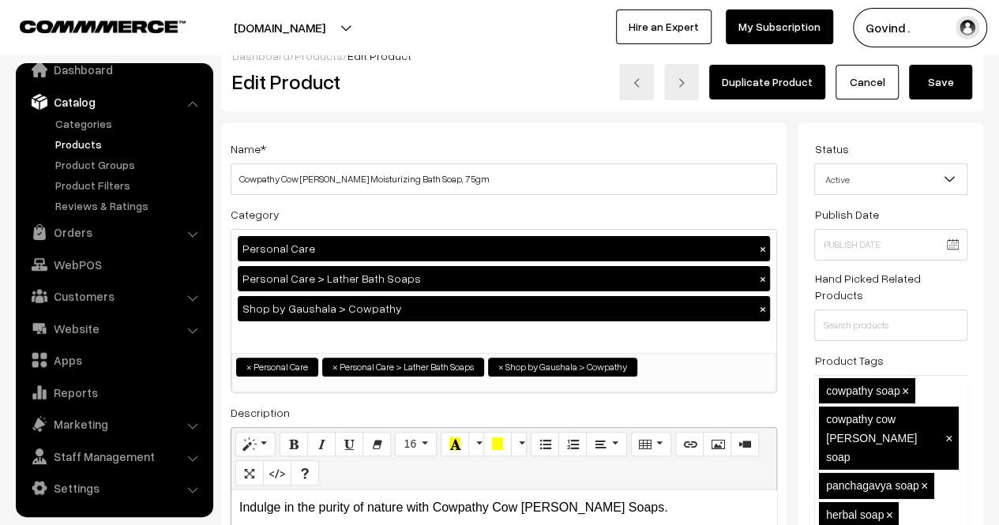
scroll to position [0, 0]
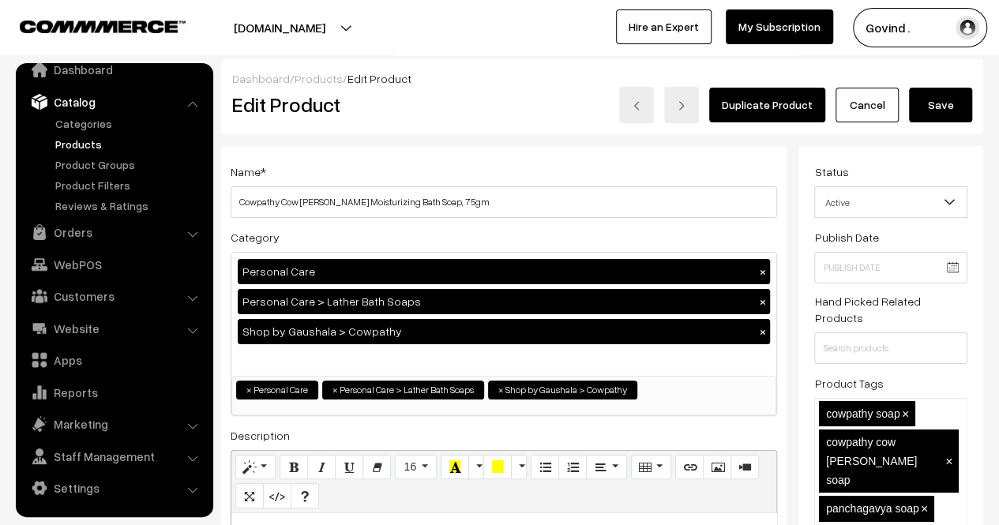
click at [951, 99] on button "Save" at bounding box center [940, 105] width 63 height 35
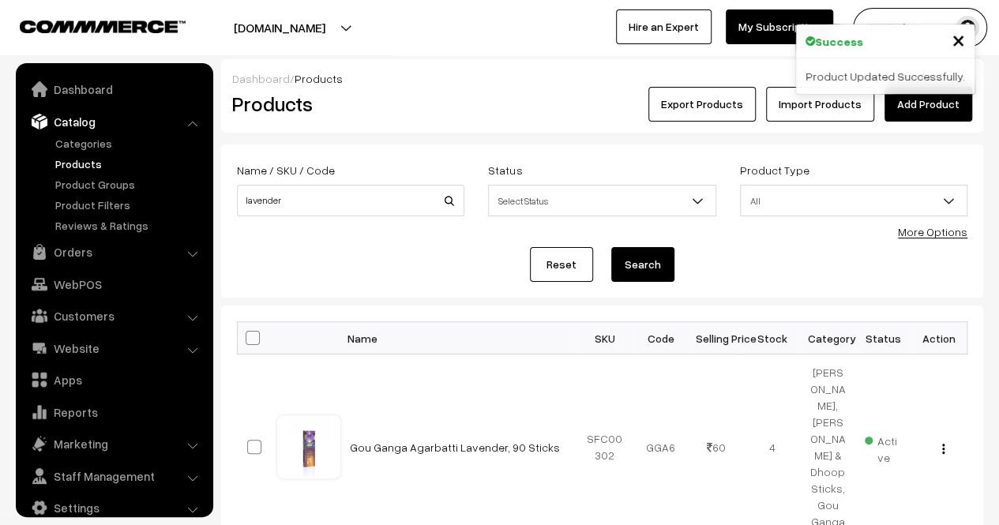
scroll to position [20, 0]
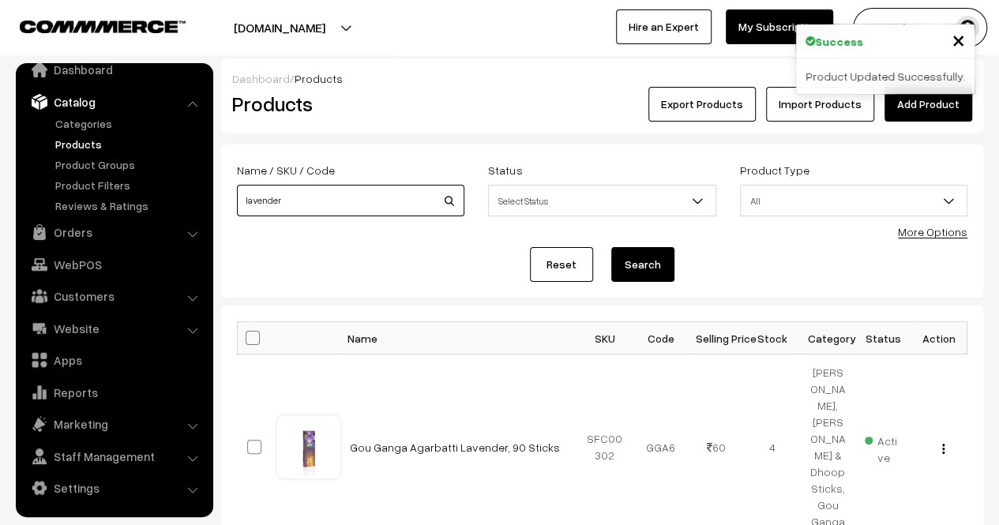
click at [347, 203] on input "lavender" at bounding box center [350, 201] width 227 height 32
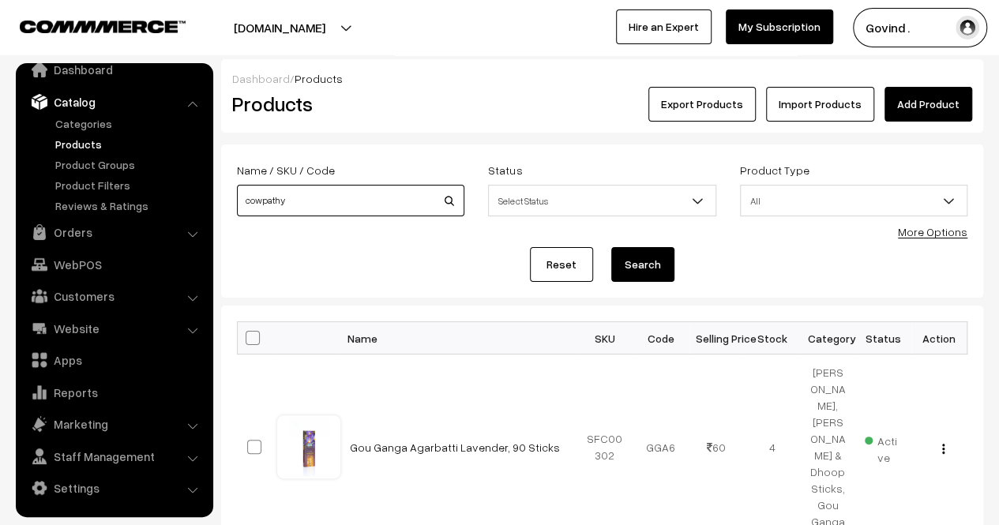
type input "cowpathy"
click at [611, 247] on button "Search" at bounding box center [642, 264] width 63 height 35
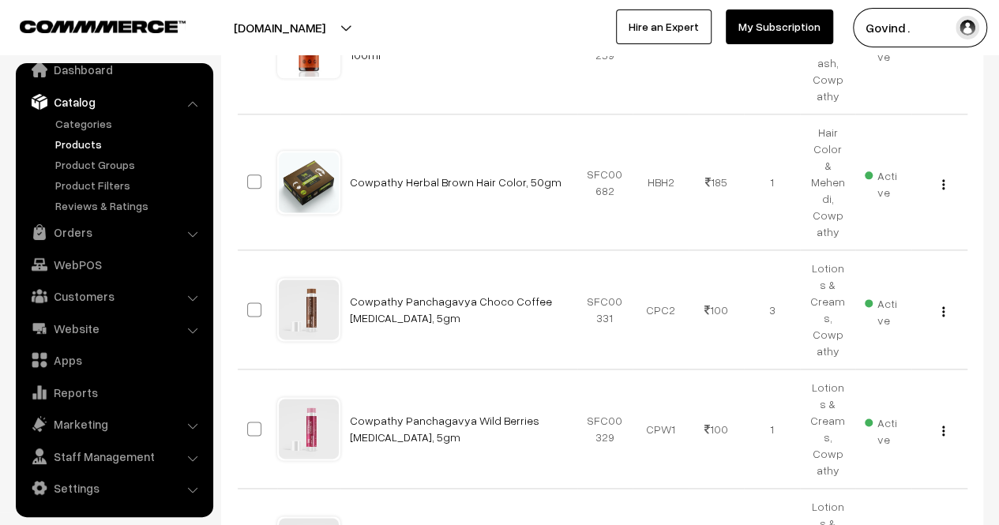
scroll to position [1216, 0]
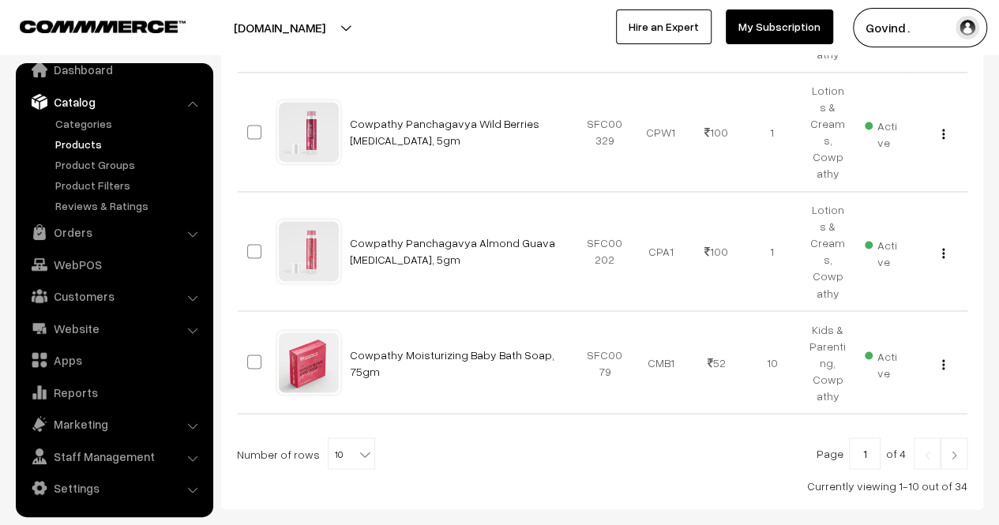
click at [357, 446] on b at bounding box center [365, 454] width 16 height 16
select select "50"
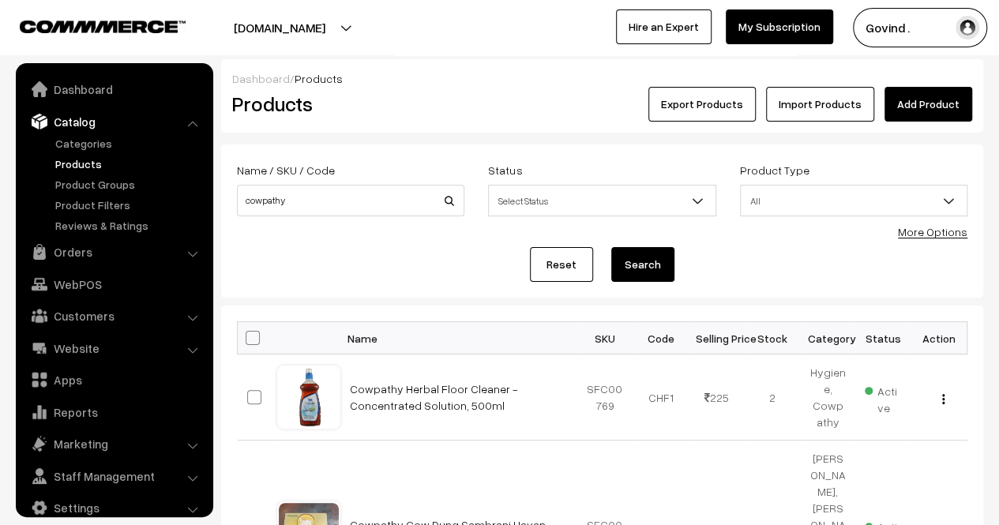
scroll to position [20, 0]
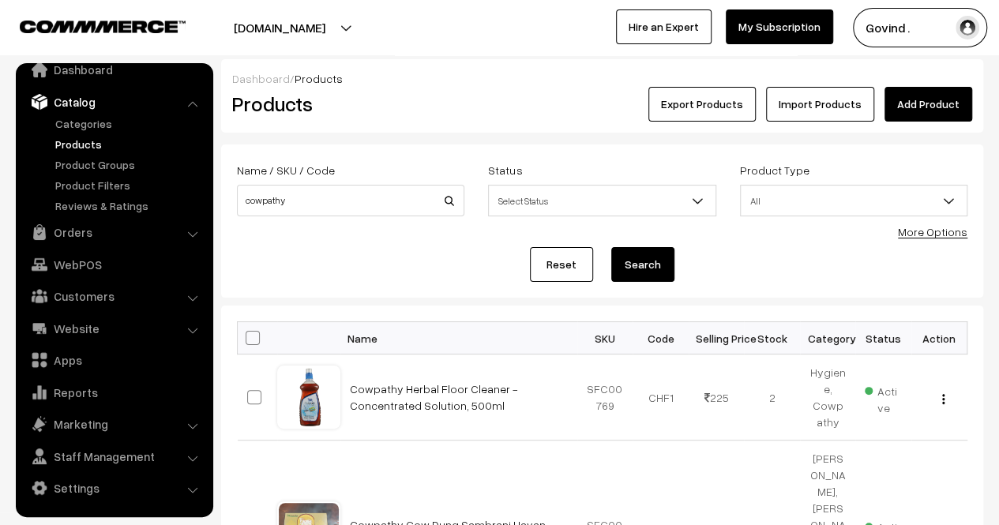
click at [254, 339] on span at bounding box center [253, 338] width 14 height 14
click at [248, 339] on input "checkbox" at bounding box center [243, 337] width 10 height 10
checkbox input "true"
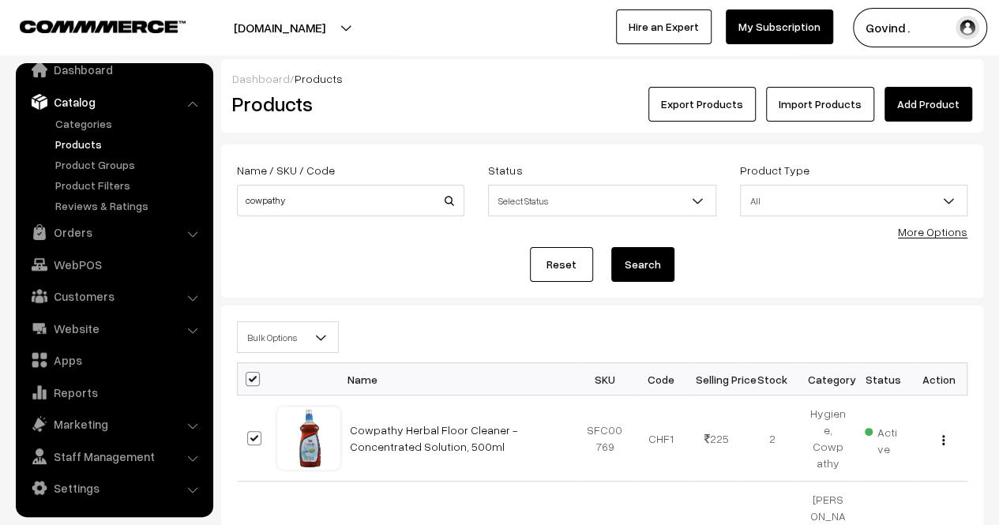
checkbox input "true"
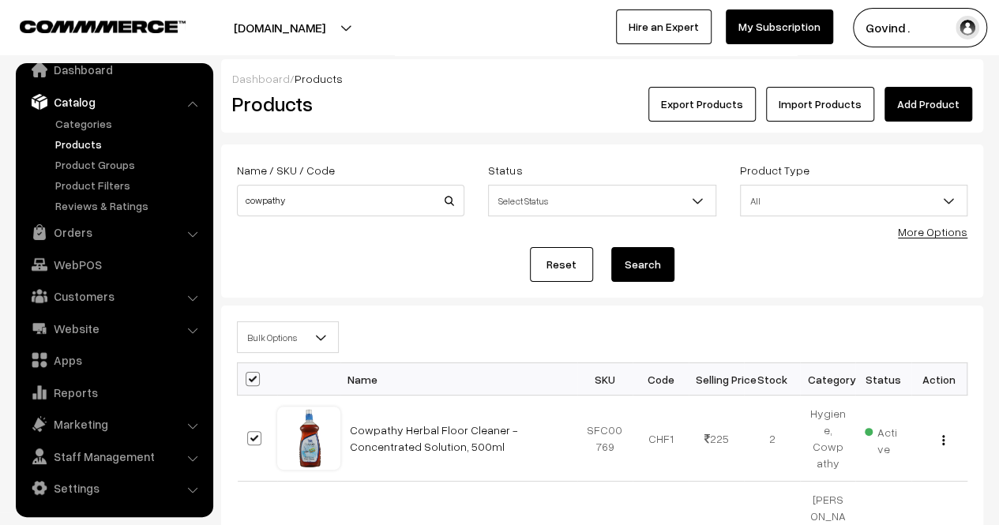
checkbox input "true"
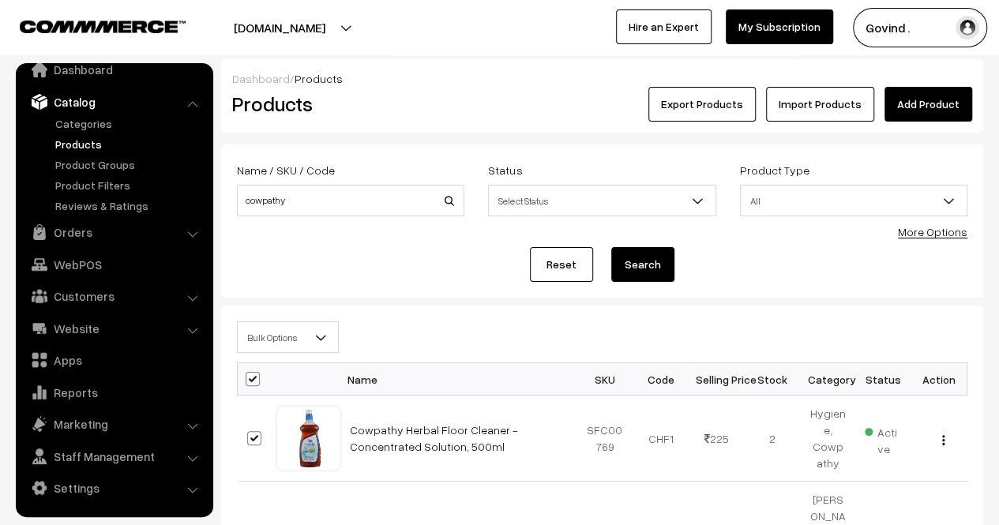
checkbox input "true"
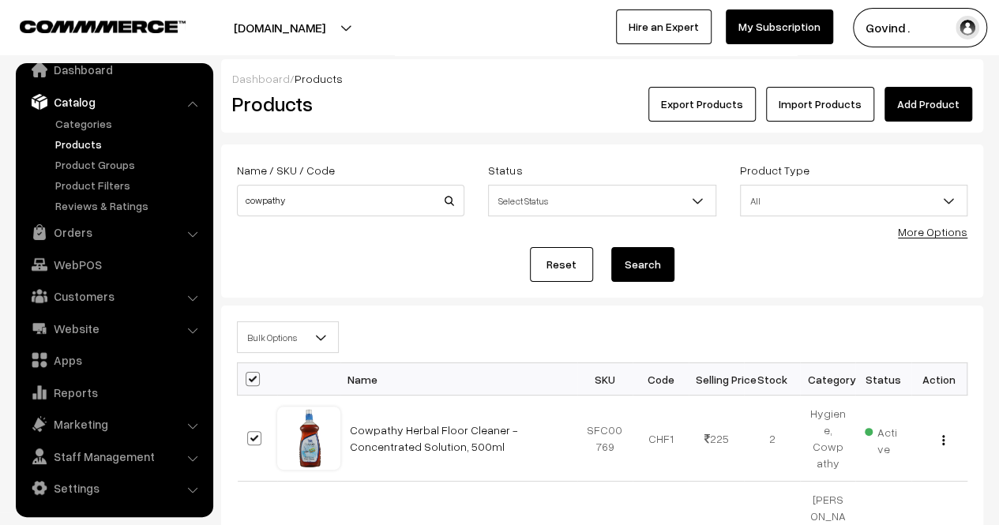
checkbox input "true"
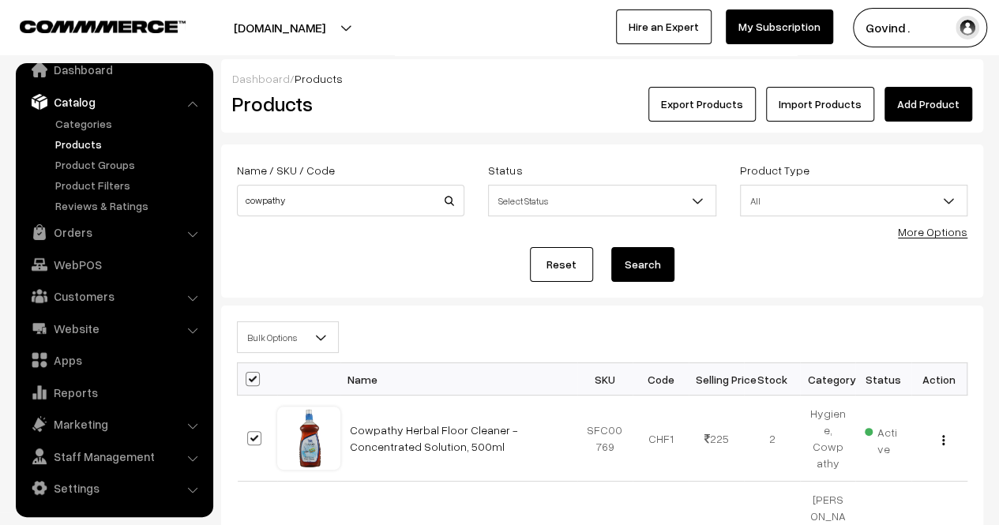
checkbox input "true"
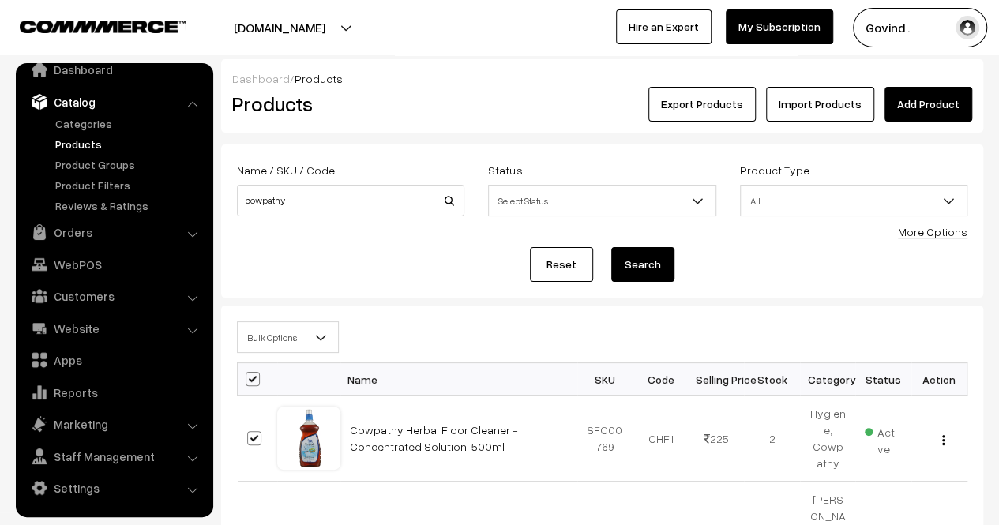
checkbox input "true"
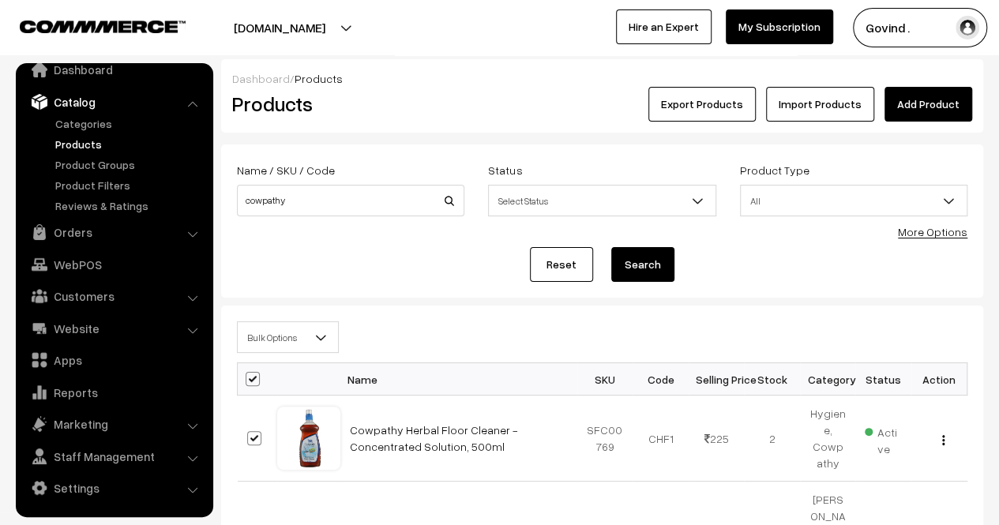
checkbox input "true"
click at [300, 332] on span "Bulk Options" at bounding box center [288, 338] width 100 height 28
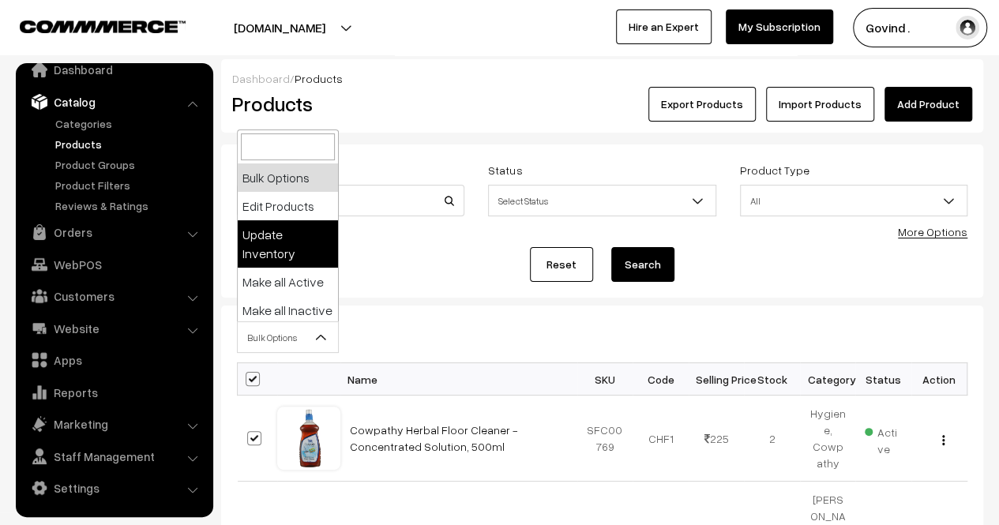
select select "updateInventory"
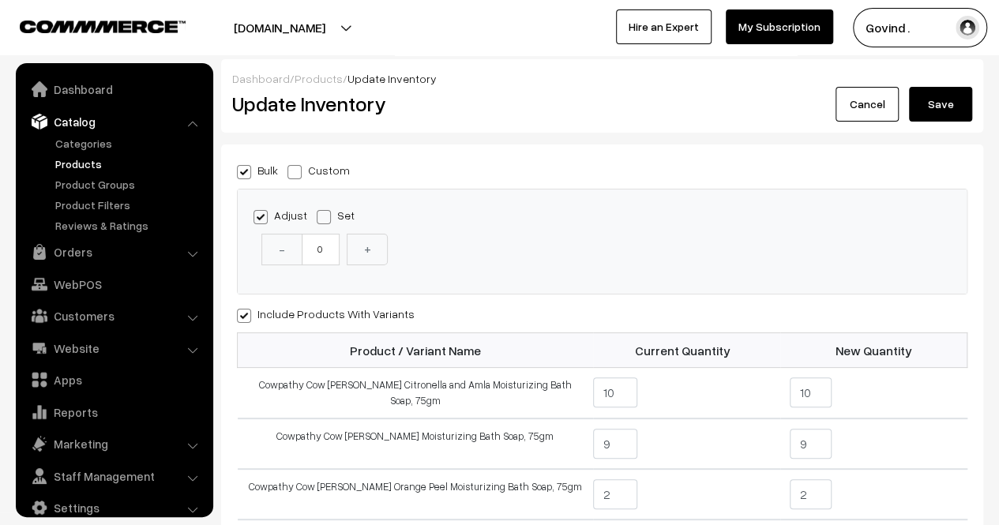
scroll to position [20, 0]
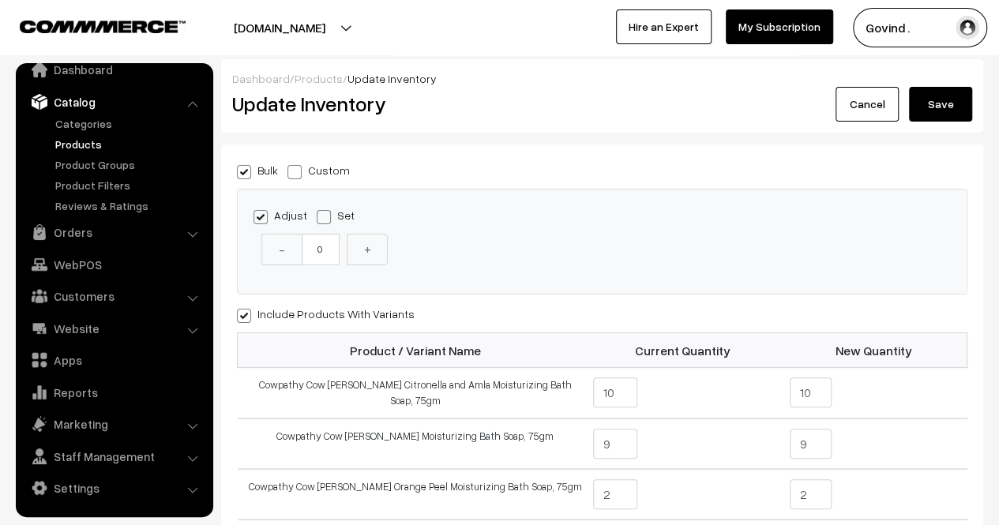
click at [300, 169] on span at bounding box center [294, 172] width 14 height 14
click at [298, 169] on input "Custom" at bounding box center [292, 169] width 10 height 10
radio input "true"
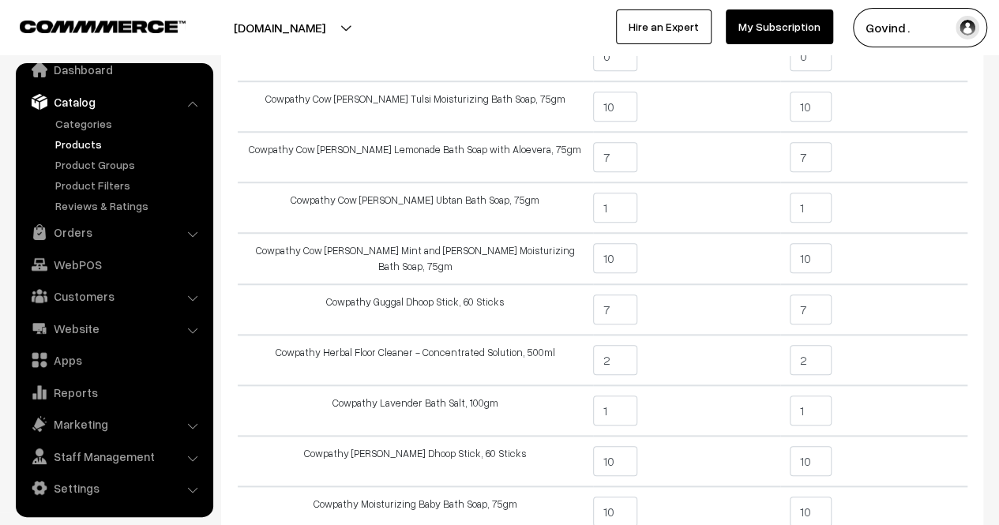
scroll to position [619, 0]
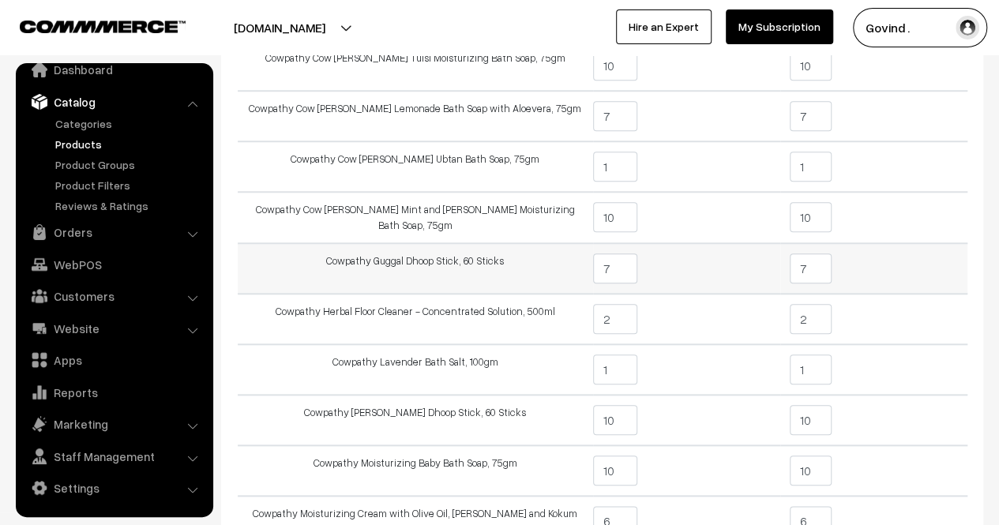
click at [820, 268] on input "7" at bounding box center [811, 269] width 42 height 30
type input "6"
click at [922, 266] on td "6" at bounding box center [873, 268] width 187 height 51
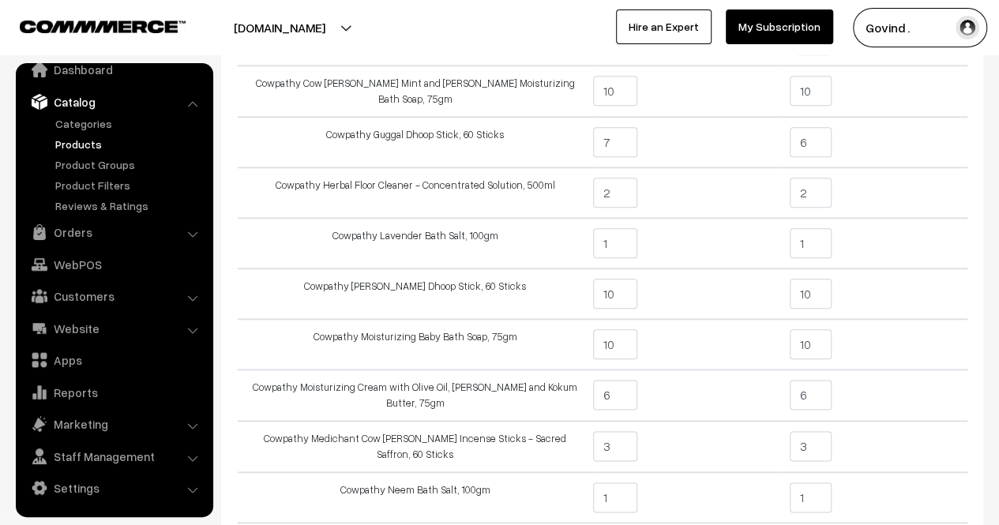
scroll to position [748, 0]
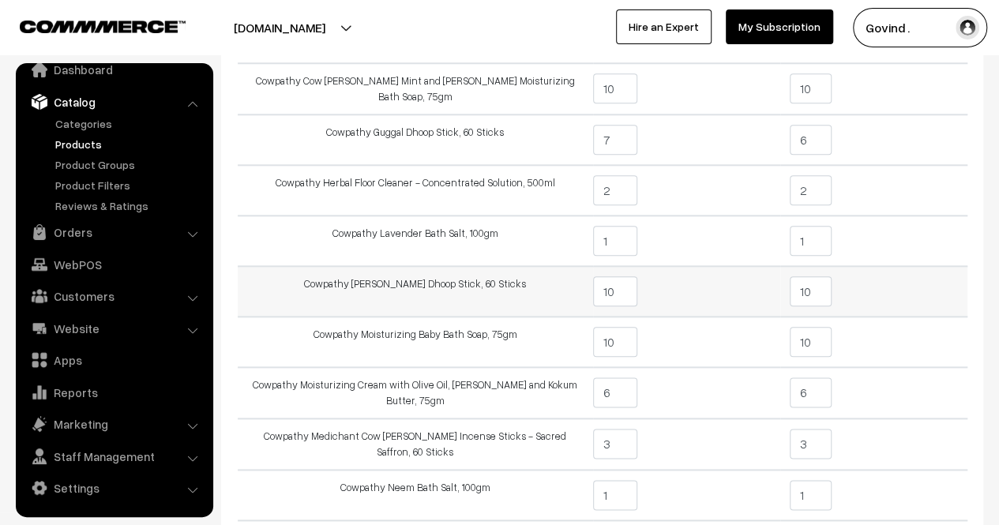
click at [820, 293] on input "10" at bounding box center [811, 291] width 42 height 30
type input "1"
type input "9"
click at [895, 283] on td "9" at bounding box center [873, 291] width 187 height 51
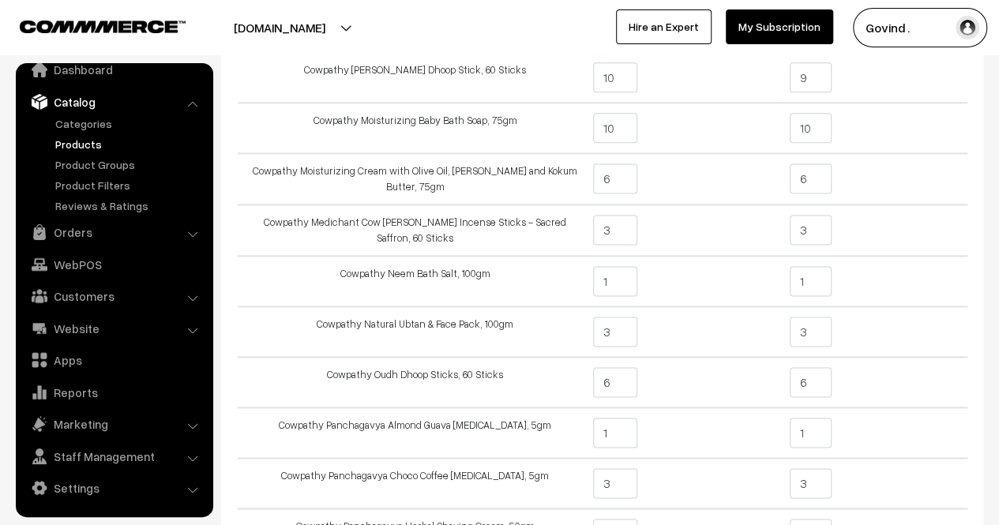
scroll to position [976, 0]
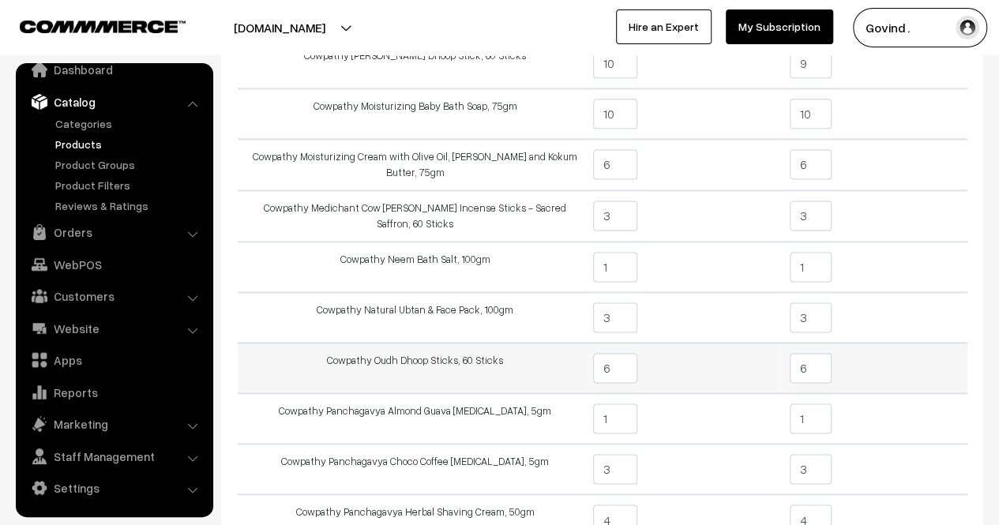
click at [837, 368] on td "6" at bounding box center [873, 368] width 187 height 51
click at [834, 366] on td "6" at bounding box center [873, 368] width 187 height 51
click at [829, 365] on input "6" at bounding box center [811, 368] width 42 height 30
type input "4"
click at [923, 372] on td "4" at bounding box center [873, 368] width 187 height 51
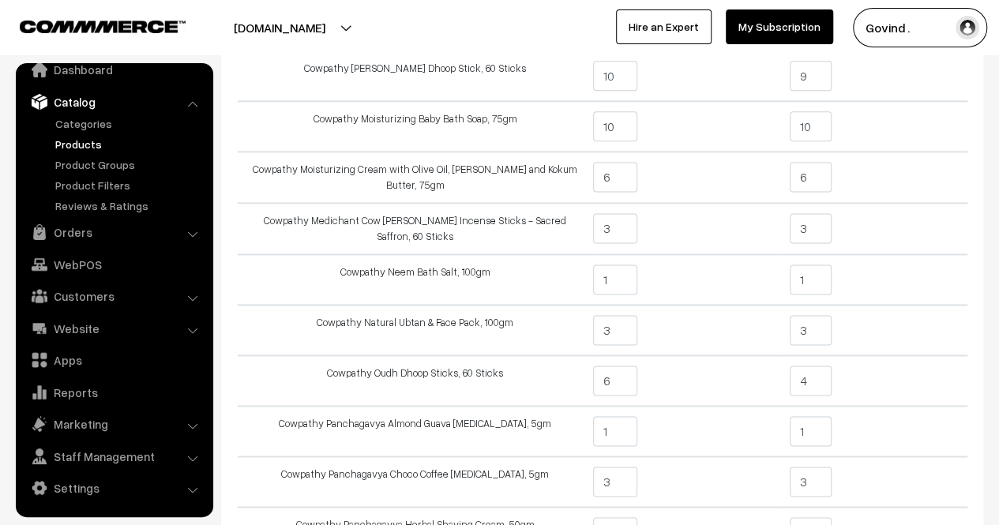
scroll to position [956, 0]
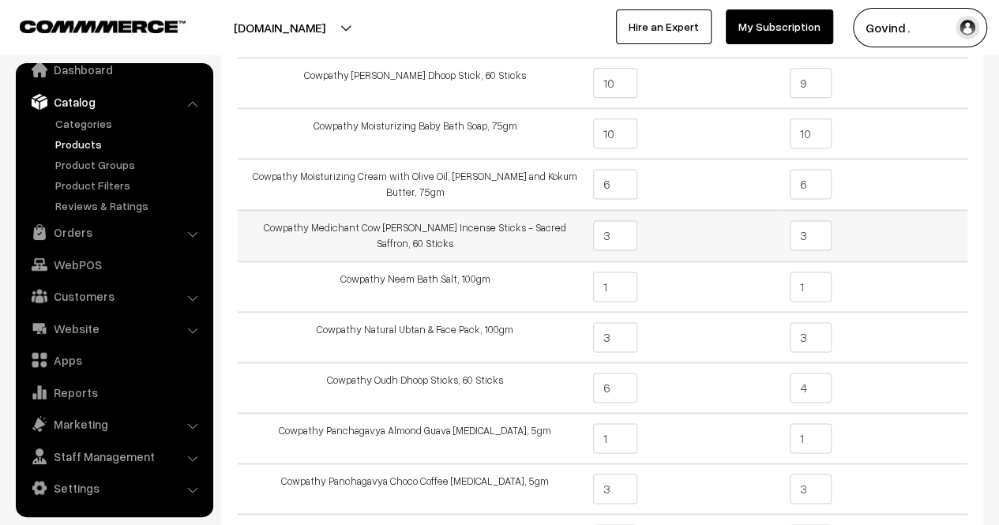
click at [822, 229] on input "3" at bounding box center [811, 235] width 42 height 30
type input "1"
click at [859, 231] on td "1" at bounding box center [873, 235] width 187 height 51
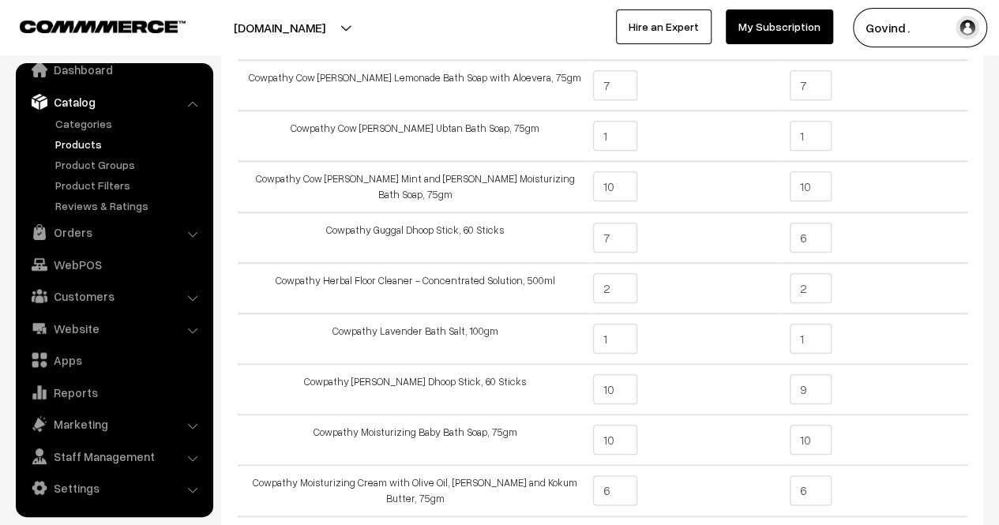
scroll to position [666, 0]
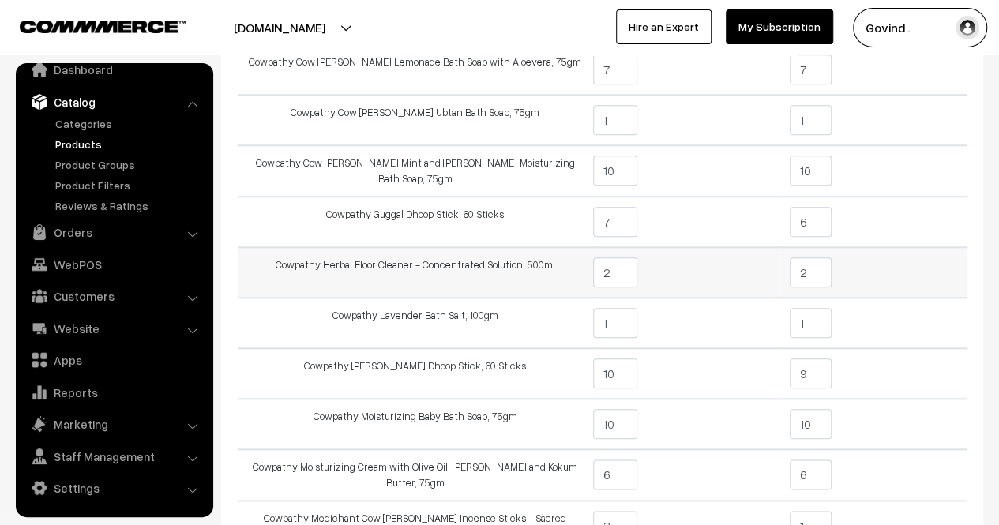
click at [807, 269] on input "2" at bounding box center [811, 272] width 42 height 30
type input "1"
click at [859, 270] on td "1" at bounding box center [873, 272] width 187 height 51
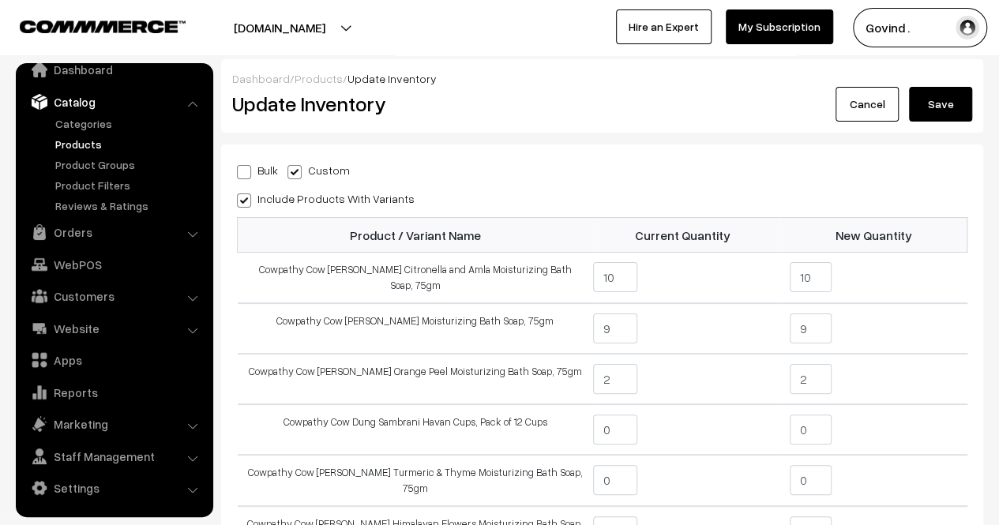
click at [941, 119] on button "Save" at bounding box center [940, 104] width 63 height 35
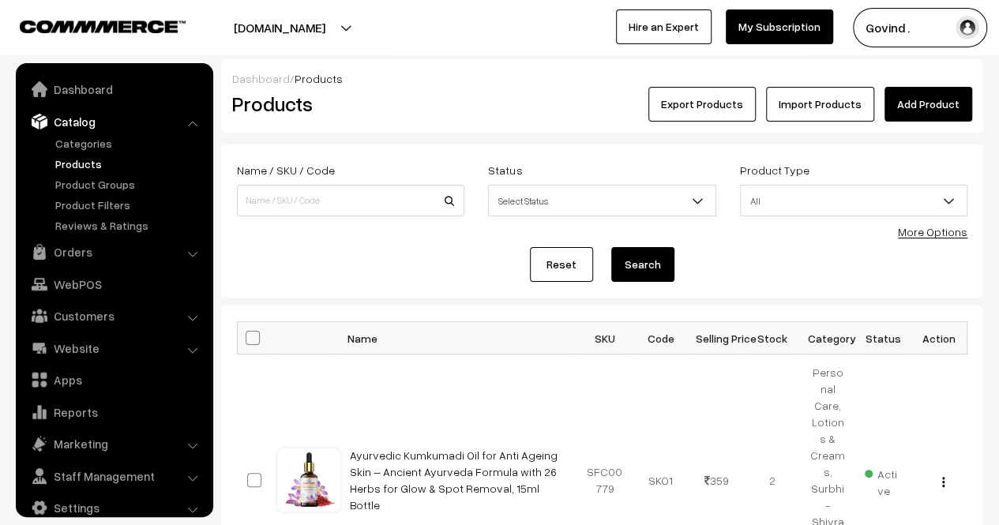
scroll to position [20, 0]
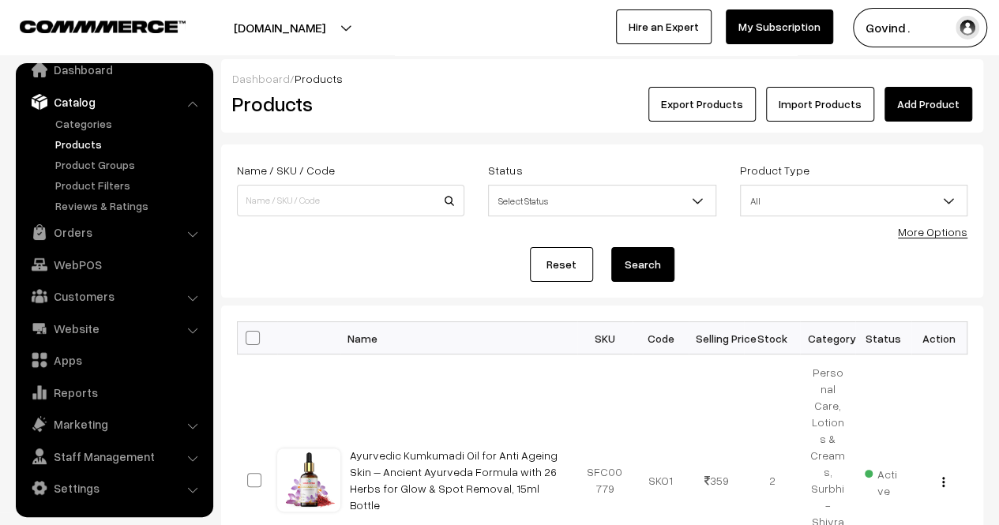
click at [368, 216] on div "Name / SKU / Code" at bounding box center [350, 193] width 251 height 66
click at [366, 208] on input at bounding box center [350, 201] width 227 height 32
type input "v"
type input "balm"
click at [611, 247] on button "Search" at bounding box center [642, 264] width 63 height 35
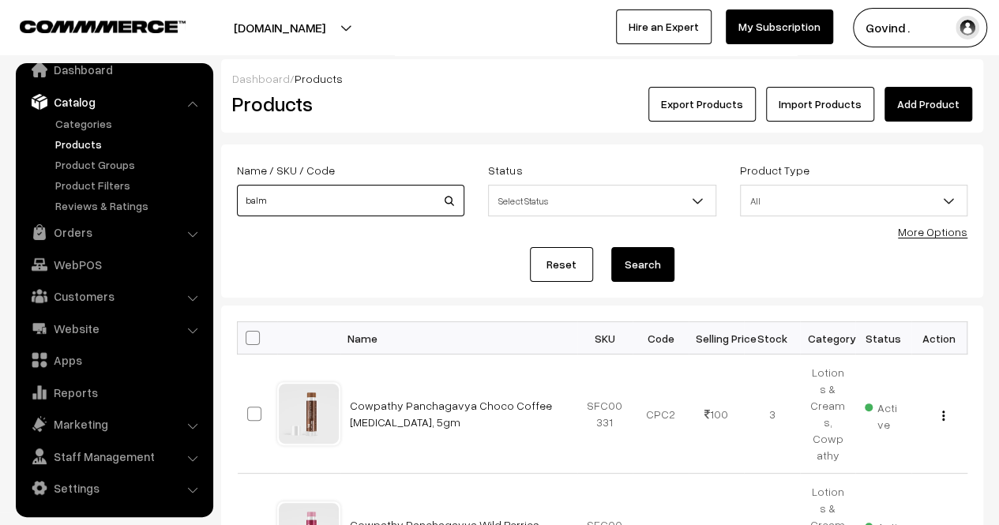
click at [338, 200] on input "balm" at bounding box center [350, 201] width 227 height 32
type input "hawan"
click at [611, 247] on button "Search" at bounding box center [642, 264] width 63 height 35
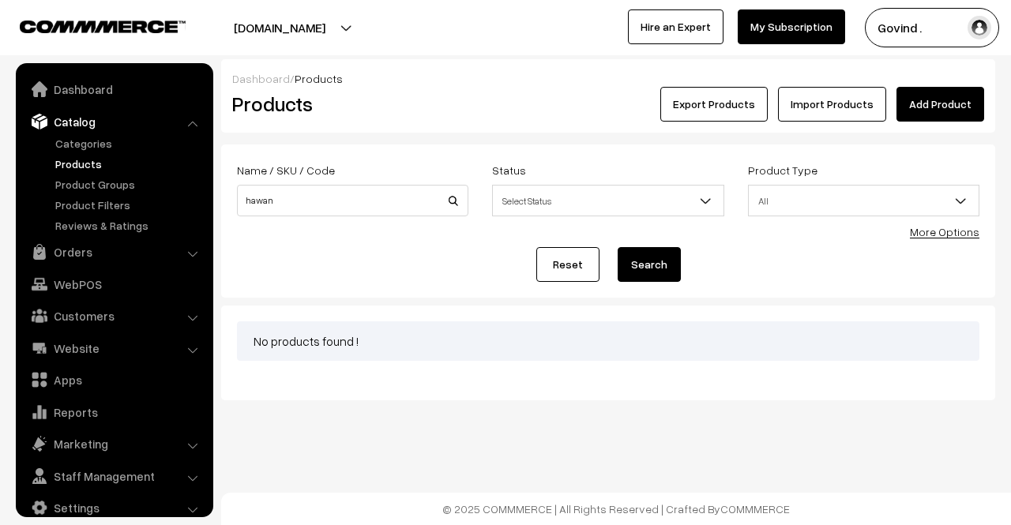
scroll to position [20, 0]
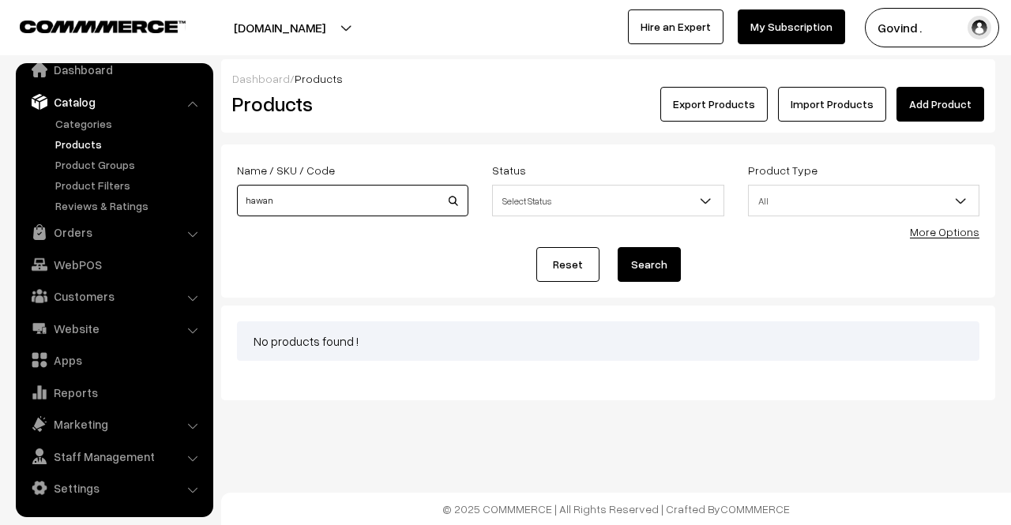
click at [338, 200] on input "hawan" at bounding box center [352, 201] width 231 height 32
type input "havan"
click at [618, 247] on button "Search" at bounding box center [649, 264] width 63 height 35
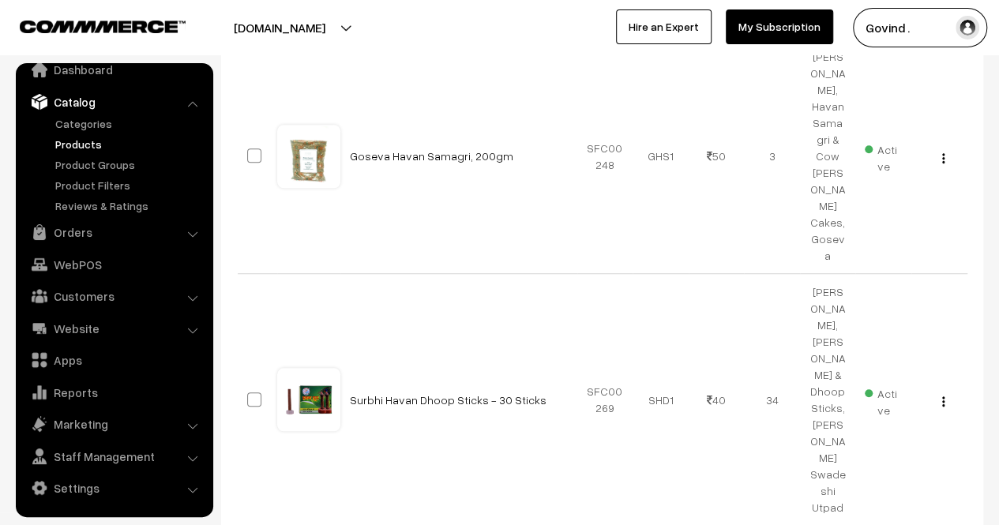
scroll to position [509, 0]
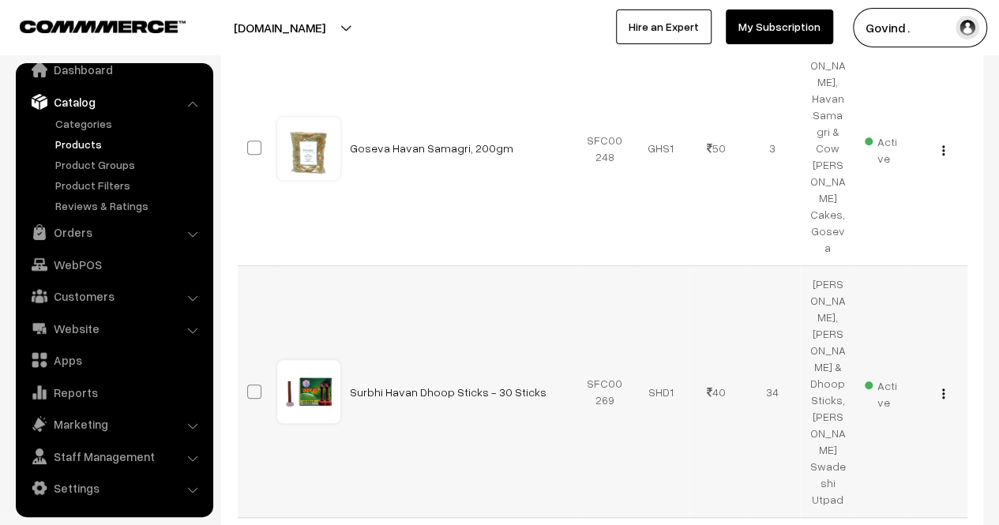
click at [942, 389] on img "button" at bounding box center [943, 394] width 2 height 10
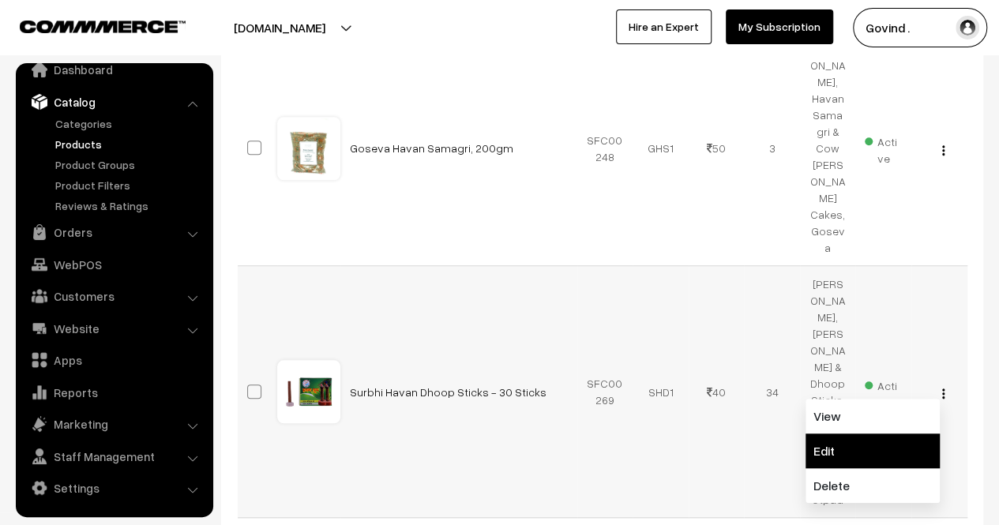
click at [873, 434] on link "Edit" at bounding box center [873, 451] width 134 height 35
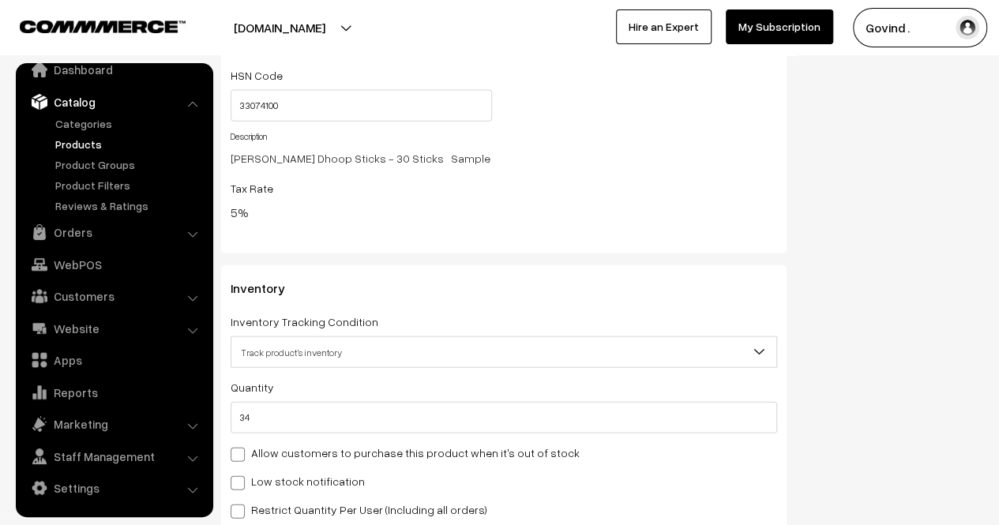
scroll to position [1813, 0]
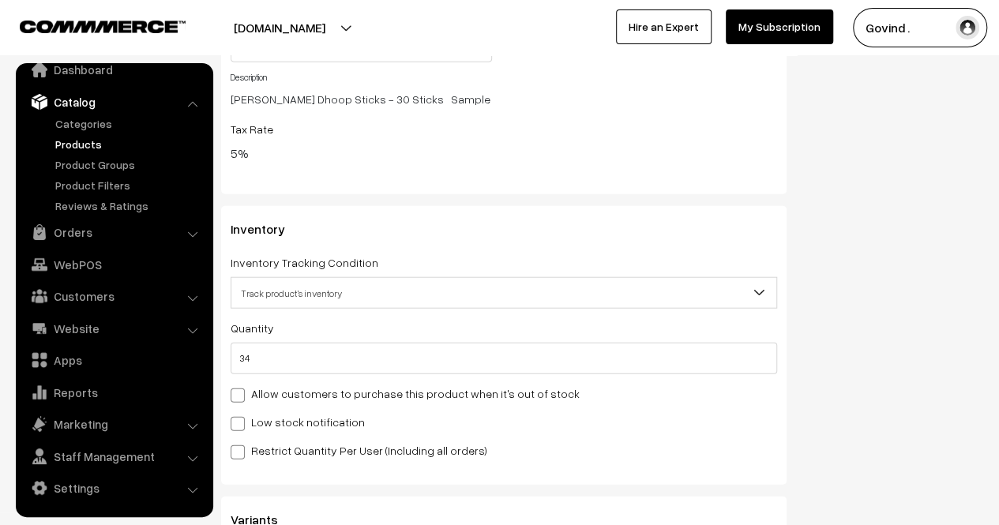
click at [612, 332] on div "Quantity 34 Adjust Quantity Adjust Set 0" at bounding box center [504, 346] width 547 height 56
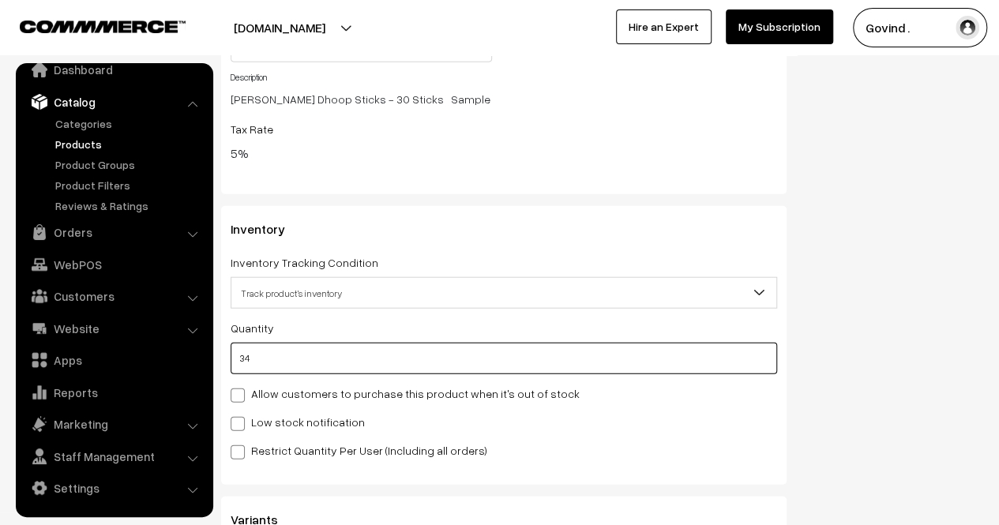
click at [588, 346] on input "34" at bounding box center [504, 359] width 547 height 32
type input "3"
type input "37"
type input "33"
type input "67"
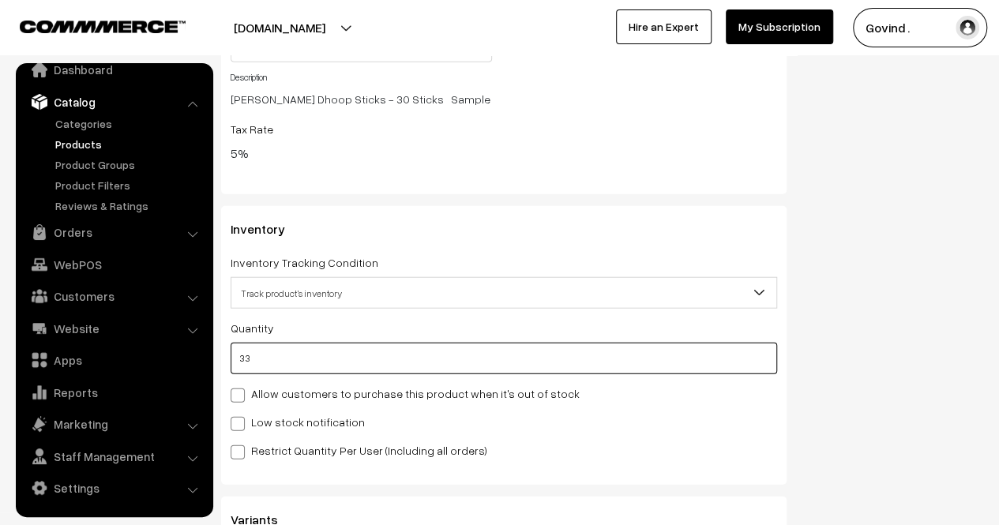
type input "33"
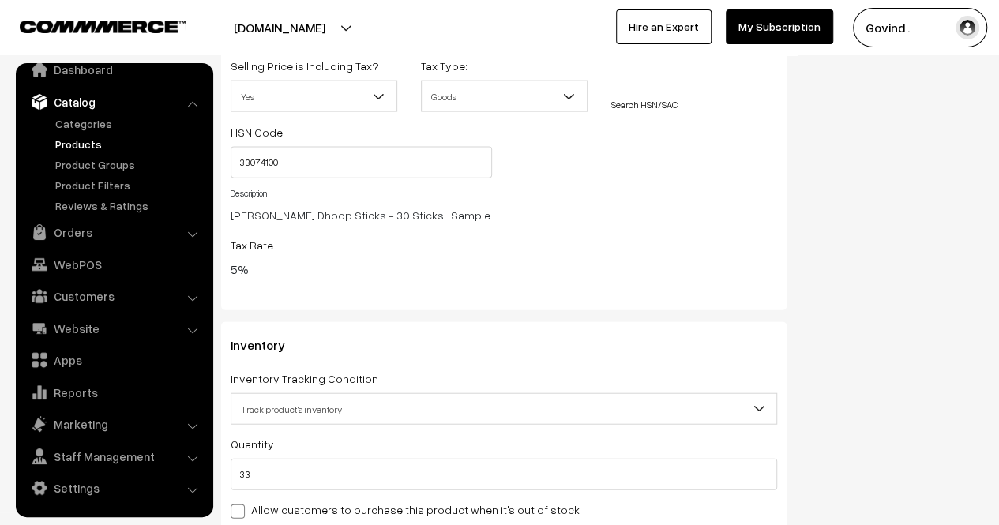
scroll to position [0, 0]
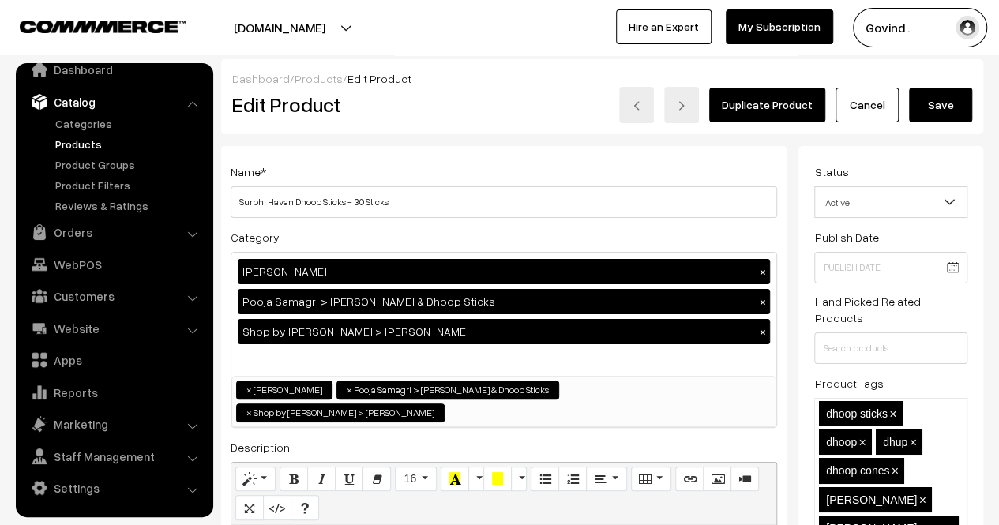
click at [949, 112] on button "Save" at bounding box center [940, 105] width 63 height 35
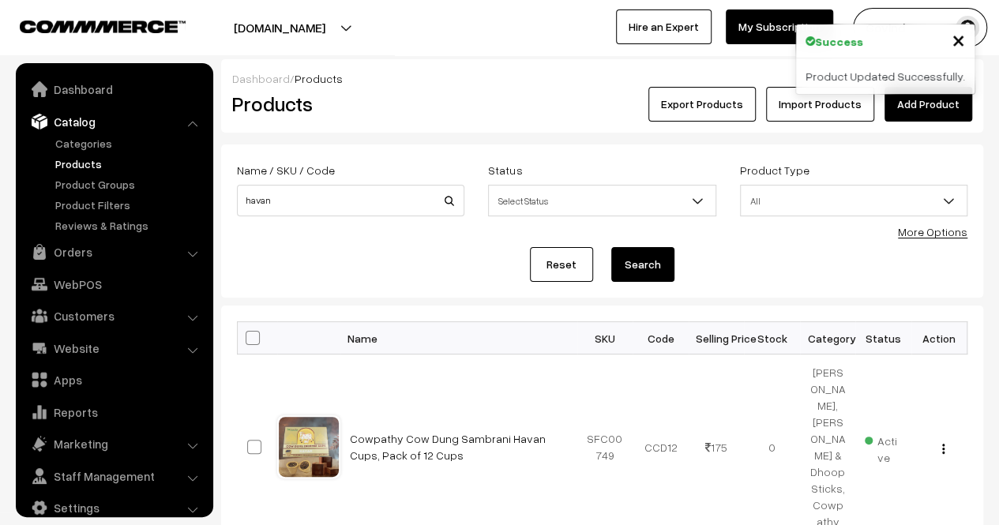
scroll to position [20, 0]
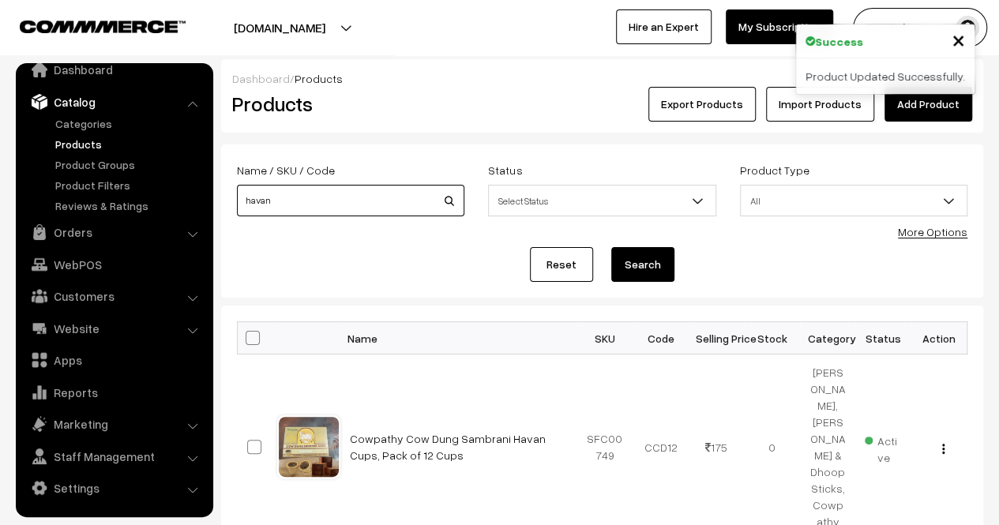
click at [346, 196] on input "havan" at bounding box center [350, 201] width 227 height 32
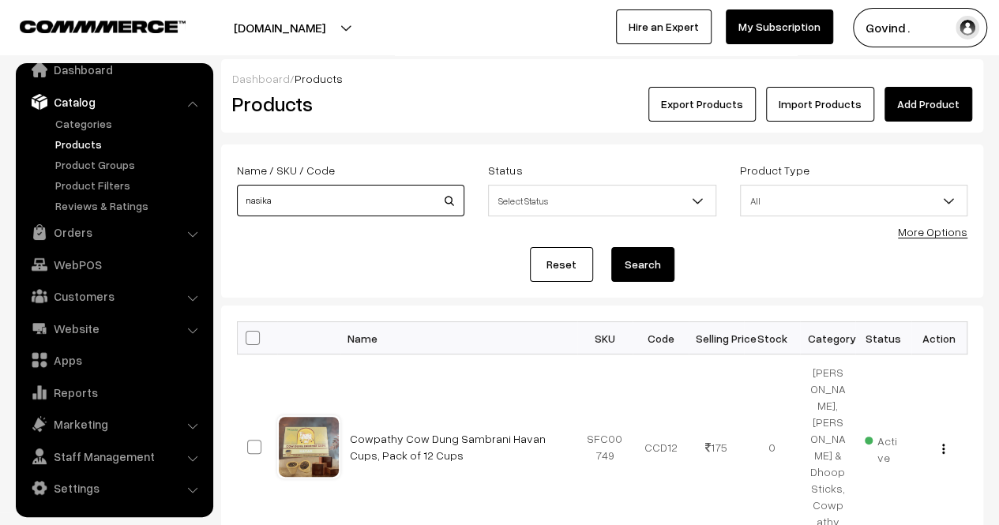
type input "nasika"
click at [611, 247] on button "Search" at bounding box center [642, 264] width 63 height 35
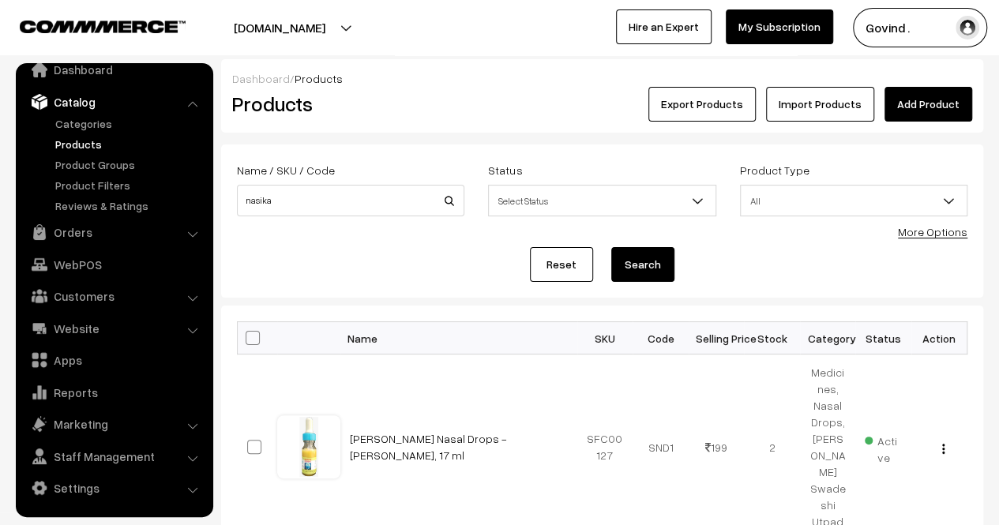
scroll to position [86, 0]
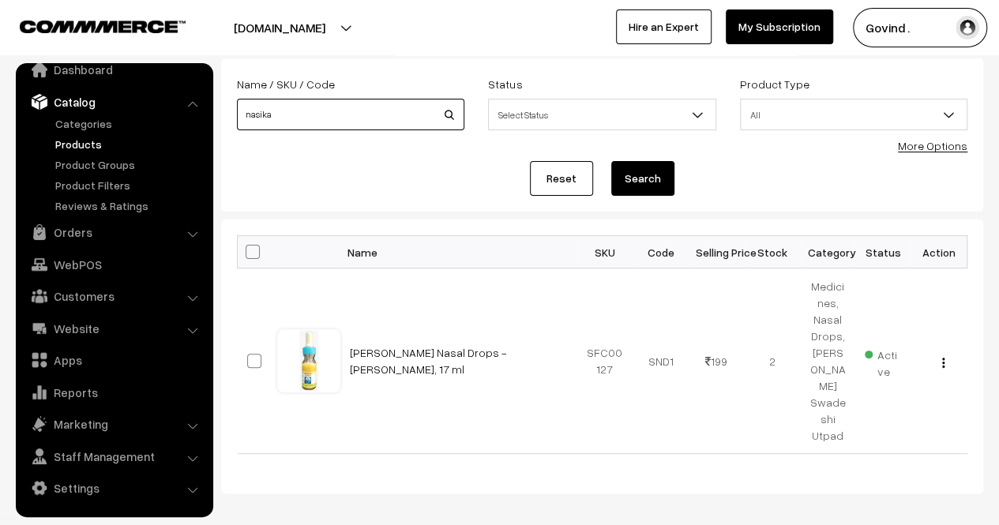
click at [387, 109] on input "nasika" at bounding box center [350, 115] width 227 height 32
type input "peedantak"
click at [611, 161] on button "Search" at bounding box center [642, 178] width 63 height 35
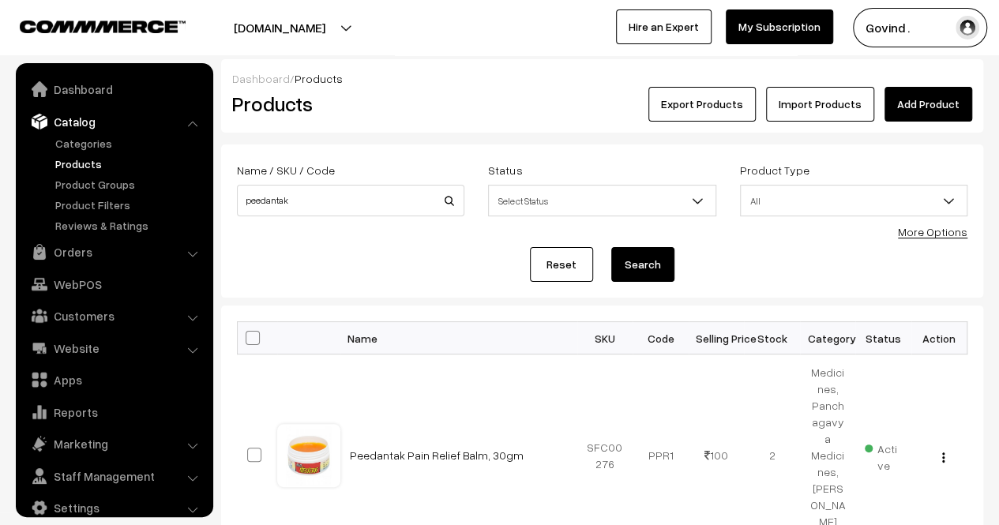
scroll to position [20, 0]
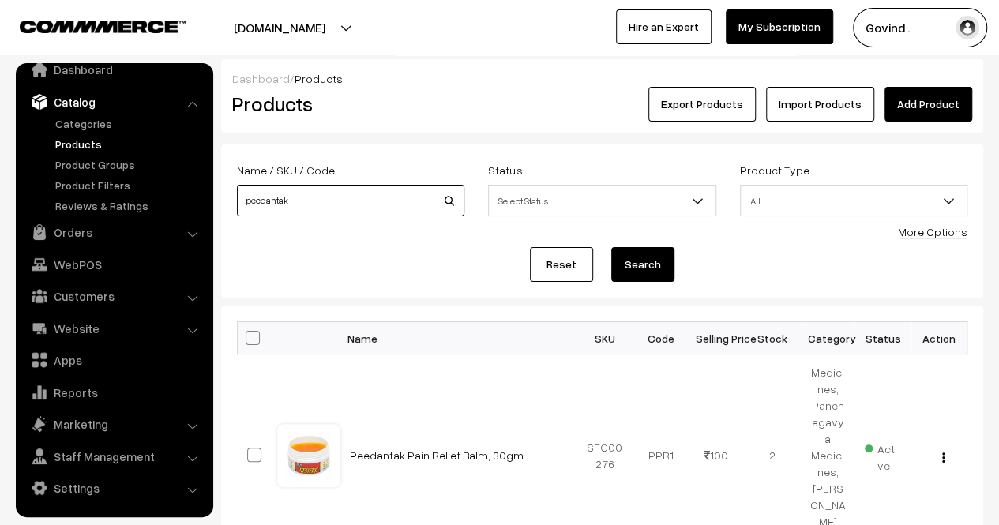
click at [358, 200] on input "peedantak" at bounding box center [350, 201] width 227 height 32
type input "ashwagandha"
click at [611, 247] on button "Search" at bounding box center [642, 264] width 63 height 35
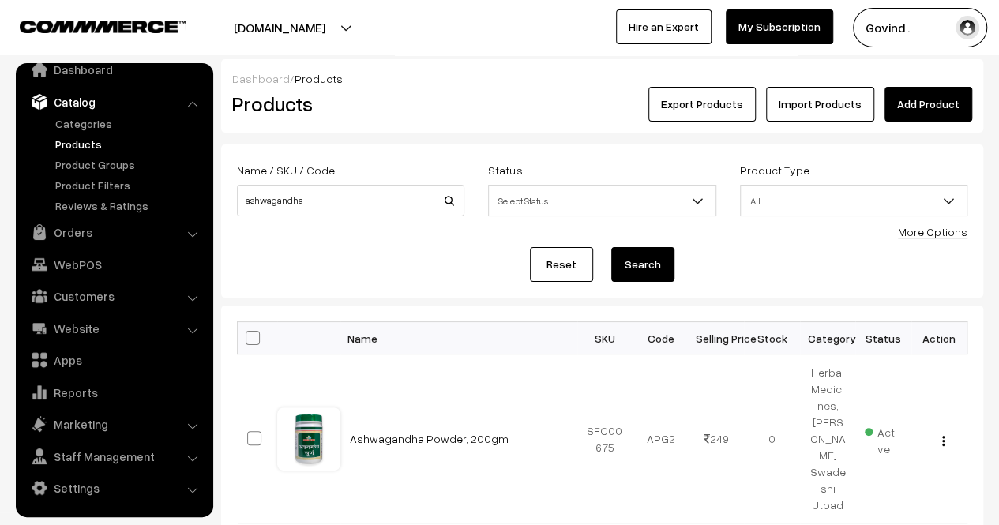
scroll to position [96, 0]
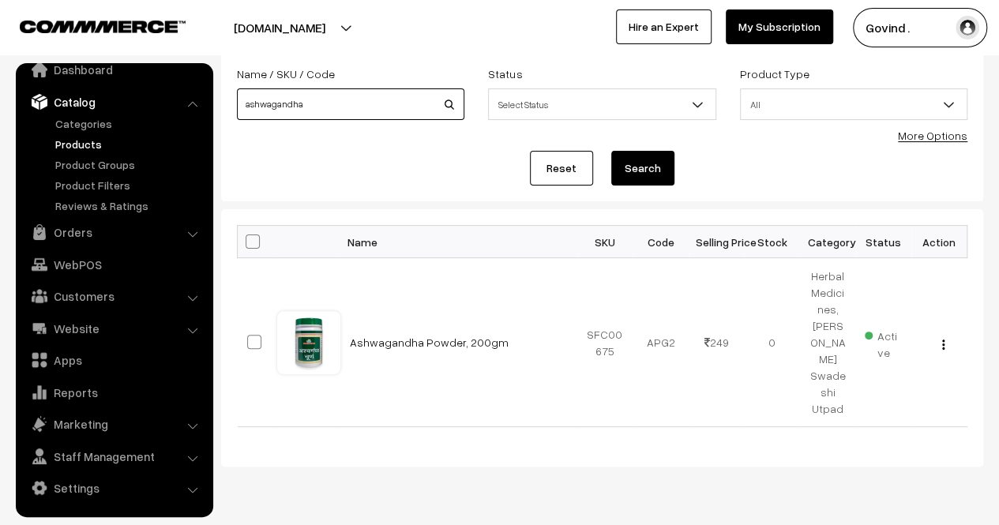
click at [373, 97] on input "ashwagandha" at bounding box center [350, 104] width 227 height 32
type input "a"
type input "chhal"
click at [611, 151] on button "Search" at bounding box center [642, 168] width 63 height 35
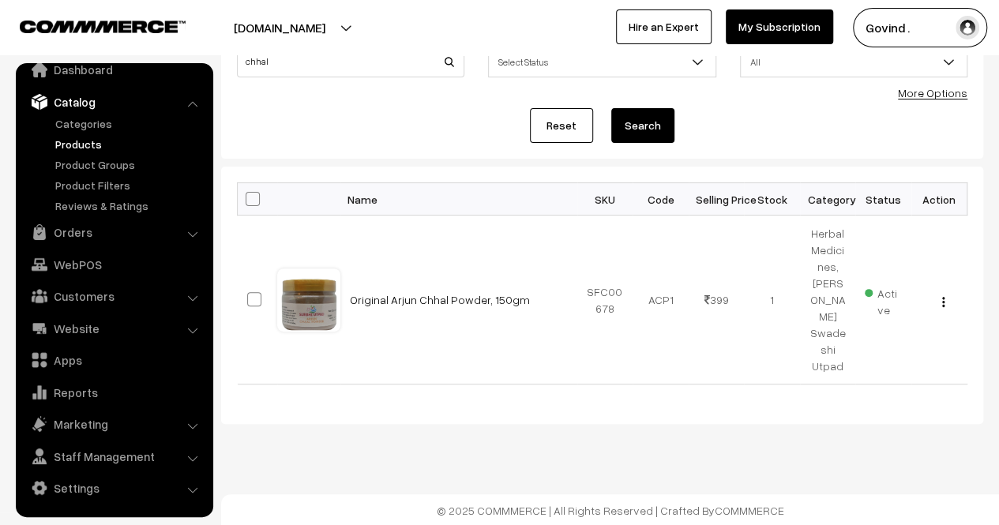
scroll to position [33, 0]
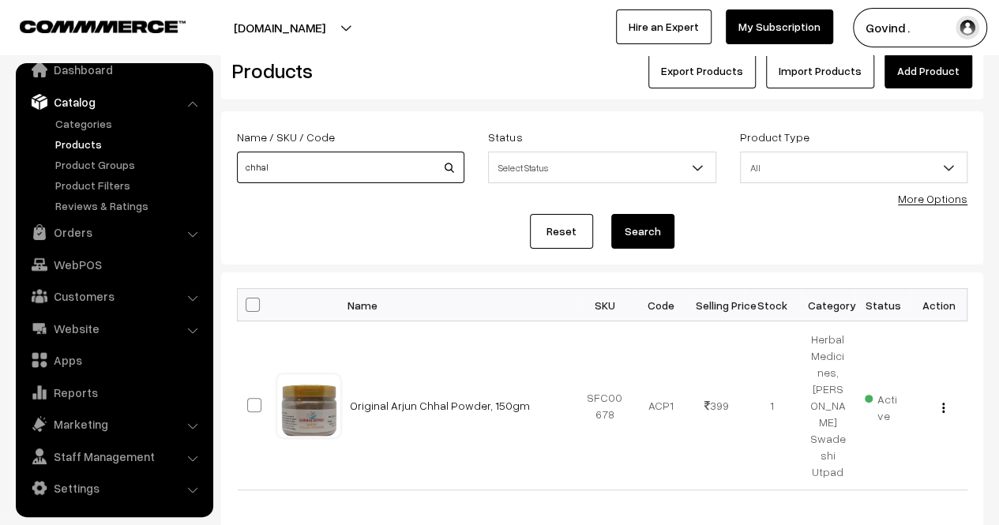
click at [329, 168] on input "chhal" at bounding box center [350, 168] width 227 height 32
type input "ganesh"
click at [611, 214] on button "Search" at bounding box center [642, 231] width 63 height 35
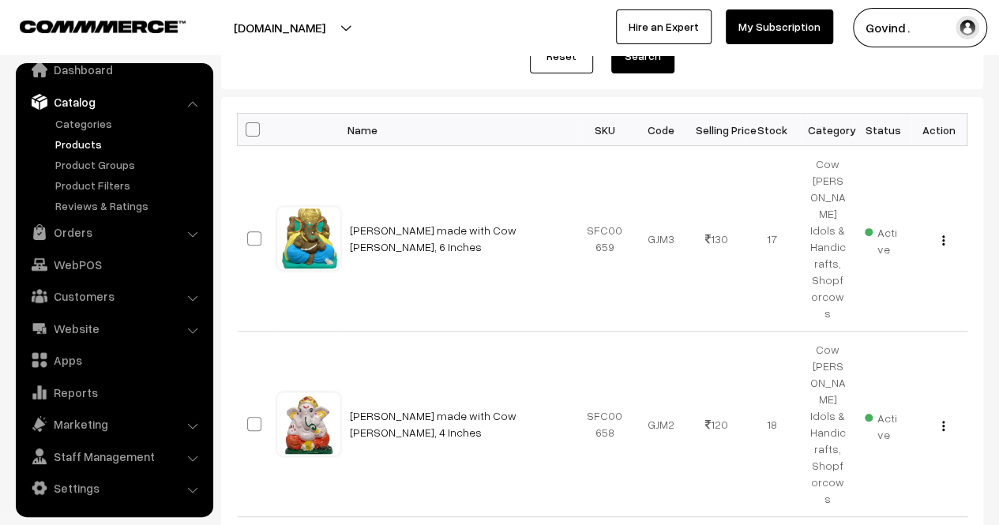
scroll to position [222, 0]
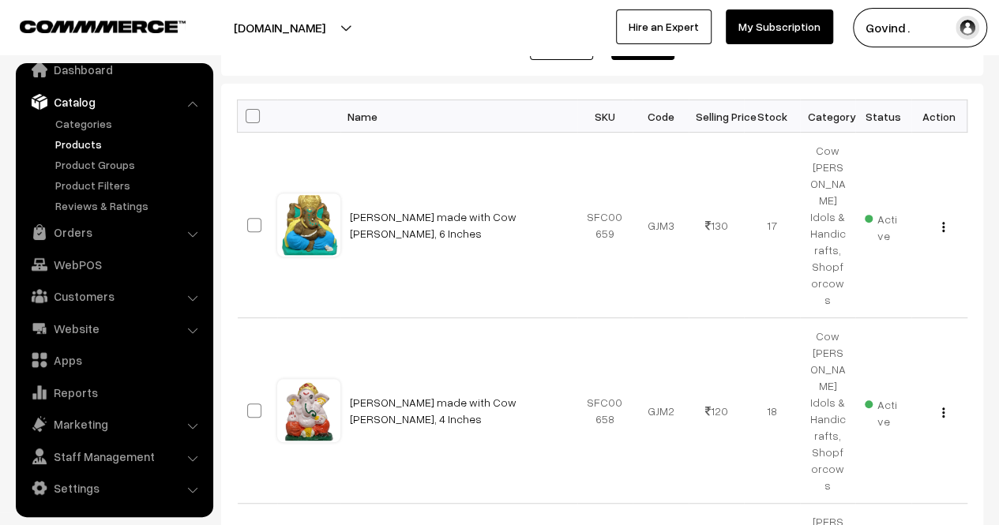
drag, startPoint x: 1010, startPoint y: 142, endPoint x: 1010, endPoint y: 235, distance: 93.2
click at [998, 235] on html "Thank you for showing interest. Our team will call you shortly. Close [DOMAIN_N…" at bounding box center [499, 40] width 999 height 525
click at [943, 222] on img "button" at bounding box center [943, 227] width 2 height 10
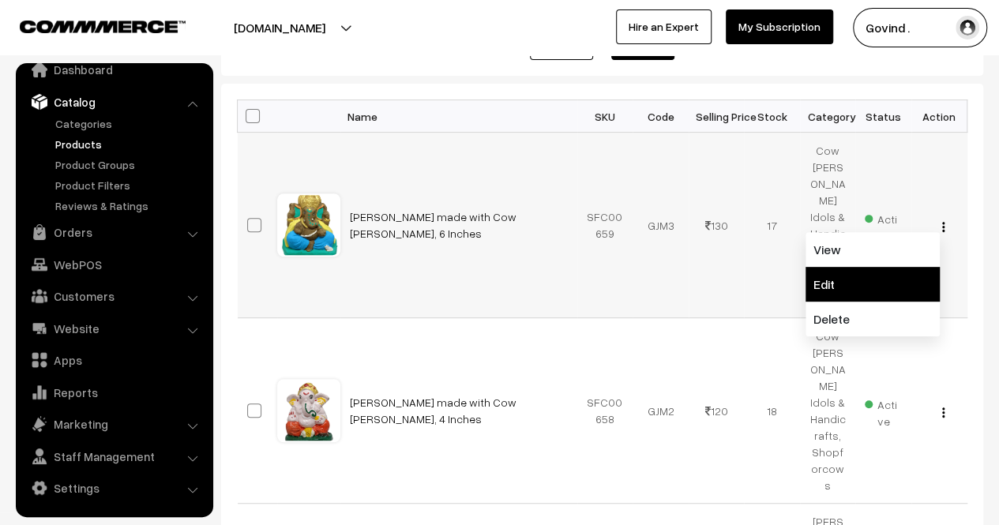
click at [851, 267] on link "Edit" at bounding box center [873, 284] width 134 height 35
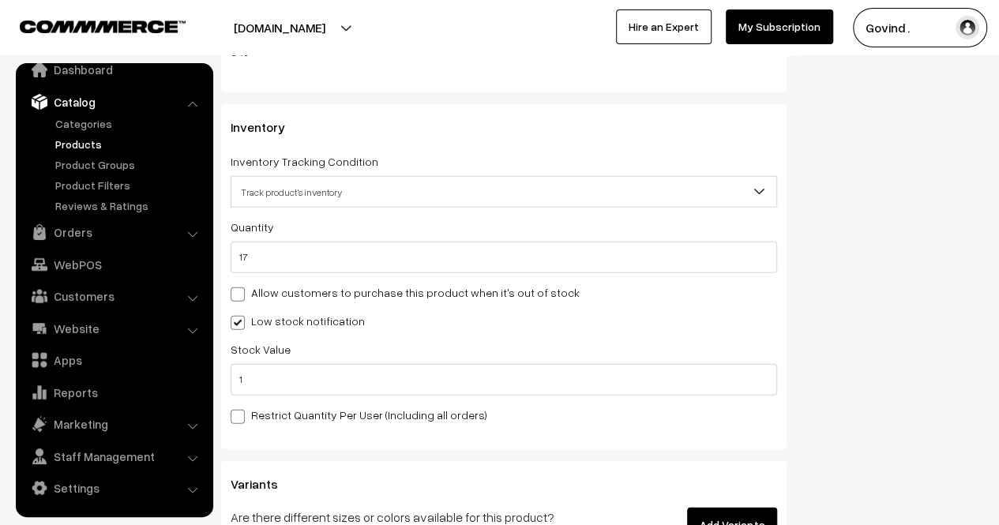
scroll to position [1902, 0]
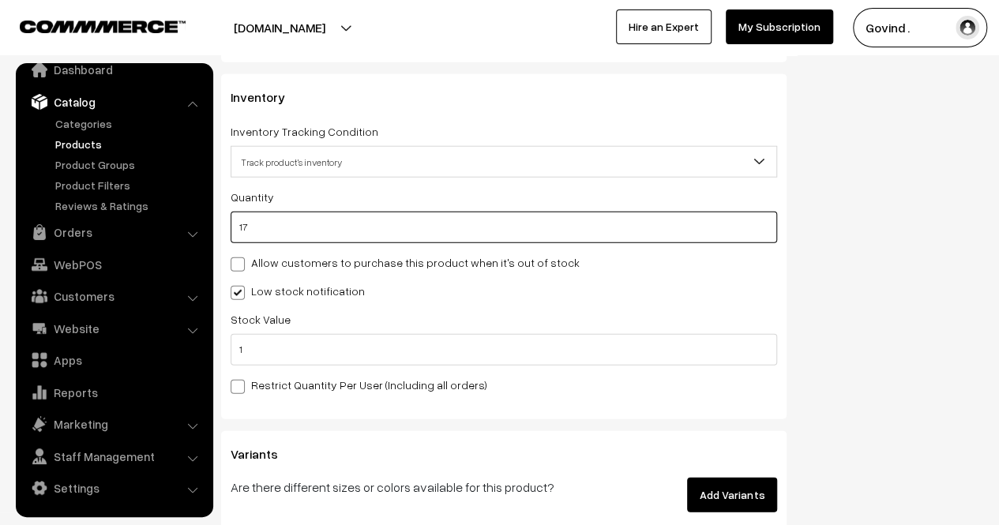
click at [558, 231] on input "17" at bounding box center [504, 228] width 547 height 32
type input "1"
type input "18"
type input "0"
type input "9"
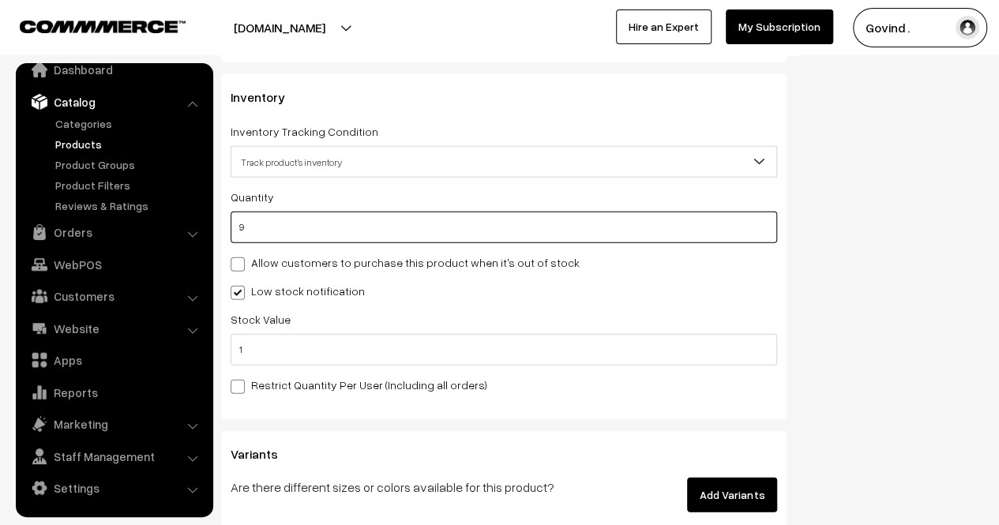
type input "26"
type input "9"
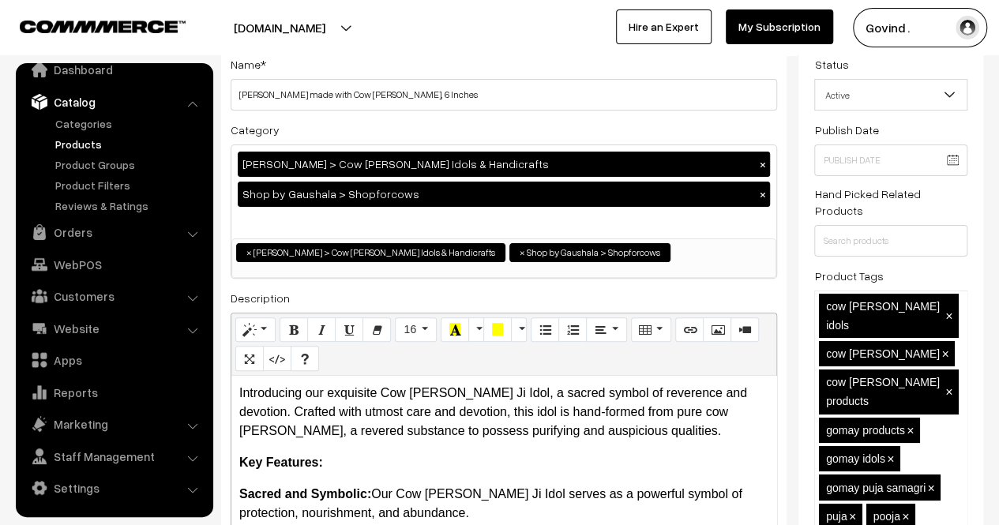
scroll to position [0, 0]
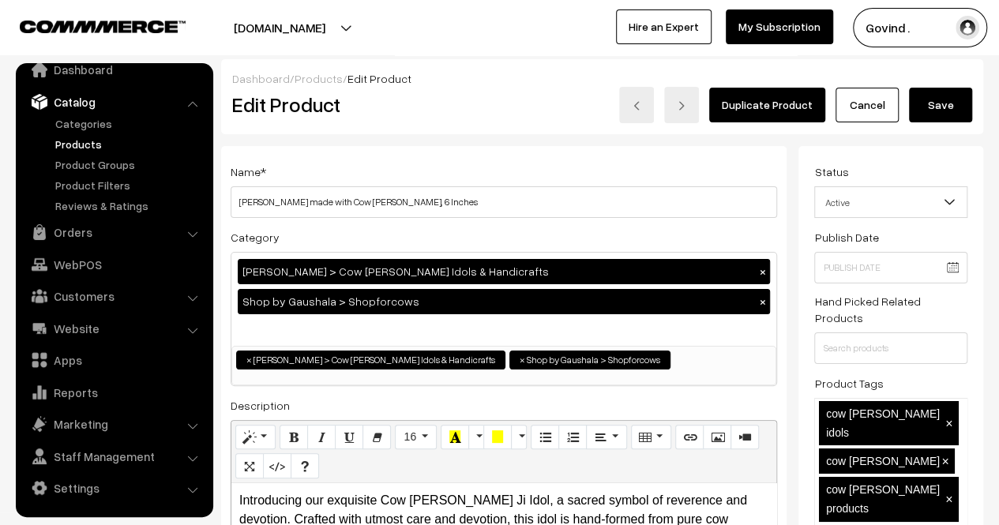
click at [940, 107] on button "Save" at bounding box center [940, 105] width 63 height 35
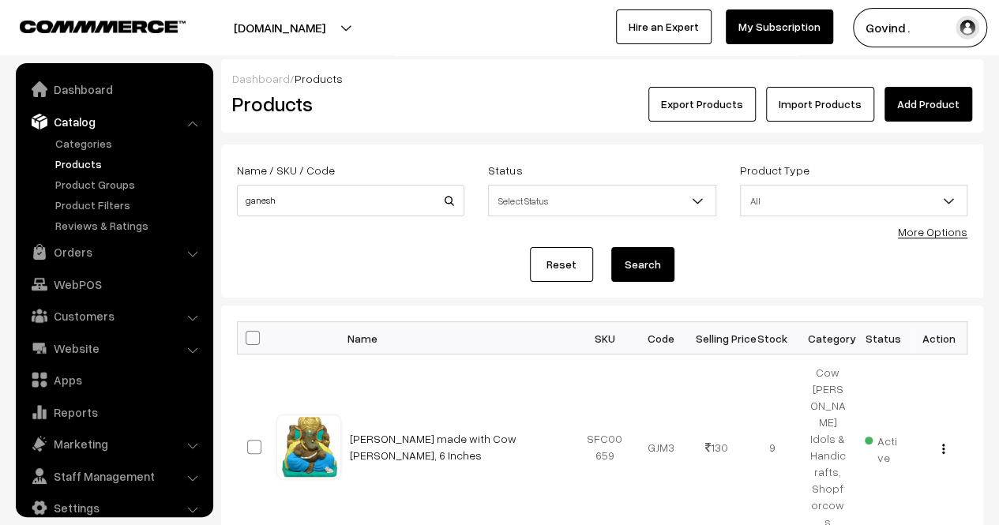
scroll to position [20, 0]
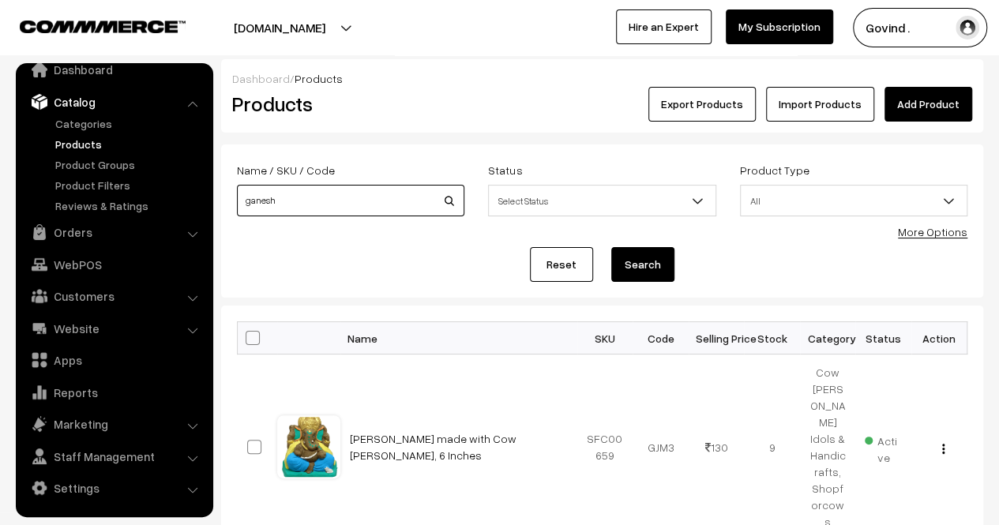
click at [327, 201] on input "ganesh" at bounding box center [350, 201] width 227 height 32
type input "diya"
click at [611, 247] on button "Search" at bounding box center [642, 264] width 63 height 35
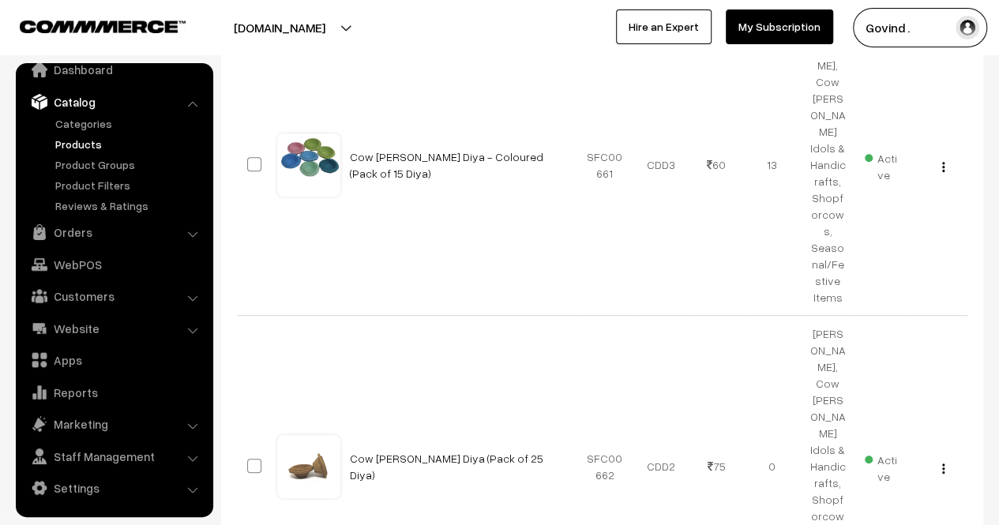
scroll to position [344, 0]
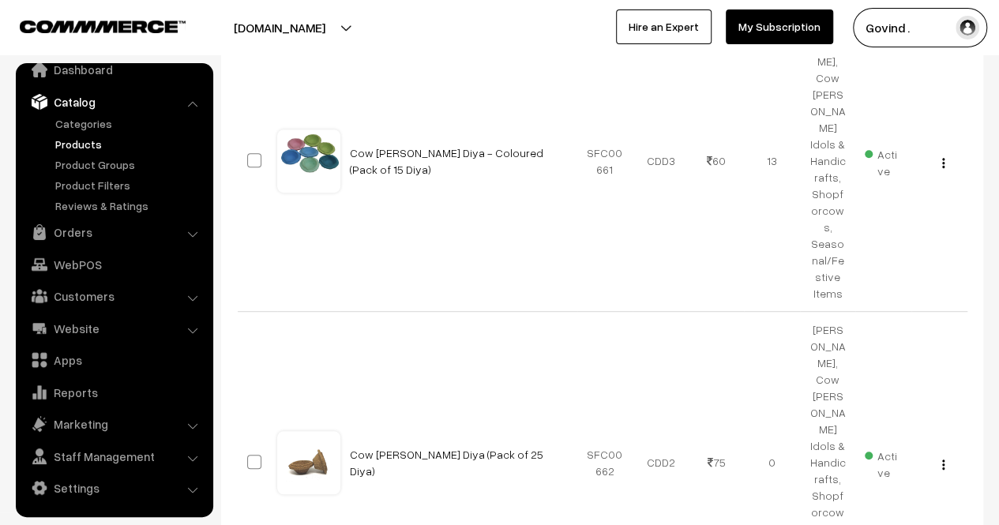
drag, startPoint x: 1010, startPoint y: 72, endPoint x: 1010, endPoint y: 166, distance: 94.0
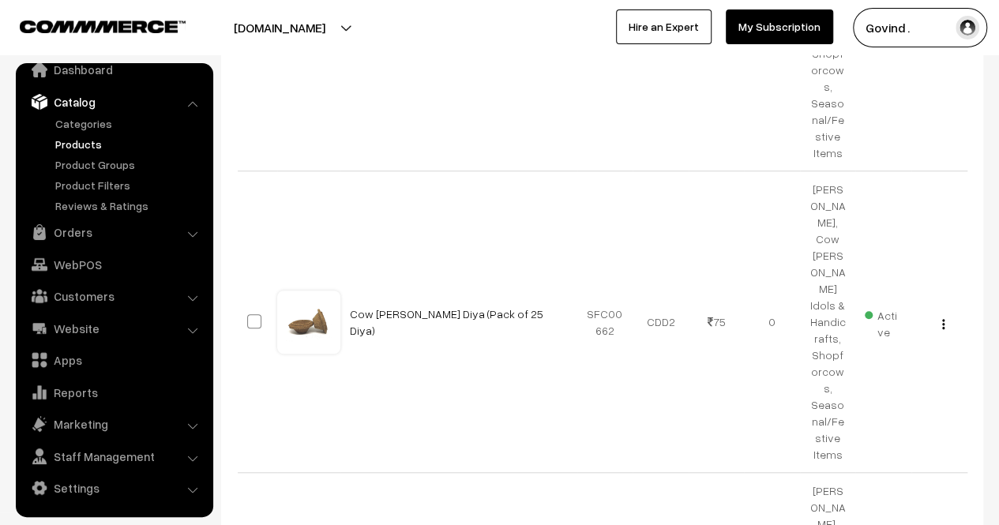
scroll to position [694, 0]
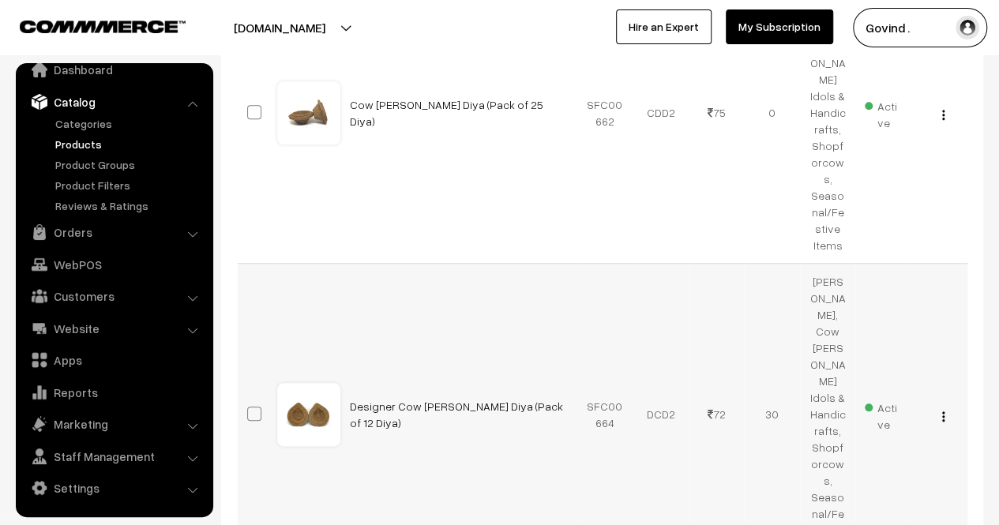
click at [940, 406] on div "View Edit Delete" at bounding box center [939, 414] width 37 height 17
click at [942, 411] on img "button" at bounding box center [943, 416] width 2 height 10
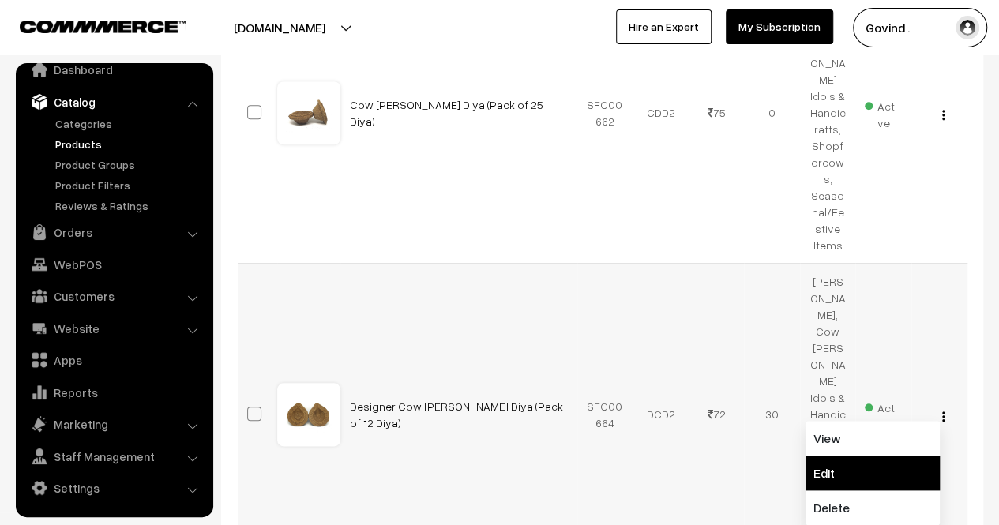
click at [881, 456] on link "Edit" at bounding box center [873, 473] width 134 height 35
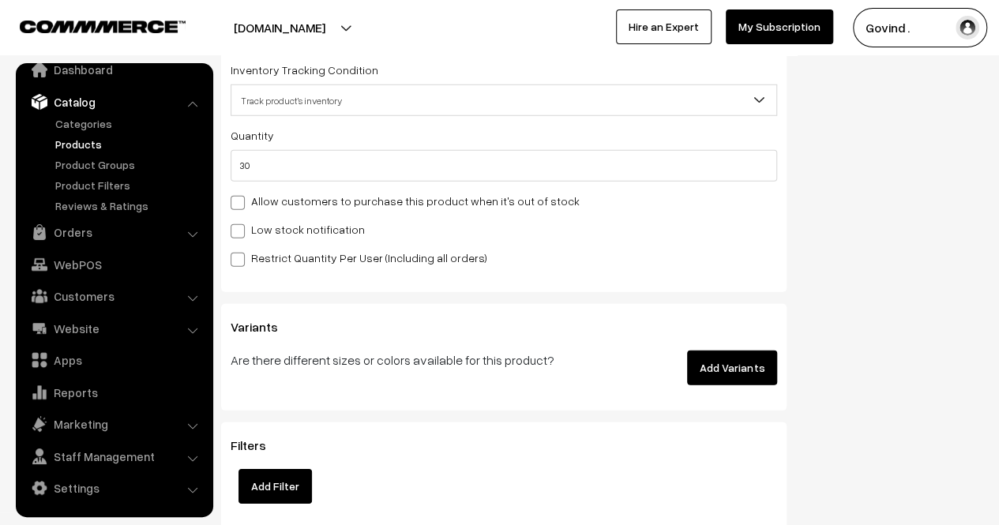
scroll to position [2139, 0]
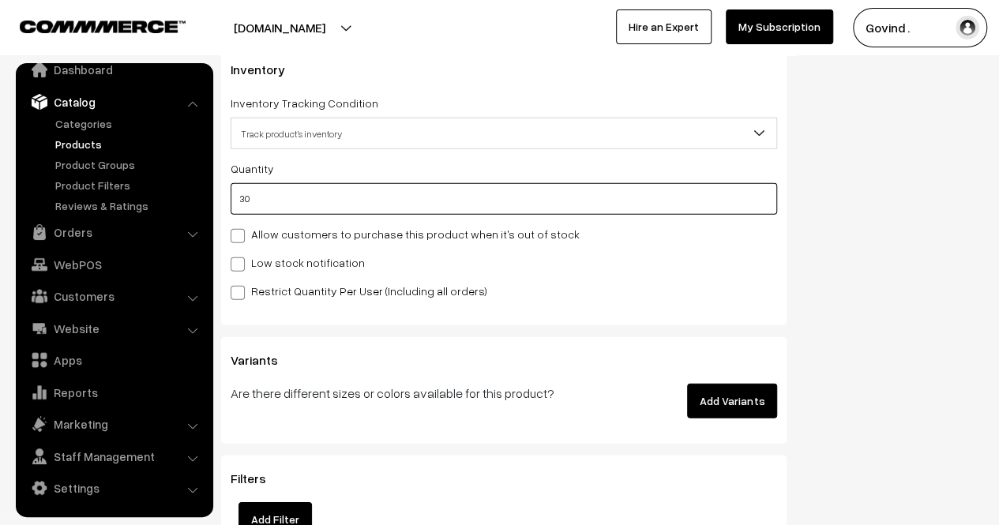
click at [635, 206] on input "30" at bounding box center [504, 199] width 547 height 32
type input "0"
type input "30"
type input "0"
type input "1"
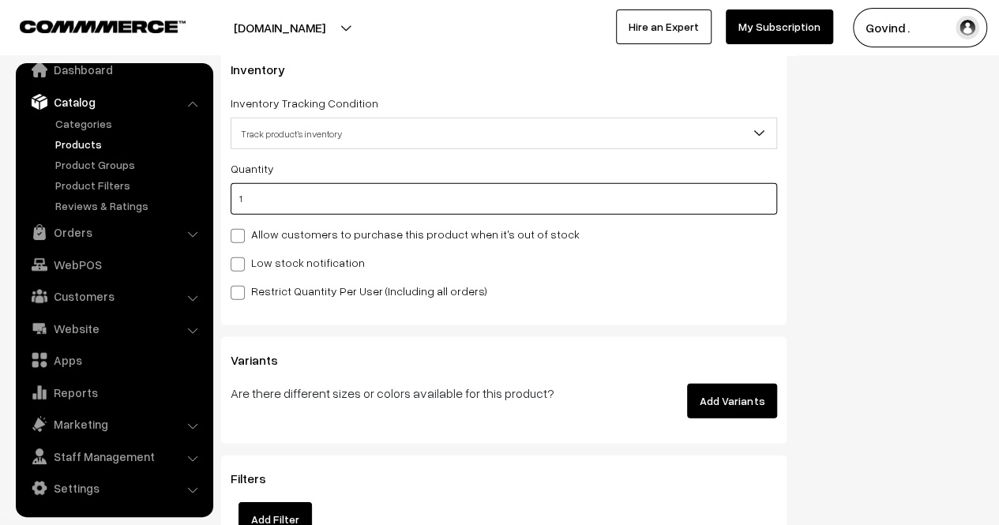
type input "31"
type input "14"
type input "44"
type input "14"
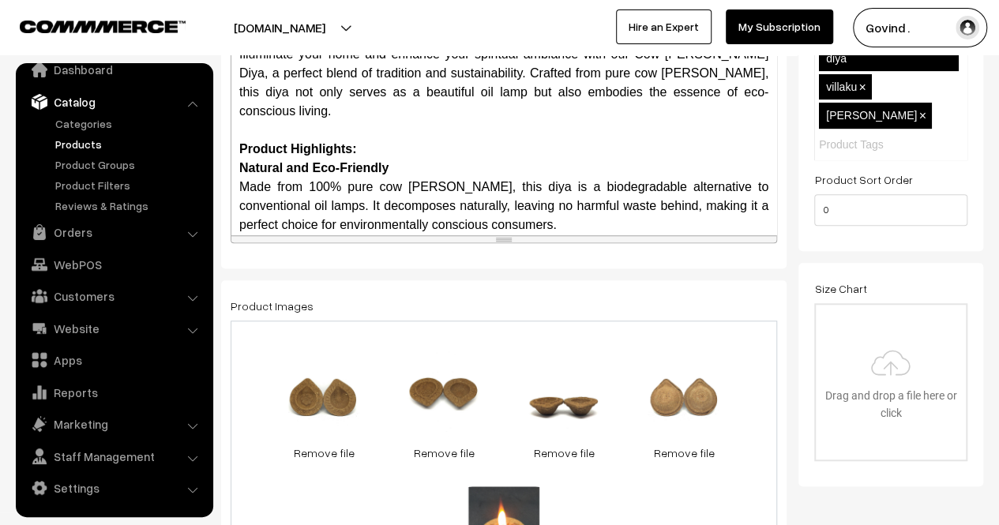
scroll to position [0, 0]
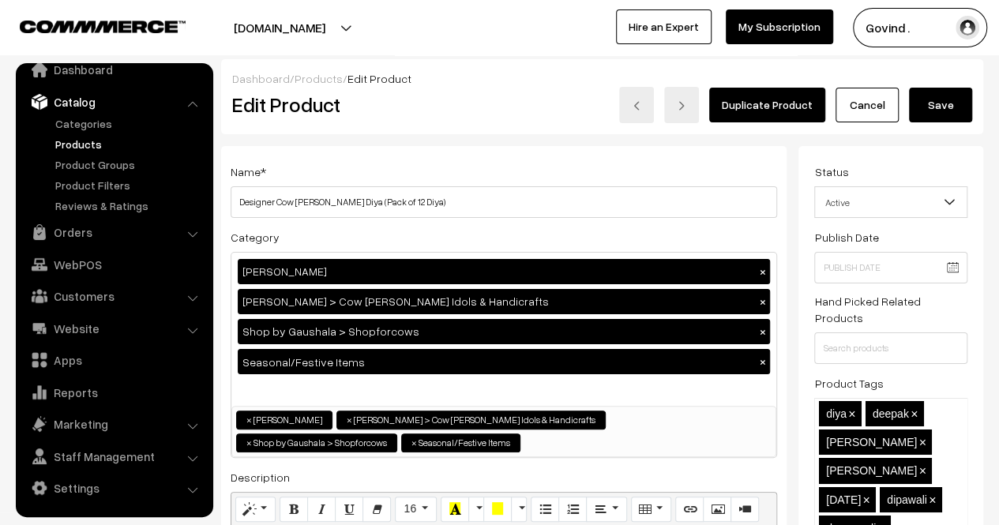
click at [945, 86] on div "Dashboard / Products / Edit Product" at bounding box center [602, 78] width 740 height 17
click at [946, 96] on button "Save" at bounding box center [940, 105] width 63 height 35
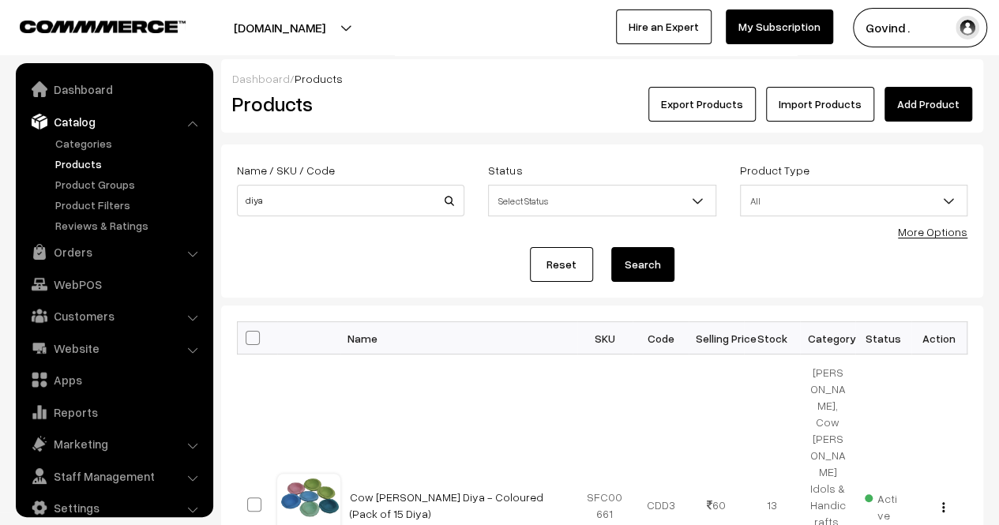
scroll to position [20, 0]
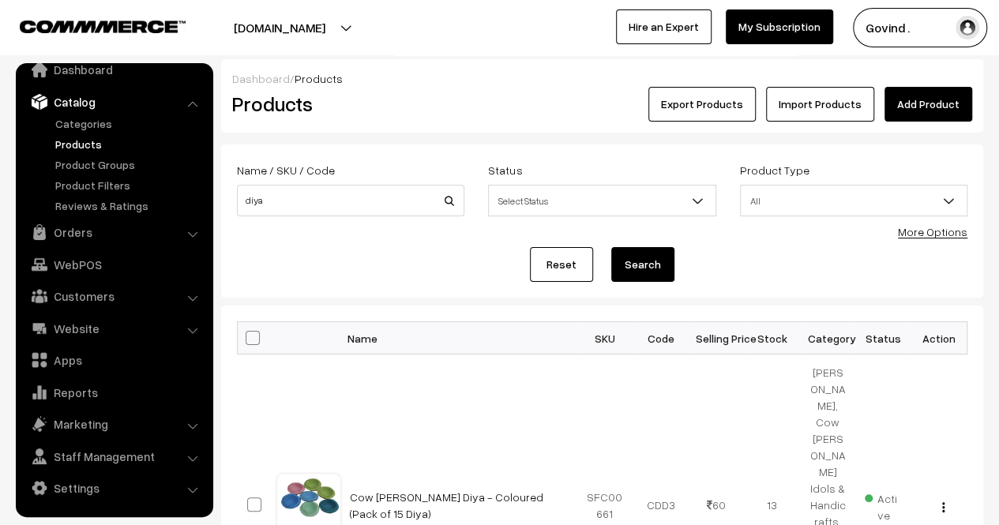
click at [415, 99] on h2 "Products" at bounding box center [347, 104] width 231 height 24
click at [75, 79] on link "Dashboard" at bounding box center [114, 69] width 188 height 28
